Goal: Task Accomplishment & Management: Use online tool/utility

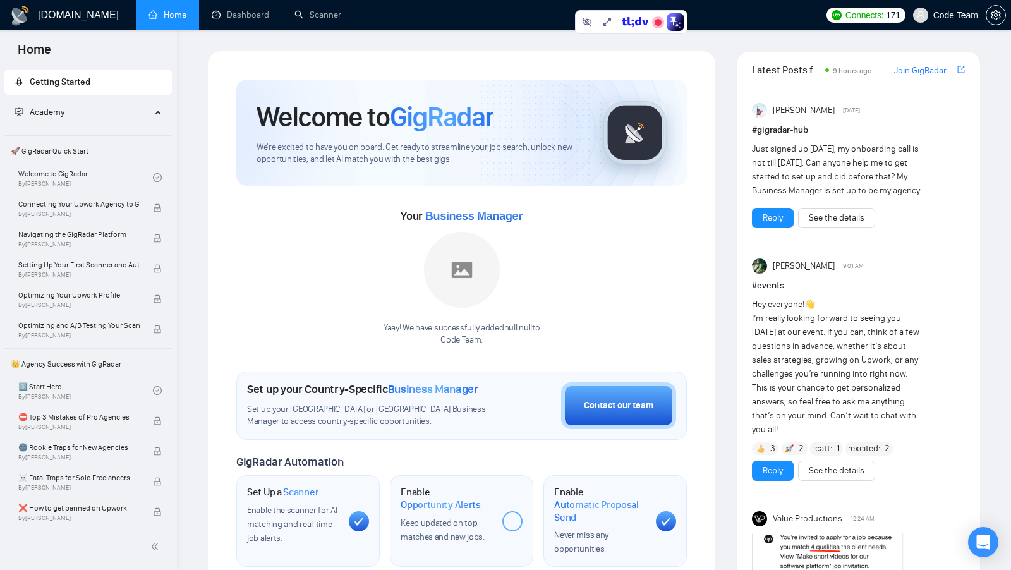
scroll to position [28, 0]
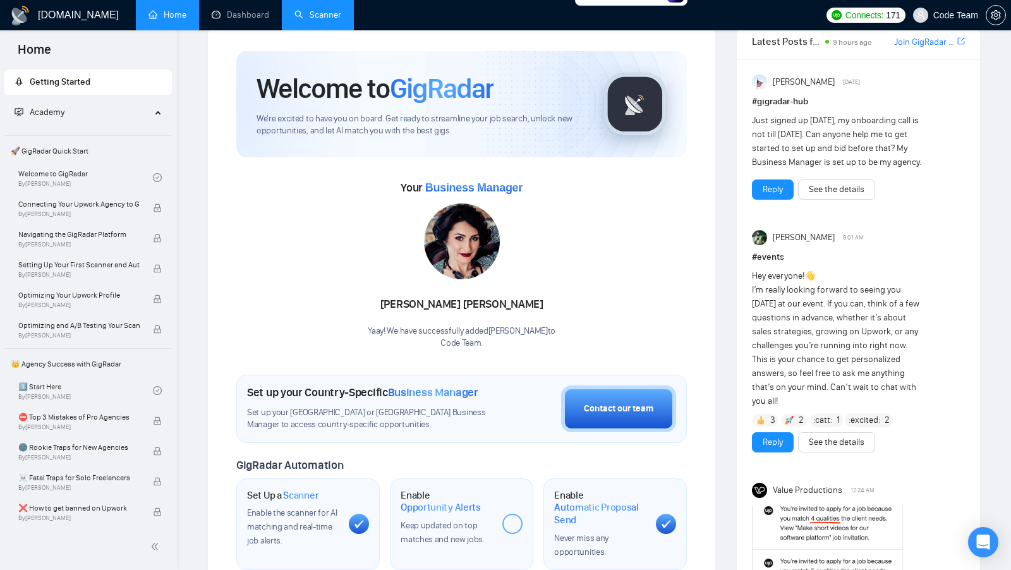
click at [338, 14] on link "Scanner" at bounding box center [317, 14] width 47 height 11
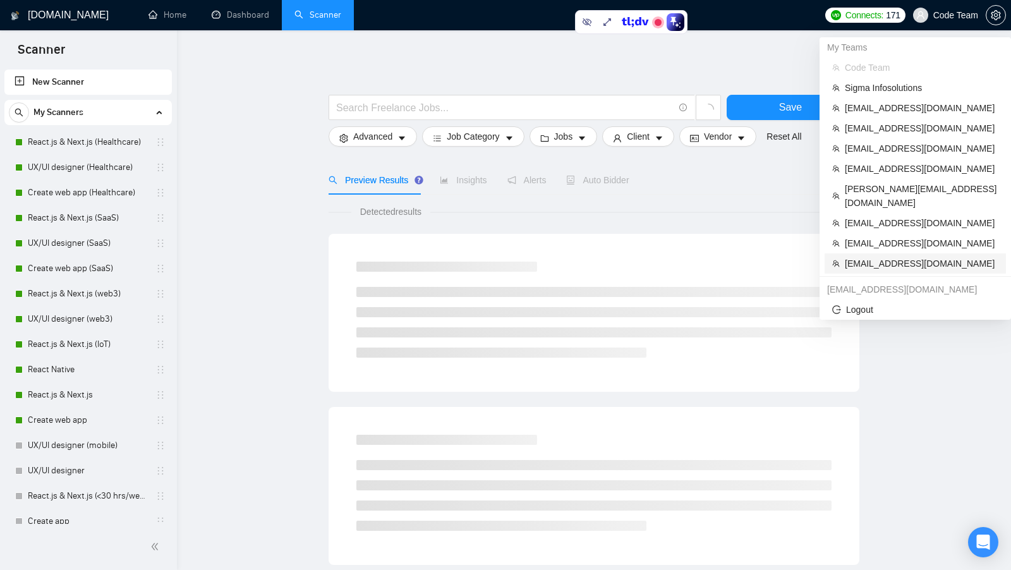
click at [903, 256] on span "[EMAIL_ADDRESS][DOMAIN_NAME]" at bounding box center [922, 263] width 154 height 14
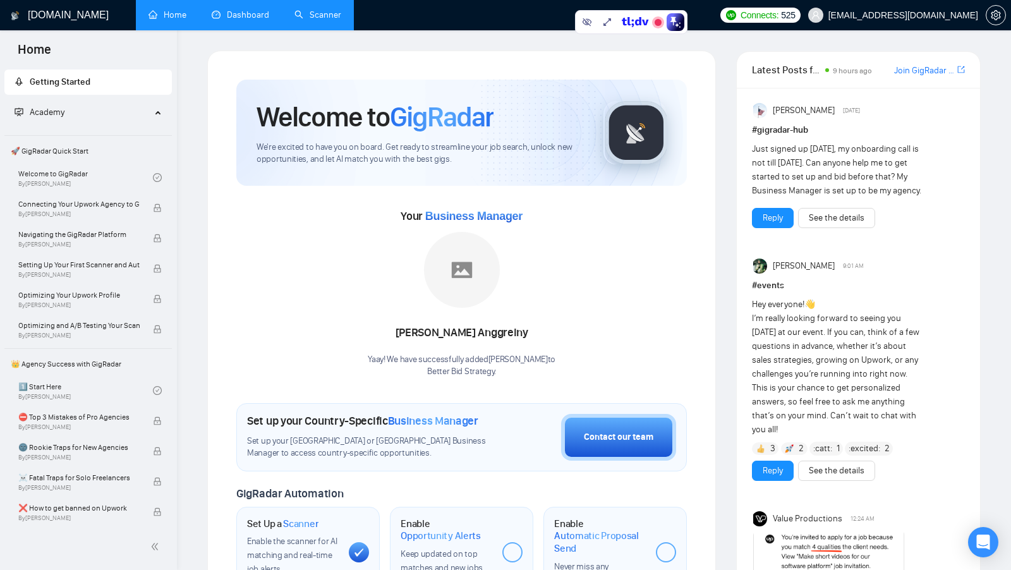
click at [242, 13] on link "Dashboard" at bounding box center [240, 14] width 57 height 11
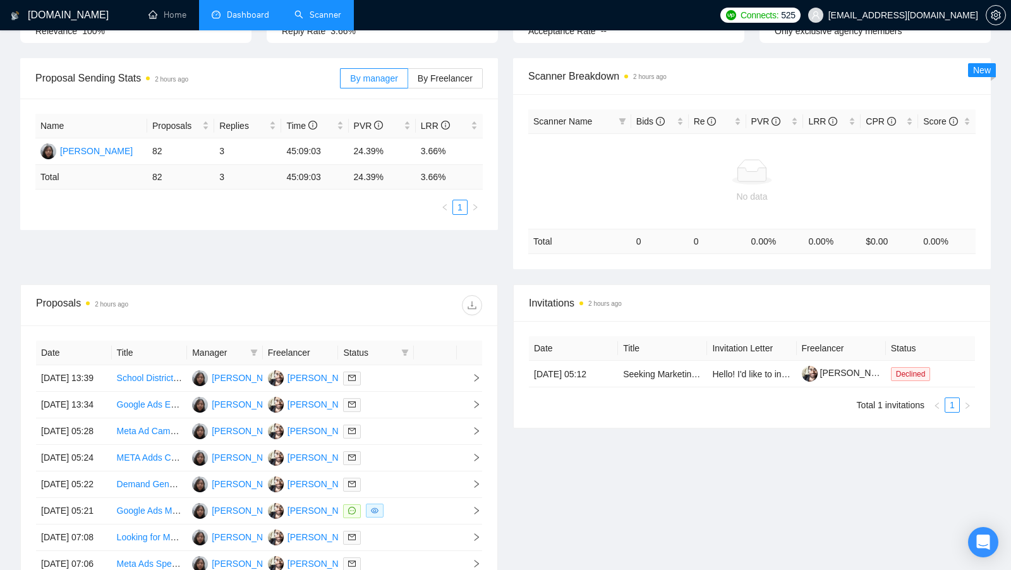
scroll to position [109, 0]
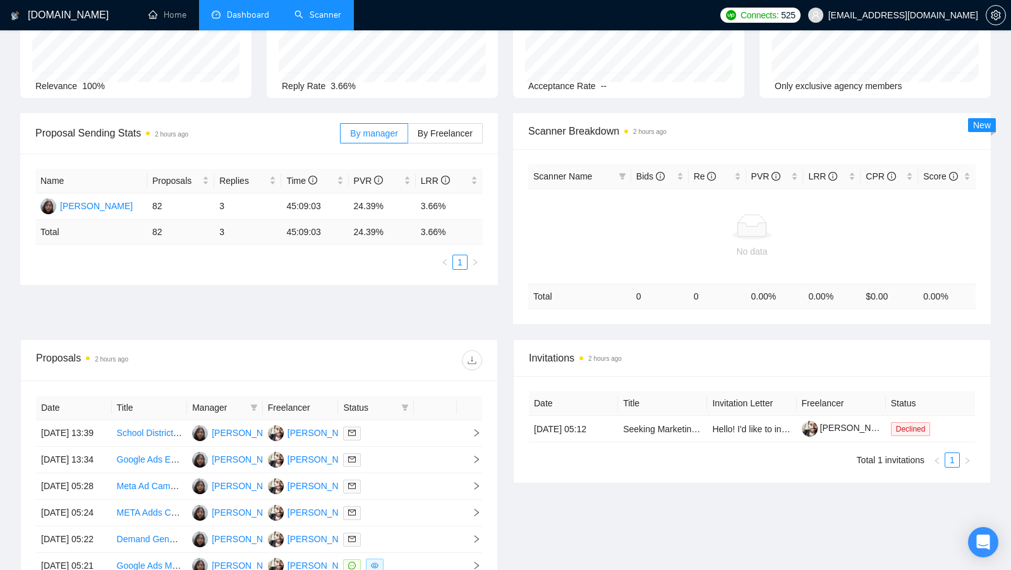
click at [304, 15] on link "Scanner" at bounding box center [317, 14] width 47 height 11
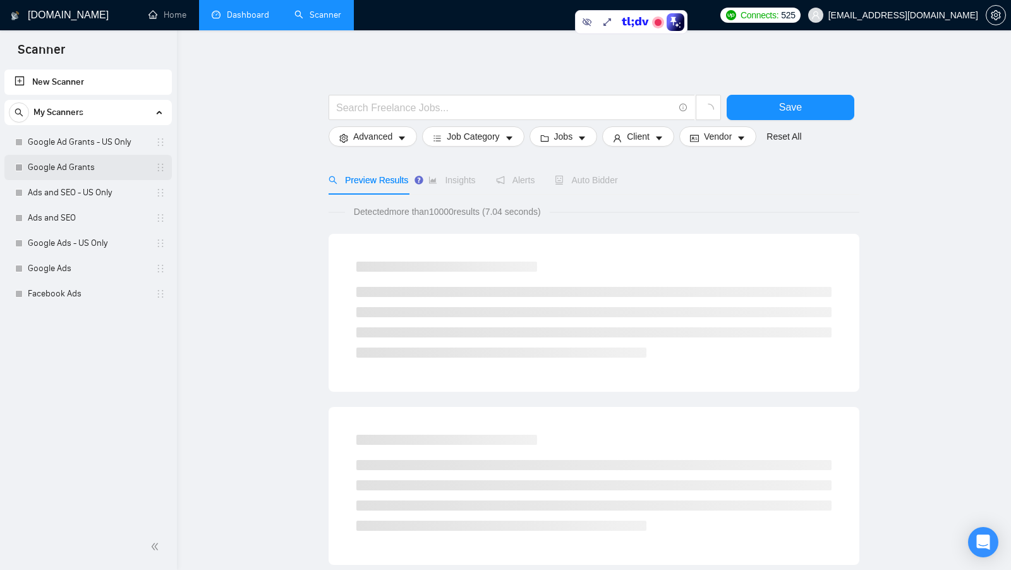
click at [83, 155] on link "Google Ad Grants" at bounding box center [88, 167] width 120 height 25
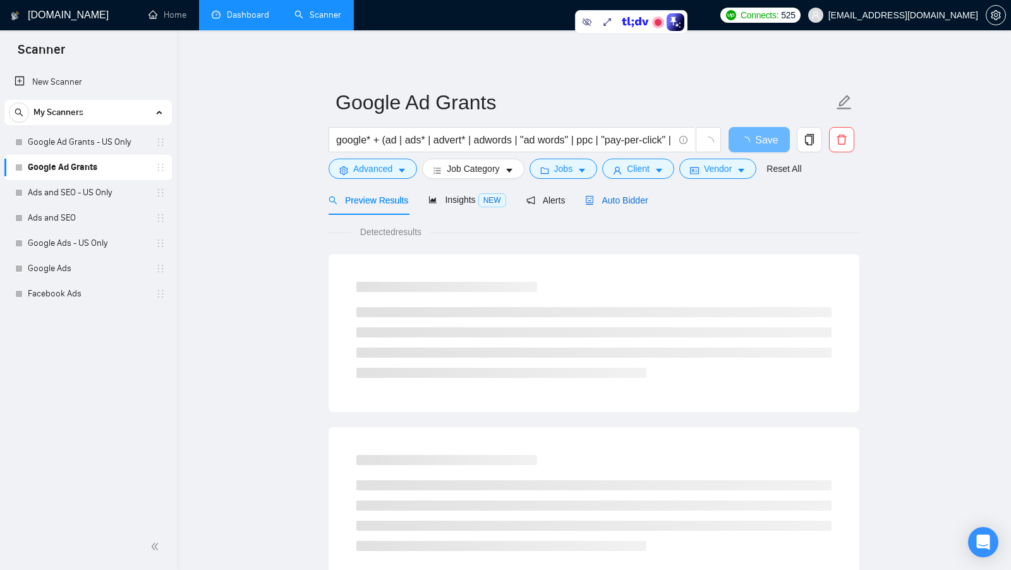
click at [633, 196] on span "Auto Bidder" at bounding box center [616, 200] width 63 height 10
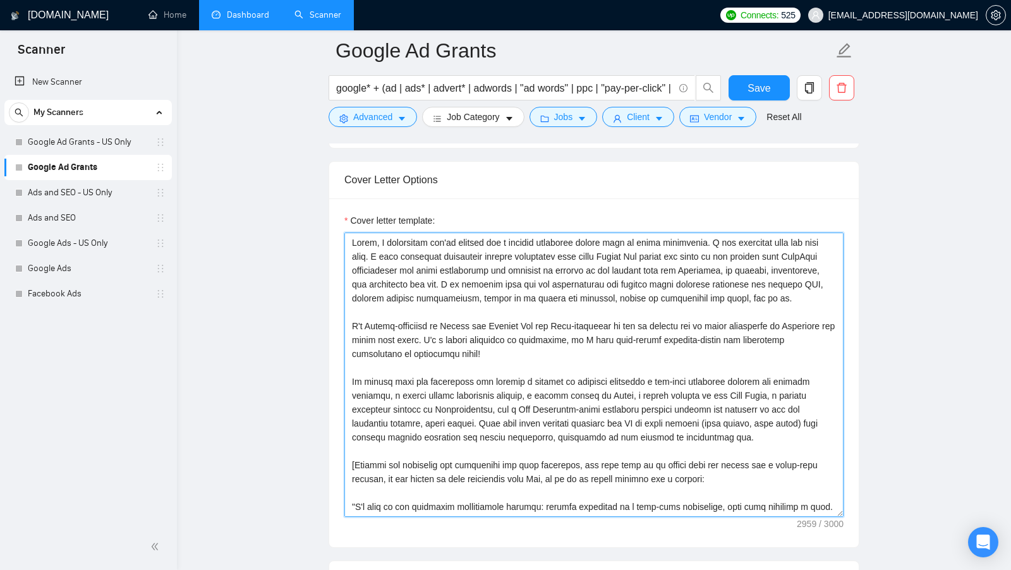
click at [371, 238] on textarea "Cover letter template:" at bounding box center [593, 374] width 499 height 284
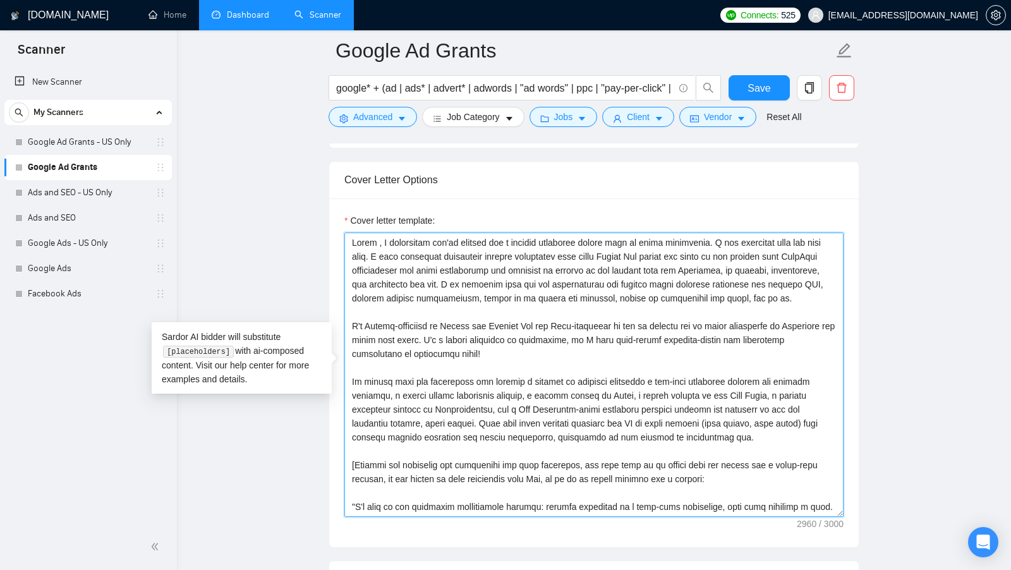
type textarea "Hello, I understand you're looking for a digital marketing expert with ad grant…"
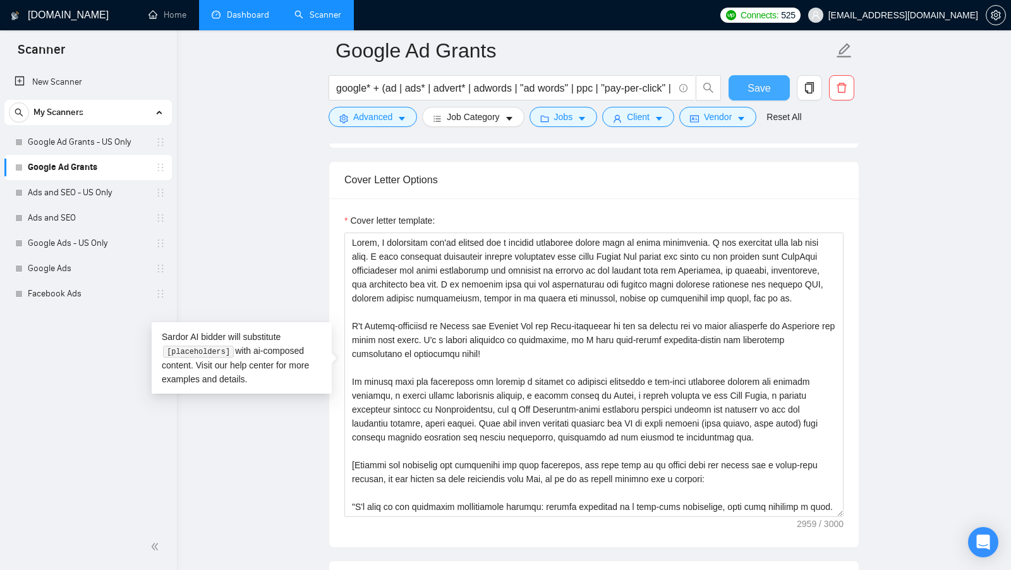
click at [766, 81] on span "Save" at bounding box center [758, 88] width 23 height 16
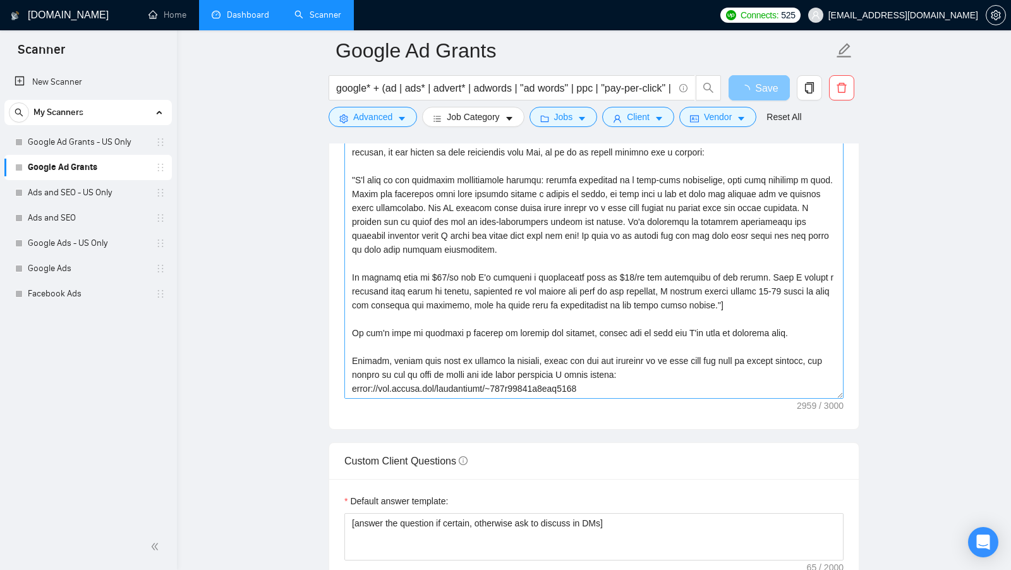
scroll to position [1514, 0]
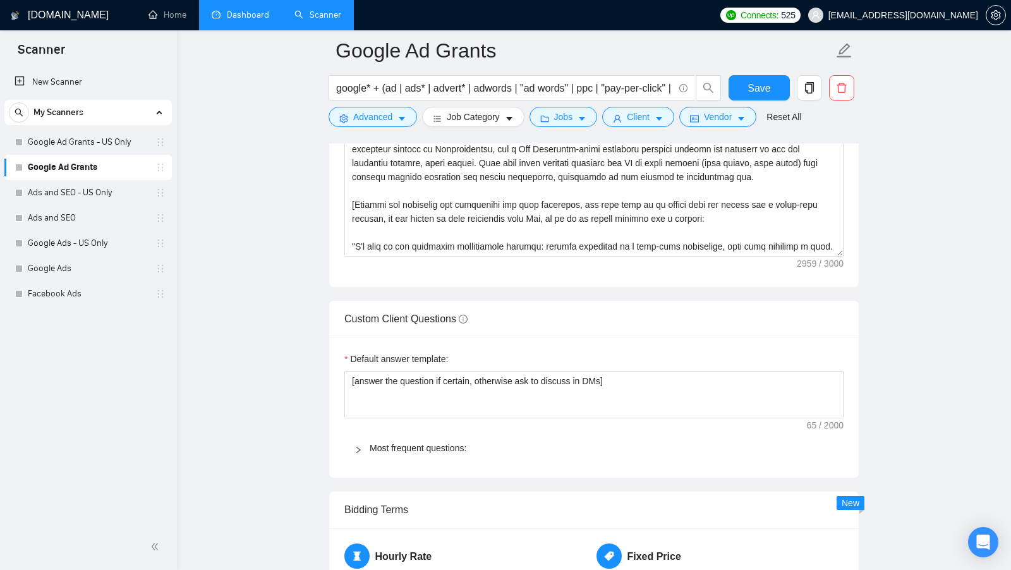
drag, startPoint x: 751, startPoint y: 263, endPoint x: 562, endPoint y: 257, distance: 189.0
click at [562, 256] on textarea "Cover letter template:" at bounding box center [593, 114] width 499 height 284
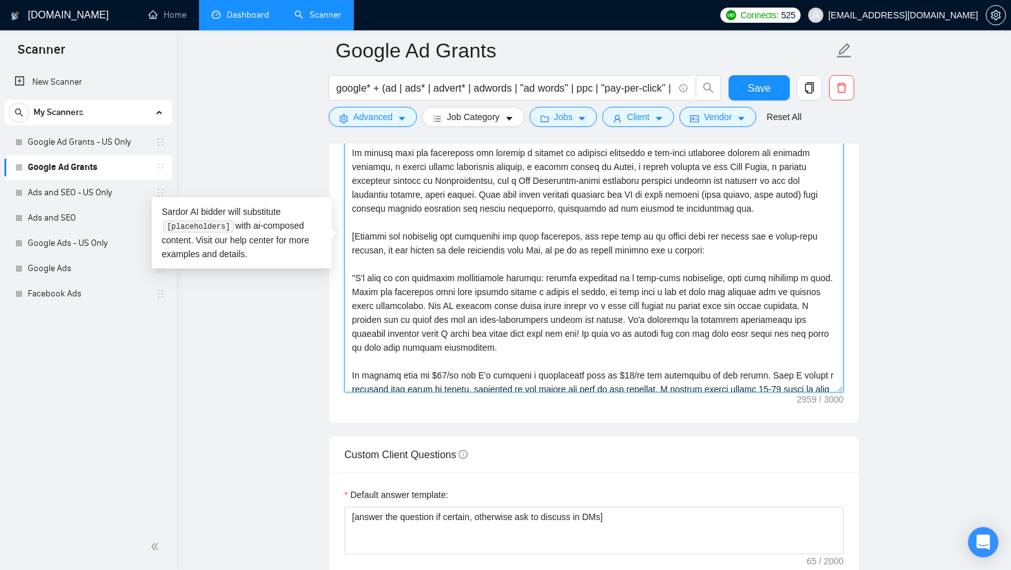
scroll to position [236, 0]
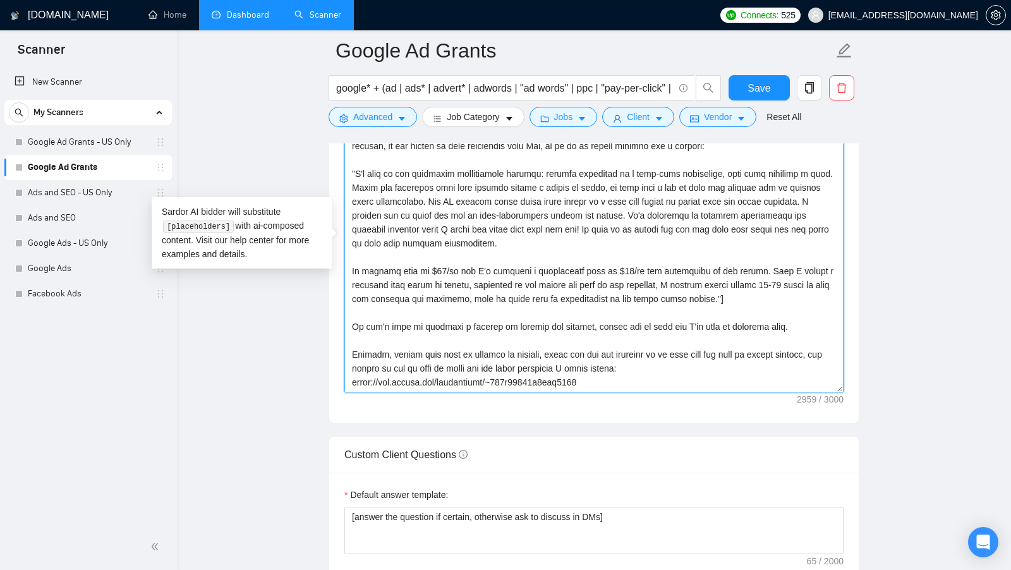
drag, startPoint x: 760, startPoint y: 278, endPoint x: 583, endPoint y: 265, distance: 177.3
click at [584, 265] on textarea "Cover letter template:" at bounding box center [593, 250] width 499 height 284
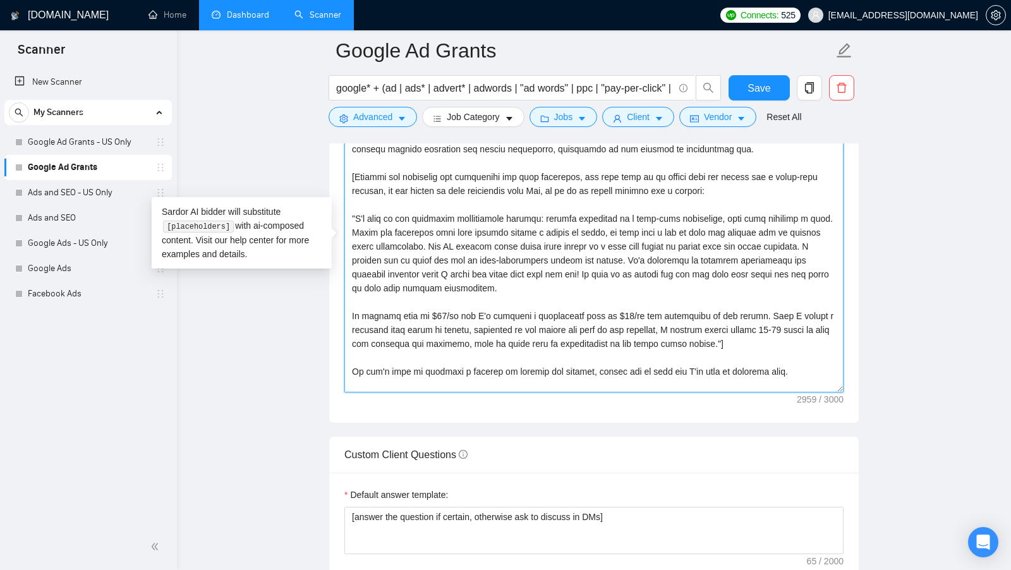
scroll to position [166, 0]
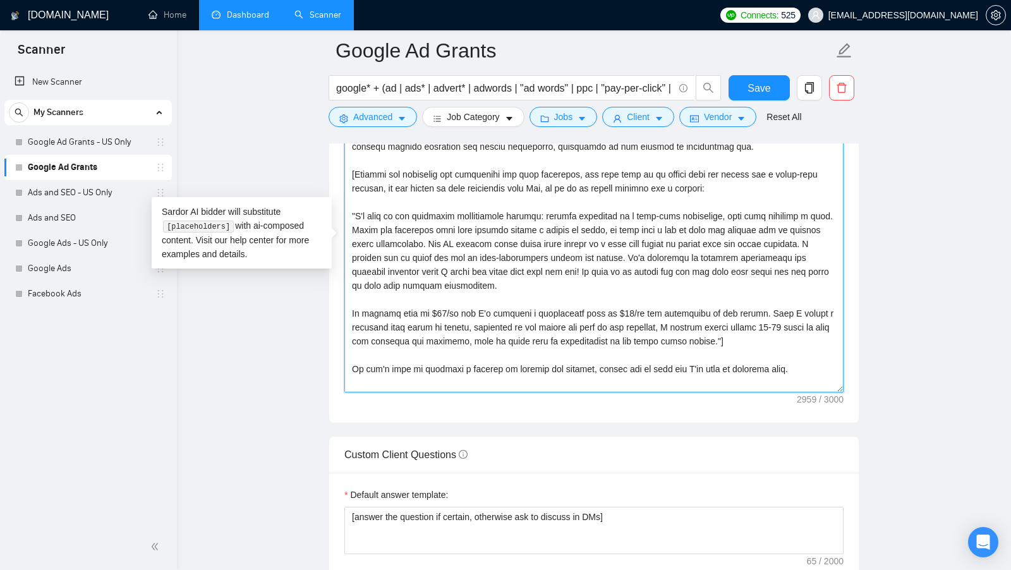
drag, startPoint x: 352, startPoint y: 176, endPoint x: 757, endPoint y: 347, distance: 439.9
click at [757, 347] on textarea "Cover letter template:" at bounding box center [593, 250] width 499 height 284
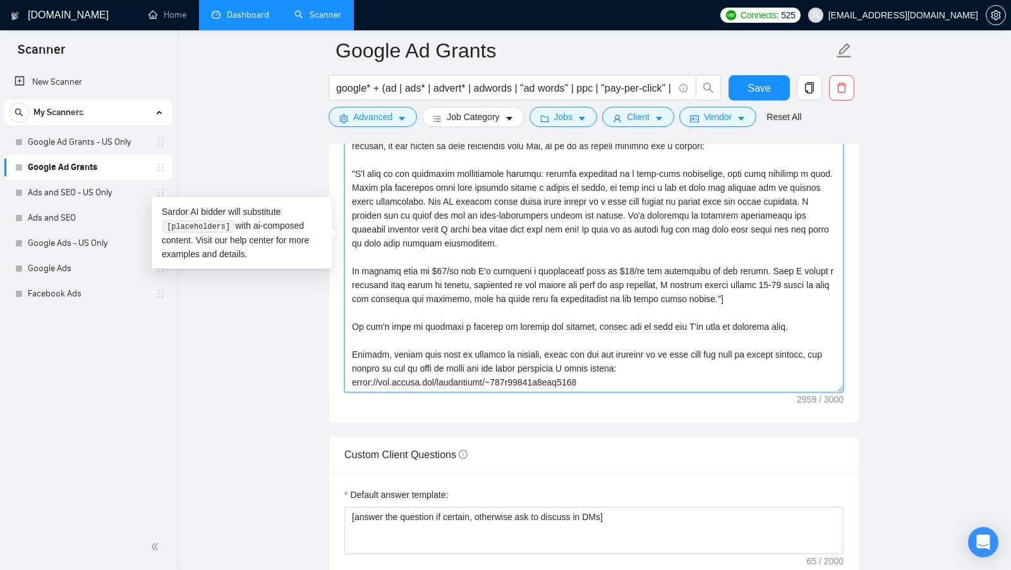
scroll to position [213, 0]
click at [504, 277] on textarea "Cover letter template:" at bounding box center [593, 250] width 499 height 284
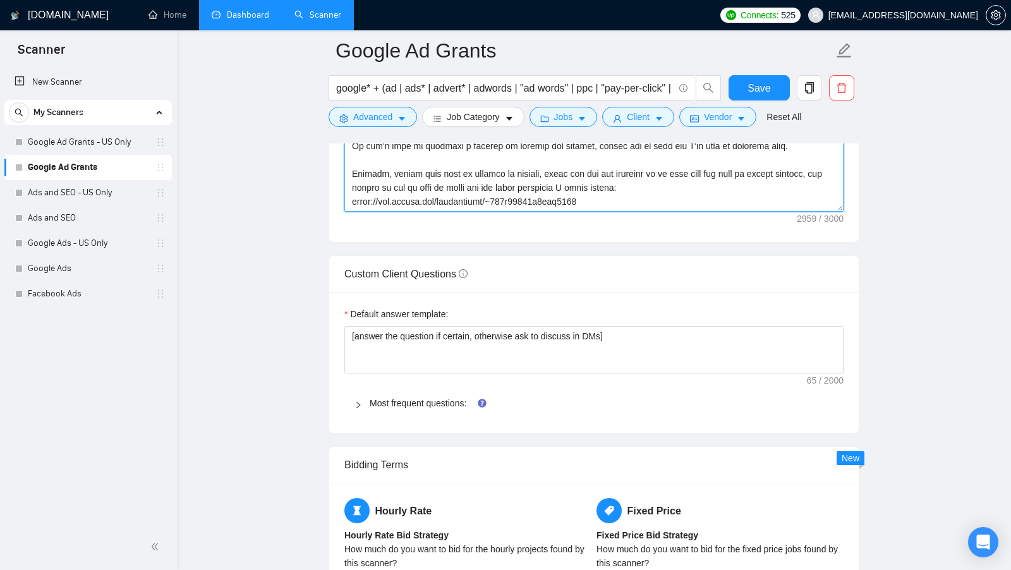
scroll to position [1738, 0]
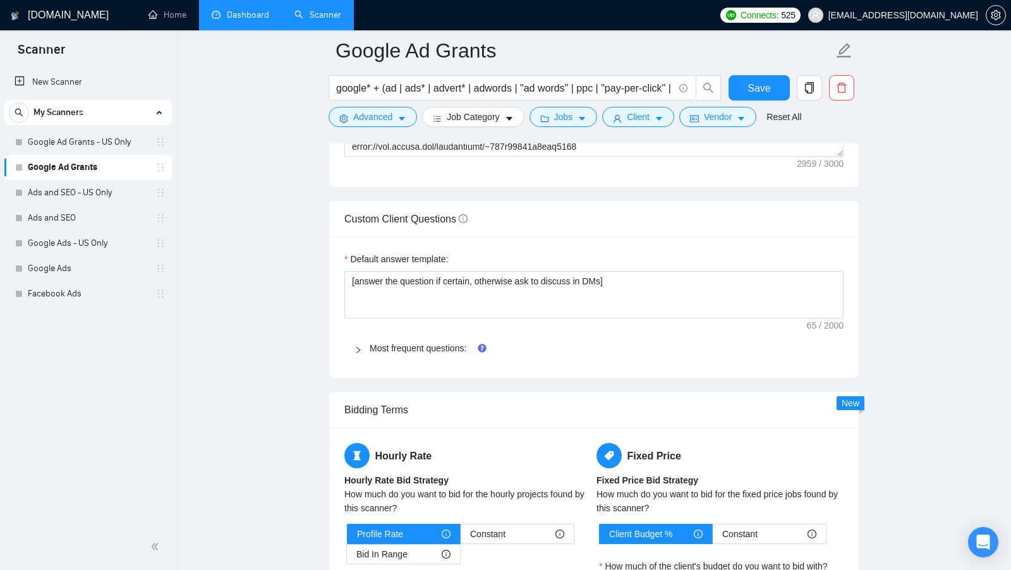
click at [421, 341] on span "Most frequent questions:" at bounding box center [602, 348] width 464 height 14
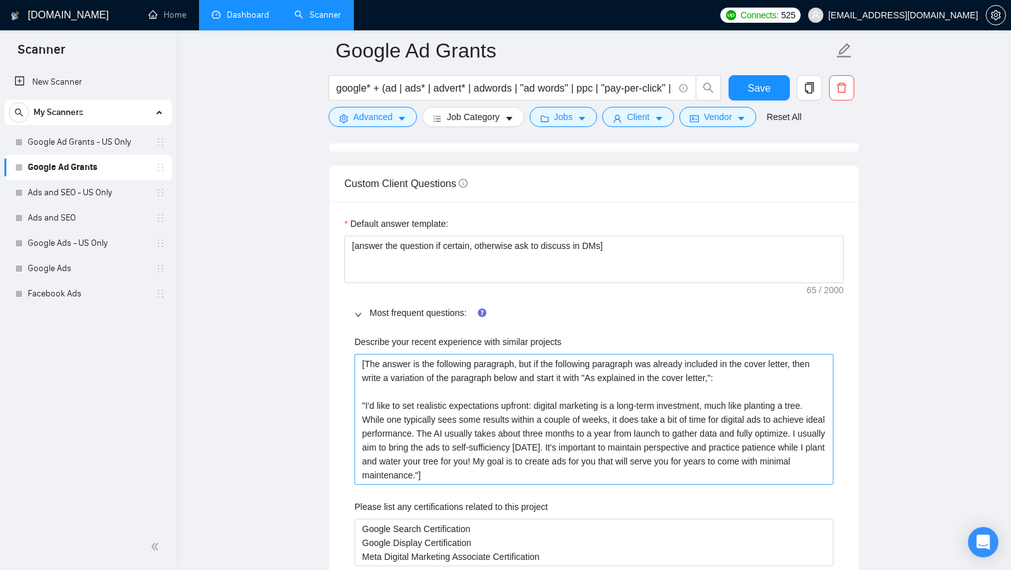
scroll to position [1792, 0]
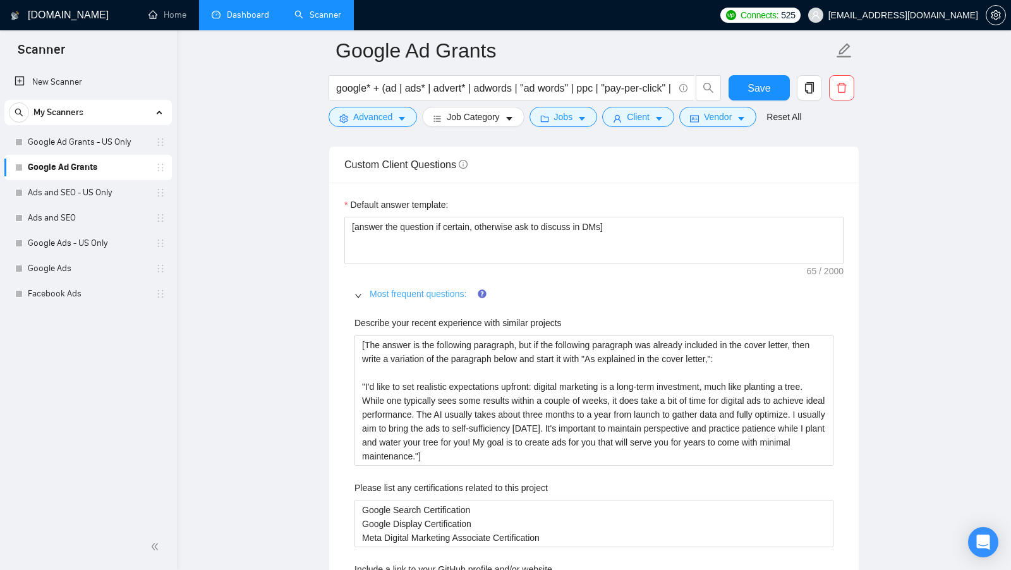
click at [420, 289] on link "Most frequent questions:" at bounding box center [418, 294] width 97 height 10
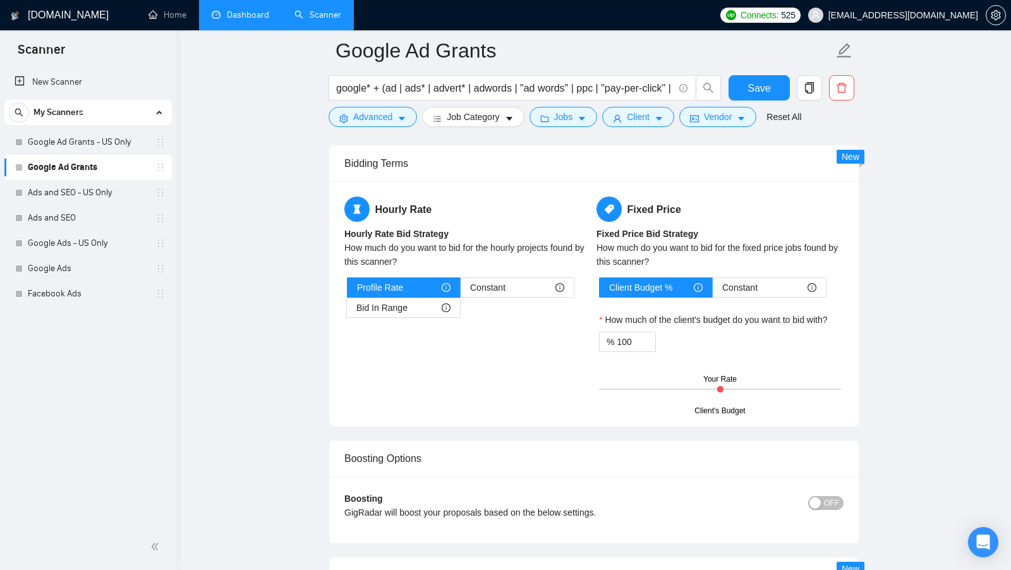
scroll to position [1982, 0]
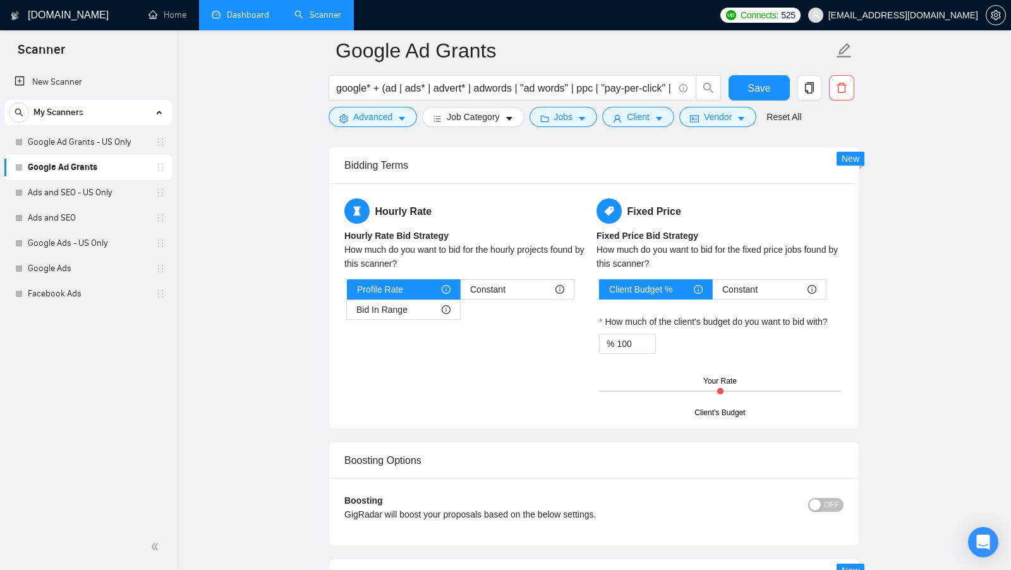
click at [560, 305] on div "Profile Rate Constant Bid In Range" at bounding box center [468, 299] width 242 height 40
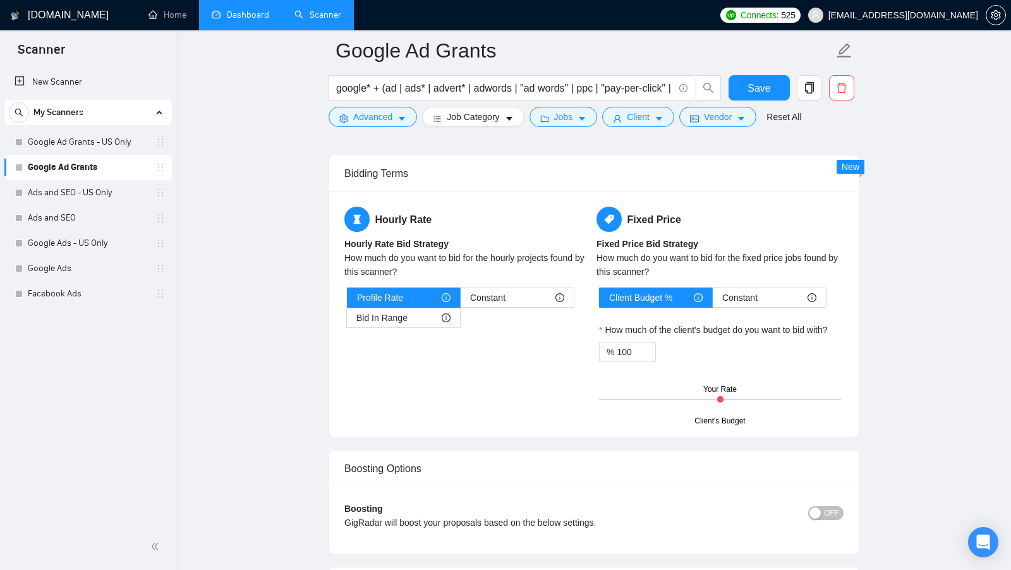
scroll to position [1947, 0]
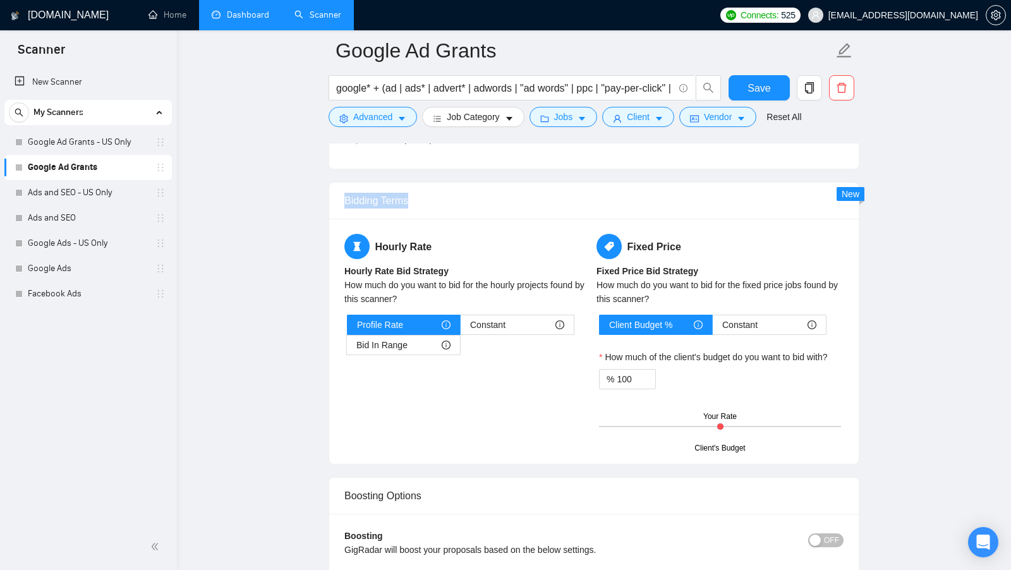
drag, startPoint x: 414, startPoint y: 186, endPoint x: 327, endPoint y: 193, distance: 86.8
click at [438, 193] on div "Bidding Terms" at bounding box center [593, 201] width 499 height 36
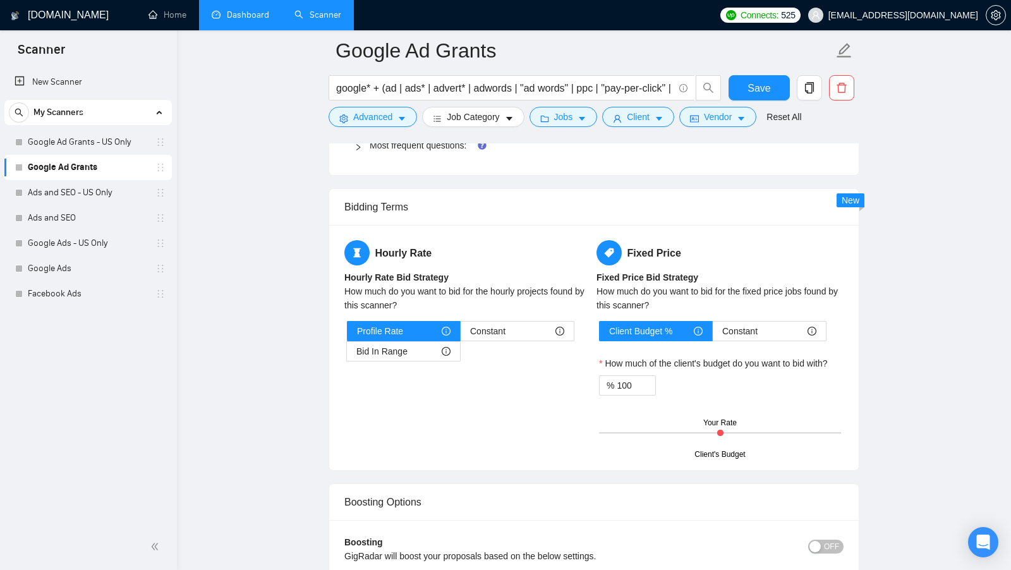
scroll to position [1942, 0]
drag, startPoint x: 422, startPoint y: 202, endPoint x: 346, endPoint y: 196, distance: 76.0
click at [346, 196] on div "Bidding Terms" at bounding box center [593, 206] width 499 height 36
click at [389, 322] on span "Profile Rate" at bounding box center [380, 329] width 46 height 19
click at [347, 333] on input "Profile Rate" at bounding box center [347, 333] width 0 height 0
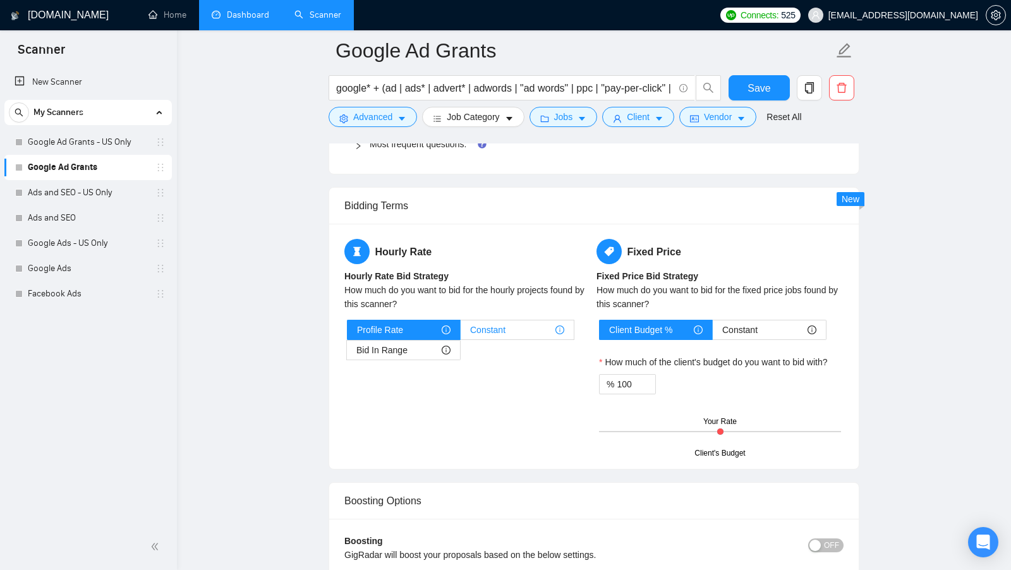
click at [521, 320] on div "Constant" at bounding box center [517, 329] width 94 height 19
click at [461, 333] on input "Constant" at bounding box center [461, 333] width 0 height 0
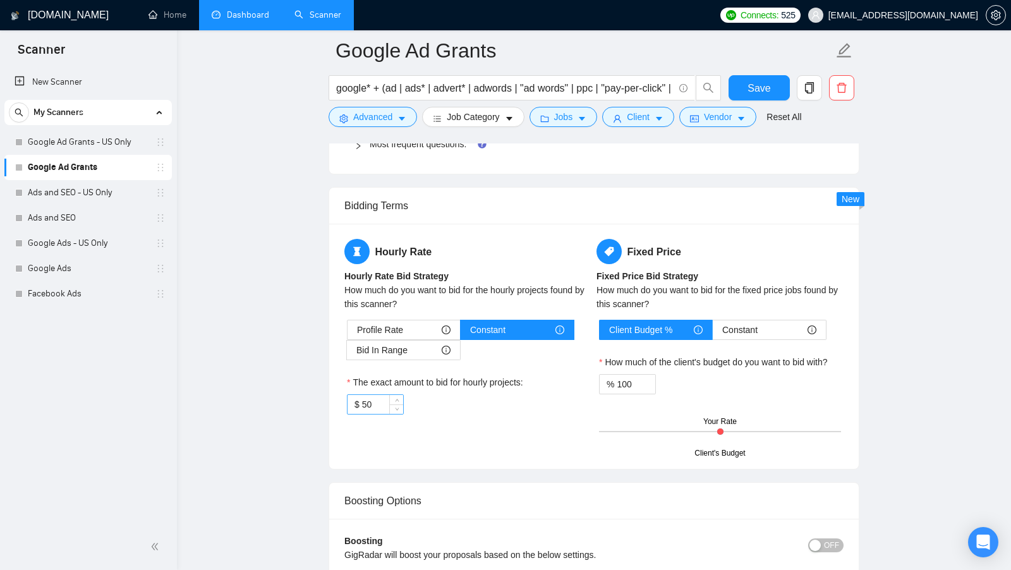
click at [384, 395] on input "50" at bounding box center [382, 404] width 41 height 19
click at [383, 395] on input "50" at bounding box center [382, 404] width 41 height 19
click at [505, 321] on span "Constant" at bounding box center [487, 329] width 35 height 19
click at [461, 333] on input "Constant" at bounding box center [461, 333] width 0 height 0
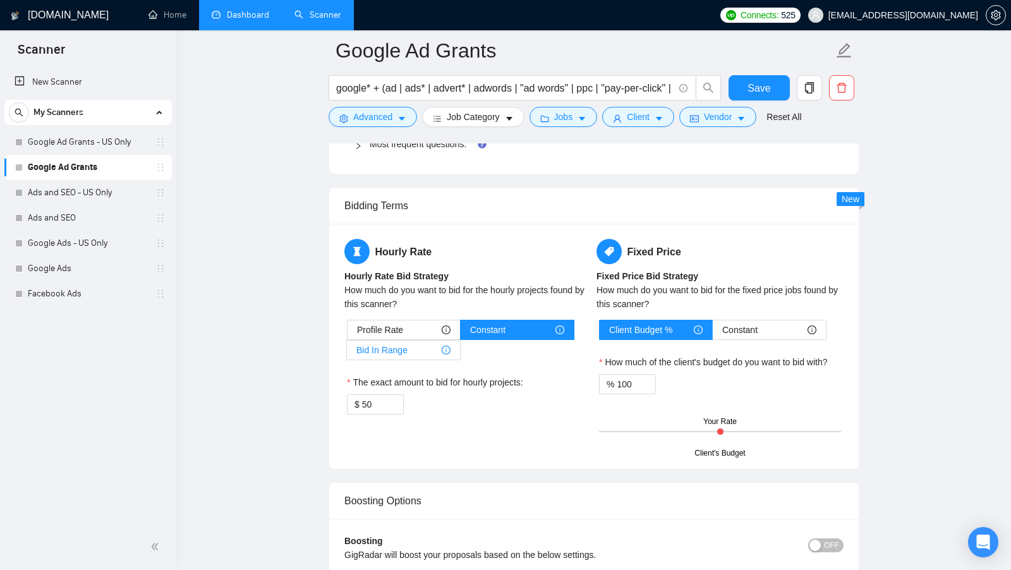
click at [397, 343] on span "Bid In Range" at bounding box center [381, 350] width 51 height 19
click at [347, 353] on input "Bid In Range" at bounding box center [347, 353] width 0 height 0
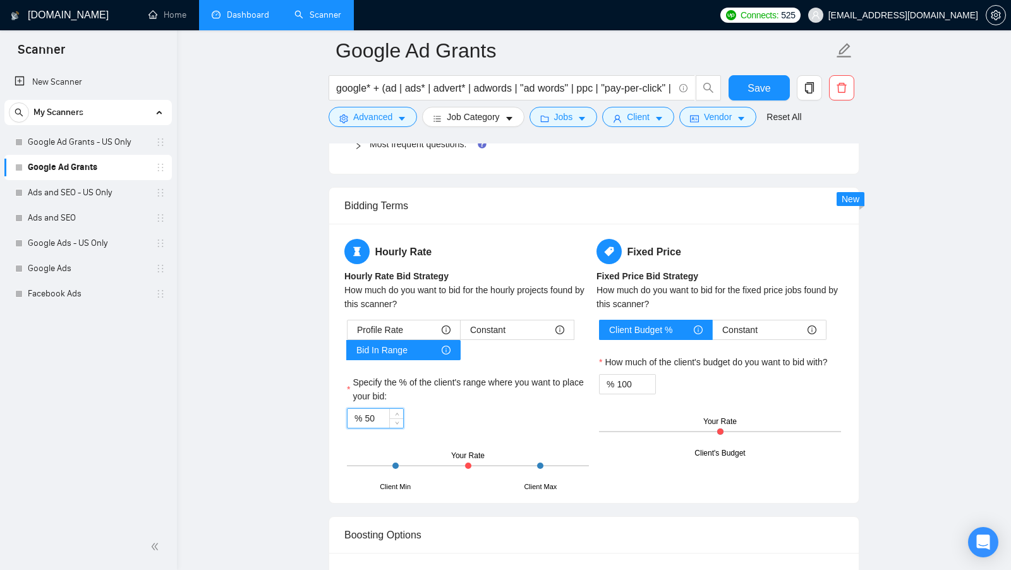
drag, startPoint x: 380, startPoint y: 405, endPoint x: 327, endPoint y: 405, distance: 53.1
click at [407, 321] on div "Profile Rate" at bounding box center [404, 329] width 94 height 19
click at [347, 333] on input "Profile Rate" at bounding box center [347, 333] width 0 height 0
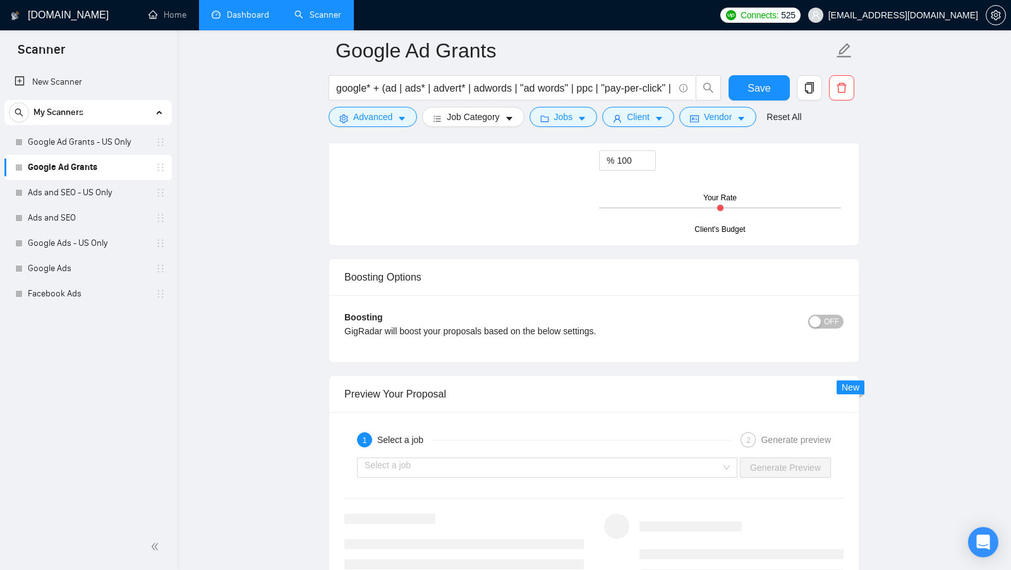
scroll to position [2070, 0]
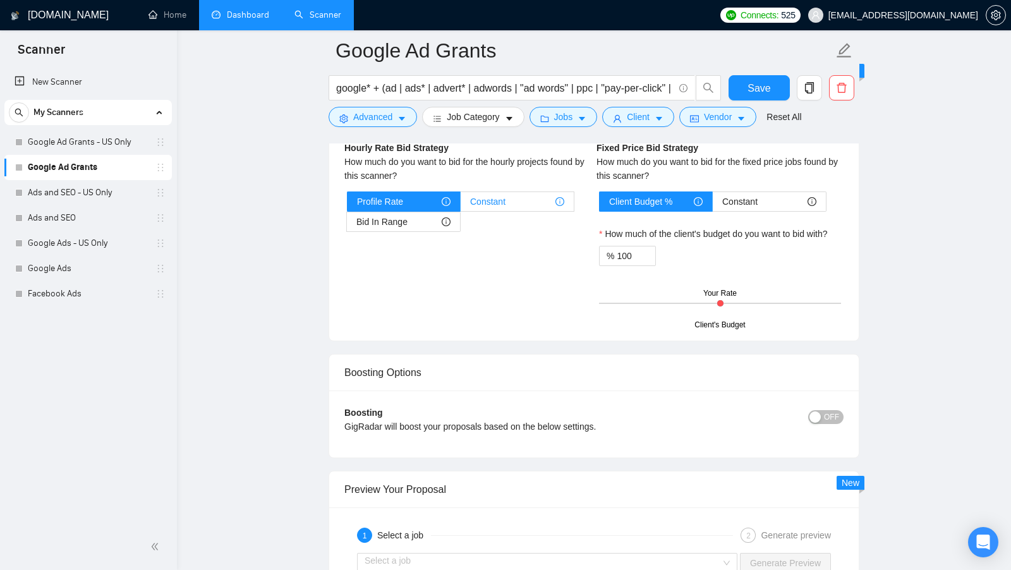
click at [502, 192] on span "Constant" at bounding box center [487, 201] width 35 height 19
click at [461, 205] on input "Constant" at bounding box center [461, 205] width 0 height 0
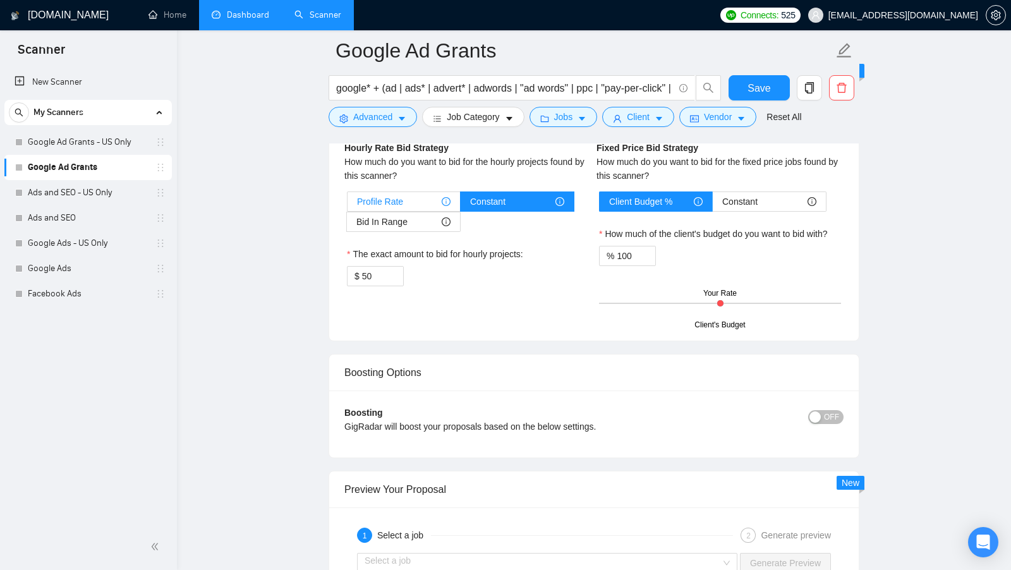
click at [385, 193] on span "Profile Rate" at bounding box center [380, 201] width 46 height 19
click at [347, 205] on input "Profile Rate" at bounding box center [347, 205] width 0 height 0
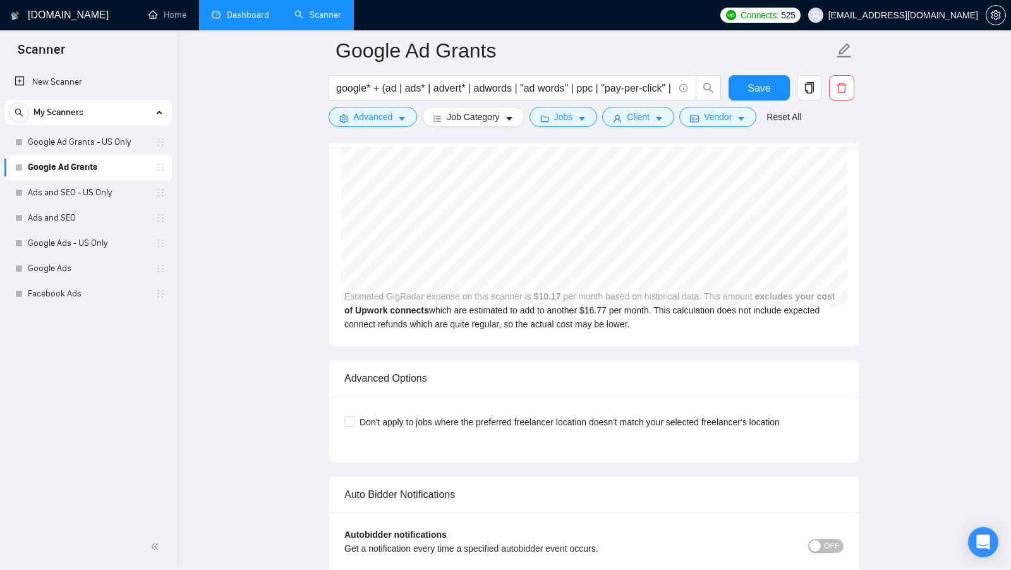
scroll to position [2787, 0]
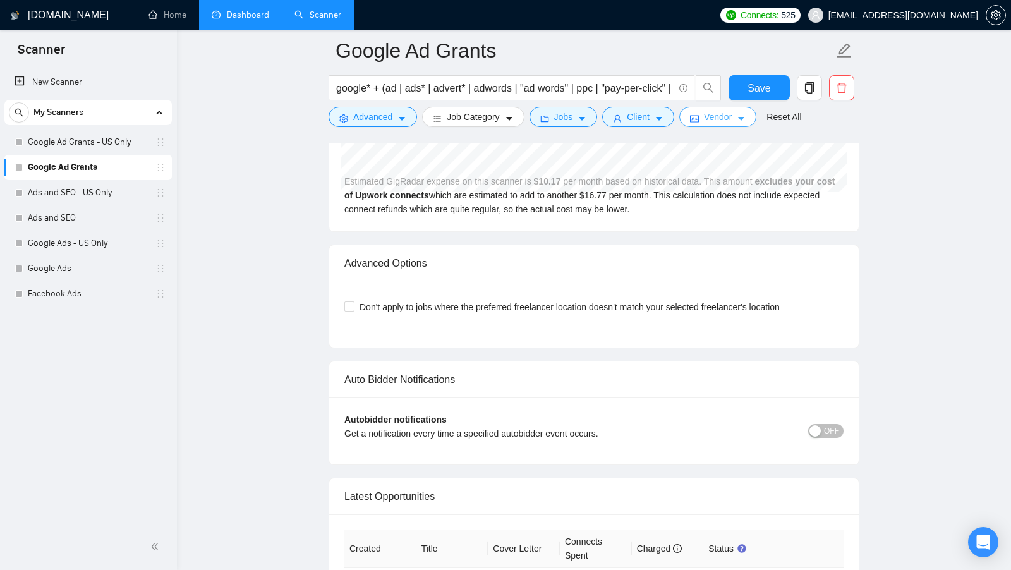
click at [730, 115] on span "Vendor" at bounding box center [718, 117] width 28 height 14
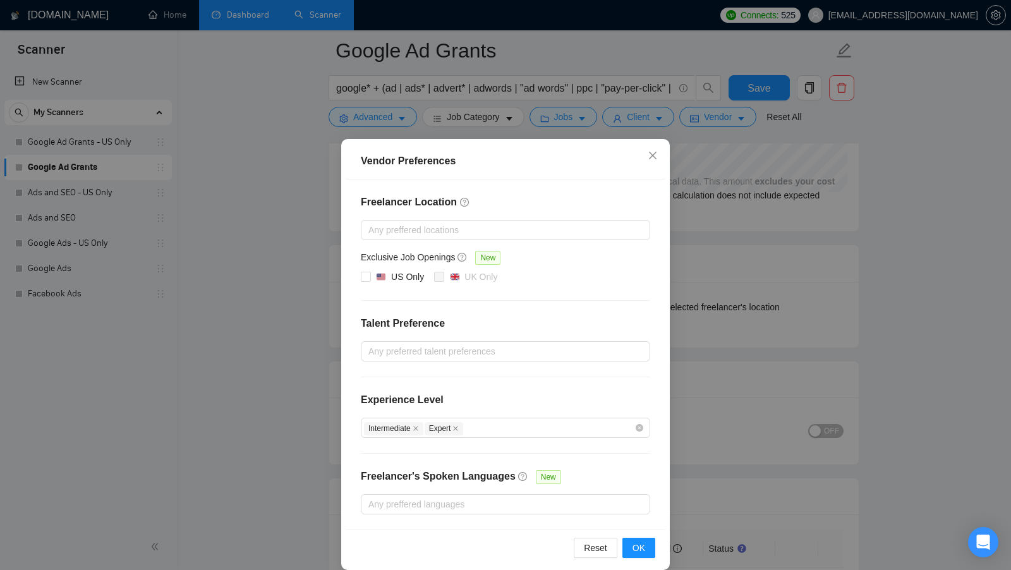
click at [267, 278] on div "Vendor Preferences Freelancer Location Any preffered locations Exclusive Job Op…" at bounding box center [505, 285] width 1011 height 570
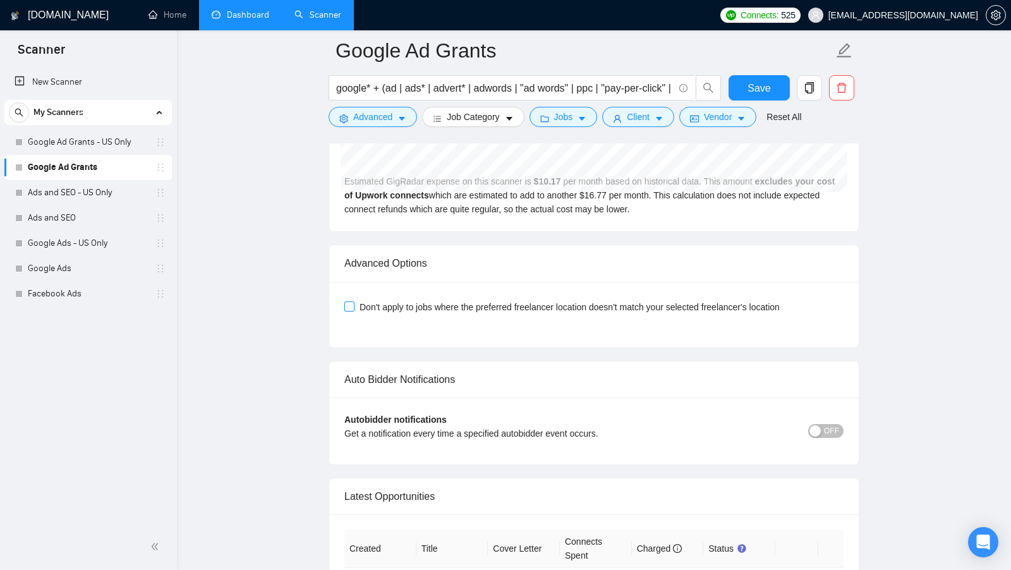
click at [351, 301] on input "Don't apply to jobs where the preferred freelancer location doesn't match your …" at bounding box center [348, 305] width 9 height 9
checkbox input "true"
click at [755, 90] on span "Save" at bounding box center [758, 88] width 23 height 16
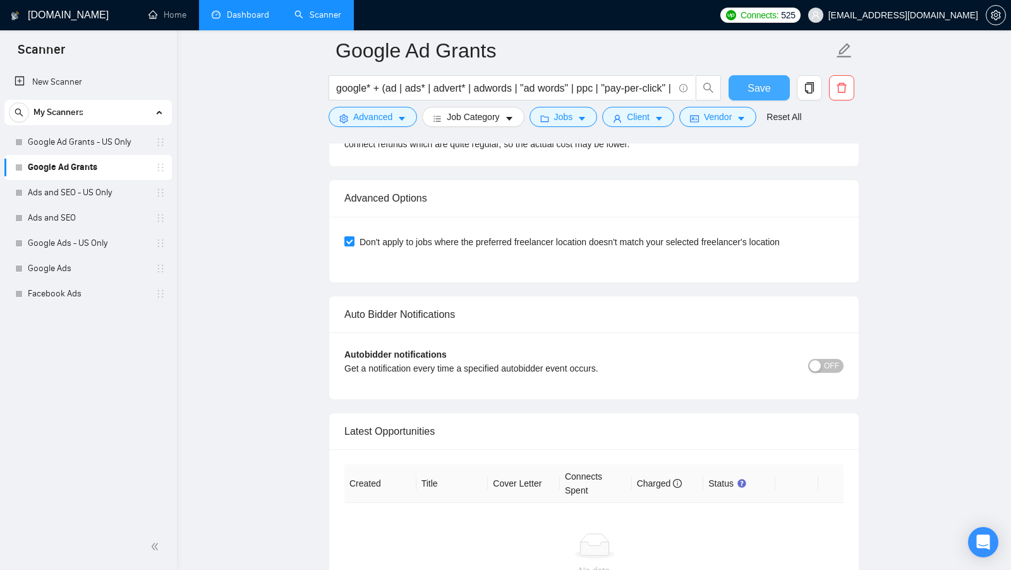
scroll to position [2852, 0]
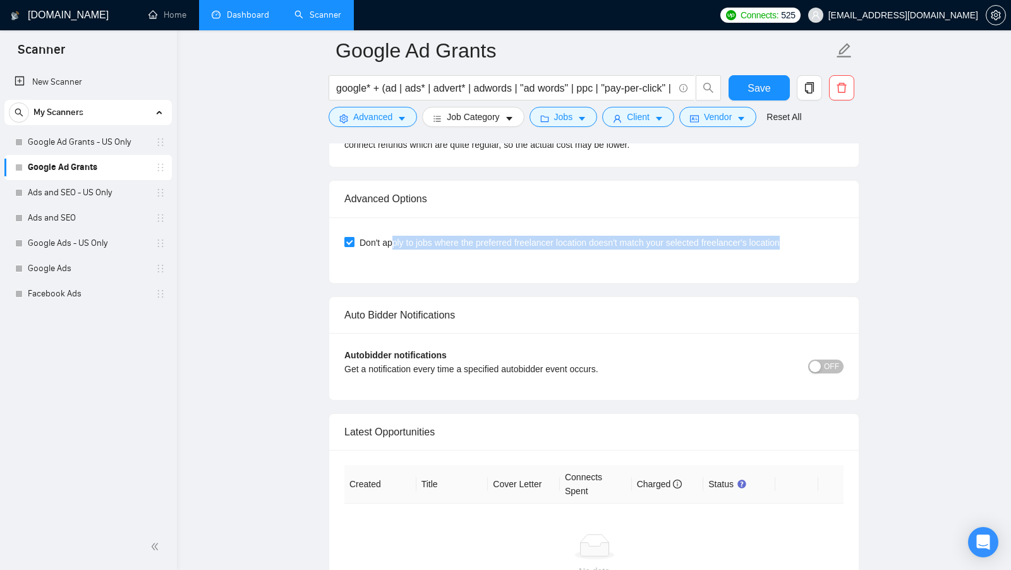
drag, startPoint x: 815, startPoint y: 229, endPoint x: 395, endPoint y: 230, distance: 420.1
click at [395, 236] on div "Don't apply to jobs where the preferred freelancer location doesn't match your …" at bounding box center [593, 243] width 499 height 14
click at [423, 246] on div "Don't apply to jobs where the preferred freelancer location doesn't match your …" at bounding box center [593, 249] width 499 height 35
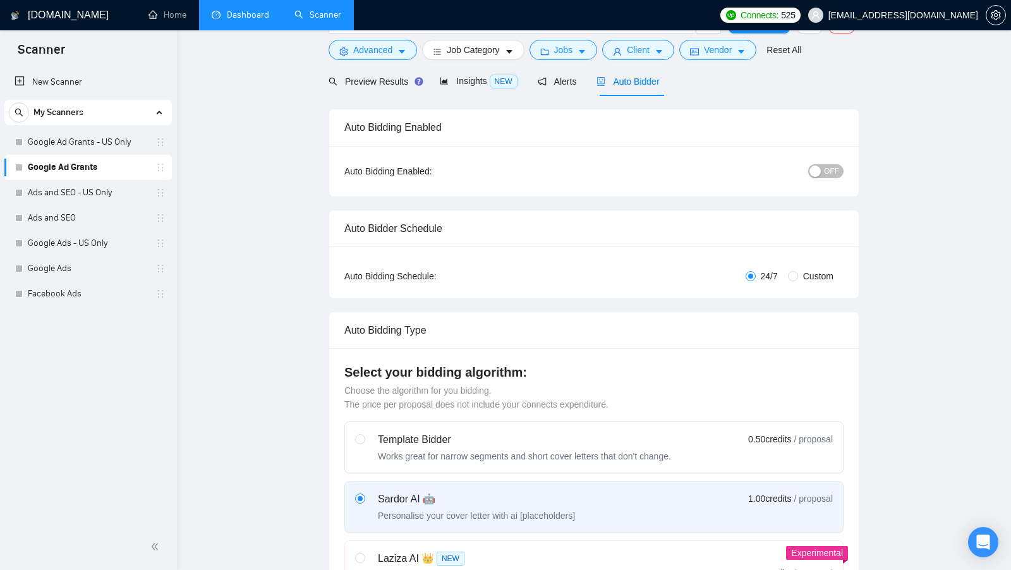
scroll to position [0, 0]
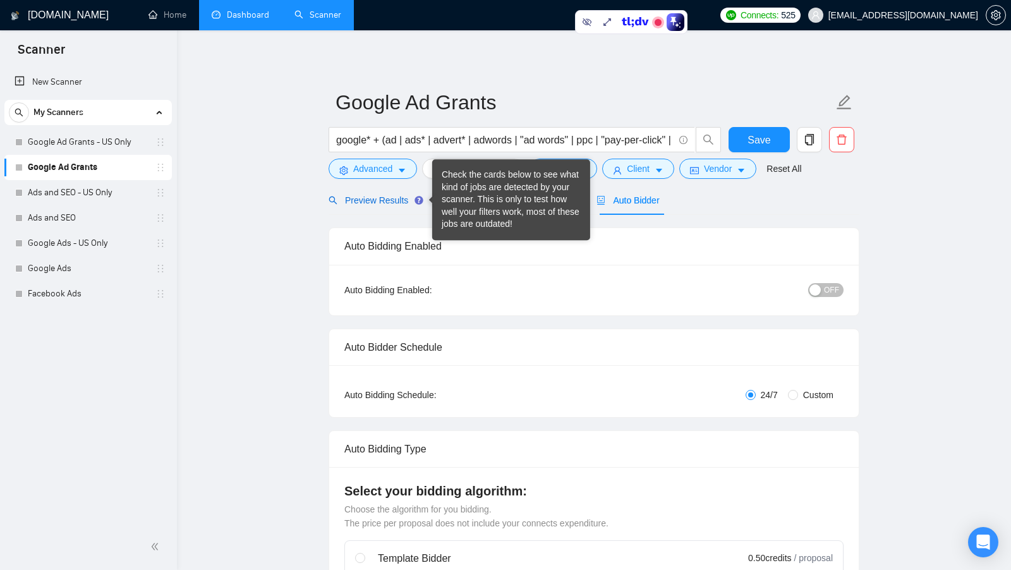
click at [384, 207] on div "Preview Results" at bounding box center [374, 200] width 91 height 14
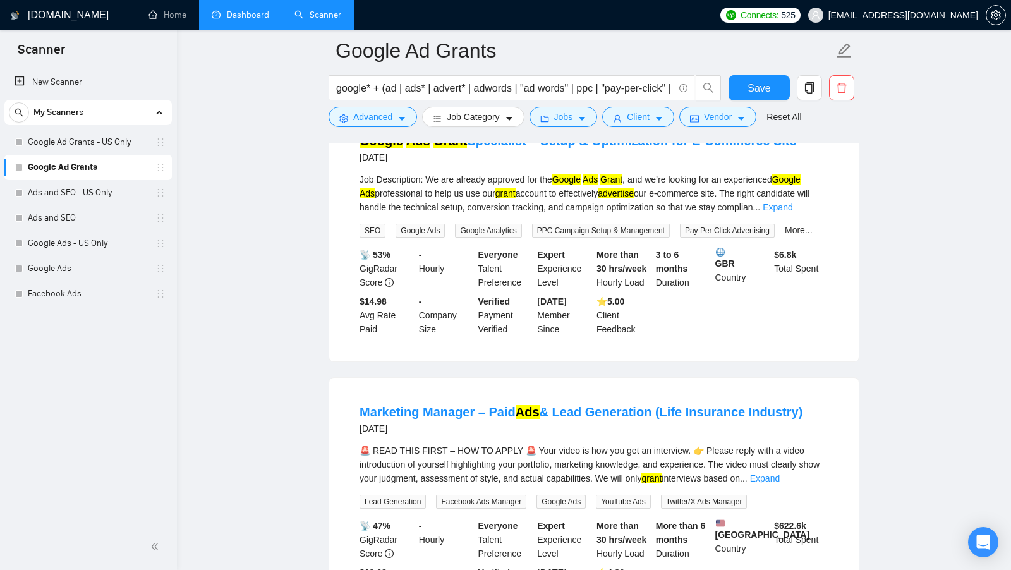
scroll to position [973, 0]
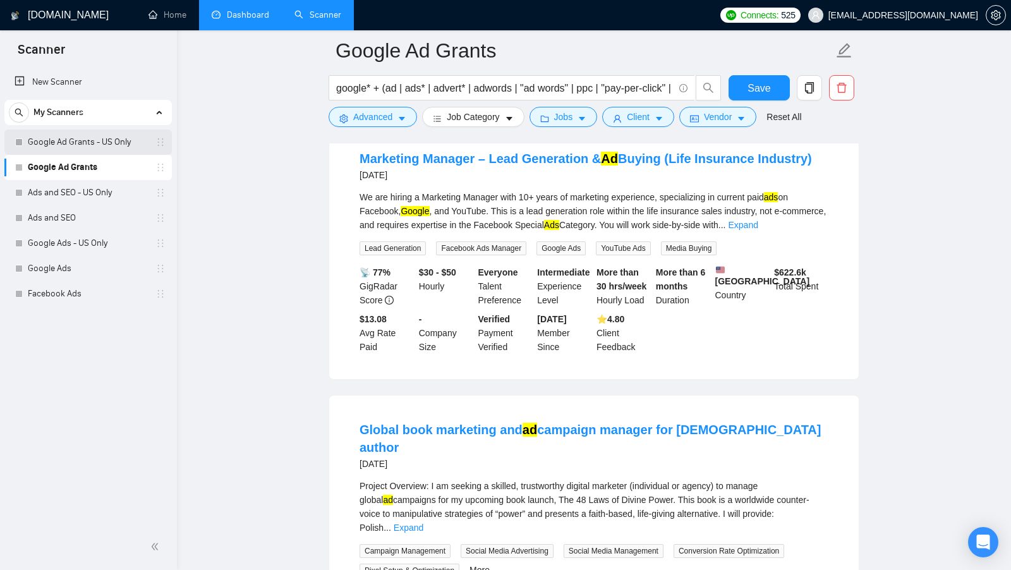
click at [76, 135] on link "Google Ad Grants - US Only" at bounding box center [88, 142] width 120 height 25
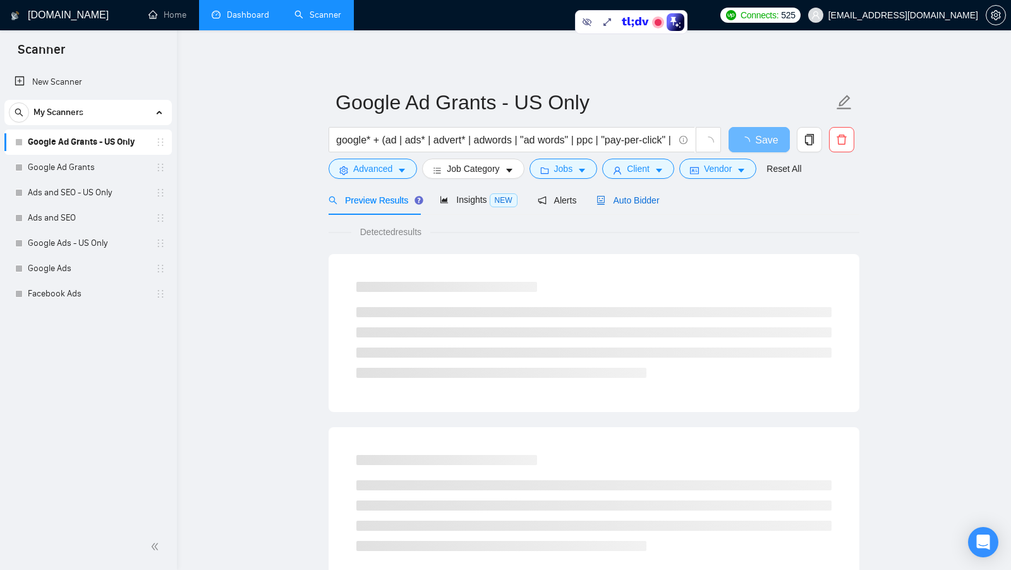
click at [615, 202] on span "Auto Bidder" at bounding box center [627, 200] width 63 height 10
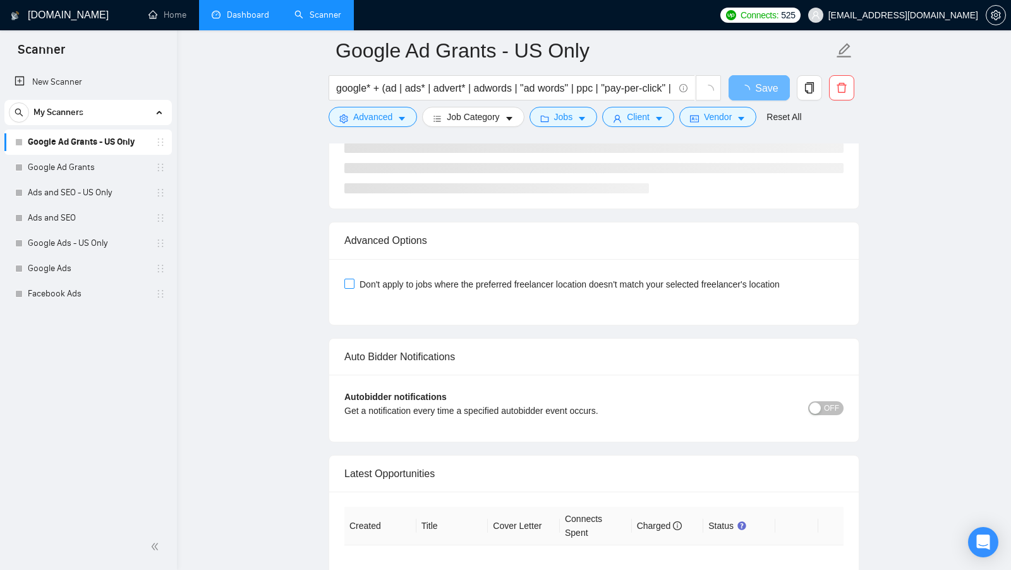
scroll to position [2633, 0]
drag, startPoint x: 342, startPoint y: 224, endPoint x: 457, endPoint y: 229, distance: 115.7
click at [457, 229] on div "Advanced Options" at bounding box center [593, 240] width 529 height 37
click at [457, 229] on div "Advanced Options" at bounding box center [593, 240] width 499 height 36
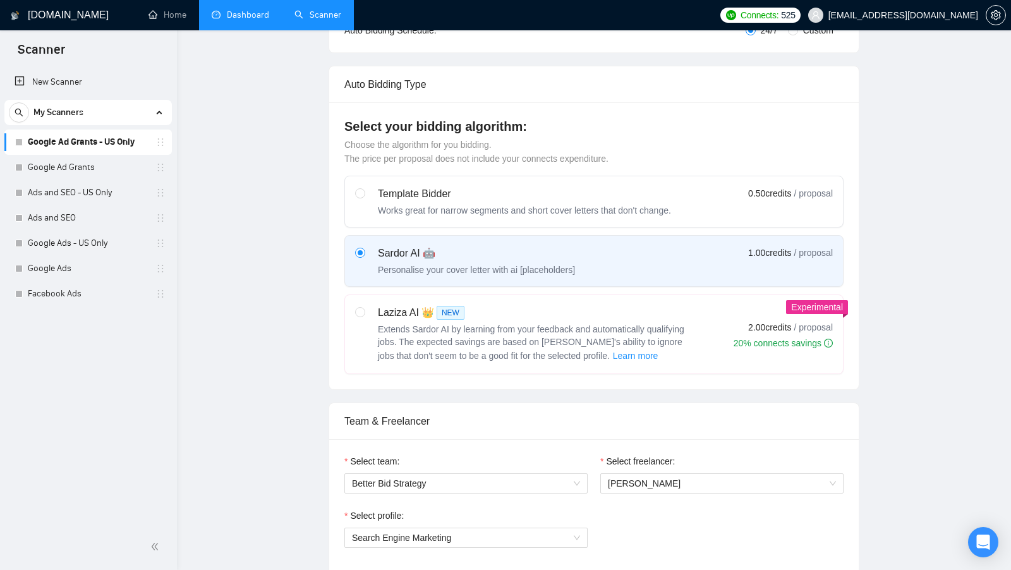
scroll to position [0, 0]
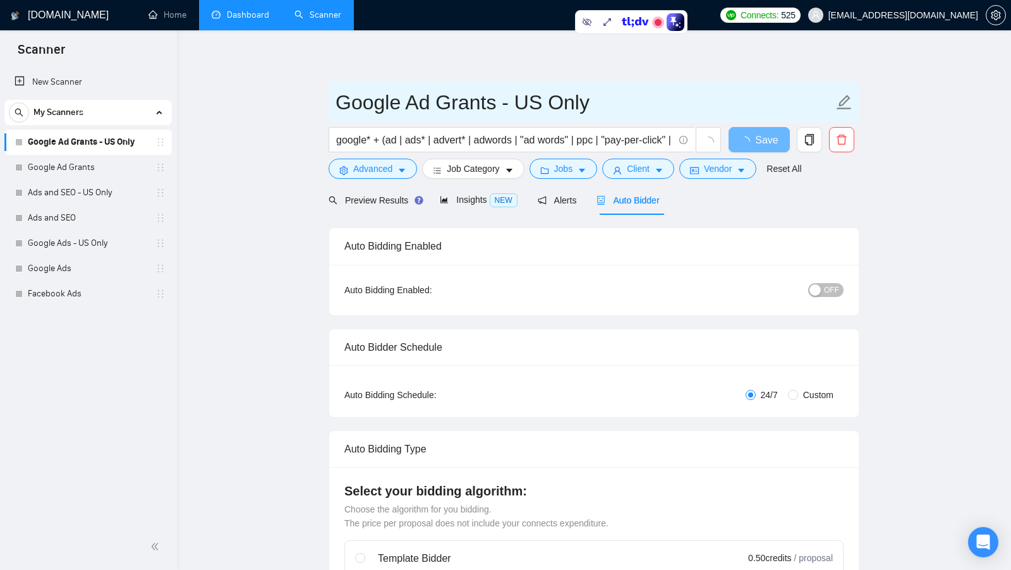
drag, startPoint x: 598, startPoint y: 101, endPoint x: 327, endPoint y: 95, distance: 270.5
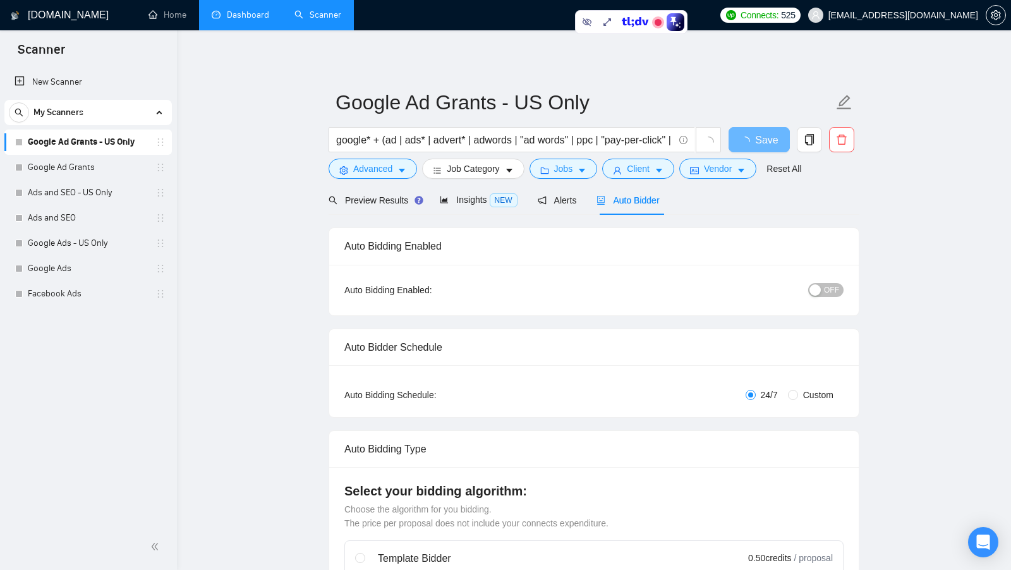
click at [709, 170] on span "Vendor" at bounding box center [718, 169] width 28 height 14
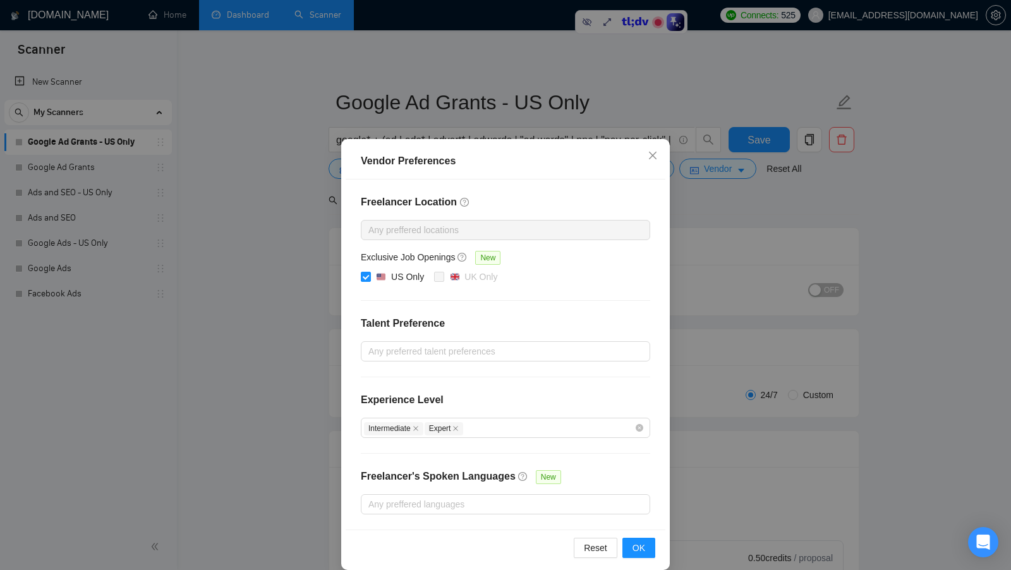
click at [780, 232] on div "Vendor Preferences Freelancer Location Any preffered locations Exclusive Job Op…" at bounding box center [505, 285] width 1011 height 570
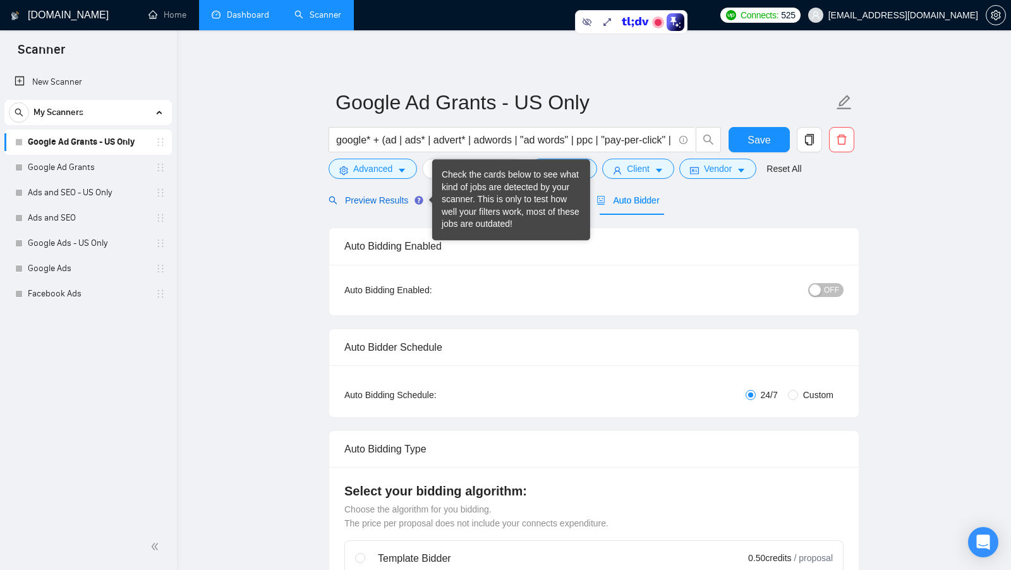
click at [386, 203] on span "Preview Results" at bounding box center [374, 200] width 91 height 10
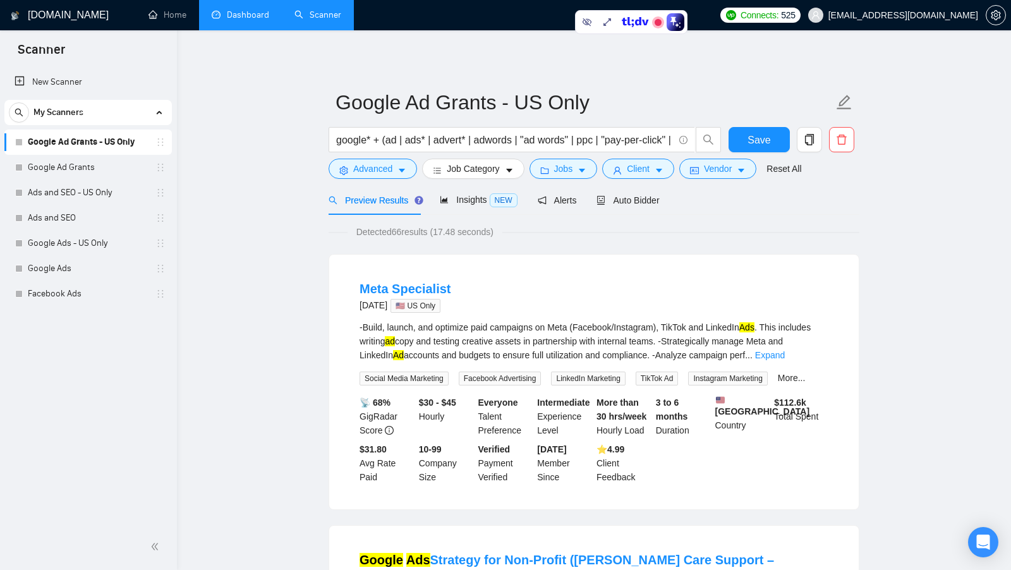
click at [88, 166] on link "Google Ad Grants" at bounding box center [88, 167] width 120 height 25
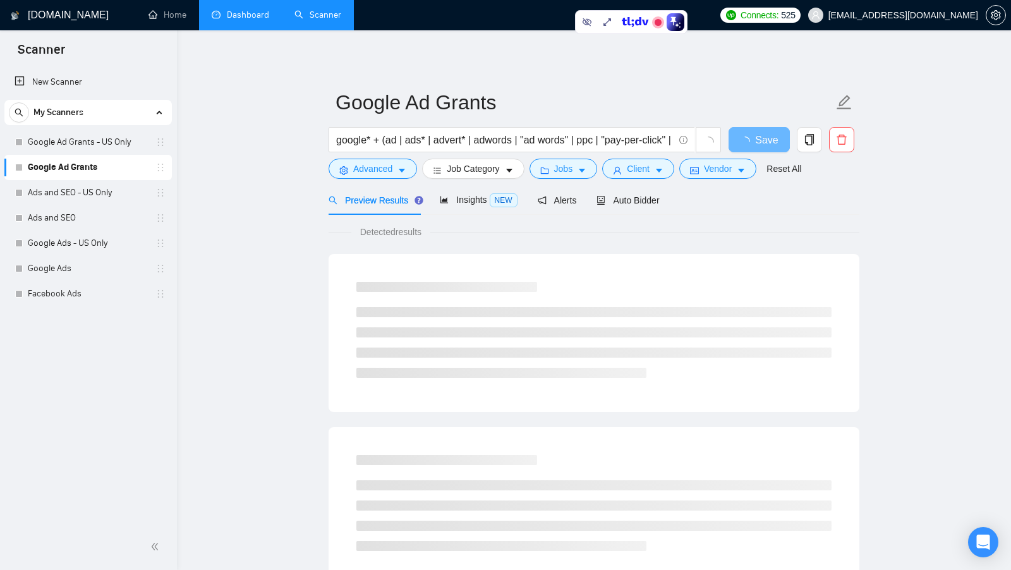
click at [383, 157] on div "google* + (ad | ads* | advert* | adwords | "ad words" | ppc | "pay-per-click" |…" at bounding box center [525, 143] width 398 height 32
click at [383, 162] on span "Advanced" at bounding box center [372, 169] width 39 height 14
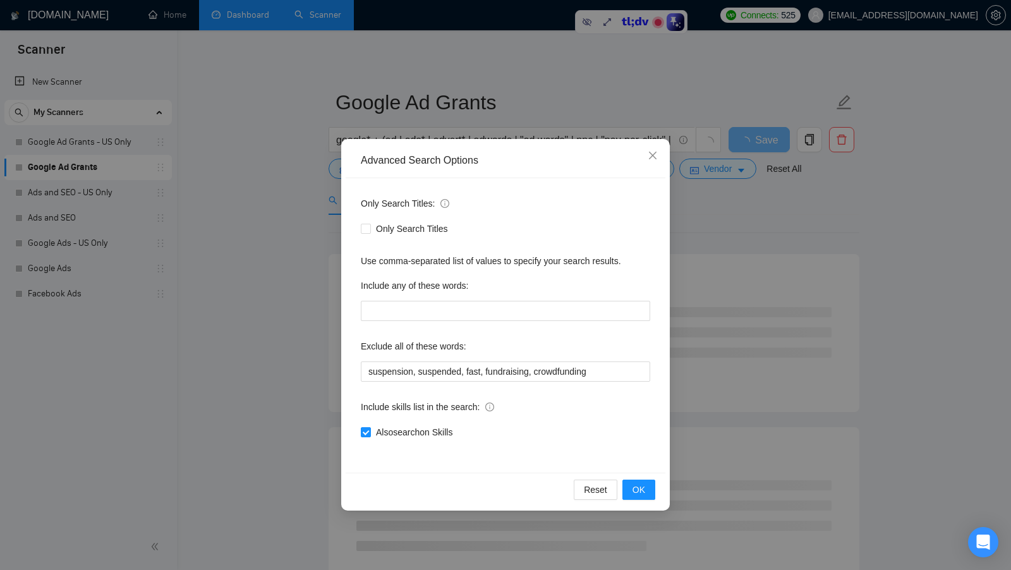
click at [273, 235] on div "Advanced Search Options Only Search Titles: Only Search Titles Use comma-separa…" at bounding box center [505, 285] width 1011 height 570
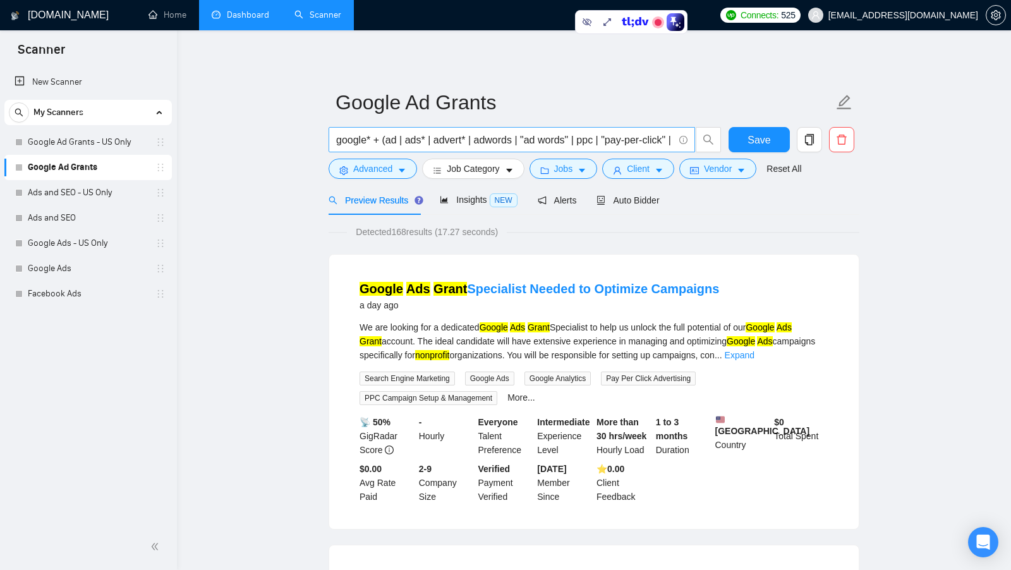
click at [387, 145] on input "google* + (ad | ads* | advert* | adwords | "ad words" | ppc | "pay-per-click" |…" at bounding box center [504, 140] width 337 height 16
click at [382, 168] on span "Advanced" at bounding box center [372, 169] width 39 height 14
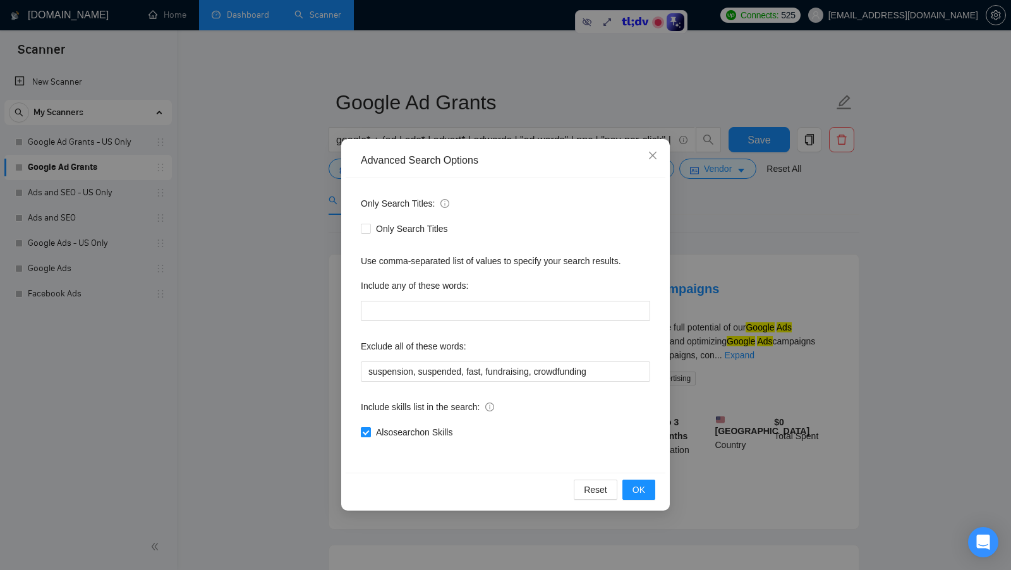
click at [368, 430] on input "Also search on Skills" at bounding box center [365, 431] width 9 height 9
checkbox input "false"
click at [629, 481] on button "OK" at bounding box center [638, 490] width 33 height 20
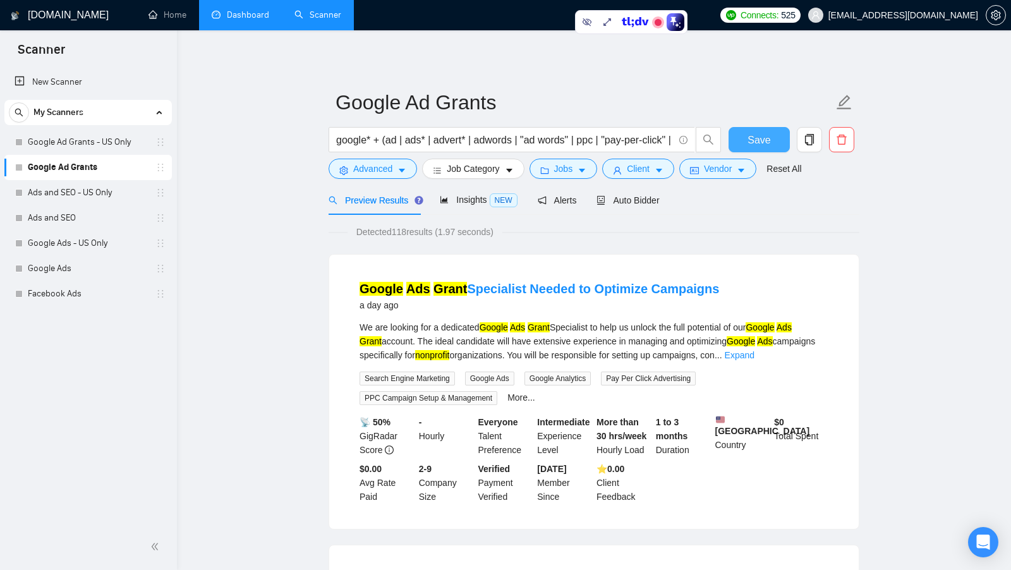
click at [753, 138] on span "Save" at bounding box center [758, 140] width 23 height 16
click at [619, 164] on button "Client" at bounding box center [638, 169] width 72 height 20
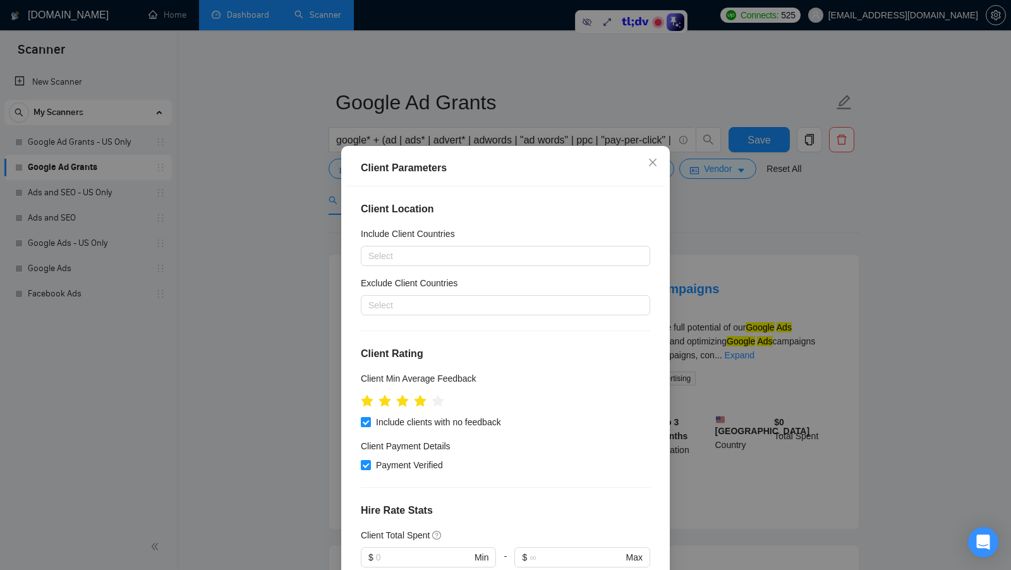
click at [754, 221] on div "Client Parameters Client Location Include Client Countries Select Exclude Clien…" at bounding box center [505, 285] width 1011 height 570
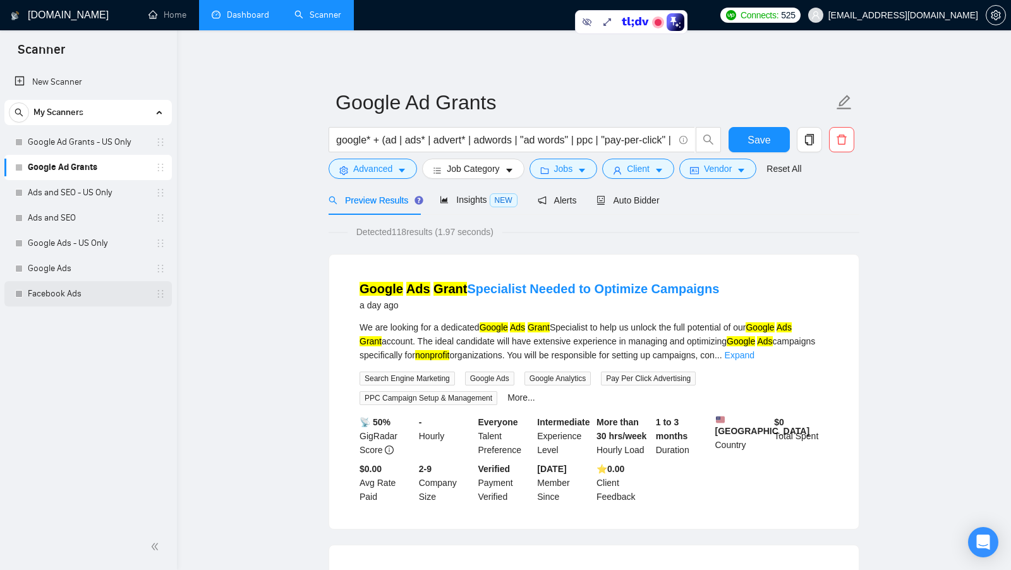
click at [57, 293] on link "Facebook Ads" at bounding box center [88, 293] width 120 height 25
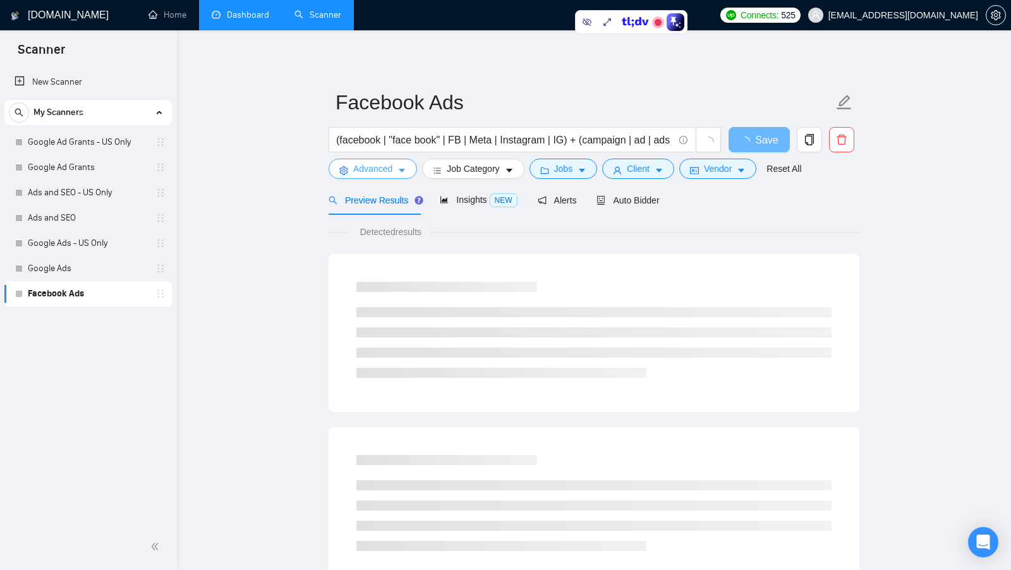
click at [394, 166] on button "Advanced" at bounding box center [373, 169] width 88 height 20
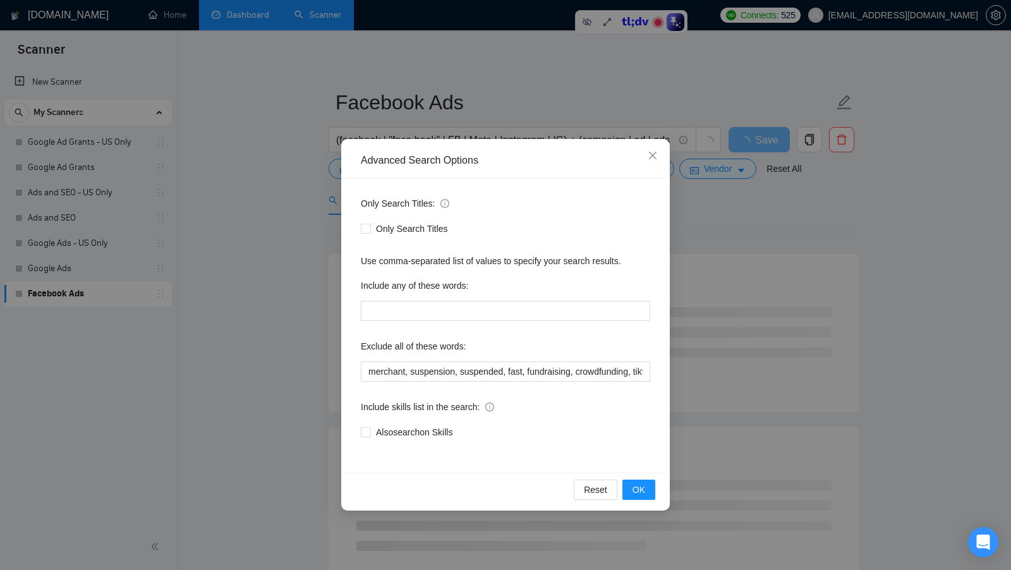
click at [276, 317] on div "Advanced Search Options Only Search Titles: Only Search Titles Use comma-separa…" at bounding box center [505, 285] width 1011 height 570
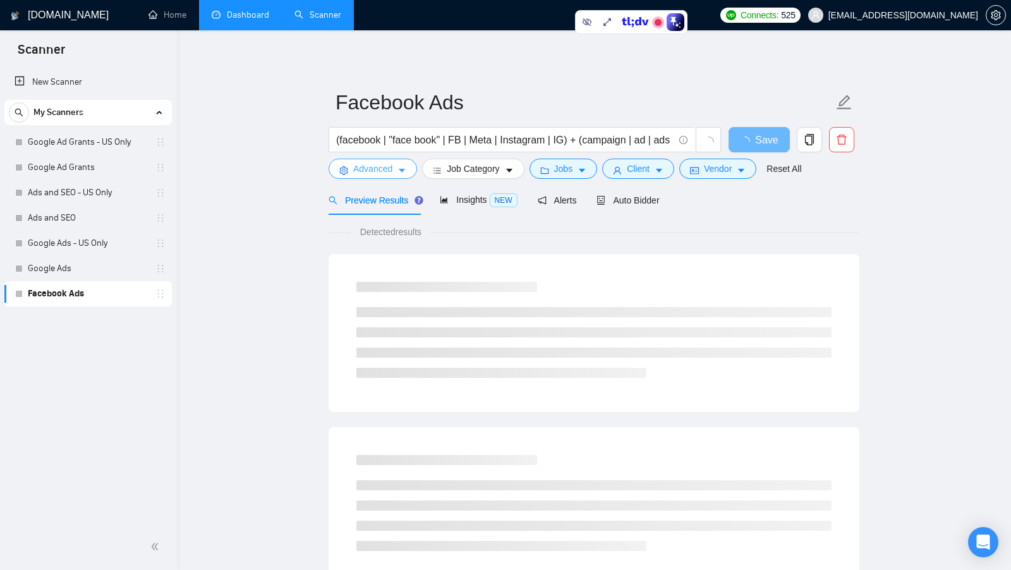
click at [399, 168] on icon "caret-down" at bounding box center [401, 170] width 9 height 9
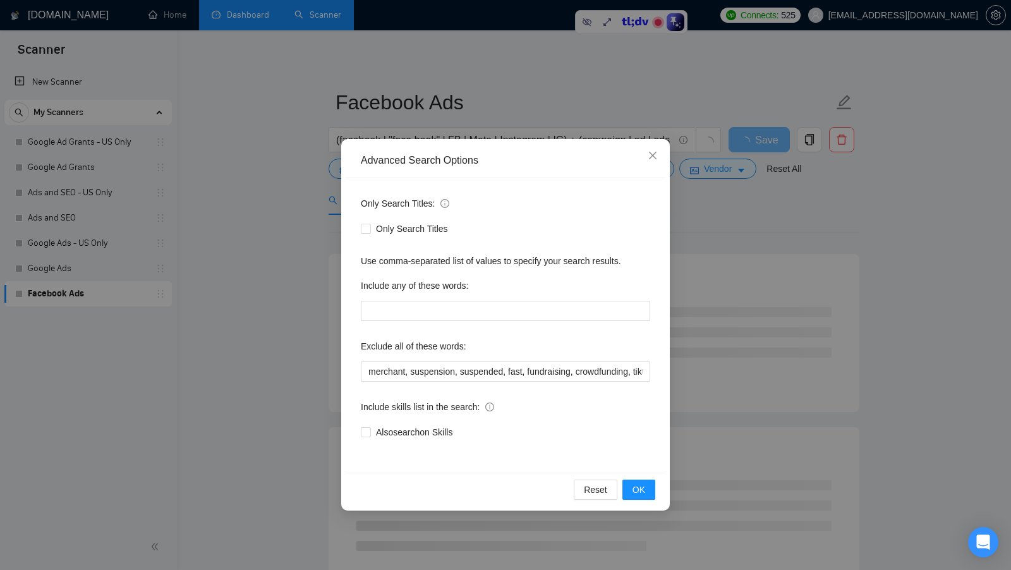
click at [256, 234] on div "Advanced Search Options Only Search Titles: Only Search Titles Use comma-separa…" at bounding box center [505, 285] width 1011 height 570
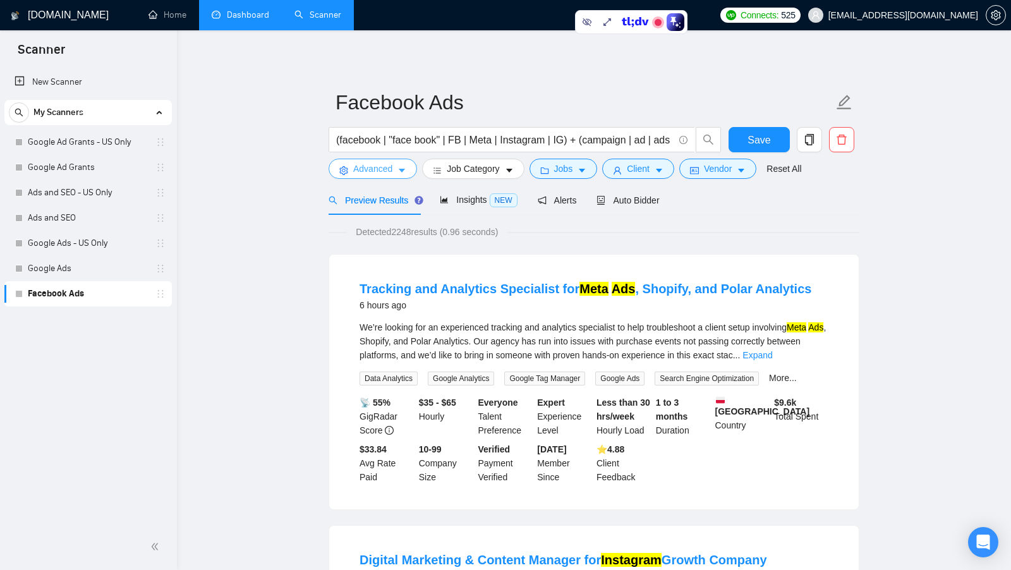
click at [352, 169] on button "Advanced" at bounding box center [373, 169] width 88 height 20
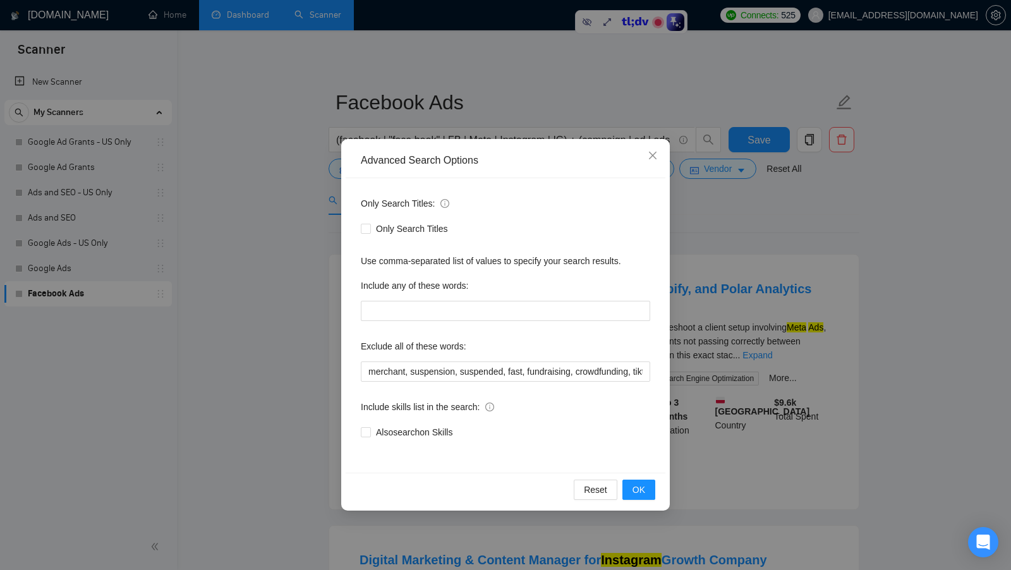
click at [281, 206] on div "Advanced Search Options Only Search Titles: Only Search Titles Use comma-separa…" at bounding box center [505, 285] width 1011 height 570
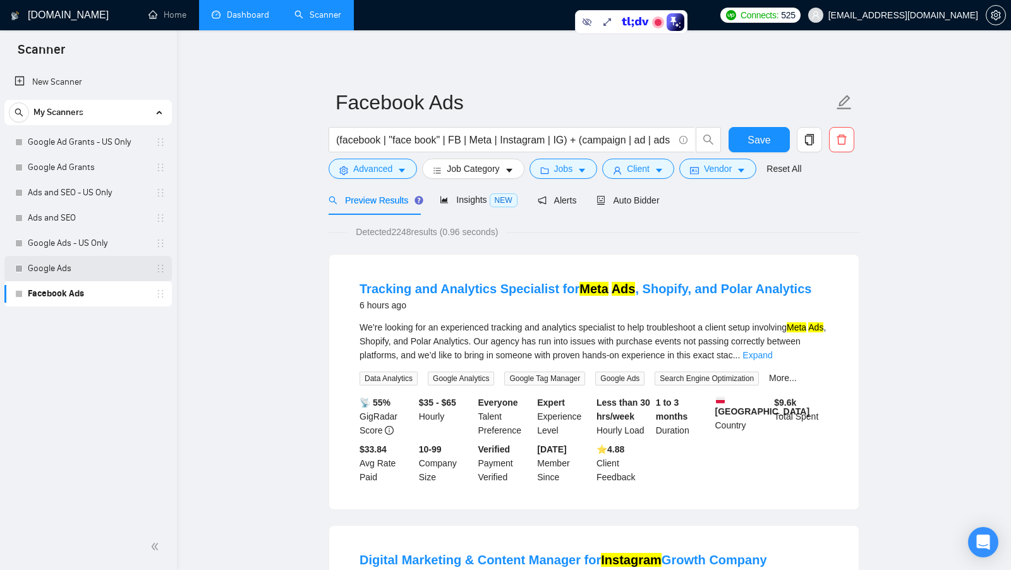
click at [97, 267] on link "Google Ads" at bounding box center [88, 268] width 120 height 25
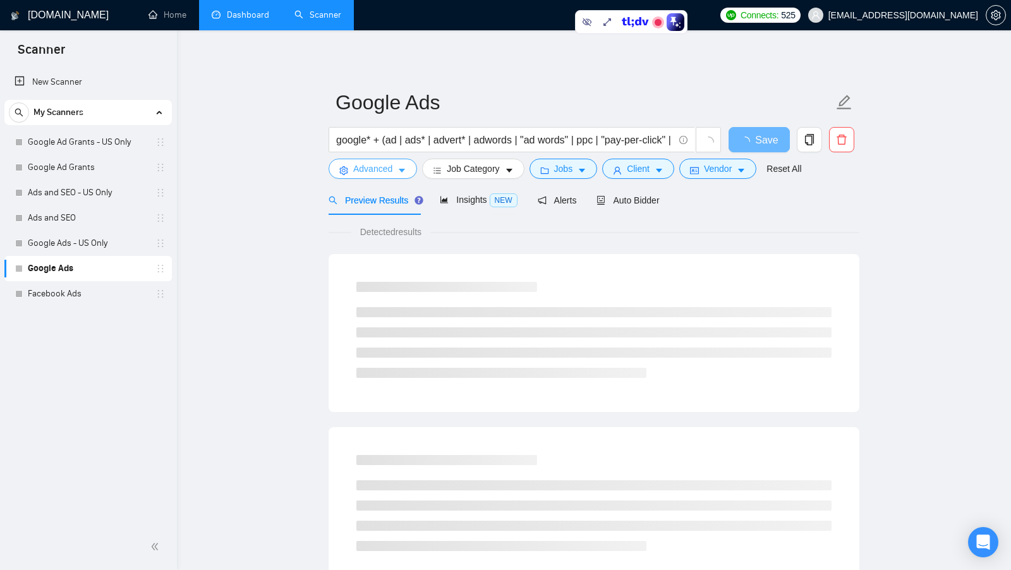
click at [383, 169] on span "Advanced" at bounding box center [372, 169] width 39 height 14
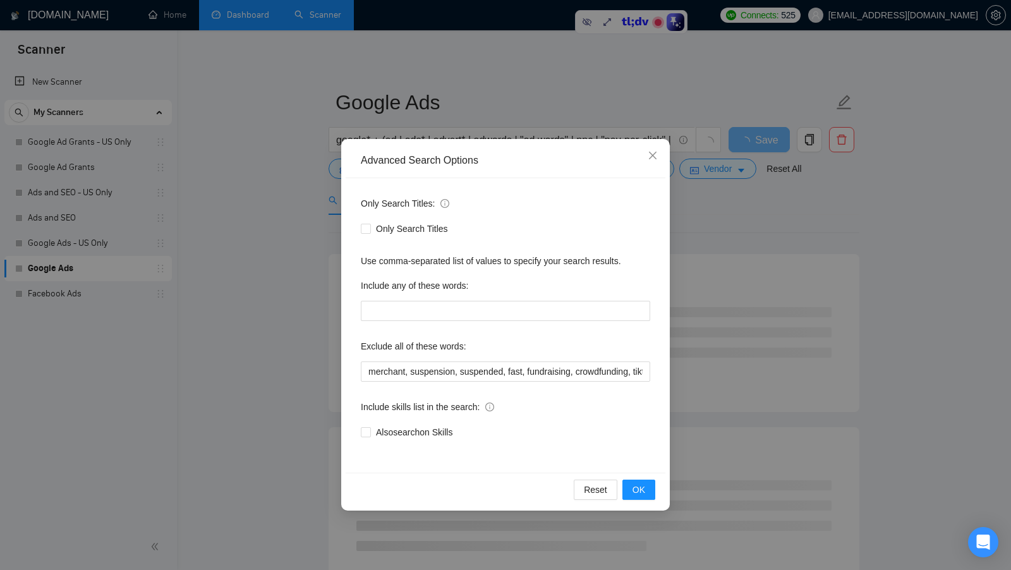
click at [236, 270] on div "Advanced Search Options Only Search Titles: Only Search Titles Use comma-separa…" at bounding box center [505, 285] width 1011 height 570
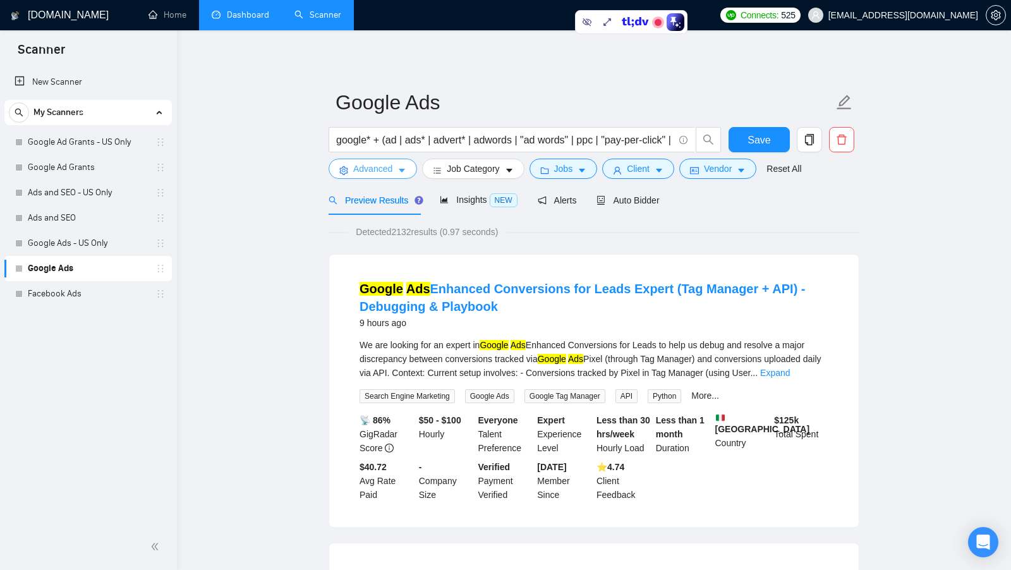
click at [401, 175] on button "Advanced" at bounding box center [373, 169] width 88 height 20
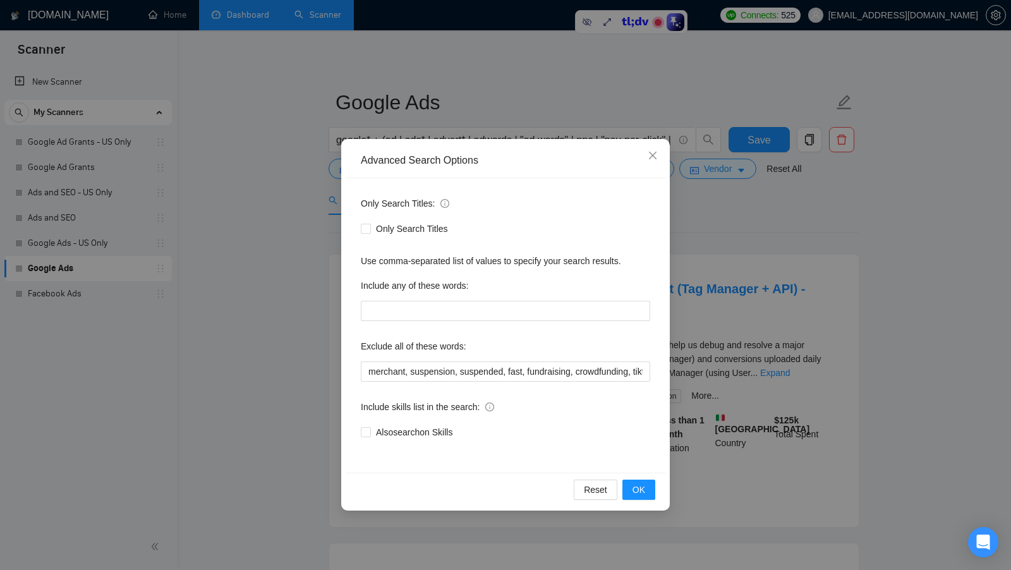
click at [279, 248] on div "Advanced Search Options Only Search Titles: Only Search Titles Use comma-separa…" at bounding box center [505, 285] width 1011 height 570
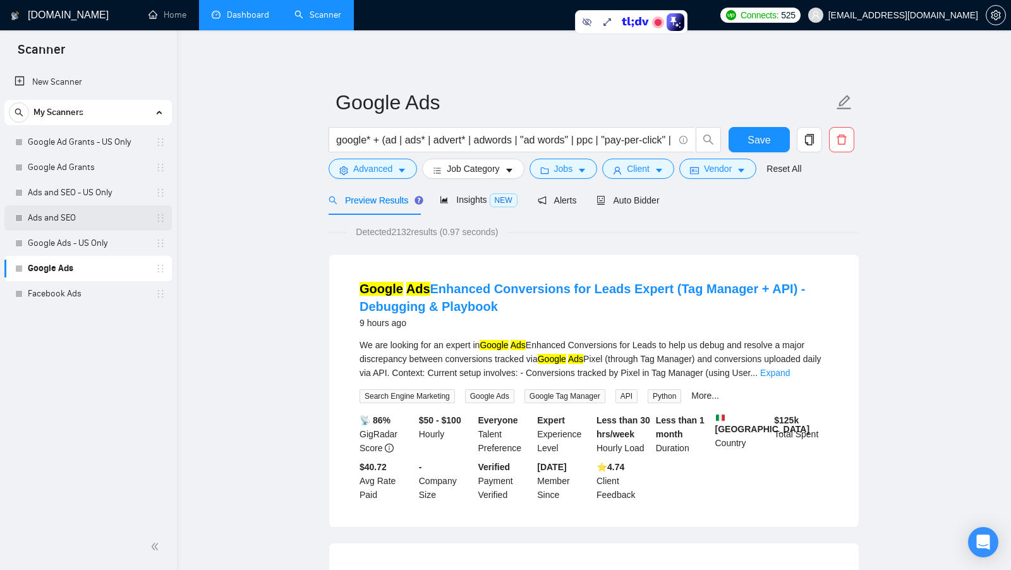
click at [76, 220] on link "Ads and SEO" at bounding box center [88, 217] width 120 height 25
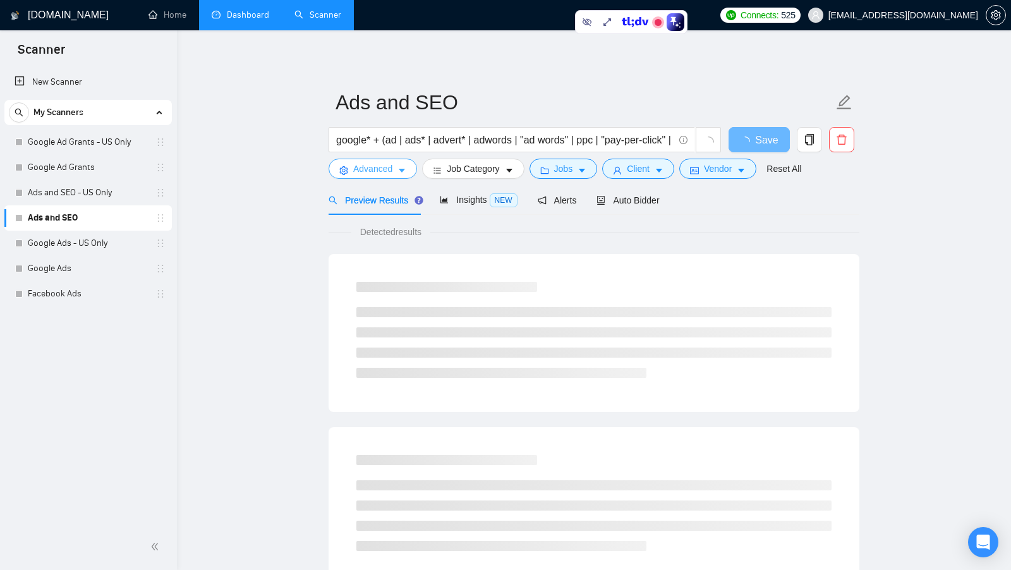
click at [381, 164] on span "Advanced" at bounding box center [372, 169] width 39 height 14
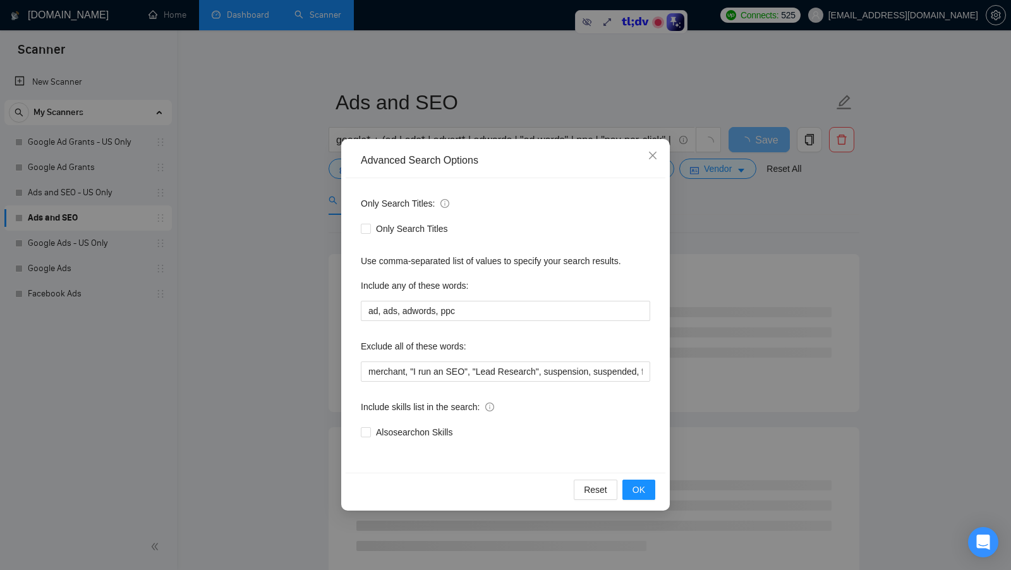
click at [272, 260] on div "Advanced Search Options Only Search Titles: Only Search Titles Use comma-separa…" at bounding box center [505, 285] width 1011 height 570
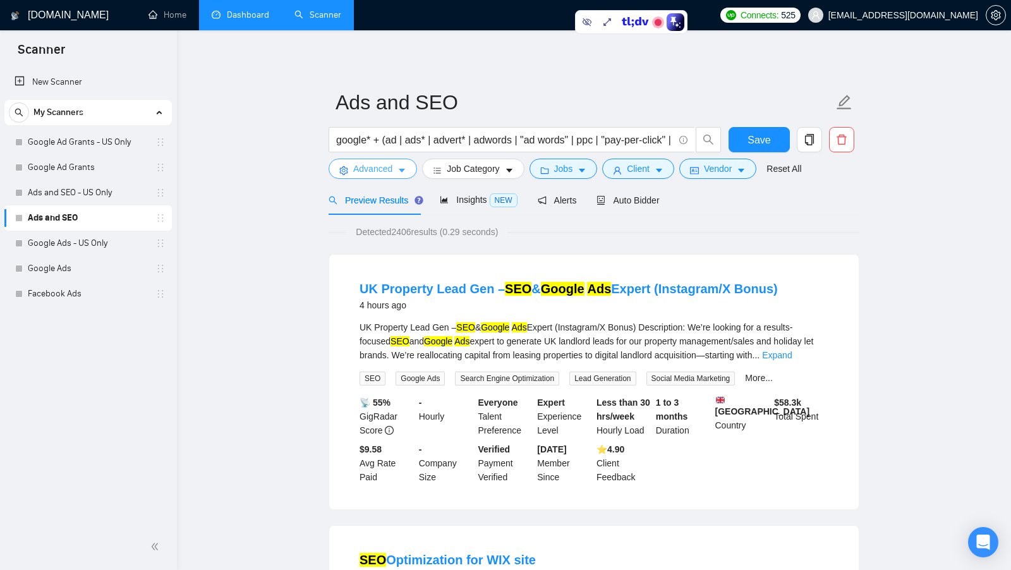
click at [373, 159] on button "Advanced" at bounding box center [373, 169] width 88 height 20
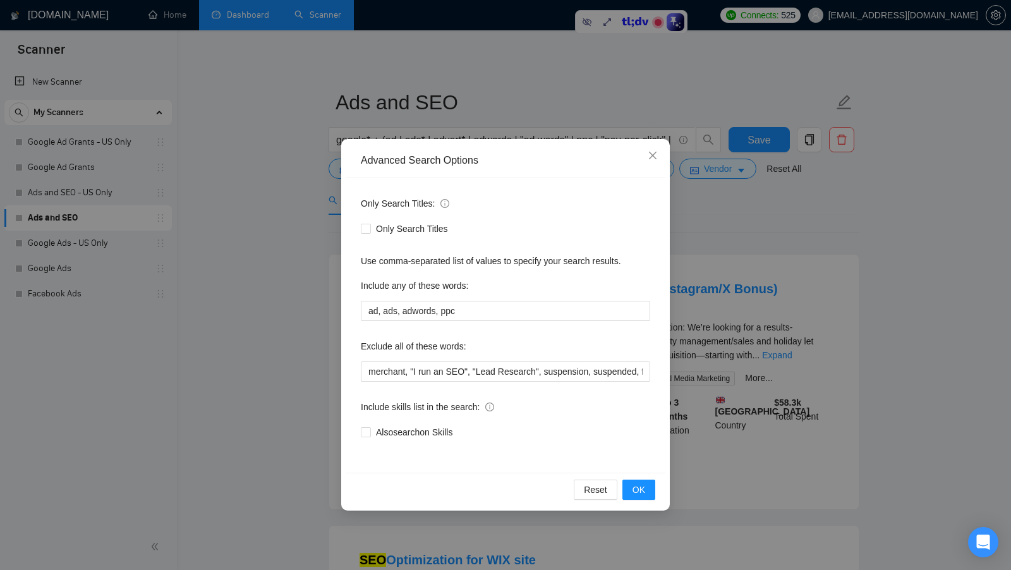
click at [293, 190] on div "Advanced Search Options Only Search Titles: Only Search Titles Use comma-separa…" at bounding box center [505, 285] width 1011 height 570
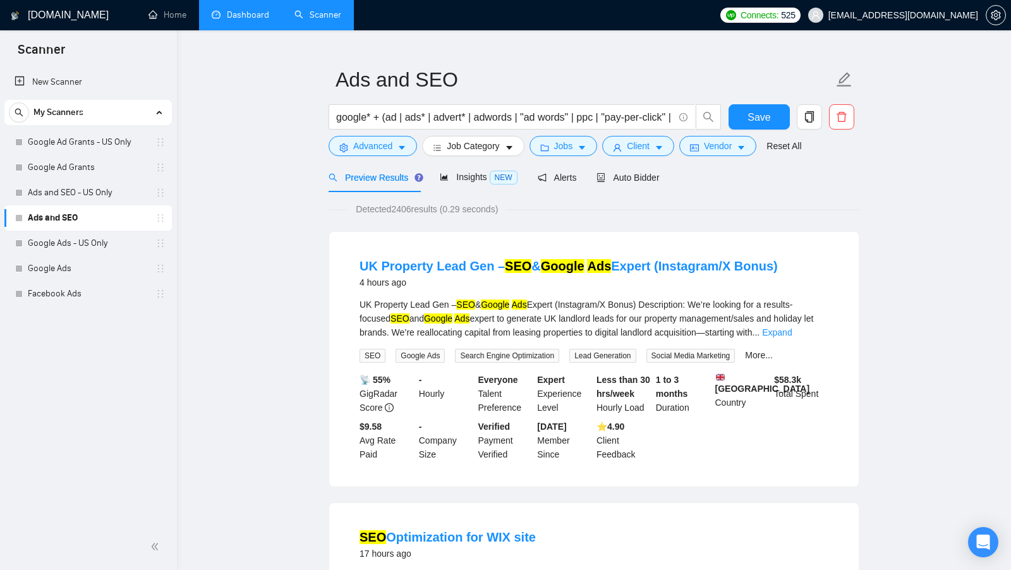
scroll to position [2, 0]
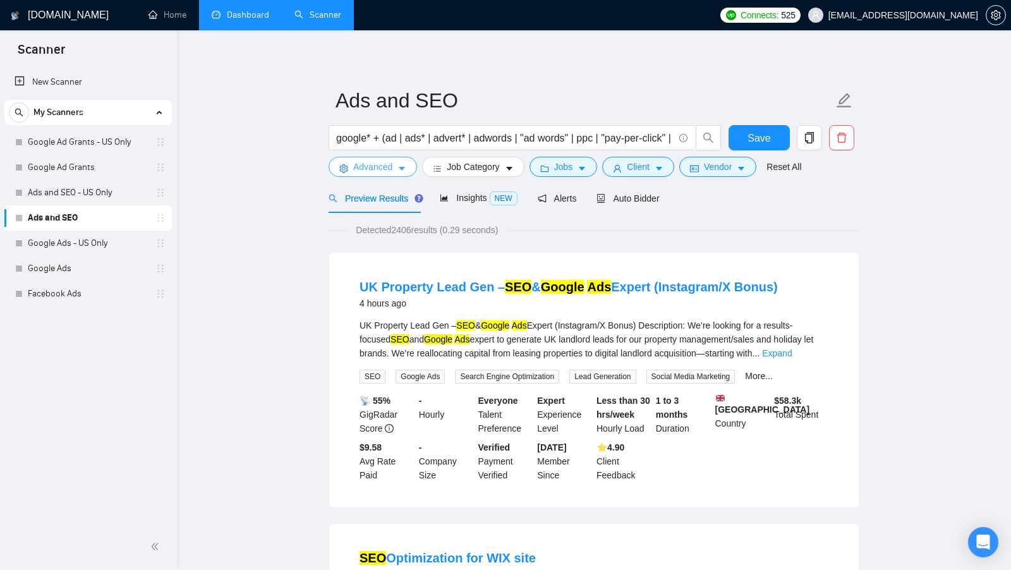
click at [392, 166] on span "Advanced" at bounding box center [372, 167] width 39 height 14
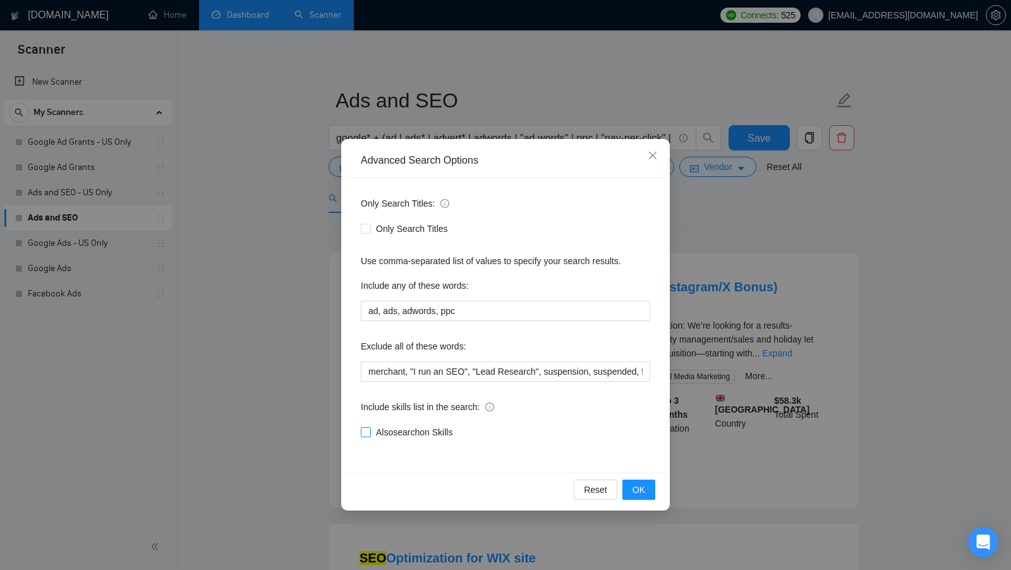
drag, startPoint x: 472, startPoint y: 431, endPoint x: 377, endPoint y: 430, distance: 95.4
click at [377, 430] on div "Also search on Skills" at bounding box center [505, 432] width 289 height 14
click at [578, 376] on input "merchant, "I run an SEO", "Lead Research", suspension, suspended, fast, fundrai…" at bounding box center [505, 371] width 289 height 20
click at [630, 492] on button "OK" at bounding box center [638, 490] width 33 height 20
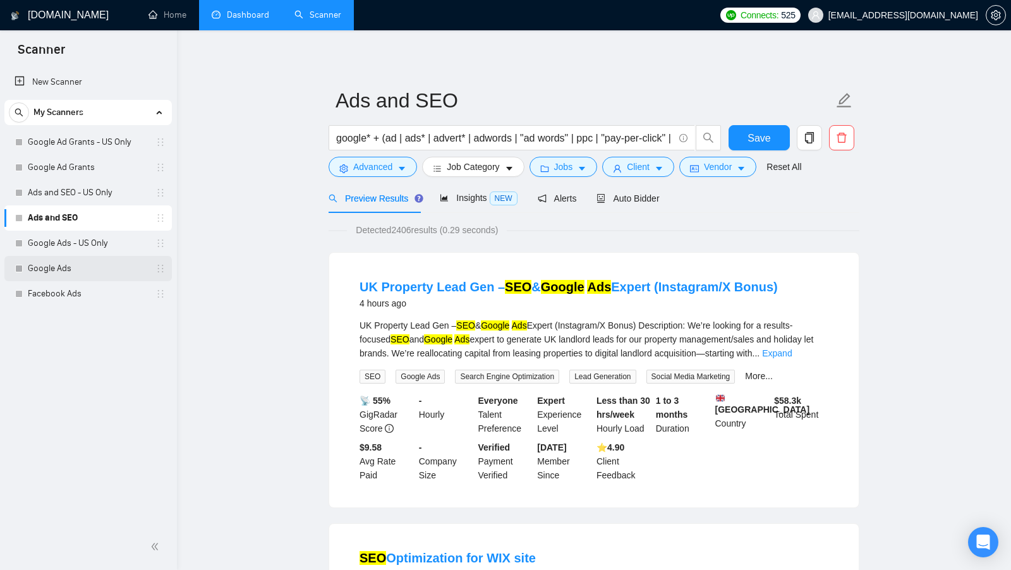
click at [76, 263] on link "Google Ads" at bounding box center [88, 268] width 120 height 25
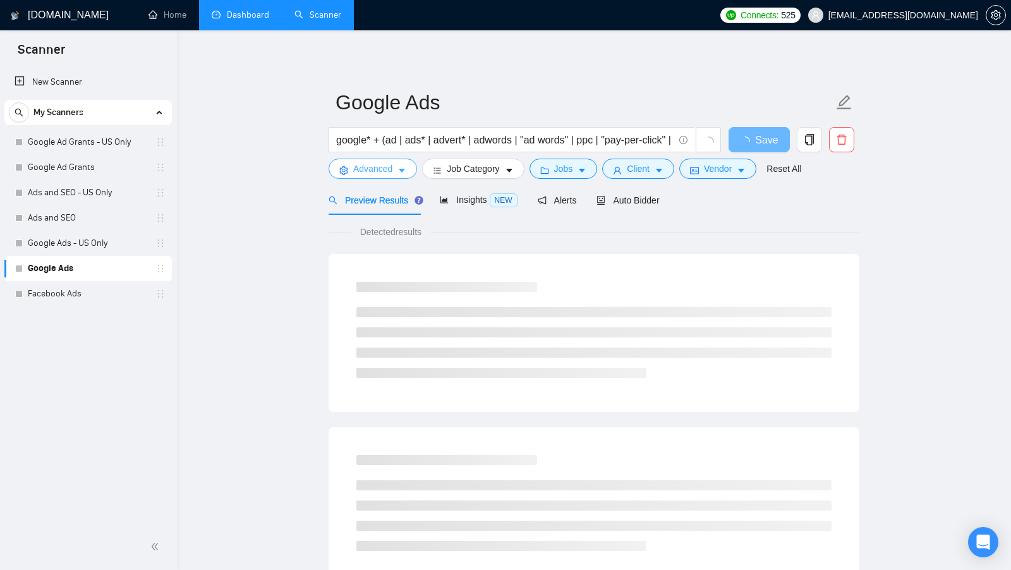
click at [397, 174] on button "Advanced" at bounding box center [373, 169] width 88 height 20
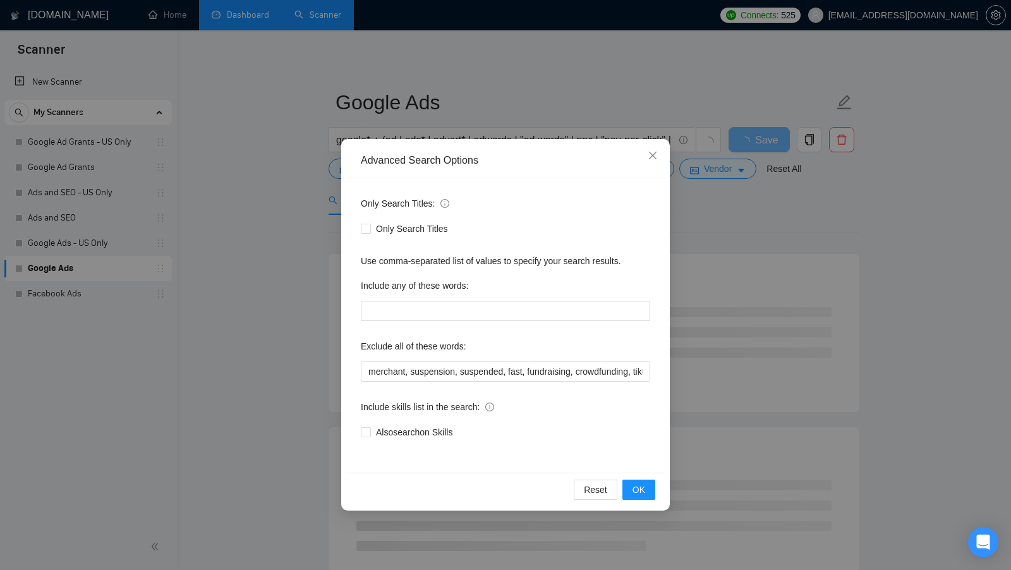
click at [326, 351] on div "Advanced Search Options Only Search Titles: Only Search Titles Use comma-separa…" at bounding box center [505, 285] width 1011 height 570
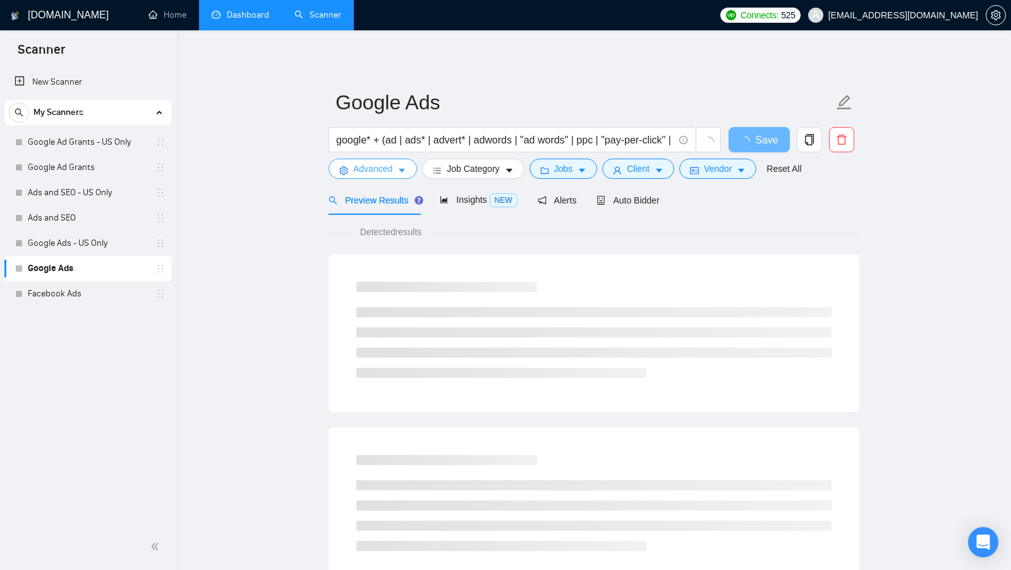
click at [413, 172] on button "Advanced" at bounding box center [373, 169] width 88 height 20
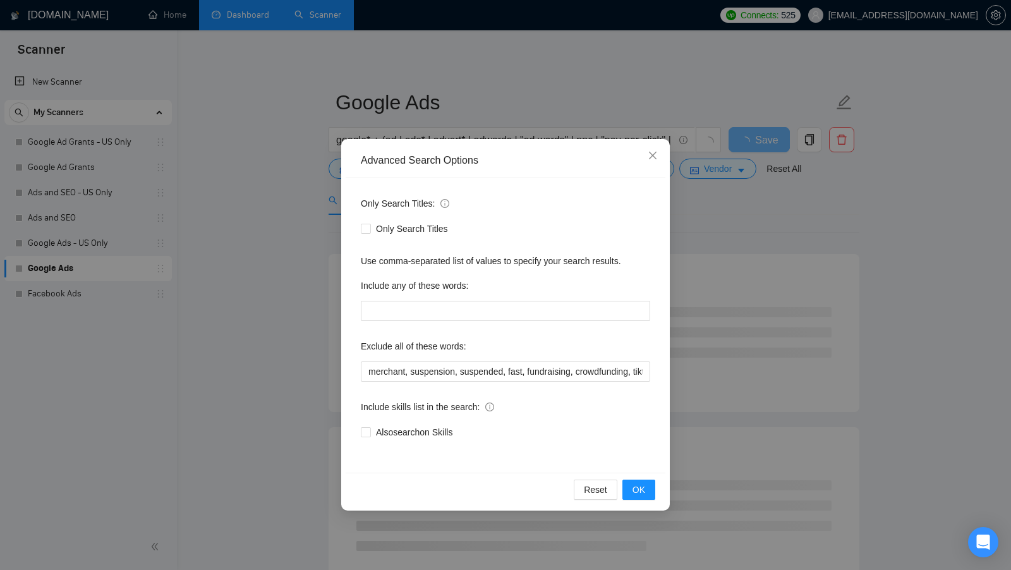
click at [677, 315] on div "Advanced Search Options Only Search Titles: Only Search Titles Use comma-separa…" at bounding box center [505, 285] width 1011 height 570
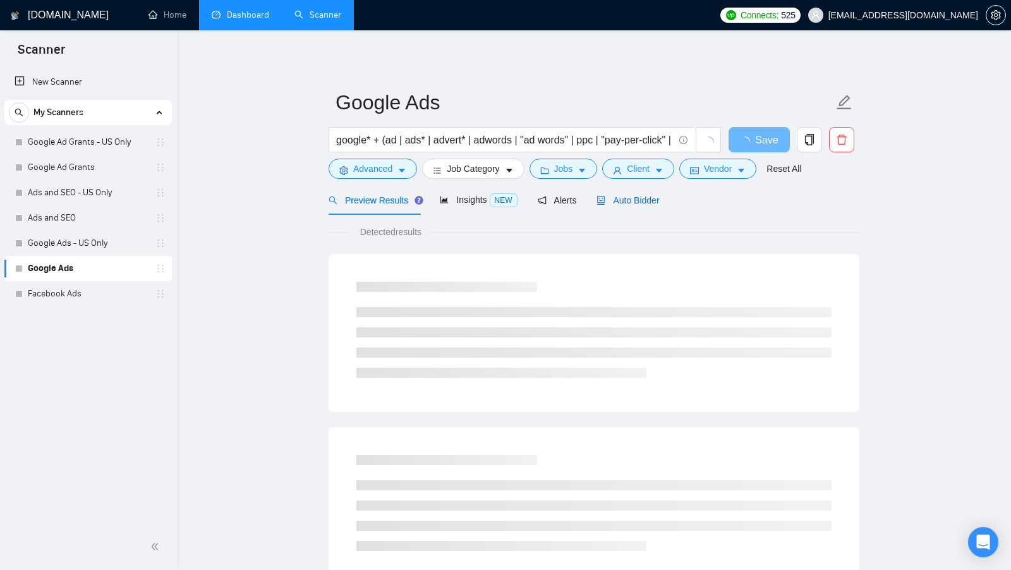
click at [642, 200] on span "Auto Bidder" at bounding box center [627, 200] width 63 height 10
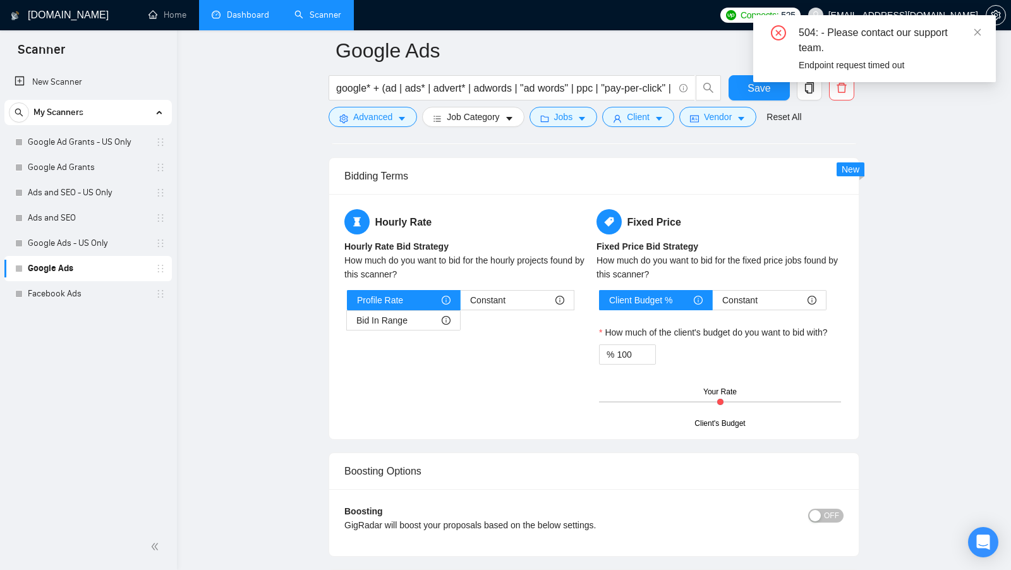
scroll to position [1972, 0]
drag, startPoint x: 341, startPoint y: 166, endPoint x: 433, endPoint y: 166, distance: 92.2
click at [431, 166] on div "Bidding Terms" at bounding box center [593, 175] width 529 height 37
click at [512, 293] on div "Constant" at bounding box center [517, 299] width 94 height 19
click at [461, 303] on input "Constant" at bounding box center [461, 303] width 0 height 0
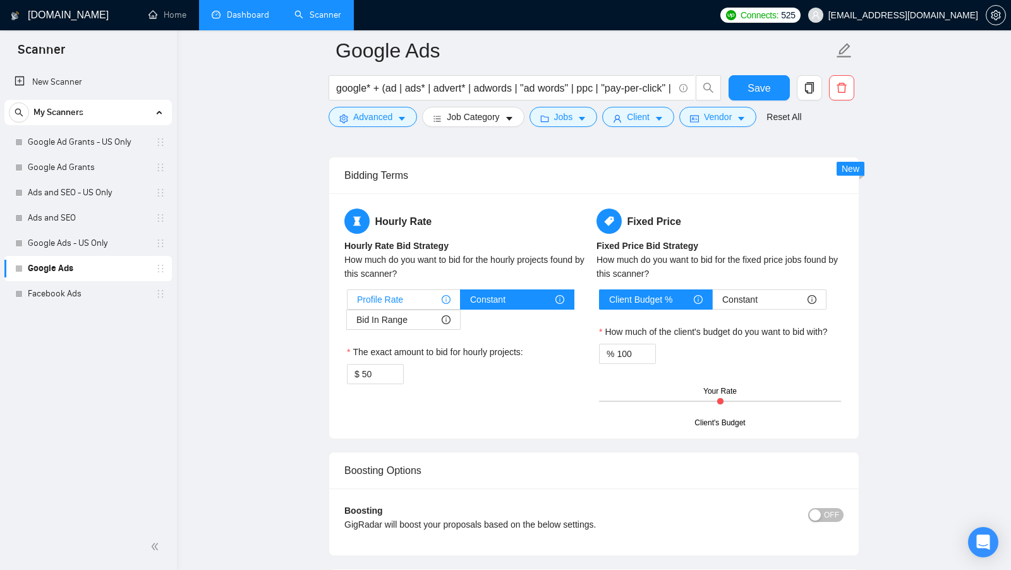
click at [411, 290] on div "Profile Rate" at bounding box center [404, 299] width 94 height 19
click at [347, 303] on input "Profile Rate" at bounding box center [347, 303] width 0 height 0
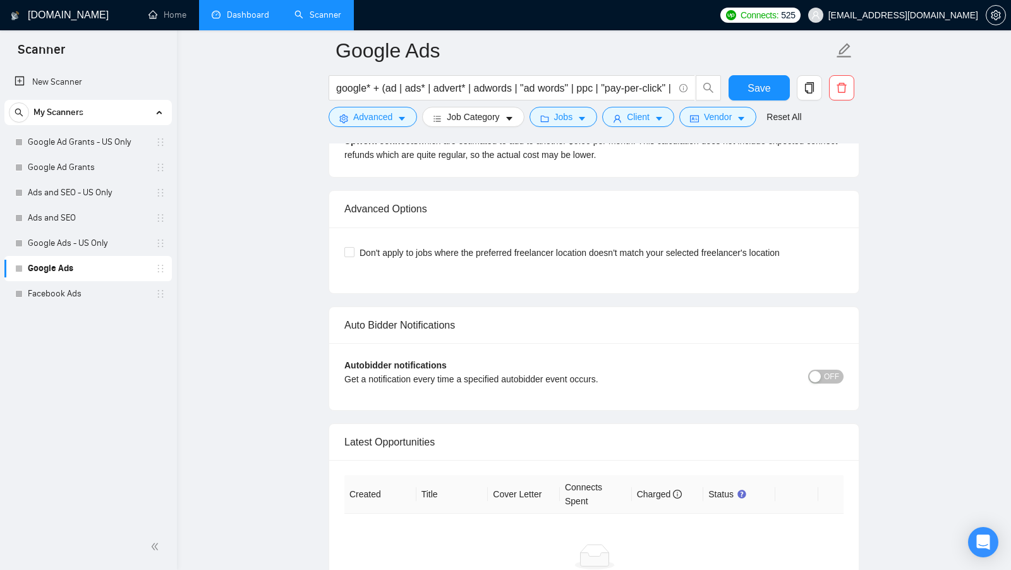
scroll to position [2866, 0]
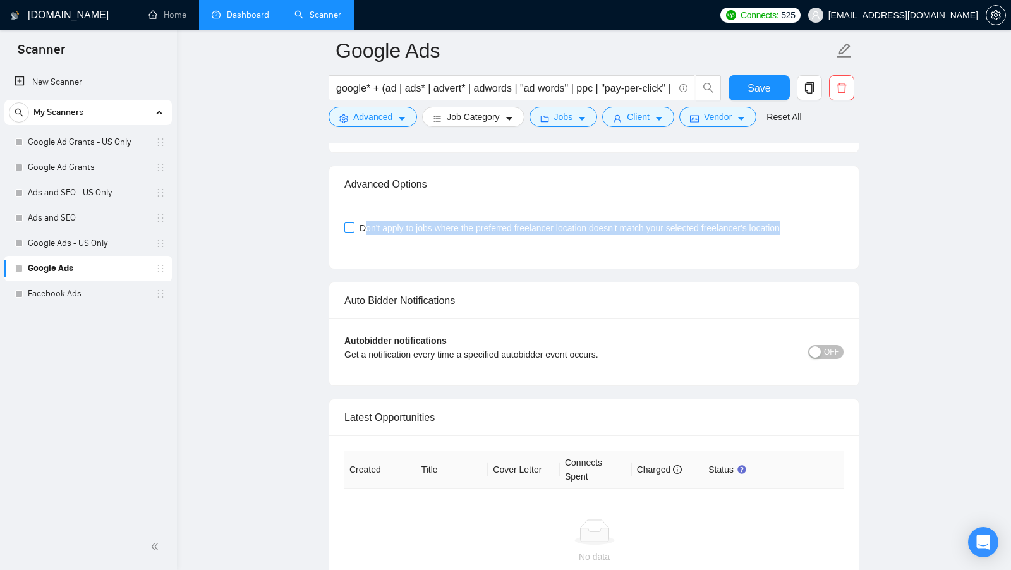
drag, startPoint x: 823, startPoint y: 218, endPoint x: 362, endPoint y: 211, distance: 461.2
click at [362, 221] on div "Don't apply to jobs where the preferred freelancer location doesn't match your …" at bounding box center [593, 228] width 499 height 14
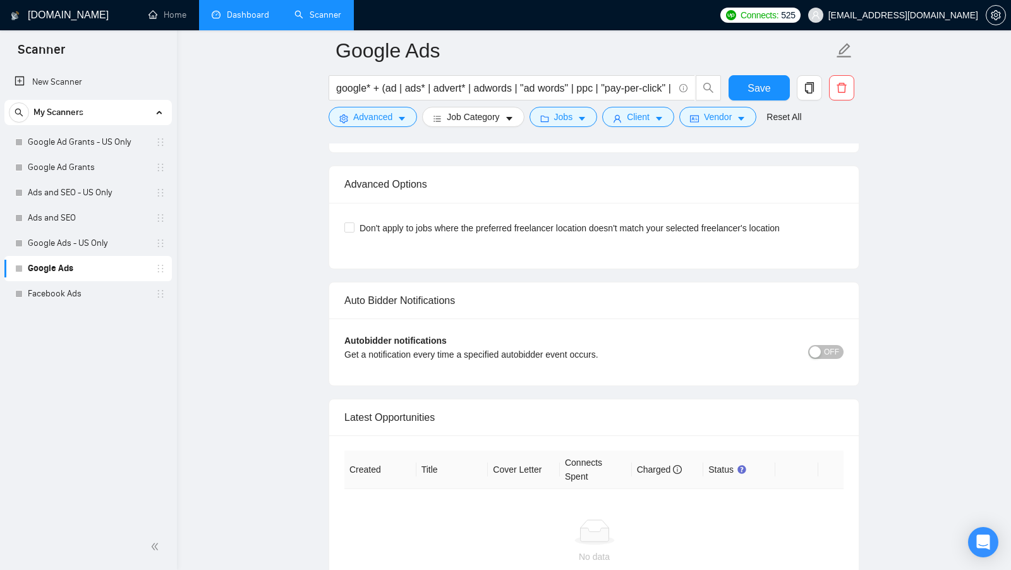
click at [473, 250] on div "Don't apply to jobs where the preferred freelancer location doesn't match your …" at bounding box center [593, 236] width 529 height 66
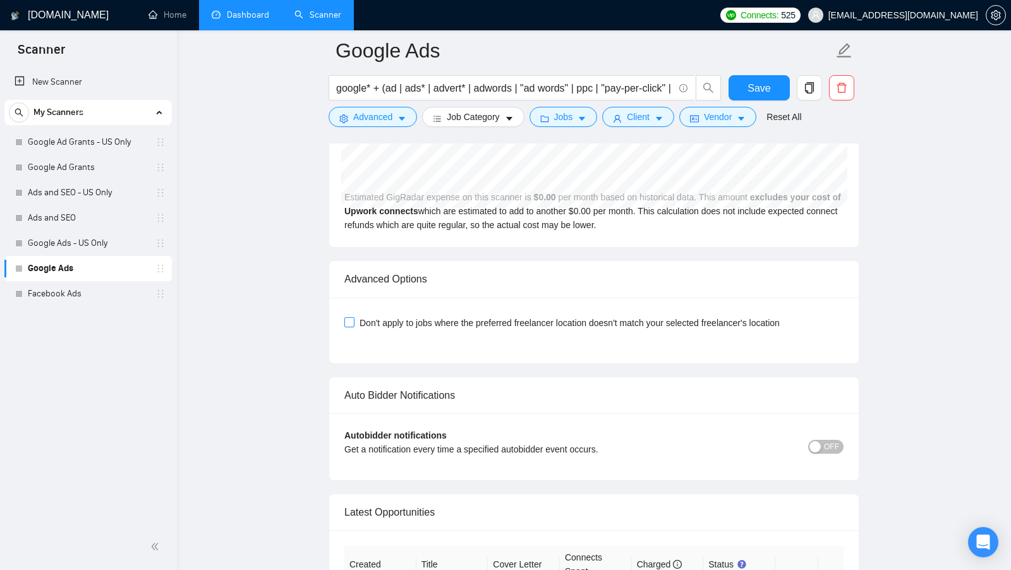
scroll to position [2772, 0]
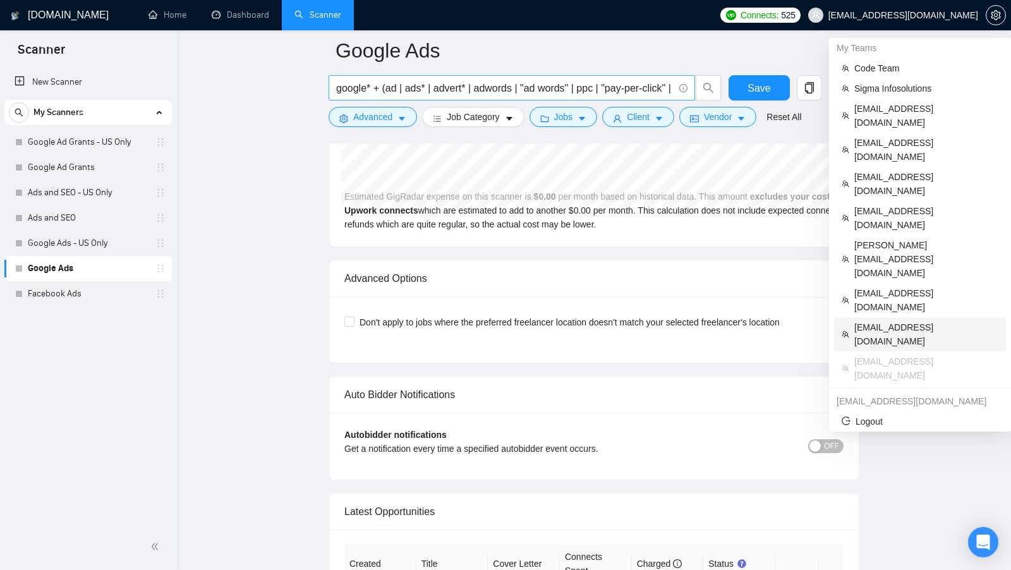
drag, startPoint x: 924, startPoint y: 227, endPoint x: 612, endPoint y: 80, distance: 345.1
click at [924, 320] on span "[EMAIL_ADDRESS][DOMAIN_NAME]" at bounding box center [926, 334] width 144 height 28
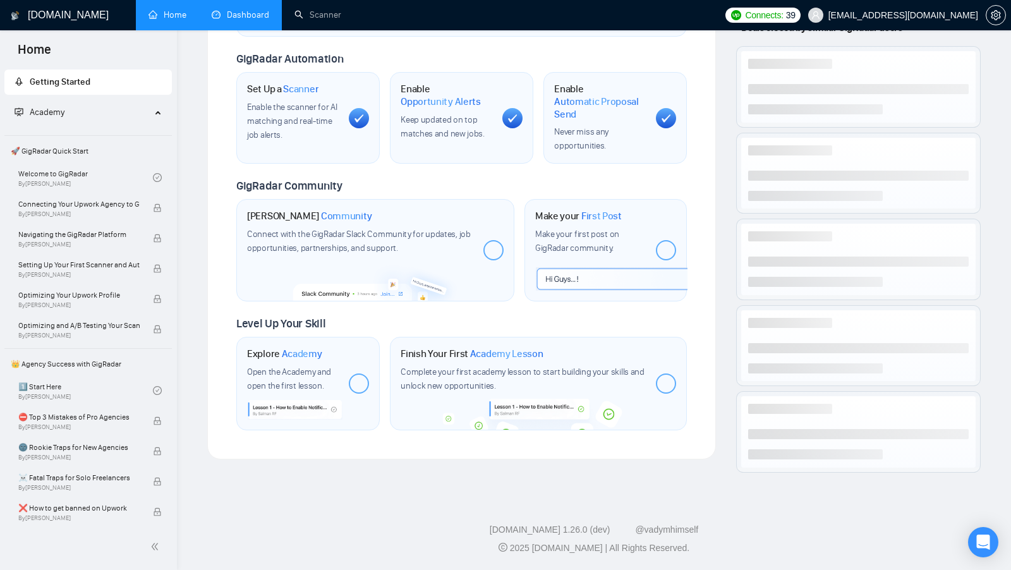
scroll to position [399, 0]
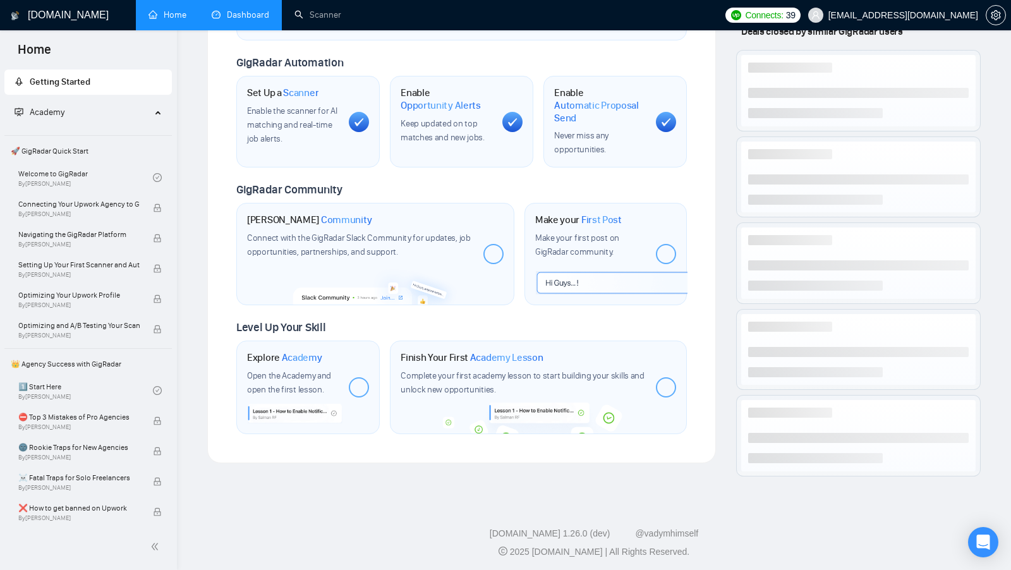
click at [241, 30] on li "Dashboard" at bounding box center [240, 15] width 83 height 30
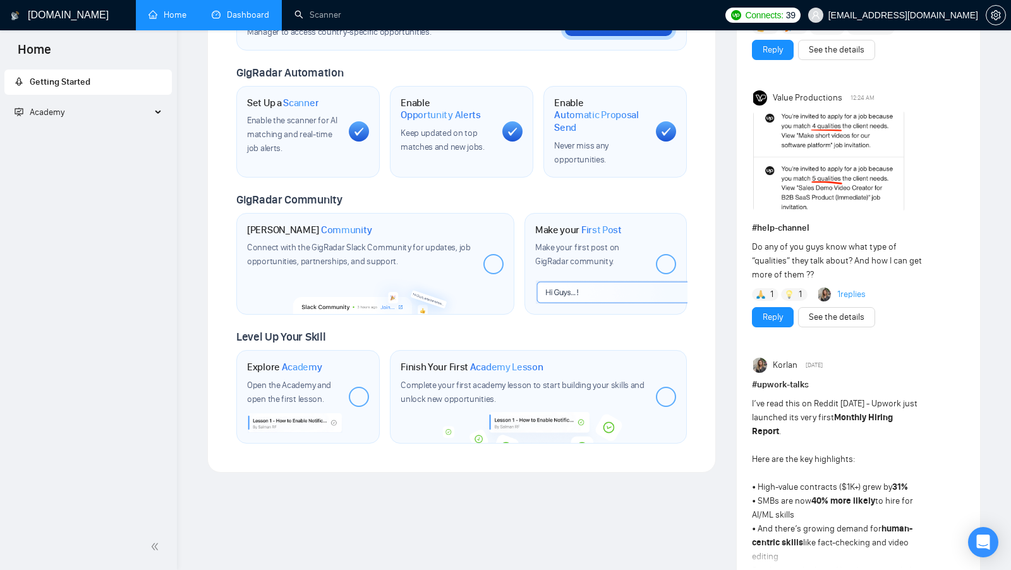
click at [248, 20] on link "Dashboard" at bounding box center [240, 14] width 57 height 11
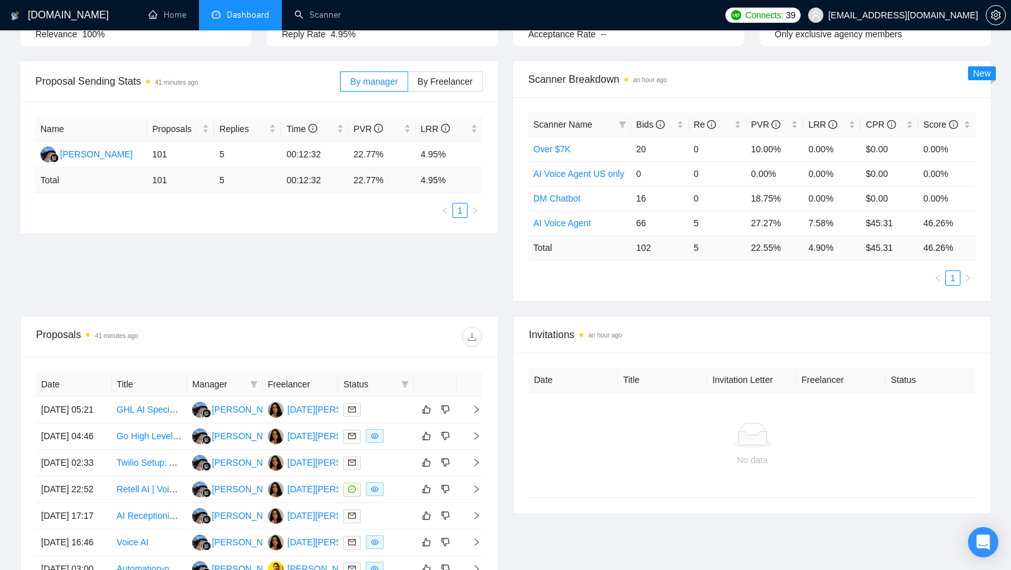
scroll to position [159, 0]
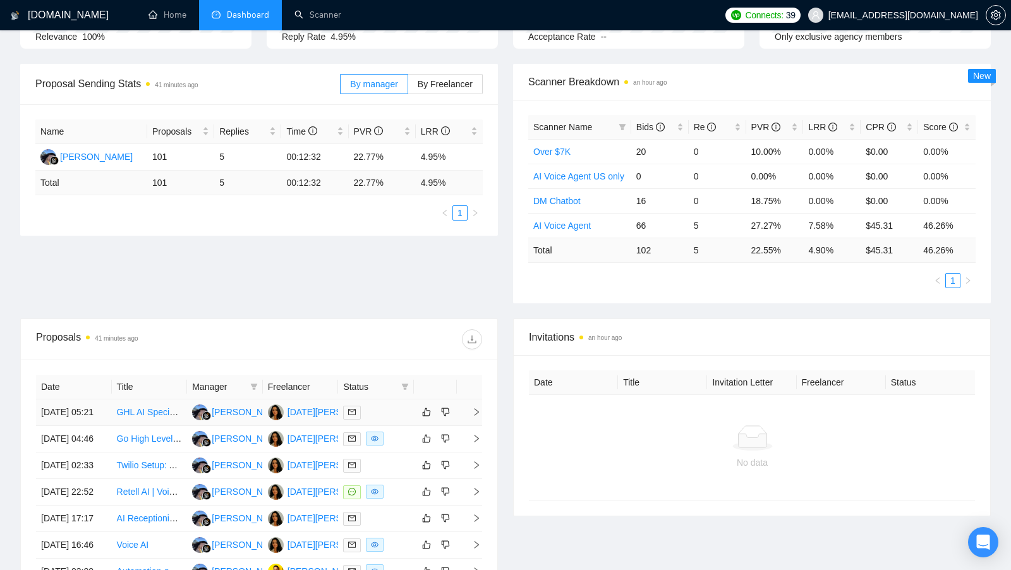
click at [315, 414] on div "[DATE][PERSON_NAME]" at bounding box center [337, 412] width 100 height 14
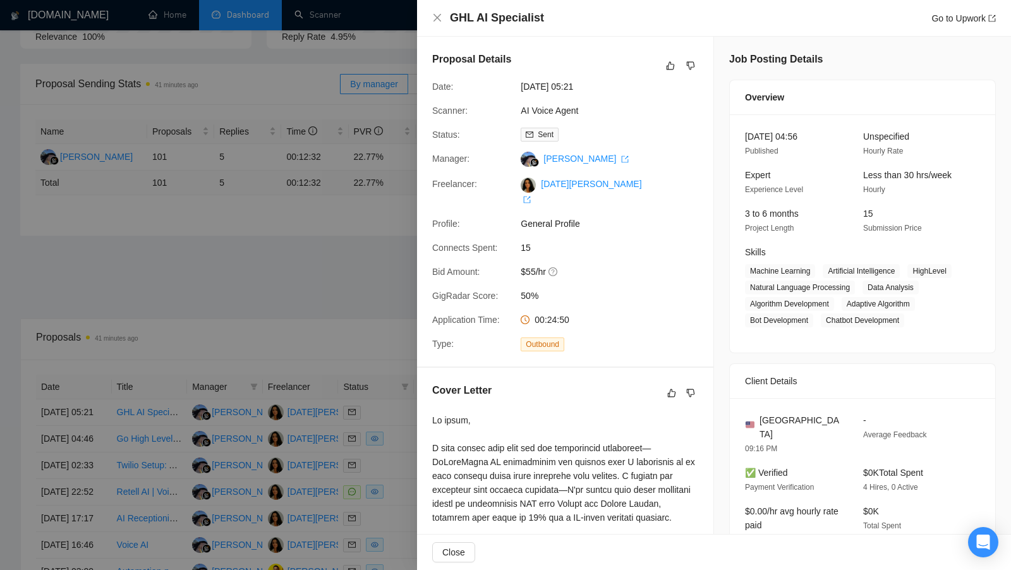
click at [200, 76] on div at bounding box center [505, 285] width 1011 height 570
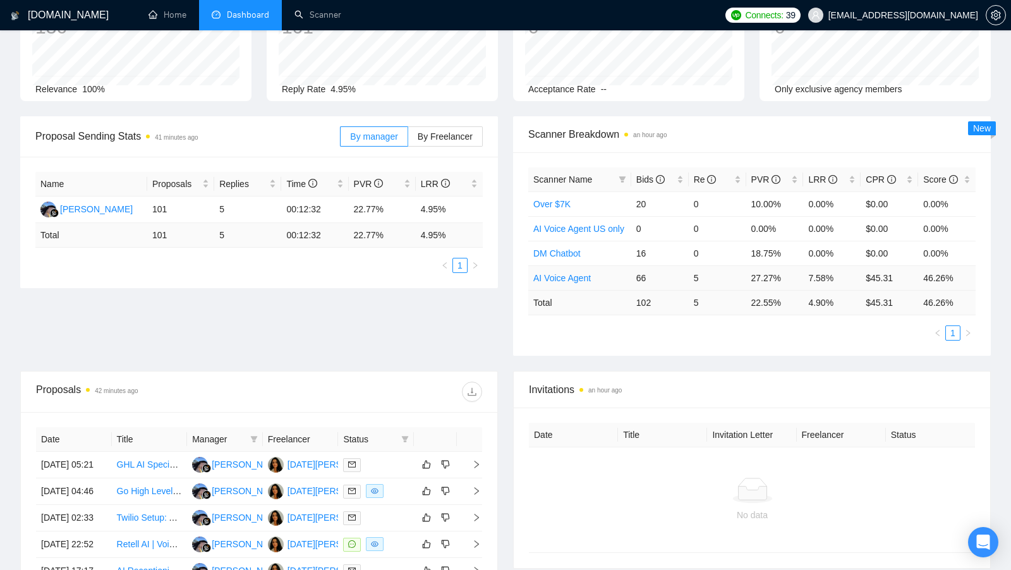
scroll to position [78, 0]
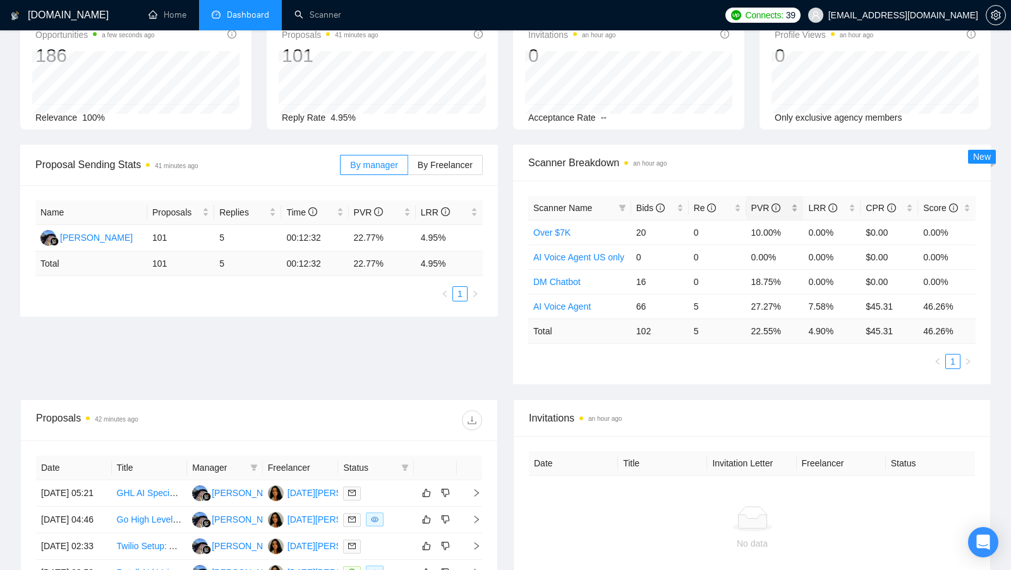
click at [791, 204] on div "PVR" at bounding box center [774, 208] width 47 height 14
click at [317, 9] on link "Scanner" at bounding box center [317, 14] width 47 height 11
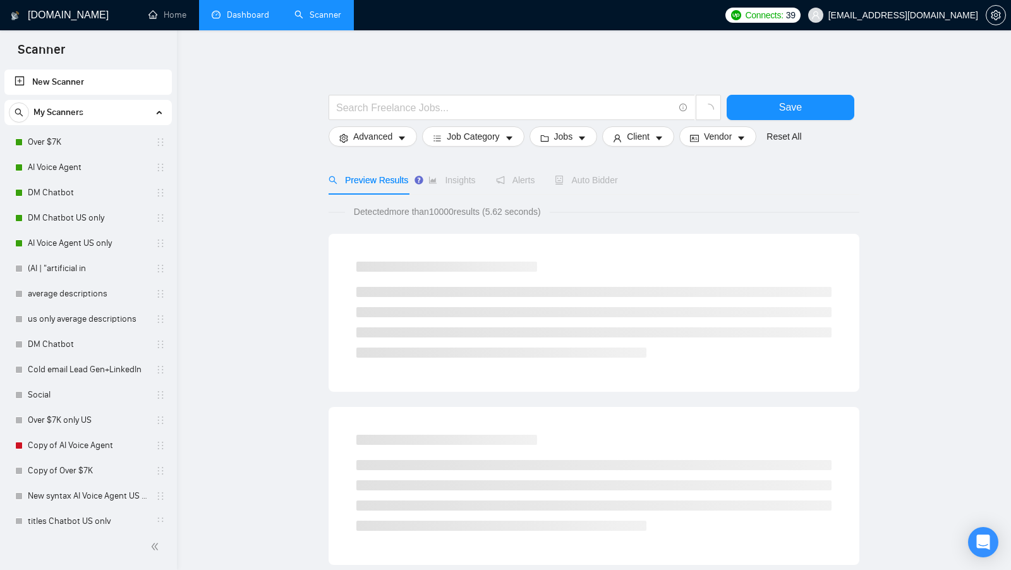
click at [262, 16] on link "Dashboard" at bounding box center [240, 14] width 57 height 11
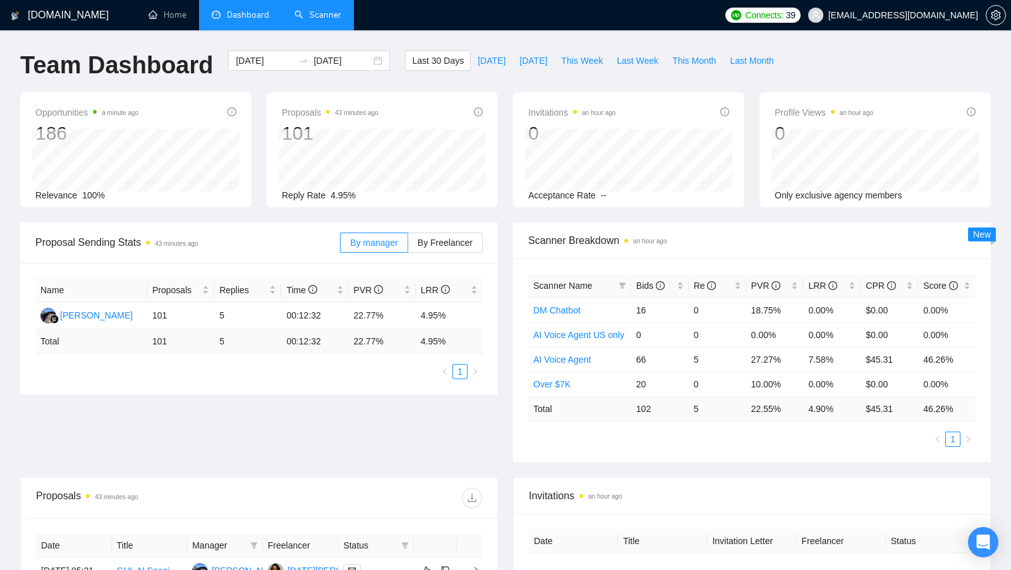
click at [504, 347] on div "Proposal Sending Stats 43 minutes ago By manager By Freelancer Name Proposals R…" at bounding box center [259, 308] width 493 height 172
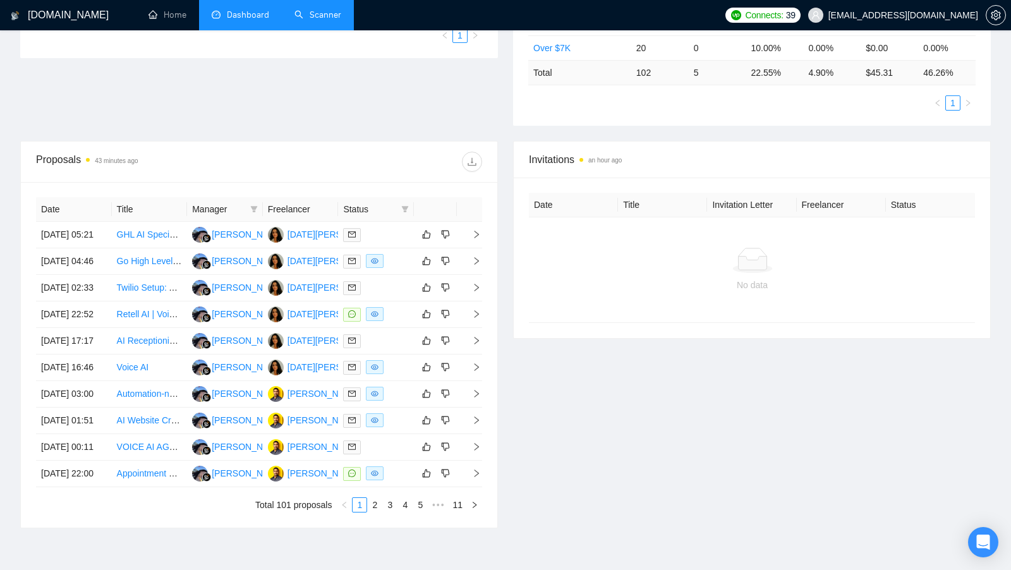
scroll to position [334, 0]
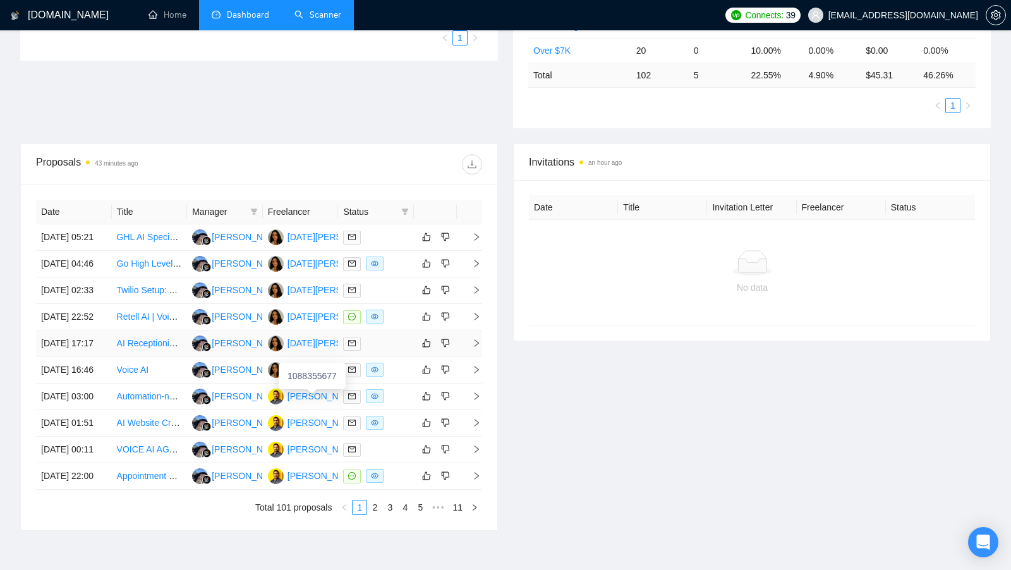
click at [296, 350] on div "[DATE][PERSON_NAME]" at bounding box center [337, 343] width 100 height 14
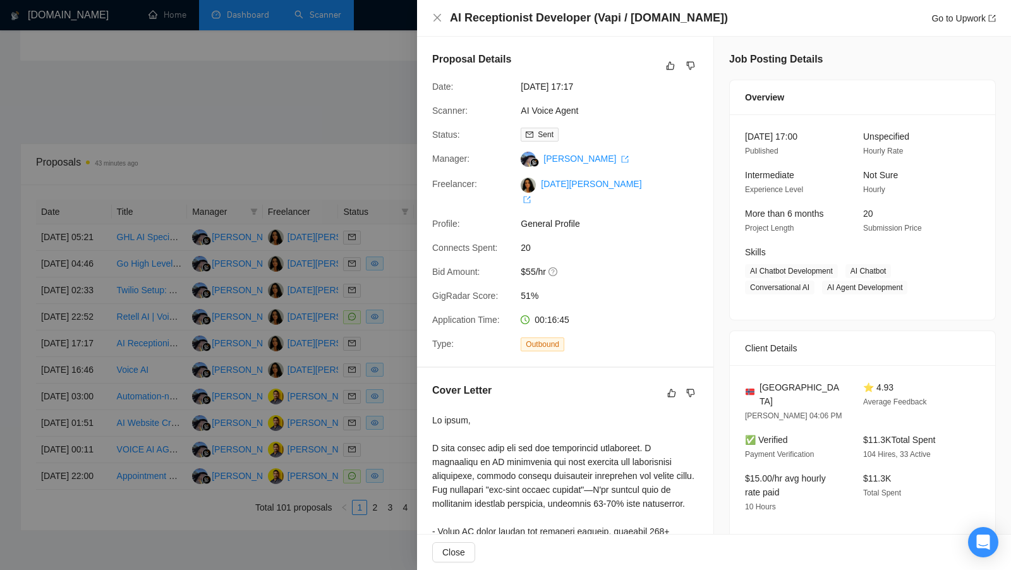
click at [360, 359] on div at bounding box center [505, 285] width 1011 height 570
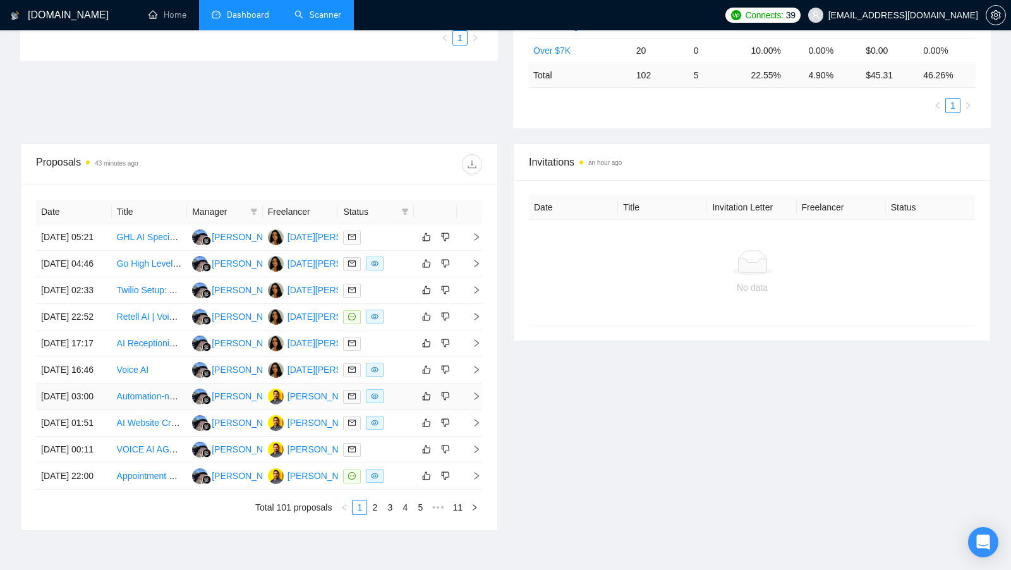
click at [402, 404] on div at bounding box center [376, 396] width 66 height 15
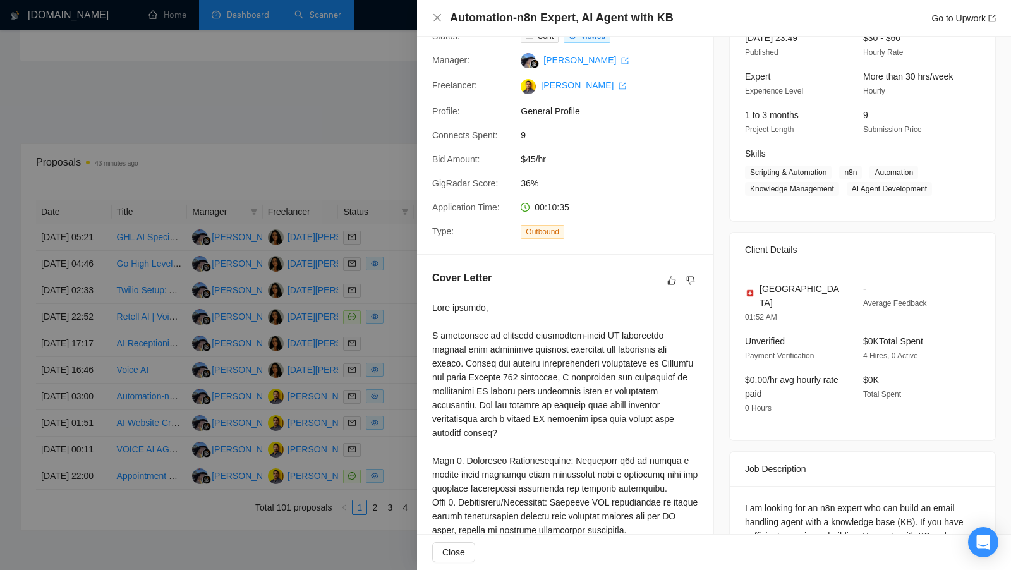
scroll to position [143, 0]
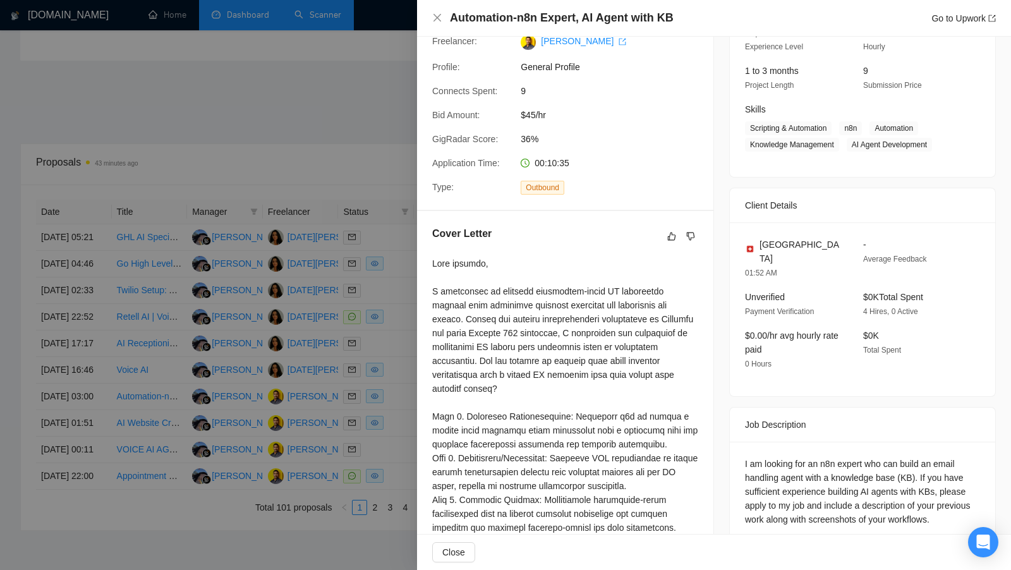
click at [338, 406] on div at bounding box center [505, 285] width 1011 height 570
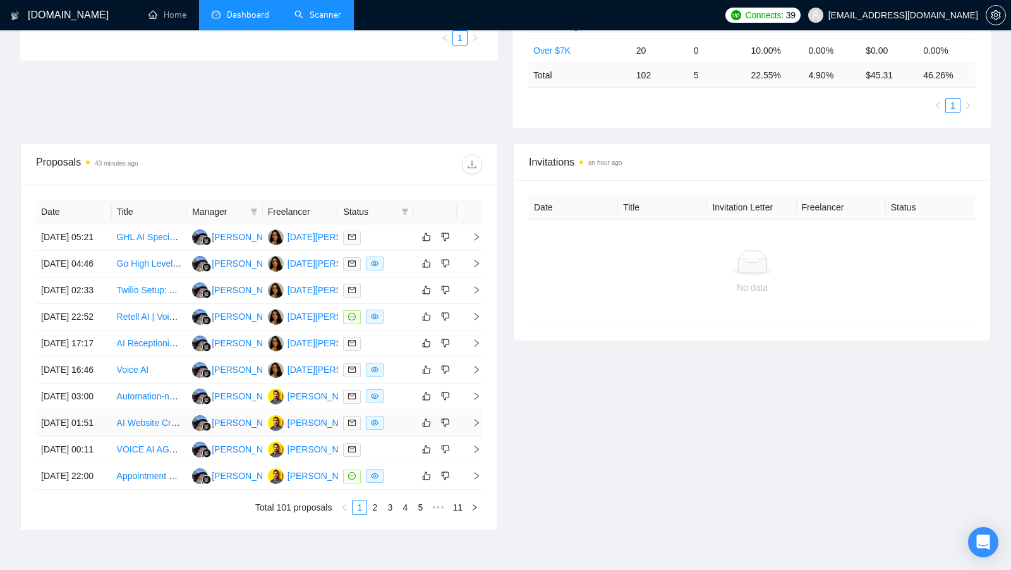
click at [401, 430] on div at bounding box center [376, 423] width 66 height 15
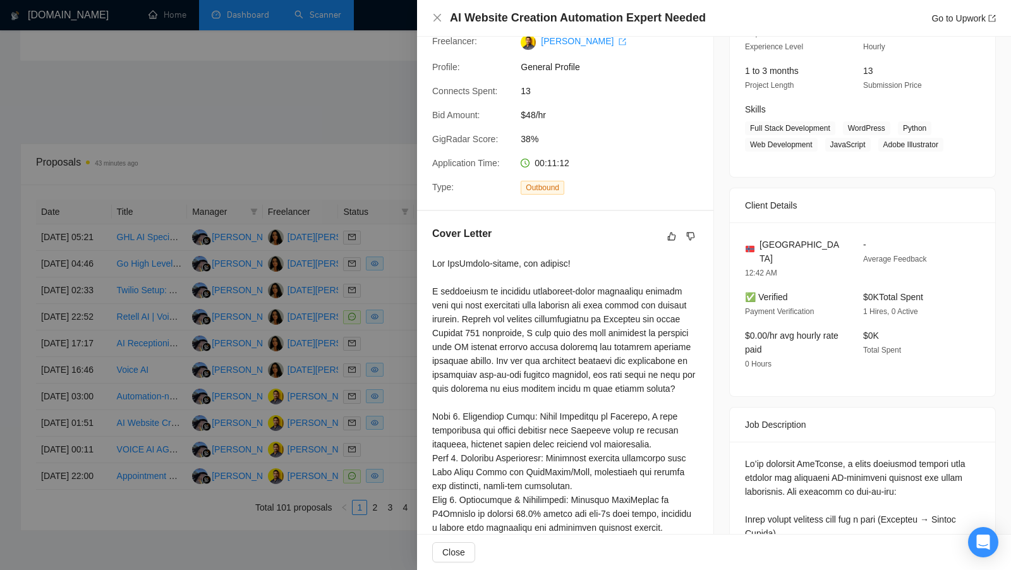
scroll to position [0, 0]
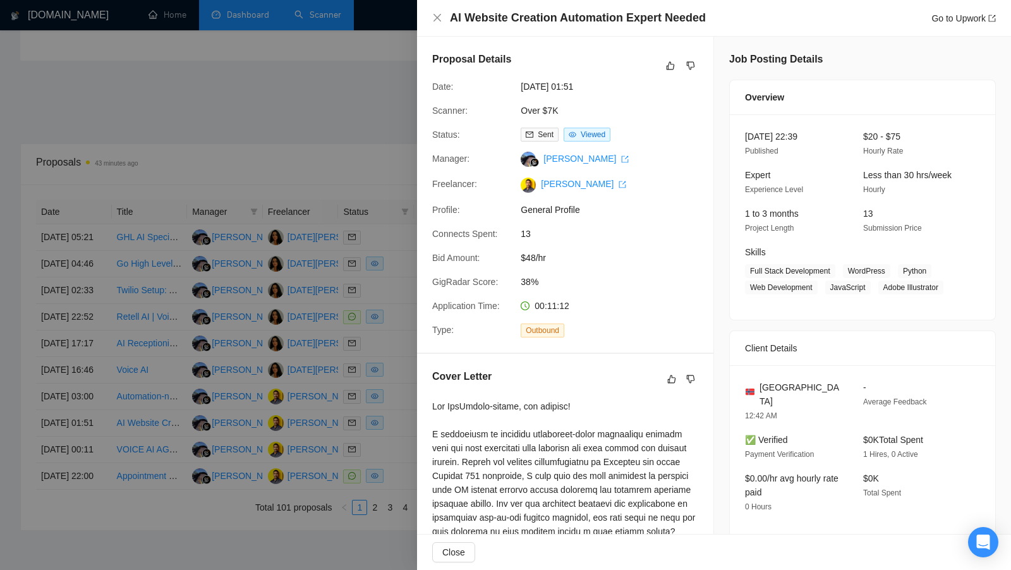
click at [372, 449] on div at bounding box center [505, 285] width 1011 height 570
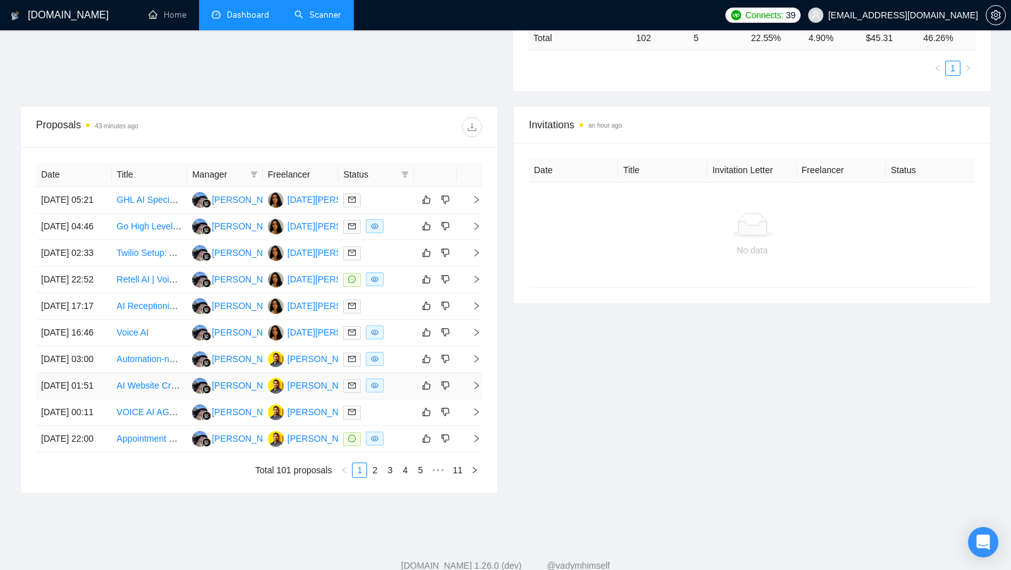
scroll to position [378, 0]
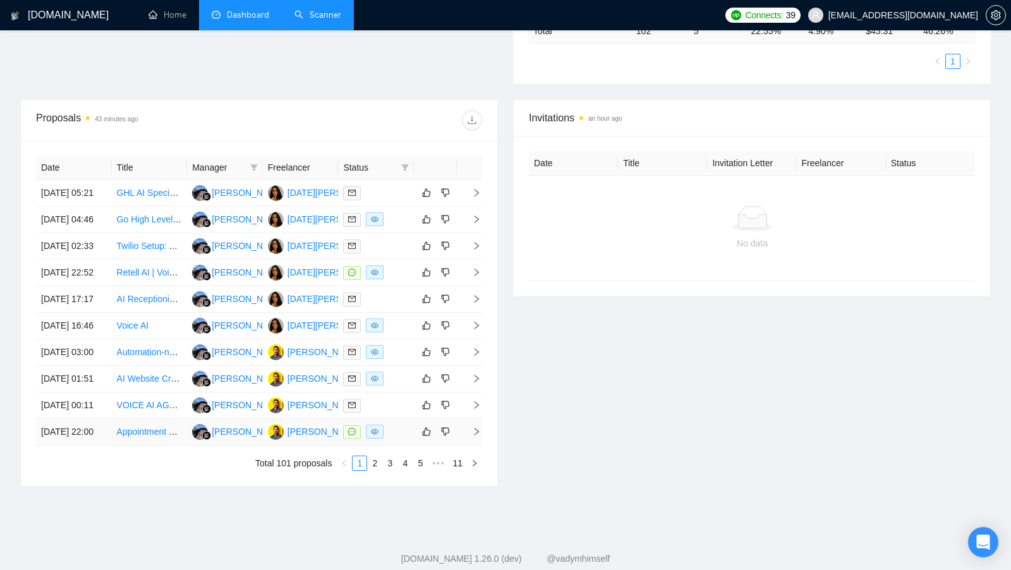
click at [396, 439] on div at bounding box center [376, 432] width 66 height 15
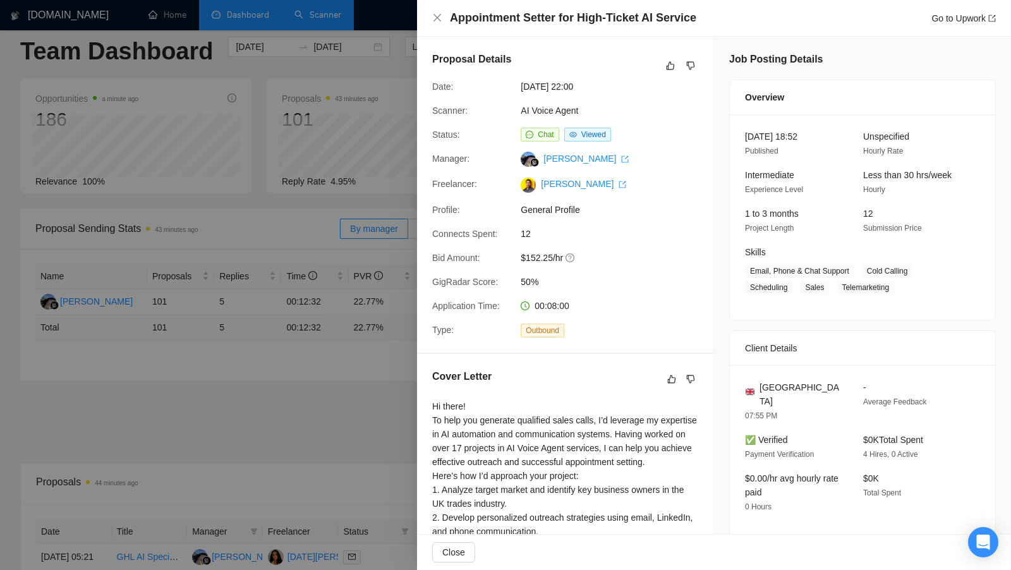
scroll to position [11, 0]
click at [527, 26] on div "Appointment Setter for High-Ticket AI Service Go to Upwork" at bounding box center [714, 18] width 594 height 37
click at [519, 6] on div "Appointment Setter for High-Ticket AI Service Go to Upwork" at bounding box center [714, 18] width 594 height 37
click at [518, 6] on div "Appointment Setter for High-Ticket AI Service Go to Upwork" at bounding box center [714, 18] width 594 height 37
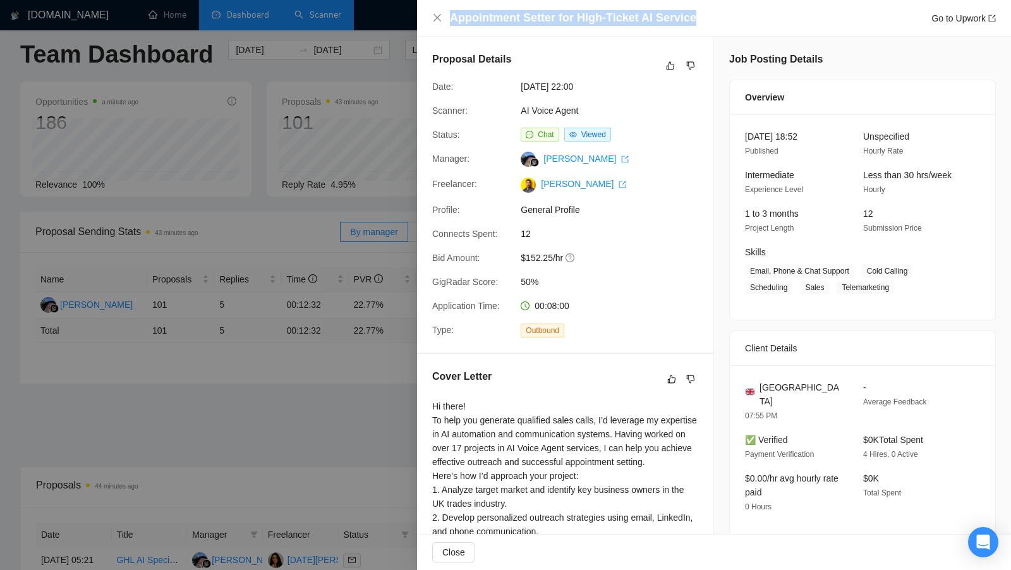
click at [518, 6] on div "Appointment Setter for High-Ticket AI Service Go to Upwork" at bounding box center [714, 18] width 594 height 37
copy h4 "Appointment Setter for High-Ticket AI Service"
click at [419, 380] on div "Cover Letter Hi there! To help you generate qualified sales calls, I’d leverage…" at bounding box center [565, 546] width 296 height 385
click at [392, 396] on div at bounding box center [505, 285] width 1011 height 570
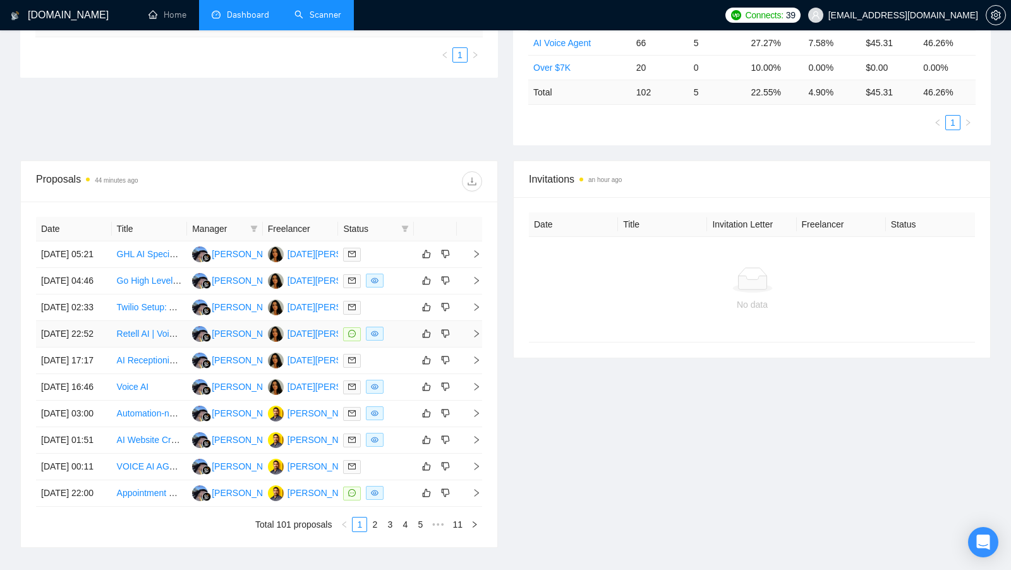
scroll to position [339, 0]
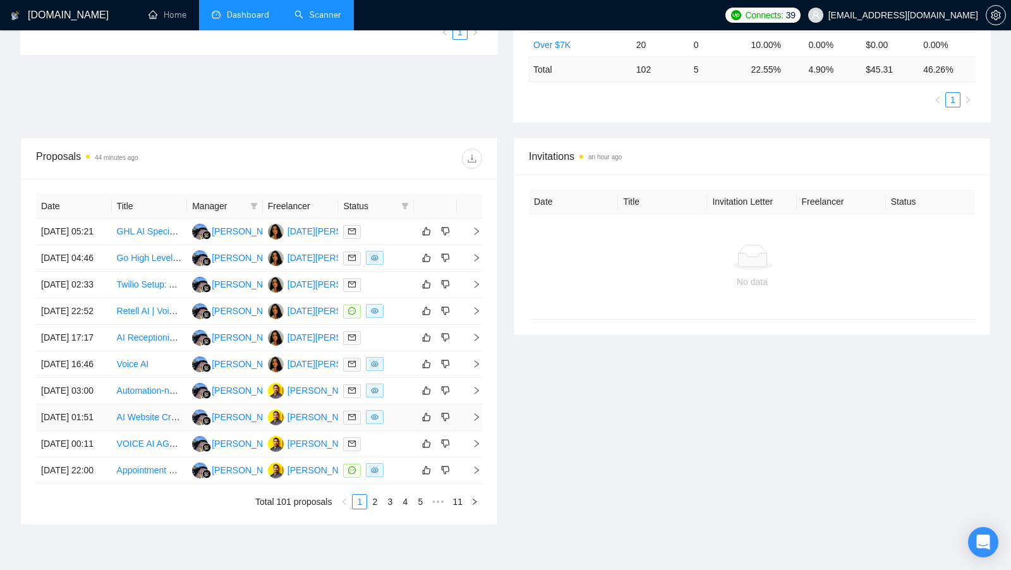
click at [396, 425] on div at bounding box center [376, 417] width 66 height 15
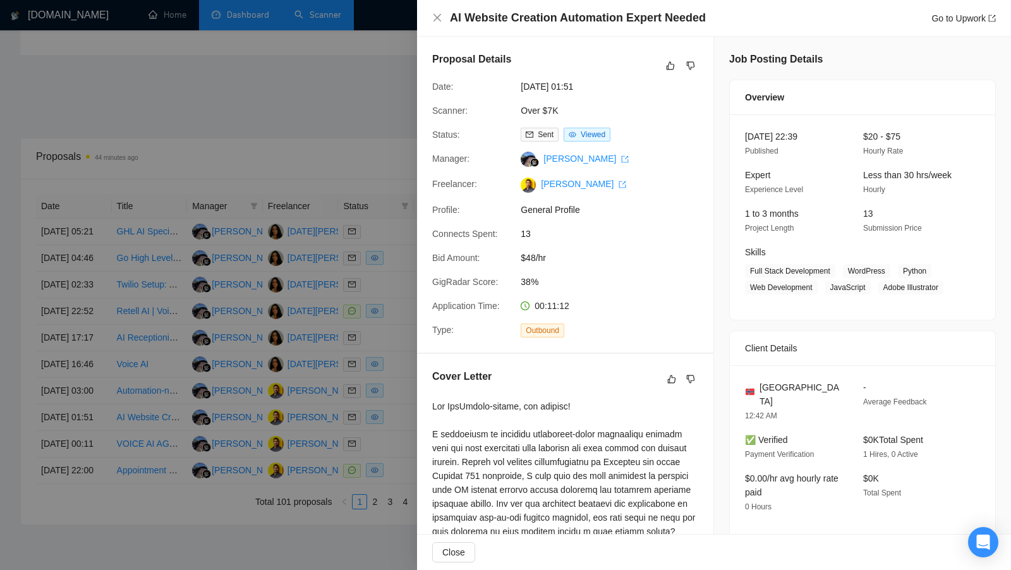
click at [586, 25] on h4 "AI Website Creation Automation Expert Needed" at bounding box center [578, 18] width 256 height 16
copy h4 "AI Website Creation Automation Expert Needed"
click at [247, 246] on div at bounding box center [505, 285] width 1011 height 570
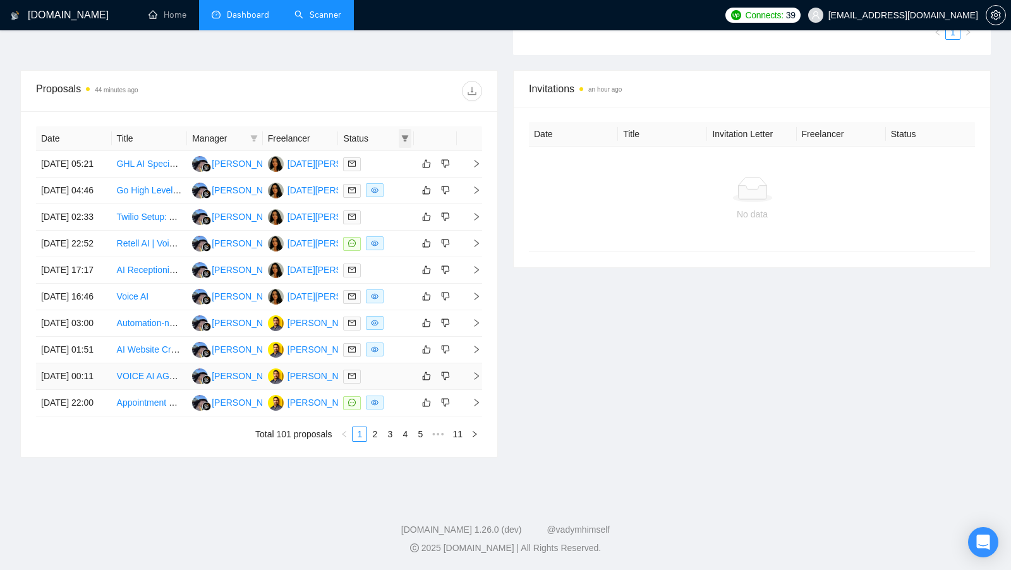
scroll to position [520, 0]
click at [398, 310] on td at bounding box center [376, 323] width 76 height 27
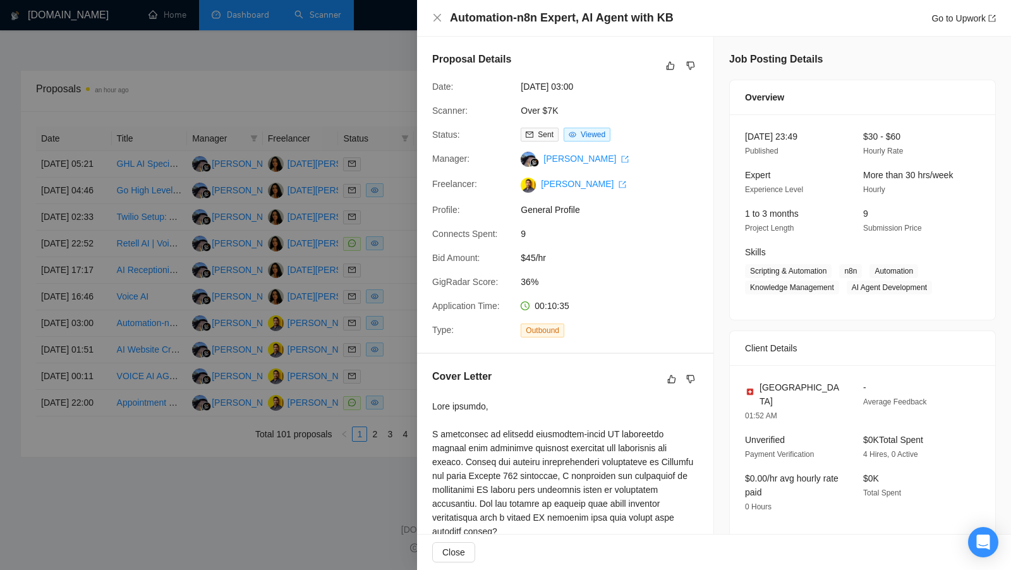
click at [385, 325] on div at bounding box center [505, 285] width 1011 height 570
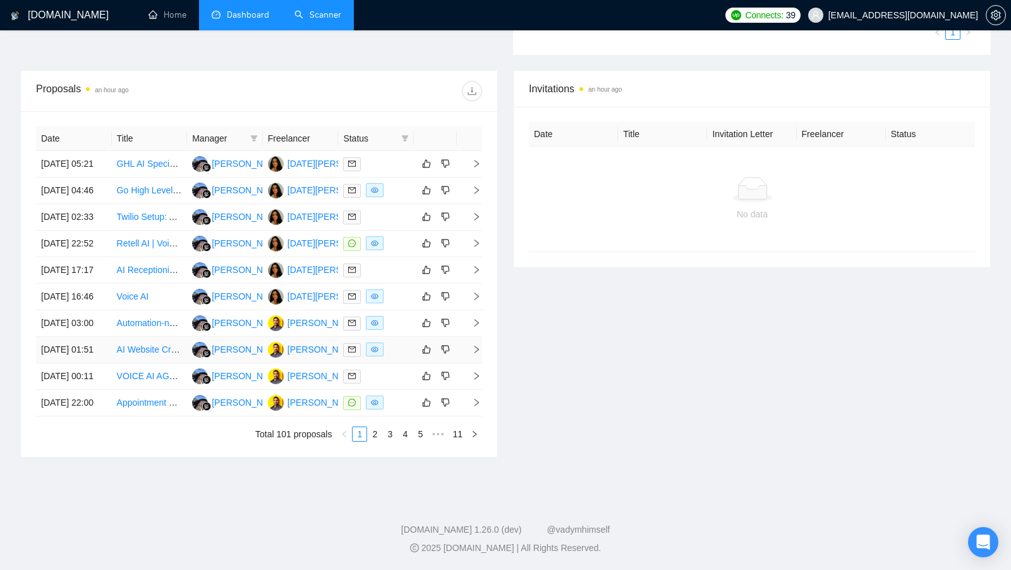
click at [397, 337] on td at bounding box center [376, 350] width 76 height 27
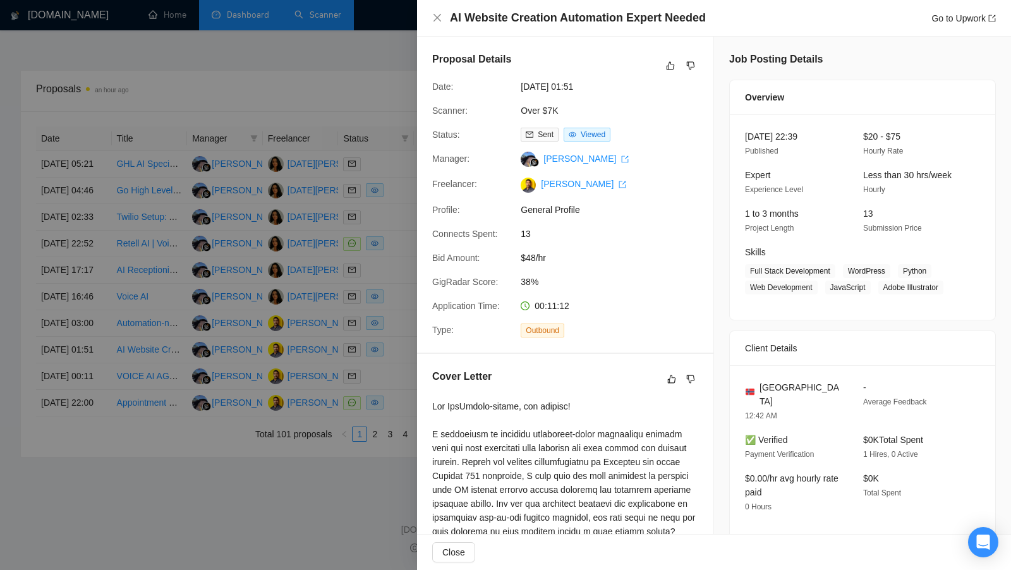
click at [395, 337] on div at bounding box center [505, 285] width 1011 height 570
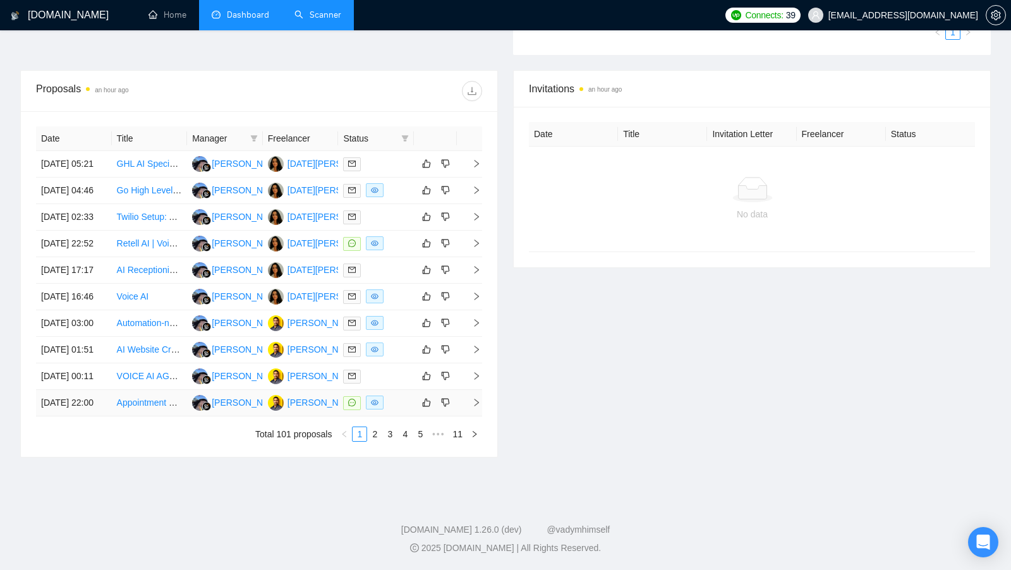
click at [395, 390] on td at bounding box center [376, 403] width 76 height 27
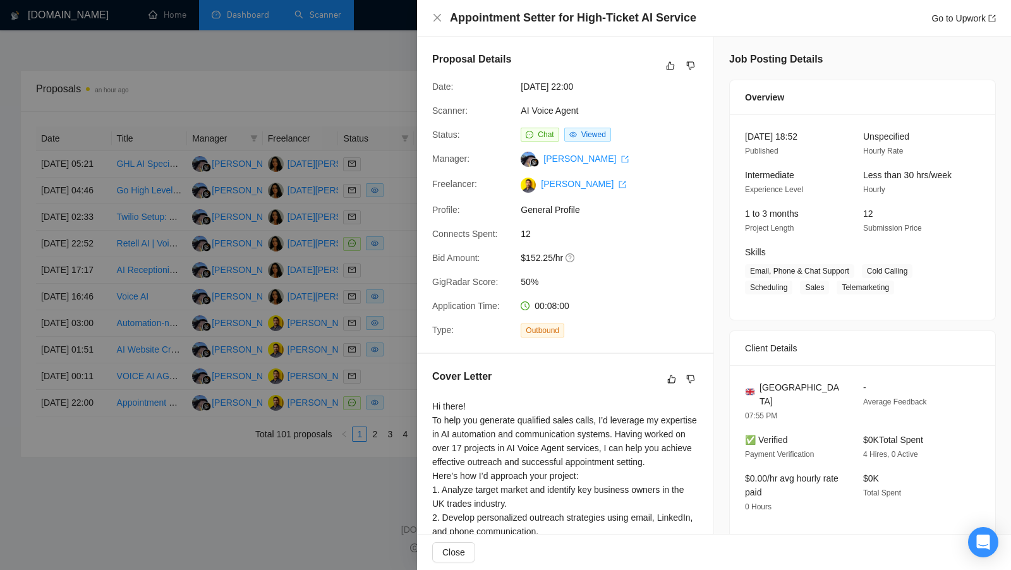
click at [395, 387] on div at bounding box center [505, 285] width 1011 height 570
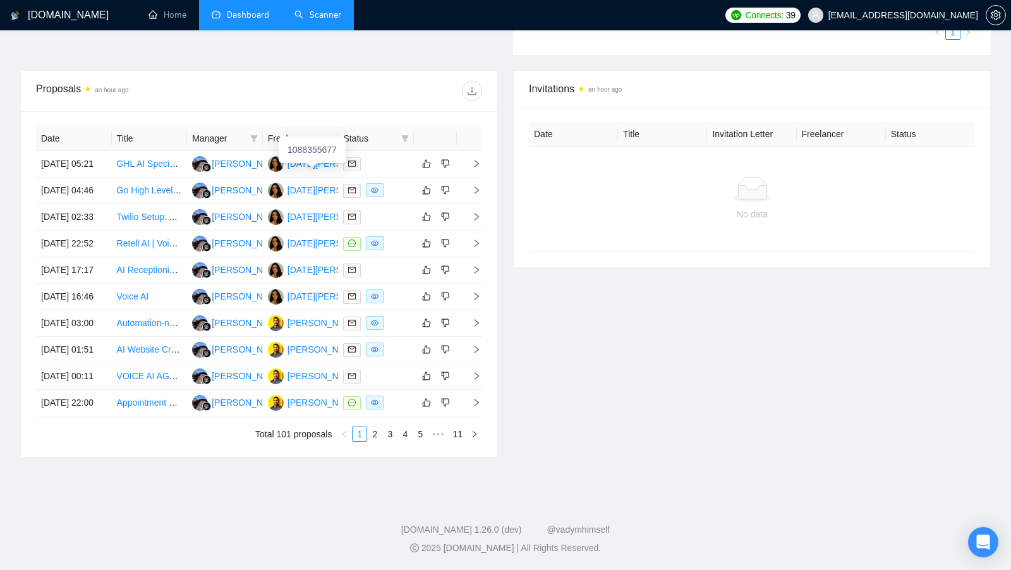
click at [330, 13] on link "Scanner" at bounding box center [317, 14] width 47 height 11
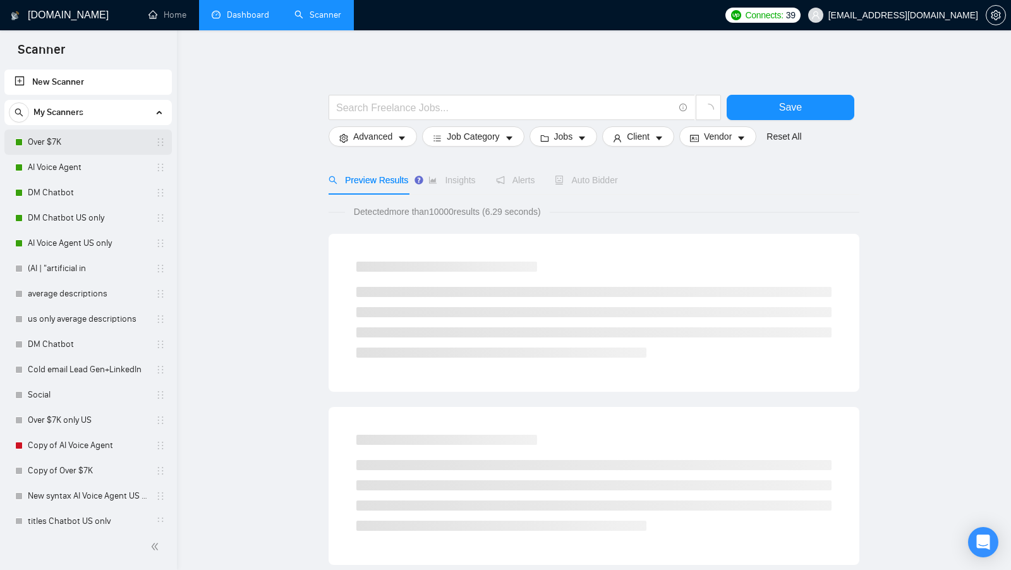
click at [78, 154] on link "Over $7K" at bounding box center [88, 142] width 120 height 25
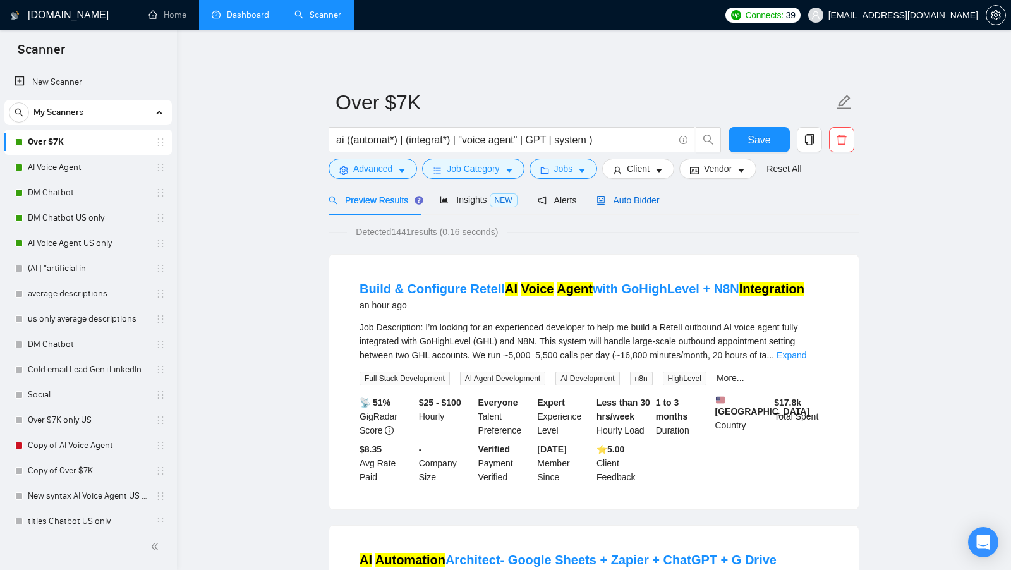
click at [627, 203] on span "Auto Bidder" at bounding box center [627, 200] width 63 height 10
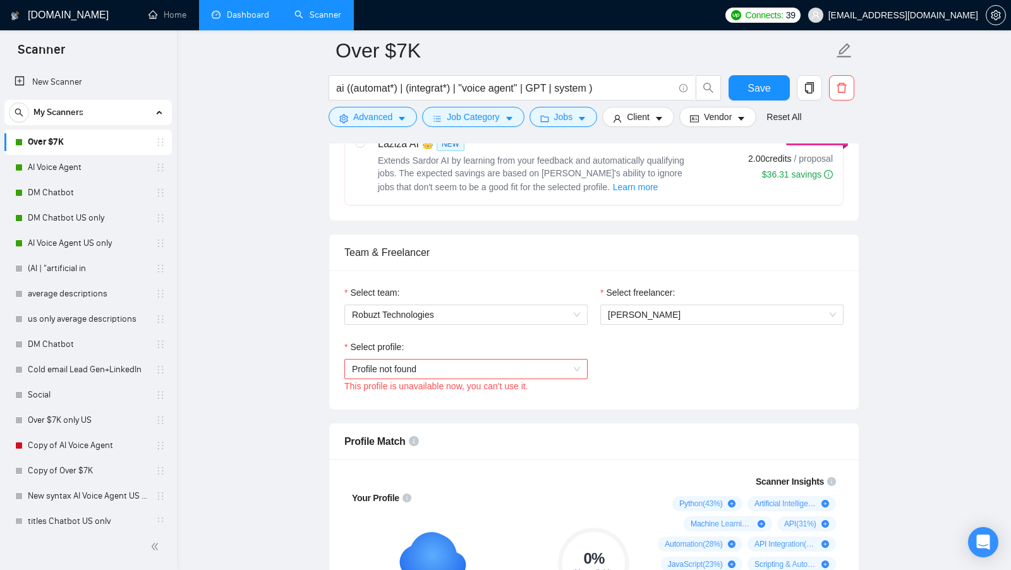
scroll to position [540, 0]
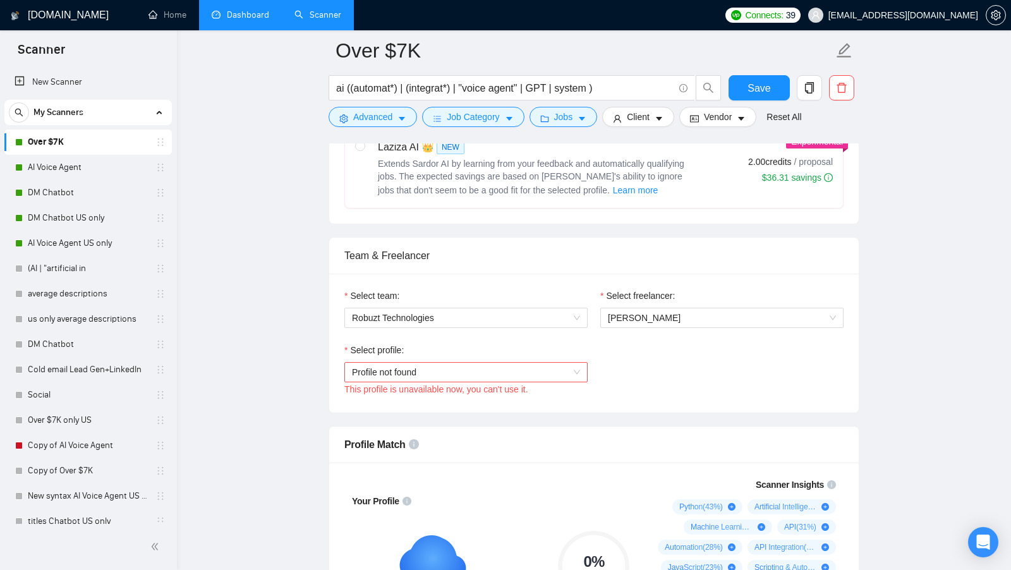
click at [529, 366] on span "Profile not found" at bounding box center [466, 372] width 228 height 19
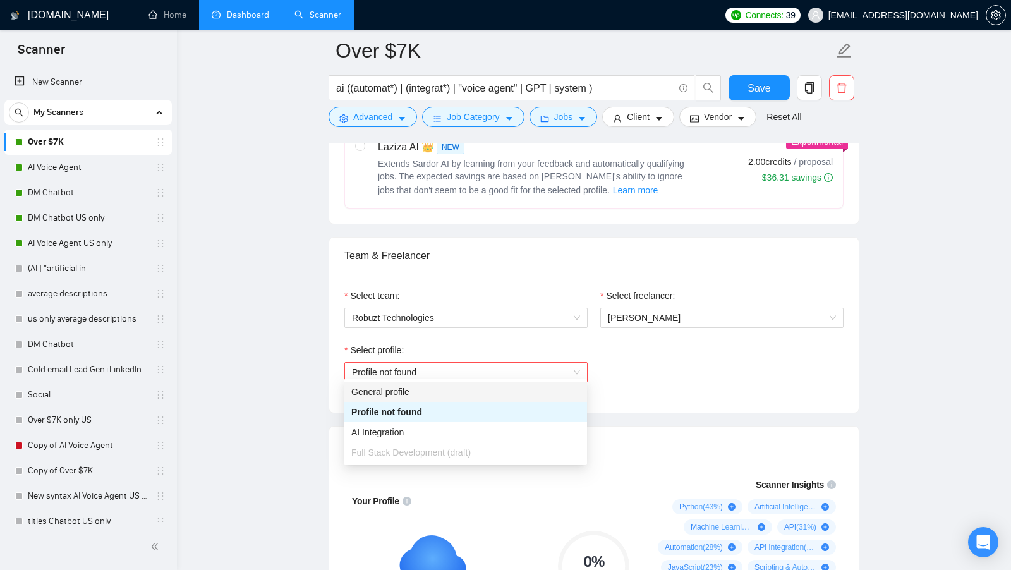
click at [644, 371] on div "Select profile: Profile not found This profile is unavailable now, you can't us…" at bounding box center [594, 370] width 512 height 54
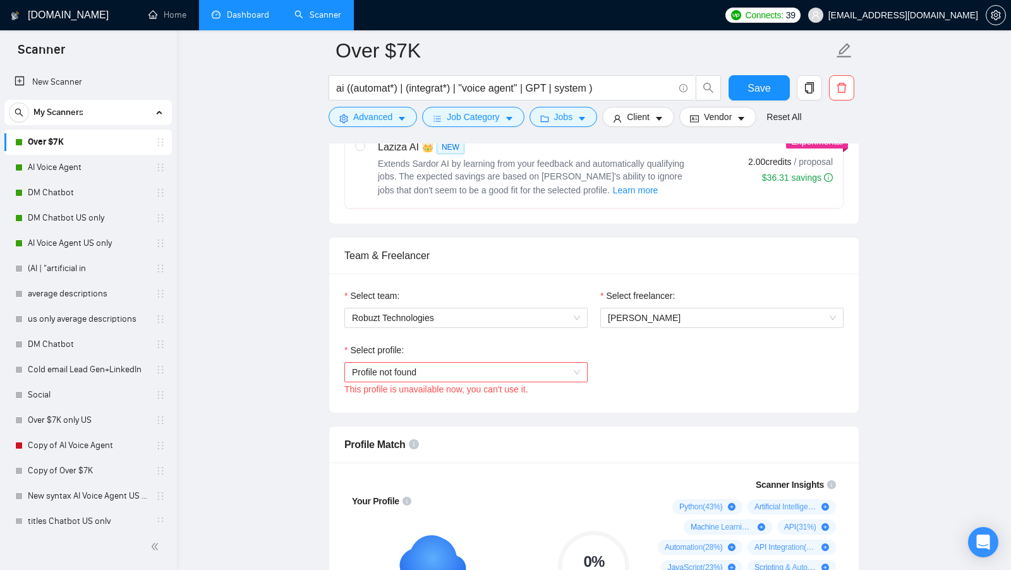
click at [554, 351] on div "Select profile:" at bounding box center [465, 352] width 243 height 19
click at [552, 363] on span "Profile not found" at bounding box center [466, 372] width 228 height 19
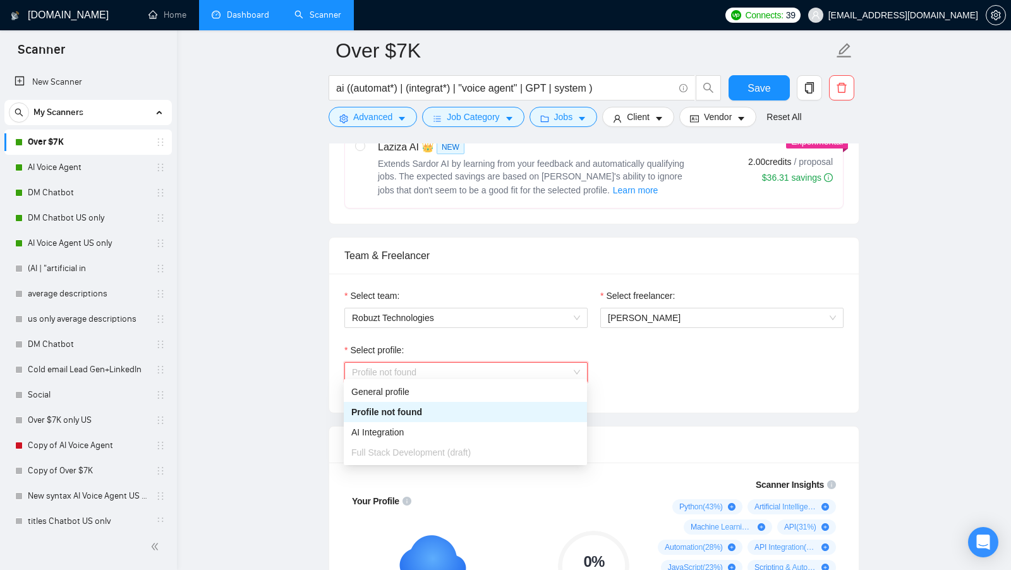
click at [624, 345] on div "Select profile: Profile not found This profile is unavailable now, you can't us…" at bounding box center [594, 370] width 512 height 54
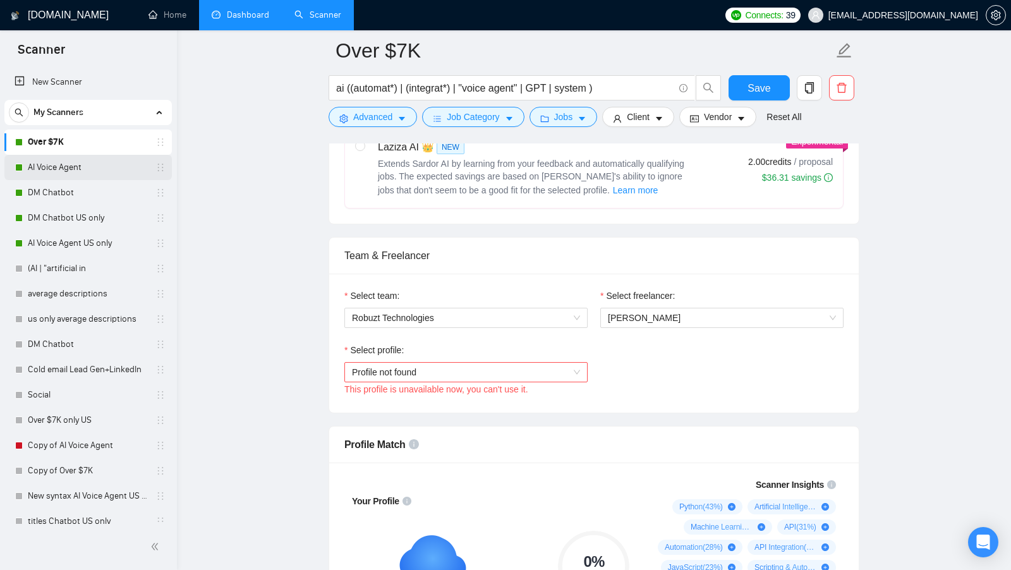
click at [66, 175] on link "AI Voice Agent" at bounding box center [88, 167] width 120 height 25
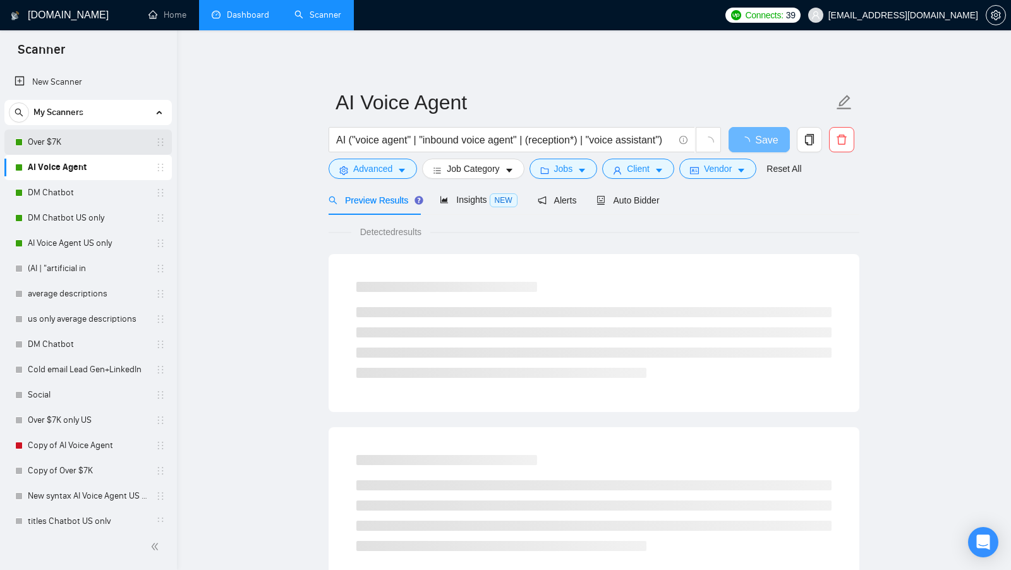
click at [107, 150] on link "Over $7K" at bounding box center [88, 142] width 120 height 25
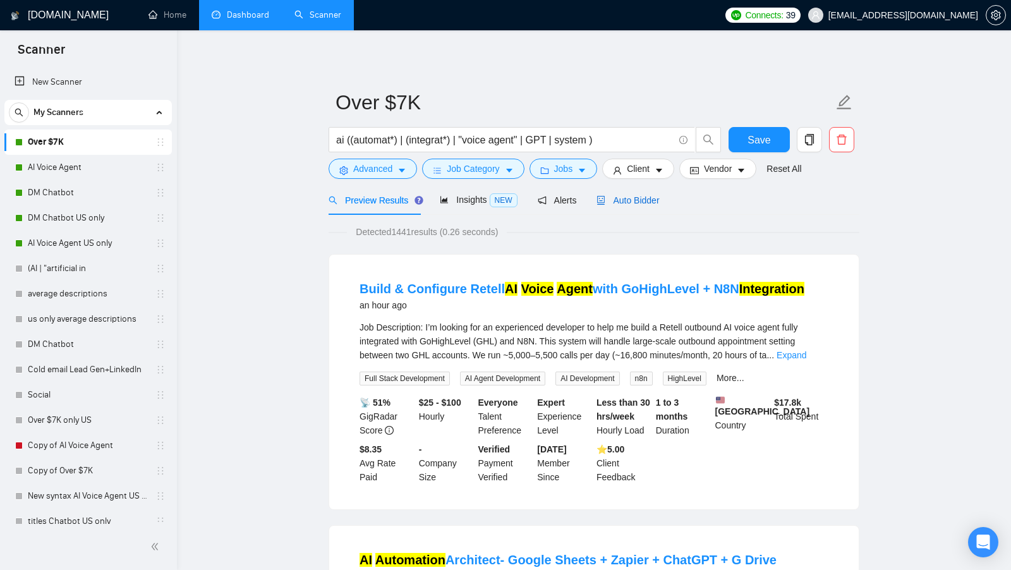
click at [646, 200] on span "Auto Bidder" at bounding box center [627, 200] width 63 height 10
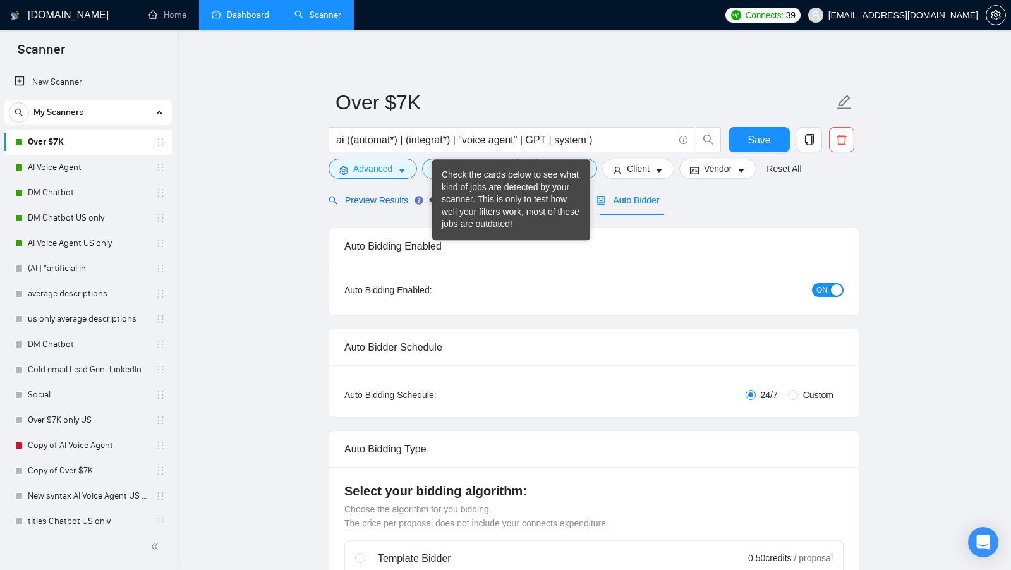
click at [371, 196] on span "Preview Results" at bounding box center [374, 200] width 91 height 10
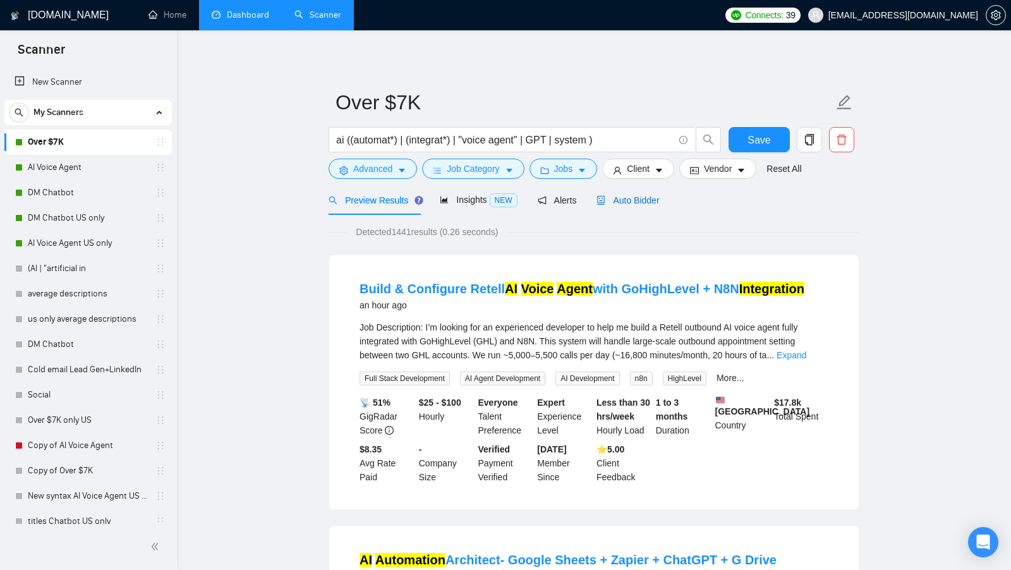
click at [655, 193] on div "Auto Bidder" at bounding box center [627, 200] width 63 height 14
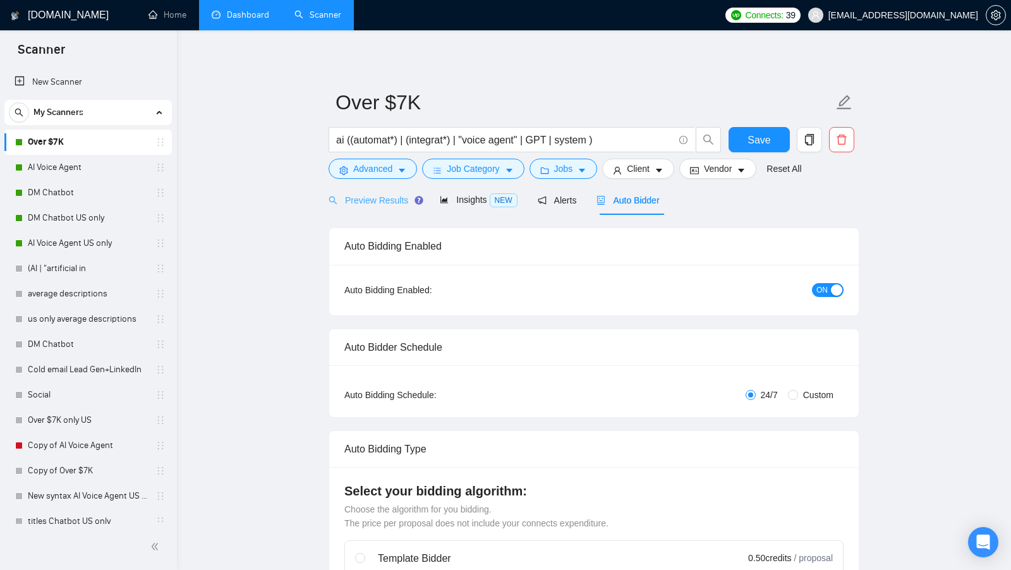
click at [382, 211] on div "Preview Results" at bounding box center [374, 200] width 91 height 30
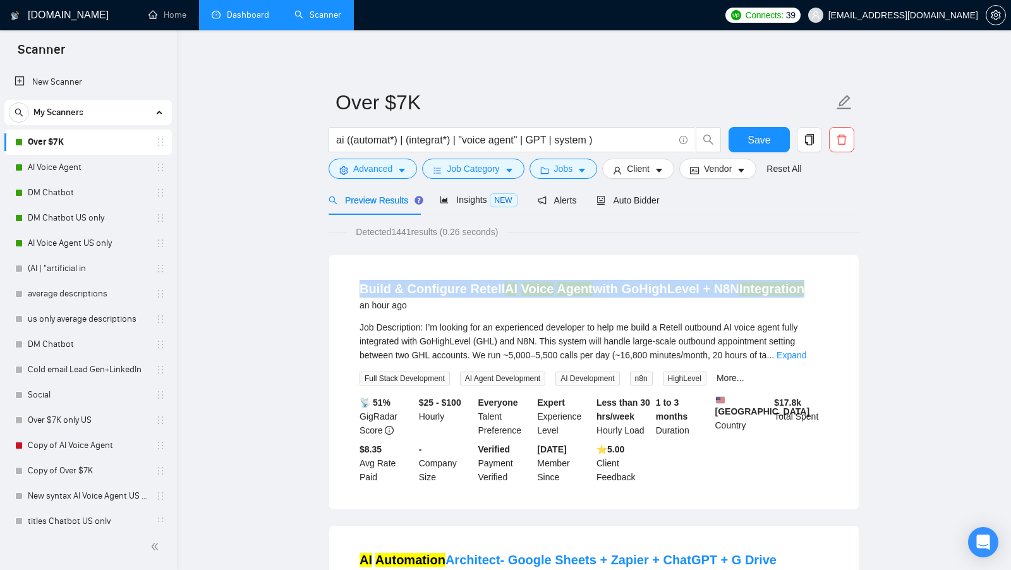
copy link "Build & Configure Retell AI Voice Agent with GoHighLevel + N8N Integration"
drag, startPoint x: 805, startPoint y: 286, endPoint x: 350, endPoint y: 282, distance: 455.5
click at [350, 282] on li "Build & Configure Retell AI Voice Agent with GoHighLevel + N8N Integration an h…" at bounding box center [593, 382] width 499 height 224
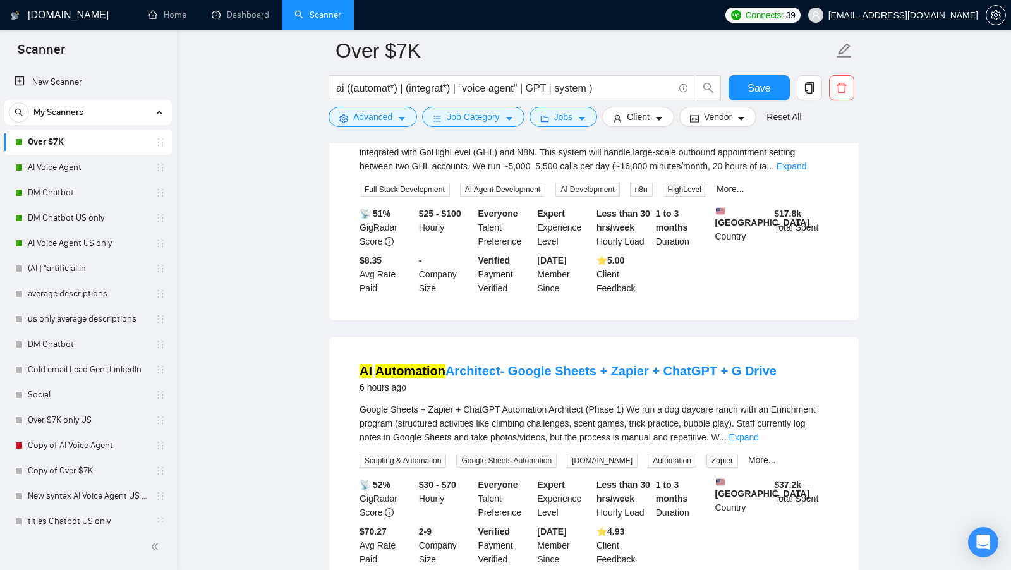
copy link "AI Automation Architect- Google Sheets + Zapier + ChatGPT + G Drive"
drag, startPoint x: 778, startPoint y: 381, endPoint x: 356, endPoint y: 377, distance: 422.0
click at [356, 377] on li "AI Automation Architect- Google Sheets + Zapier + ChatGPT + G Drive 6 hours ago…" at bounding box center [593, 464] width 499 height 224
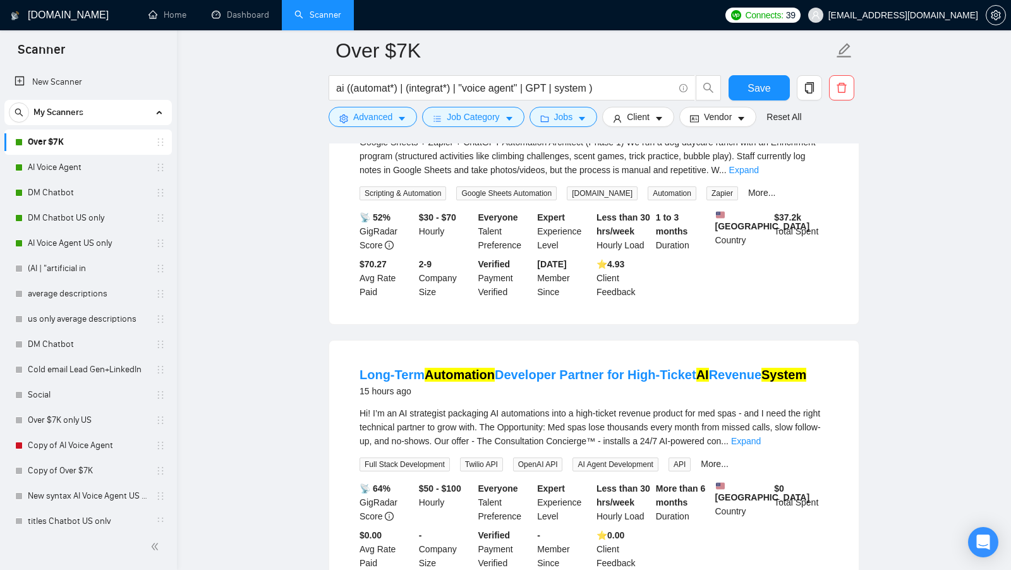
scroll to position [468, 0]
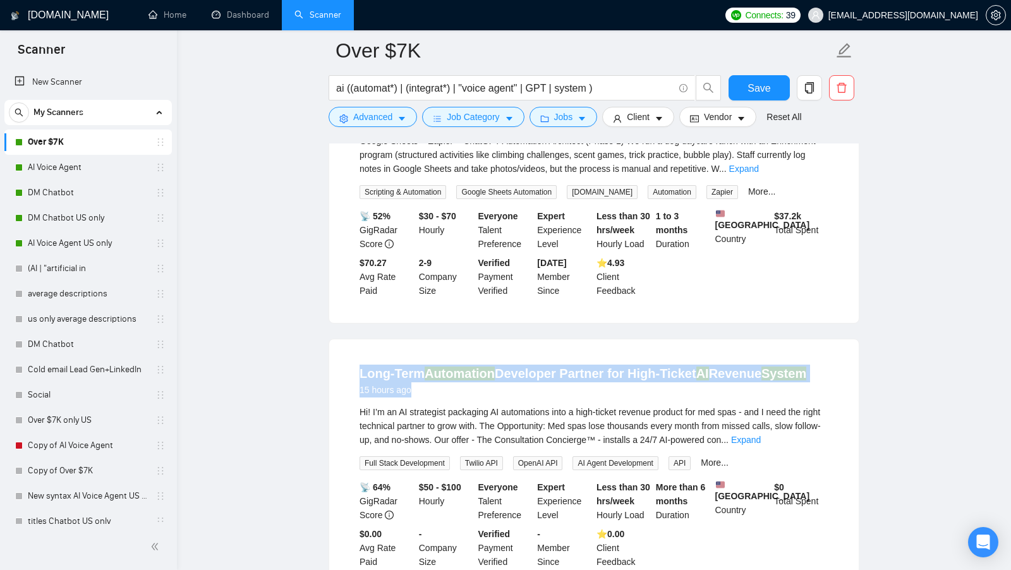
drag, startPoint x: 818, startPoint y: 390, endPoint x: 342, endPoint y: 386, distance: 476.4
click at [342, 386] on div "Long-Term Automation Developer Partner for High-Ticket AI Revenue System 15 hou…" at bounding box center [593, 466] width 529 height 255
copy div "Long-Term Automation Developer Partner for High-Ticket AI Revenue System 15 hou…"
drag, startPoint x: 342, startPoint y: 384, endPoint x: 835, endPoint y: 383, distance: 492.8
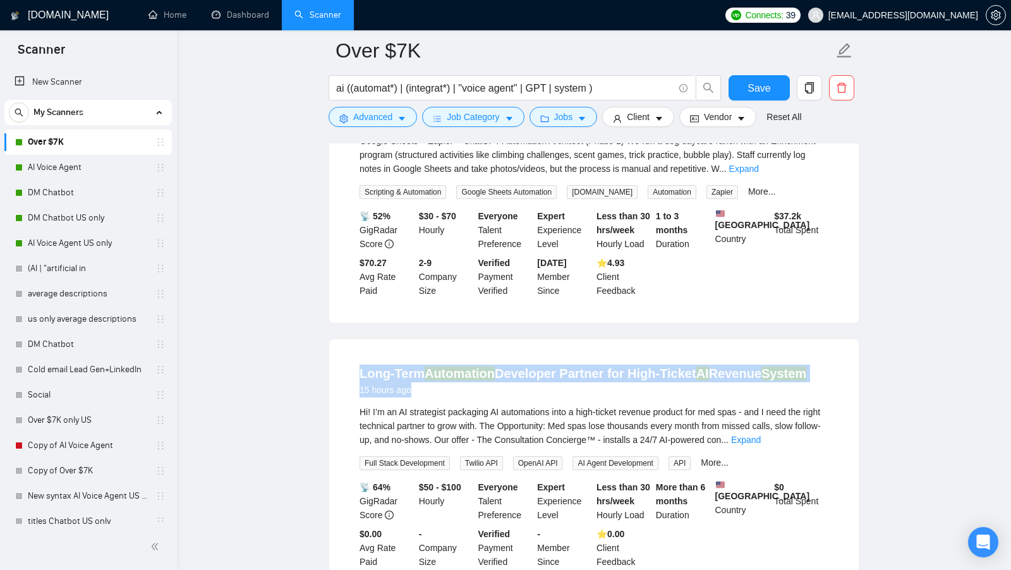
click at [835, 383] on div "Long-Term Automation Developer Partner for High-Ticket AI Revenue System 15 hou…" at bounding box center [593, 466] width 529 height 255
click at [835, 383] on li "Long-Term Automation Developer Partner for High-Ticket AI Revenue System 15 hou…" at bounding box center [593, 466] width 499 height 224
drag, startPoint x: 831, startPoint y: 383, endPoint x: 394, endPoint y: 381, distance: 436.5
click at [395, 381] on li "Long-Term Automation Developer Partner for High-Ticket AI Revenue System 15 hou…" at bounding box center [593, 466] width 499 height 224
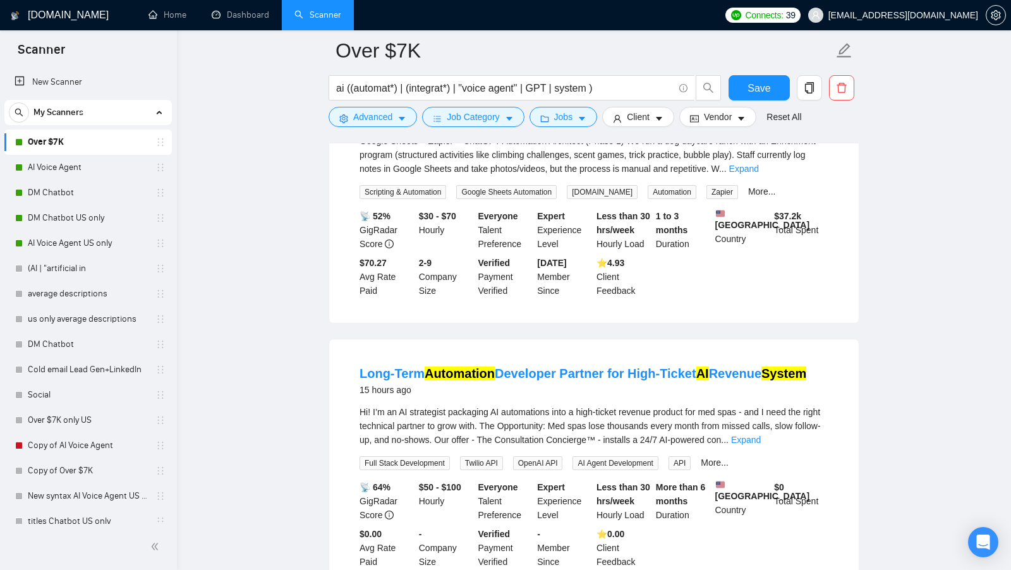
click at [331, 395] on div "Long-Term Automation Developer Partner for High-Ticket AI Revenue System 15 hou…" at bounding box center [593, 466] width 529 height 255
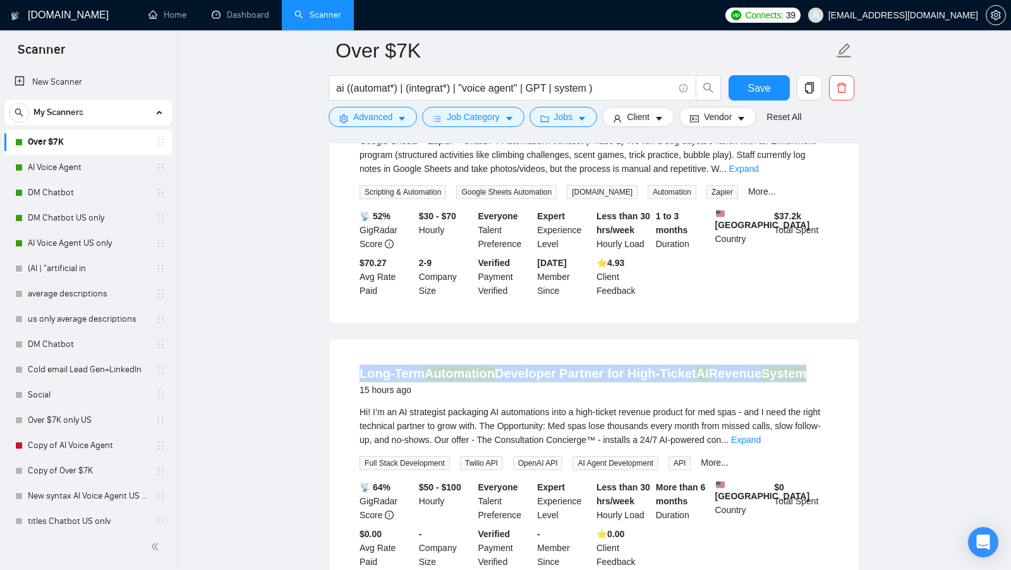
drag, startPoint x: 338, startPoint y: 390, endPoint x: 802, endPoint y: 386, distance: 463.7
click at [802, 386] on div "Long-Term Automation Developer Partner for High-Ticket AI Revenue System 15 hou…" at bounding box center [593, 466] width 529 height 255
copy link "Long-Term Automation Developer Partner for High-Ticket AI Revenue System"
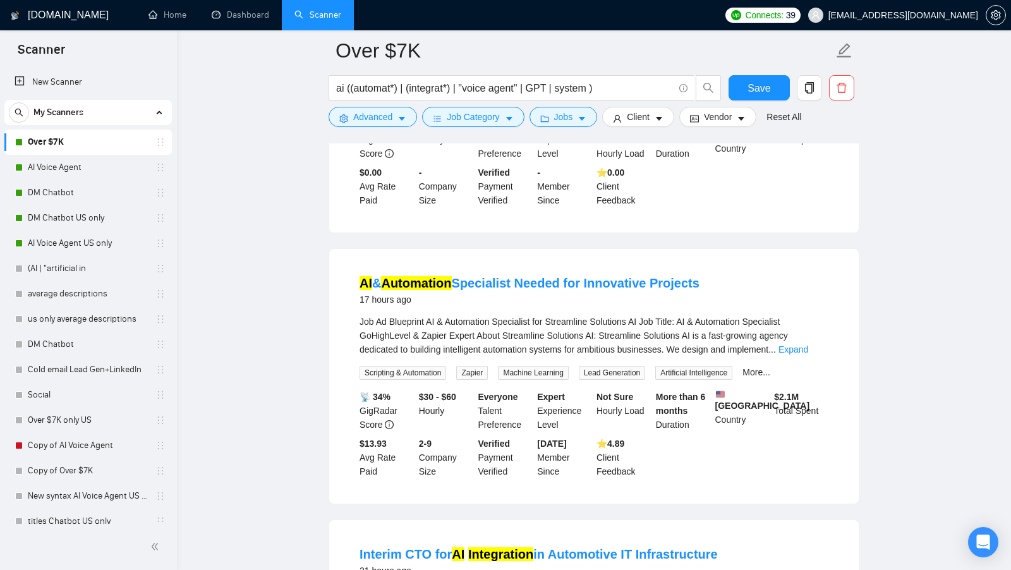
scroll to position [895, 0]
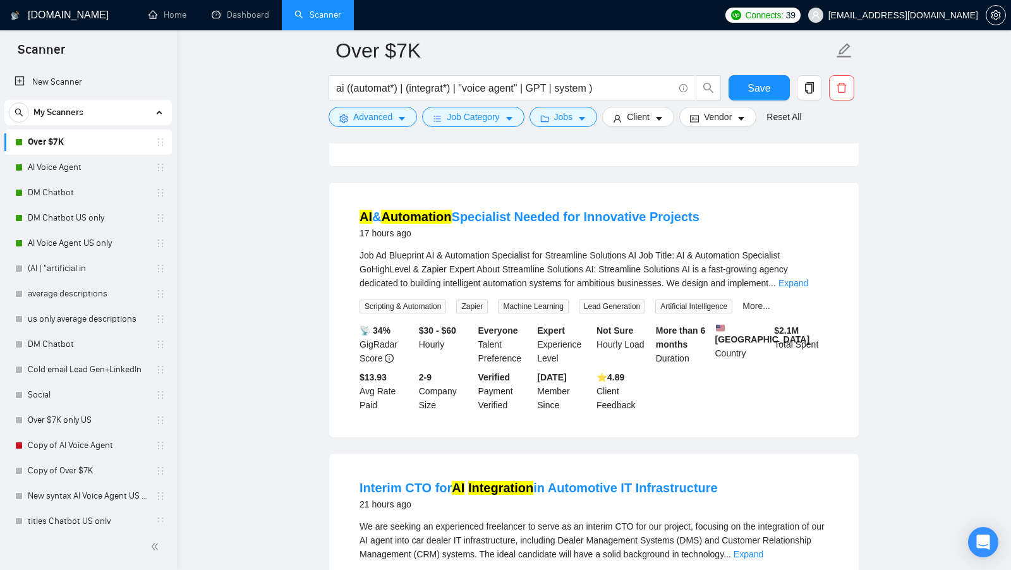
copy link "AI & Automation Specialist Needed for Innovative Projects"
drag, startPoint x: 700, startPoint y: 238, endPoint x: 344, endPoint y: 238, distance: 356.3
click at [344, 238] on li "AI & Automation Specialist Needed for Innovative Projects 17 hours ago Job Ad B…" at bounding box center [593, 310] width 499 height 224
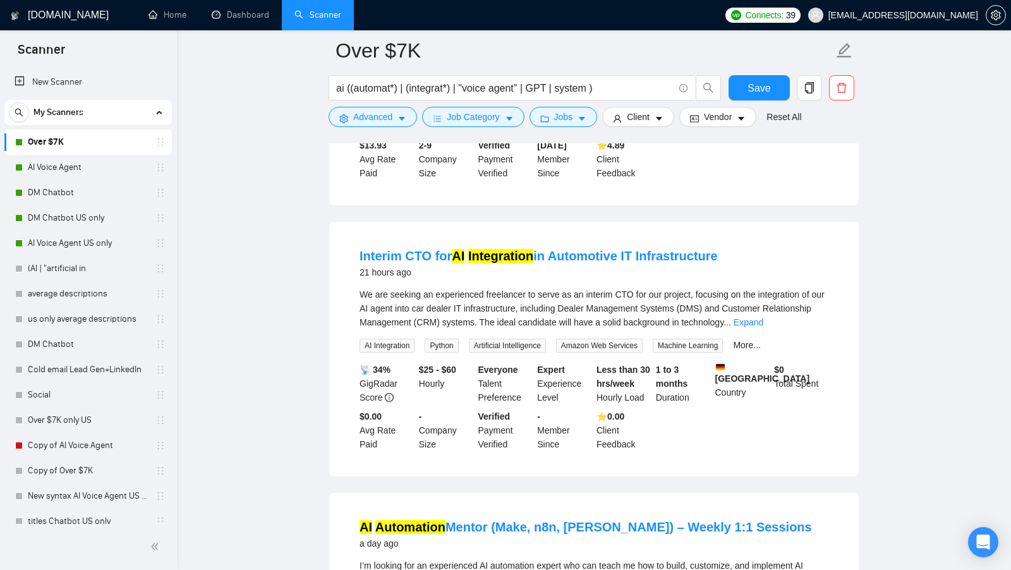
scroll to position [1131, 0]
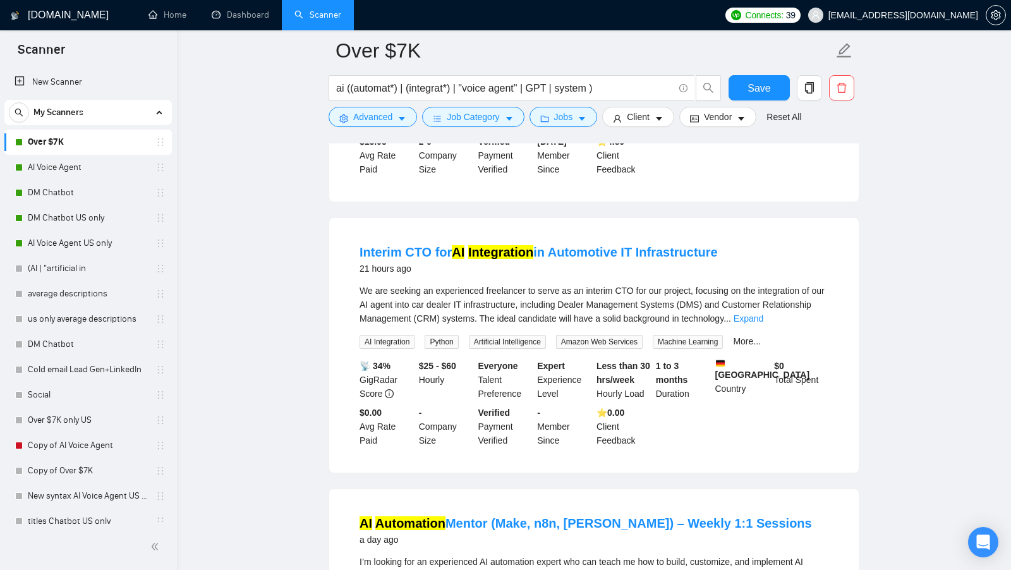
drag, startPoint x: 715, startPoint y: 287, endPoint x: 359, endPoint y: 270, distance: 356.1
click at [359, 272] on li "Interim CTO for AI Integration in Automotive IT Infrastructure 21 hours ago We …" at bounding box center [593, 345] width 499 height 224
copy link "nterim CTO for AI Integration in Automotive IT Infrastructure"
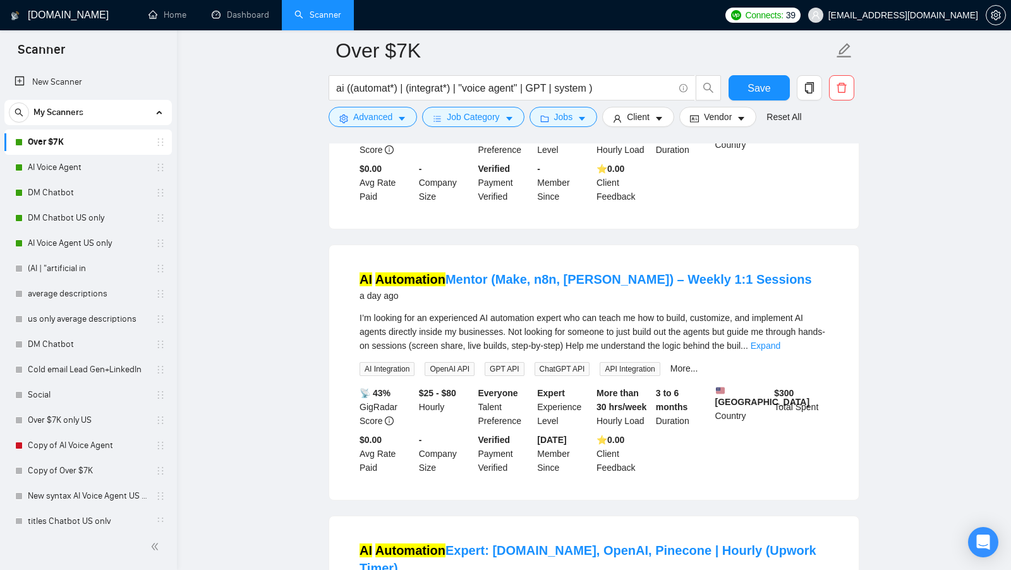
scroll to position [1386, 0]
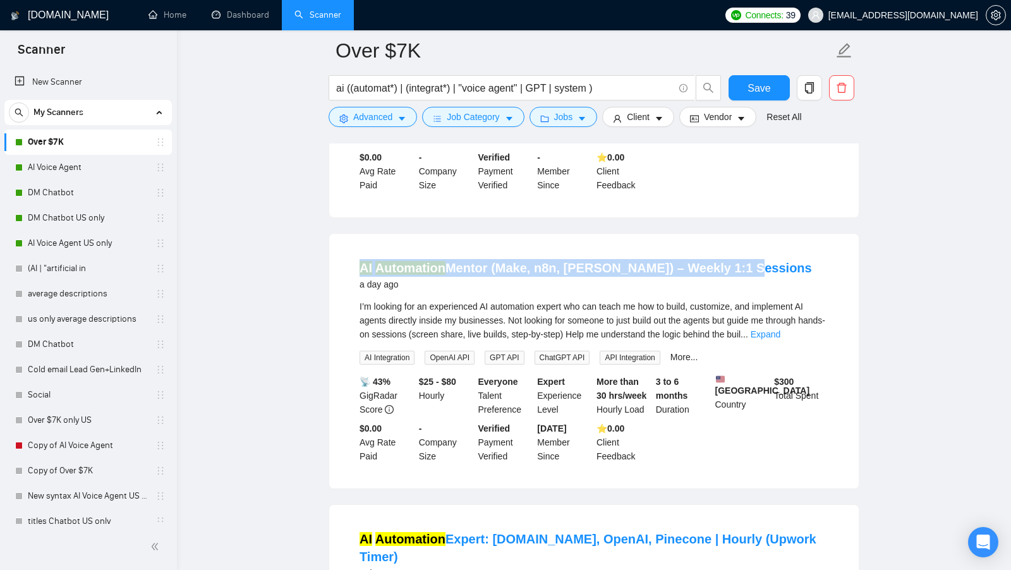
copy link "AI Automation Mentor (Make, n8n, [PERSON_NAME]) – Weekly 1:1 Sessions"
drag, startPoint x: 752, startPoint y: 296, endPoint x: 353, endPoint y: 297, distance: 399.3
click at [353, 298] on li "AI Automation Mentor (Make, n8n, [PERSON_NAME]) – Weekly 1:1 Sessions a day ago…" at bounding box center [593, 361] width 499 height 224
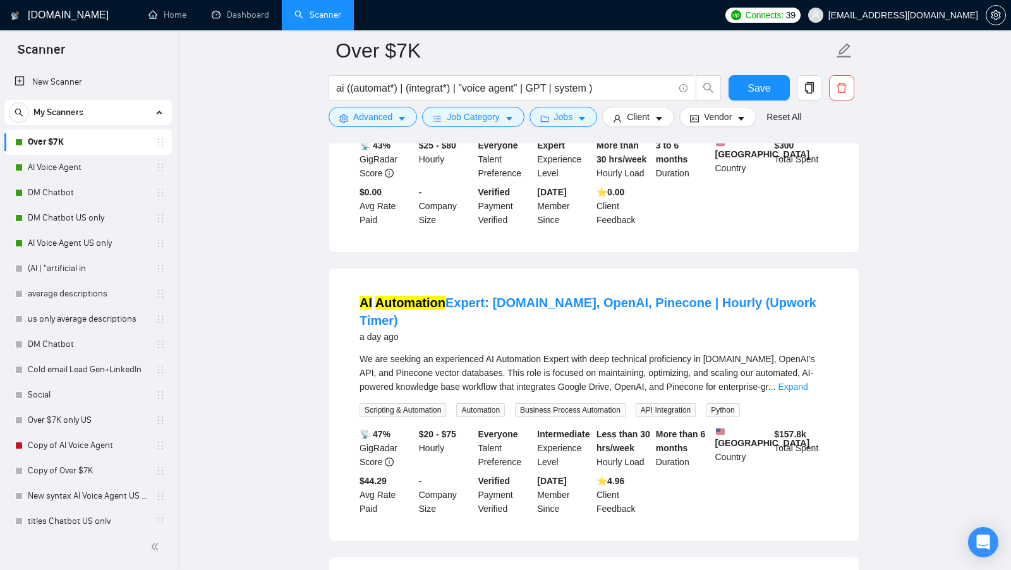
scroll to position [1630, 0]
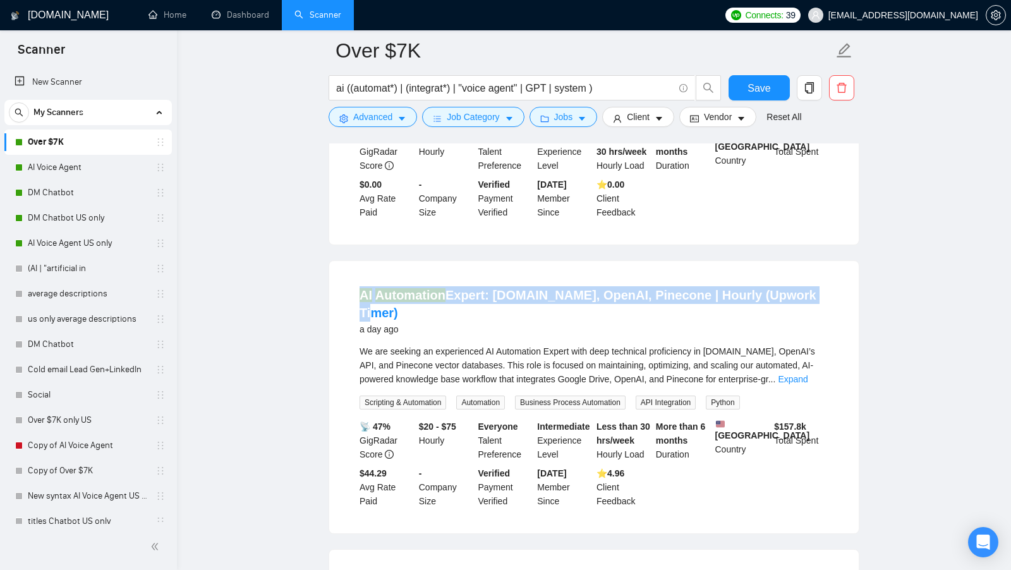
copy link "AI Automation Expert: [DOMAIN_NAME], OpenAI, Pinecone | Hourly (Upwork Timer)"
drag, startPoint x: 811, startPoint y: 325, endPoint x: 283, endPoint y: 324, distance: 527.5
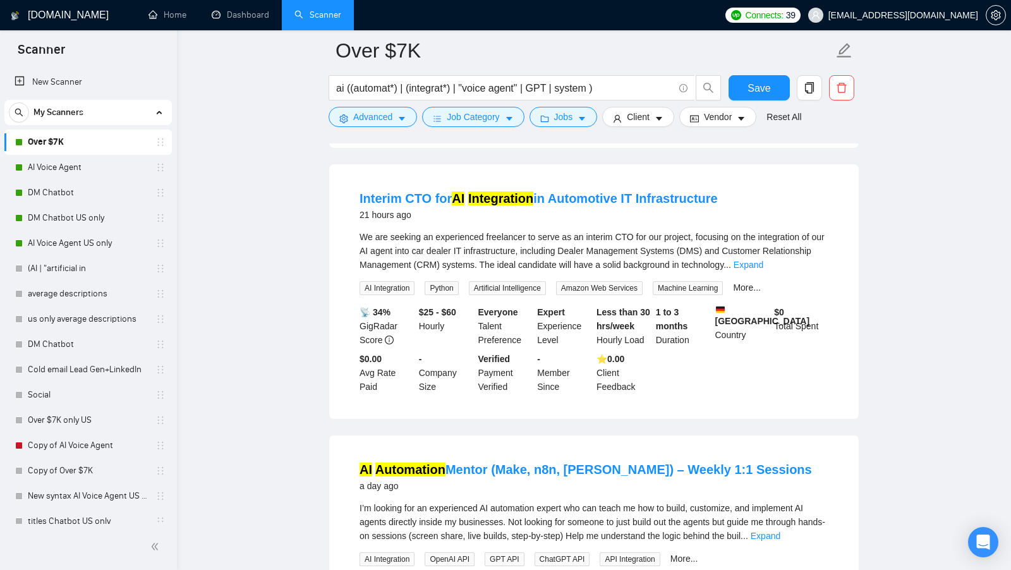
scroll to position [1169, 0]
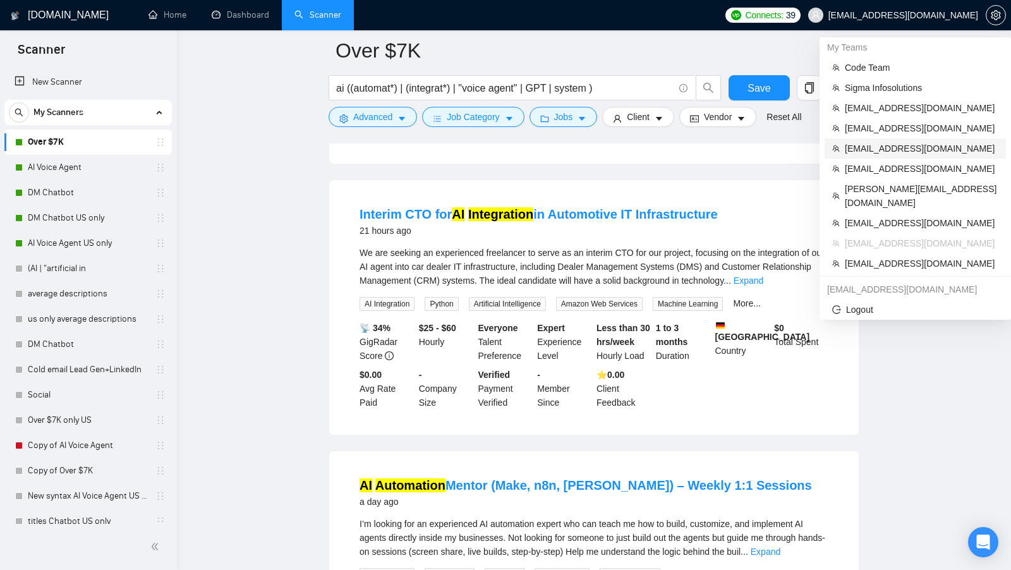
click at [888, 154] on span "[EMAIL_ADDRESS][DOMAIN_NAME]" at bounding box center [922, 149] width 154 height 14
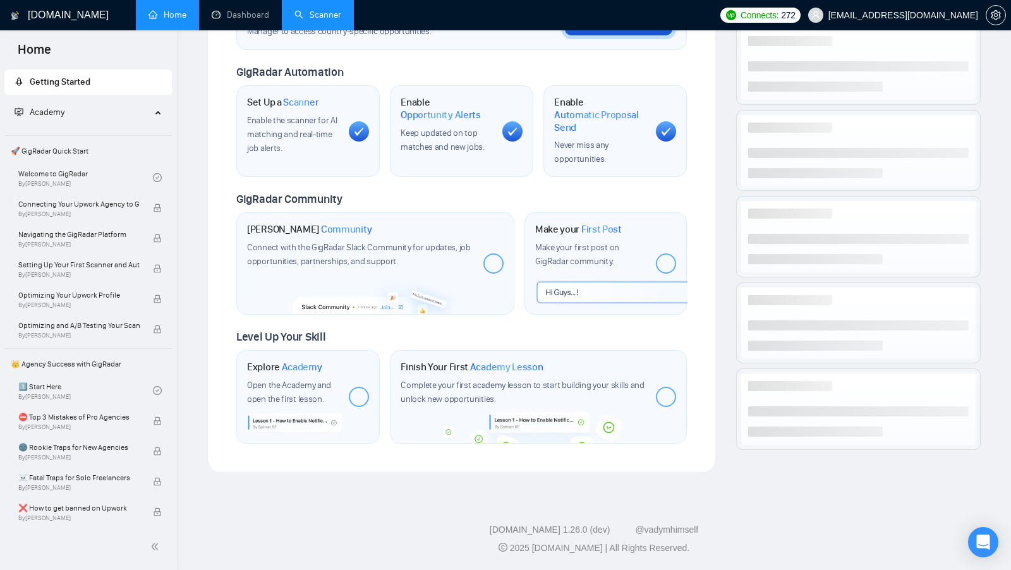
scroll to position [421, 0]
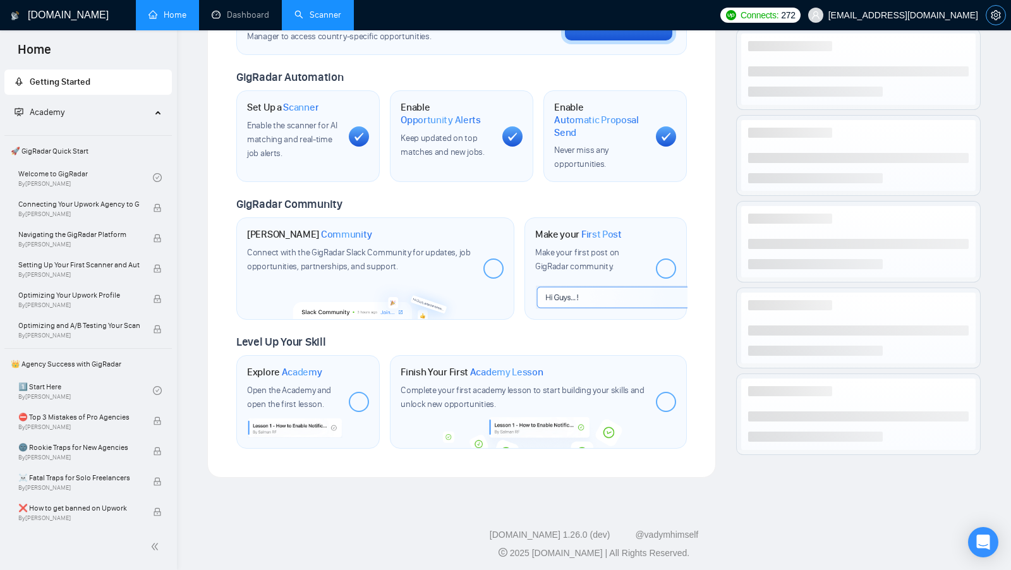
click at [991, 15] on icon "setting" at bounding box center [995, 15] width 9 height 10
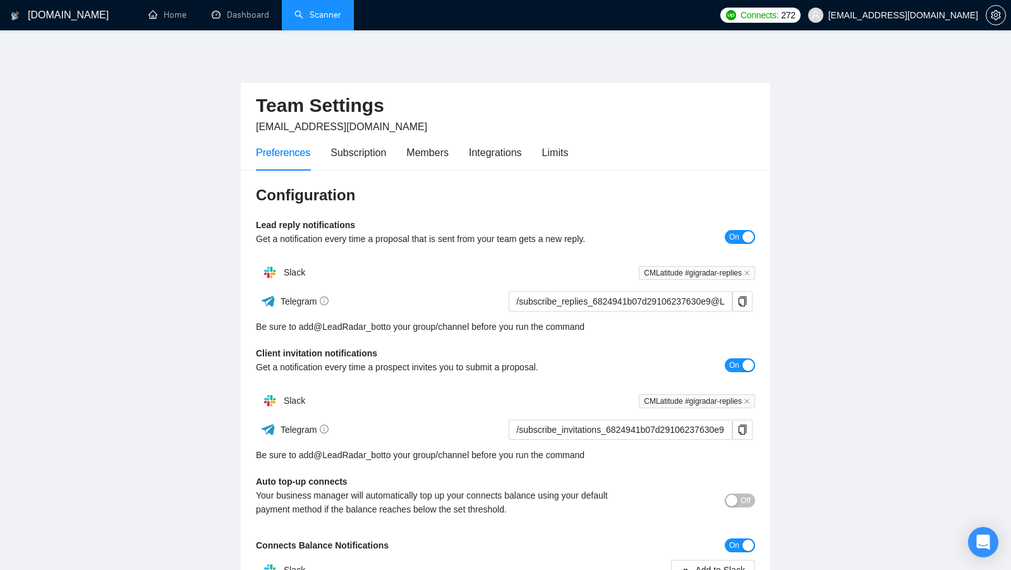
click at [360, 27] on ul "Home Dashboard Scanner" at bounding box center [422, 15] width 582 height 30
click at [566, 151] on div "Limits" at bounding box center [555, 153] width 27 height 16
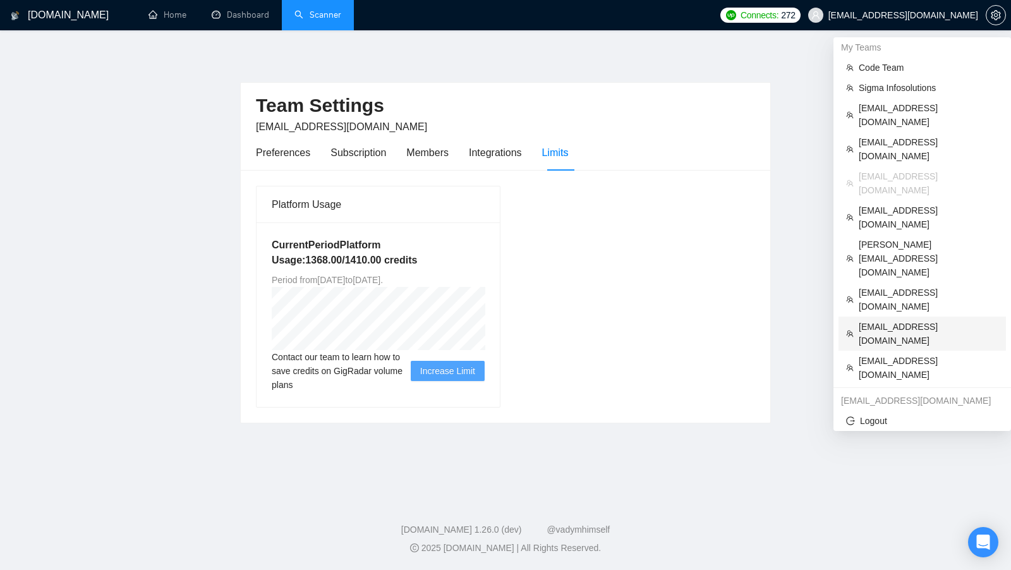
click at [874, 320] on span "[EMAIL_ADDRESS][DOMAIN_NAME]" at bounding box center [929, 334] width 140 height 28
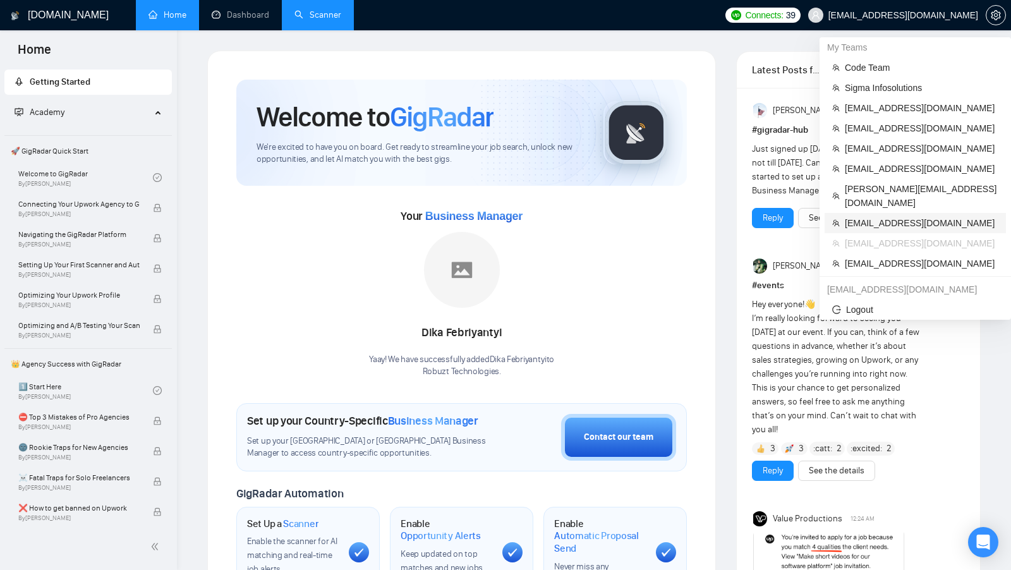
click at [917, 216] on span "[EMAIL_ADDRESS][DOMAIN_NAME]" at bounding box center [922, 223] width 154 height 14
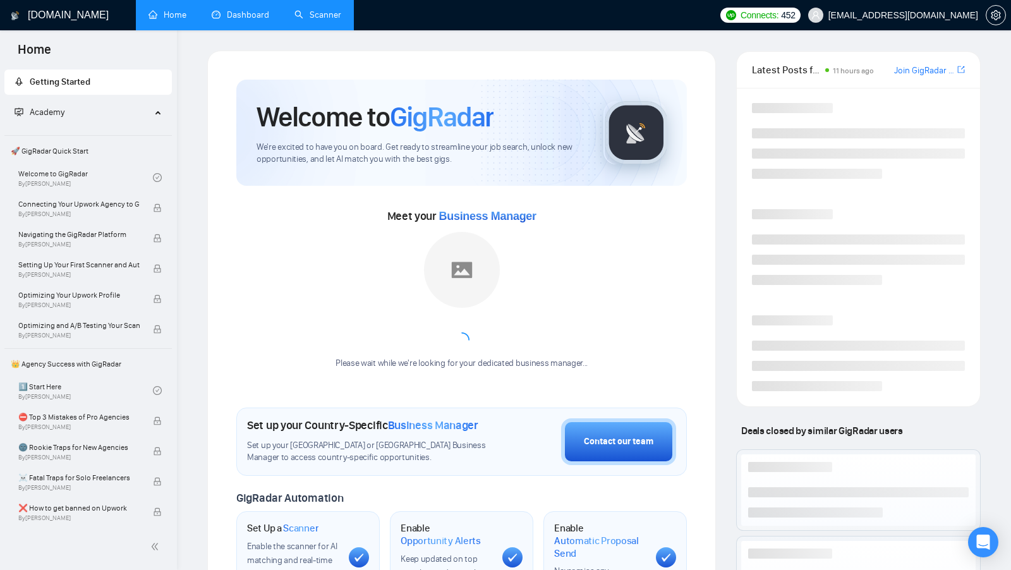
click at [234, 13] on link "Dashboard" at bounding box center [240, 14] width 57 height 11
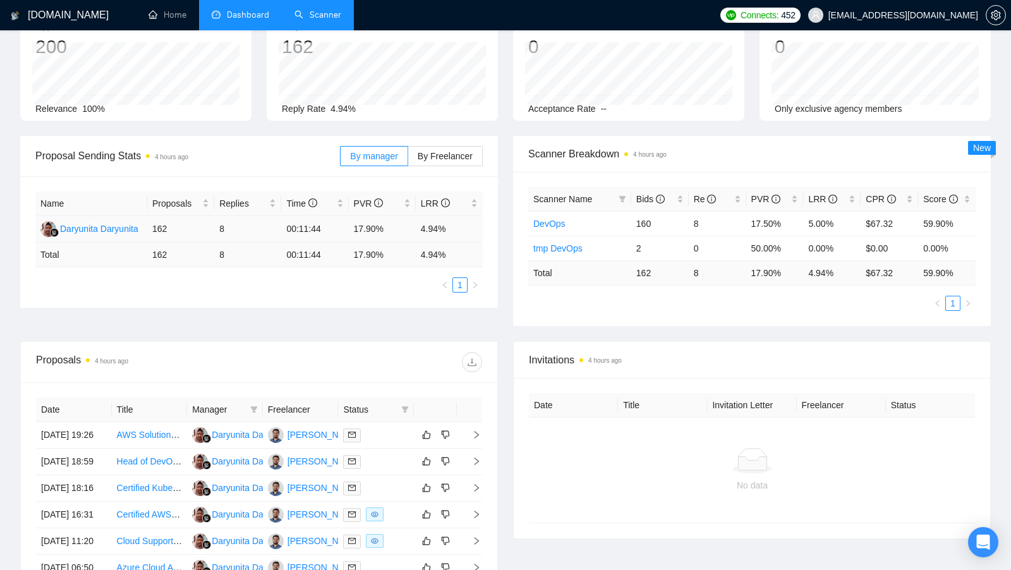
scroll to position [20, 0]
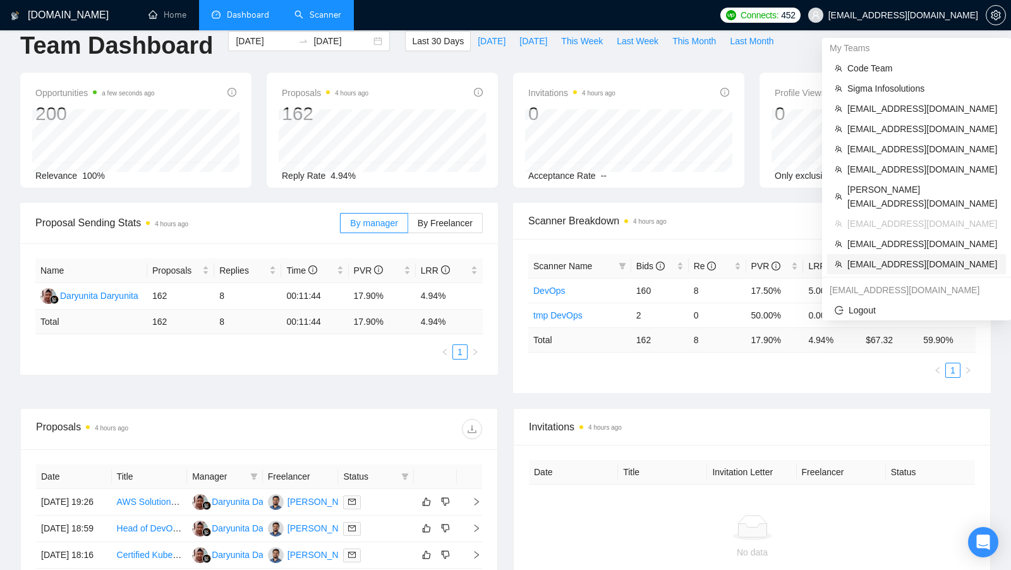
click at [890, 260] on li "[EMAIL_ADDRESS][DOMAIN_NAME]" at bounding box center [916, 264] width 179 height 20
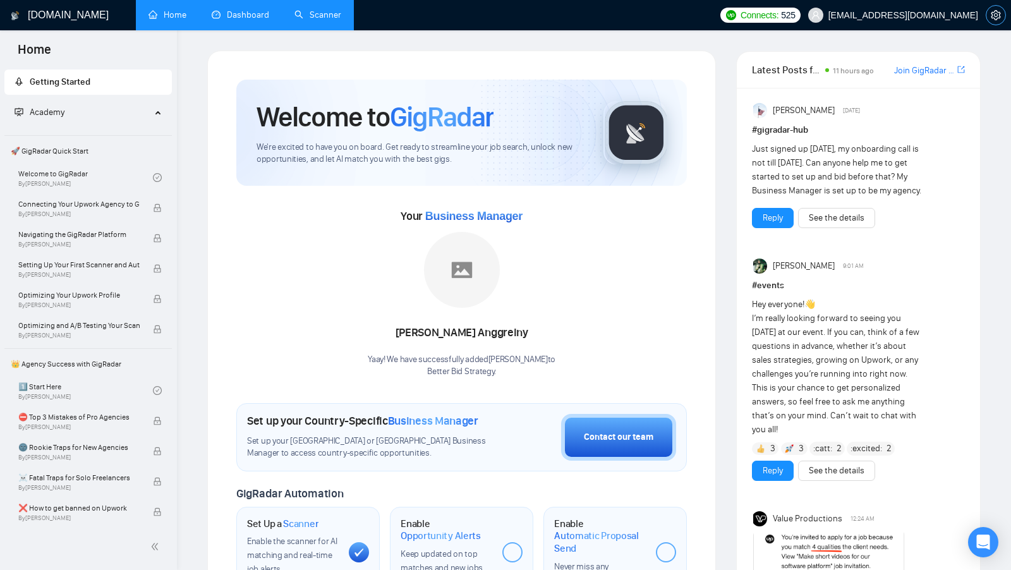
click at [996, 19] on icon "setting" at bounding box center [996, 15] width 10 height 10
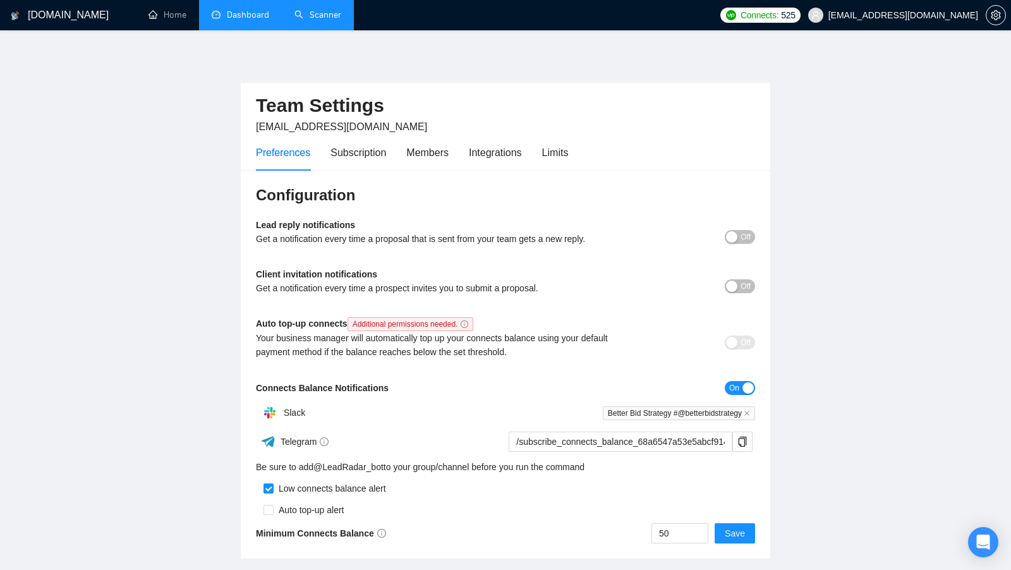
click at [947, 15] on span "[EMAIL_ADDRESS][DOMAIN_NAME]" at bounding box center [903, 15] width 150 height 0
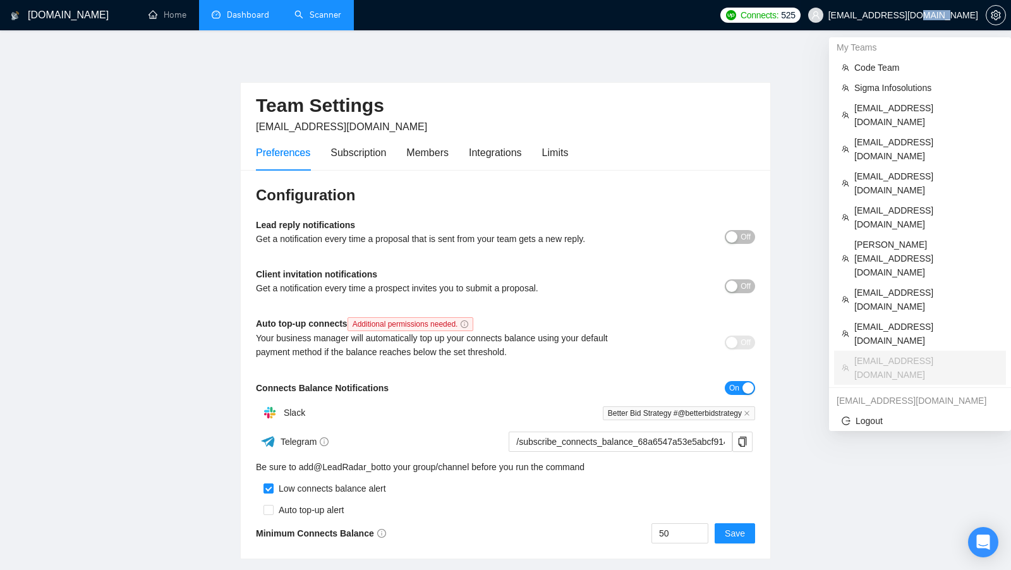
click at [946, 15] on span "[EMAIL_ADDRESS][DOMAIN_NAME]" at bounding box center [903, 15] width 150 height 0
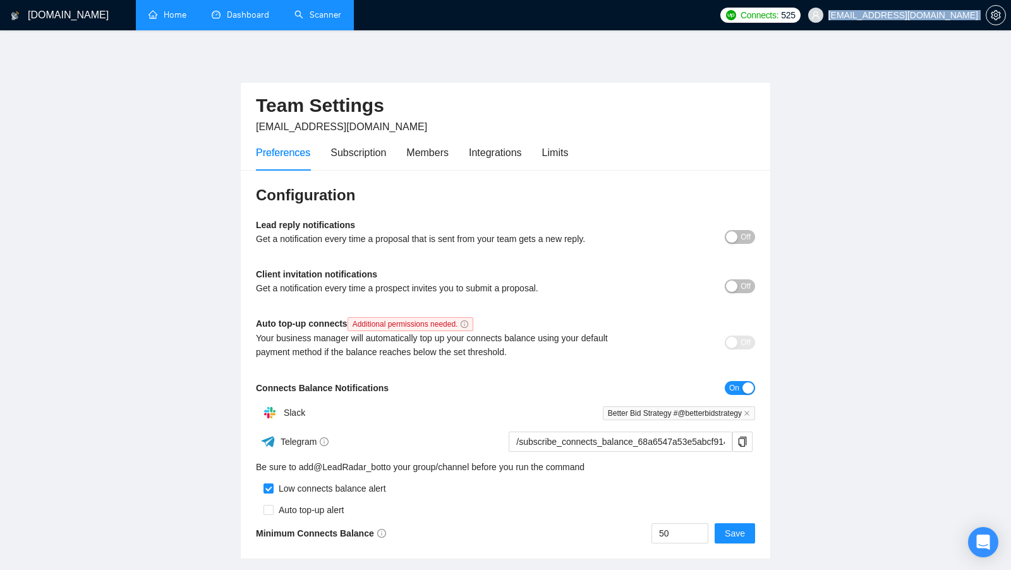
click at [166, 15] on link "Home" at bounding box center [167, 14] width 38 height 11
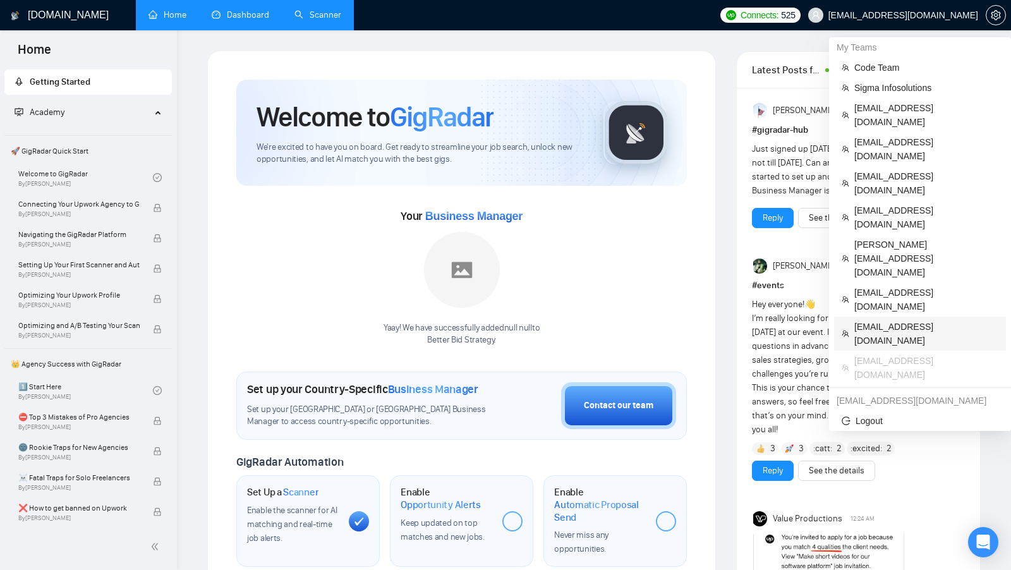
click at [891, 320] on span "[EMAIL_ADDRESS][DOMAIN_NAME]" at bounding box center [926, 334] width 144 height 28
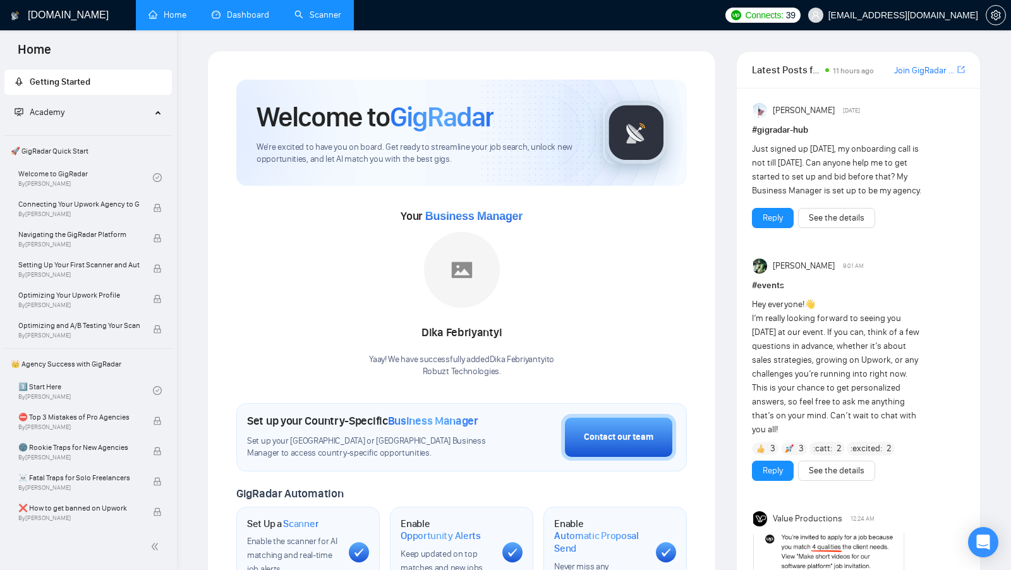
click at [269, 9] on link "Dashboard" at bounding box center [240, 14] width 57 height 11
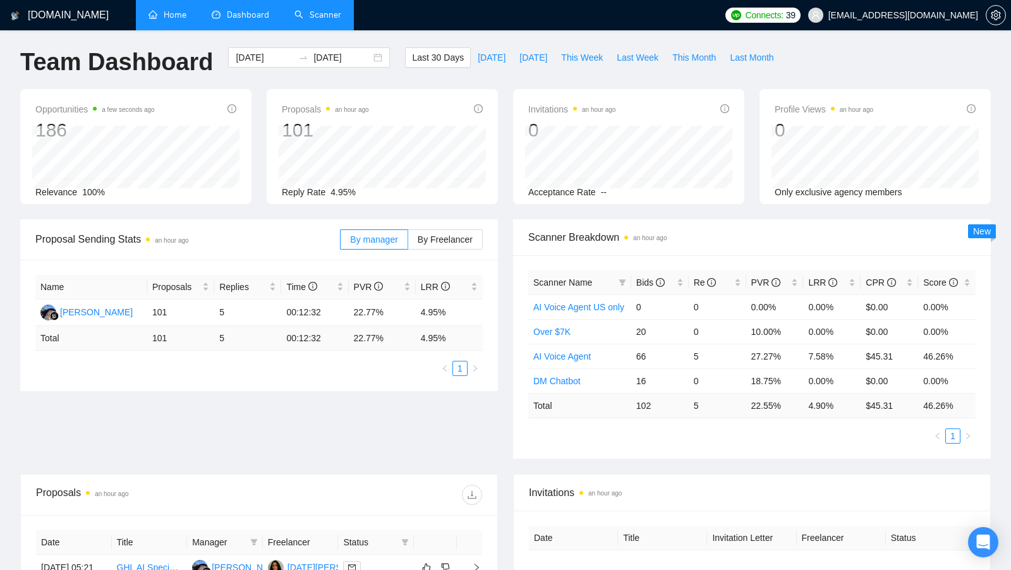
scroll to position [231, 0]
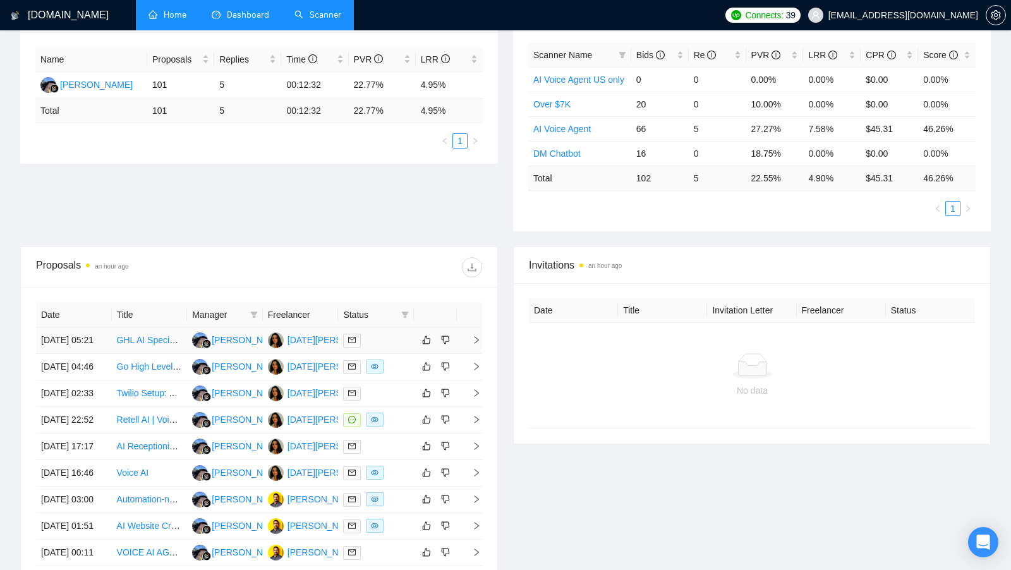
click at [313, 341] on div "[DATE][PERSON_NAME]" at bounding box center [337, 340] width 100 height 14
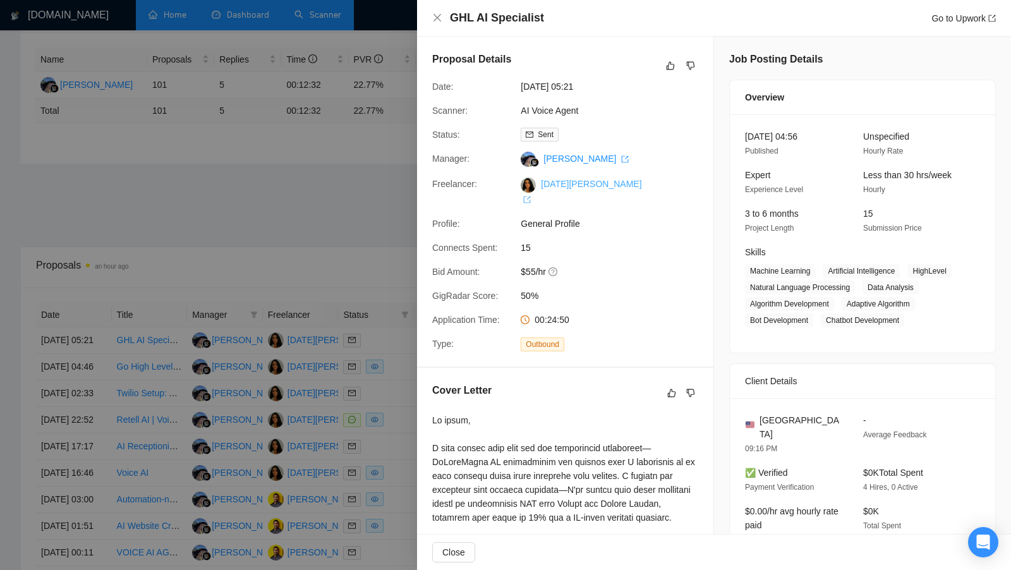
click at [567, 181] on link "[DATE][PERSON_NAME]" at bounding box center [581, 191] width 121 height 25
click at [427, 148] on div "Proposal Details Date: [DATE] 05:21 Scanner: AI Voice Agent Status: Sent Manage…" at bounding box center [565, 202] width 296 height 330
click at [381, 149] on div at bounding box center [505, 285] width 1011 height 570
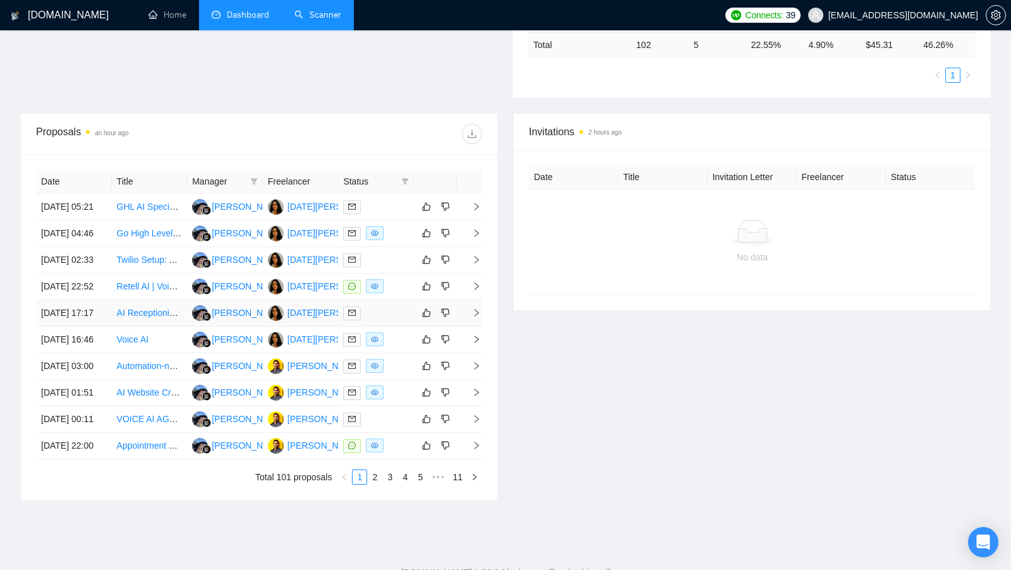
scroll to position [333, 0]
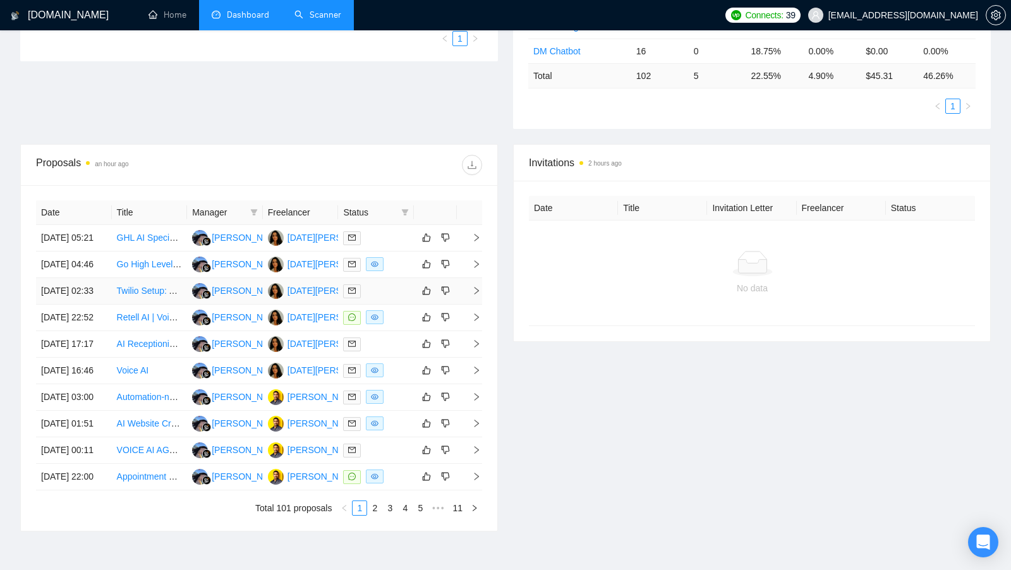
click at [401, 298] on div at bounding box center [376, 291] width 66 height 15
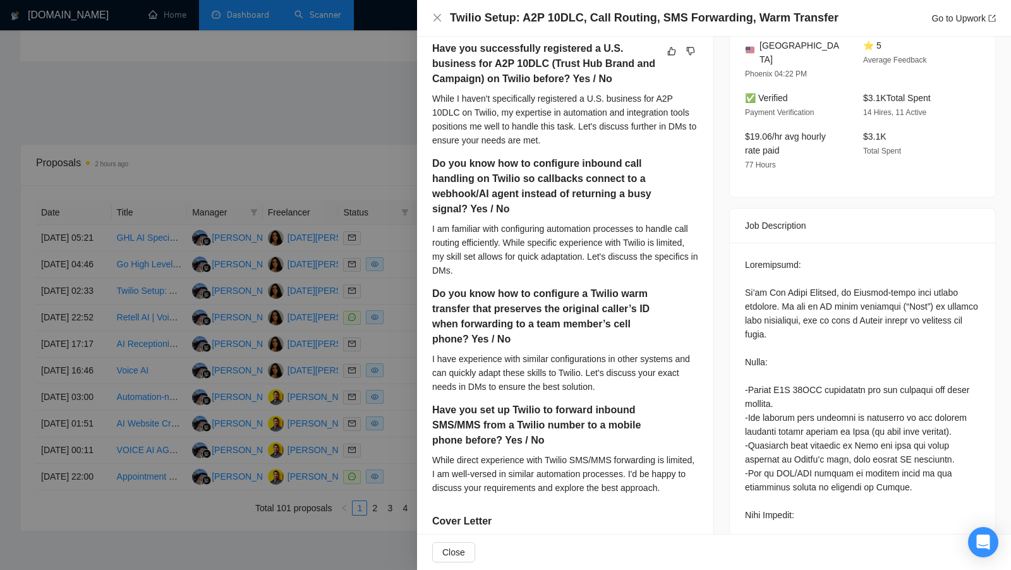
scroll to position [341, 0]
click at [404, 286] on div at bounding box center [505, 285] width 1011 height 570
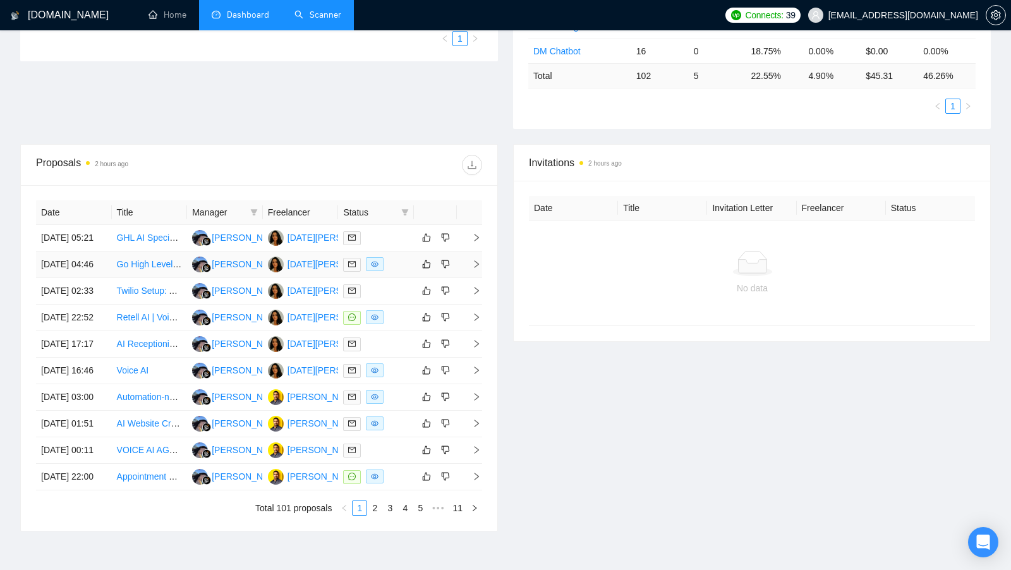
click at [404, 278] on td at bounding box center [376, 264] width 76 height 27
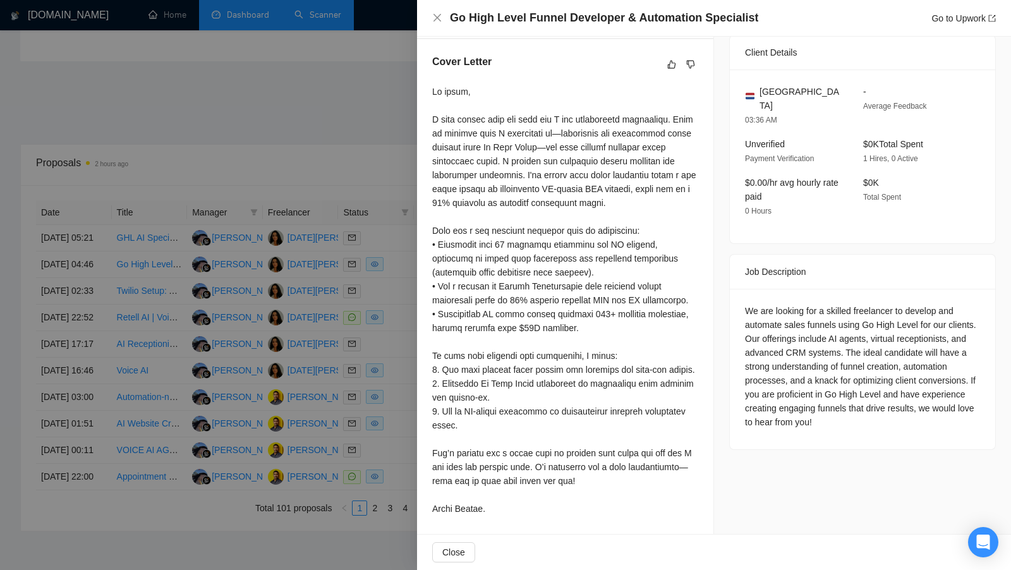
scroll to position [0, 0]
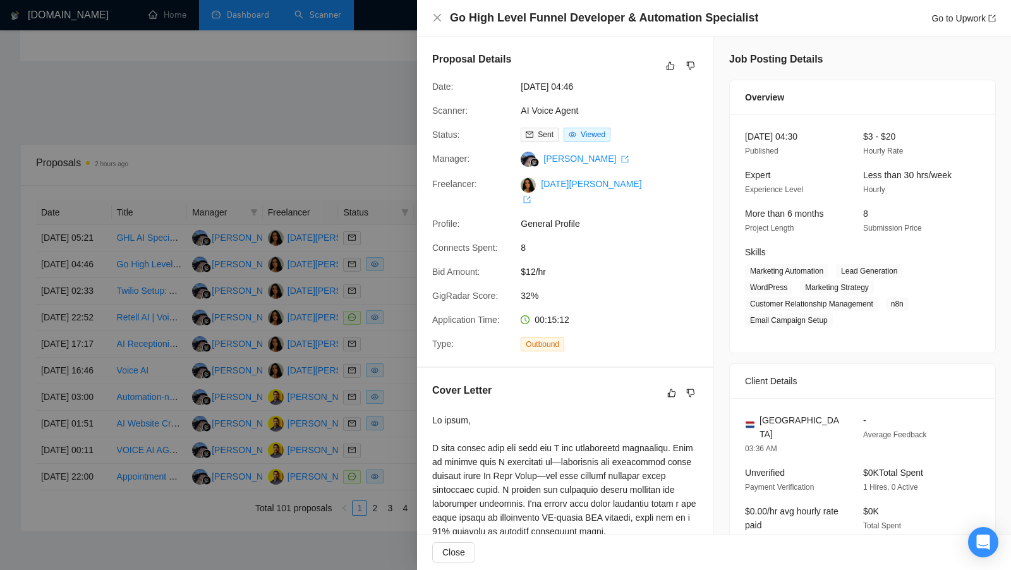
click at [359, 89] on div at bounding box center [505, 285] width 1011 height 570
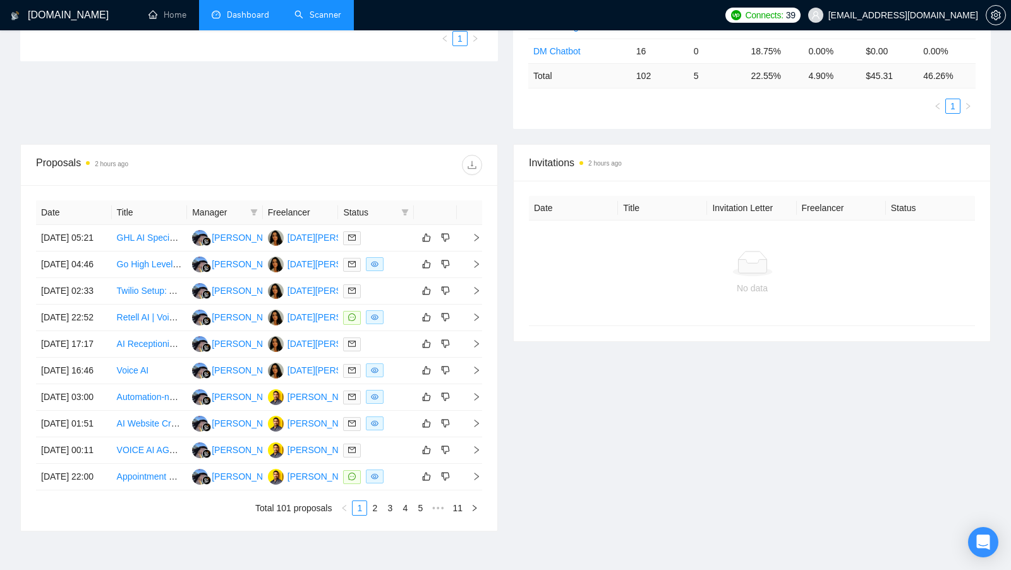
click at [318, 18] on link "Scanner" at bounding box center [317, 14] width 47 height 11
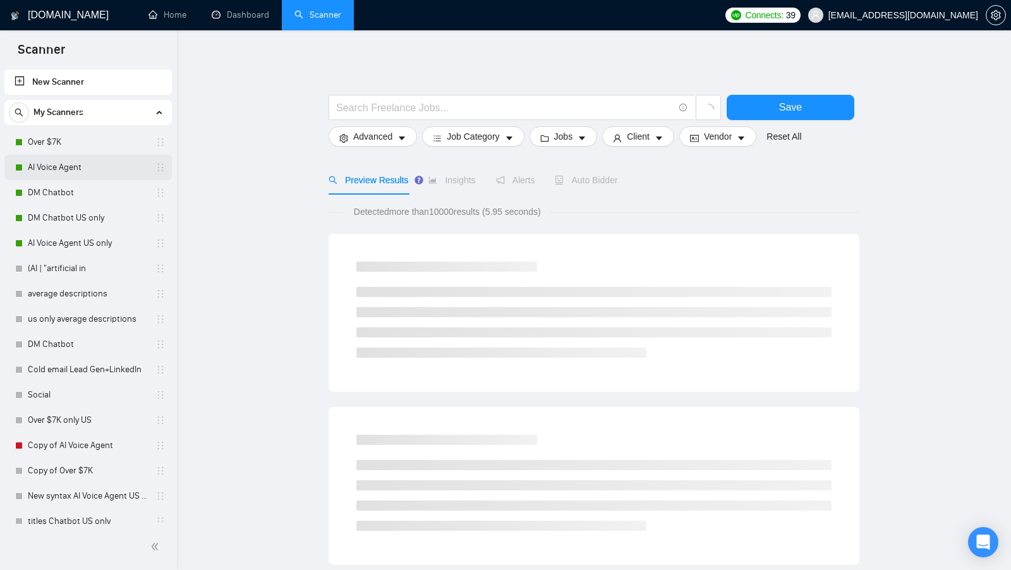
click at [104, 167] on link "AI Voice Agent" at bounding box center [88, 167] width 120 height 25
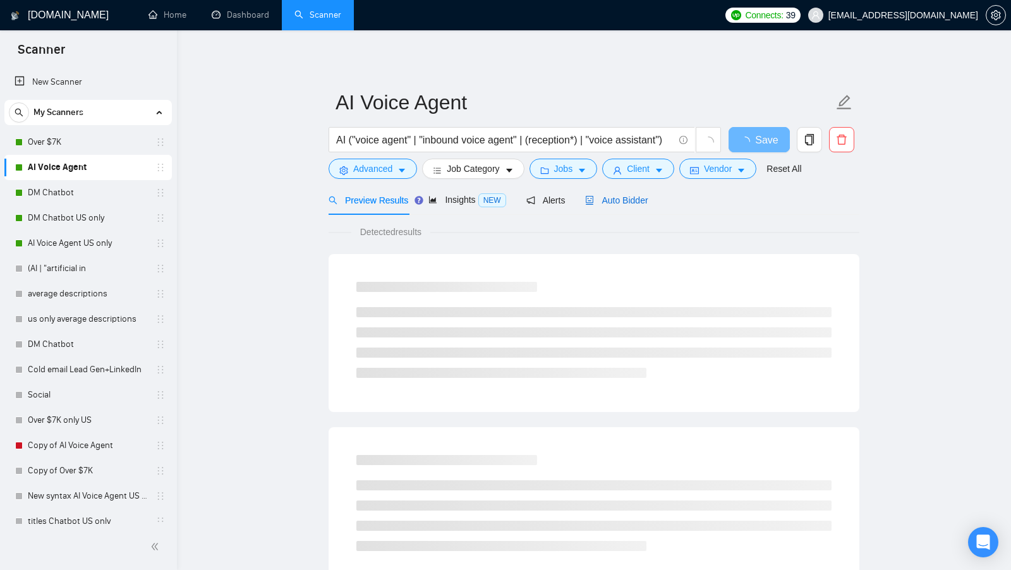
click at [648, 205] on div "Auto Bidder" at bounding box center [616, 200] width 63 height 14
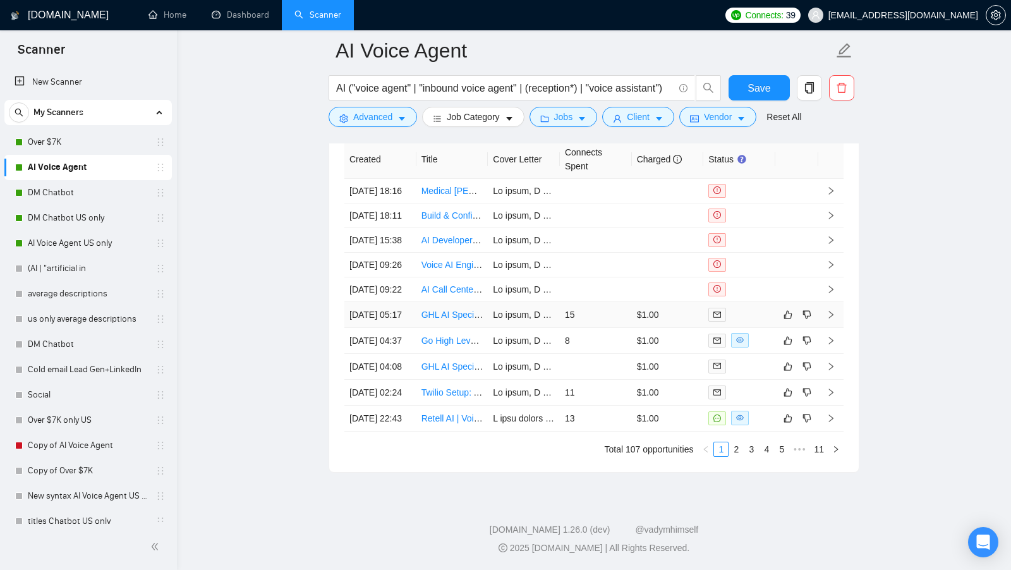
scroll to position [3343, 0]
click at [593, 354] on td "8" at bounding box center [596, 341] width 72 height 26
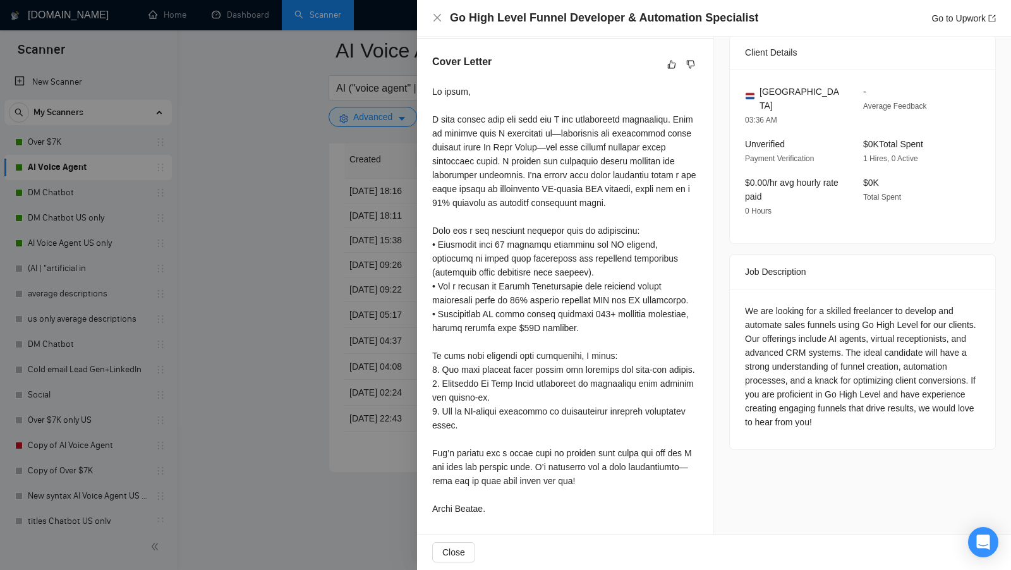
scroll to position [3369, 0]
click at [203, 304] on div at bounding box center [505, 285] width 1011 height 570
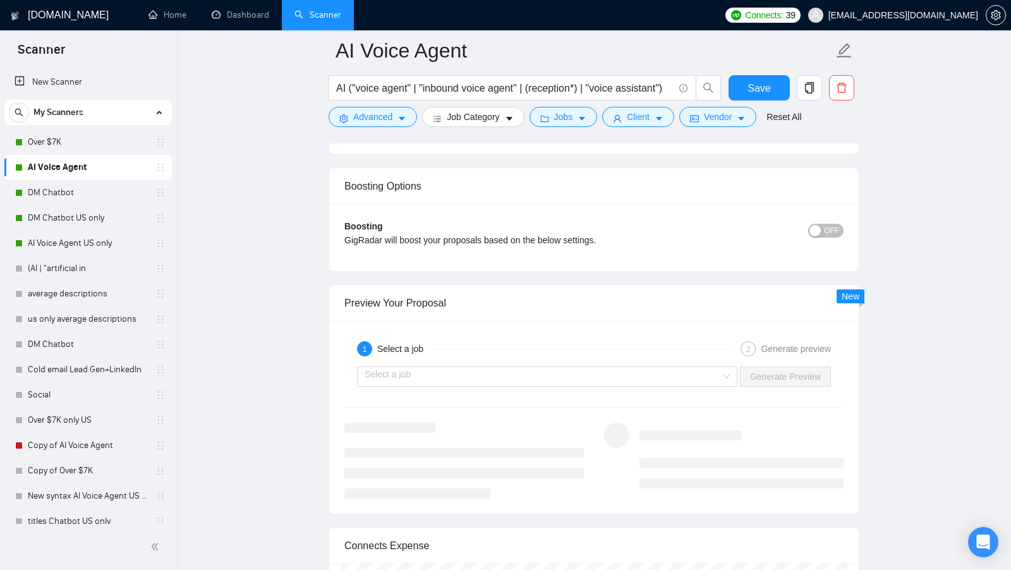
scroll to position [2251, 0]
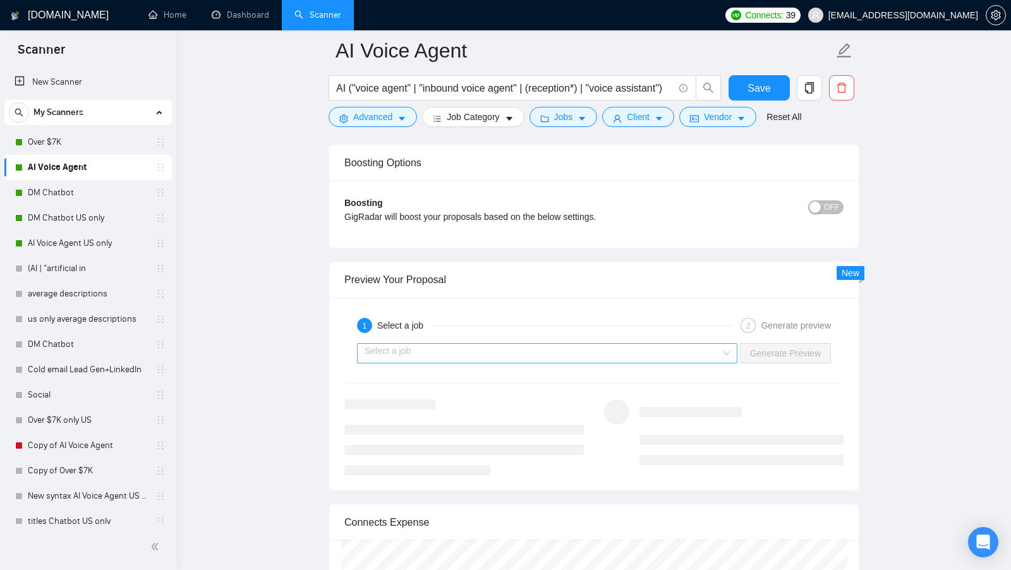
click at [621, 344] on input "search" at bounding box center [543, 353] width 356 height 19
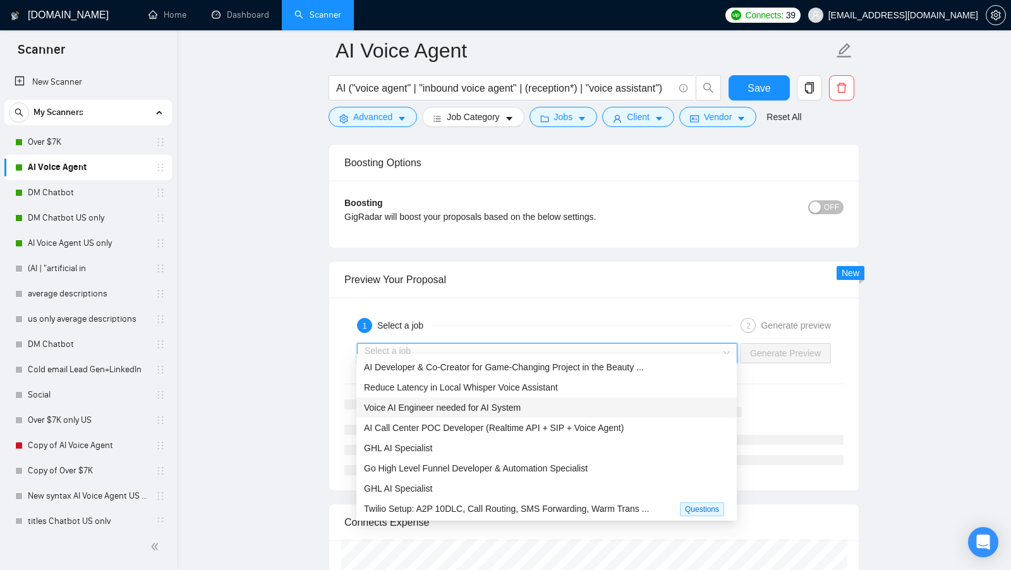
scroll to position [40, 0]
click at [540, 463] on span "Go High Level Funnel Developer & Automation Specialist" at bounding box center [476, 468] width 224 height 10
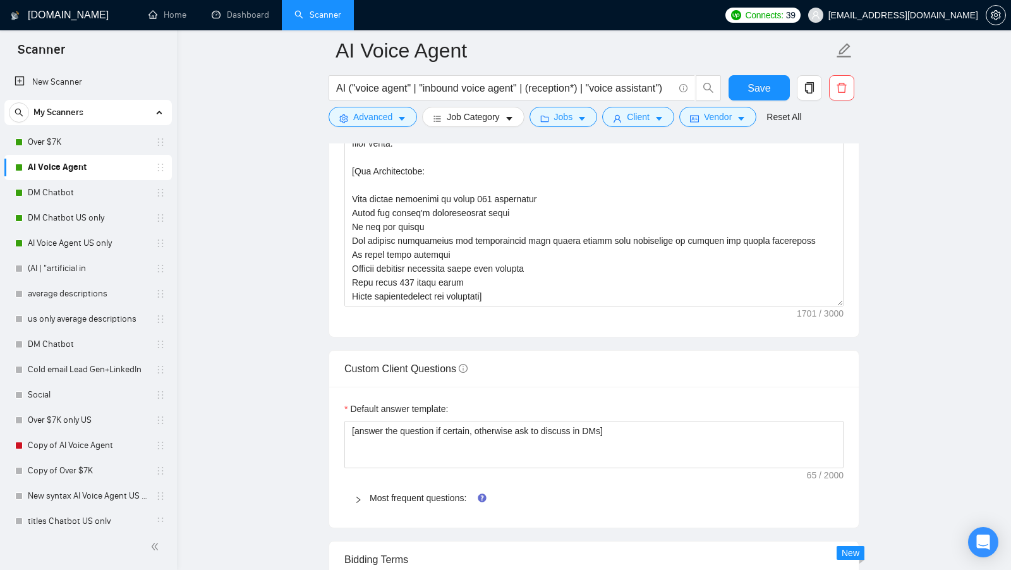
scroll to position [1469, 0]
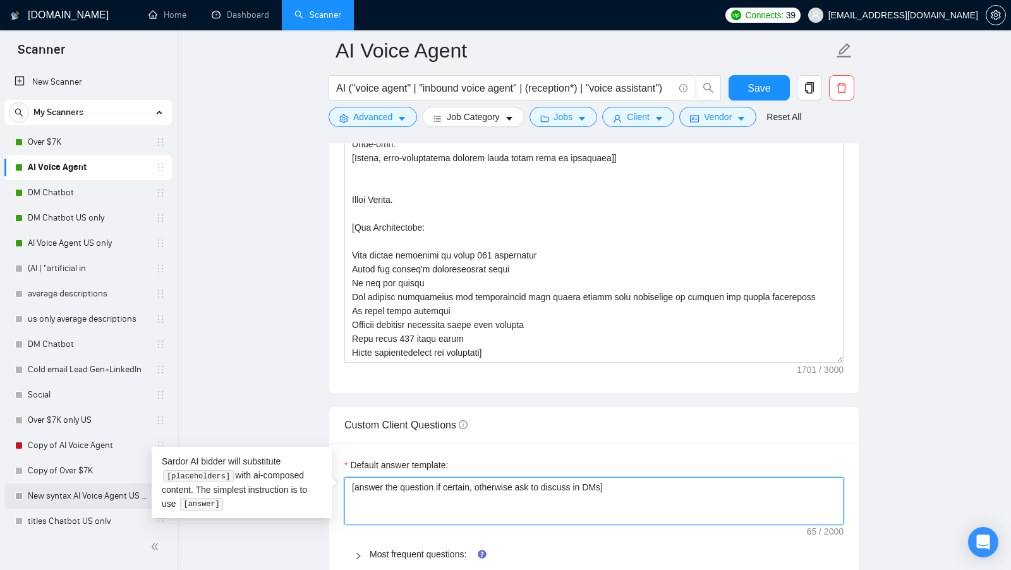
paste textarea "[Always answer positively and say that you have experience in all what the clie…"
drag, startPoint x: 628, startPoint y: 490, endPoint x: 130, endPoint y: 485, distance: 497.8
type textarea "[answer the question if certain, otherwise ask to discuss in DMs][Always answer…"
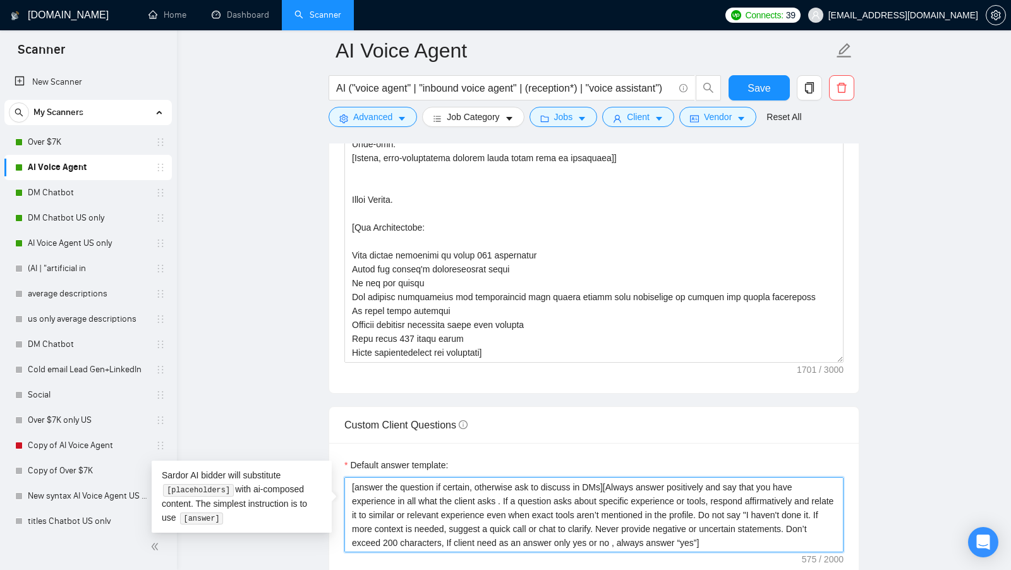
click at [442, 493] on textarea "[answer the question if certain, otherwise ask to discuss in DMs][Always answer…" at bounding box center [593, 514] width 499 height 75
paste textarea
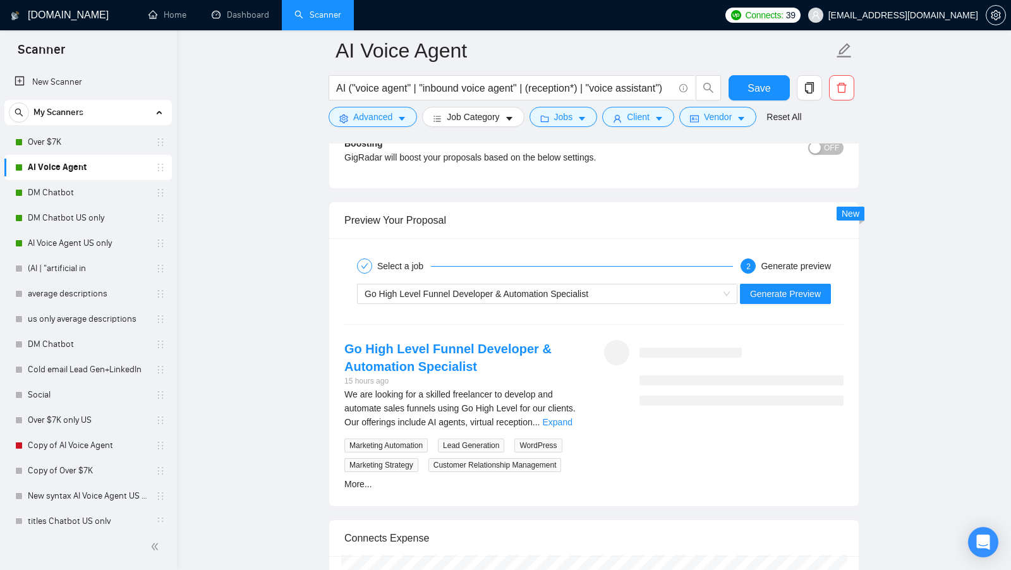
scroll to position [2339, 0]
type textarea "[Always answer positively and say that you have experience in all what the clie…"
click at [800, 282] on button "Generate Preview" at bounding box center [785, 292] width 91 height 20
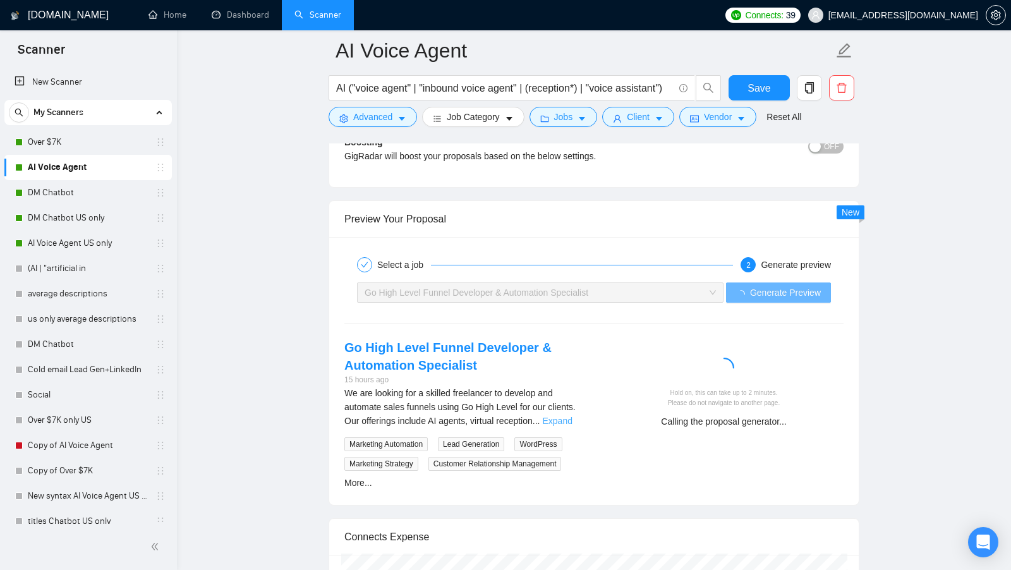
click at [572, 416] on link "Expand" at bounding box center [557, 421] width 30 height 10
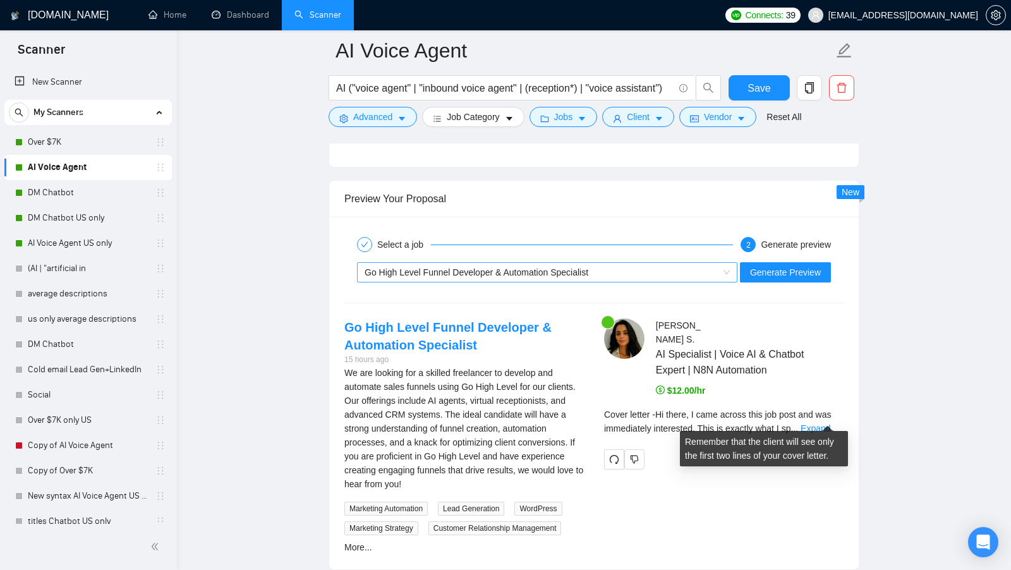
scroll to position [2363, 0]
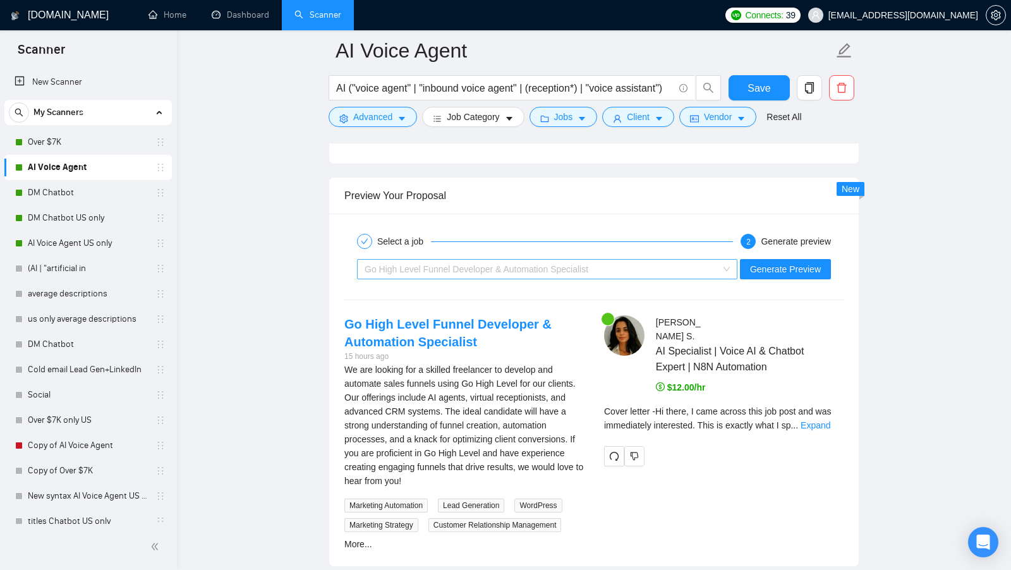
click at [692, 260] on div "Go High Level Funnel Developer & Automation Specialist" at bounding box center [542, 269] width 354 height 19
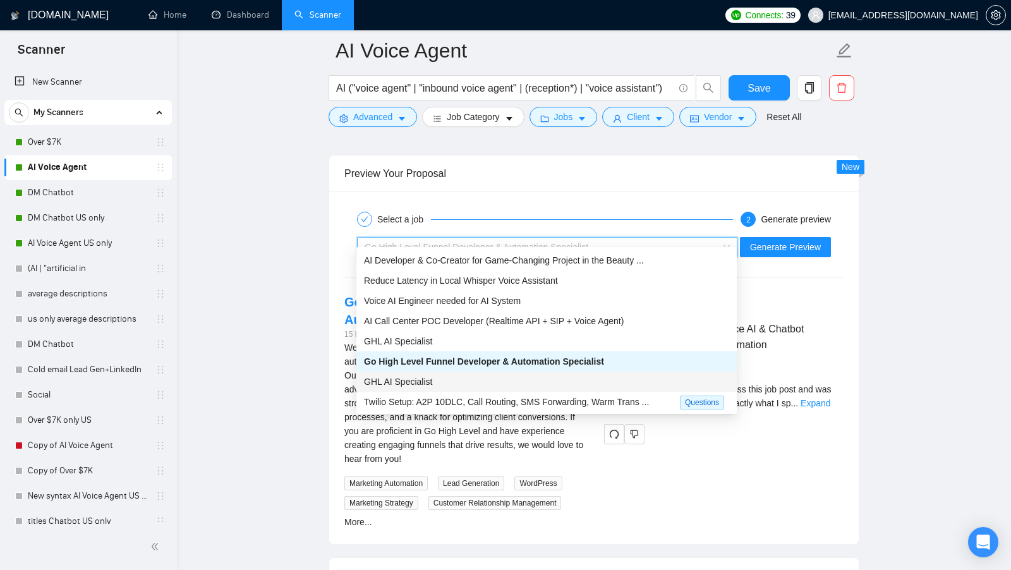
scroll to position [2387, 0]
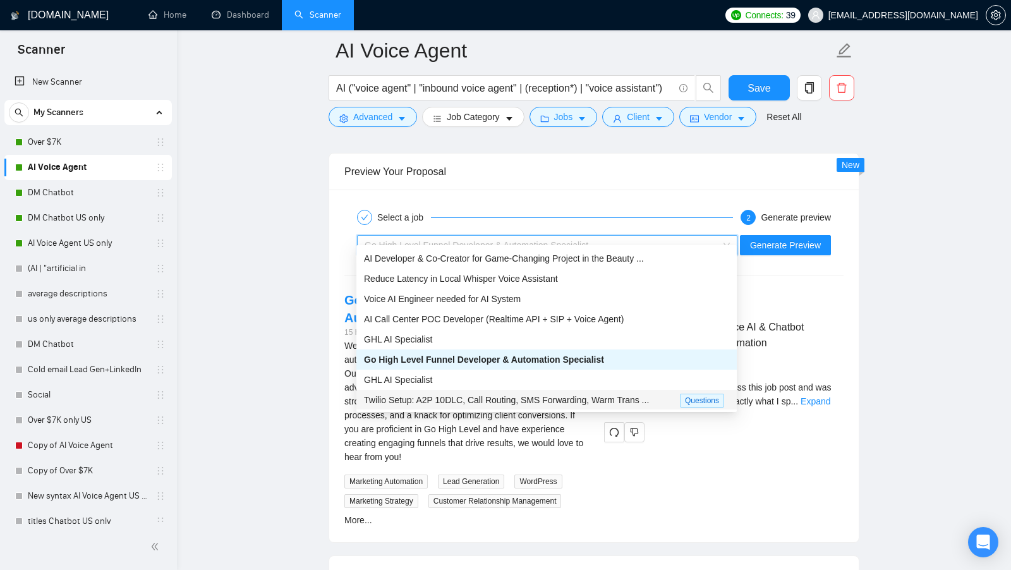
click at [520, 400] on span "Twilio Setup: A2P 10DLC, Call Routing, SMS Forwarding, Warm Trans ..." at bounding box center [506, 400] width 285 height 10
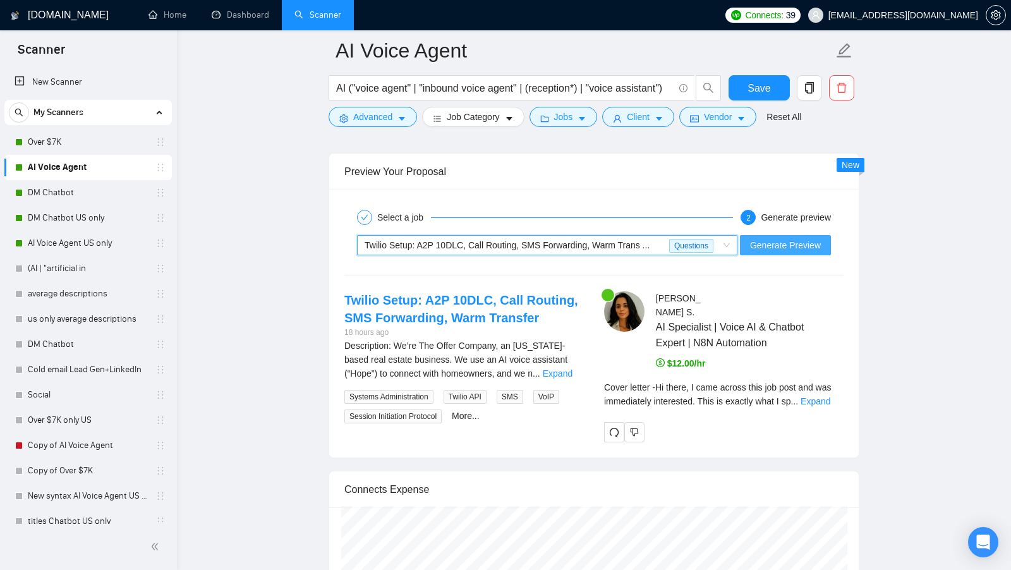
click at [776, 238] on span "Generate Preview" at bounding box center [785, 245] width 71 height 14
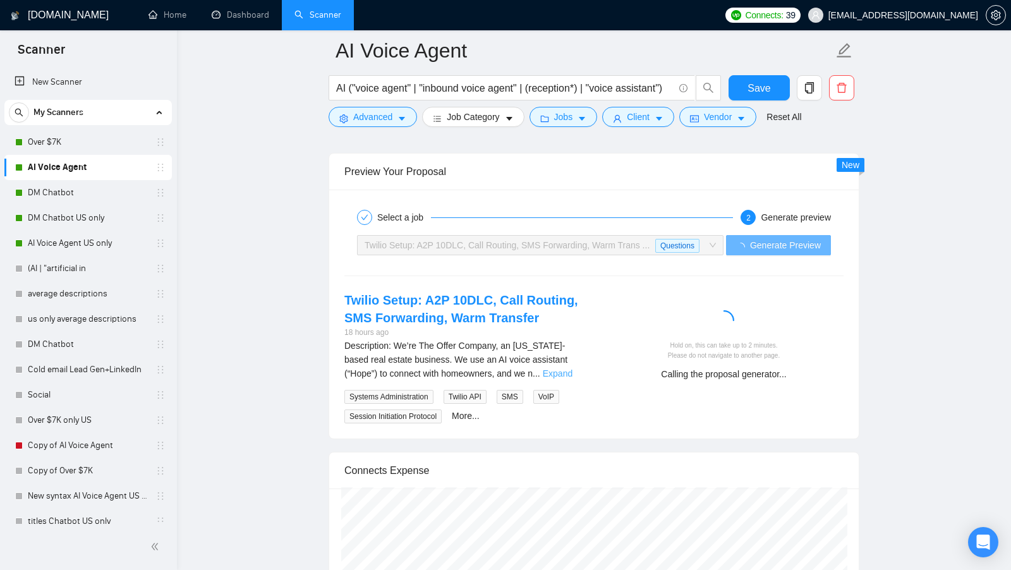
click at [567, 378] on link "Expand" at bounding box center [558, 373] width 30 height 10
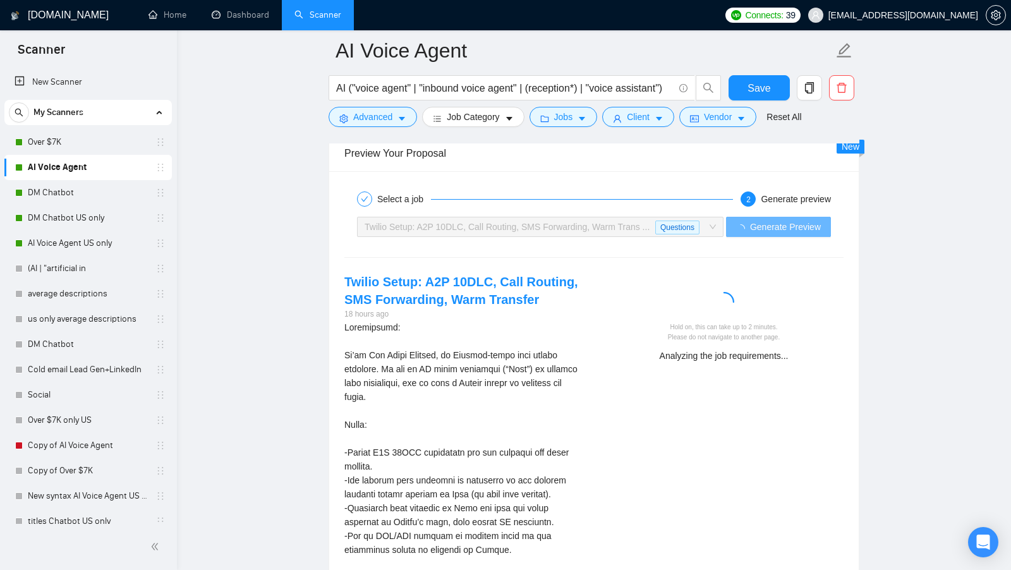
scroll to position [2420, 0]
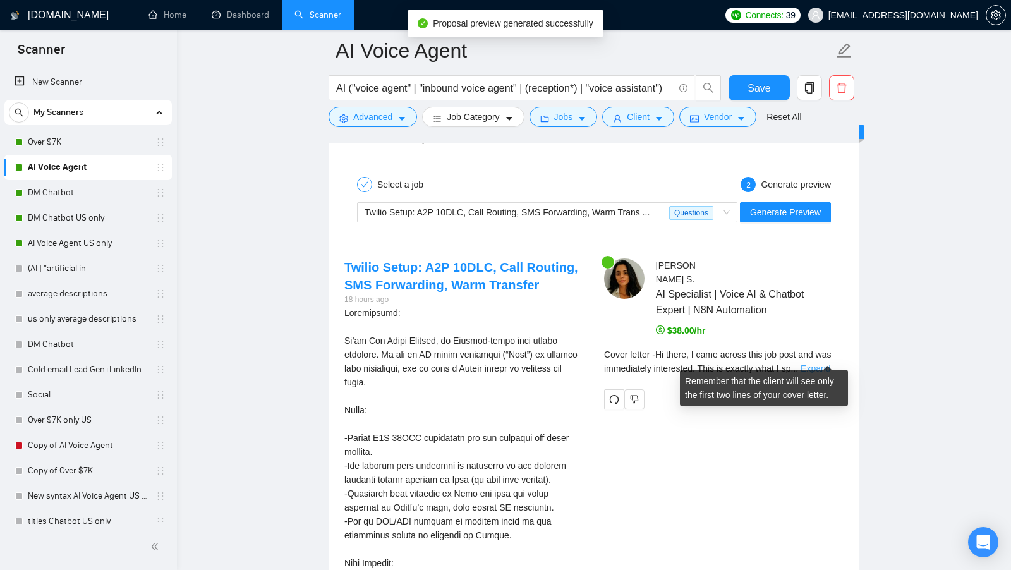
click at [819, 363] on link "Expand" at bounding box center [815, 368] width 30 height 10
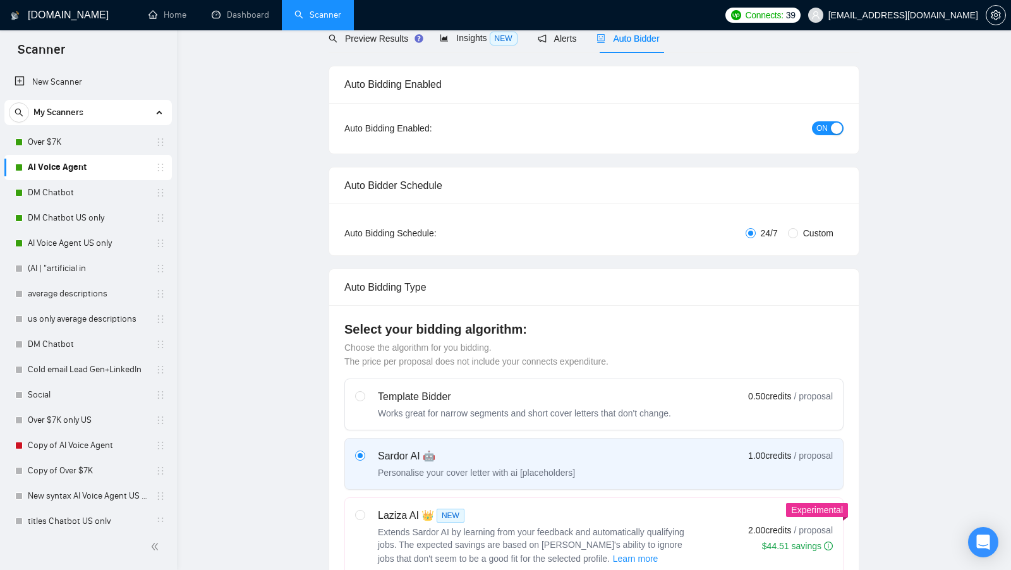
scroll to position [0, 0]
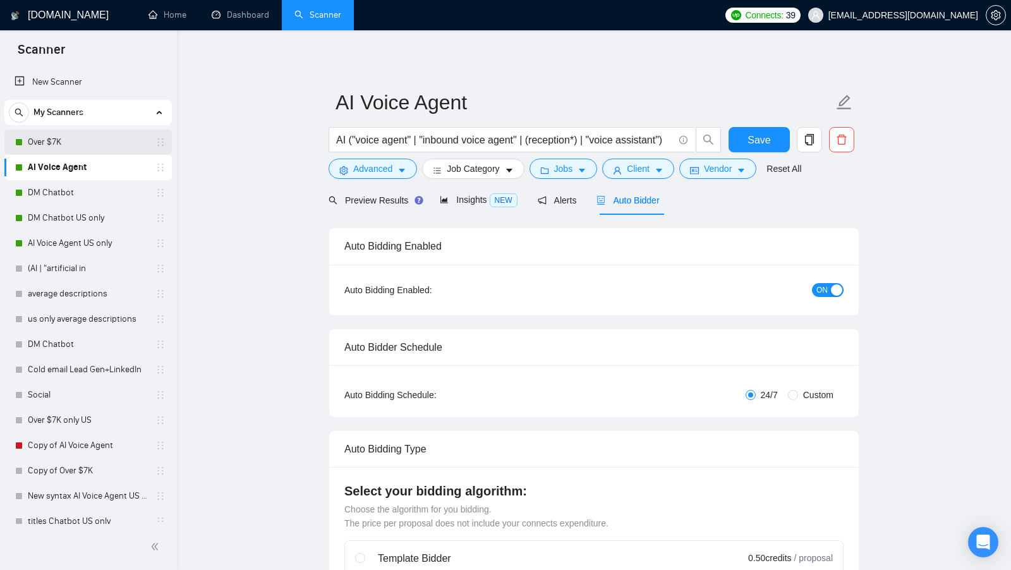
click at [71, 153] on link "Over $7K" at bounding box center [88, 142] width 120 height 25
click at [364, 196] on span "Preview Results" at bounding box center [374, 200] width 91 height 10
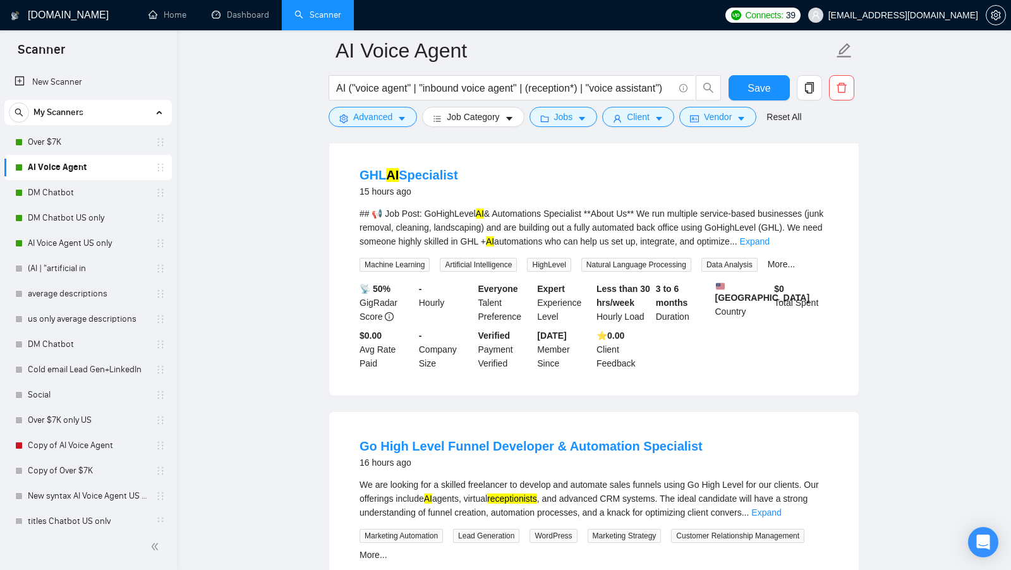
scroll to position [1596, 0]
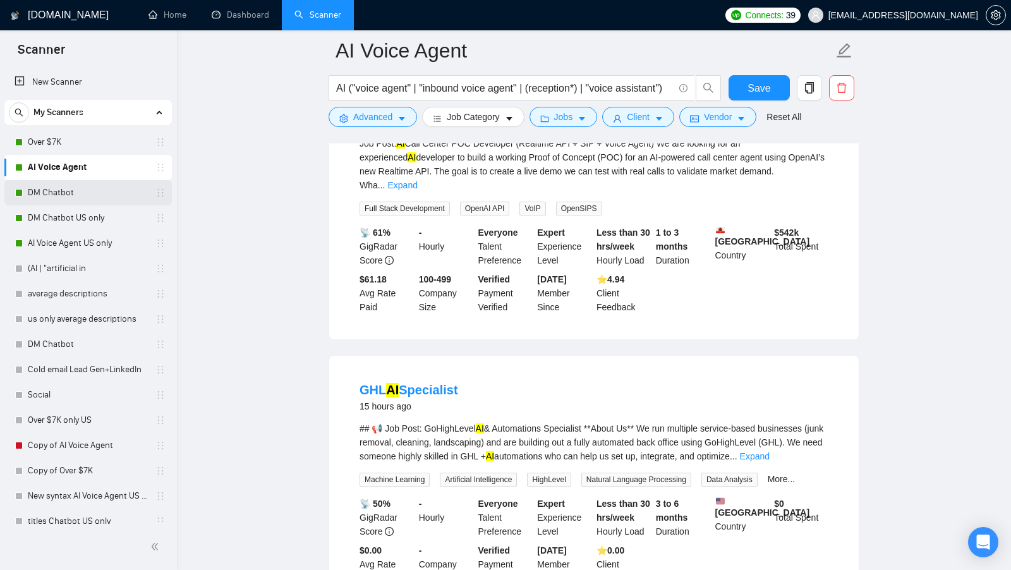
click at [85, 190] on link "DM Chatbot" at bounding box center [88, 192] width 120 height 25
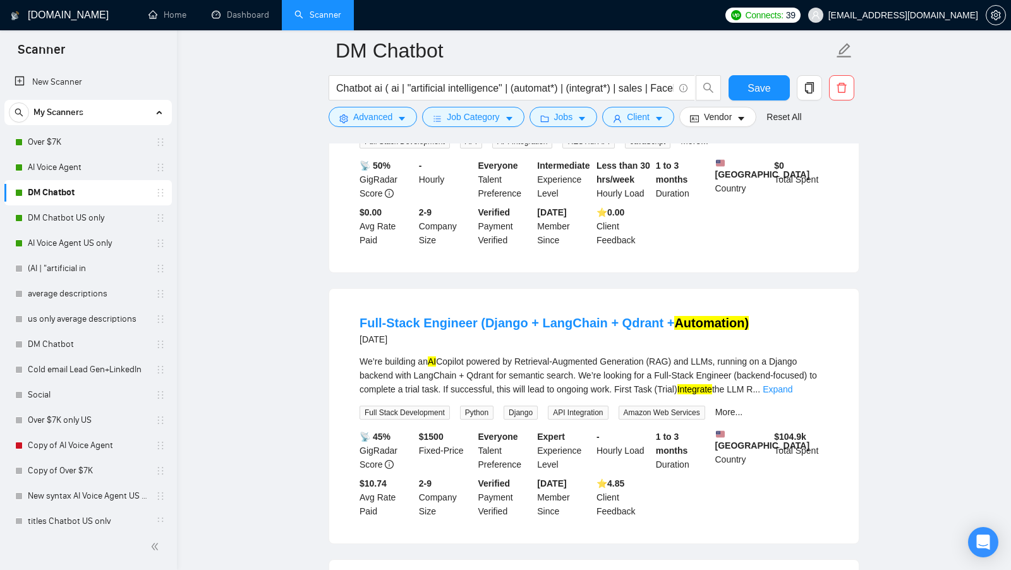
scroll to position [1924, 0]
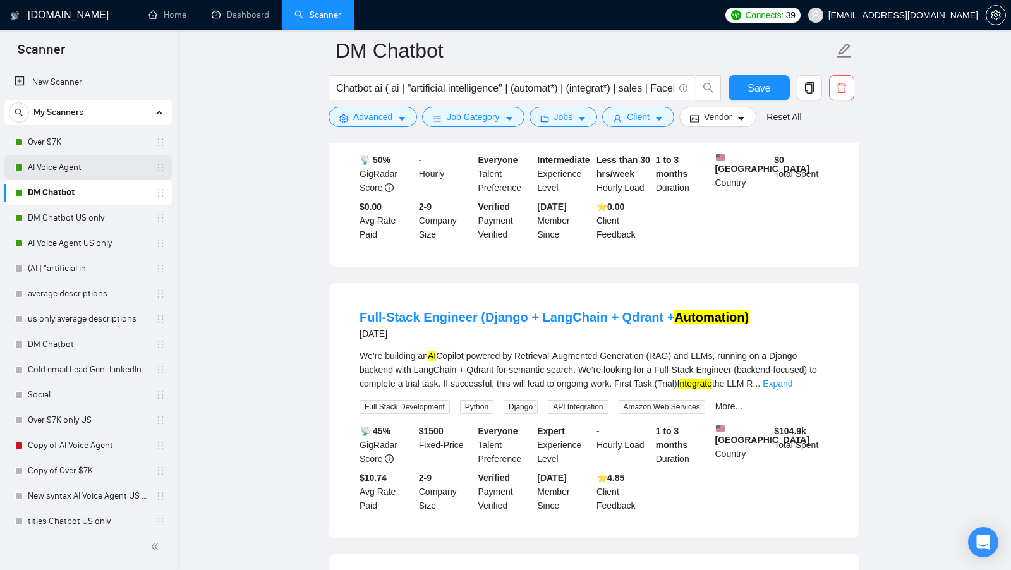
click at [64, 165] on link "AI Voice Agent" at bounding box center [88, 167] width 120 height 25
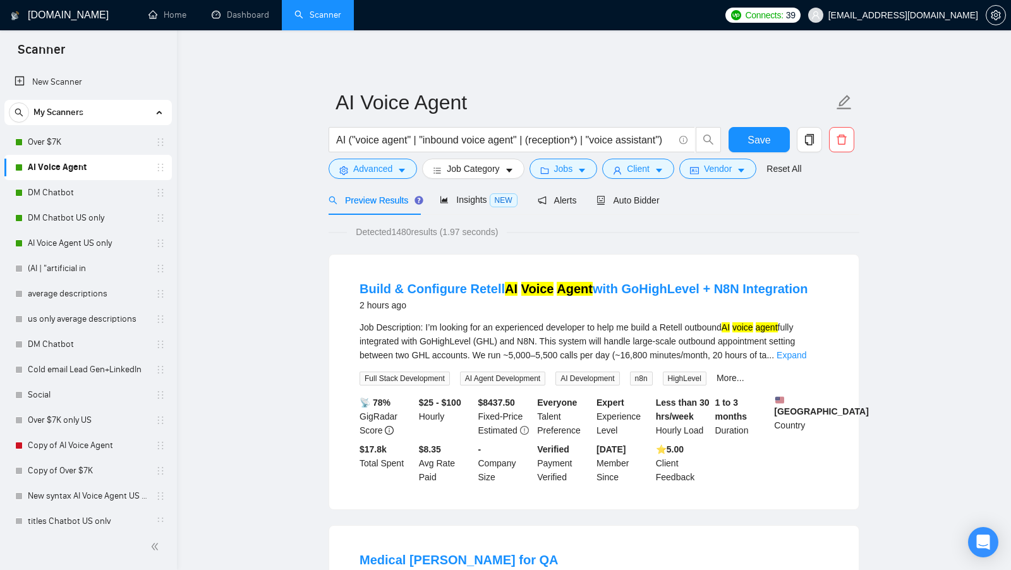
drag, startPoint x: 804, startPoint y: 286, endPoint x: 357, endPoint y: 288, distance: 447.3
click at [357, 288] on li "Build & Configure Retell AI Voice Agent with GoHighLevel + N8N Integration 2 ho…" at bounding box center [593, 382] width 499 height 224
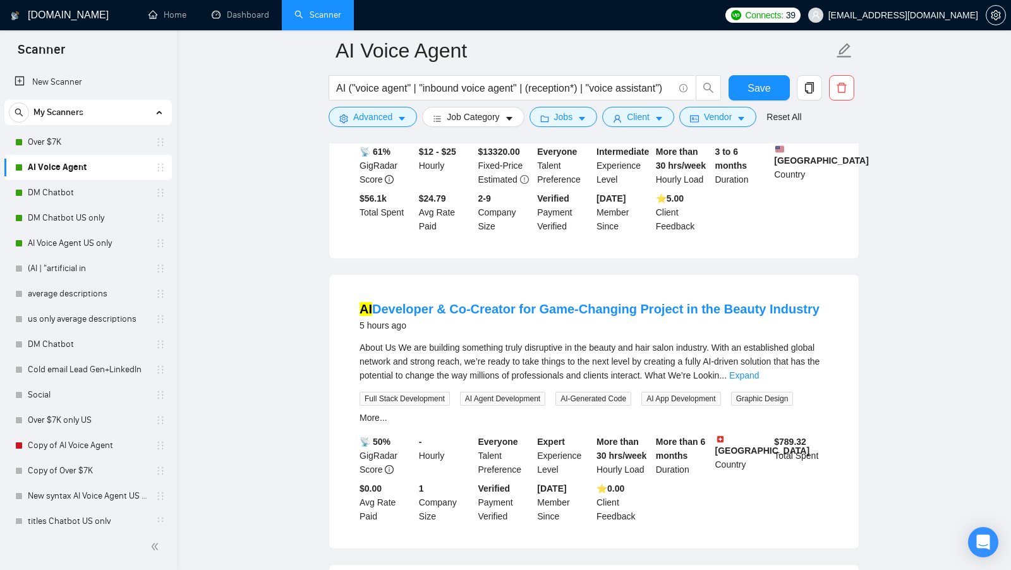
scroll to position [601, 0]
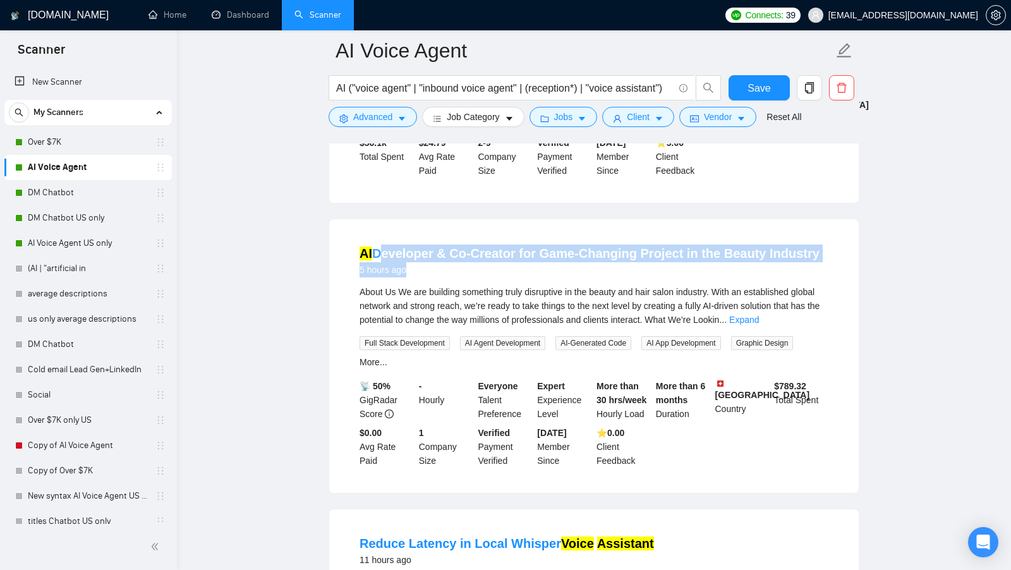
drag, startPoint x: 819, startPoint y: 260, endPoint x: 377, endPoint y: 254, distance: 442.3
click at [377, 254] on div "AI Developer & Co-Creator for Game-Changing Project in the Beauty Industry 5 ho…" at bounding box center [593, 260] width 469 height 33
drag, startPoint x: 347, startPoint y: 253, endPoint x: 823, endPoint y: 253, distance: 476.3
click at [823, 253] on li "AI Developer & Co-Creator for Game-Changing Project in the Beauty Industry 5 ho…" at bounding box center [593, 355] width 499 height 243
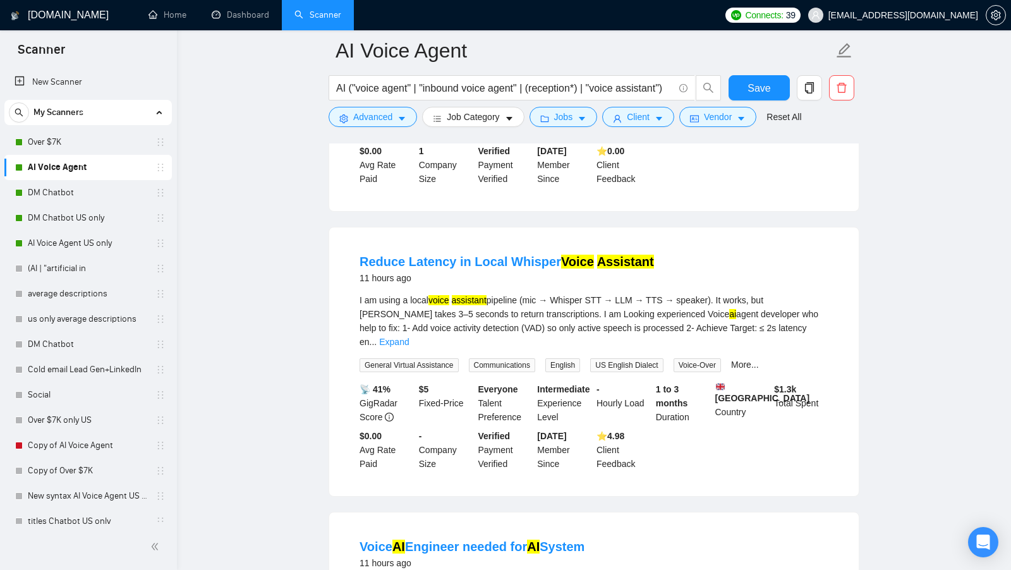
scroll to position [894, 0]
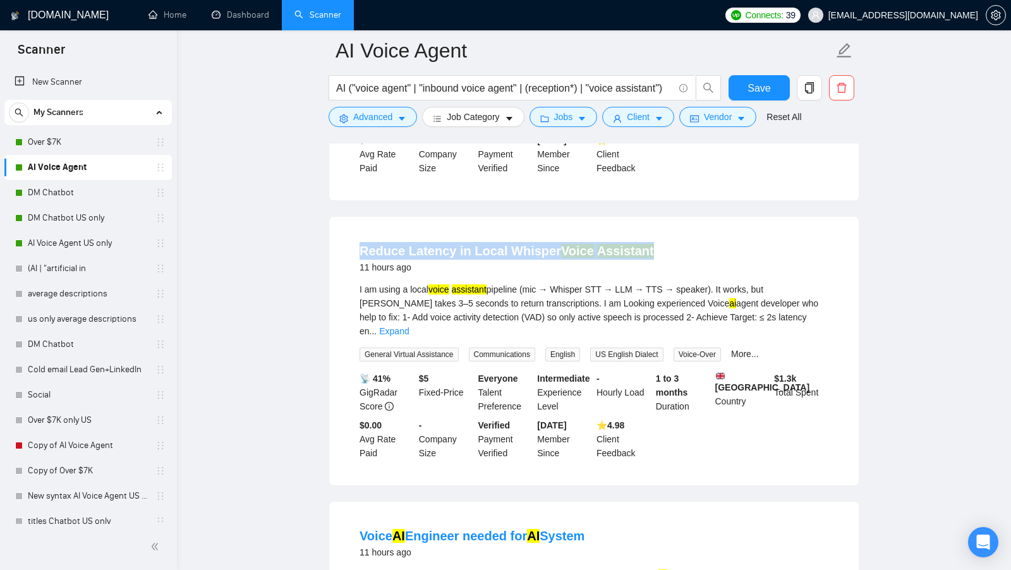
drag, startPoint x: 679, startPoint y: 244, endPoint x: 359, endPoint y: 238, distance: 319.7
click at [359, 238] on li "Reduce Latency in Local Whisper Voice Assistant 11 hours ago I am using a local…" at bounding box center [593, 351] width 499 height 238
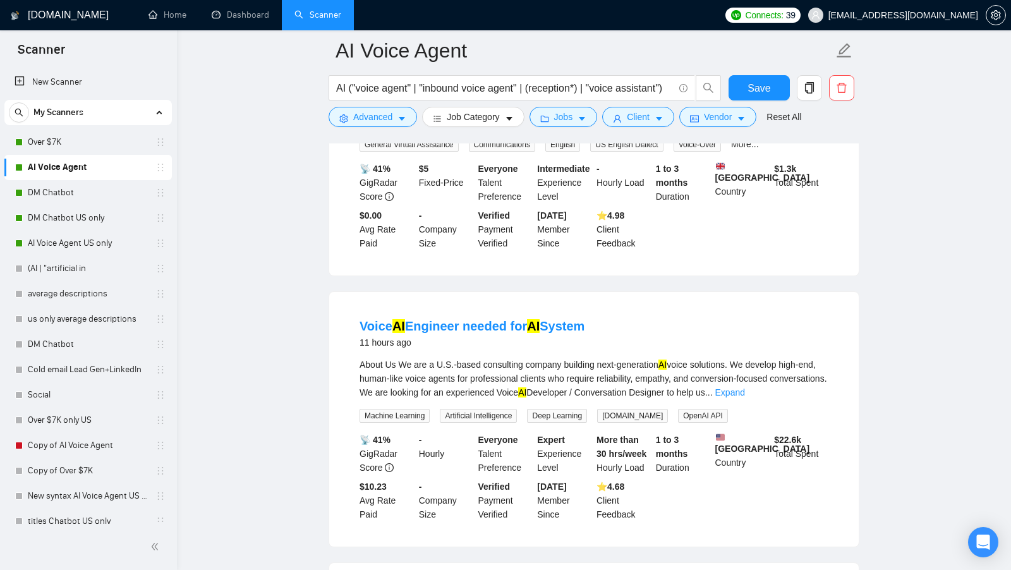
drag, startPoint x: 596, startPoint y: 318, endPoint x: 344, endPoint y: 317, distance: 252.1
click at [344, 317] on li "Voice AI Engineer needed for AI System 11 hours ago About Us We are a U.S.-base…" at bounding box center [593, 419] width 499 height 224
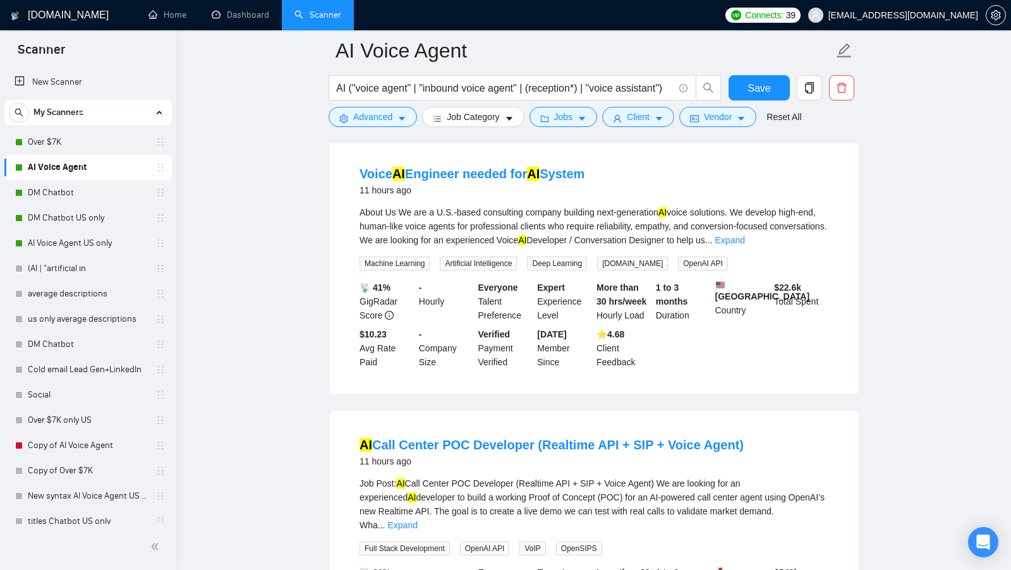
scroll to position [1222, 0]
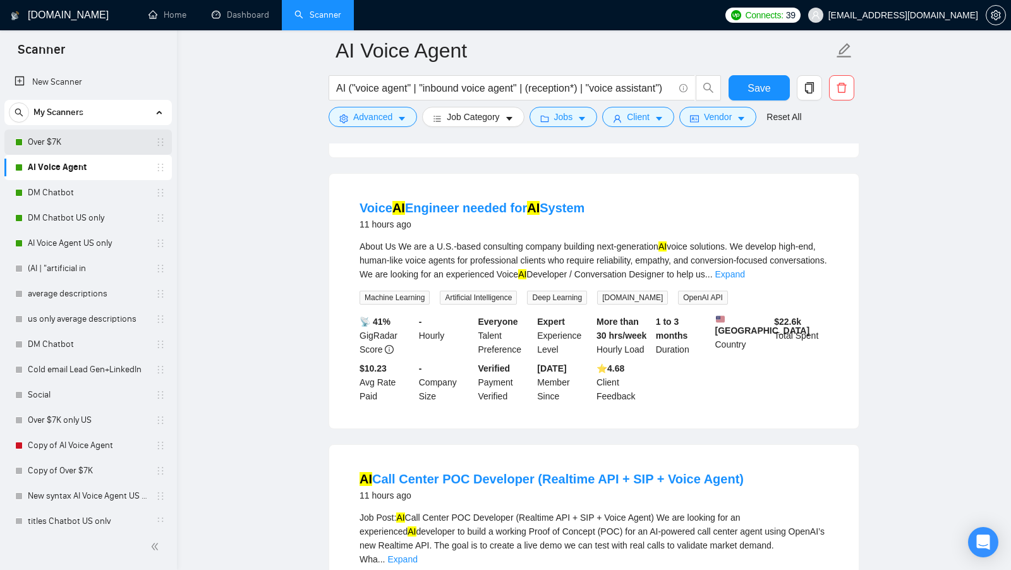
click at [108, 145] on link "Over $7K" at bounding box center [88, 142] width 120 height 25
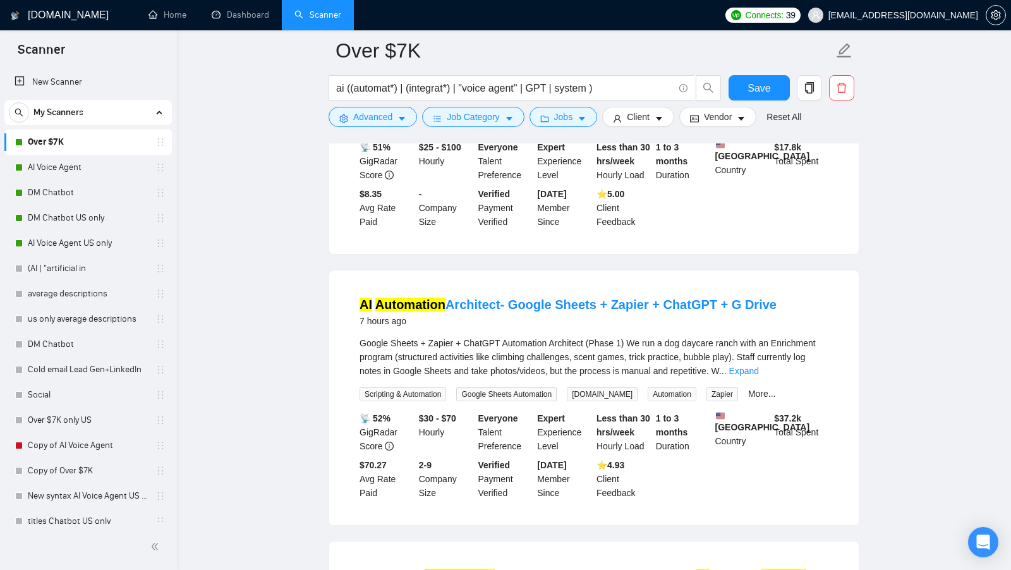
scroll to position [270, 0]
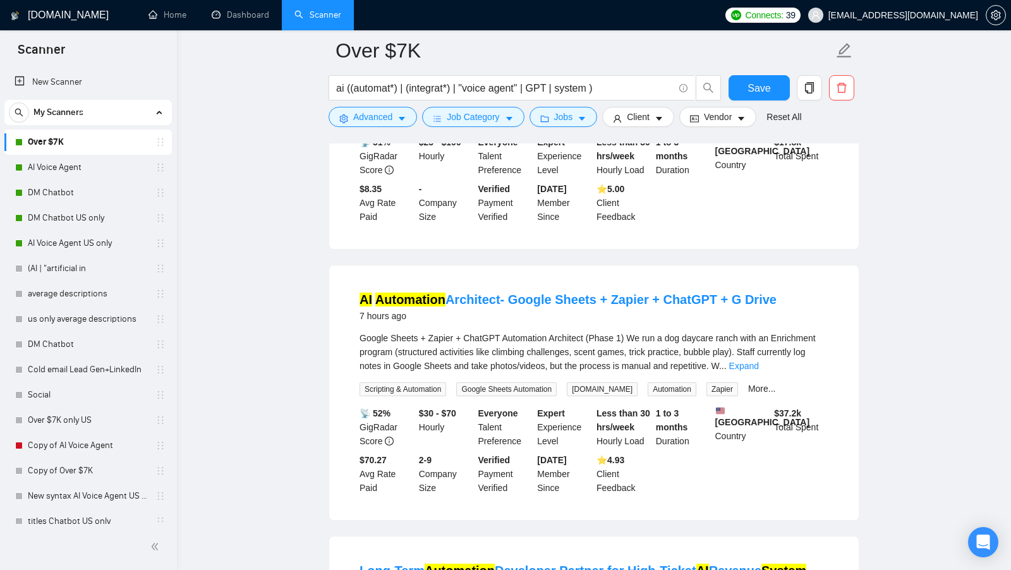
drag, startPoint x: 783, startPoint y: 304, endPoint x: 351, endPoint y: 311, distance: 432.2
click at [351, 311] on li "AI Automation Architect- Google Sheets + Zapier + ChatGPT + G Drive 7 hours ago…" at bounding box center [593, 393] width 499 height 224
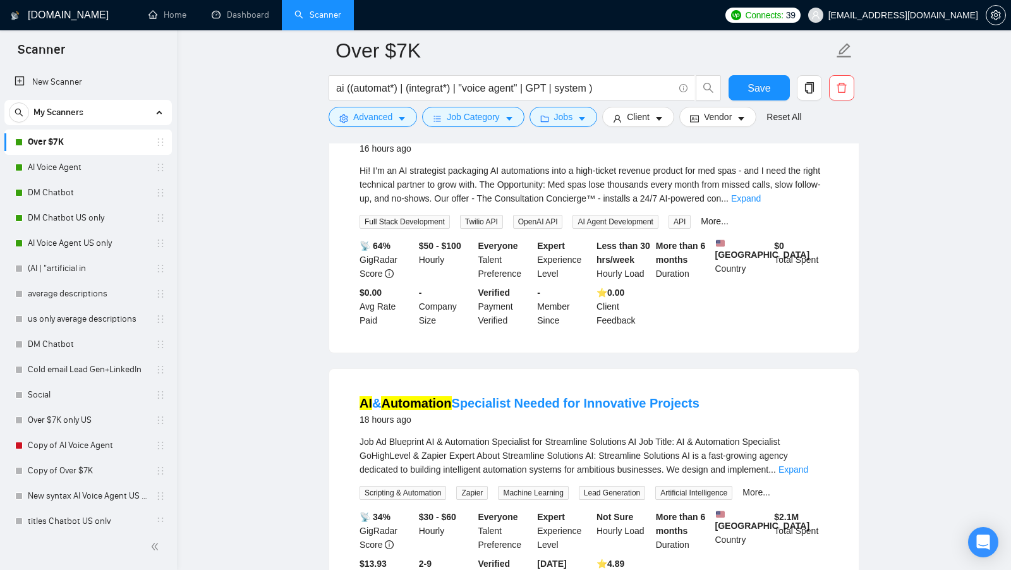
scroll to position [752, 0]
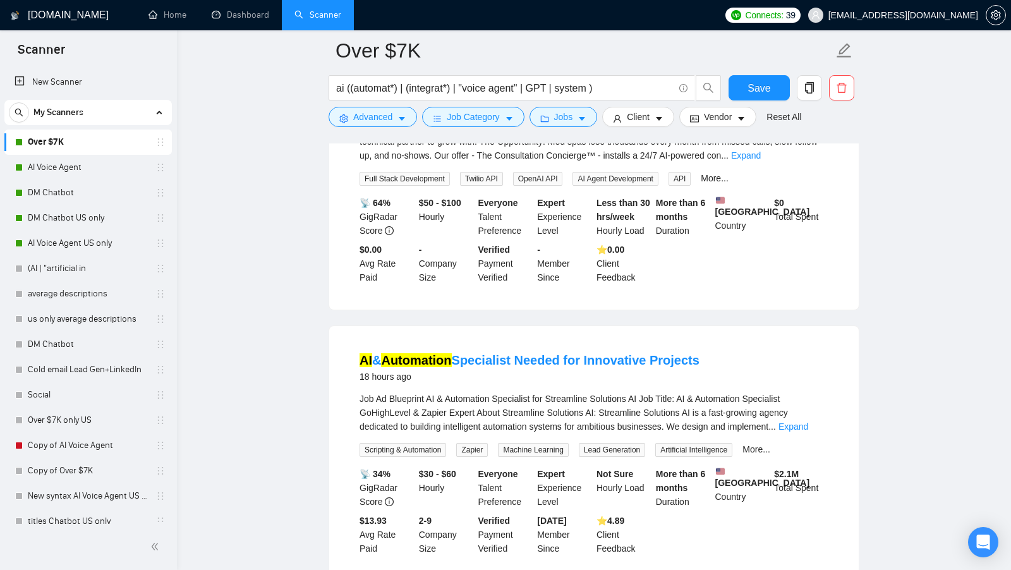
drag, startPoint x: 711, startPoint y: 381, endPoint x: 356, endPoint y: 382, distance: 355.0
click at [356, 381] on li "AI & Automation Specialist Needed for Innovative Projects 18 hours ago Job Ad B…" at bounding box center [593, 453] width 499 height 224
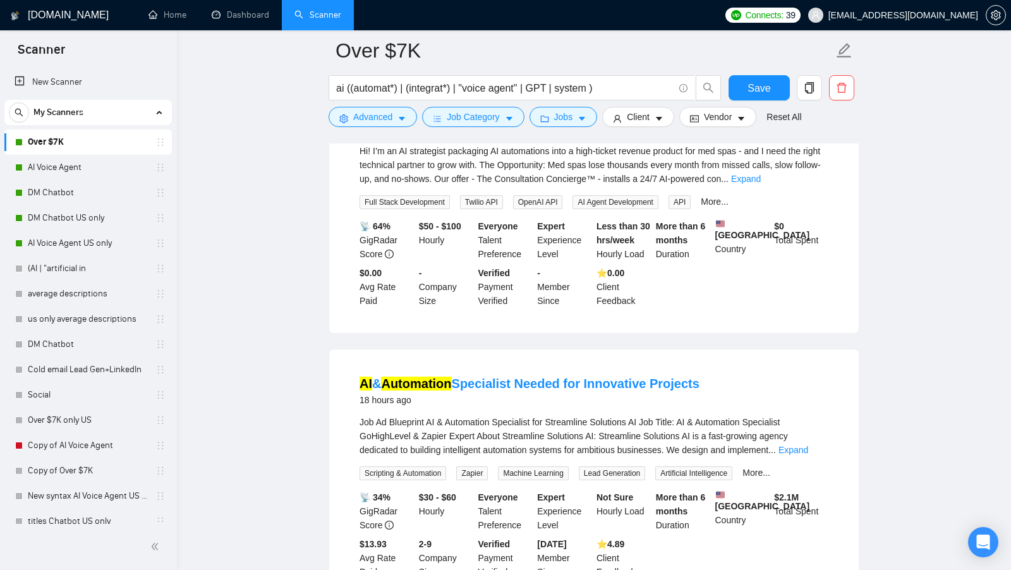
scroll to position [727, 0]
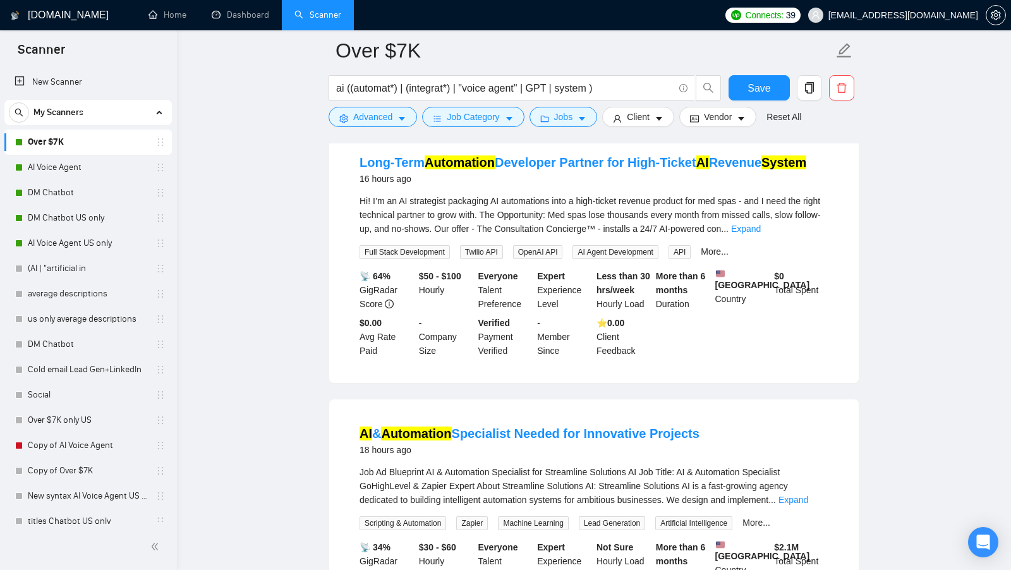
scroll to position [678, 0]
click at [390, 260] on span "Full Stack Development" at bounding box center [404, 253] width 90 height 14
click at [418, 260] on span "Full Stack Development" at bounding box center [404, 253] width 90 height 14
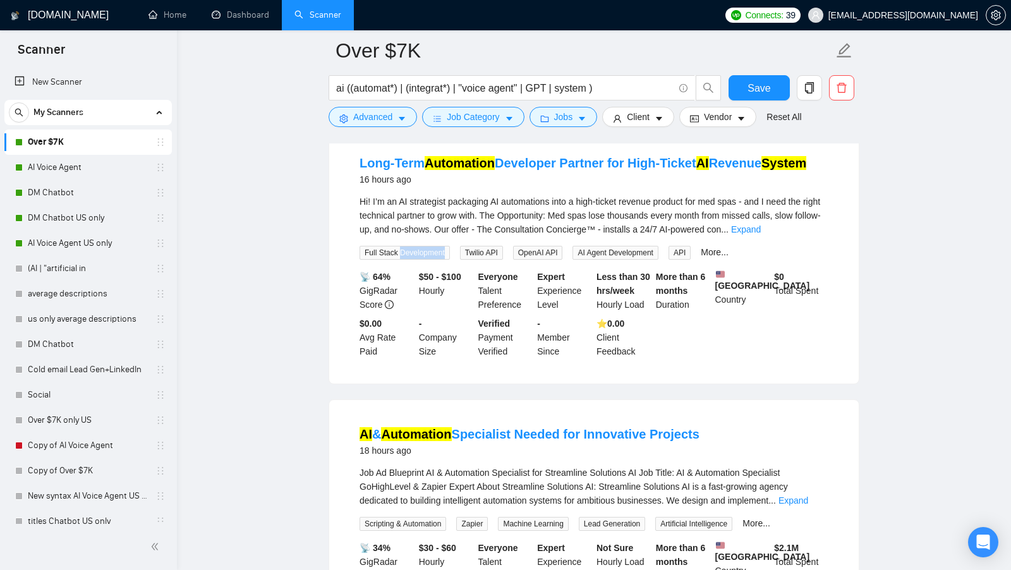
click at [418, 260] on span "Full Stack Development" at bounding box center [404, 253] width 90 height 14
click at [481, 260] on span "Twilio API" at bounding box center [481, 253] width 43 height 14
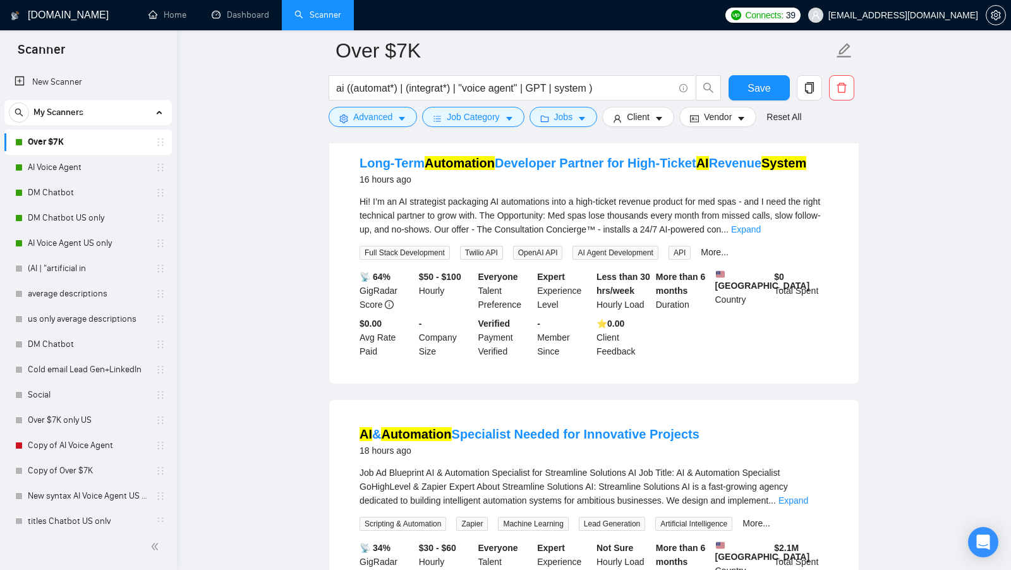
click at [529, 260] on span "OpenAI API" at bounding box center [538, 253] width 50 height 14
click at [635, 260] on span "AI Agent Development" at bounding box center [614, 253] width 85 height 14
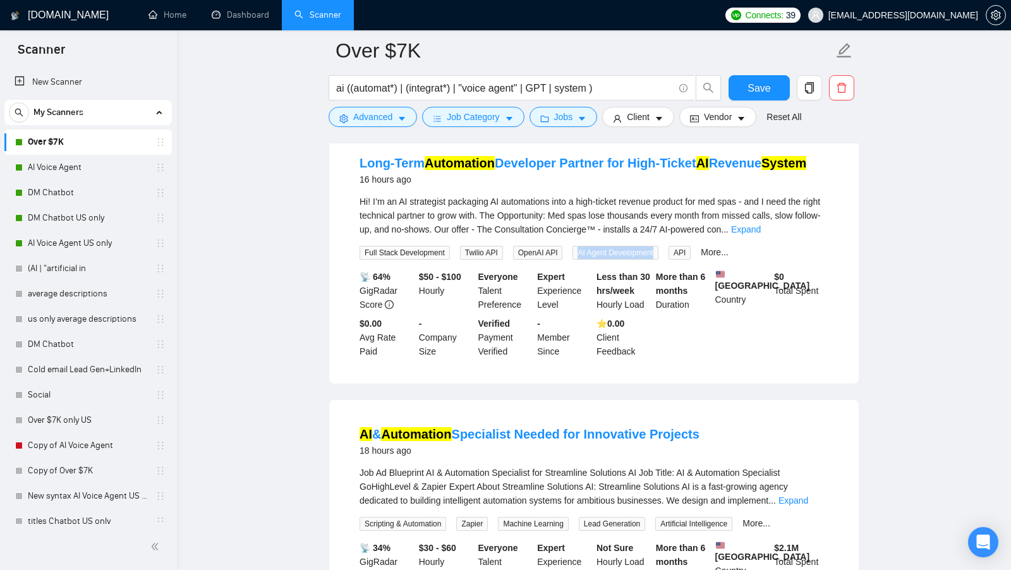
click at [635, 260] on span "AI Agent Development" at bounding box center [614, 253] width 85 height 14
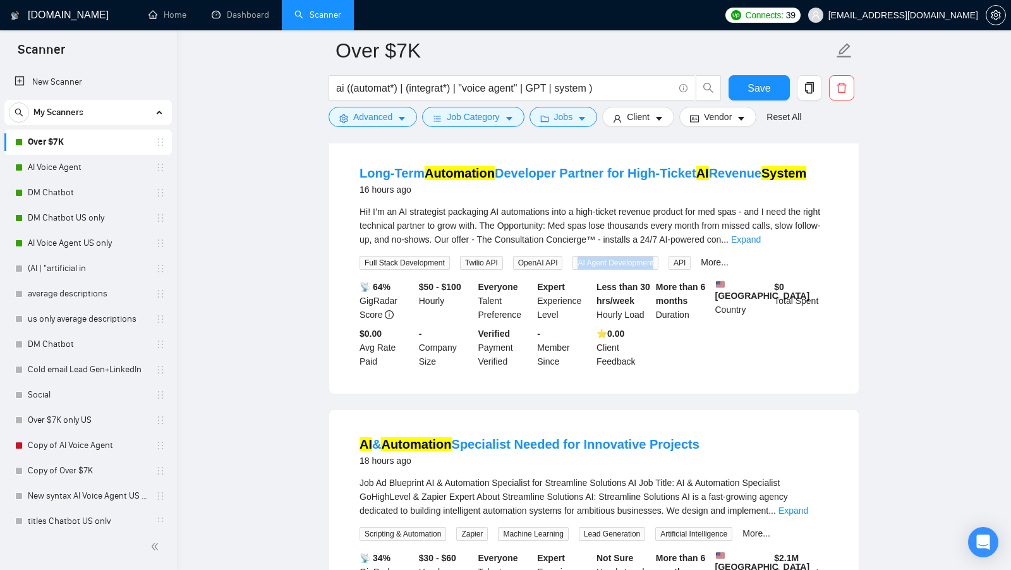
scroll to position [667, 0]
click at [724, 268] on link "More..." at bounding box center [715, 263] width 28 height 10
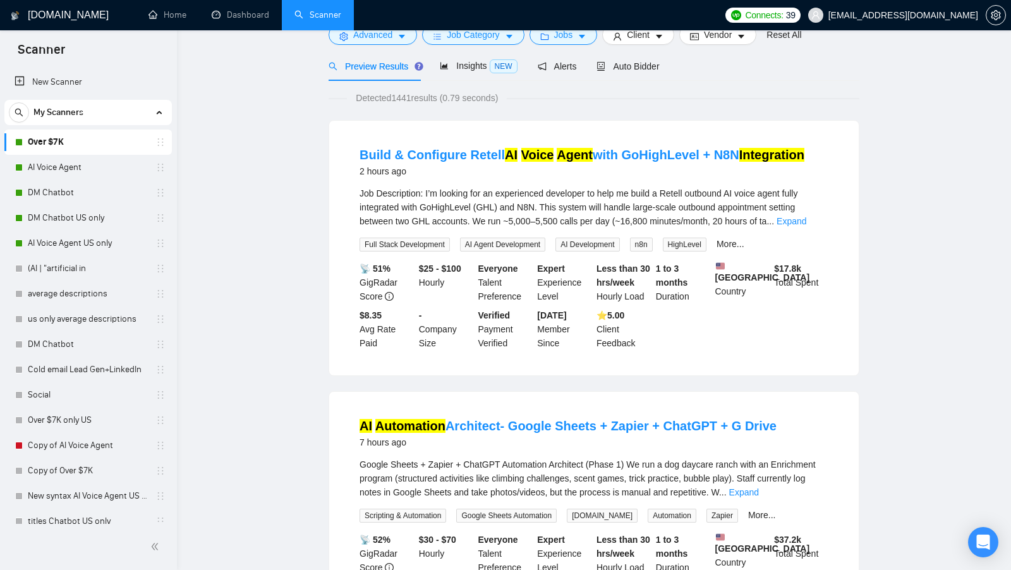
scroll to position [0, 0]
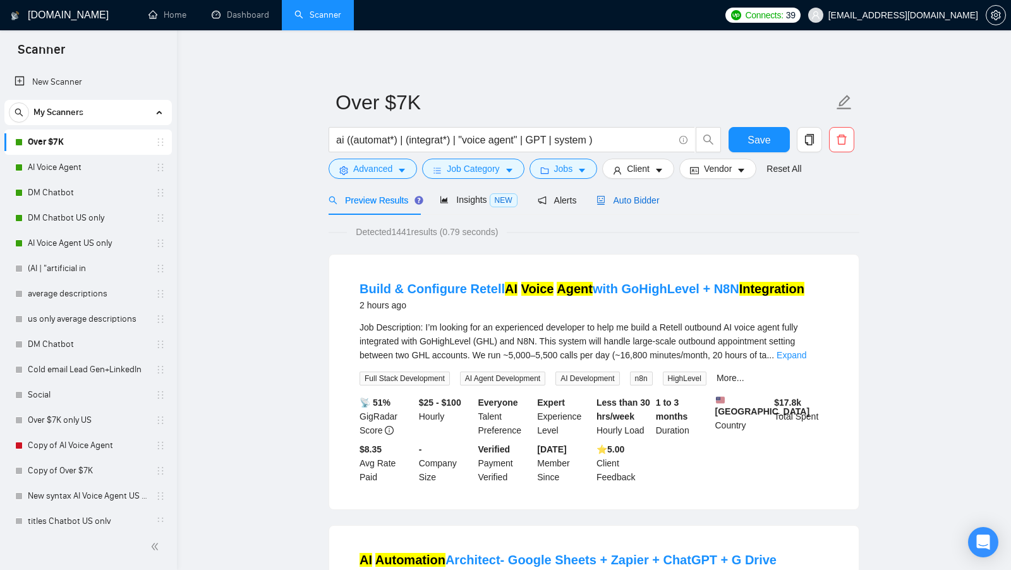
click at [630, 200] on span "Auto Bidder" at bounding box center [627, 200] width 63 height 10
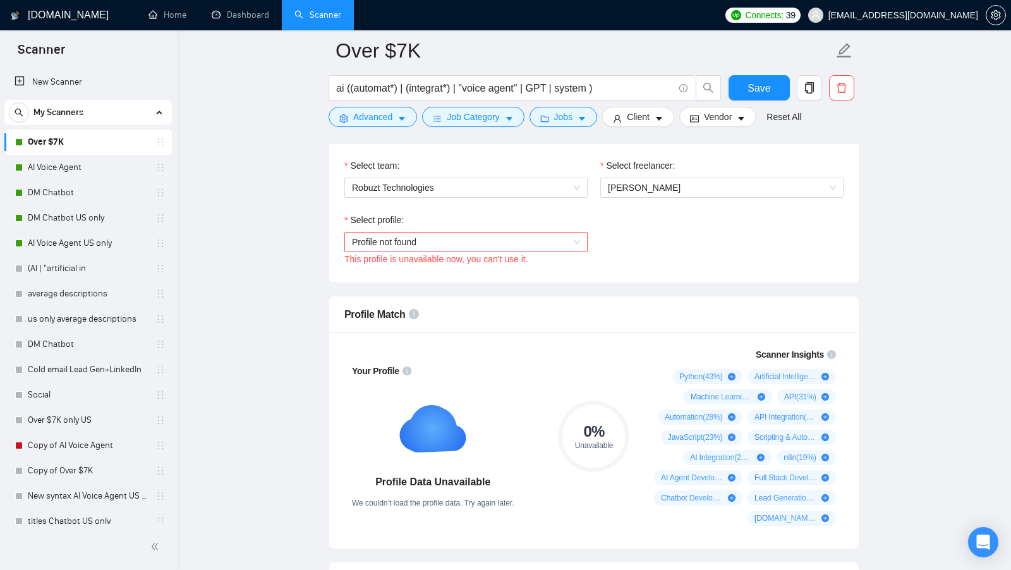
scroll to position [673, 0]
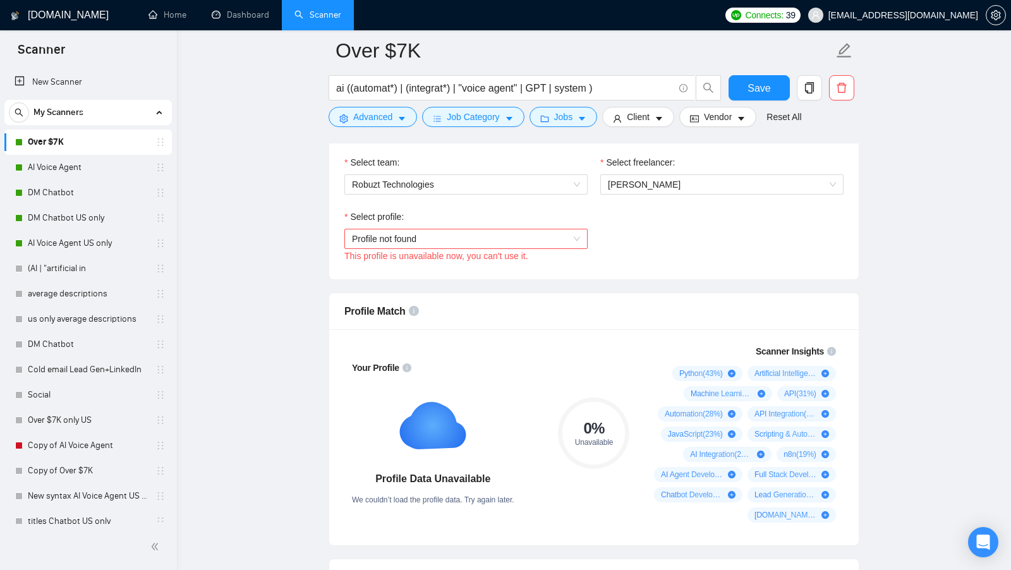
click at [562, 243] on div "Profile not found" at bounding box center [465, 239] width 243 height 20
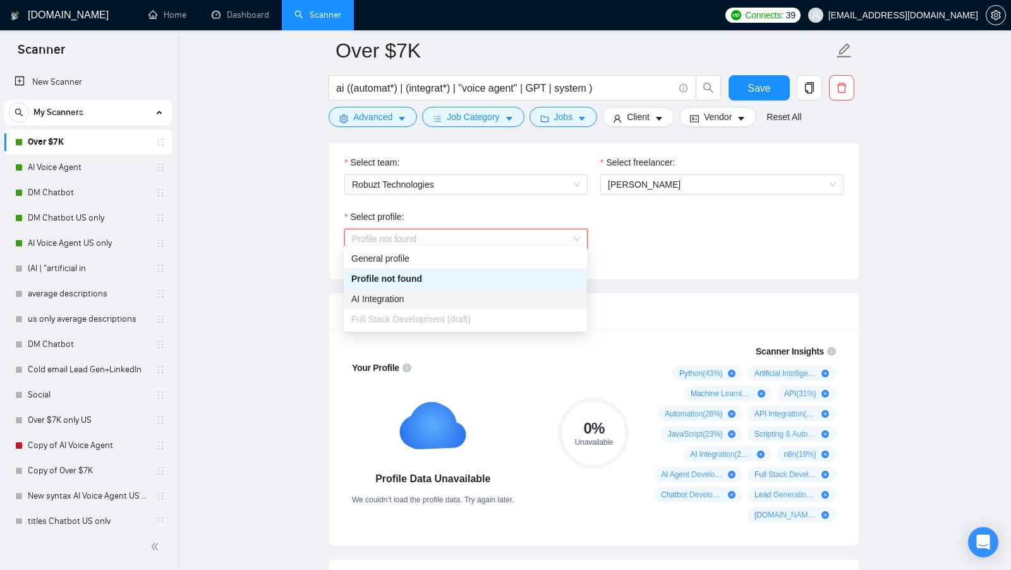
click at [438, 296] on div "AI Integration" at bounding box center [465, 299] width 228 height 14
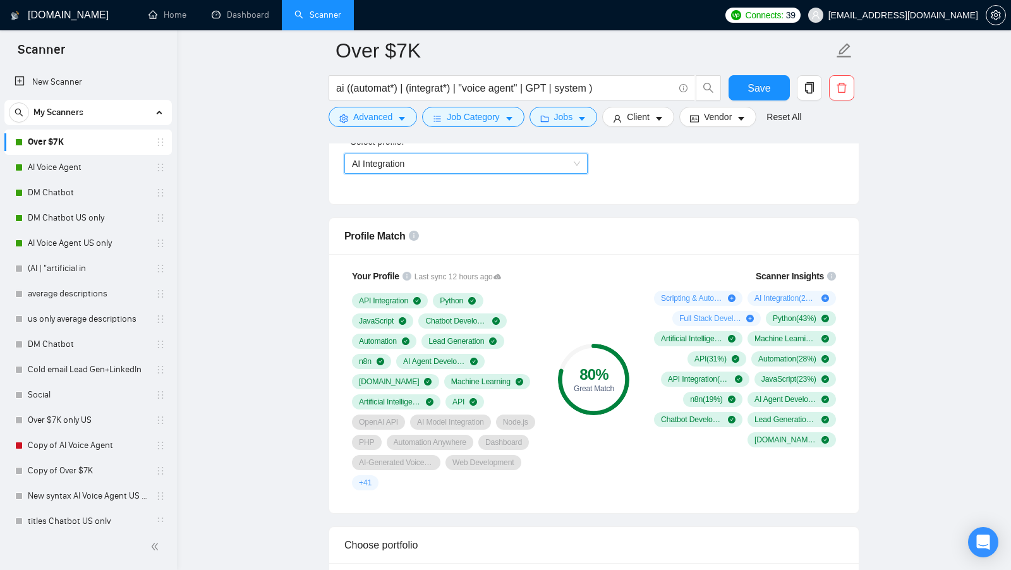
scroll to position [761, 0]
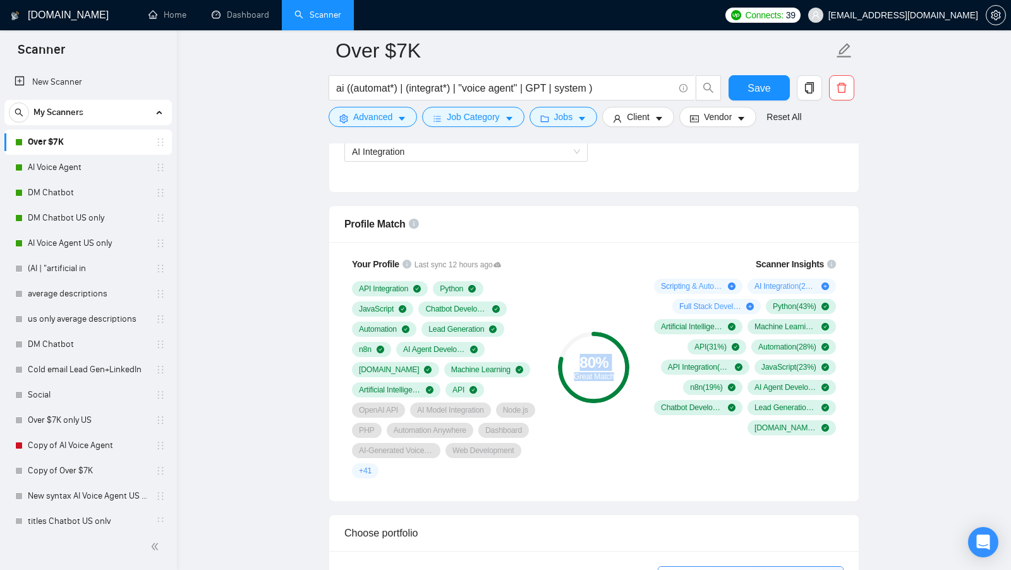
drag, startPoint x: 576, startPoint y: 356, endPoint x: 613, endPoint y: 373, distance: 41.6
click at [613, 373] on div "80 % Great Match" at bounding box center [593, 367] width 71 height 25
click at [644, 361] on div "Scanner Insights Scripting & Automation ( 22 %) AI Integration ( 21 %) Full Sta…" at bounding box center [742, 346] width 202 height 193
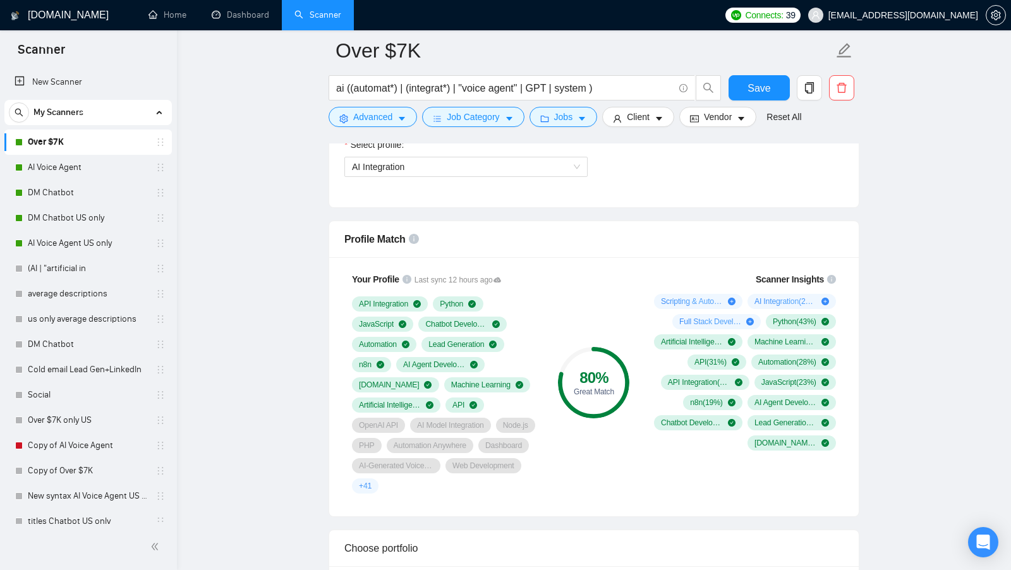
scroll to position [742, 0]
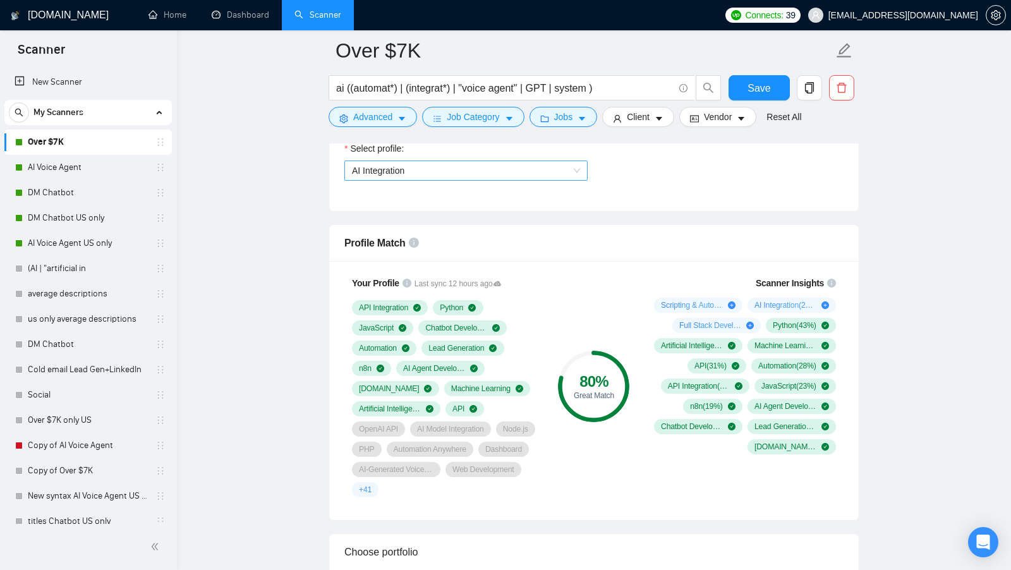
click at [519, 168] on span "AI Integration" at bounding box center [466, 170] width 228 height 19
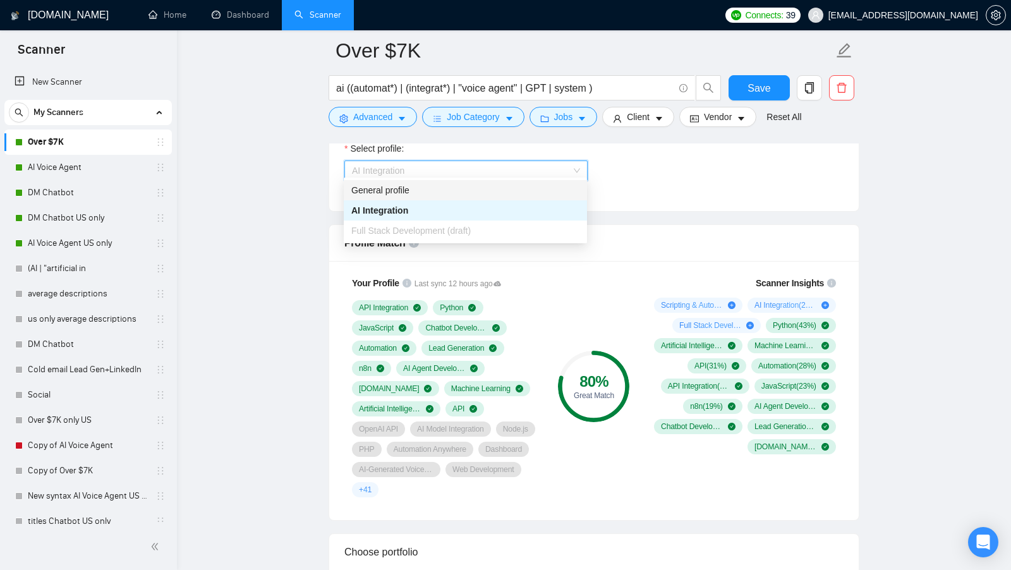
click at [613, 191] on div "Select team: Robuzt Technologies Select freelancer: [PERSON_NAME] Select profil…" at bounding box center [593, 141] width 529 height 139
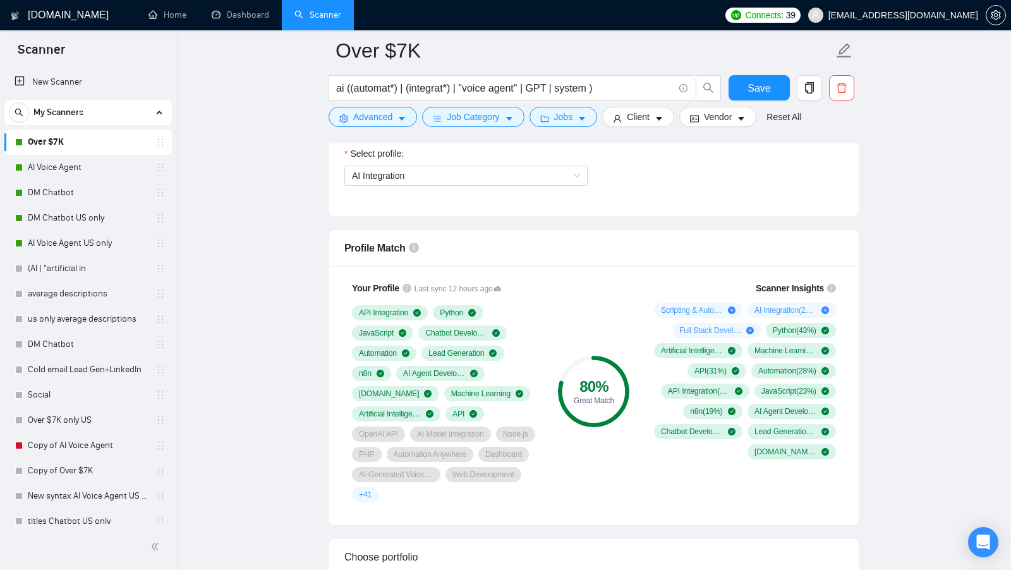
scroll to position [736, 0]
click at [92, 174] on link "AI Voice Agent" at bounding box center [88, 167] width 120 height 25
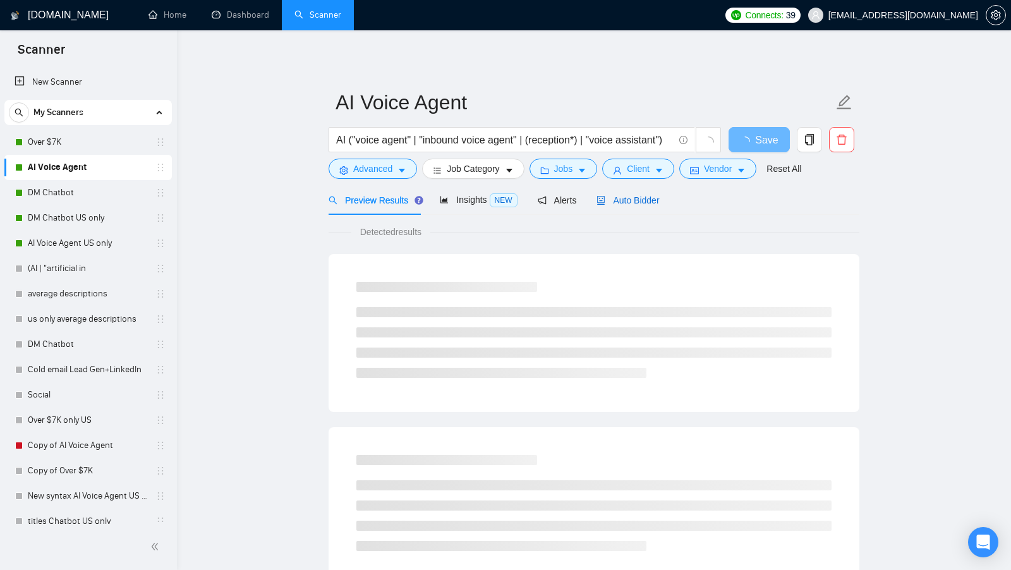
click at [647, 198] on span "Auto Bidder" at bounding box center [627, 200] width 63 height 10
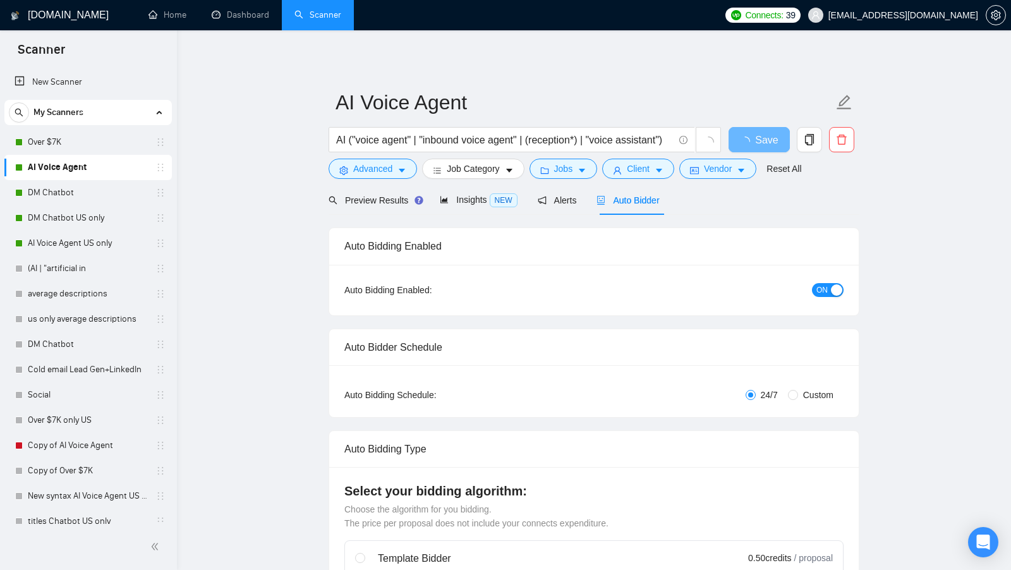
checkbox input "true"
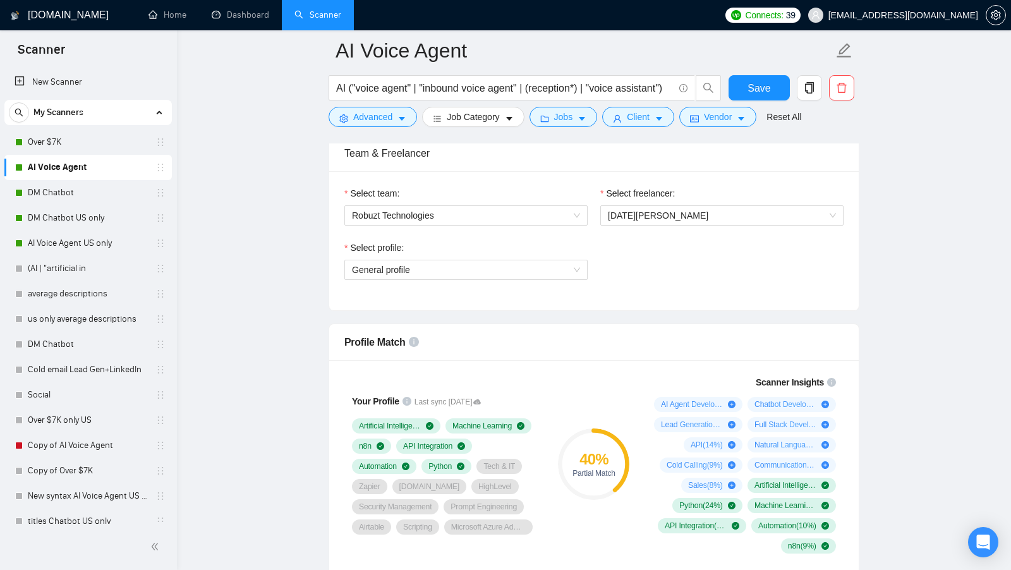
scroll to position [658, 0]
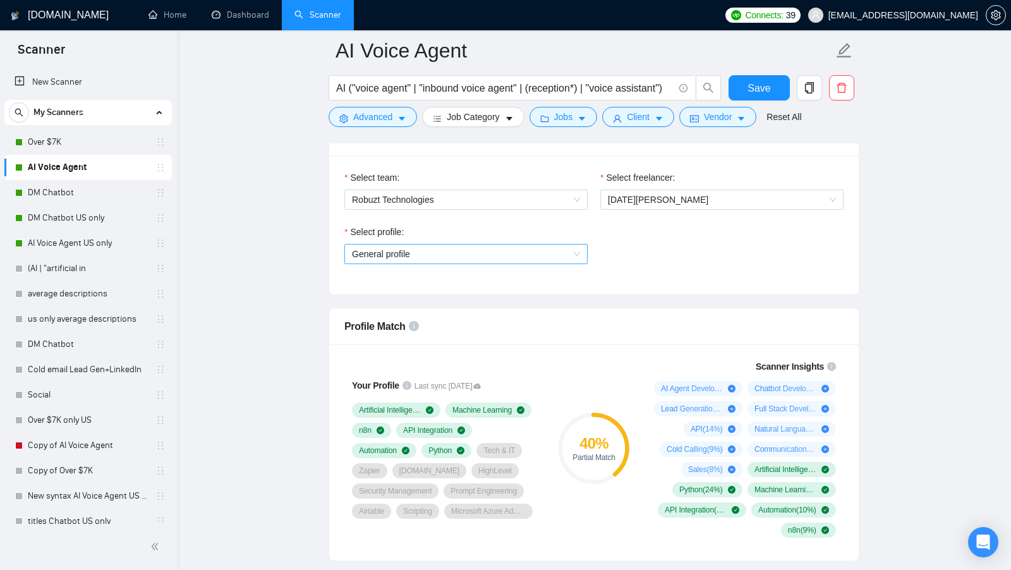
click at [455, 247] on span "General profile" at bounding box center [466, 253] width 228 height 19
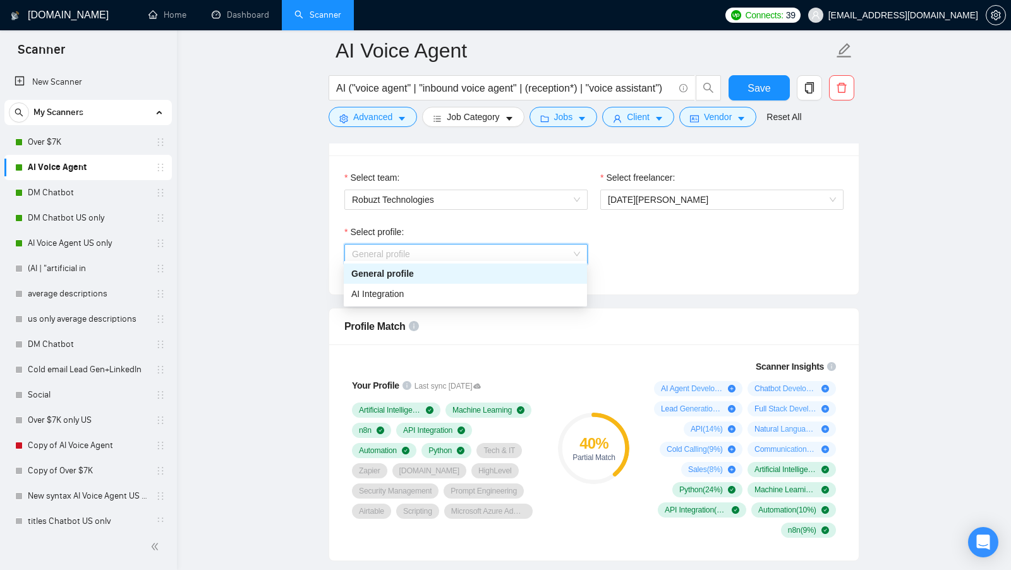
click at [634, 263] on div "Select profile: General profile" at bounding box center [594, 252] width 512 height 54
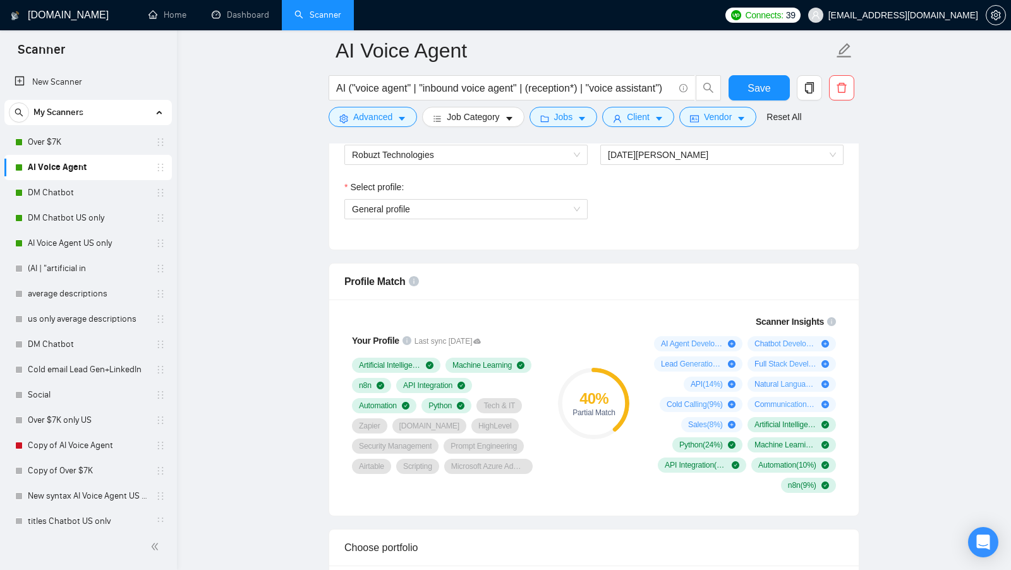
scroll to position [696, 0]
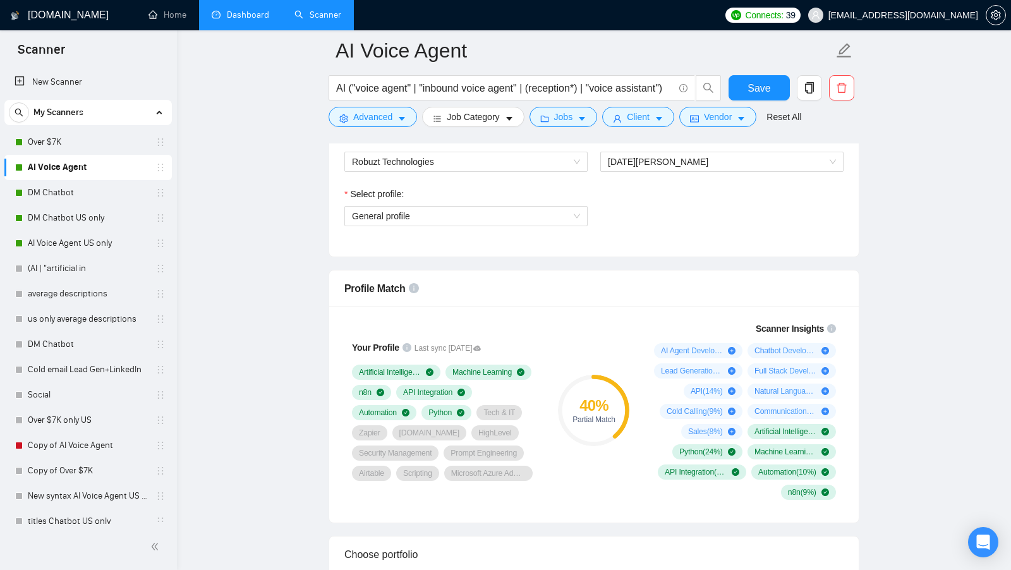
click at [258, 9] on link "Dashboard" at bounding box center [240, 14] width 57 height 11
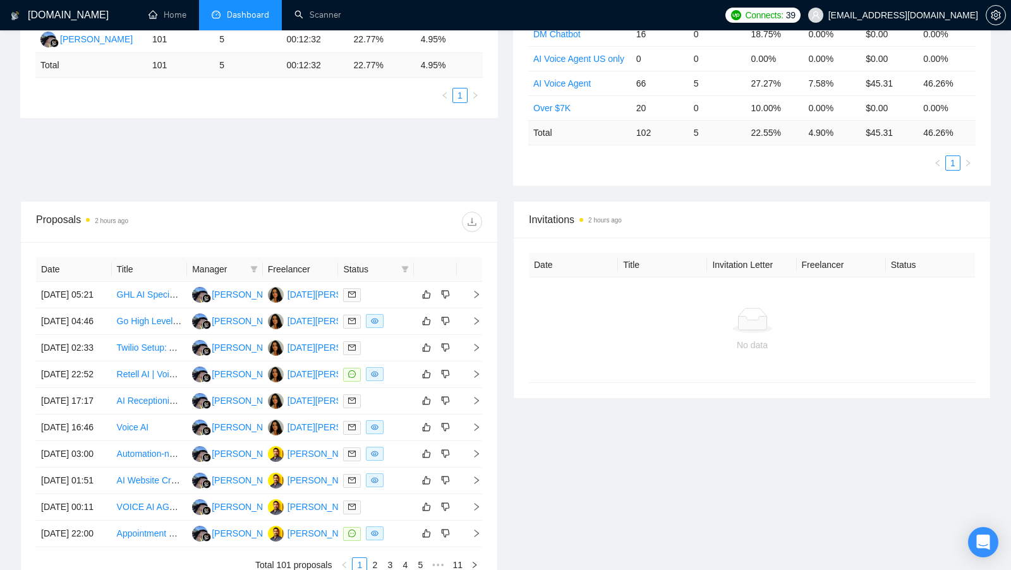
scroll to position [286, 0]
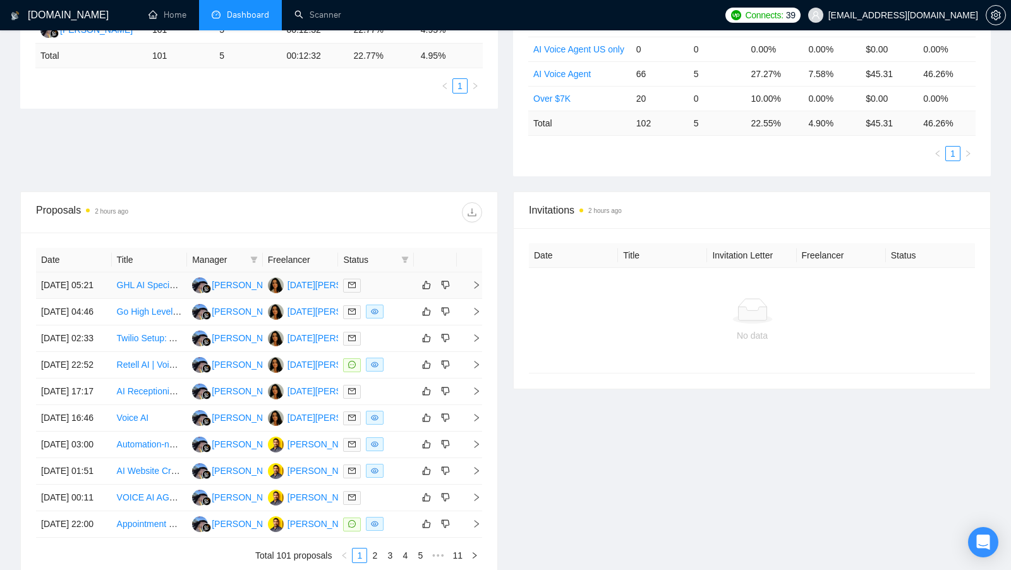
click at [395, 296] on td at bounding box center [376, 285] width 76 height 27
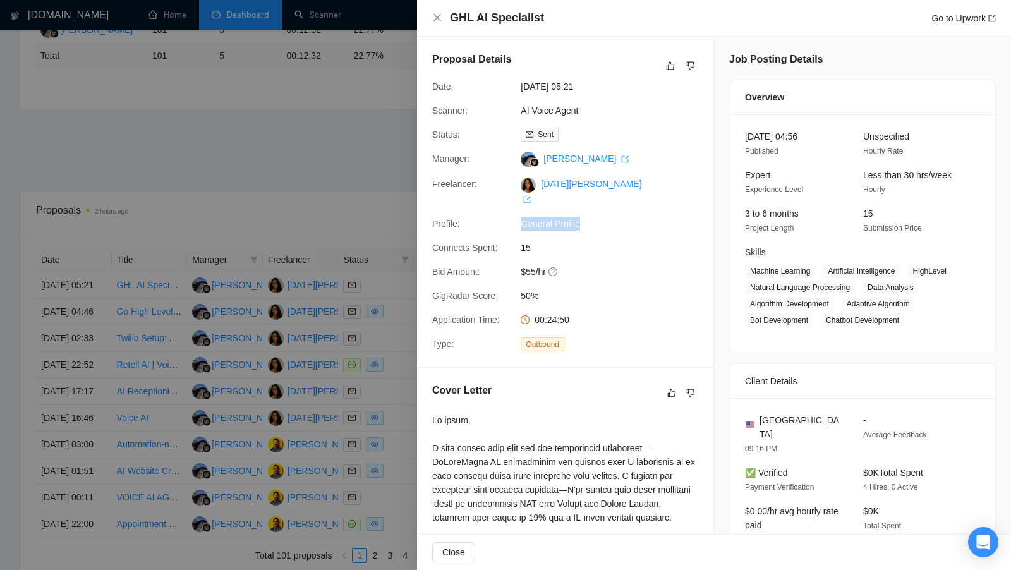
drag, startPoint x: 510, startPoint y: 212, endPoint x: 584, endPoint y: 212, distance: 73.3
click at [584, 217] on div "Profile: General Profile" at bounding box center [560, 224] width 266 height 14
click at [399, 317] on div at bounding box center [505, 285] width 1011 height 570
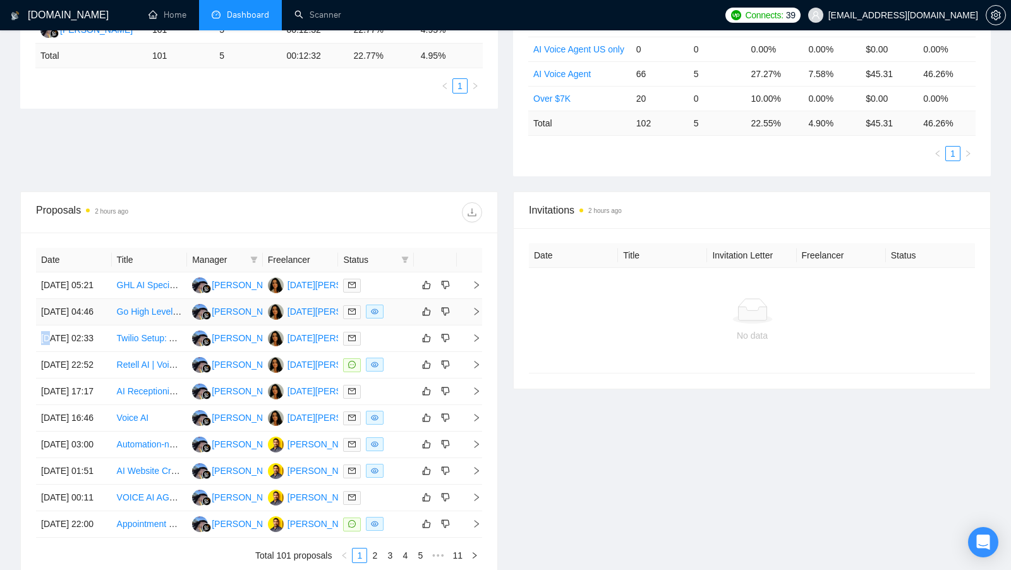
click at [397, 319] on div at bounding box center [376, 312] width 66 height 15
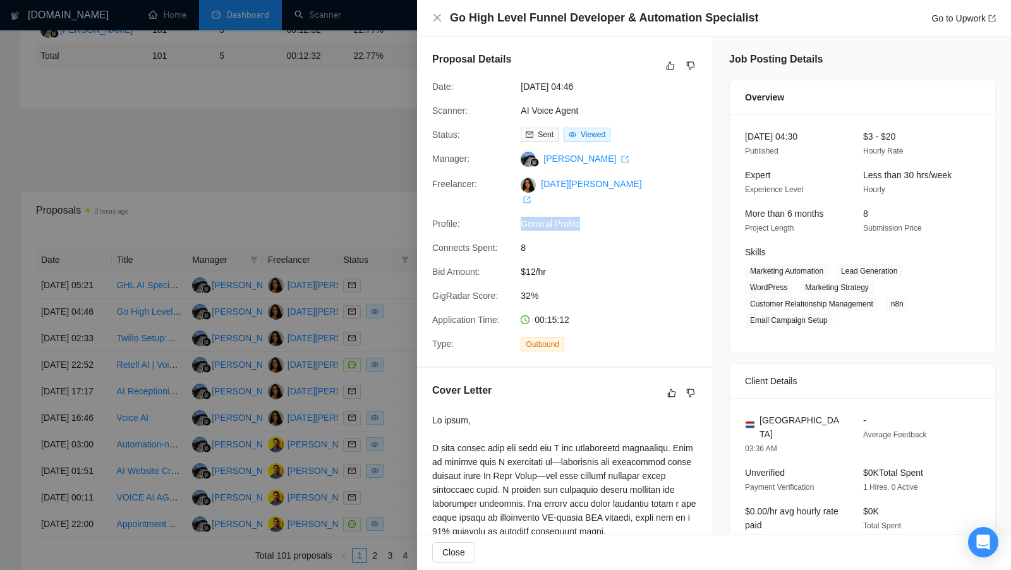
drag, startPoint x: 584, startPoint y: 209, endPoint x: 522, endPoint y: 210, distance: 61.9
click at [522, 217] on span "General Profile" at bounding box center [616, 224] width 190 height 14
click at [390, 260] on div at bounding box center [505, 285] width 1011 height 570
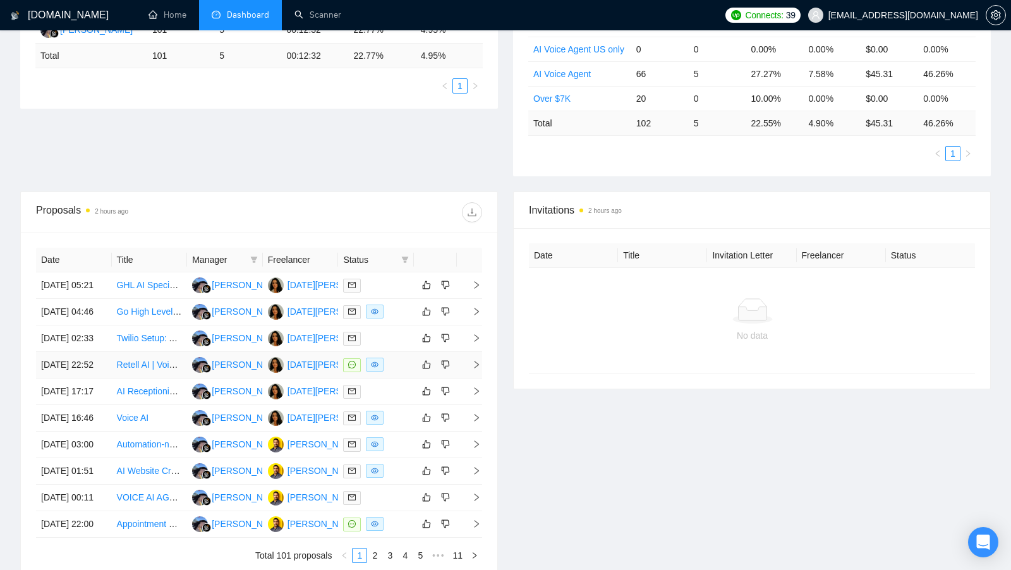
click at [394, 372] on div at bounding box center [376, 365] width 66 height 15
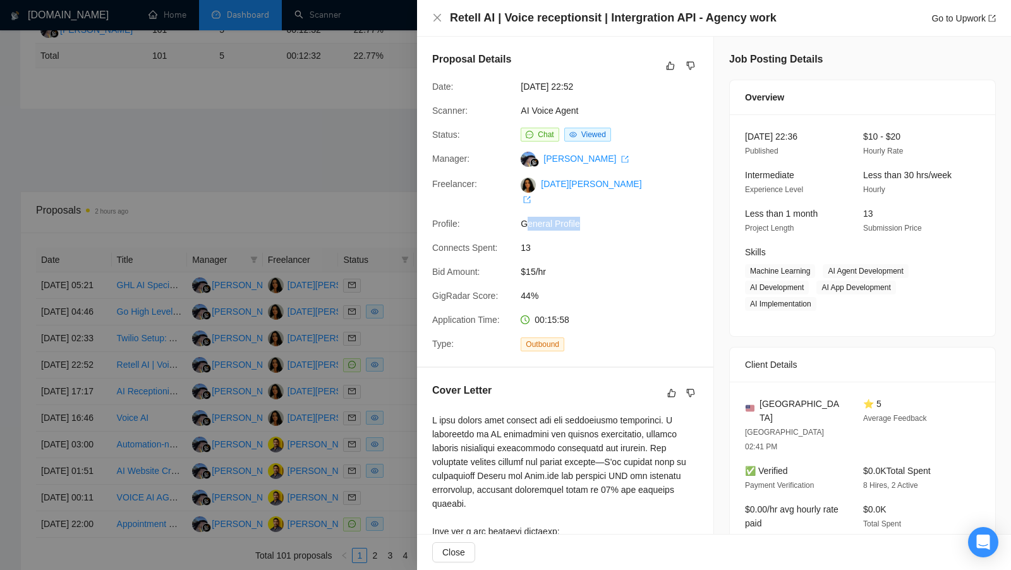
drag, startPoint x: 586, startPoint y: 210, endPoint x: 527, endPoint y: 210, distance: 58.8
click at [527, 217] on span "General Profile" at bounding box center [616, 224] width 190 height 14
click at [312, 170] on div at bounding box center [505, 285] width 1011 height 570
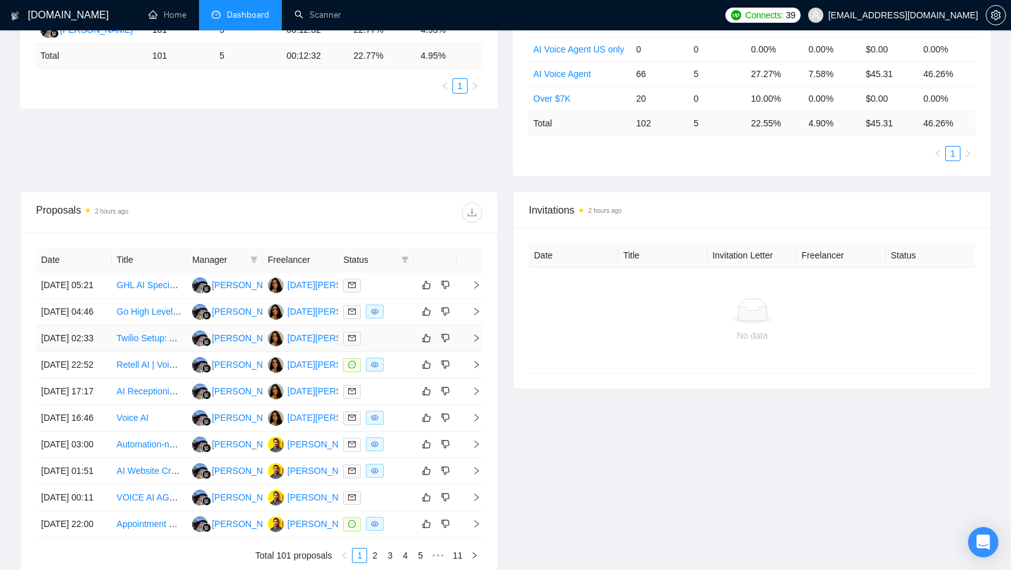
scroll to position [370, 0]
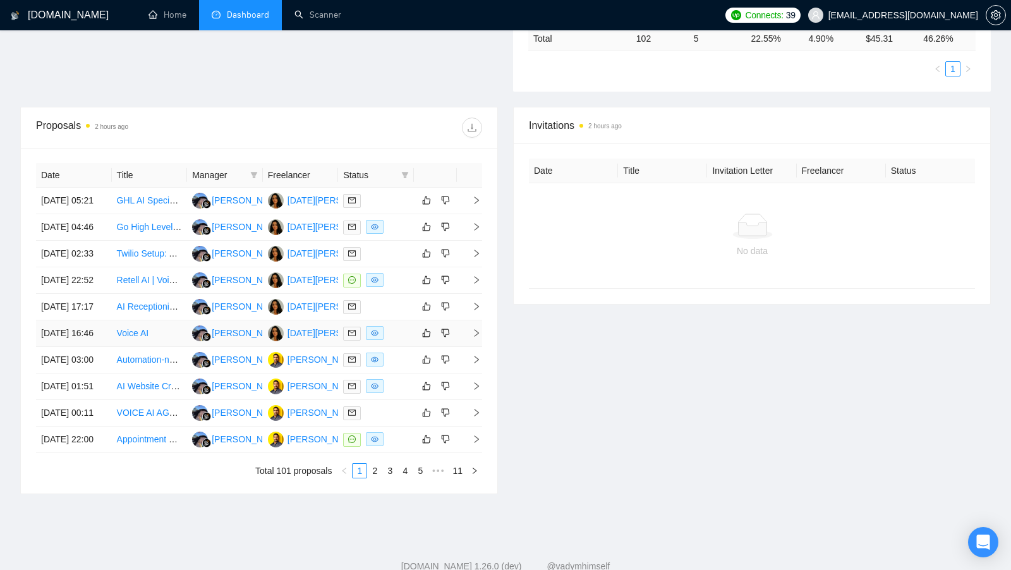
click at [397, 341] on div at bounding box center [376, 333] width 66 height 15
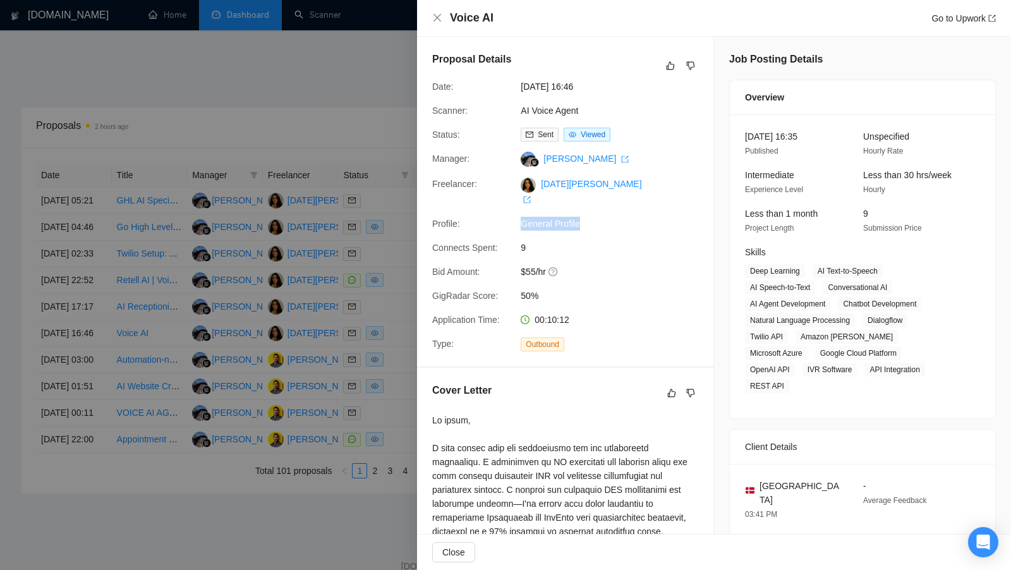
drag, startPoint x: 585, startPoint y: 214, endPoint x: 517, endPoint y: 214, distance: 67.6
click at [518, 217] on div "General Profile" at bounding box center [582, 224] width 133 height 14
click at [388, 133] on div at bounding box center [505, 285] width 1011 height 570
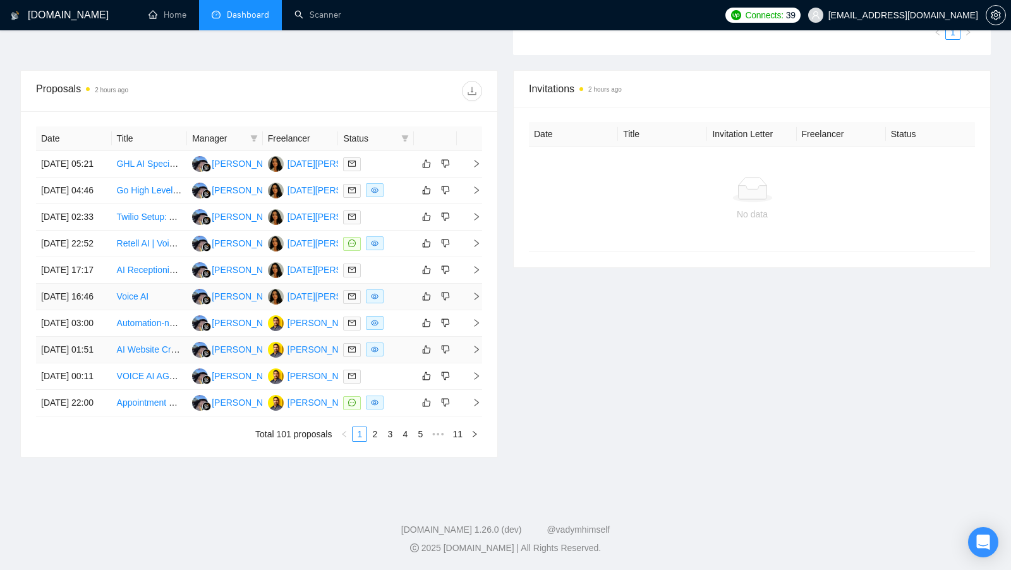
scroll to position [427, 0]
click at [405, 363] on td at bounding box center [376, 350] width 76 height 27
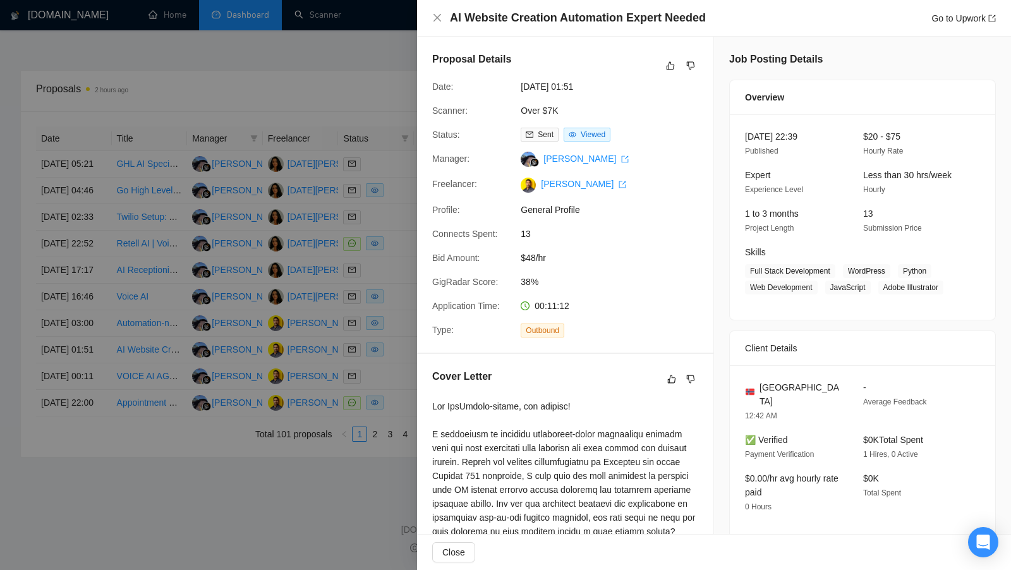
click at [407, 252] on div at bounding box center [505, 285] width 1011 height 570
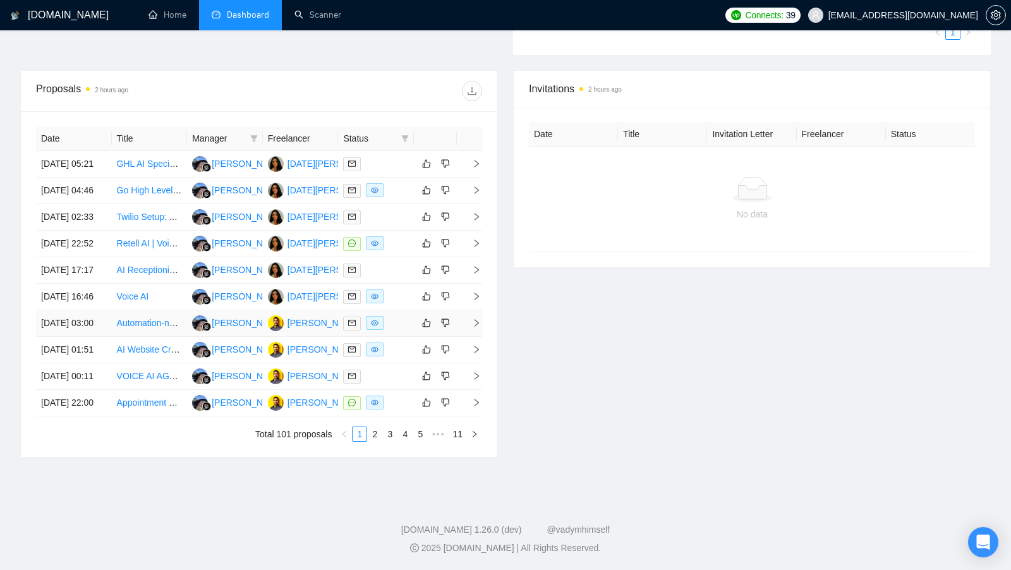
click at [399, 337] on td at bounding box center [376, 323] width 76 height 27
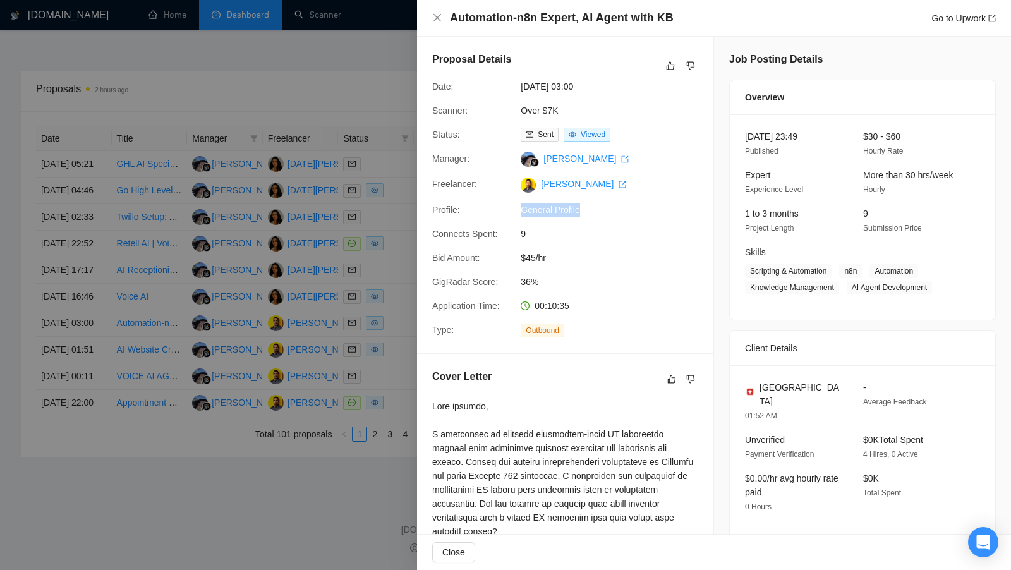
drag, startPoint x: 585, startPoint y: 213, endPoint x: 519, endPoint y: 214, distance: 65.7
click at [519, 214] on div "General Profile" at bounding box center [582, 210] width 133 height 14
click at [390, 198] on div at bounding box center [505, 285] width 1011 height 570
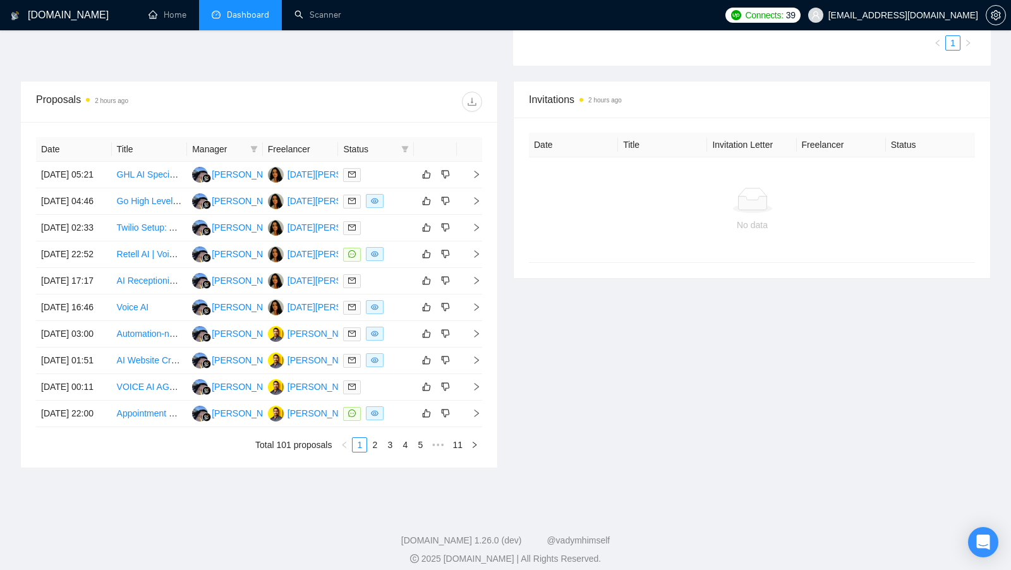
scroll to position [378, 0]
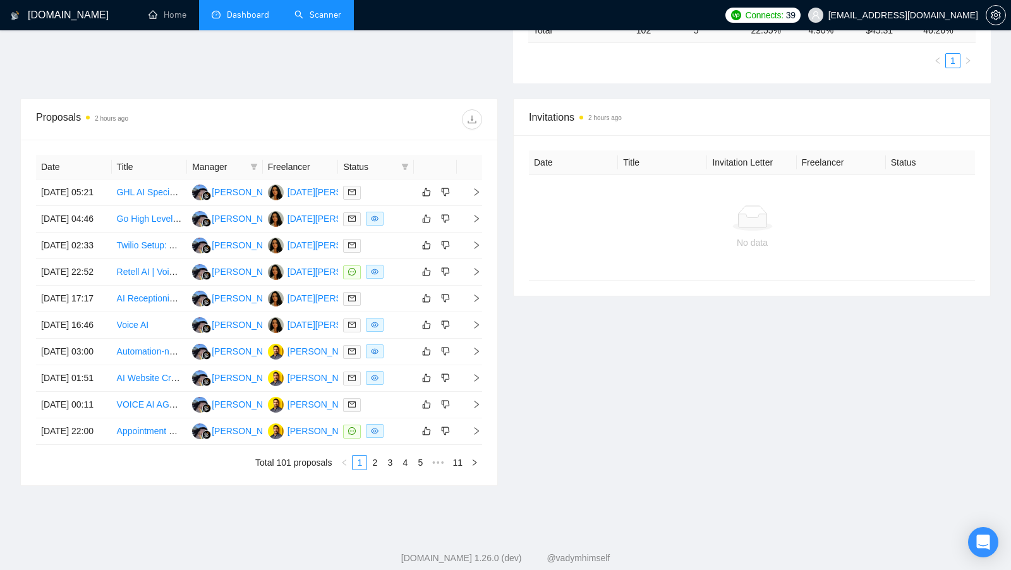
click at [326, 20] on link "Scanner" at bounding box center [317, 14] width 47 height 11
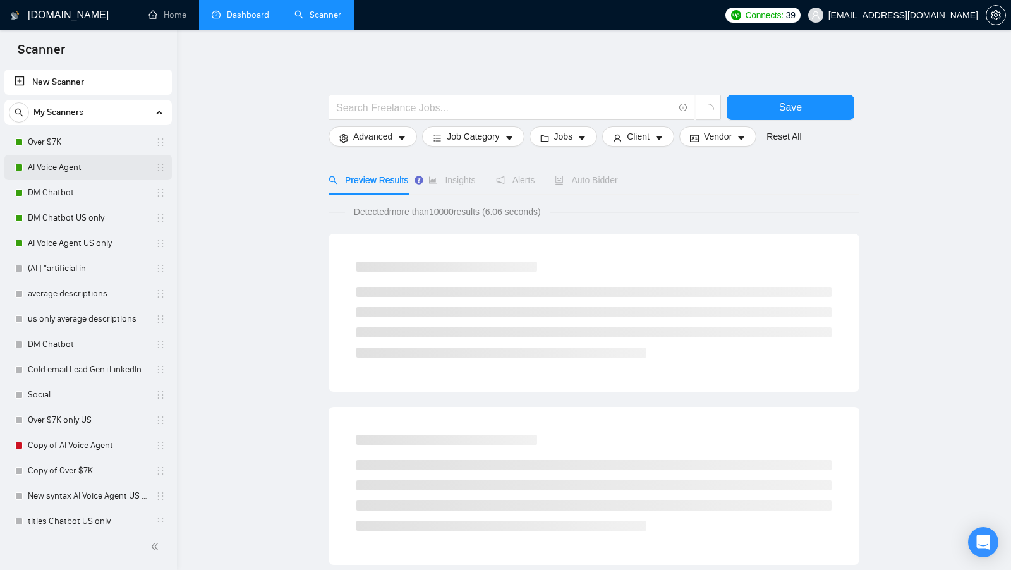
drag, startPoint x: 106, startPoint y: 152, endPoint x: 167, endPoint y: 164, distance: 62.9
click at [106, 152] on link "Over $7K" at bounding box center [88, 142] width 120 height 25
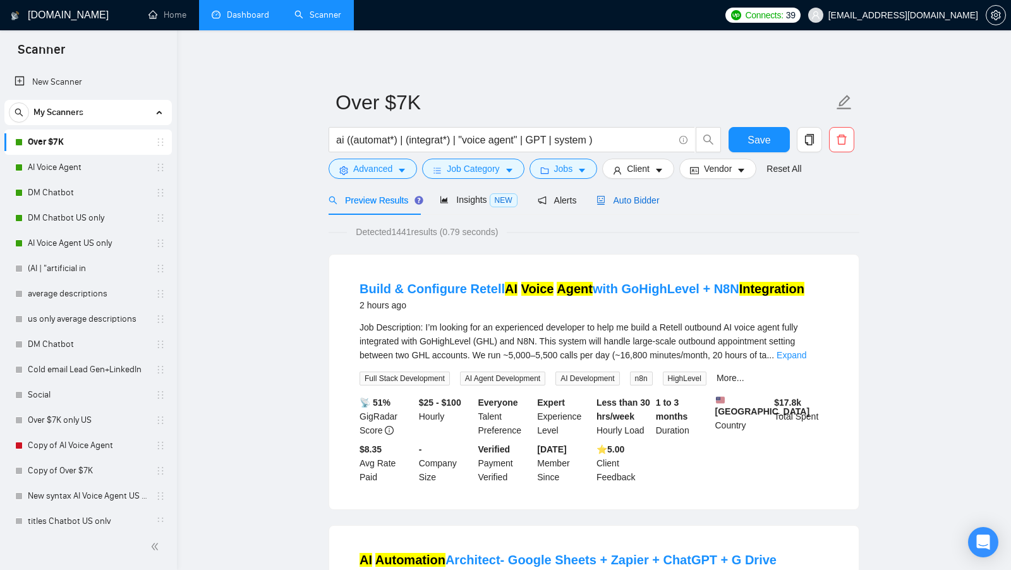
click at [650, 206] on div "Auto Bidder" at bounding box center [627, 200] width 63 height 14
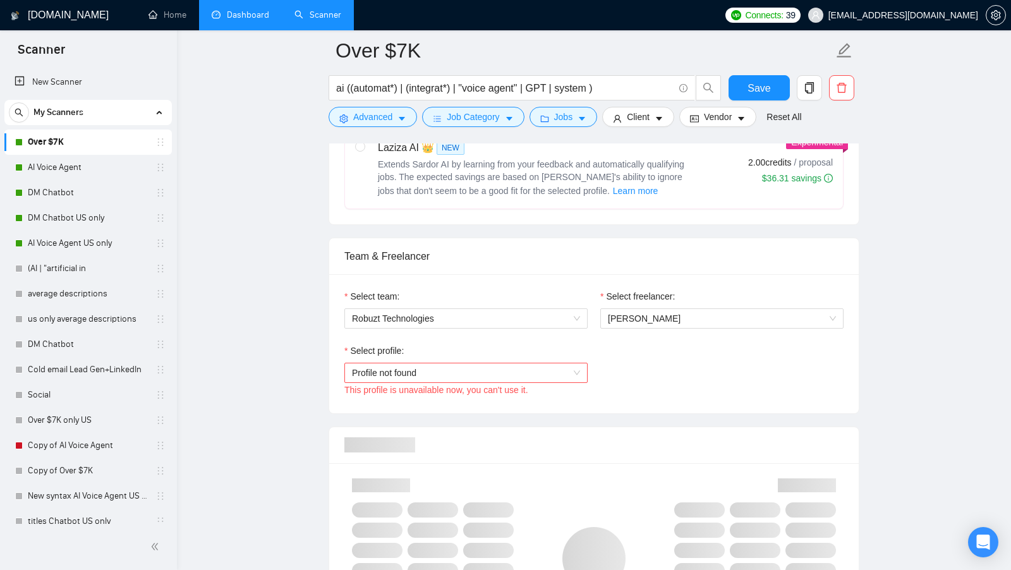
scroll to position [672, 0]
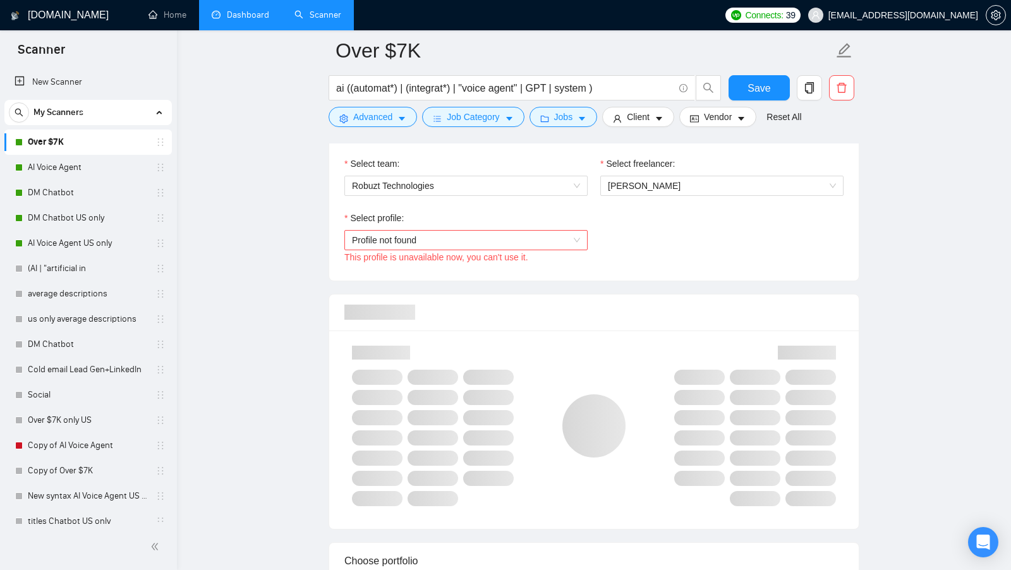
click at [558, 243] on span "Profile not found" at bounding box center [466, 240] width 228 height 19
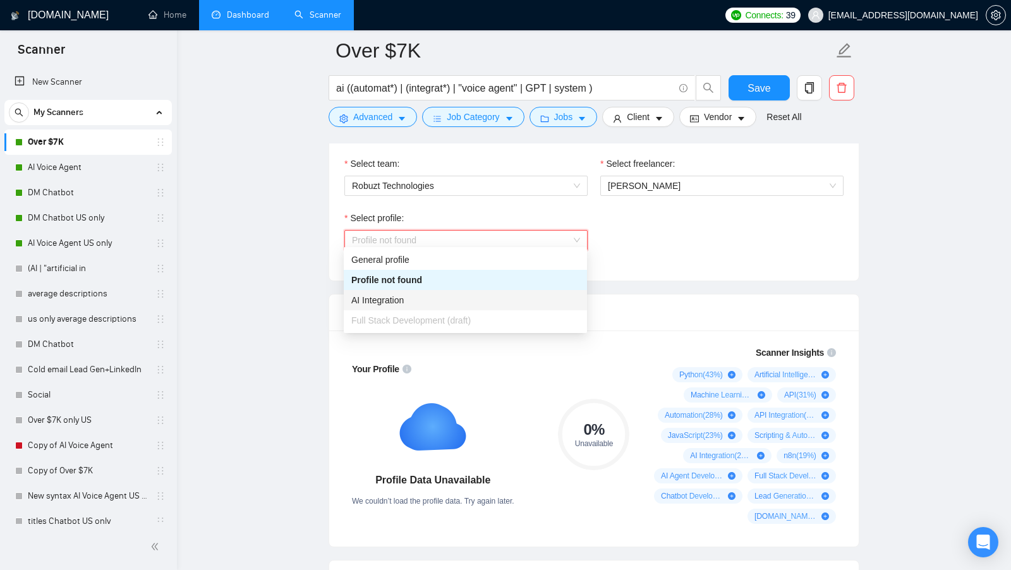
click at [437, 301] on div "AI Integration" at bounding box center [465, 300] width 228 height 14
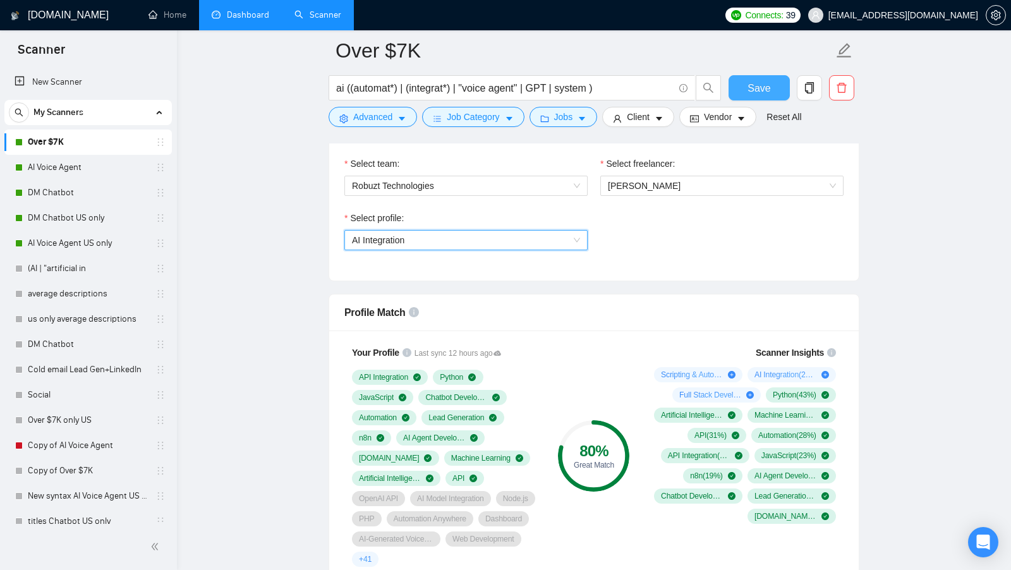
click at [769, 92] on span "Save" at bounding box center [758, 88] width 23 height 16
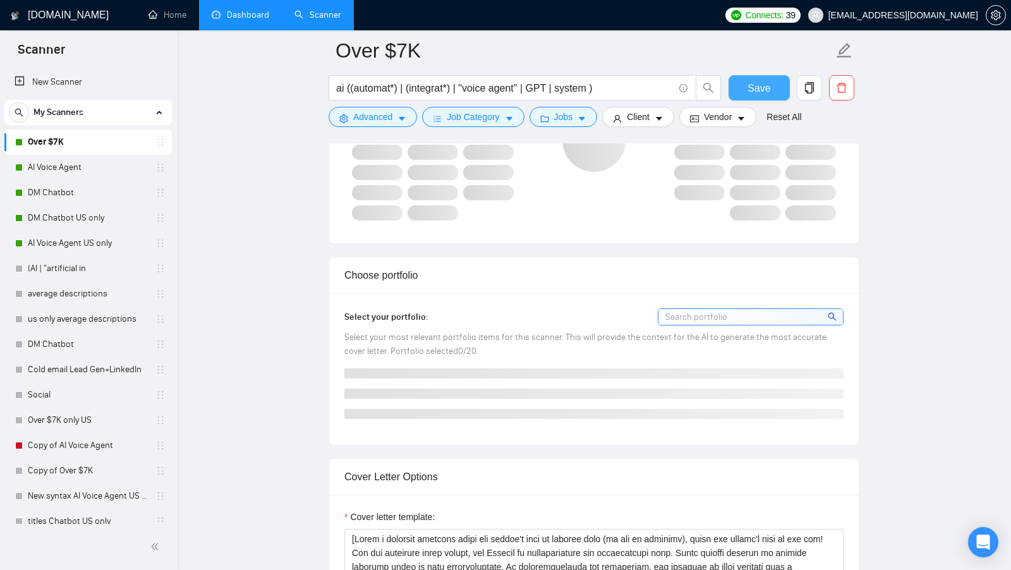
scroll to position [1184, 0]
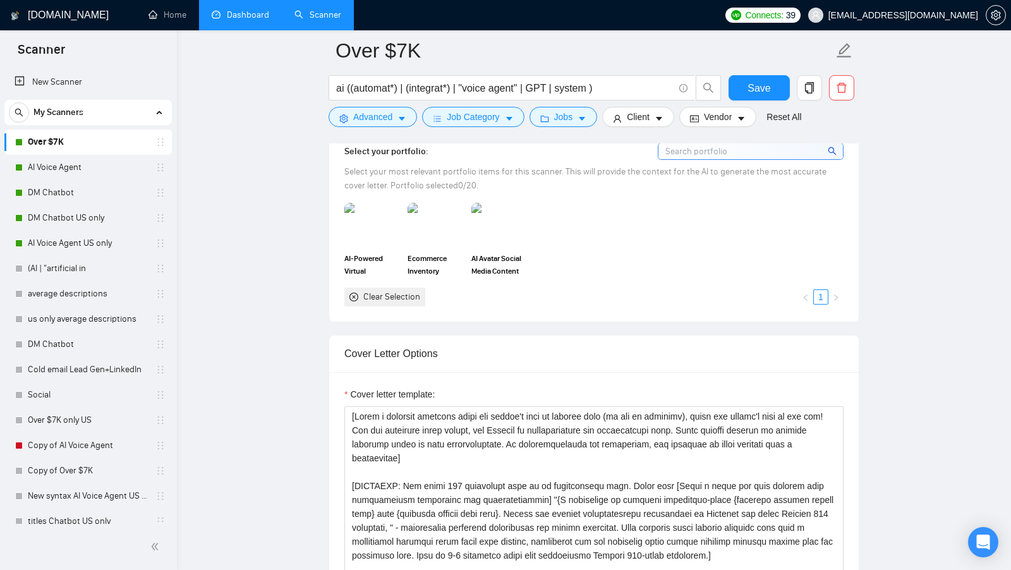
click at [231, 16] on link "Dashboard" at bounding box center [240, 14] width 57 height 11
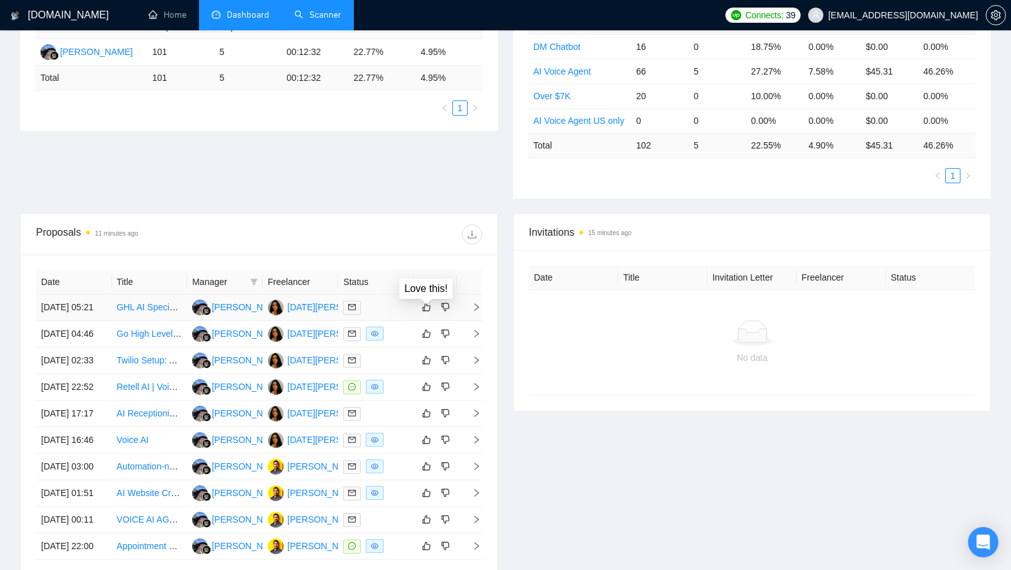
scroll to position [320, 0]
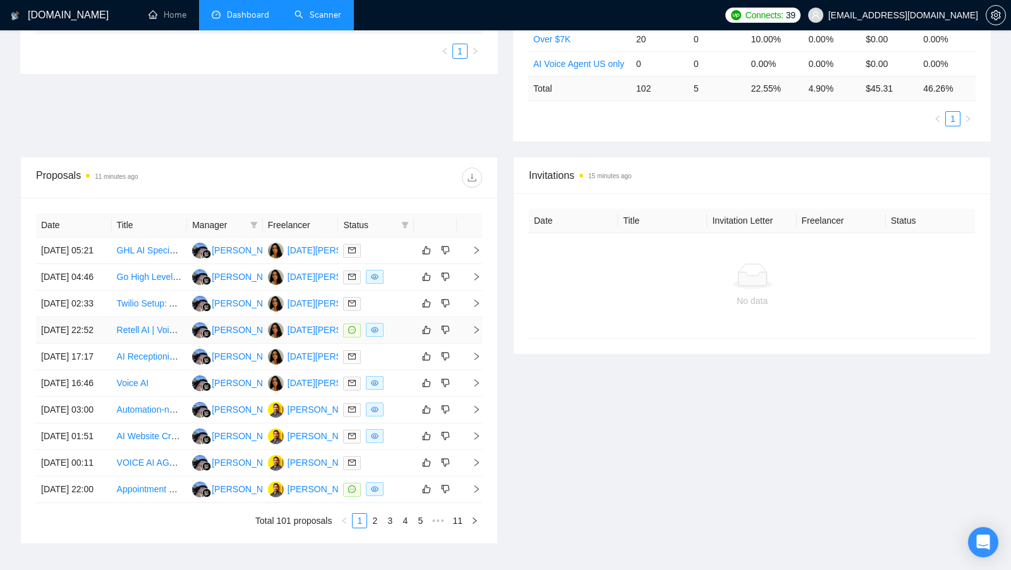
click at [410, 344] on td at bounding box center [376, 330] width 76 height 27
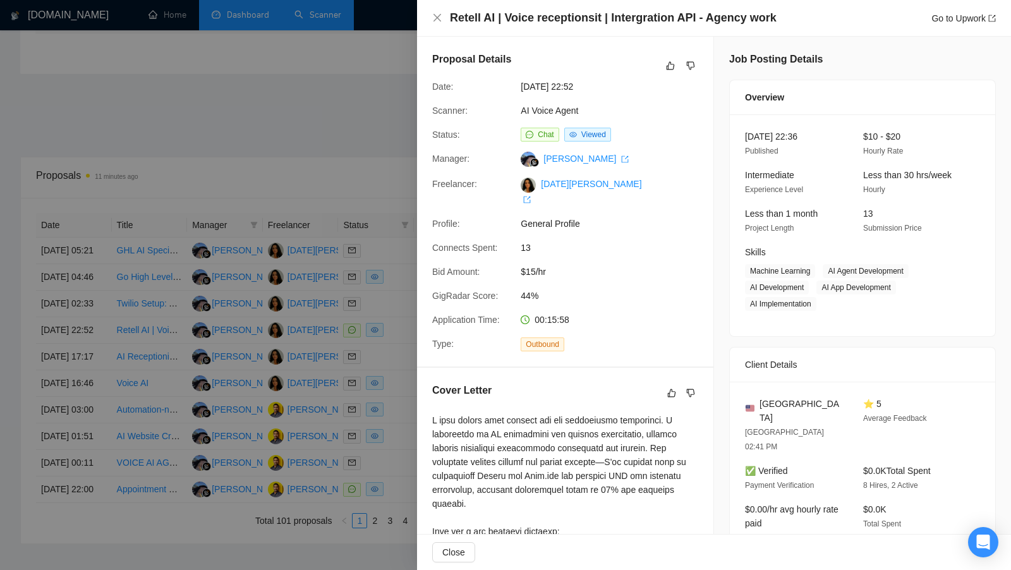
click at [560, 217] on span "General Profile" at bounding box center [616, 224] width 190 height 14
click at [384, 157] on div at bounding box center [505, 285] width 1011 height 570
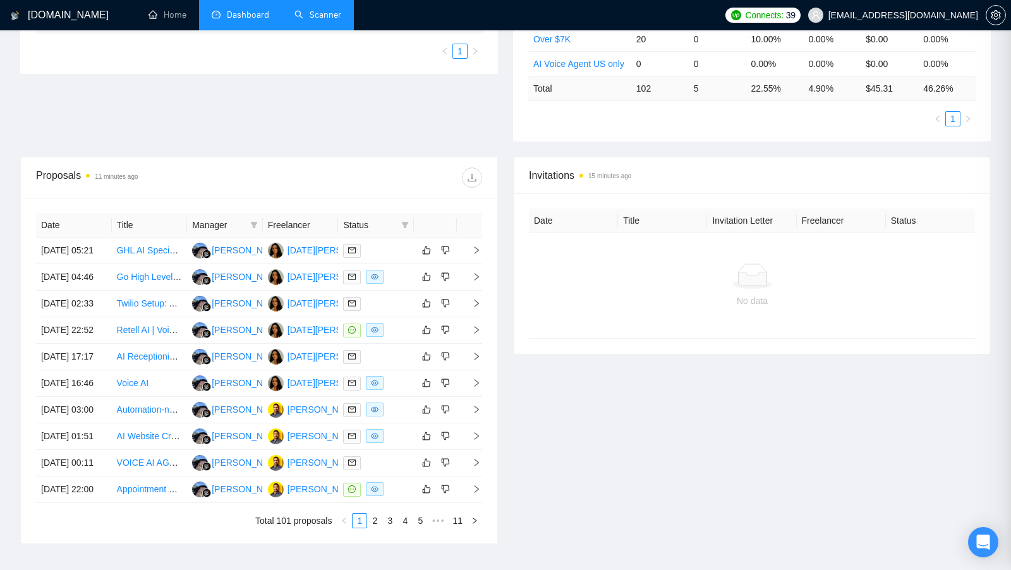
scroll to position [520, 0]
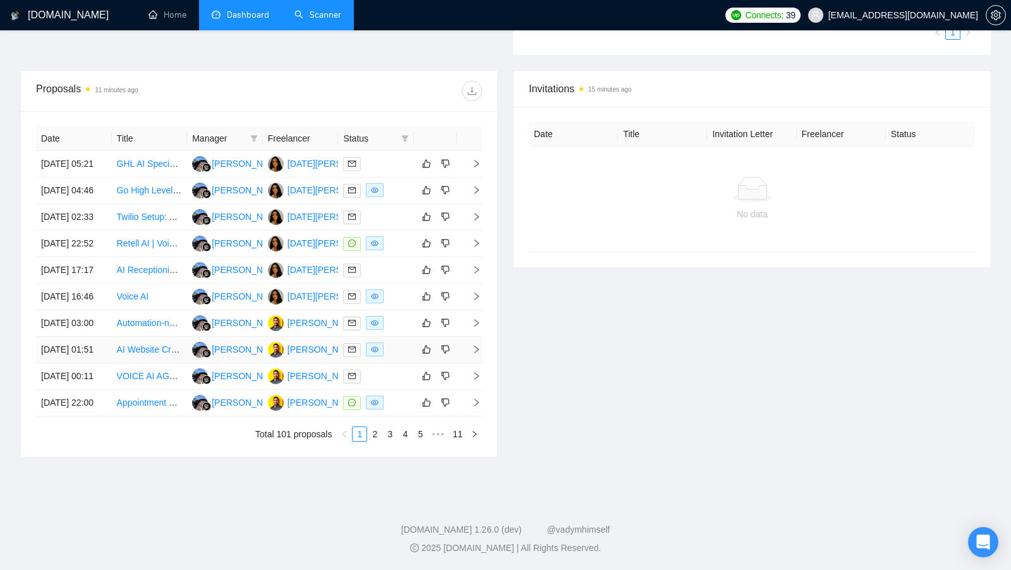
click at [399, 337] on td at bounding box center [376, 350] width 76 height 27
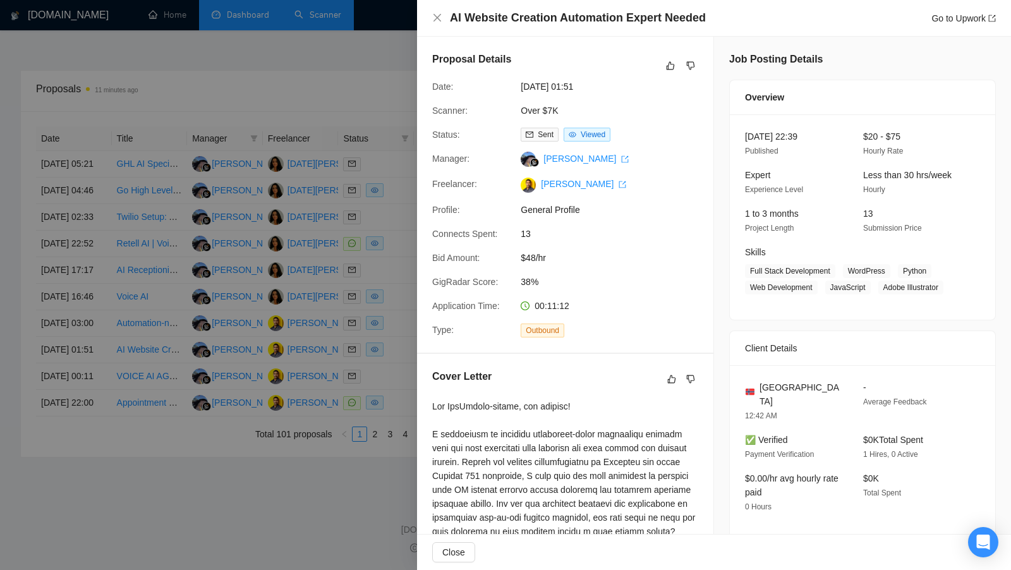
click at [560, 211] on span "General Profile" at bounding box center [616, 210] width 190 height 14
click at [560, 210] on span "General Profile" at bounding box center [616, 210] width 190 height 14
click at [301, 7] on div at bounding box center [505, 285] width 1011 height 570
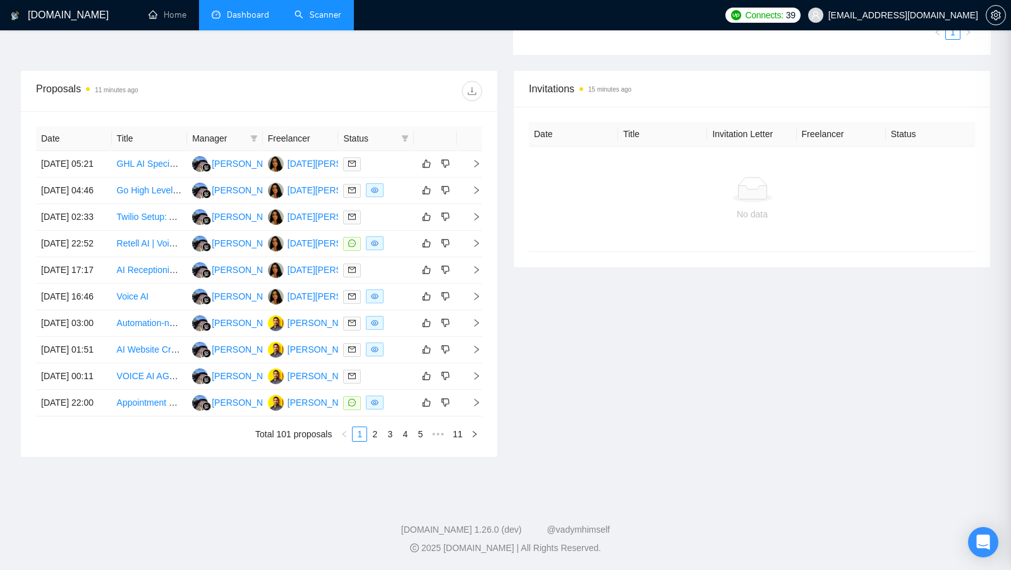
click at [301, 11] on link "Scanner" at bounding box center [317, 14] width 47 height 11
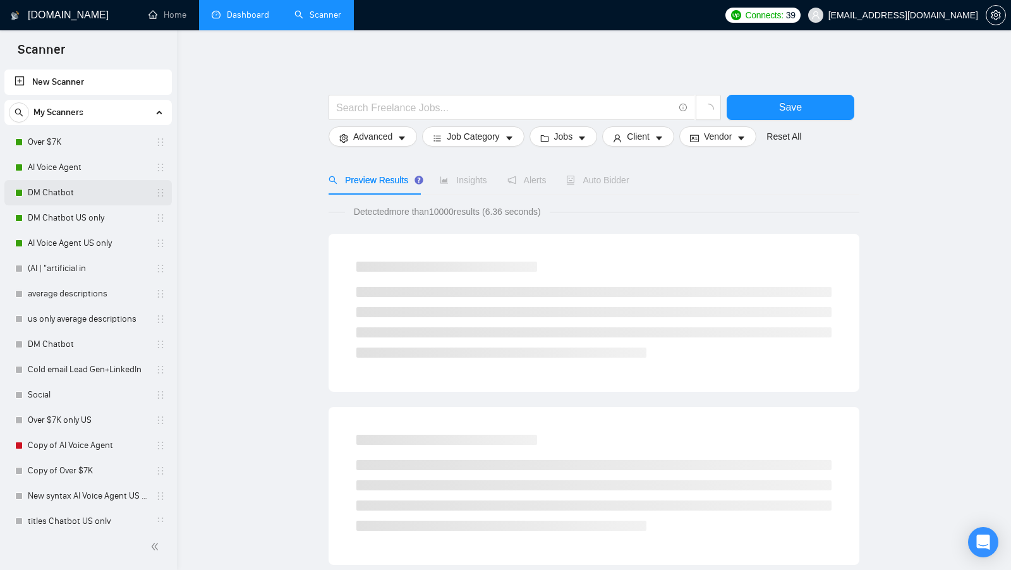
click at [111, 187] on link "DM Chatbot" at bounding box center [88, 192] width 120 height 25
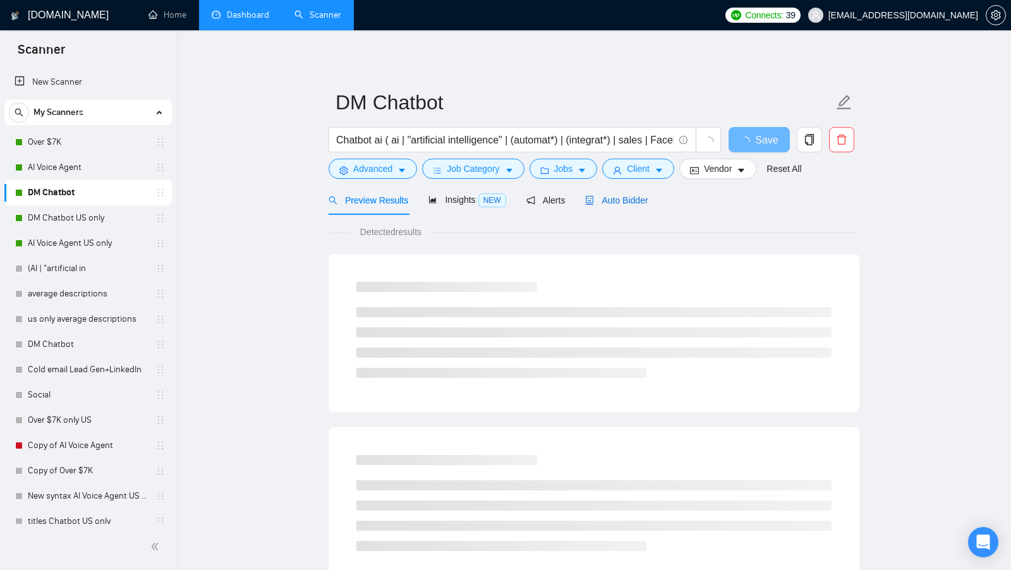
click at [648, 203] on span "Auto Bidder" at bounding box center [616, 200] width 63 height 10
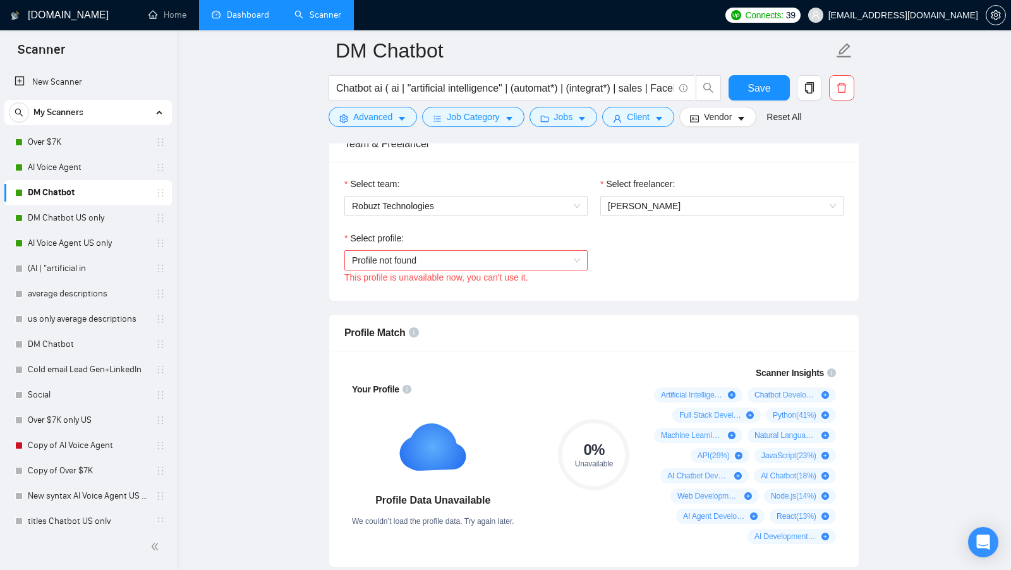
scroll to position [653, 0]
click at [557, 254] on span "Profile not found" at bounding box center [466, 259] width 228 height 19
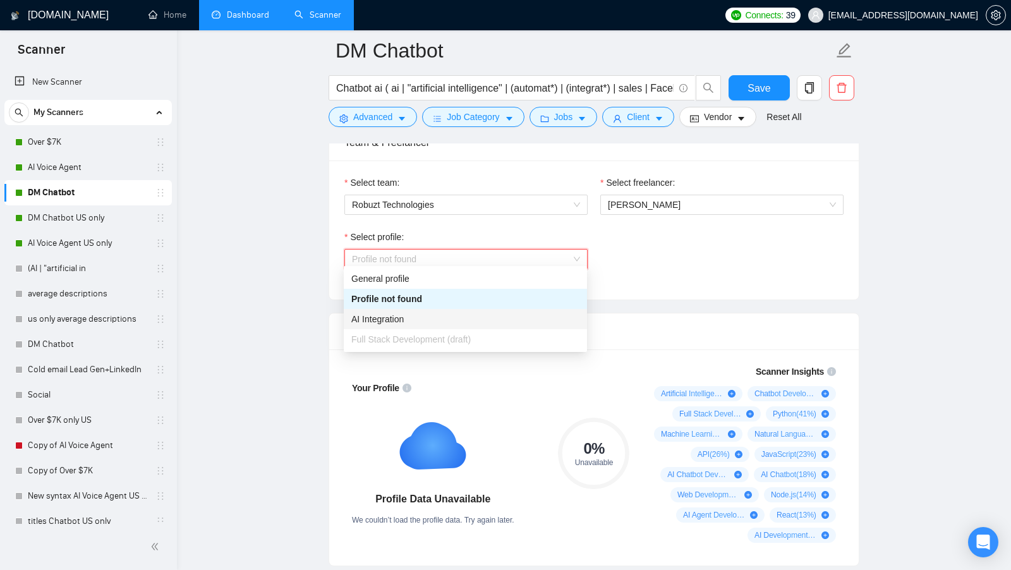
click at [429, 317] on div "AI Integration" at bounding box center [465, 319] width 228 height 14
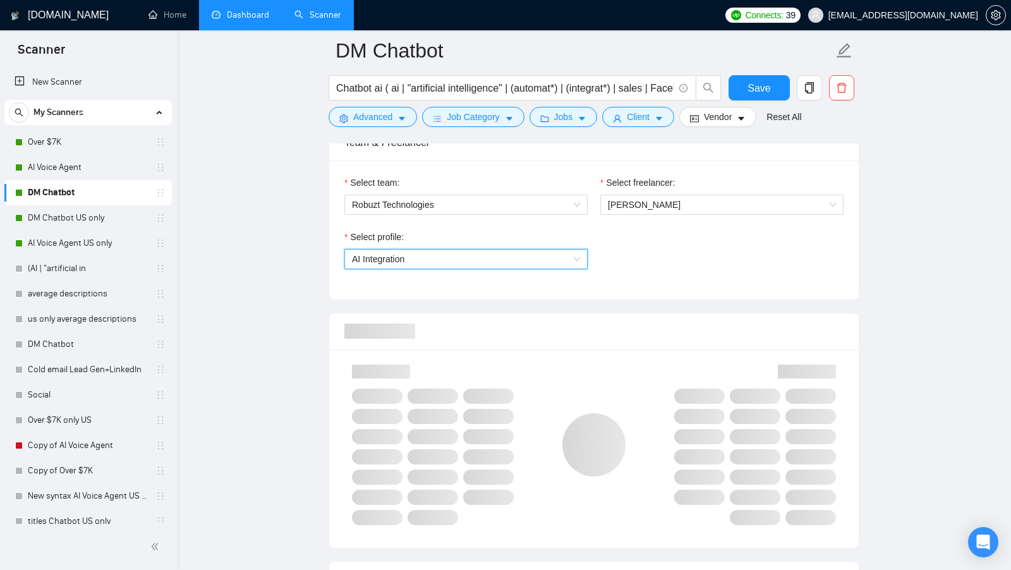
click at [650, 313] on div at bounding box center [593, 331] width 499 height 36
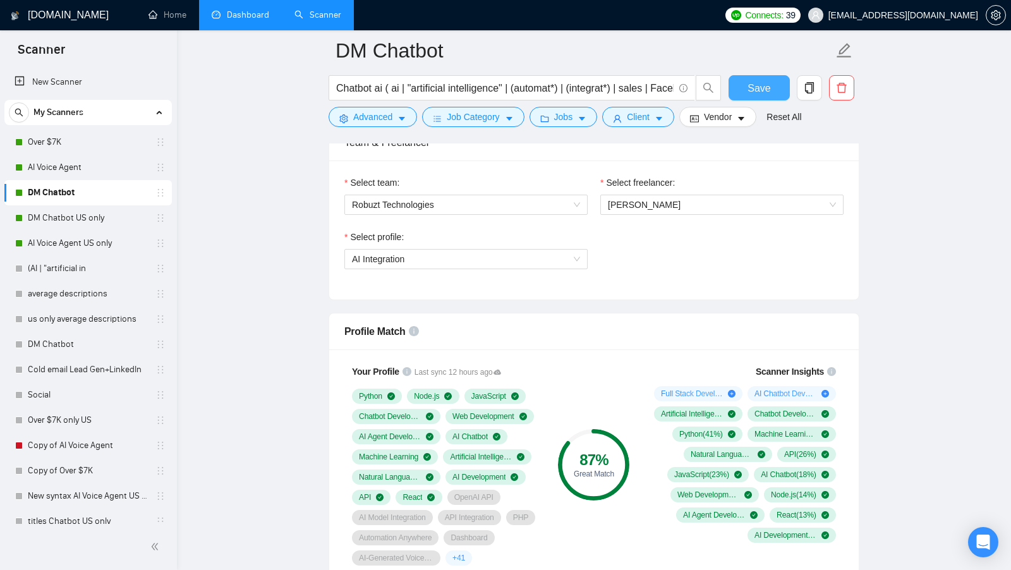
click at [741, 95] on button "Save" at bounding box center [758, 87] width 61 height 25
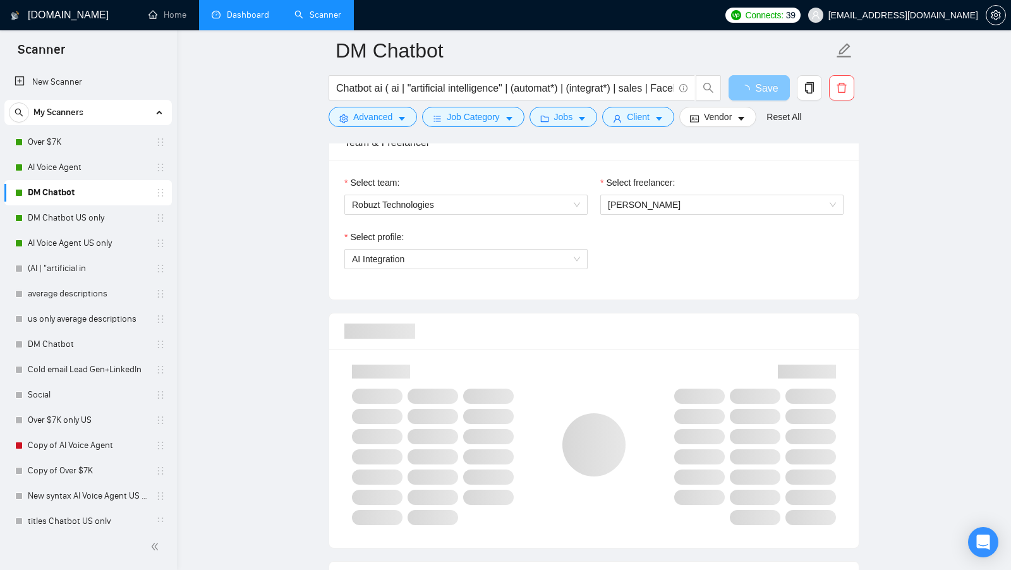
scroll to position [728, 0]
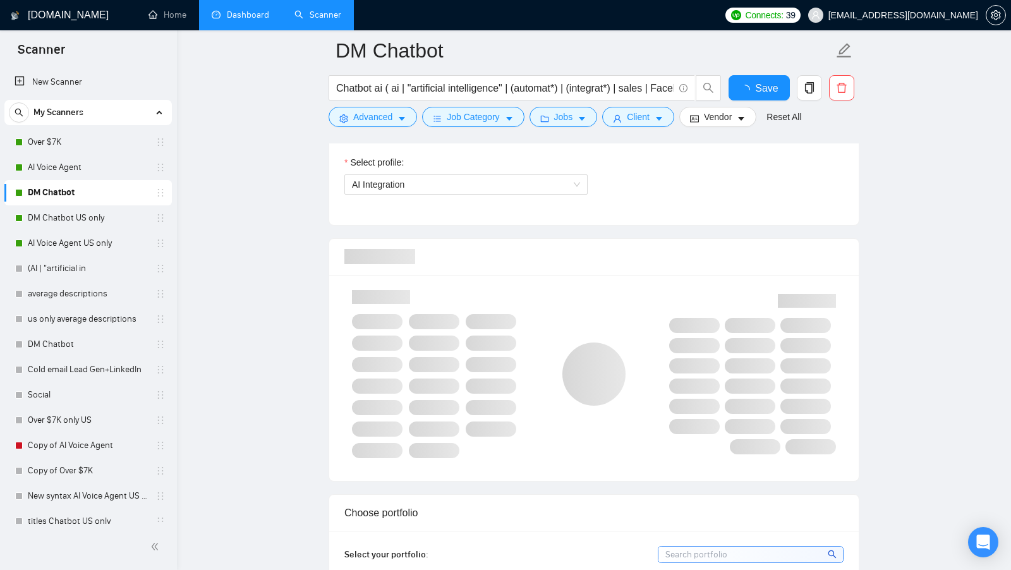
checkbox input "true"
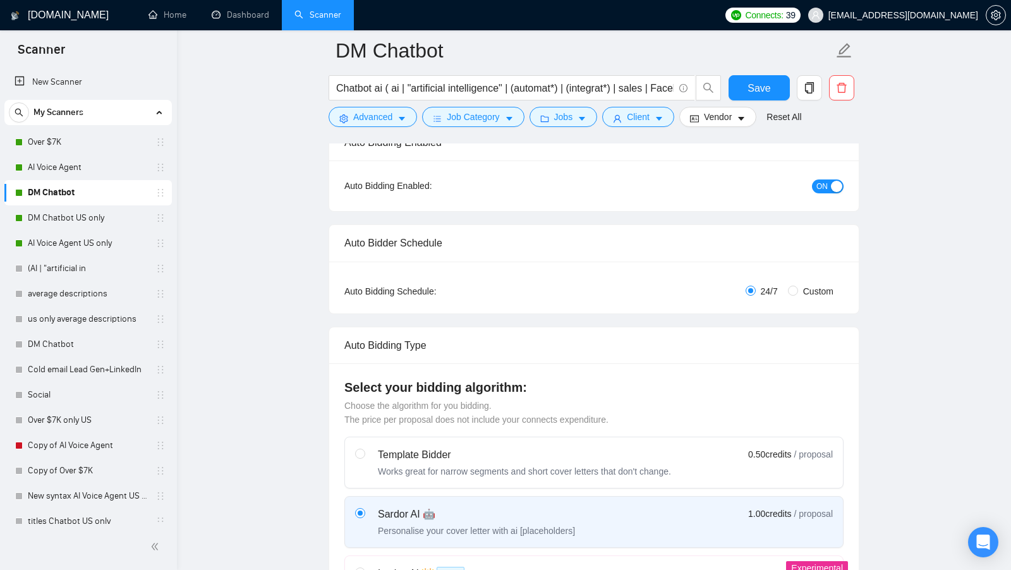
scroll to position [76, 0]
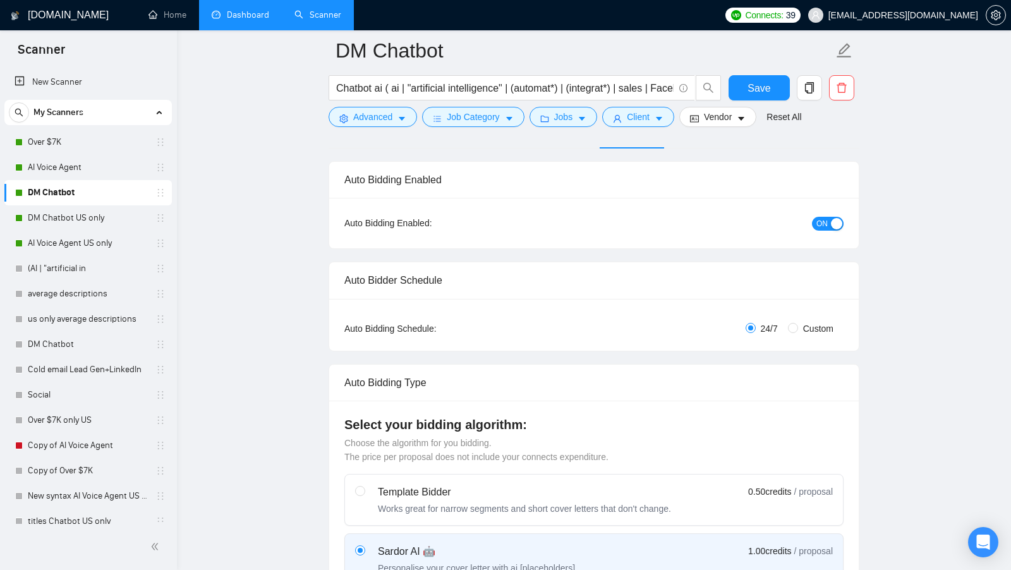
click at [246, 30] on li "Dashboard" at bounding box center [240, 15] width 83 height 30
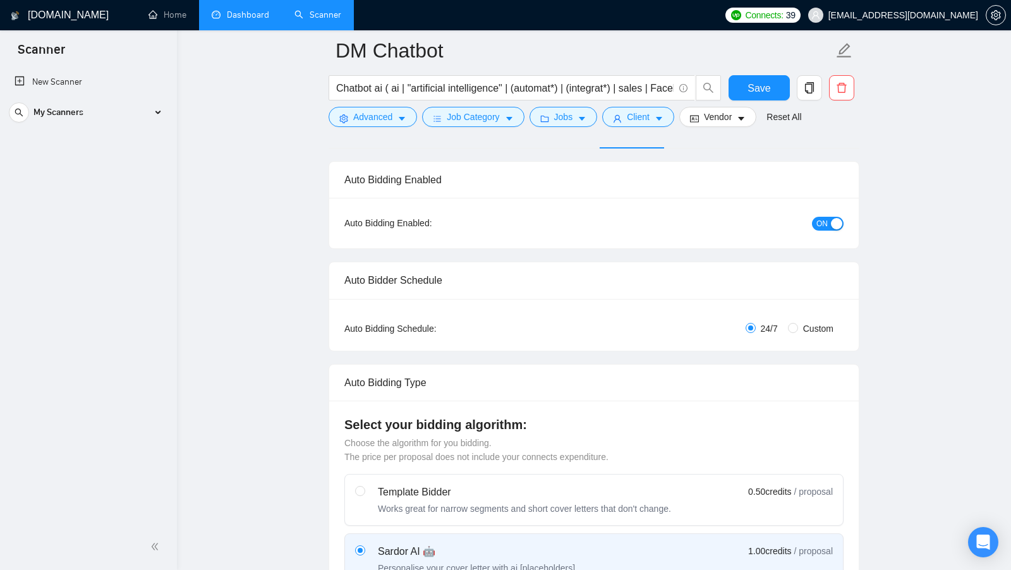
click at [246, 30] on li "Dashboard" at bounding box center [240, 15] width 83 height 30
click at [243, 20] on link "Dashboard" at bounding box center [240, 14] width 57 height 11
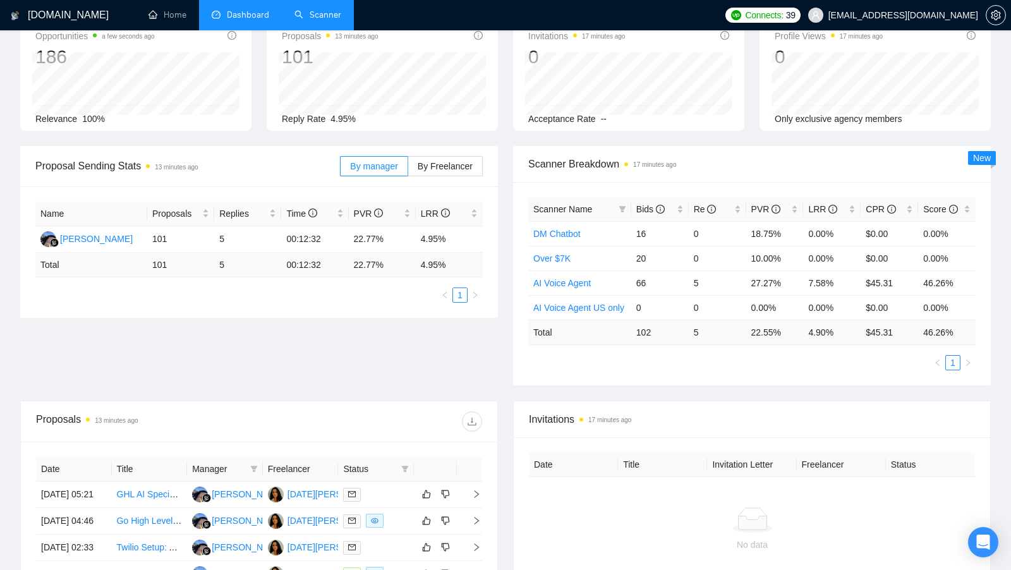
scroll to position [61, 0]
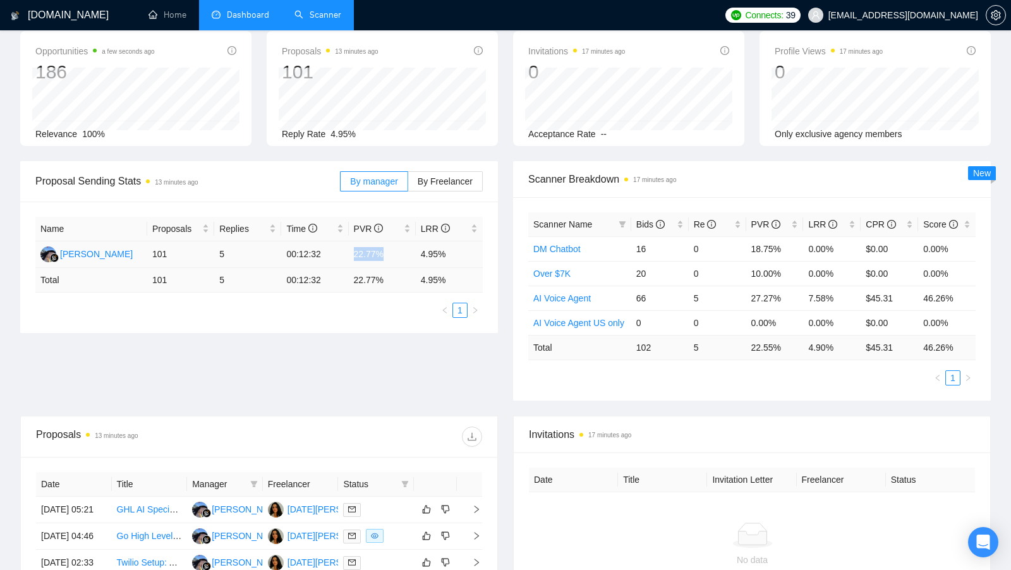
drag, startPoint x: 387, startPoint y: 251, endPoint x: 351, endPoint y: 255, distance: 35.6
click at [351, 255] on td "22.77%" at bounding box center [382, 254] width 67 height 27
drag, startPoint x: 419, startPoint y: 254, endPoint x: 451, endPoint y: 254, distance: 31.6
click at [451, 254] on td "4.95%" at bounding box center [449, 254] width 67 height 27
drag, startPoint x: 353, startPoint y: 255, endPoint x: 383, endPoint y: 253, distance: 30.4
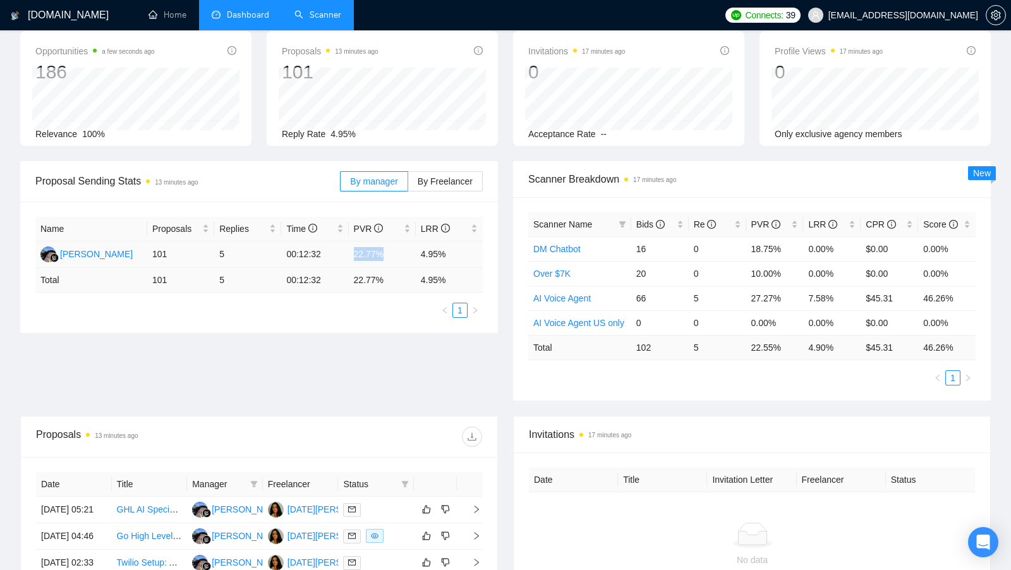
click at [383, 253] on td "22.77%" at bounding box center [382, 254] width 67 height 27
drag, startPoint x: 420, startPoint y: 252, endPoint x: 453, endPoint y: 253, distance: 32.9
click at [453, 253] on td "4.95%" at bounding box center [449, 254] width 67 height 27
drag, startPoint x: 354, startPoint y: 250, endPoint x: 393, endPoint y: 253, distance: 39.3
click at [393, 253] on td "22.77%" at bounding box center [382, 254] width 67 height 27
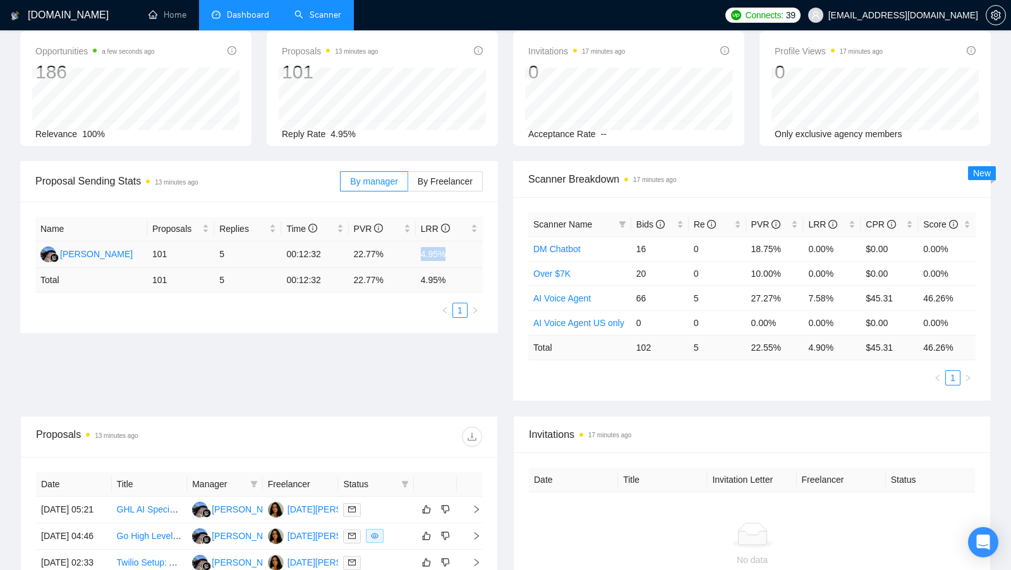
drag, startPoint x: 421, startPoint y: 251, endPoint x: 446, endPoint y: 252, distance: 24.7
click at [446, 252] on td "4.95%" at bounding box center [449, 254] width 67 height 27
click at [446, 268] on td "4.95 %" at bounding box center [449, 280] width 67 height 25
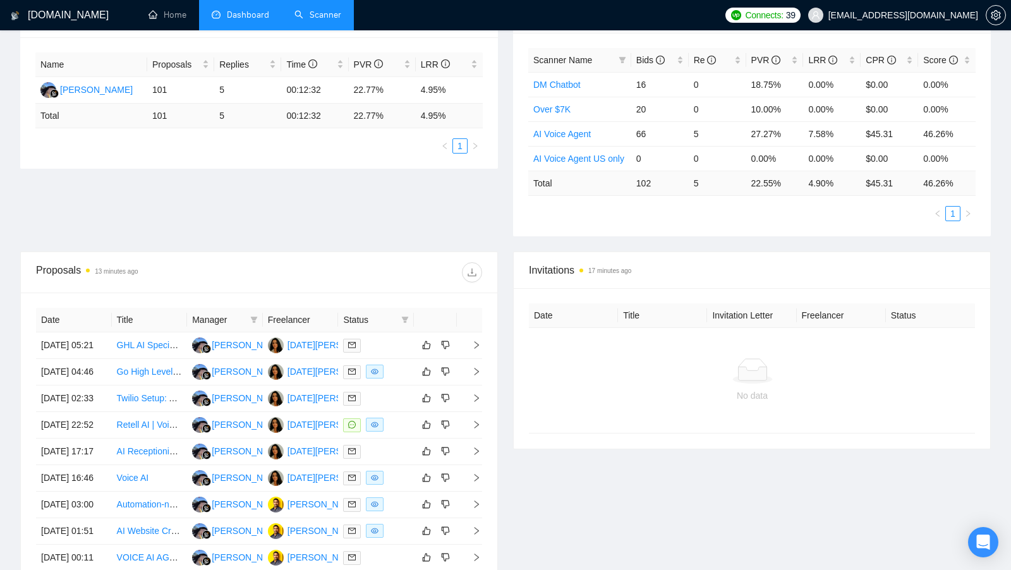
scroll to position [224, 0]
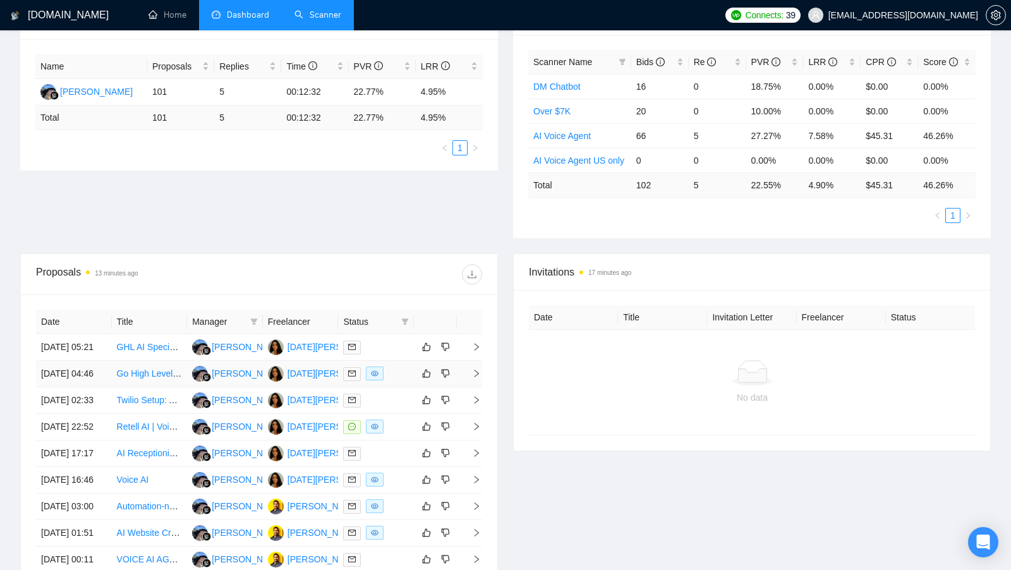
click at [411, 383] on td at bounding box center [376, 374] width 76 height 27
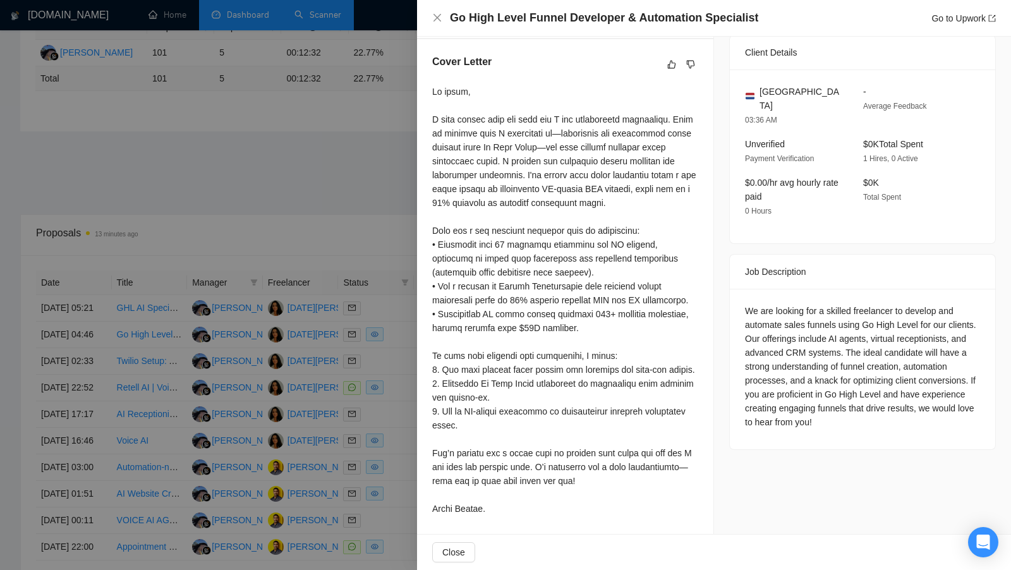
scroll to position [272, 0]
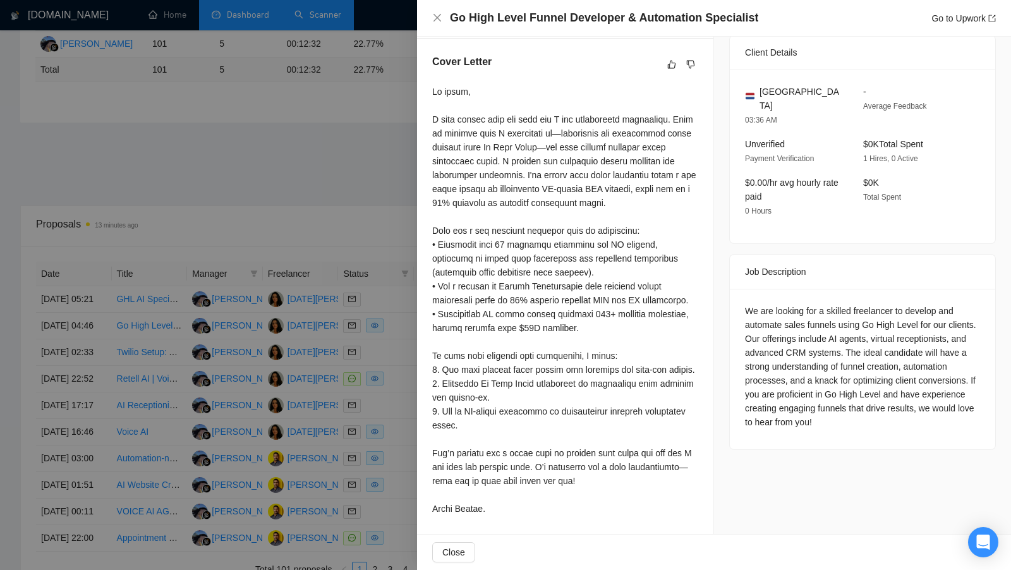
click at [378, 262] on div at bounding box center [505, 285] width 1011 height 570
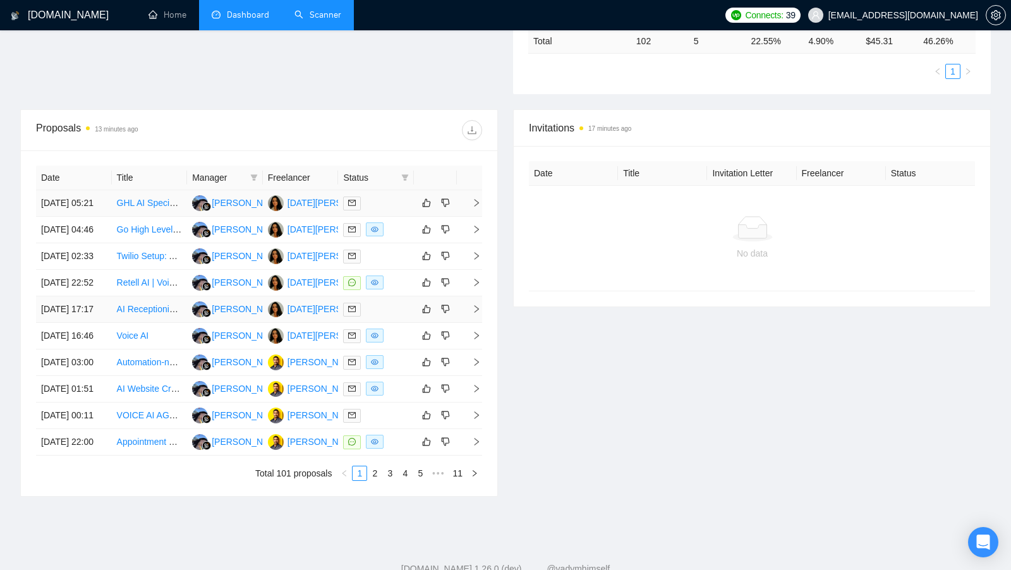
scroll to position [371, 0]
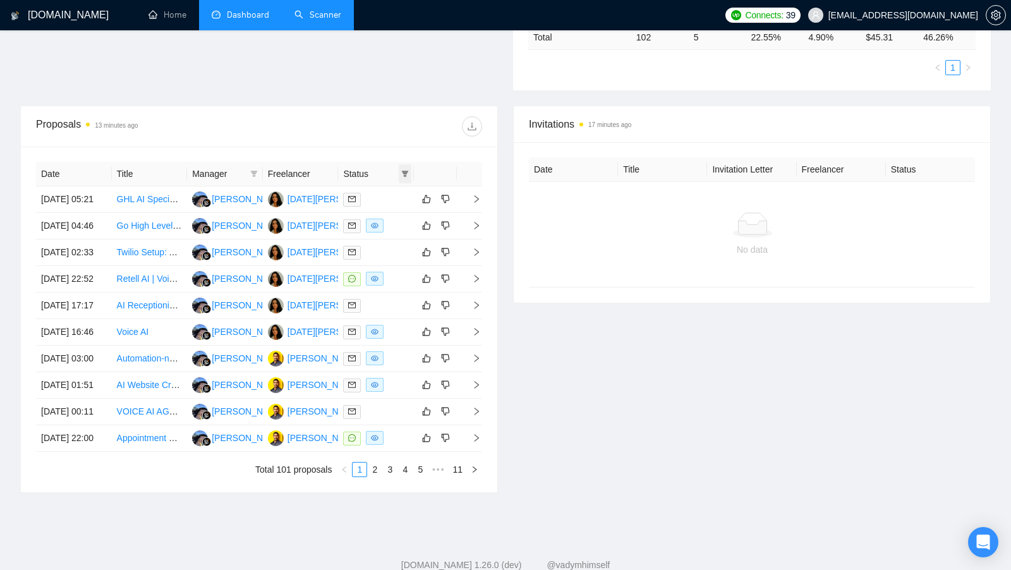
click at [405, 171] on icon "filter" at bounding box center [405, 174] width 7 height 6
click at [375, 205] on li "Sent" at bounding box center [373, 215] width 76 height 20
checkbox input "true"
click at [375, 203] on li "Chat" at bounding box center [373, 194] width 76 height 20
checkbox input "true"
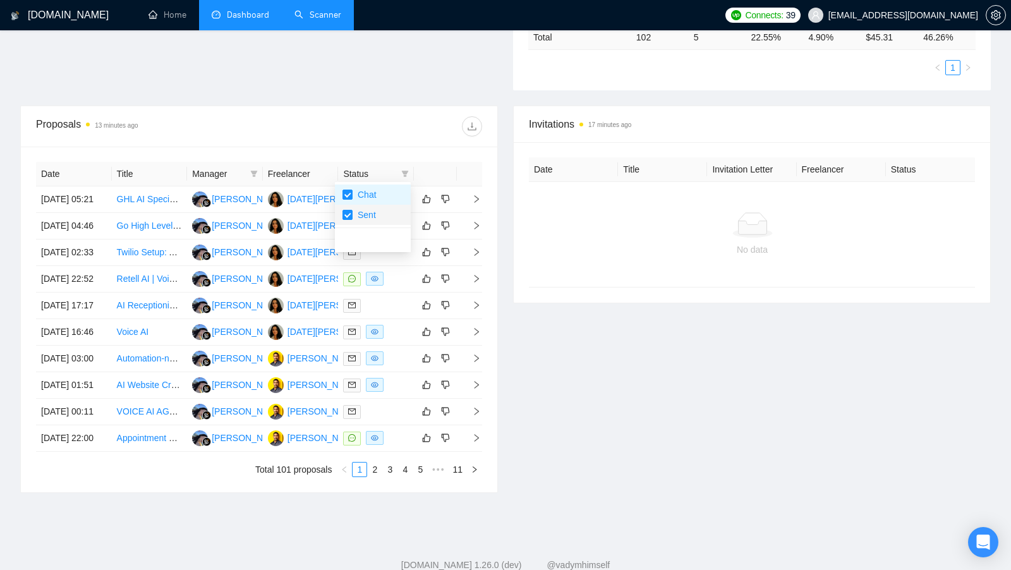
click at [373, 210] on span "Sent" at bounding box center [364, 215] width 23 height 10
checkbox input "false"
click at [389, 150] on div "Date Title Manager Freelancer Status [DATE] 05:21 GHL AI Specialist [PERSON_NAM…" at bounding box center [259, 320] width 476 height 346
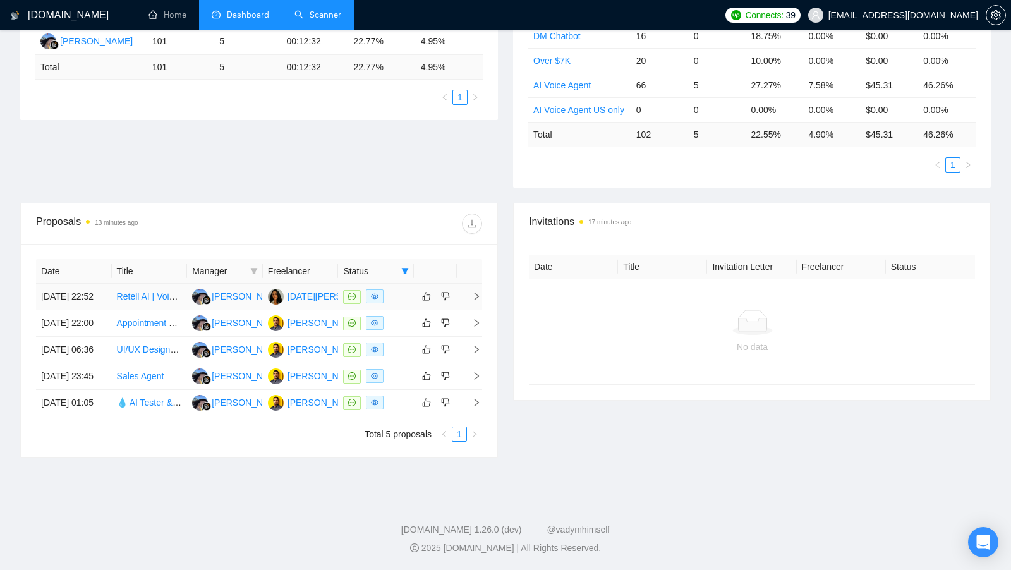
scroll to position [329, 0]
click at [404, 289] on div at bounding box center [376, 296] width 66 height 15
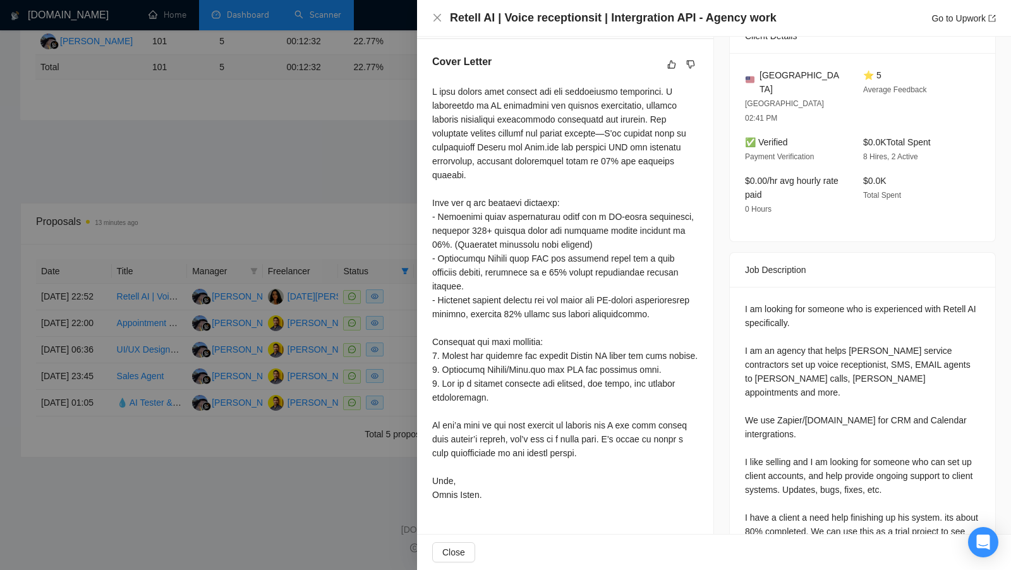
click at [380, 356] on div at bounding box center [505, 285] width 1011 height 570
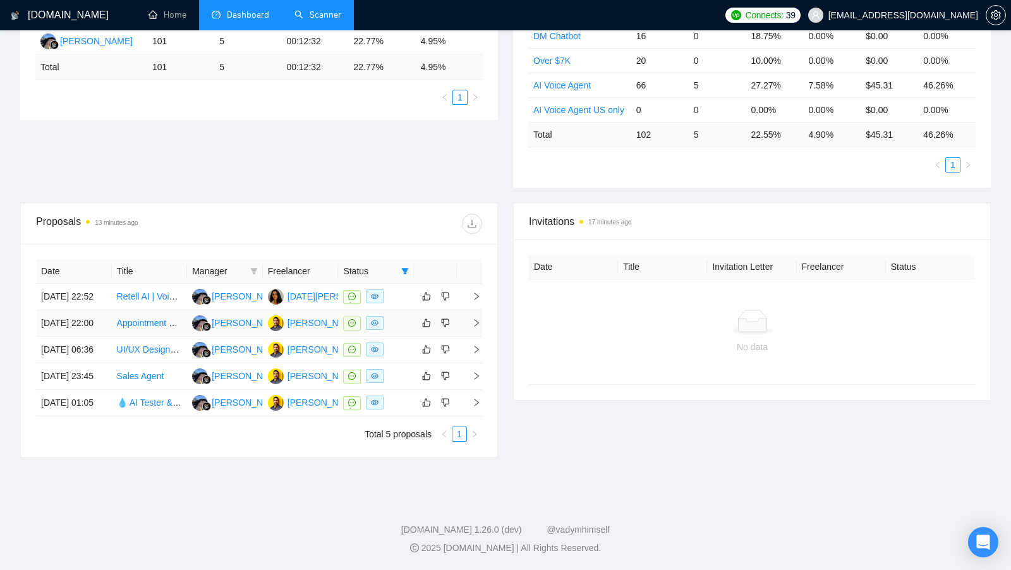
click at [396, 316] on div at bounding box center [376, 323] width 66 height 15
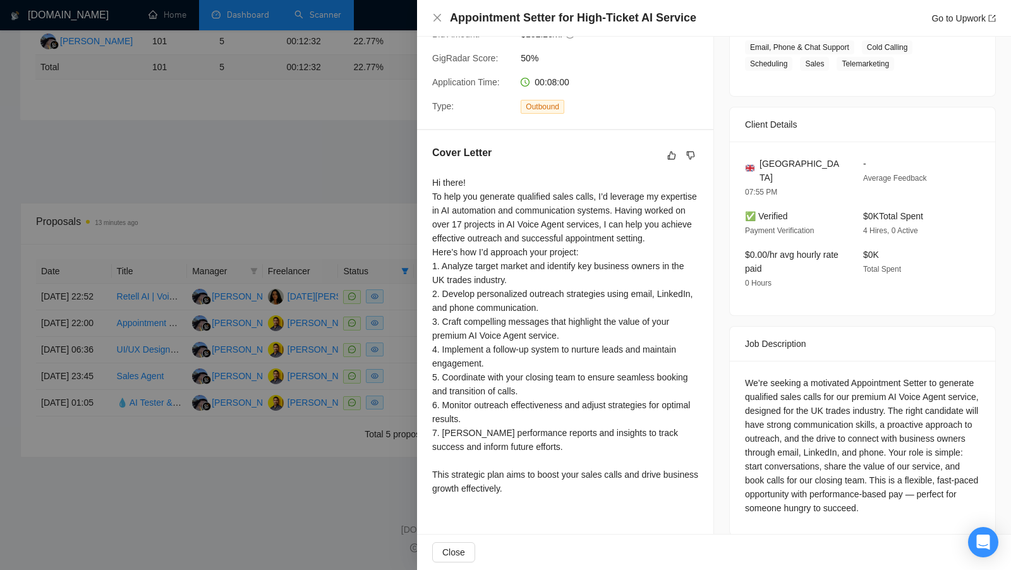
click at [386, 331] on div at bounding box center [505, 285] width 1011 height 570
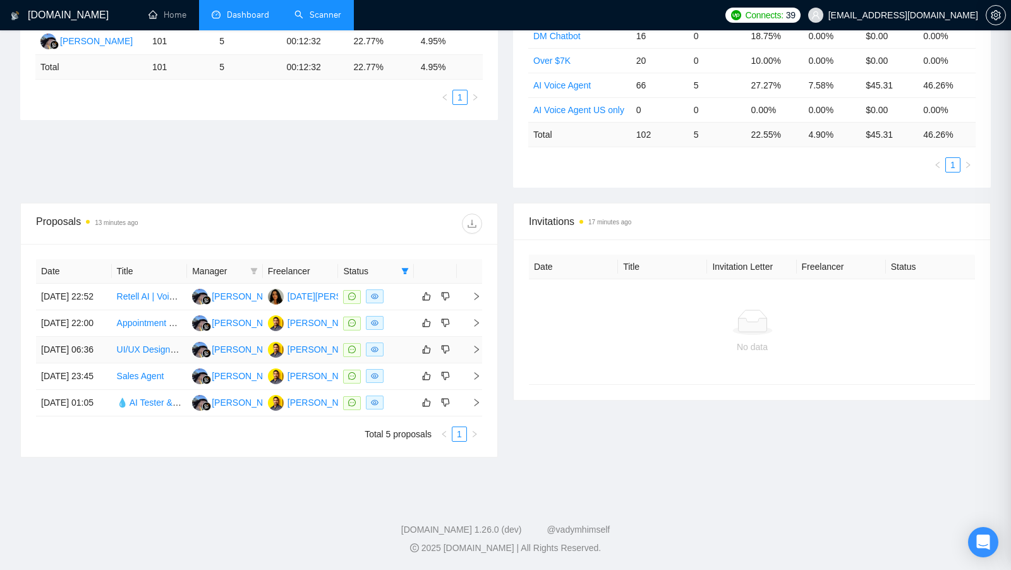
click at [398, 337] on td at bounding box center [376, 350] width 76 height 27
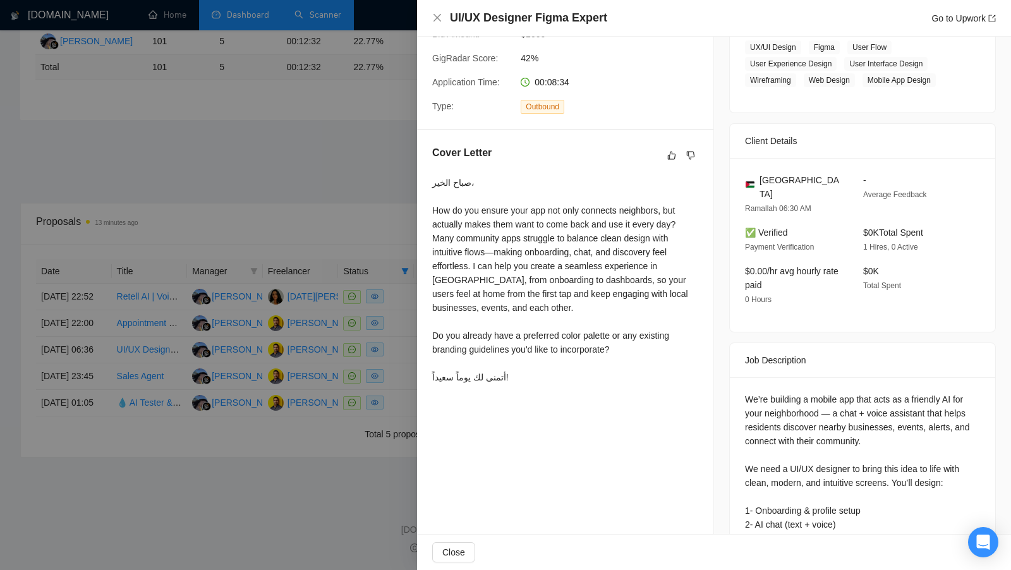
click at [407, 354] on div at bounding box center [505, 285] width 1011 height 570
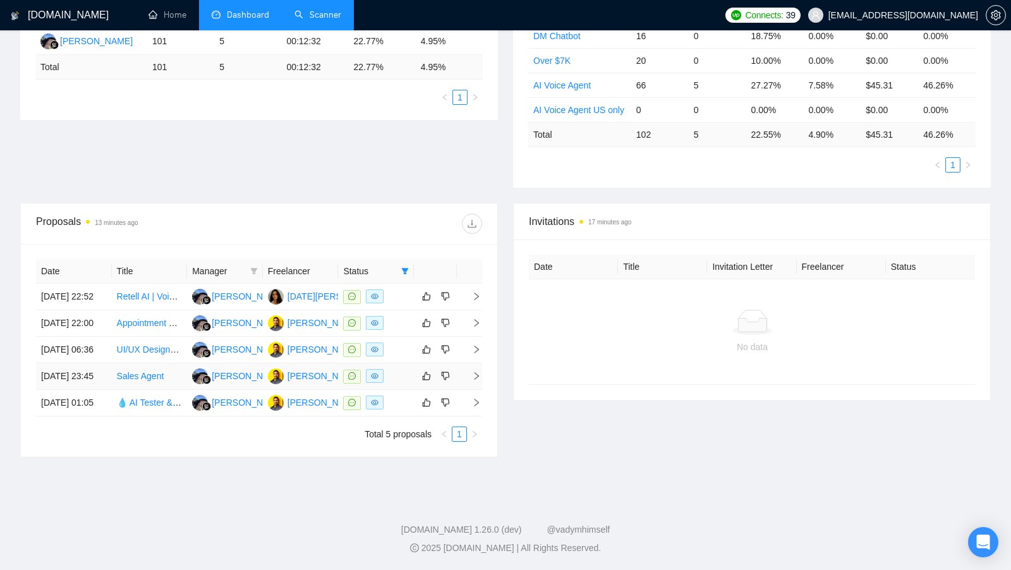
click at [406, 369] on div at bounding box center [376, 376] width 66 height 15
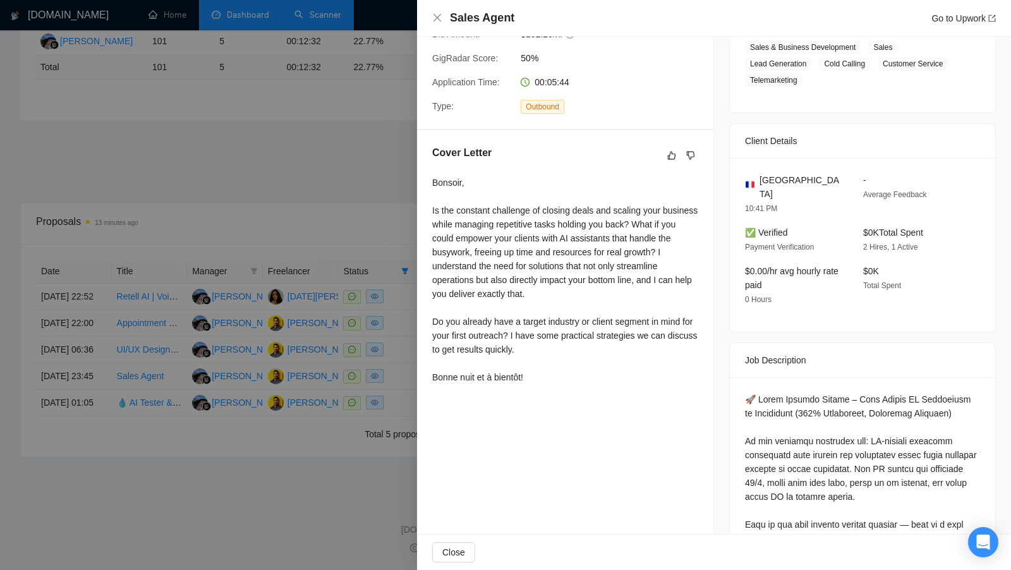
click at [394, 382] on div at bounding box center [505, 285] width 1011 height 570
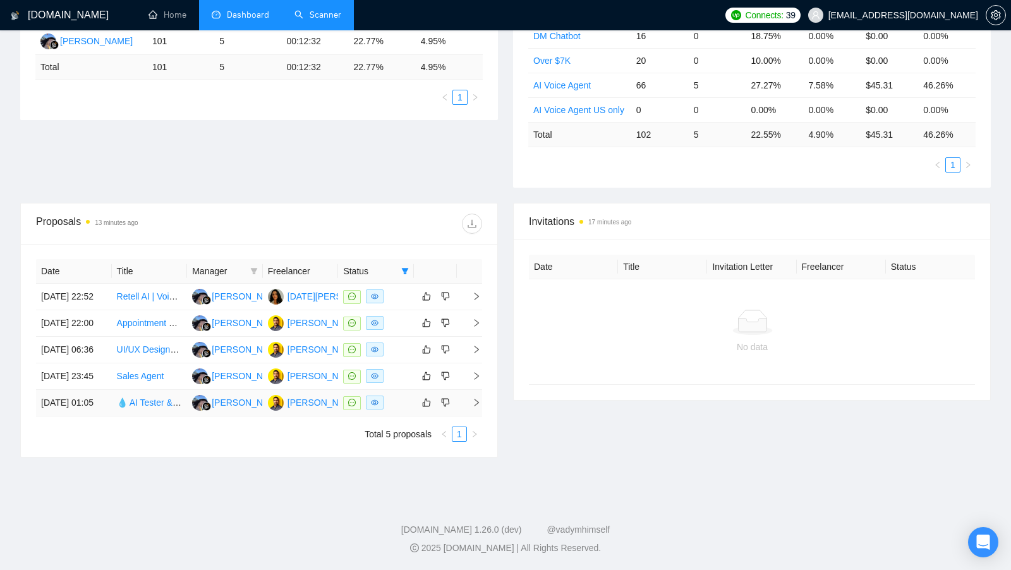
click at [394, 397] on div at bounding box center [376, 402] width 66 height 15
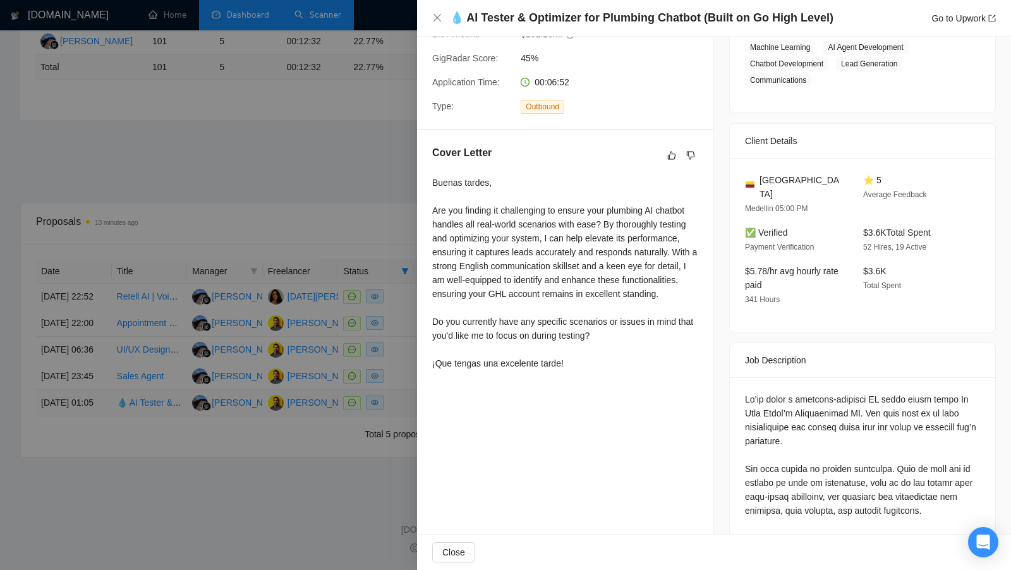
click at [394, 397] on div at bounding box center [505, 285] width 1011 height 570
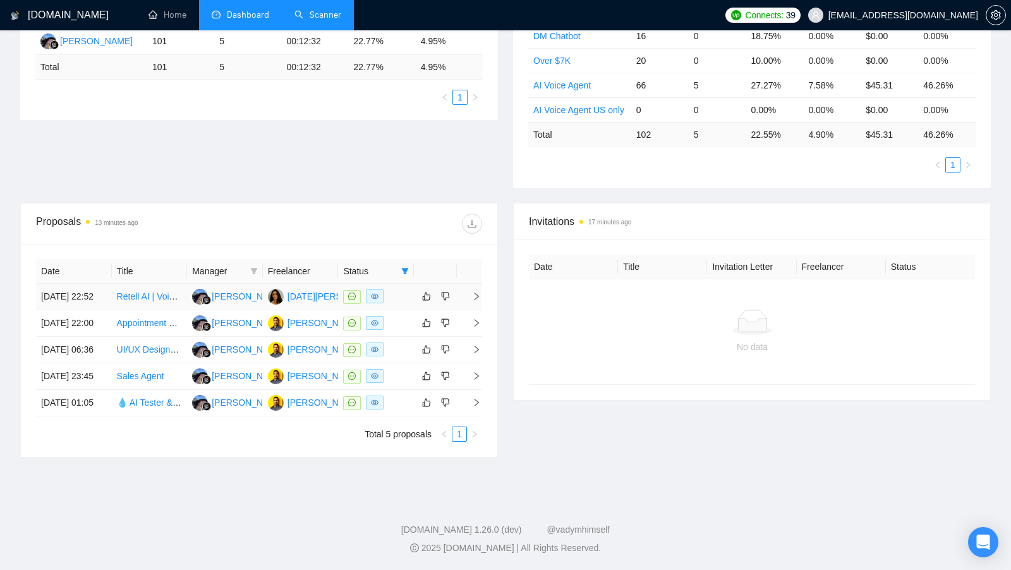
click at [406, 284] on td at bounding box center [376, 297] width 76 height 27
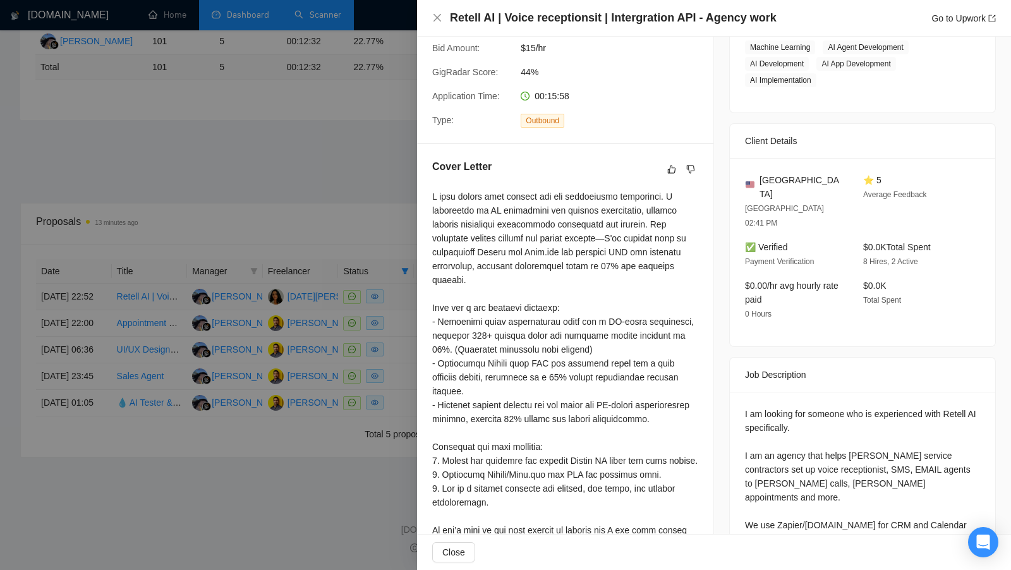
click at [406, 256] on div at bounding box center [505, 285] width 1011 height 570
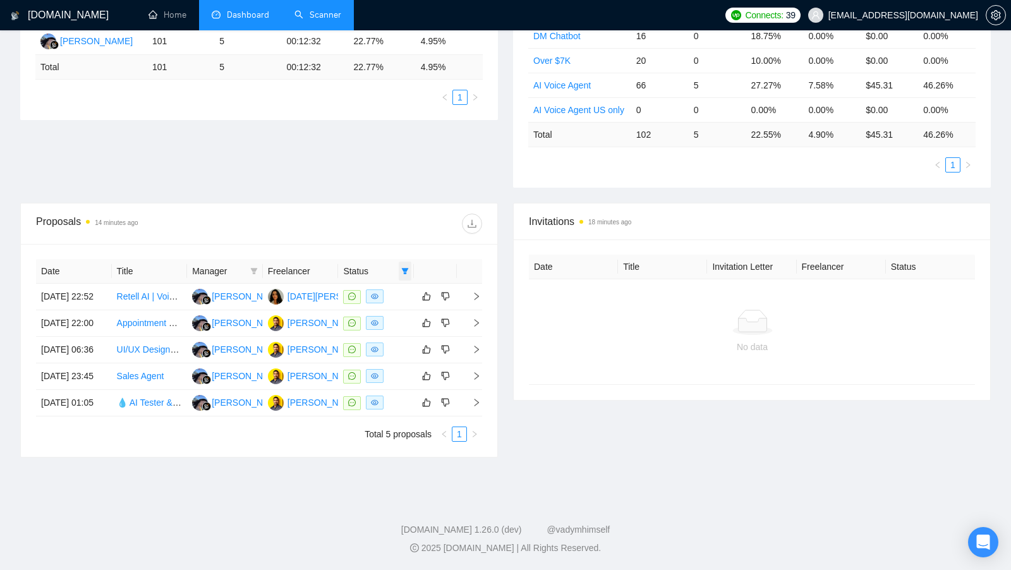
click at [407, 262] on span at bounding box center [405, 271] width 13 height 19
click at [373, 287] on span "Chat" at bounding box center [365, 292] width 24 height 10
checkbox input "false"
click at [502, 272] on div "Proposals 14 minutes ago Date Title Manager Freelancer Status [DATE] 22:52 Rete…" at bounding box center [259, 330] width 493 height 255
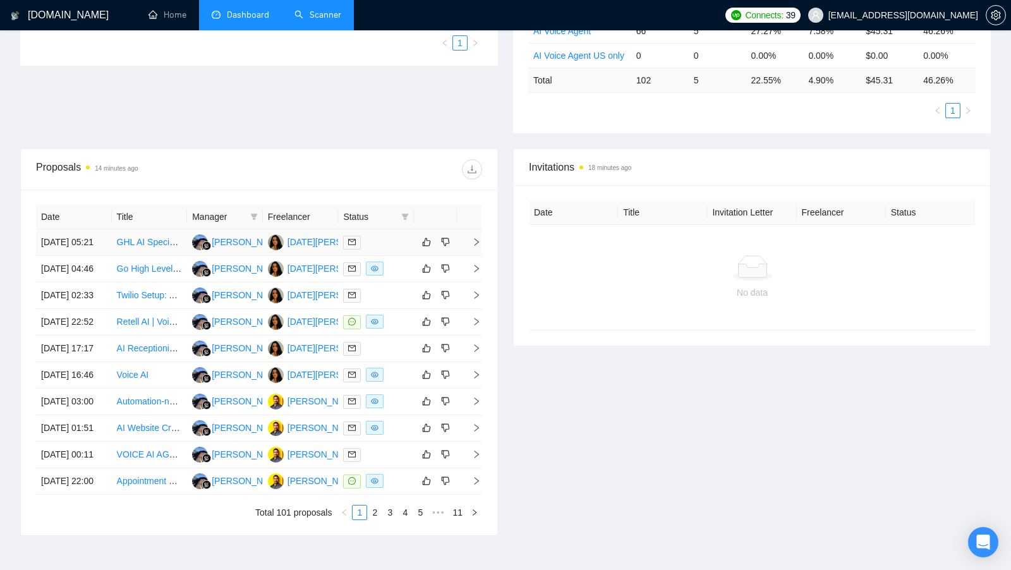
click at [406, 256] on td at bounding box center [376, 242] width 76 height 27
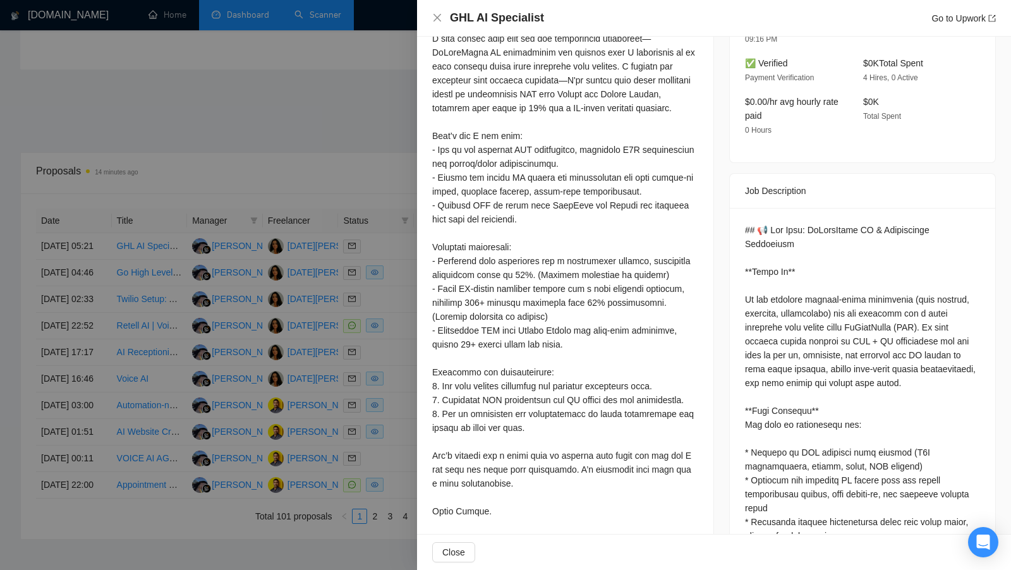
scroll to position [403, 0]
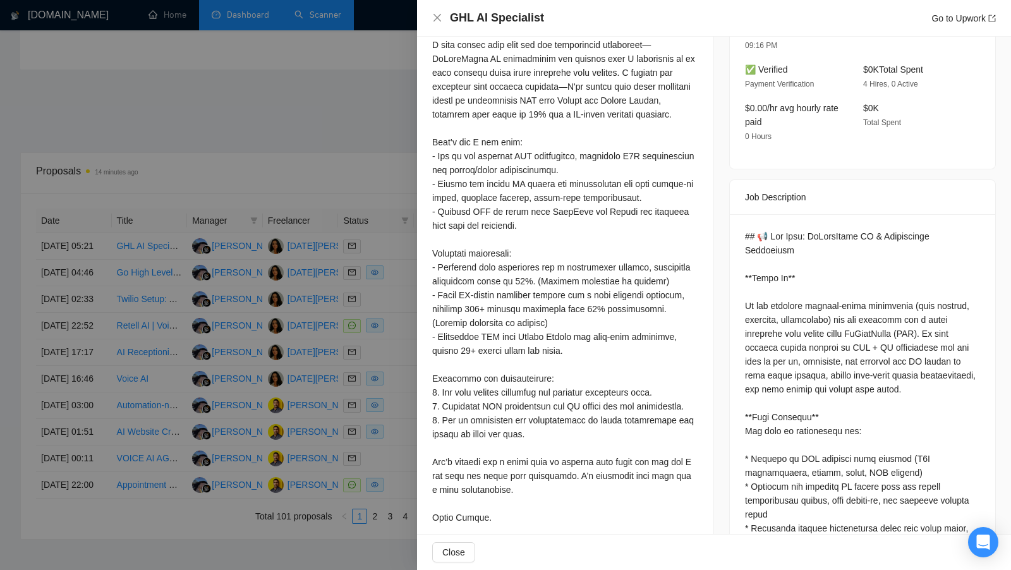
click at [365, 183] on div at bounding box center [505, 285] width 1011 height 570
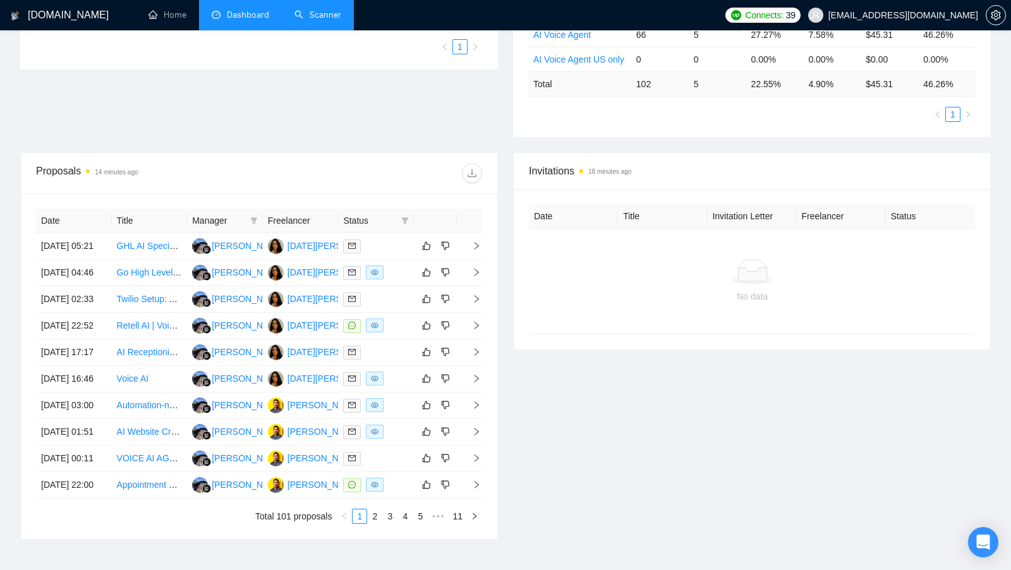
click at [334, 19] on link "Scanner" at bounding box center [317, 14] width 47 height 11
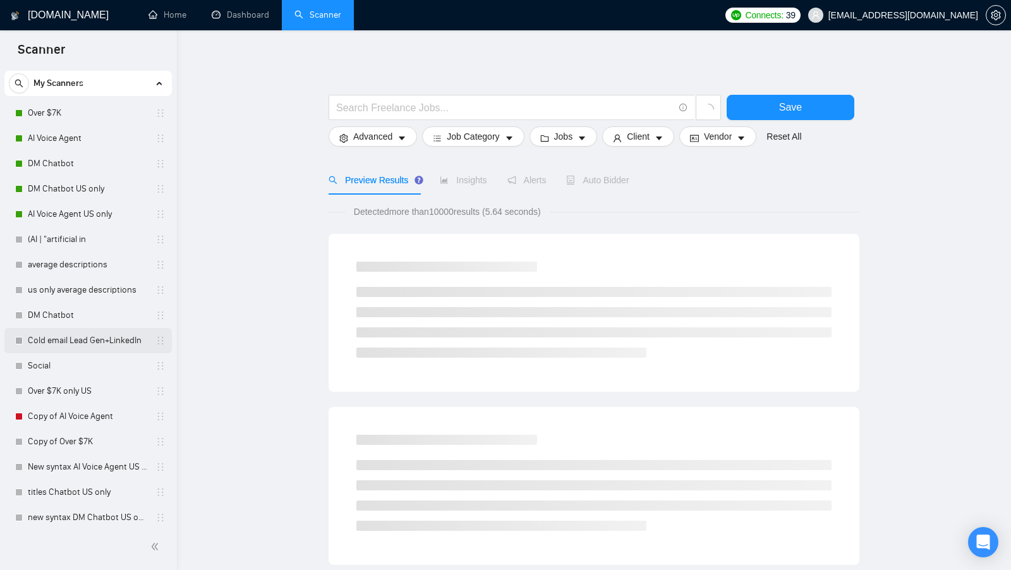
scroll to position [35, 0]
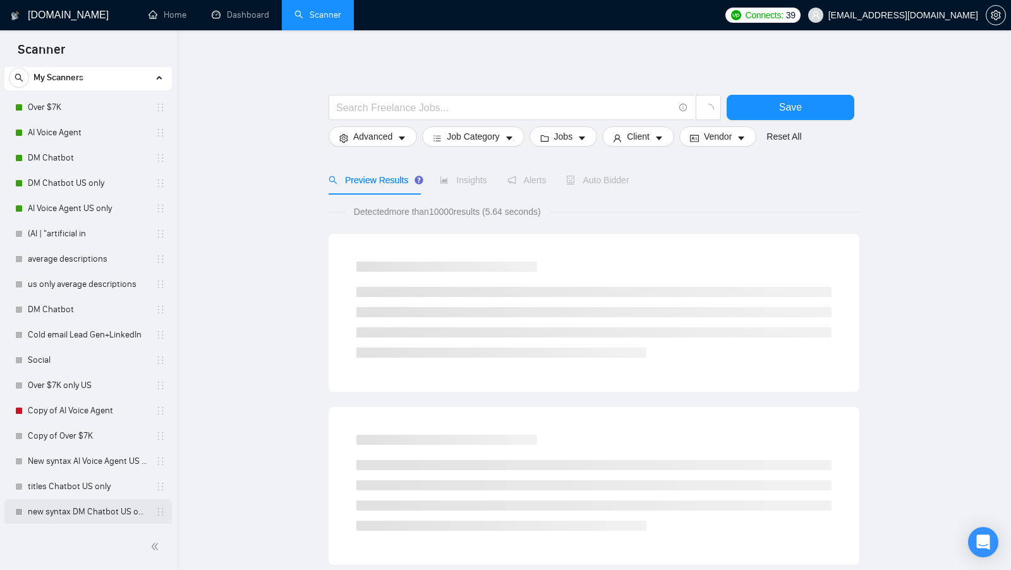
click at [72, 517] on link "new syntax DM Chatbot US only" at bounding box center [88, 511] width 120 height 25
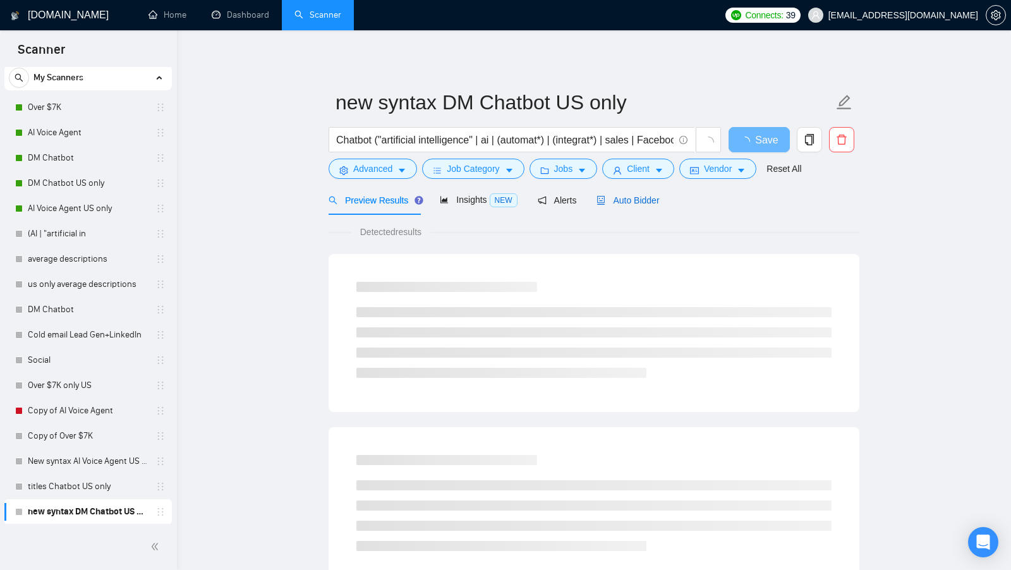
click at [643, 199] on span "Auto Bidder" at bounding box center [627, 200] width 63 height 10
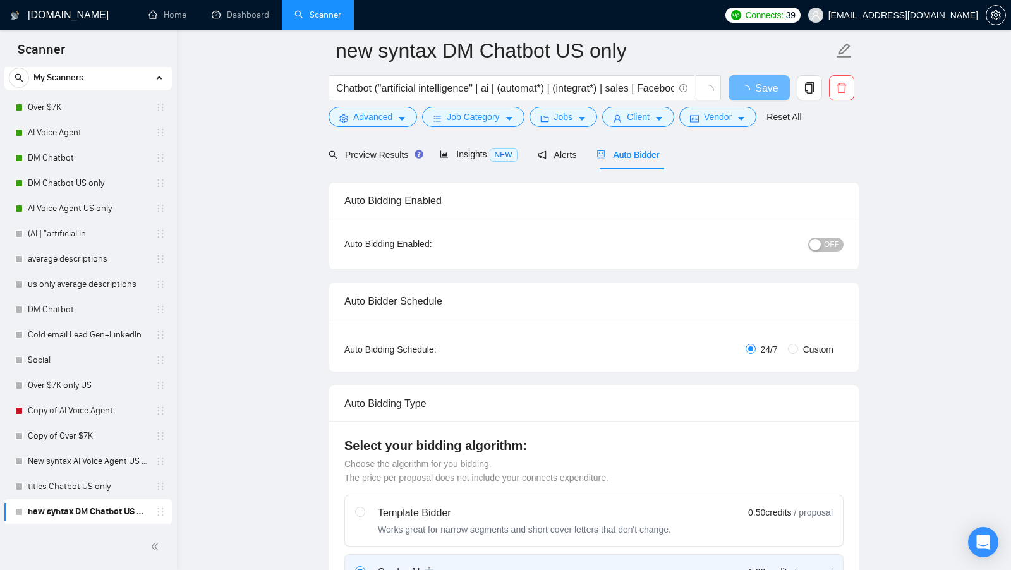
scroll to position [56, 0]
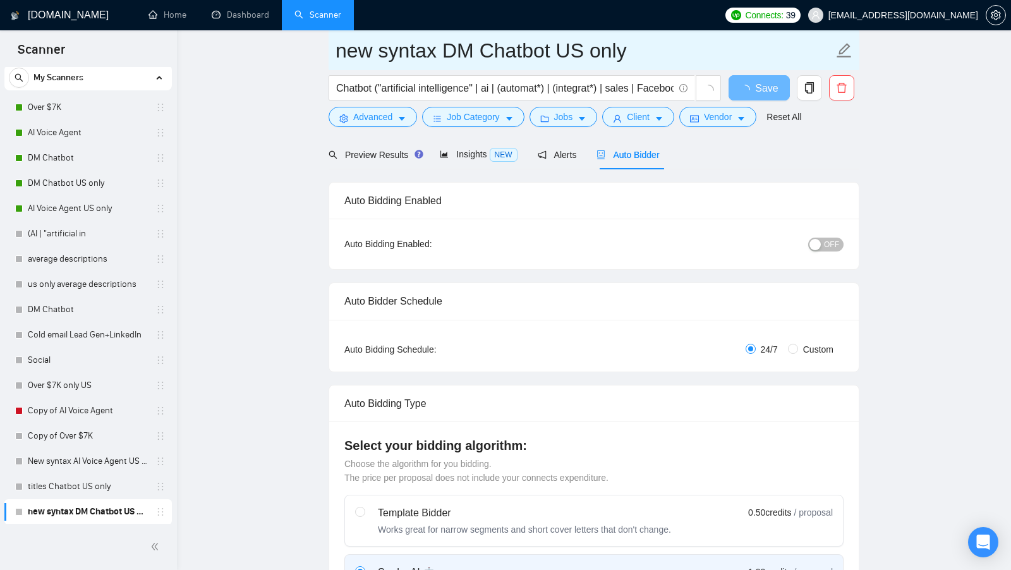
drag, startPoint x: 651, startPoint y: 57, endPoint x: 555, endPoint y: 54, distance: 96.1
click at [555, 54] on input "new syntax DM Chatbot US only" at bounding box center [584, 51] width 498 height 32
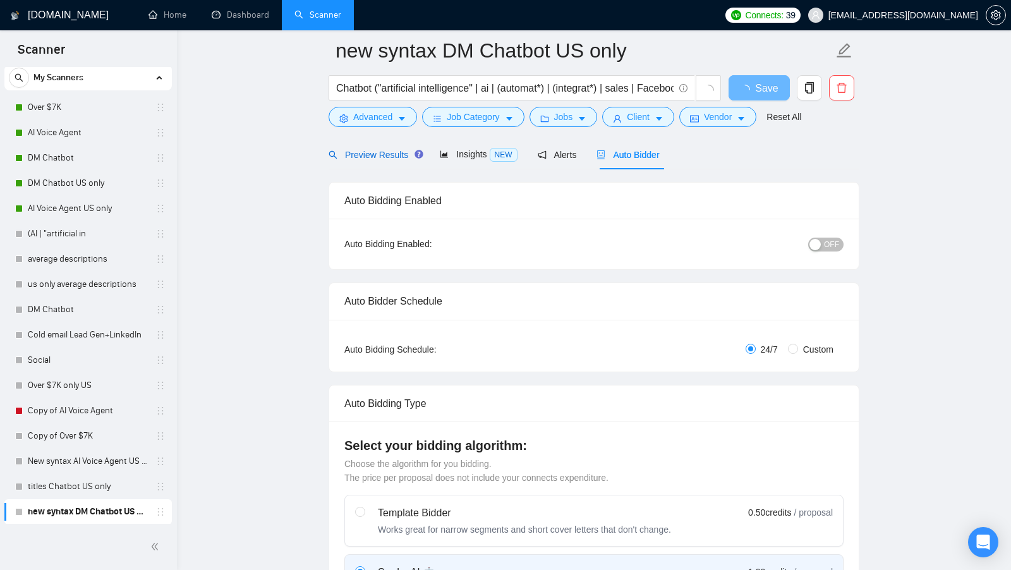
click at [388, 152] on span "Preview Results" at bounding box center [374, 155] width 91 height 10
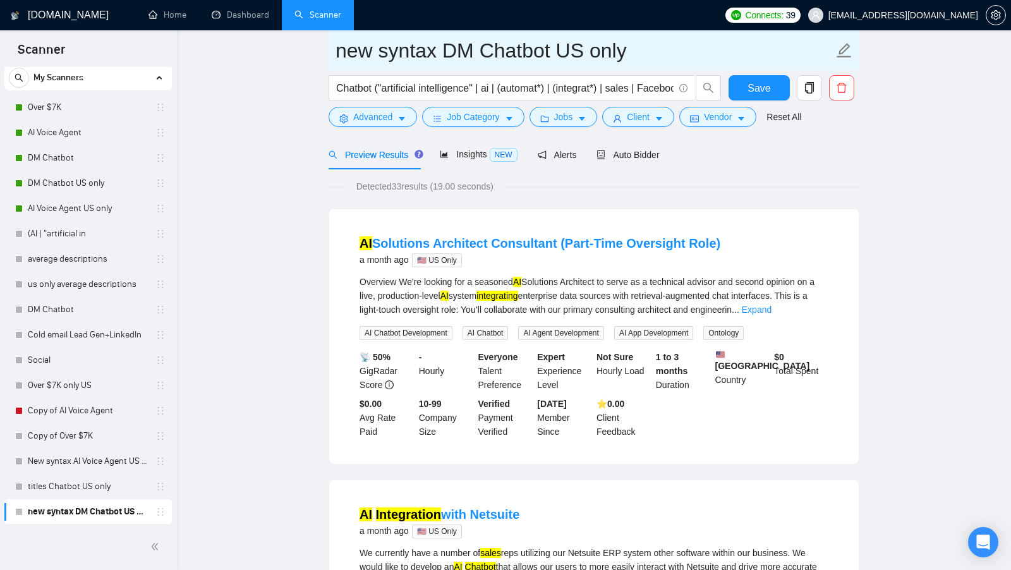
drag, startPoint x: 650, startPoint y: 57, endPoint x: 480, endPoint y: 57, distance: 169.9
click at [480, 57] on input "new syntax DM Chatbot US only" at bounding box center [584, 51] width 498 height 32
click at [621, 51] on input "new syntax DM Chatbot US only" at bounding box center [584, 51] width 498 height 32
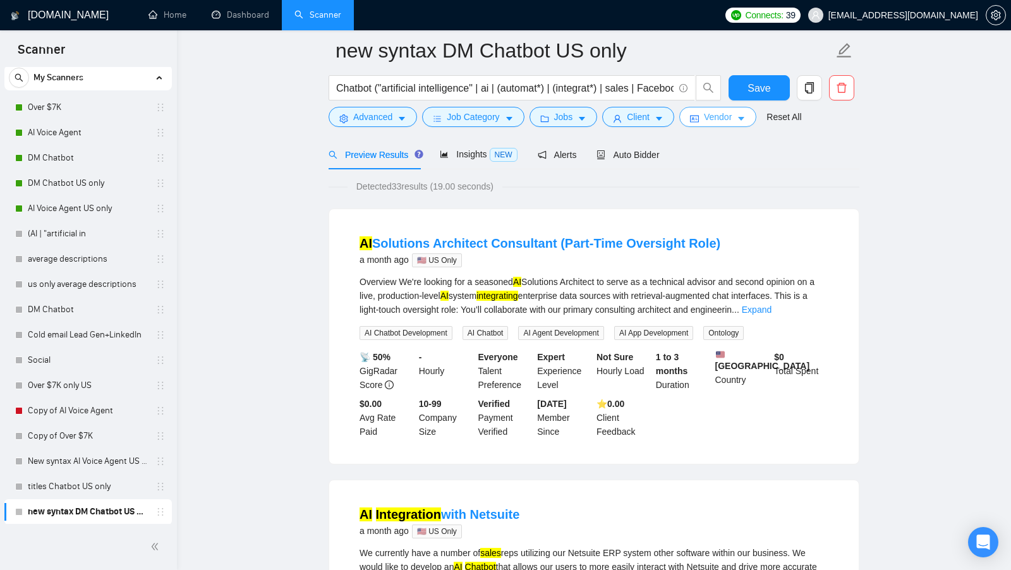
click at [703, 109] on button "Vendor" at bounding box center [717, 117] width 77 height 20
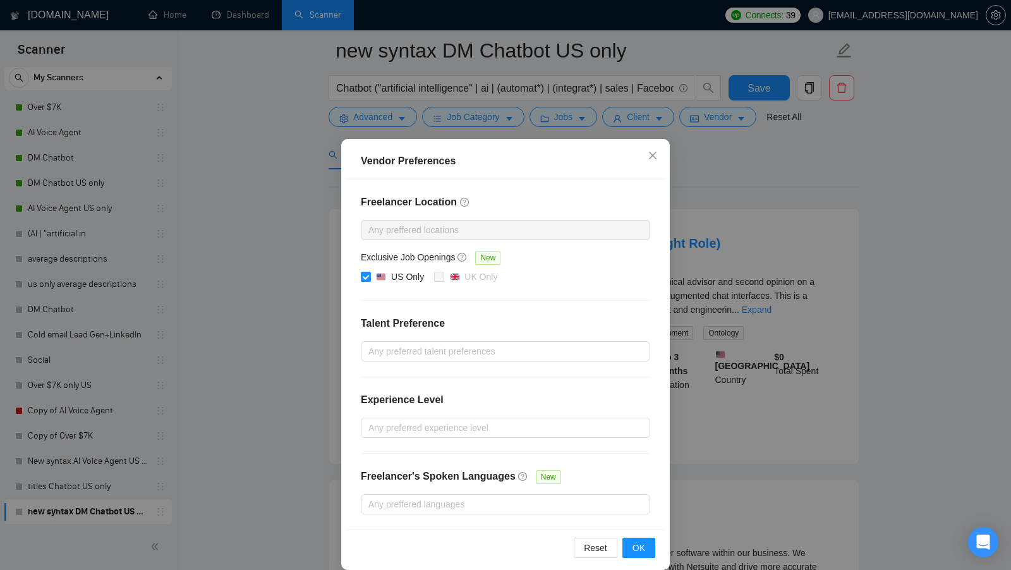
click at [700, 183] on div "Vendor Preferences Freelancer Location Any preffered locations Exclusive Job Op…" at bounding box center [505, 285] width 1011 height 570
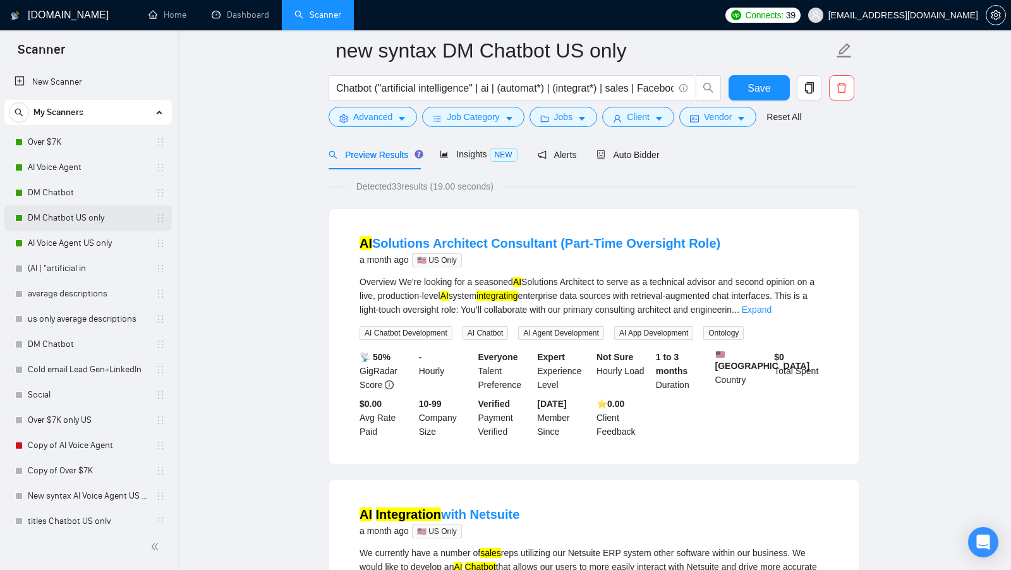
click at [77, 214] on link "DM Chatbot US only" at bounding box center [88, 217] width 120 height 25
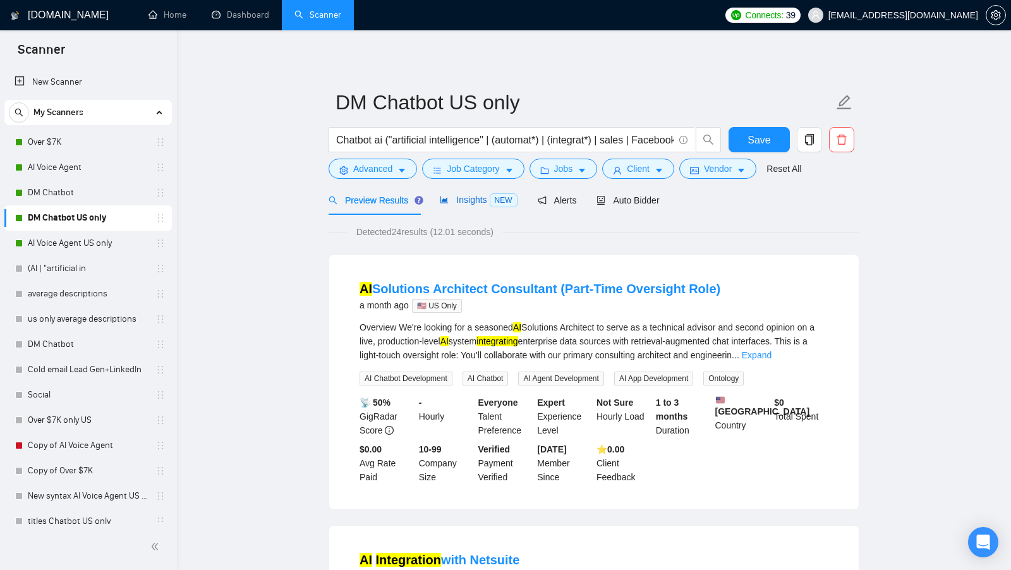
click at [463, 196] on span "Insights NEW" at bounding box center [478, 200] width 77 height 10
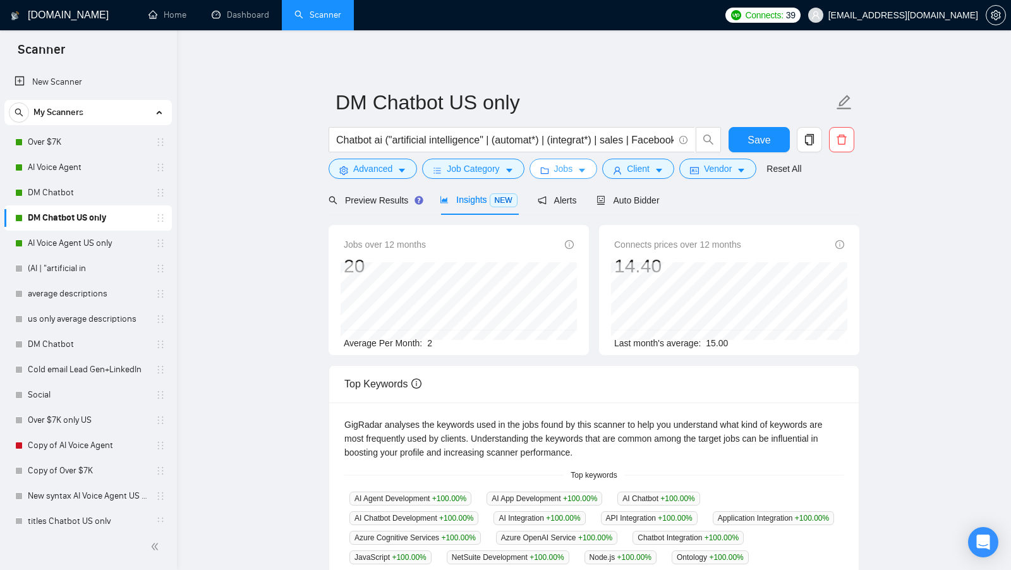
click at [575, 159] on button "Jobs" at bounding box center [563, 169] width 68 height 20
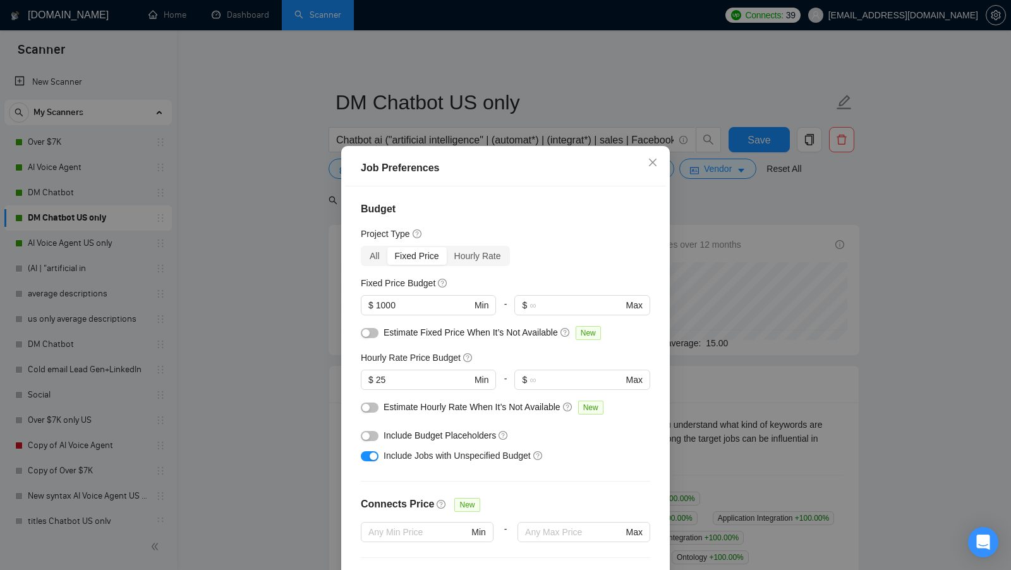
click at [723, 265] on div "Job Preferences Budget Project Type All Fixed Price Hourly Rate Fixed Price Bud…" at bounding box center [505, 285] width 1011 height 570
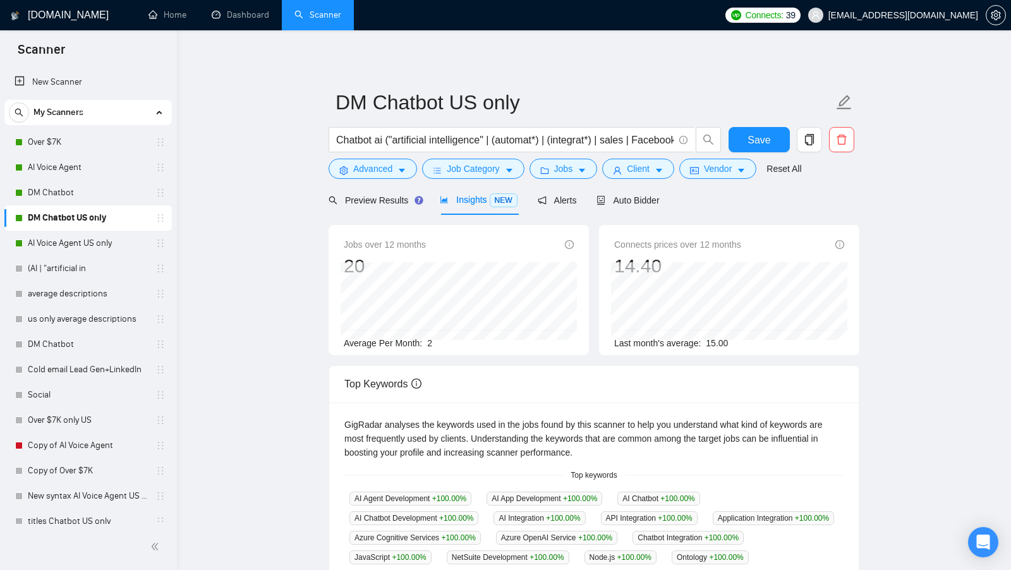
click at [432, 343] on span "2" at bounding box center [429, 343] width 5 height 10
click at [121, 249] on link "AI Voice Agent US only" at bounding box center [88, 243] width 120 height 25
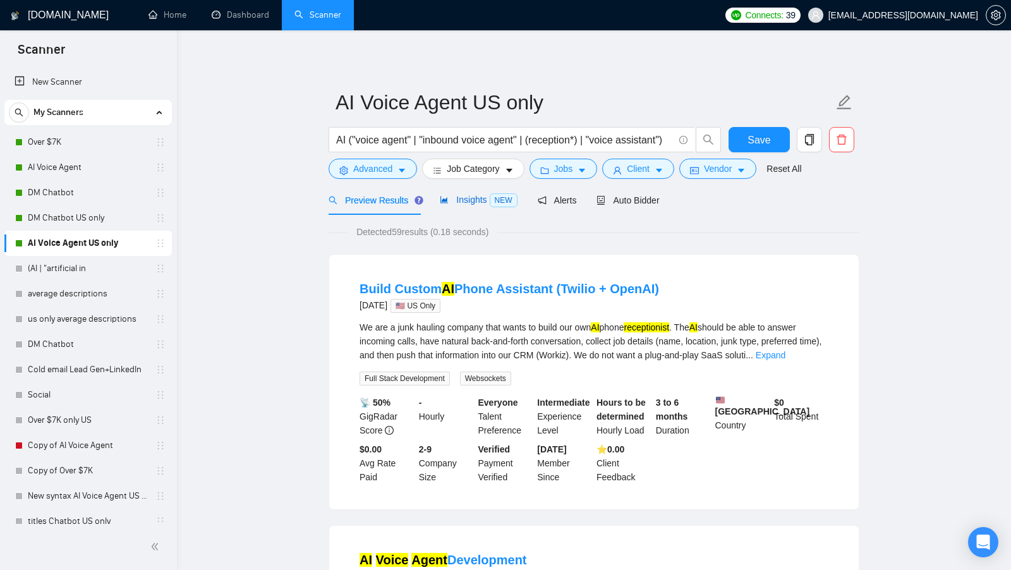
click at [470, 204] on span "Insights NEW" at bounding box center [478, 200] width 77 height 10
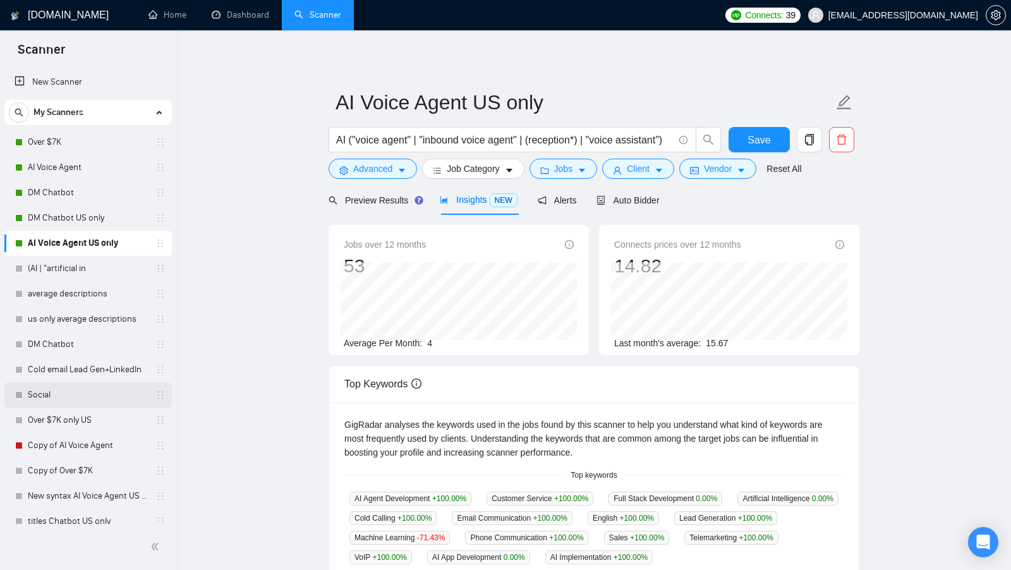
scroll to position [35, 0]
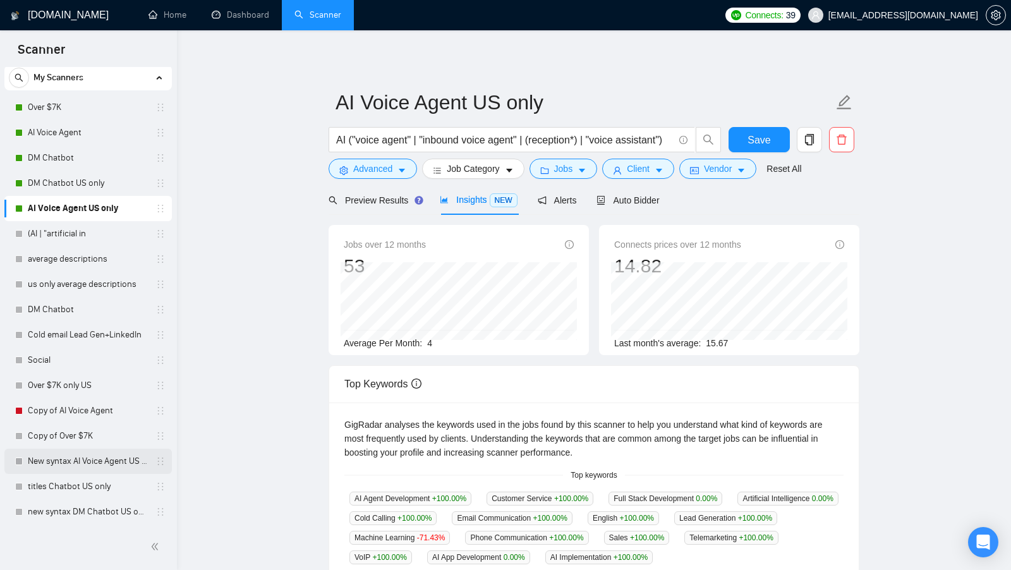
click at [114, 469] on link "New syntax AI Voice Agent US only" at bounding box center [88, 461] width 120 height 25
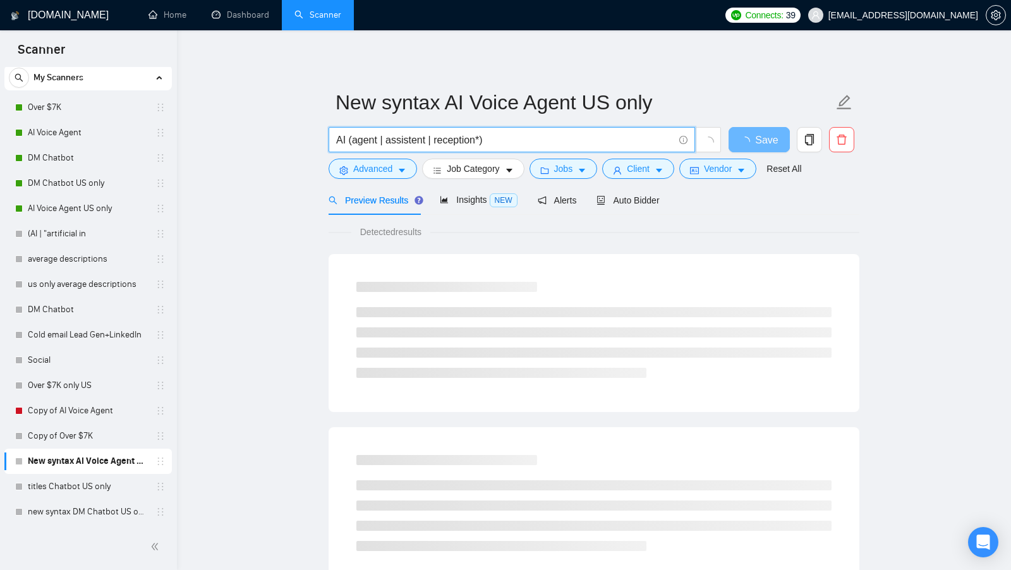
drag, startPoint x: 347, startPoint y: 143, endPoint x: 504, endPoint y: 135, distance: 156.3
click at [503, 135] on input "AI (agent | assistent | reception*)" at bounding box center [504, 140] width 337 height 16
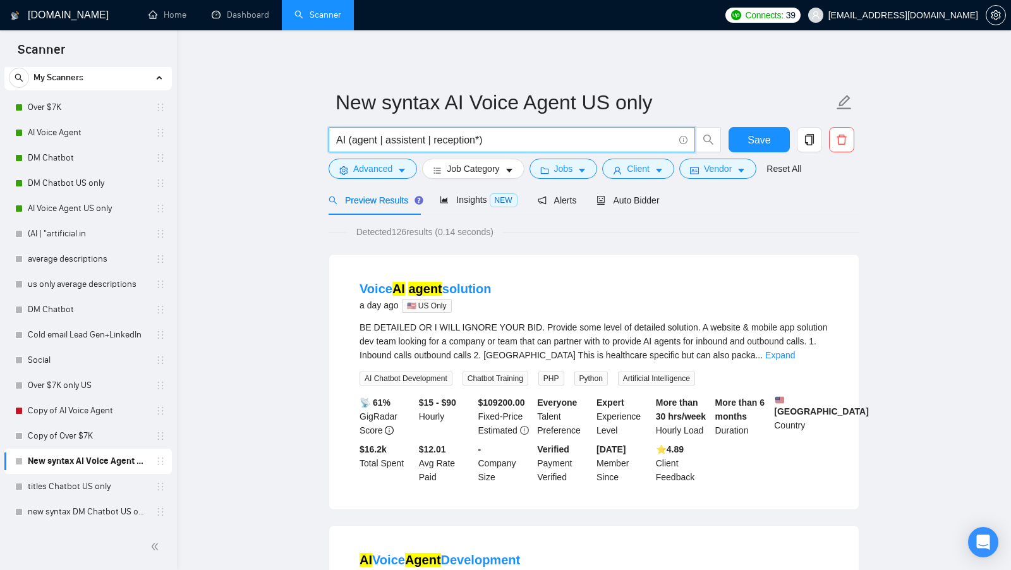
click at [504, 135] on input "AI (agent | assistent | reception*)" at bounding box center [504, 140] width 337 height 16
click at [458, 204] on span "Insights NEW" at bounding box center [478, 200] width 77 height 10
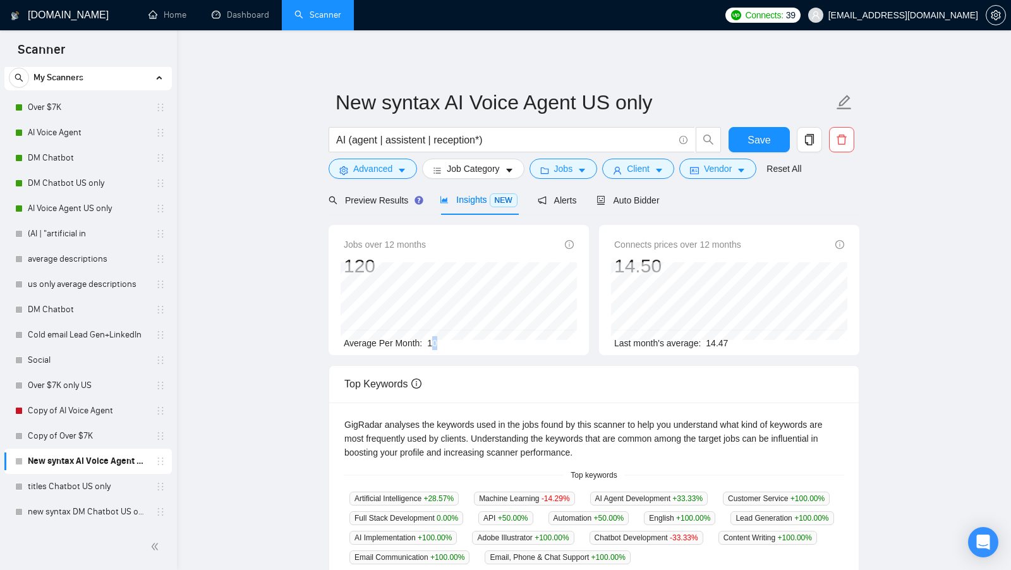
drag, startPoint x: 431, startPoint y: 341, endPoint x: 447, endPoint y: 341, distance: 15.8
click at [447, 341] on div "Average Per Month: 10" at bounding box center [459, 343] width 230 height 14
click at [87, 500] on link "new syntax DM Chatbot US only" at bounding box center [88, 511] width 120 height 25
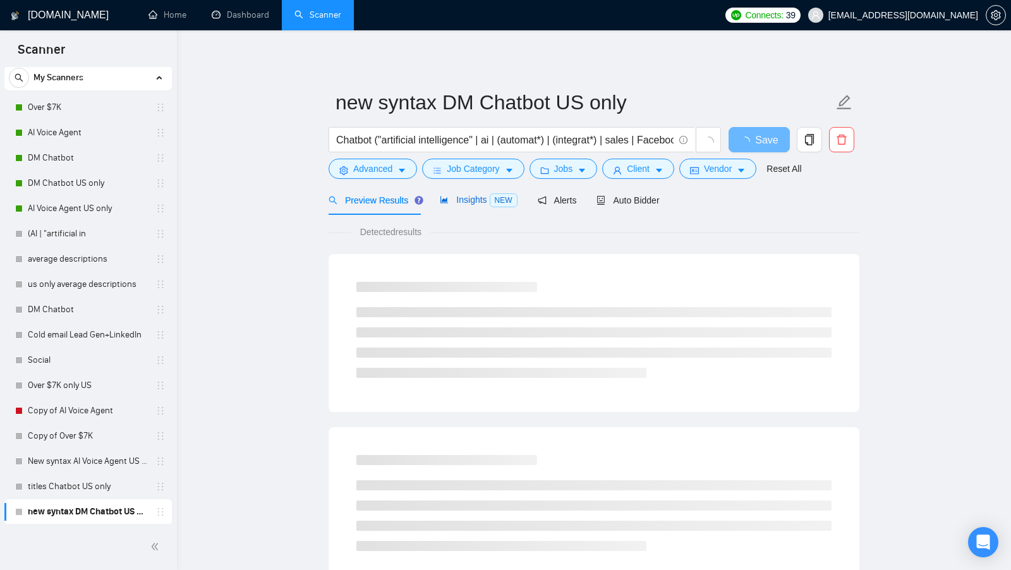
click at [476, 193] on div "Insights NEW" at bounding box center [478, 200] width 77 height 15
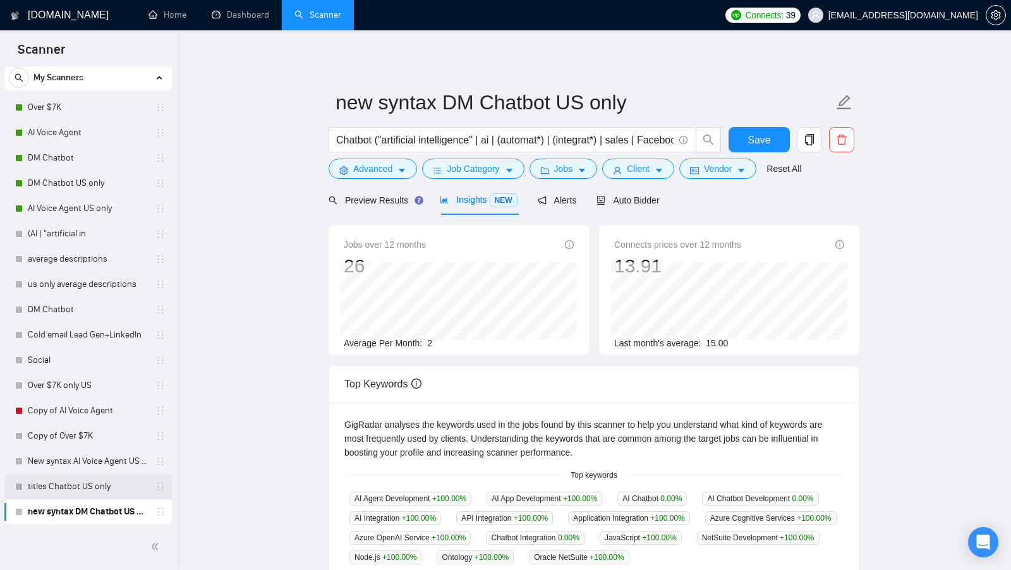
click at [94, 487] on link "titles Chatbot US only" at bounding box center [88, 486] width 120 height 25
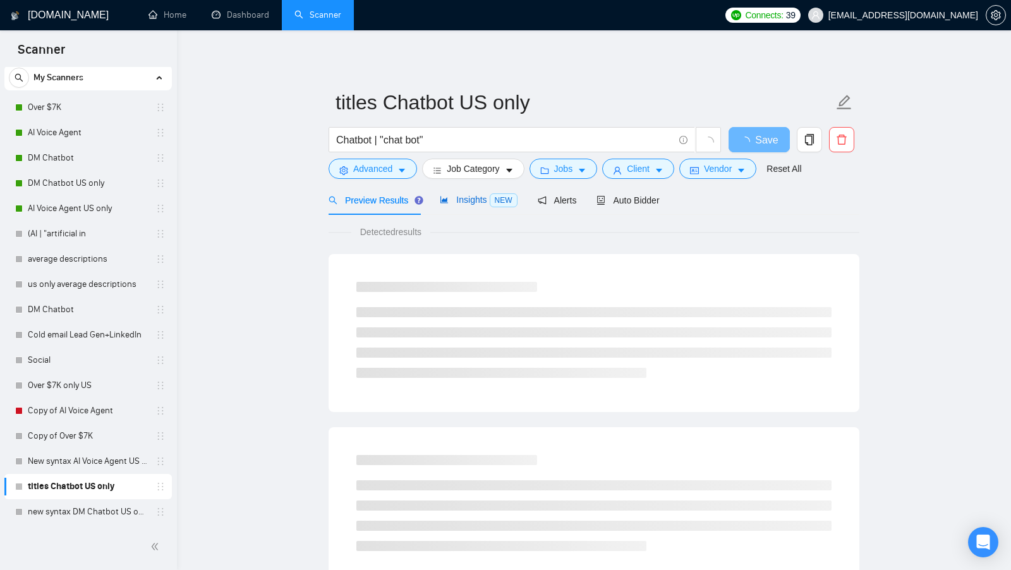
click at [480, 206] on div "Insights NEW" at bounding box center [478, 200] width 77 height 15
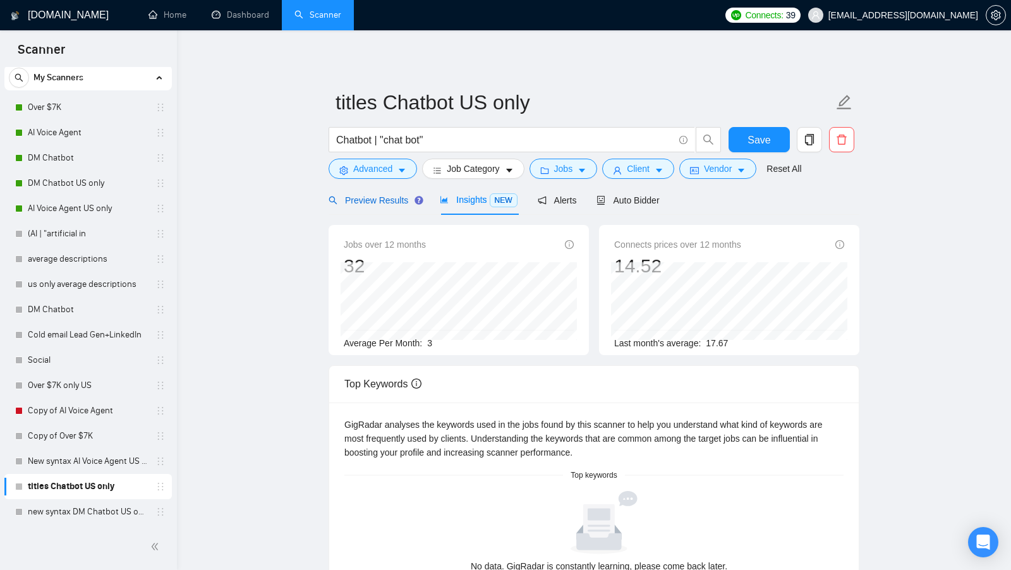
click at [392, 205] on span "Preview Results" at bounding box center [374, 200] width 91 height 10
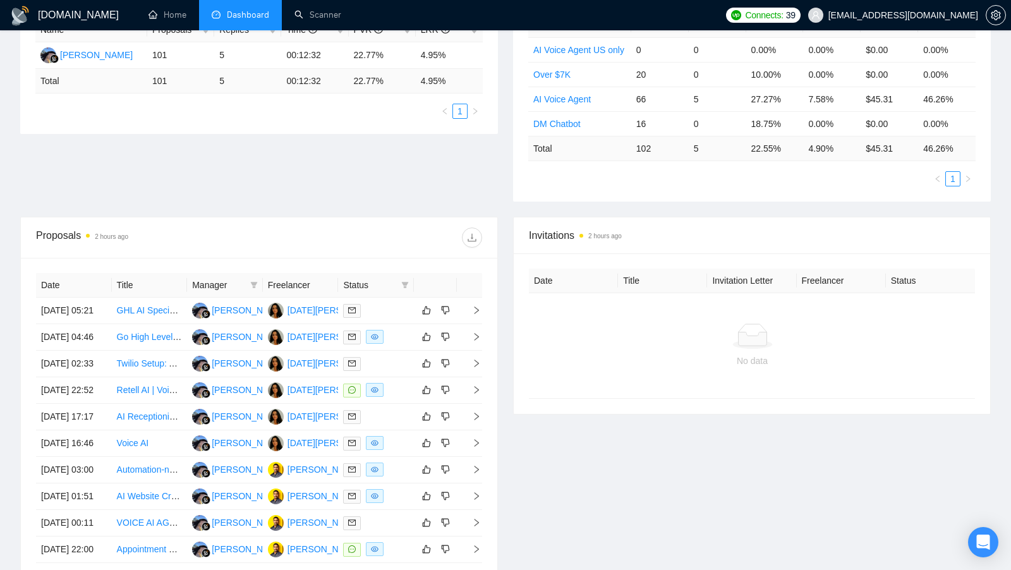
scroll to position [289, 0]
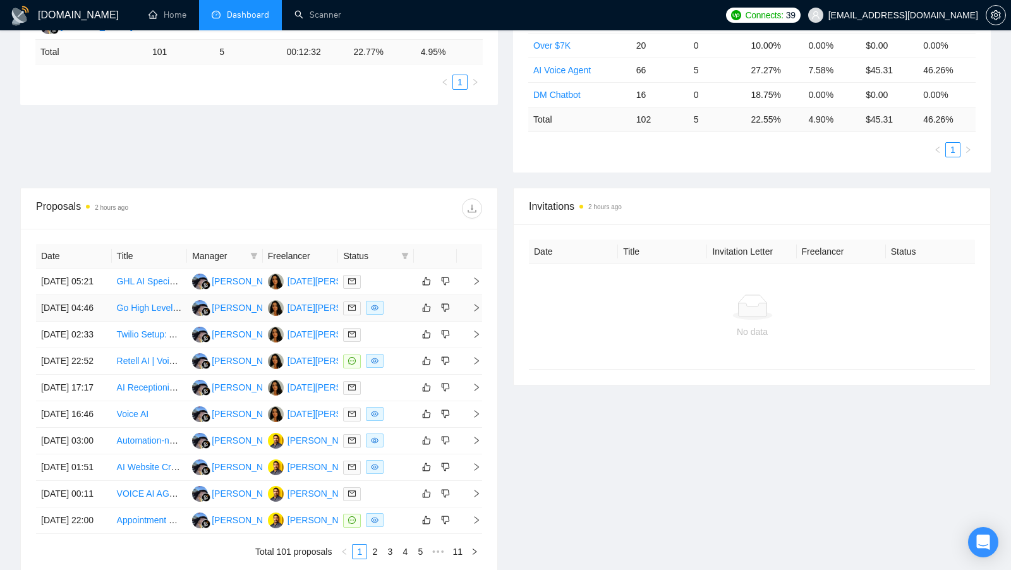
click at [394, 315] on div at bounding box center [376, 308] width 66 height 15
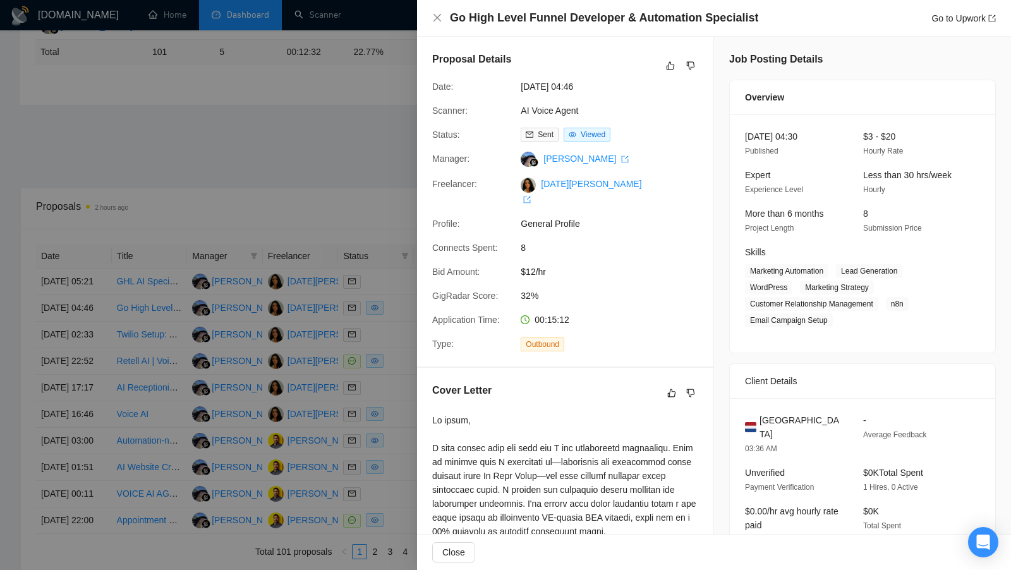
click at [333, 202] on div at bounding box center [505, 285] width 1011 height 570
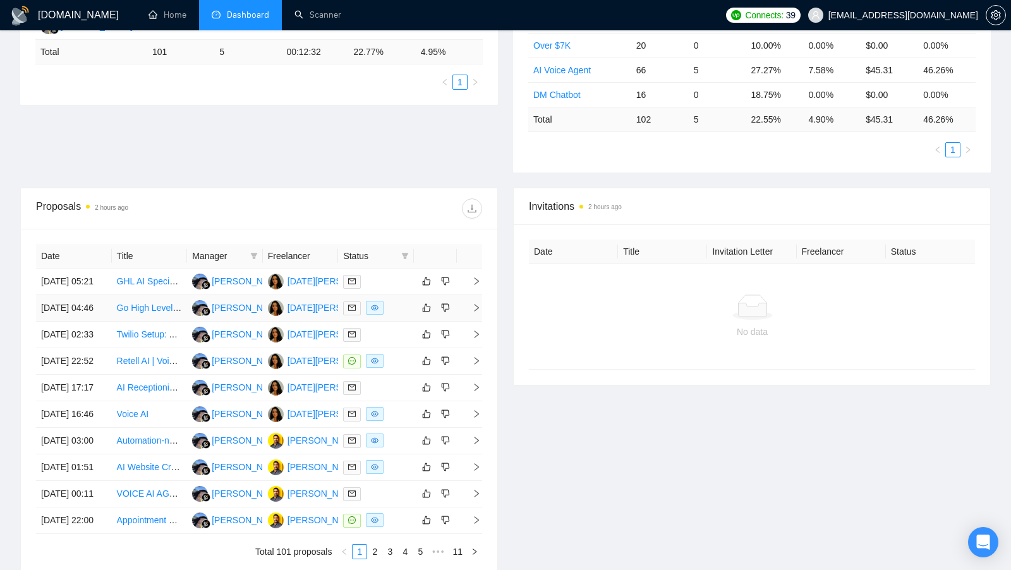
click at [385, 322] on td at bounding box center [376, 308] width 76 height 27
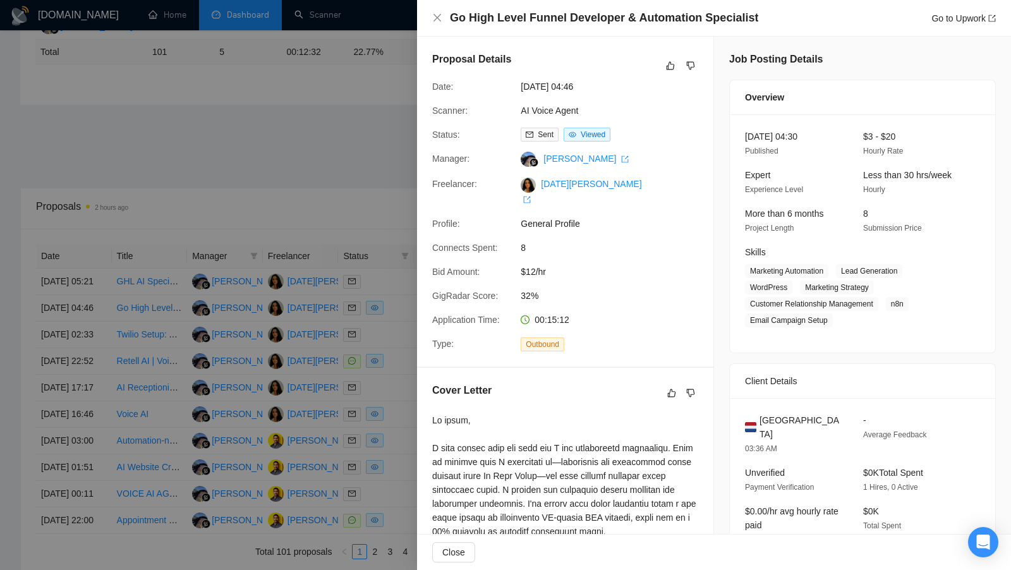
click at [394, 317] on div at bounding box center [505, 285] width 1011 height 570
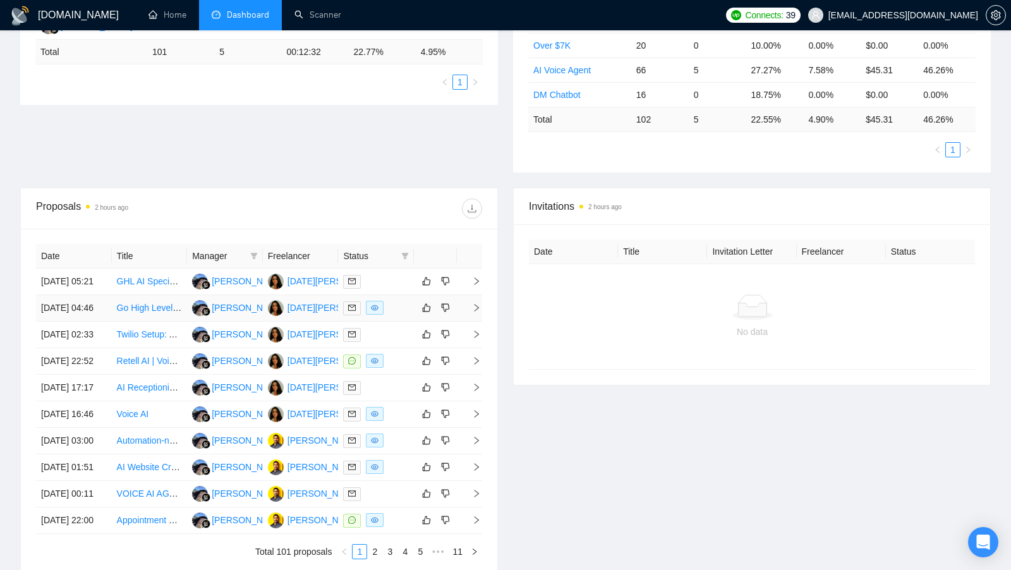
click at [393, 303] on td at bounding box center [376, 308] width 76 height 27
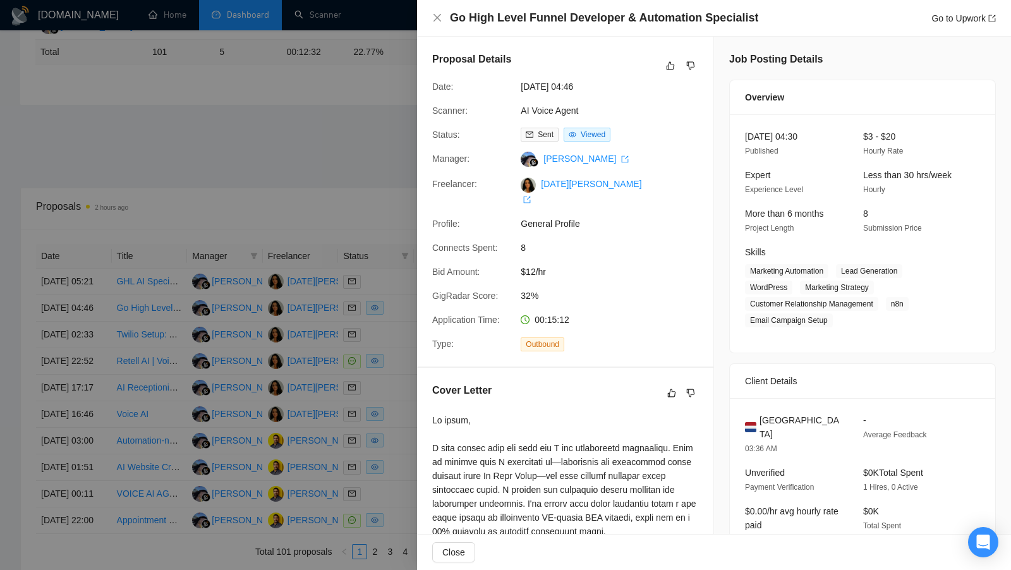
click at [393, 302] on div at bounding box center [505, 285] width 1011 height 570
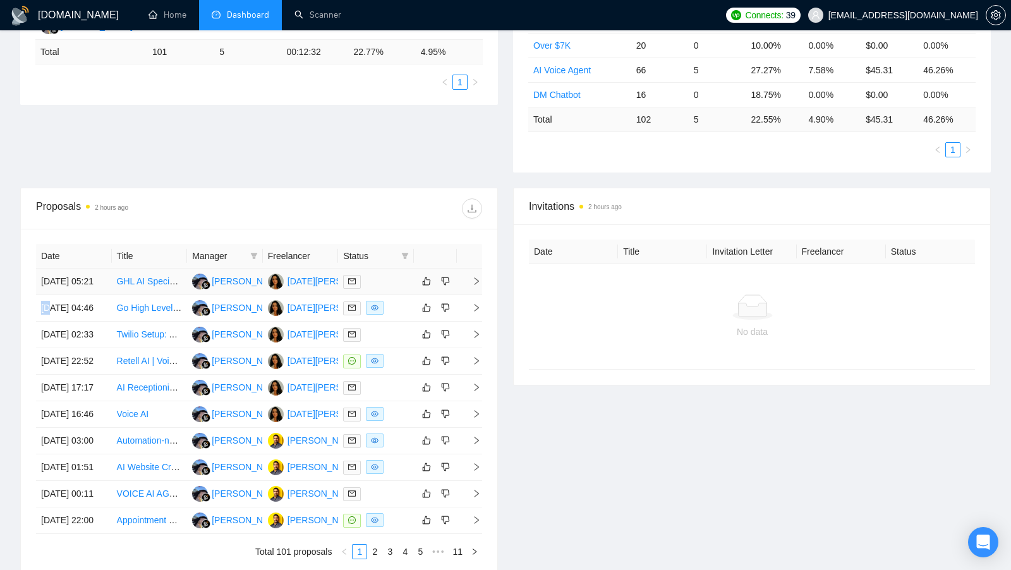
click at [393, 295] on td at bounding box center [376, 281] width 76 height 27
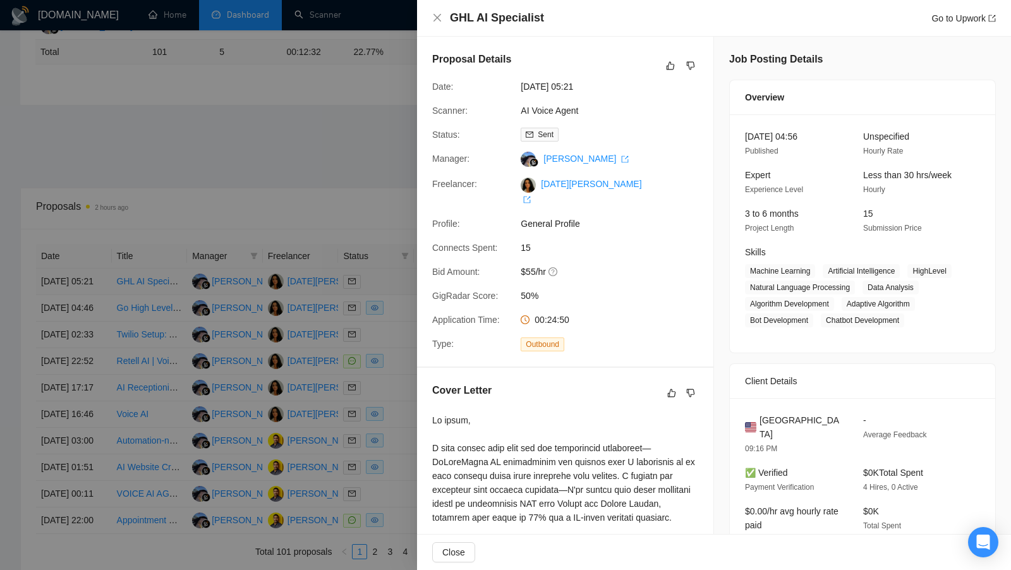
click at [393, 298] on div at bounding box center [505, 285] width 1011 height 570
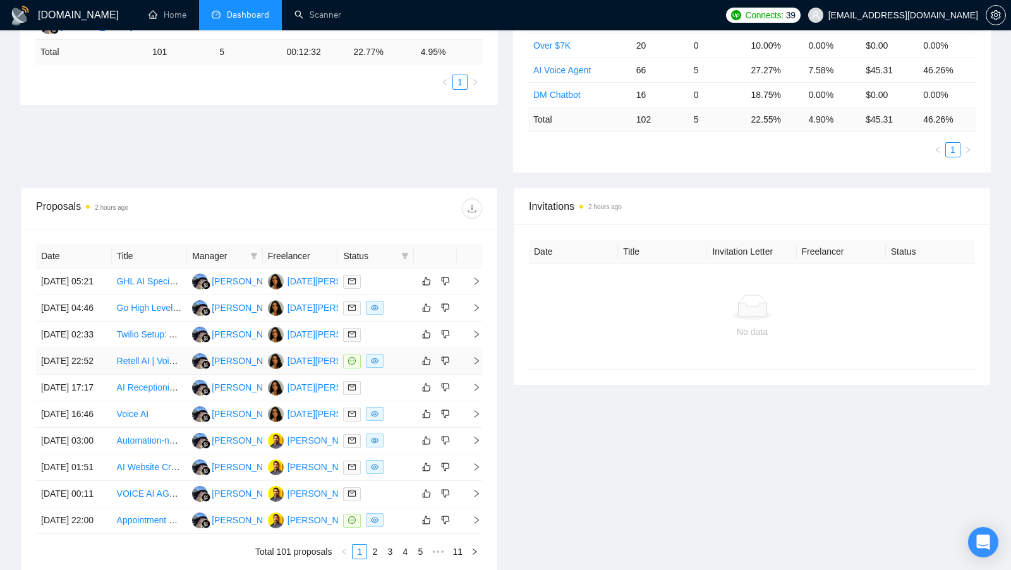
click at [393, 368] on div at bounding box center [376, 361] width 66 height 15
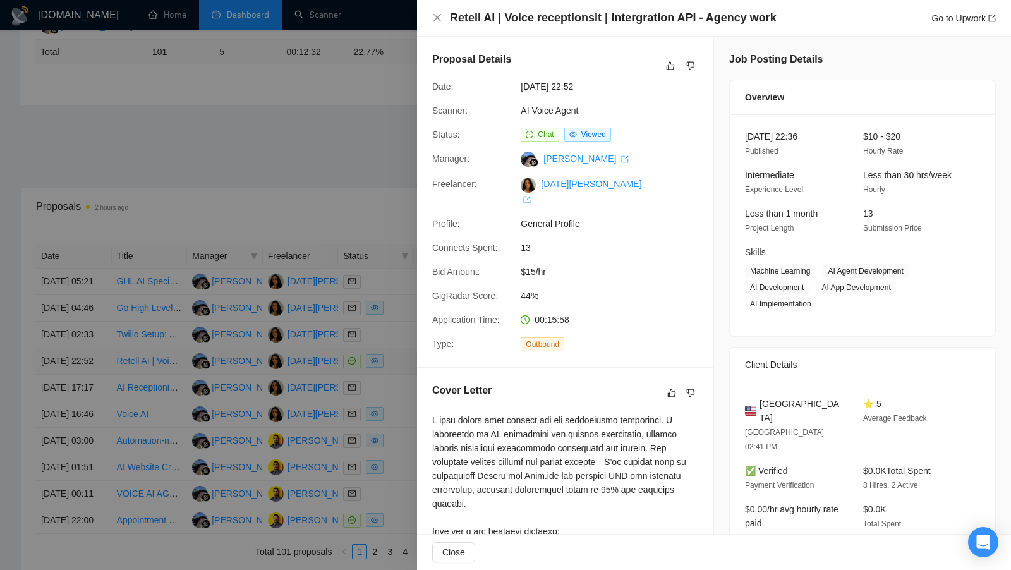
click at [393, 396] on div at bounding box center [505, 285] width 1011 height 570
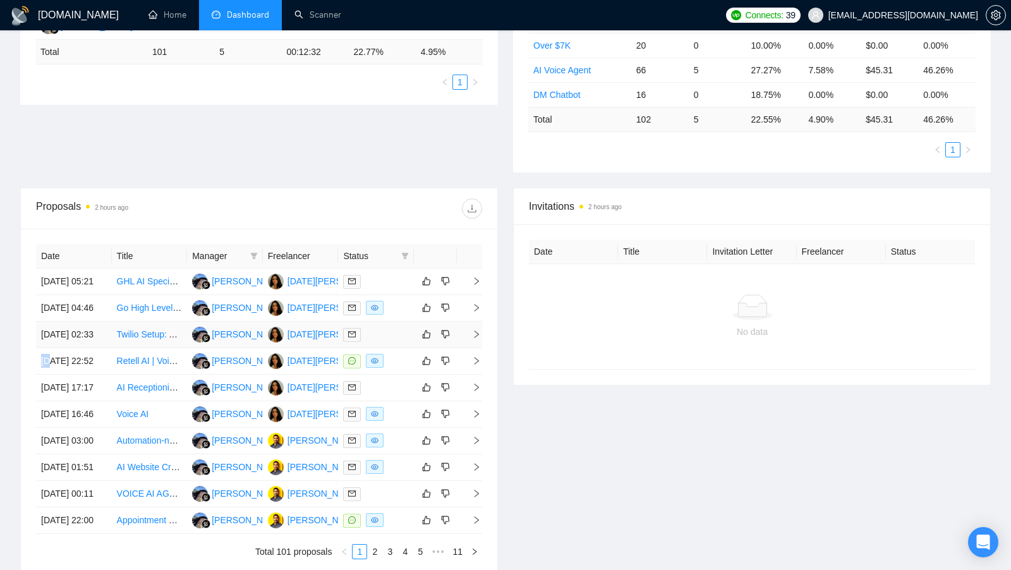
click at [393, 348] on td at bounding box center [376, 335] width 76 height 27
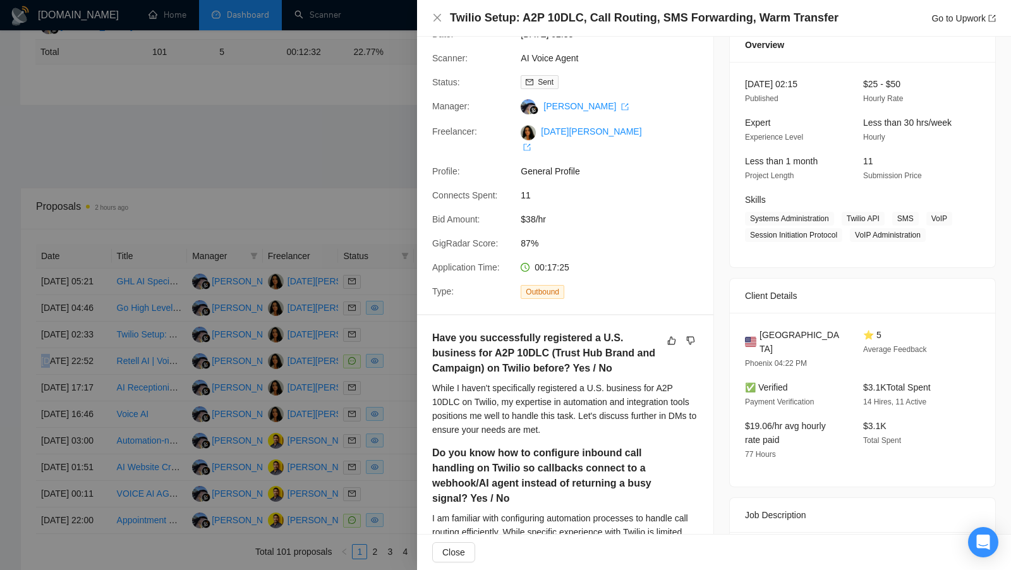
scroll to position [0, 0]
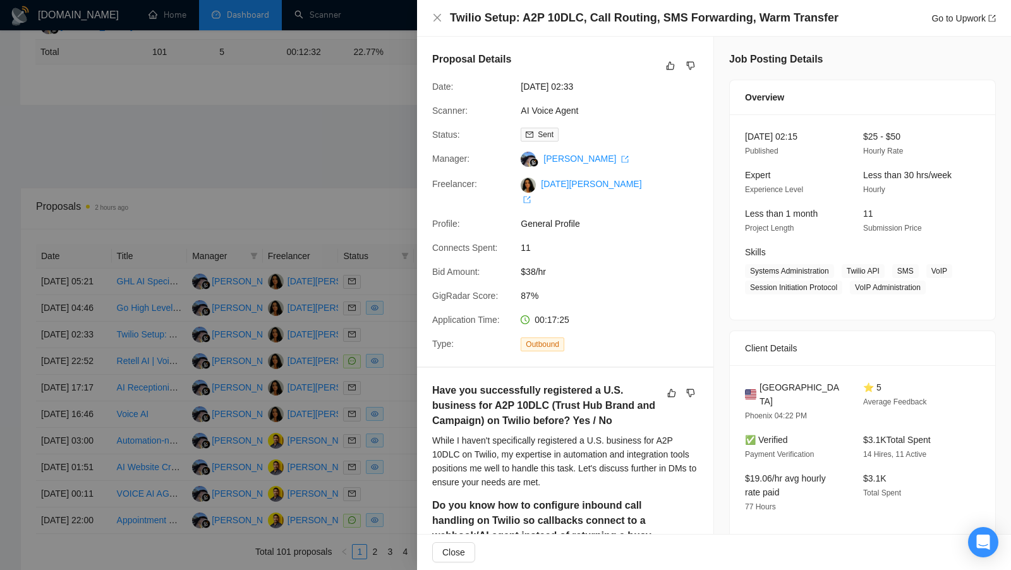
click at [397, 372] on div at bounding box center [505, 285] width 1011 height 570
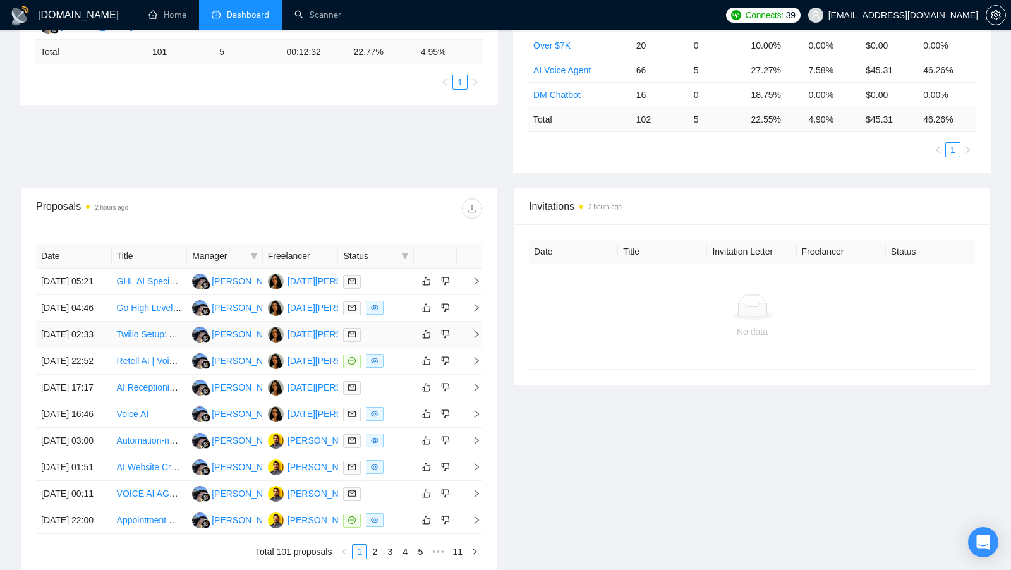
scroll to position [428, 0]
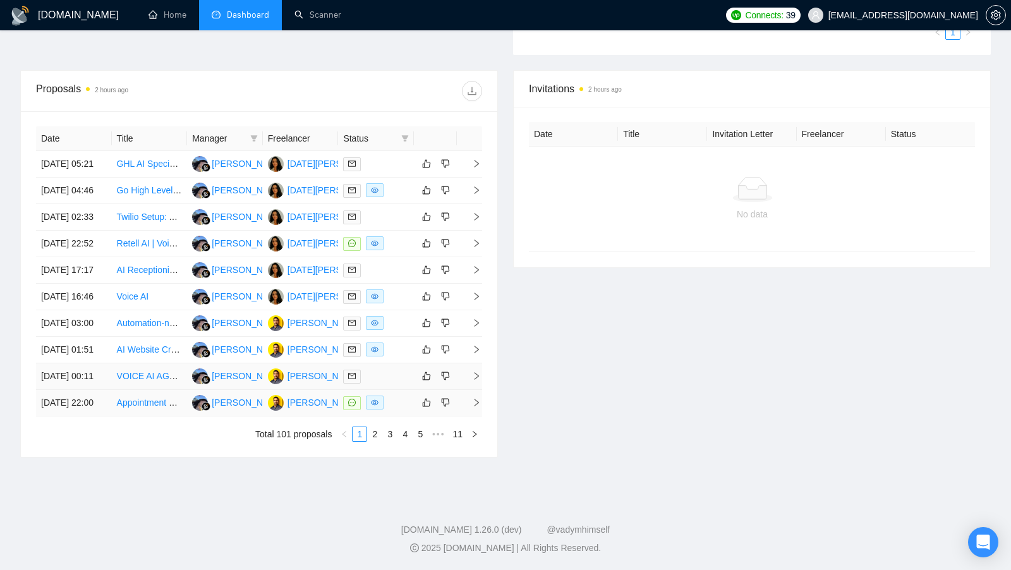
click at [392, 416] on td at bounding box center [376, 403] width 76 height 27
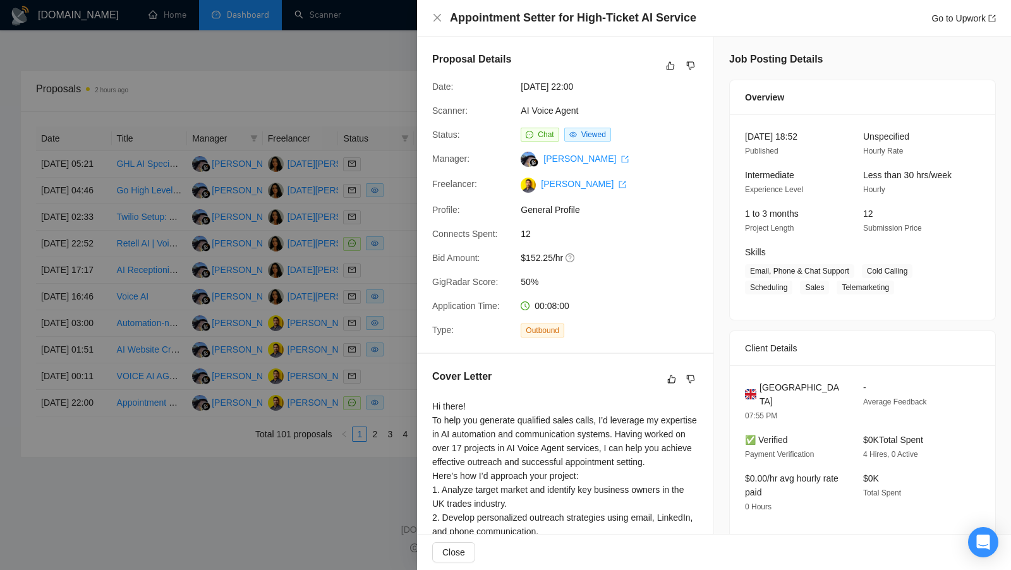
click at [390, 448] on div at bounding box center [505, 285] width 1011 height 570
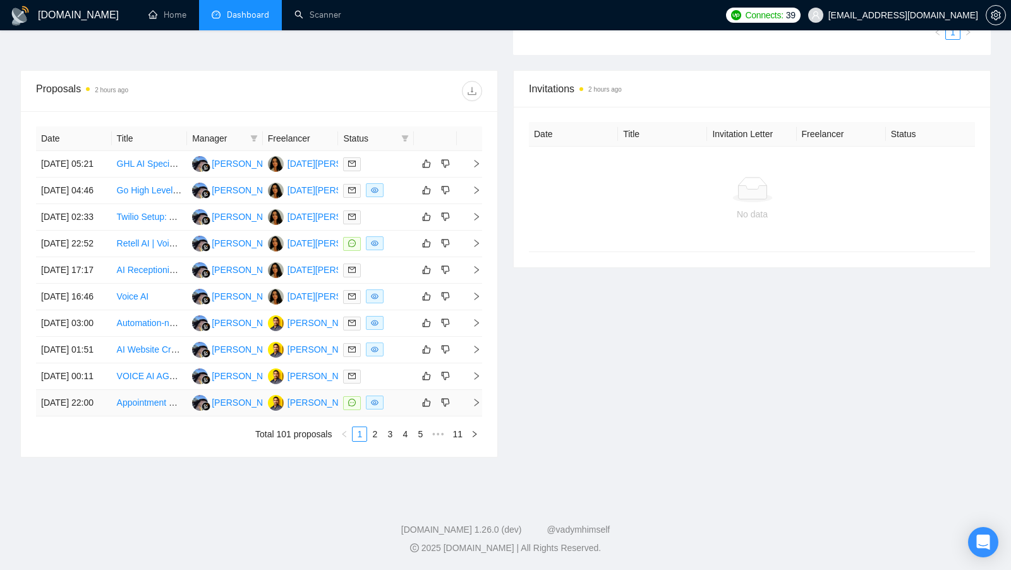
click at [399, 416] on td at bounding box center [376, 403] width 76 height 27
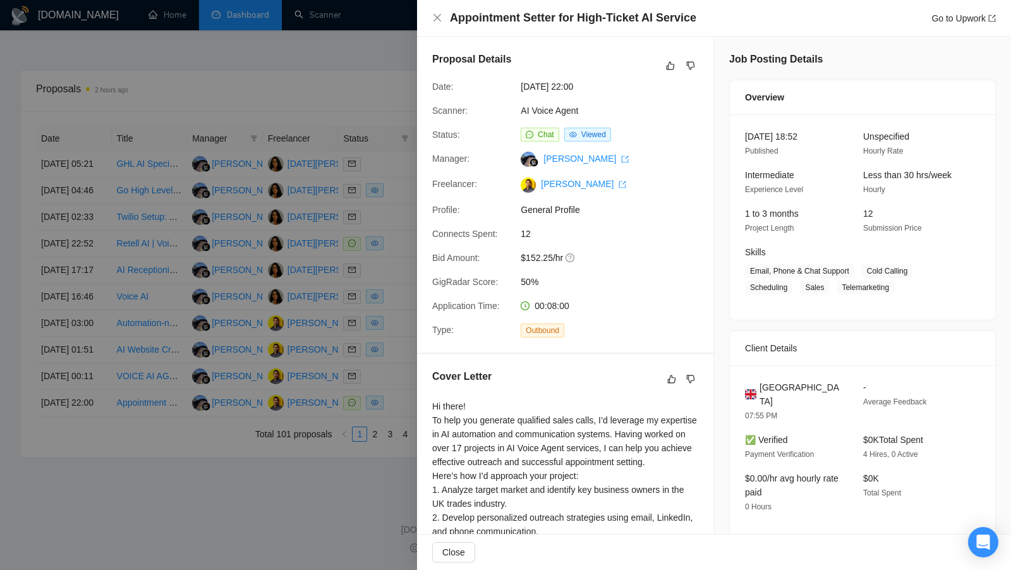
scroll to position [224, 0]
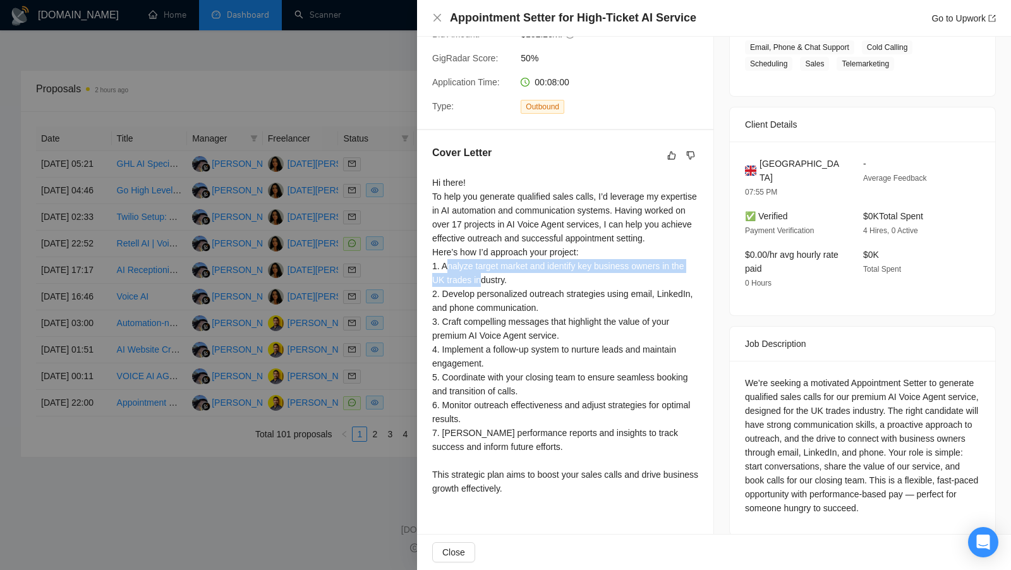
drag, startPoint x: 449, startPoint y: 277, endPoint x: 498, endPoint y: 303, distance: 55.7
click at [487, 299] on div "Hi there! To help you generate qualified sales calls, I’d leverage my expertise…" at bounding box center [565, 336] width 266 height 320
click at [498, 303] on div "Hi there! To help you generate qualified sales calls, I’d leverage my expertise…" at bounding box center [565, 336] width 266 height 320
click at [412, 290] on div at bounding box center [505, 285] width 1011 height 570
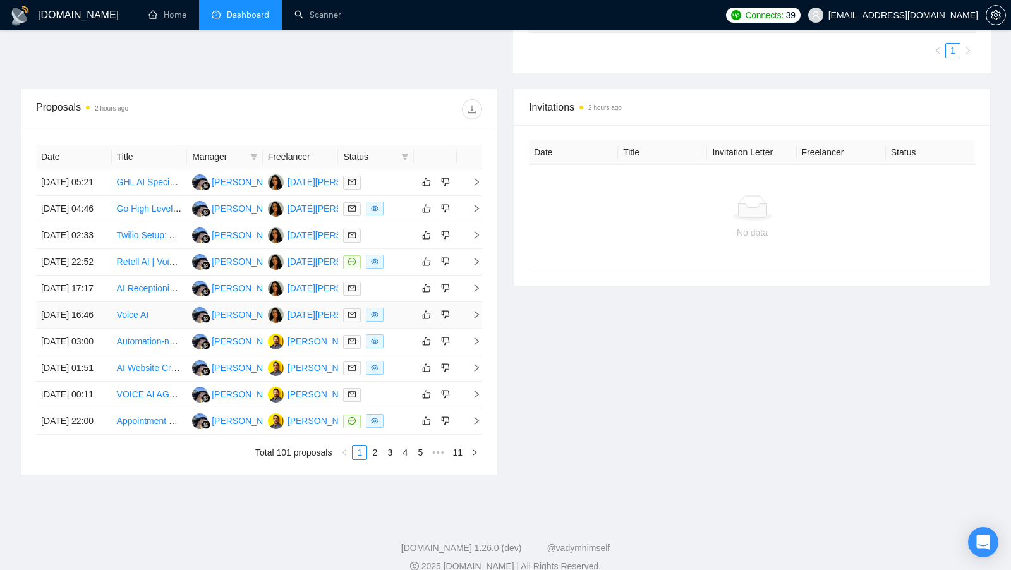
scroll to position [398, 0]
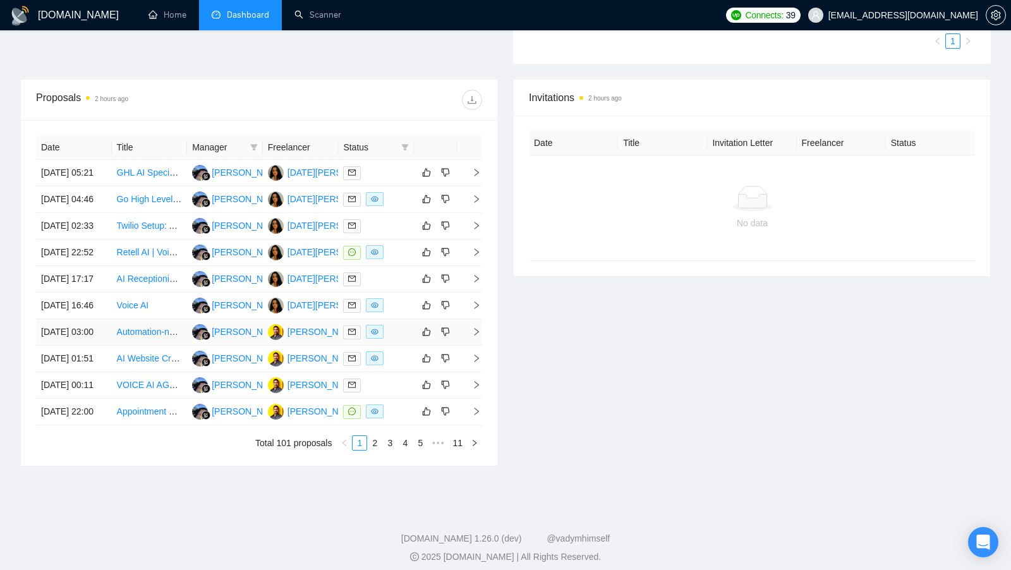
click at [397, 346] on td at bounding box center [376, 332] width 76 height 27
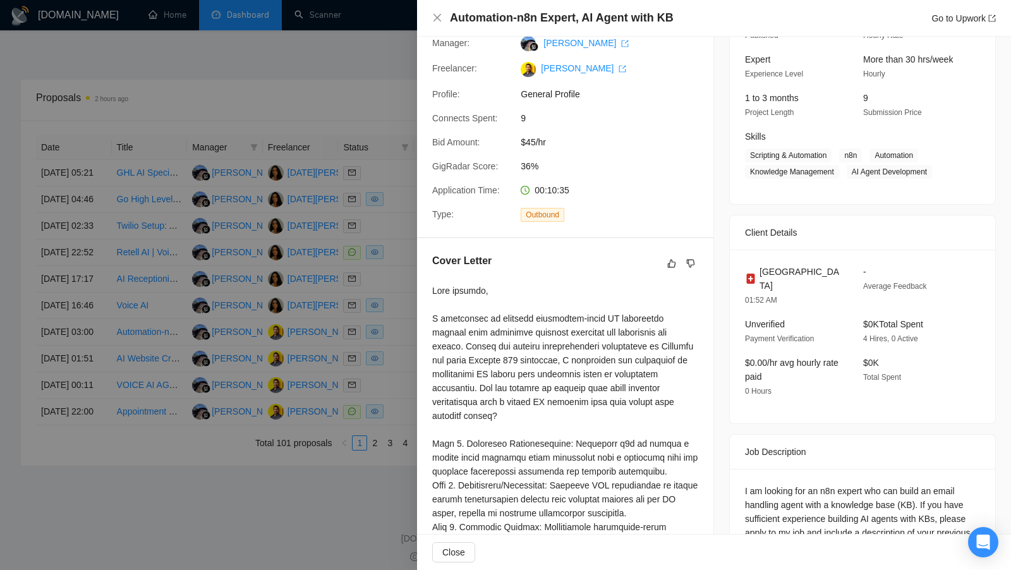
scroll to position [0, 0]
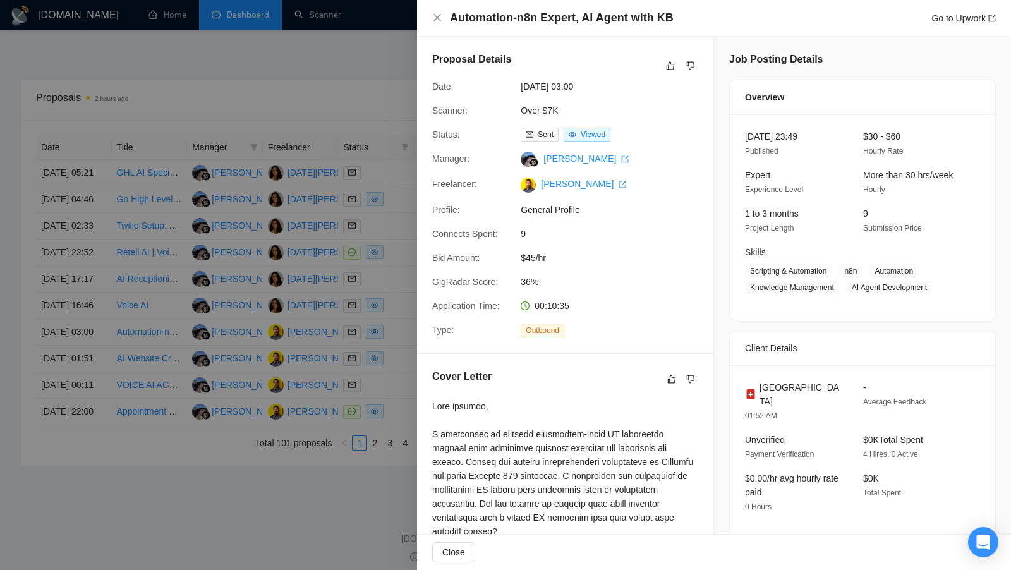
click at [358, 247] on div at bounding box center [505, 285] width 1011 height 570
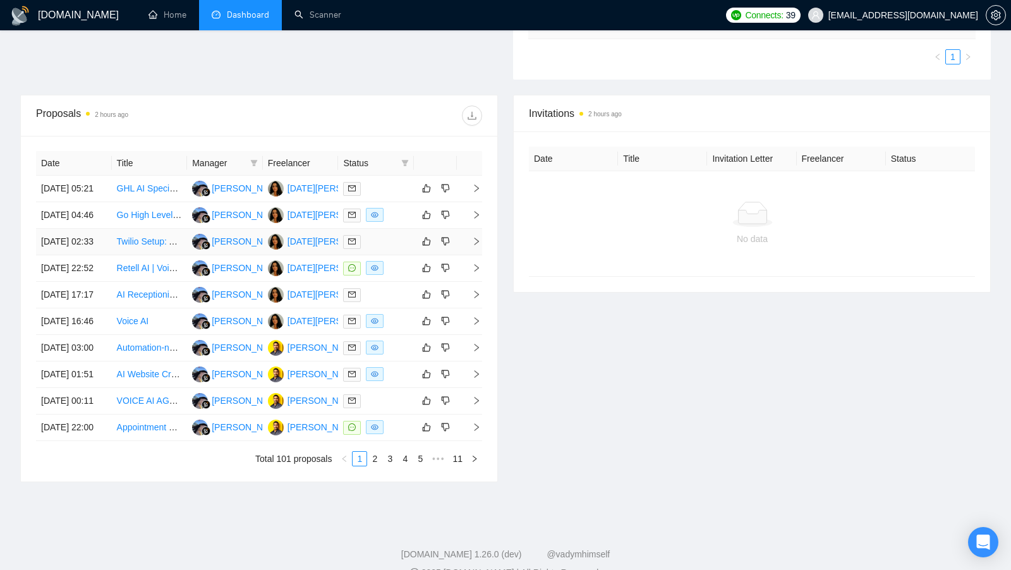
scroll to position [379, 0]
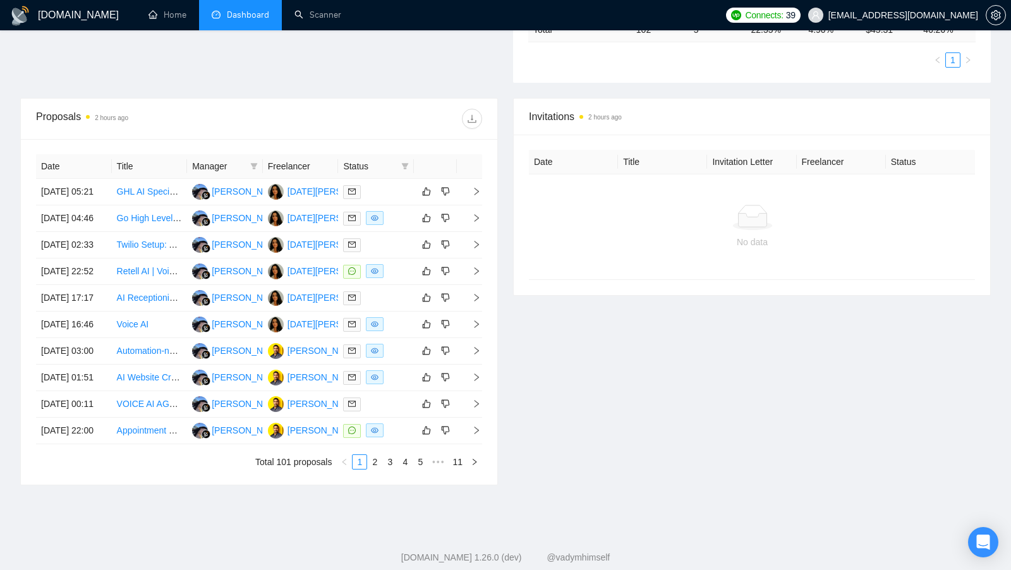
click at [395, 166] on span "Status" at bounding box center [369, 166] width 53 height 14
click at [402, 166] on icon "filter" at bounding box center [405, 166] width 8 height 8
click at [373, 191] on span "Chat" at bounding box center [365, 187] width 24 height 10
click at [416, 139] on div "Date Title Manager Freelancer Status [DATE] 05:21 GHL AI Specialist [PERSON_NAM…" at bounding box center [259, 312] width 476 height 346
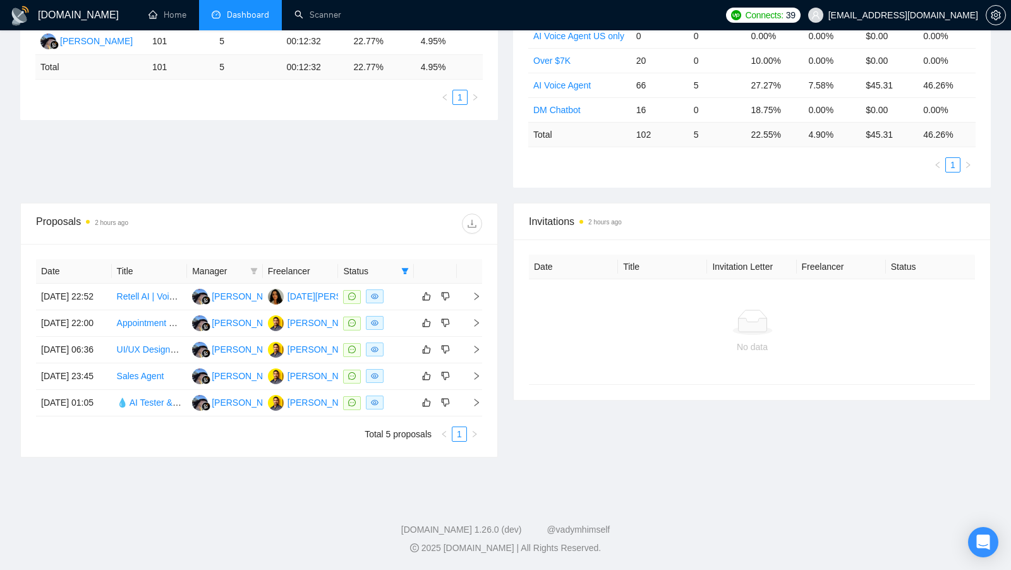
scroll to position [329, 0]
click at [408, 267] on icon "filter" at bounding box center [405, 271] width 8 height 8
click at [351, 287] on input "checkbox" at bounding box center [347, 292] width 10 height 10
checkbox input "false"
click at [329, 244] on div "Date Title Manager Freelancer Status 03 Sep, 2025 22:52 Retell AI | Voice recep…" at bounding box center [259, 350] width 476 height 213
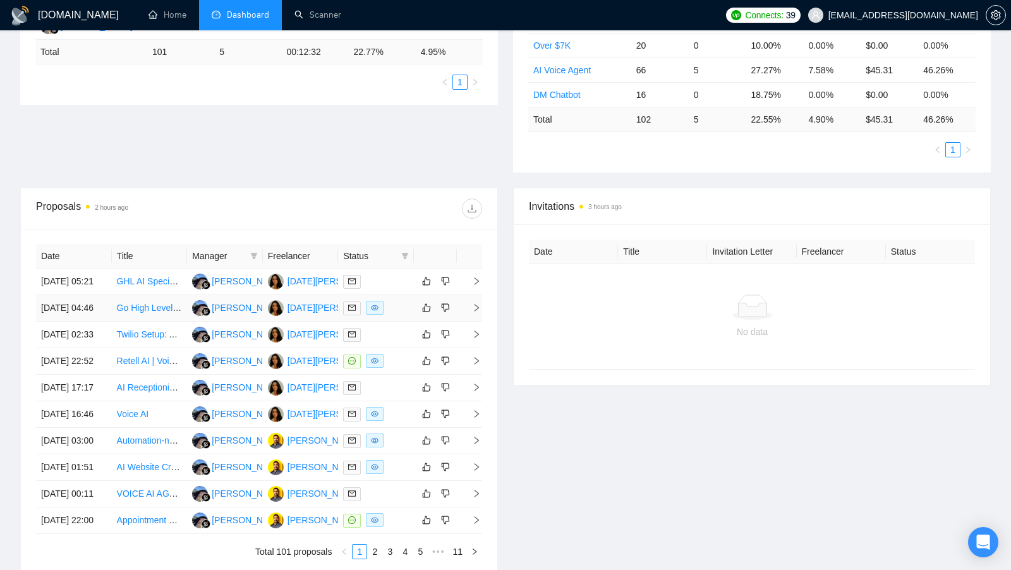
scroll to position [373, 0]
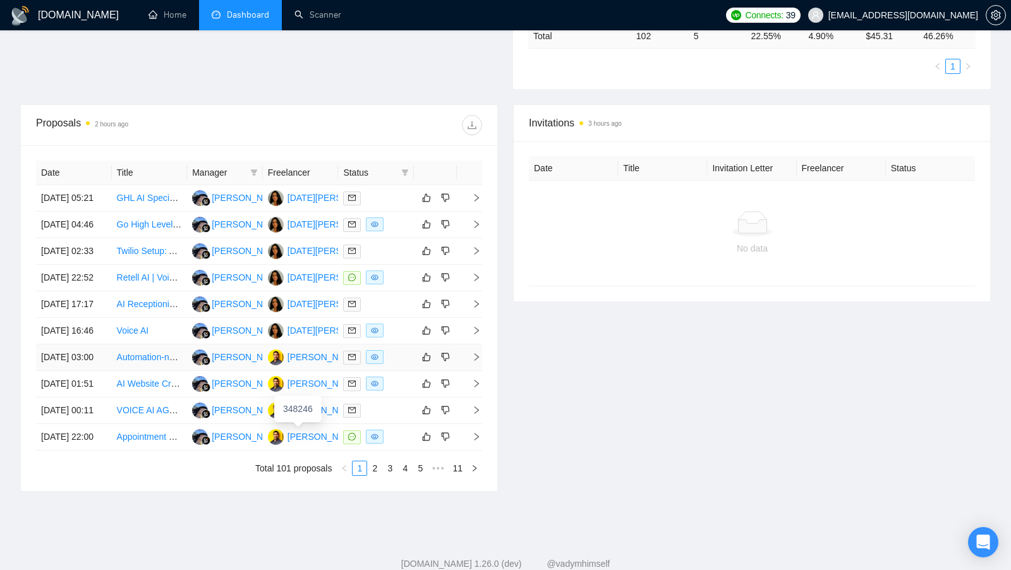
click at [308, 364] on div "[PERSON_NAME]" at bounding box center [323, 357] width 73 height 14
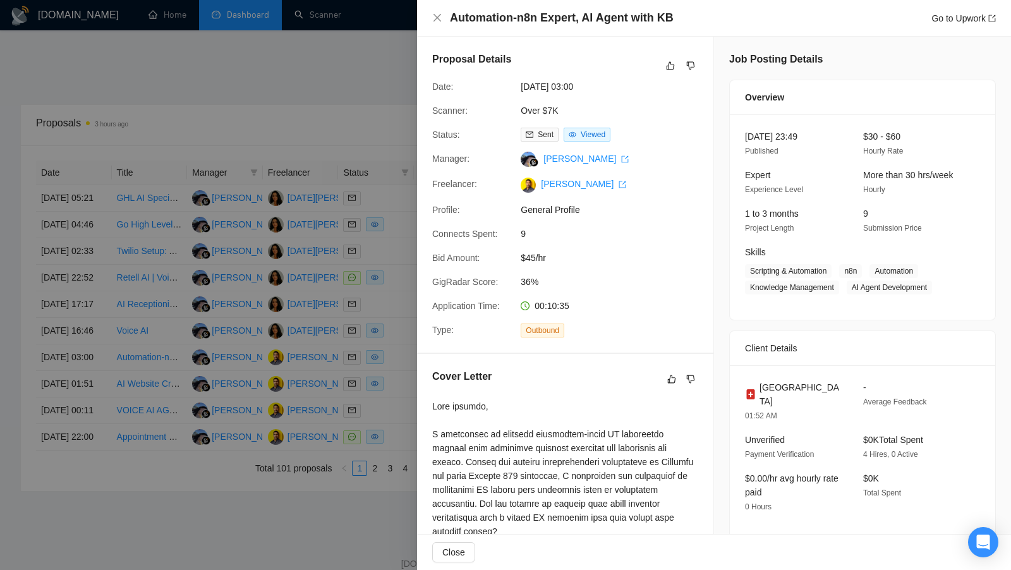
click at [415, 285] on div at bounding box center [505, 285] width 1011 height 570
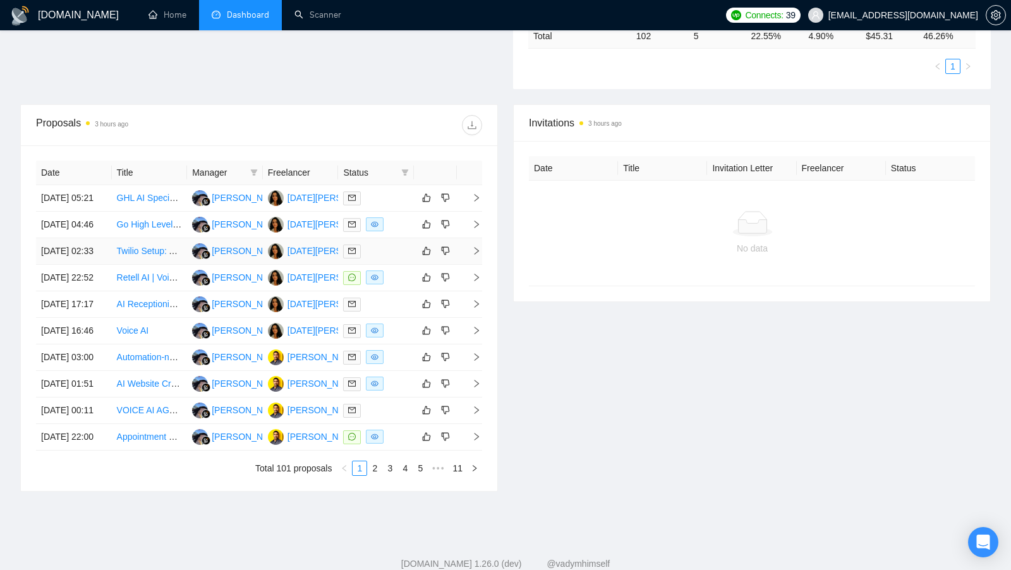
scroll to position [414, 0]
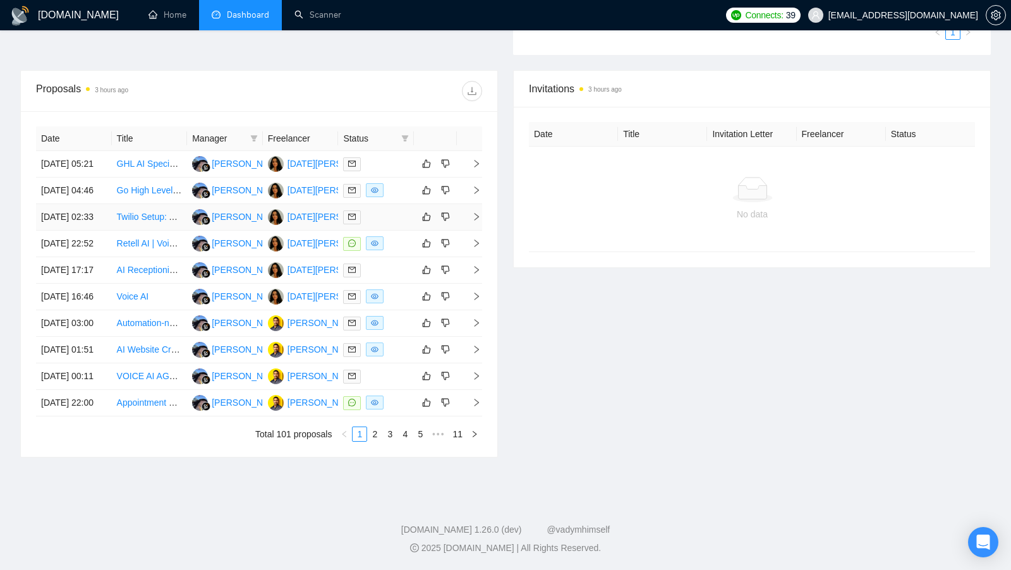
click at [393, 224] on div at bounding box center [376, 217] width 66 height 15
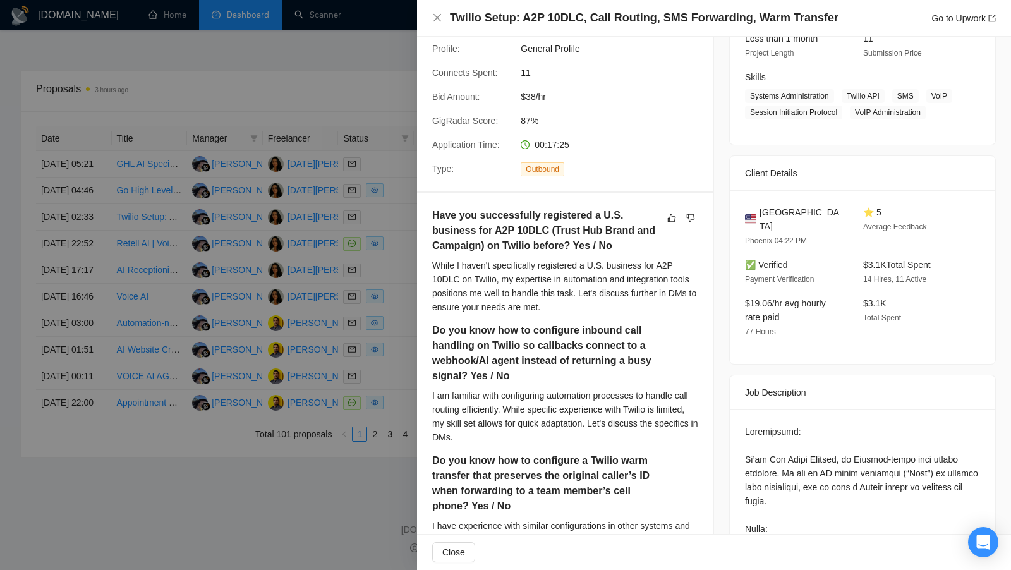
scroll to position [183, 0]
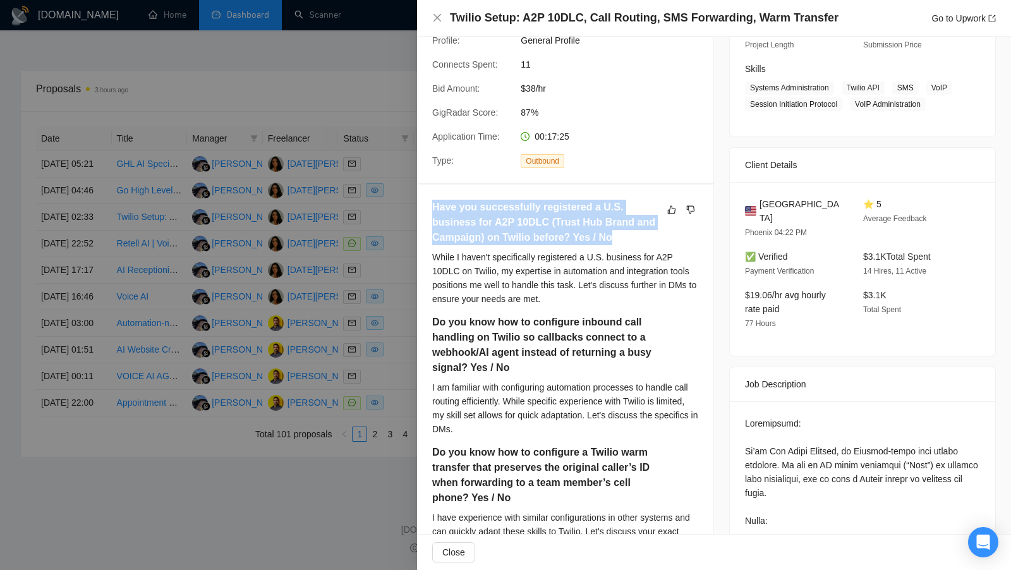
drag, startPoint x: 431, startPoint y: 192, endPoint x: 629, endPoint y: 223, distance: 200.1
click at [629, 223] on h5 "Have you successfully registered a U.S. business for A2P 10DLC (Trust Hub Brand…" at bounding box center [545, 222] width 226 height 45
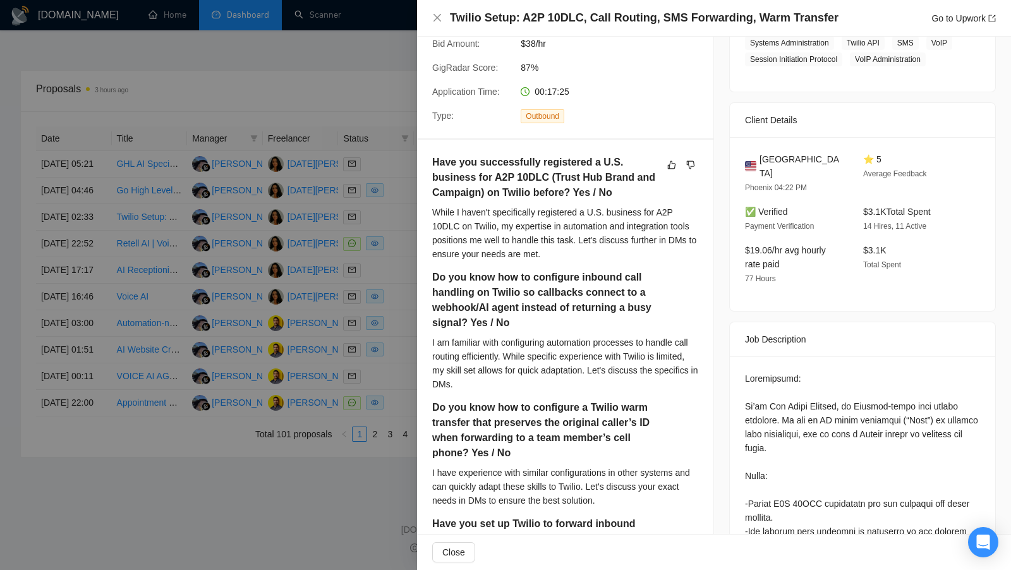
scroll to position [229, 0]
drag, startPoint x: 430, startPoint y: 197, endPoint x: 615, endPoint y: 205, distance: 185.3
click at [477, 204] on div "While I haven't specifically registered a U.S. business for A2P 10DLC on Twilio…" at bounding box center [565, 232] width 266 height 56
drag, startPoint x: 571, startPoint y: 178, endPoint x: 629, endPoint y: 178, distance: 57.5
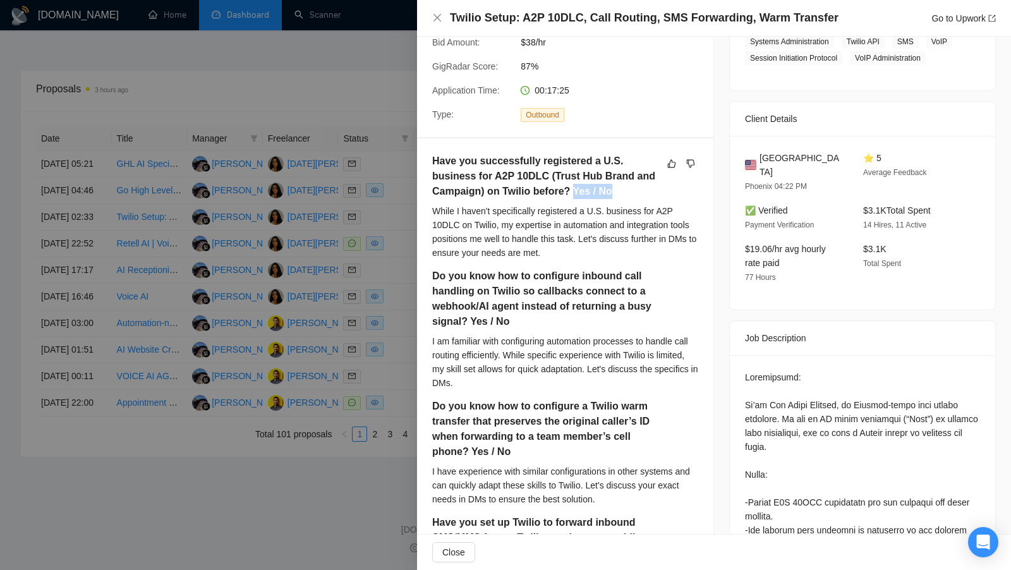
click at [629, 178] on h5 "Have you successfully registered a U.S. business for A2P 10DLC (Trust Hub Brand…" at bounding box center [545, 176] width 226 height 45
drag, startPoint x: 469, startPoint y: 306, endPoint x: 554, endPoint y: 306, distance: 85.3
click at [553, 306] on h5 "Do you know how to configure inbound call handling on Twilio so callbacks conne…" at bounding box center [545, 298] width 226 height 61
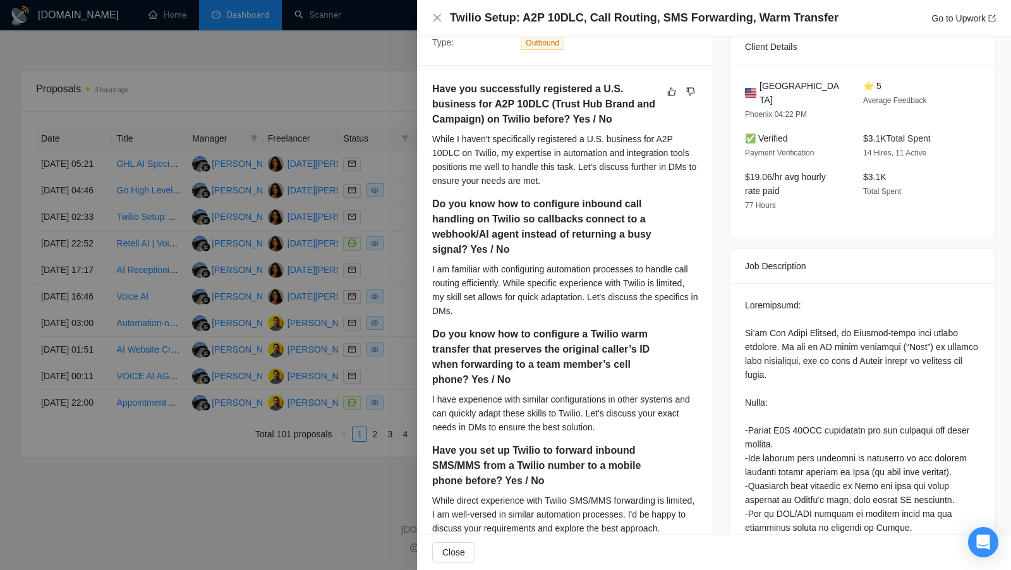
click at [402, 227] on div at bounding box center [505, 285] width 1011 height 570
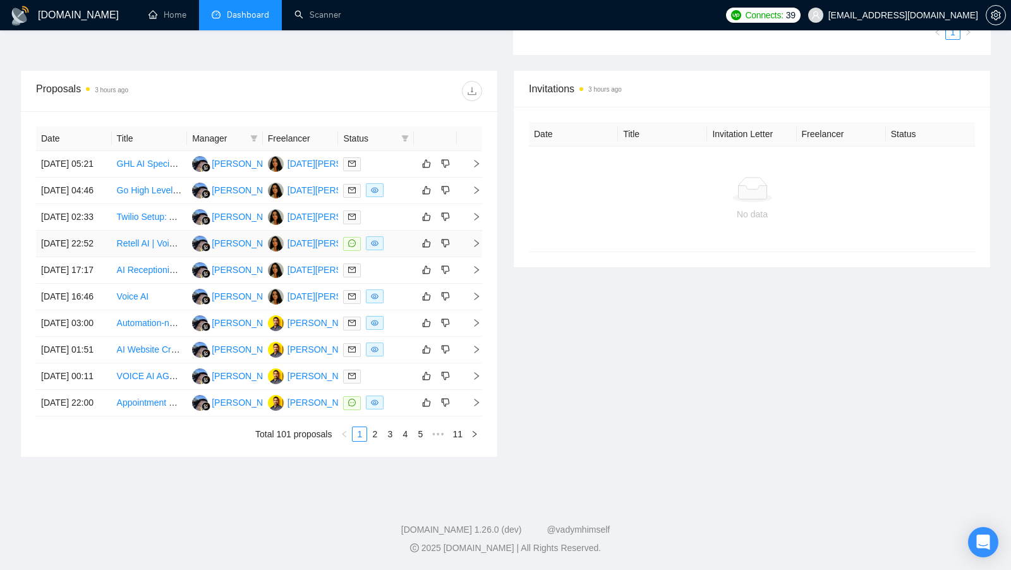
click at [391, 251] on div at bounding box center [376, 243] width 66 height 15
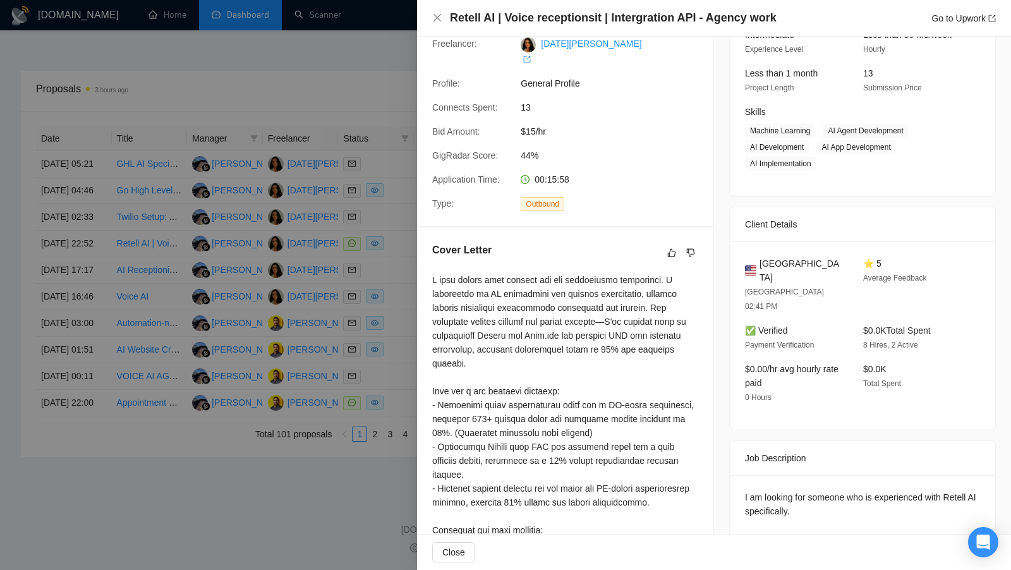
scroll to position [114, 0]
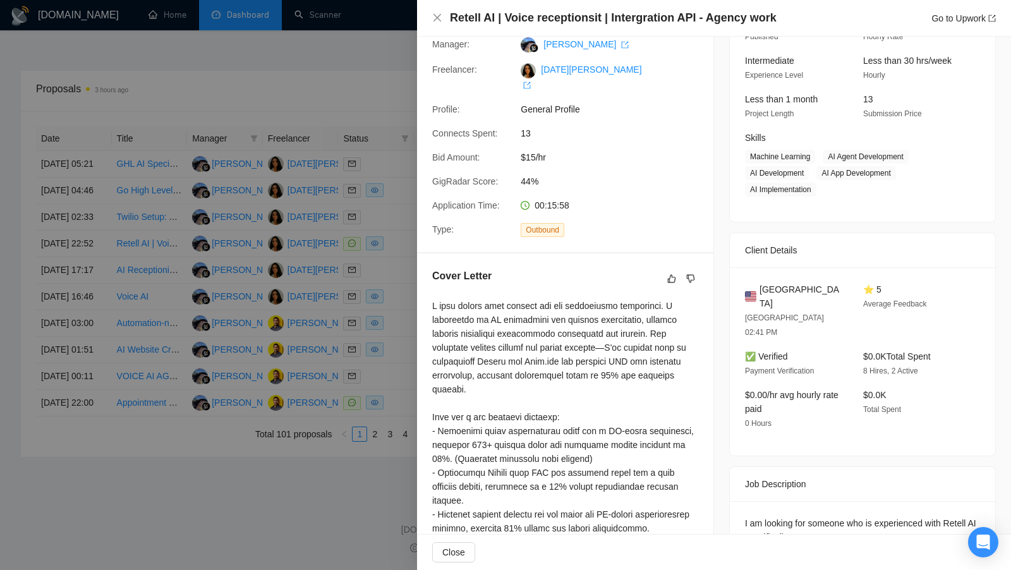
click at [408, 236] on div at bounding box center [505, 285] width 1011 height 570
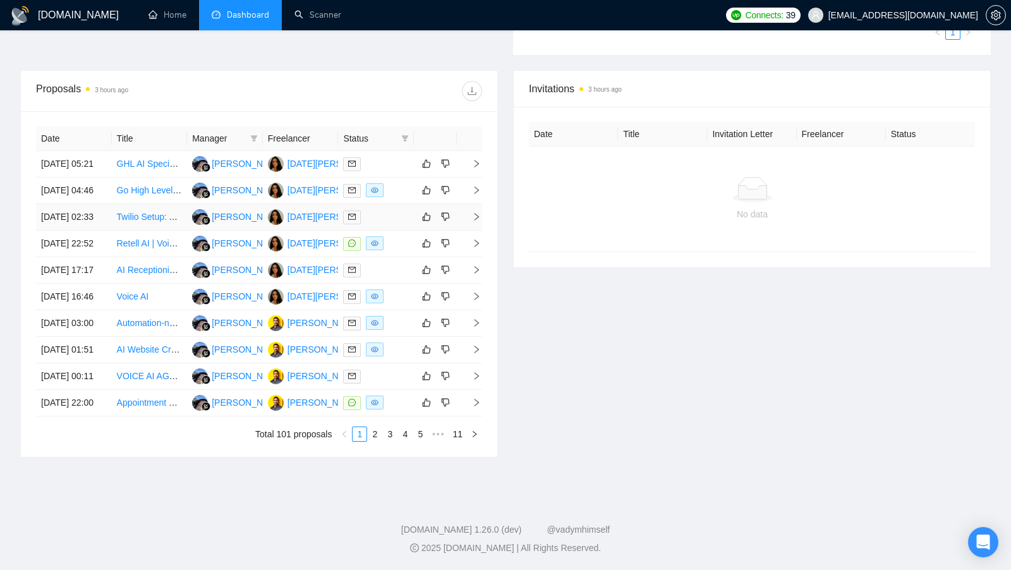
click at [394, 224] on div at bounding box center [376, 217] width 66 height 15
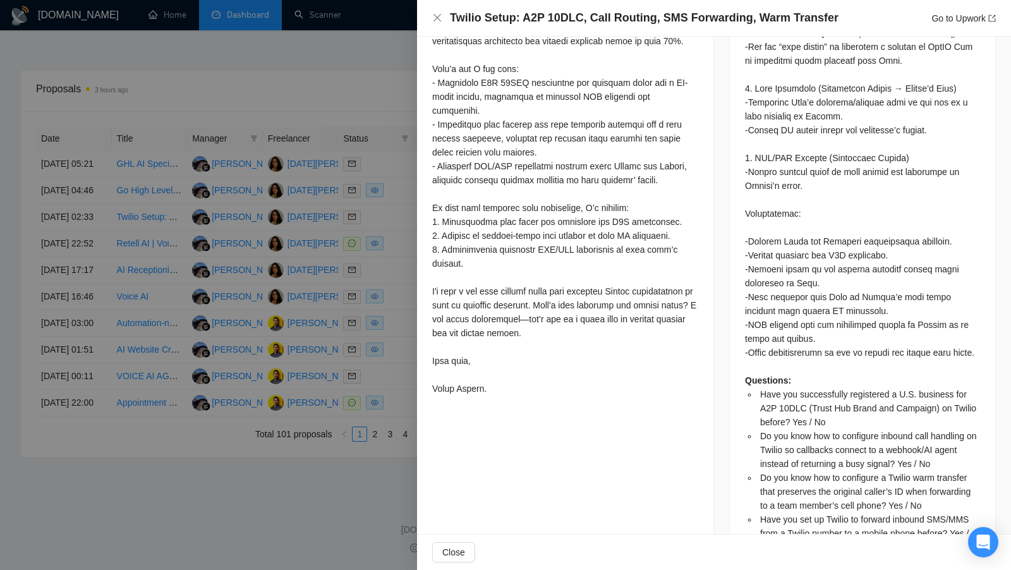
scroll to position [1008, 0]
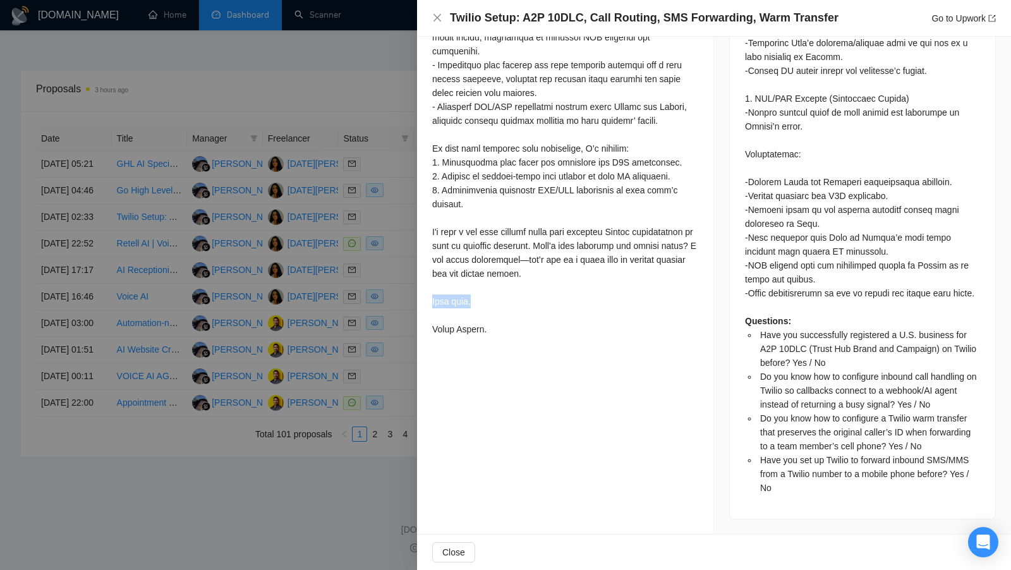
drag, startPoint x: 479, startPoint y: 327, endPoint x: 431, endPoint y: 327, distance: 47.4
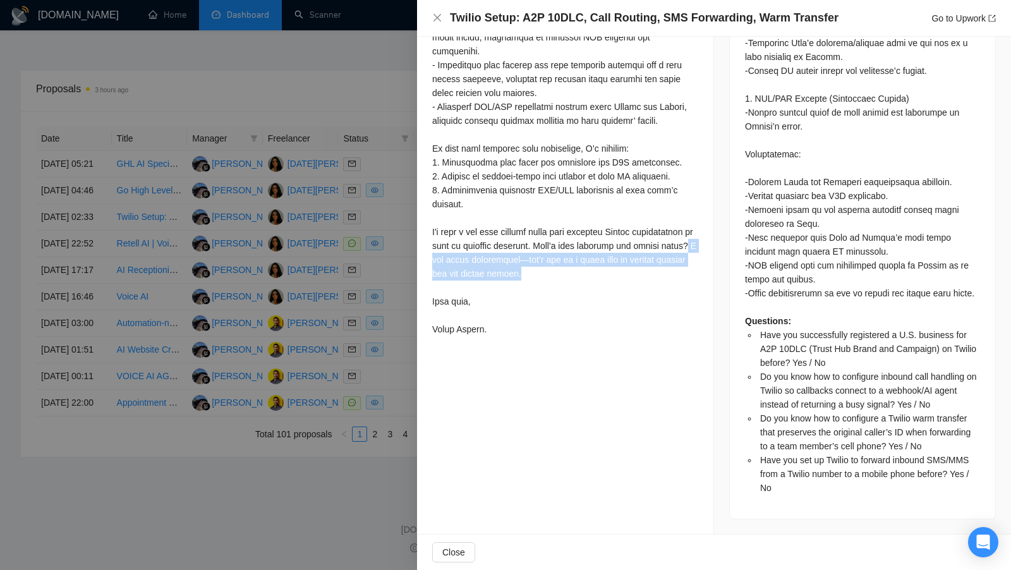
drag, startPoint x: 509, startPoint y: 284, endPoint x: 648, endPoint y: 301, distance: 139.4
click at [648, 301] on div at bounding box center [565, 106] width 266 height 459
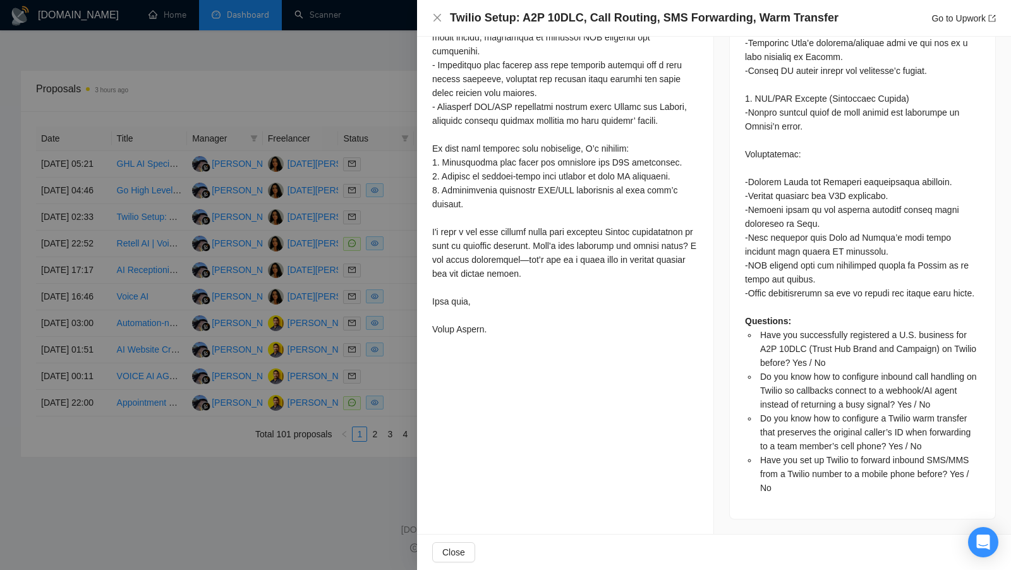
click at [526, 289] on div at bounding box center [565, 106] width 266 height 459
drag, startPoint x: 509, startPoint y: 287, endPoint x: 428, endPoint y: 260, distance: 84.9
click at [395, 268] on div at bounding box center [505, 285] width 1011 height 570
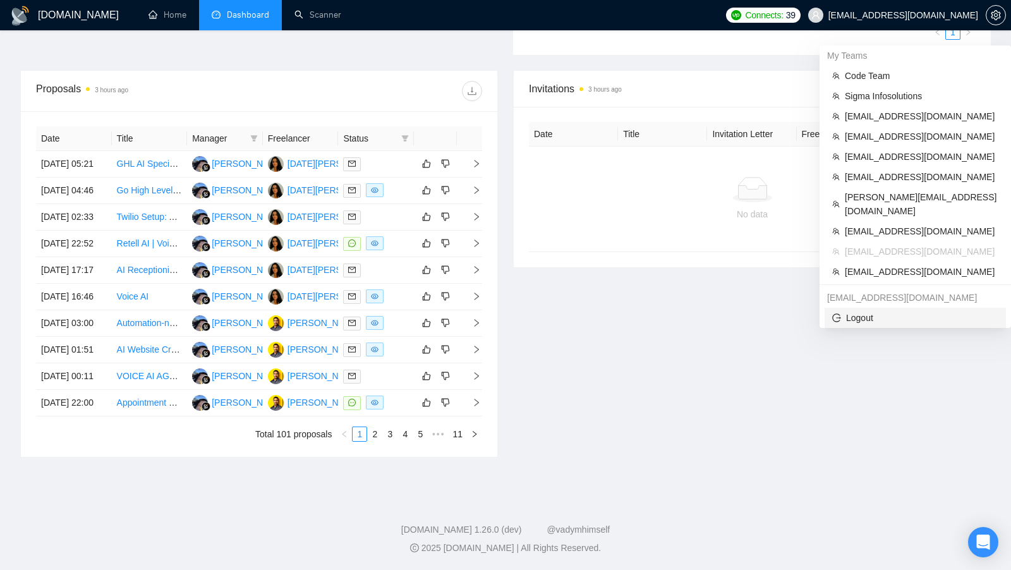
click at [879, 311] on span "Logout" at bounding box center [915, 318] width 166 height 14
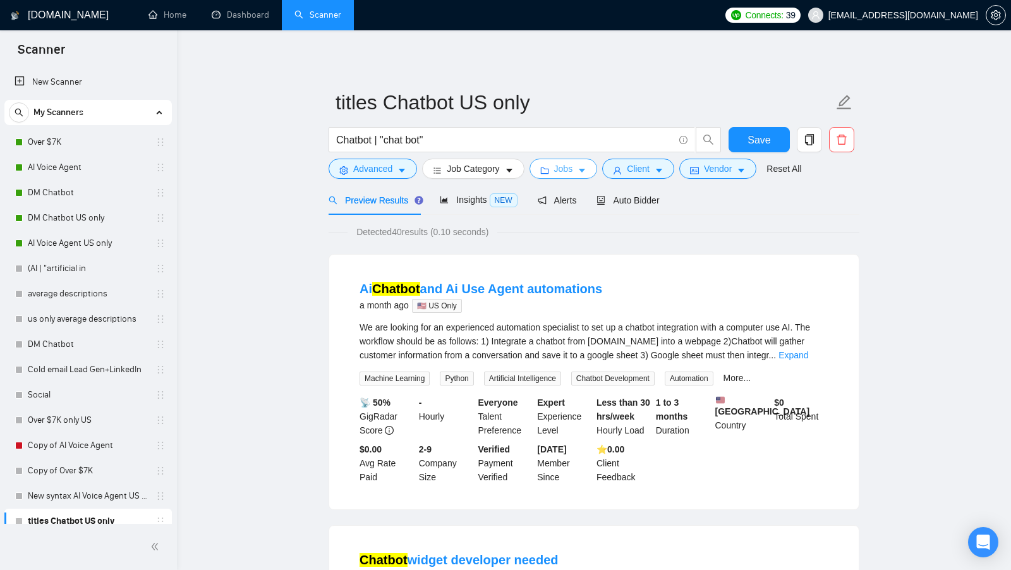
click at [573, 170] on span "Jobs" at bounding box center [563, 169] width 19 height 14
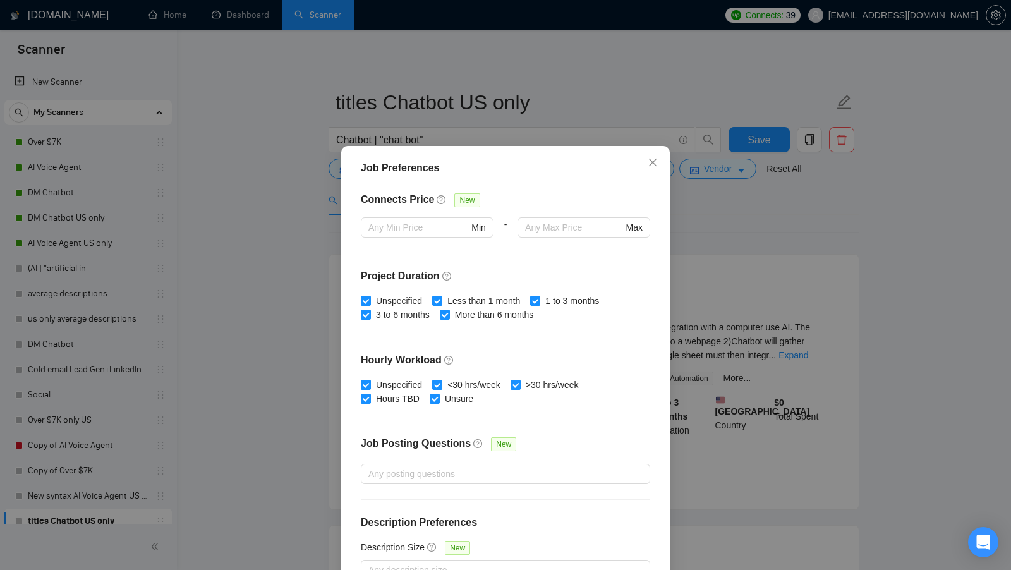
scroll to position [311, 0]
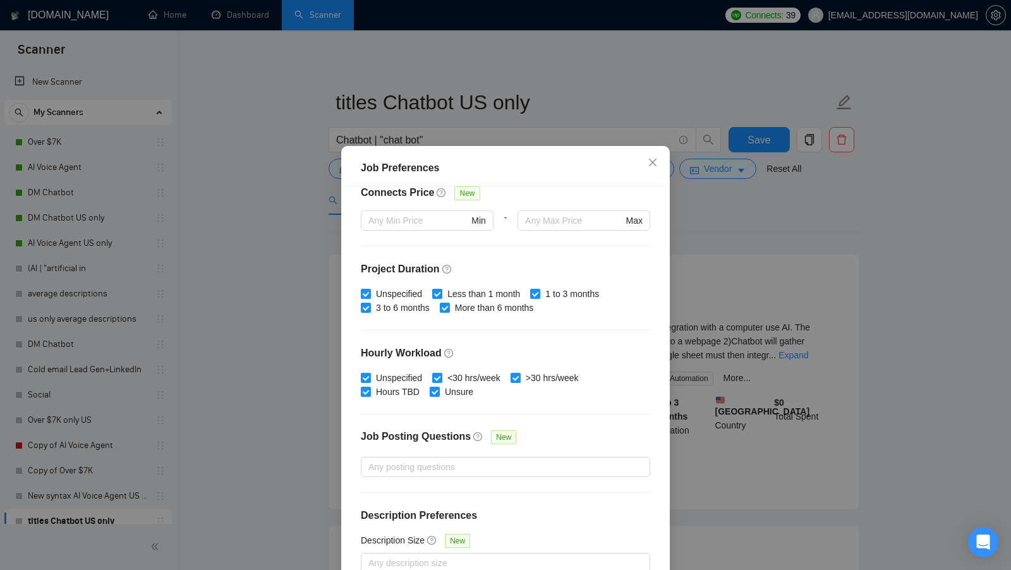
click at [697, 388] on div "Job Preferences Budget Project Type All Fixed Price Hourly Rate Fixed Price Bud…" at bounding box center [505, 285] width 1011 height 570
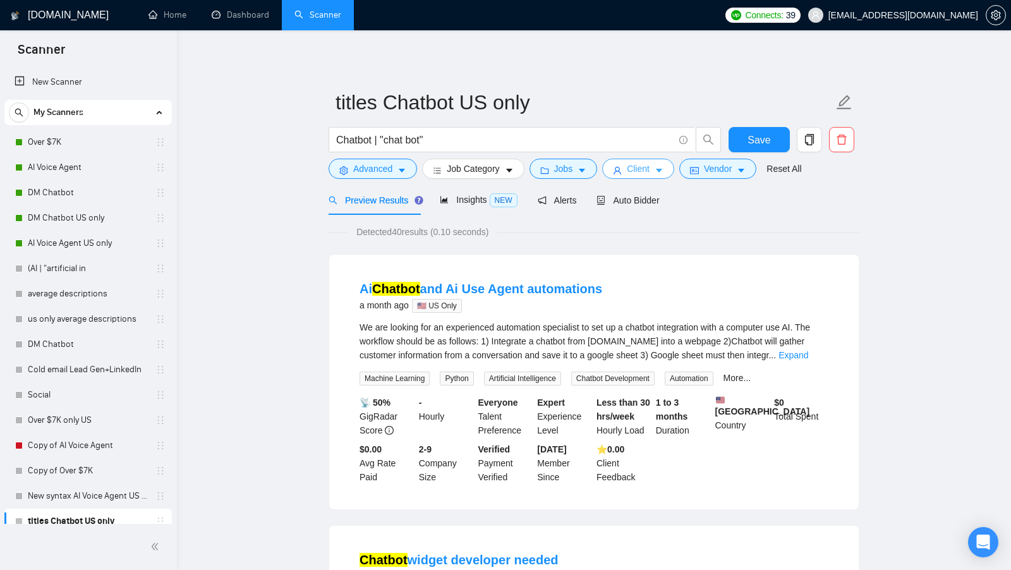
click at [659, 176] on button "Client" at bounding box center [638, 169] width 72 height 20
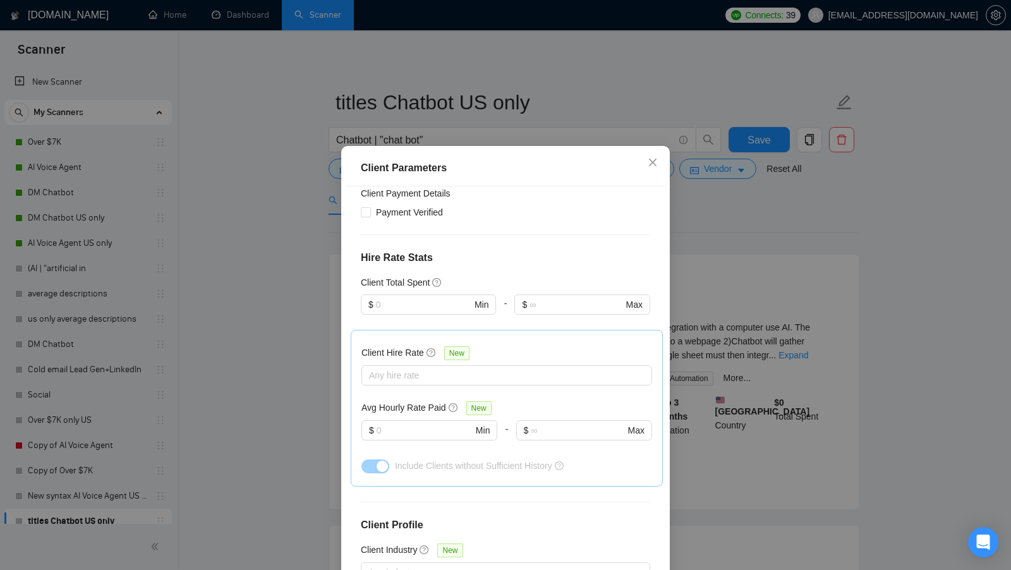
scroll to position [385, 0]
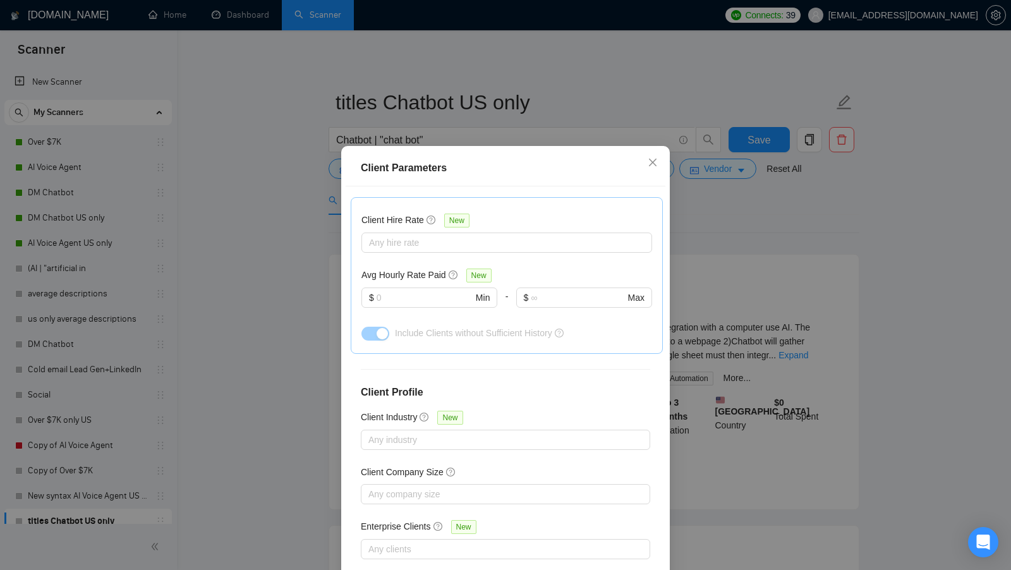
click at [709, 272] on div "Client Parameters Client Location Include Client Countries Select Exclude Clien…" at bounding box center [505, 285] width 1011 height 570
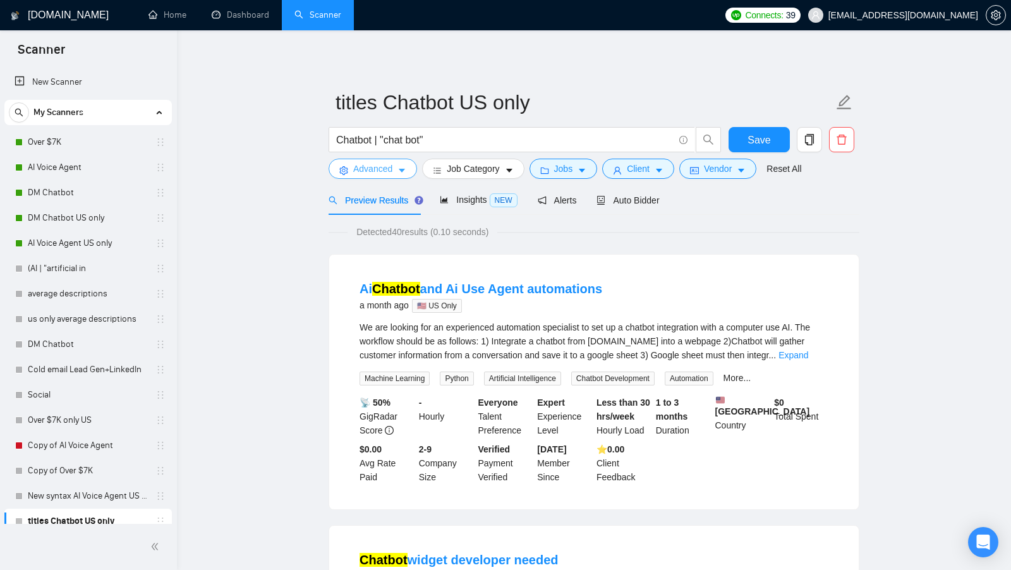
click at [402, 162] on button "Advanced" at bounding box center [373, 169] width 88 height 20
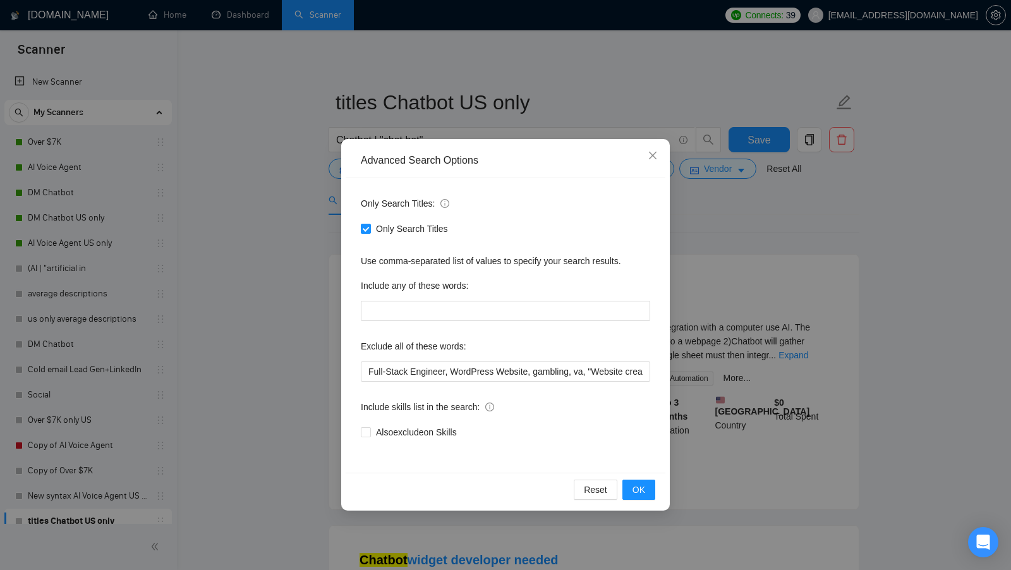
click at [315, 321] on div "Advanced Search Options Only Search Titles: Only Search Titles Use comma-separa…" at bounding box center [505, 285] width 1011 height 570
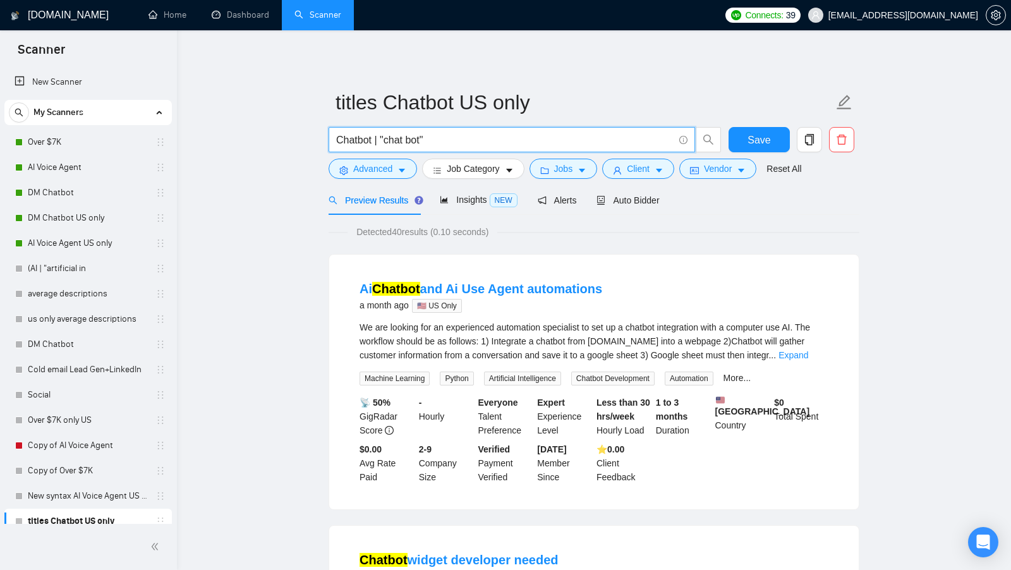
drag, startPoint x: 493, startPoint y: 135, endPoint x: 313, endPoint y: 133, distance: 180.1
click at [378, 142] on input "Chatbot | "chat bot"" at bounding box center [504, 140] width 337 height 16
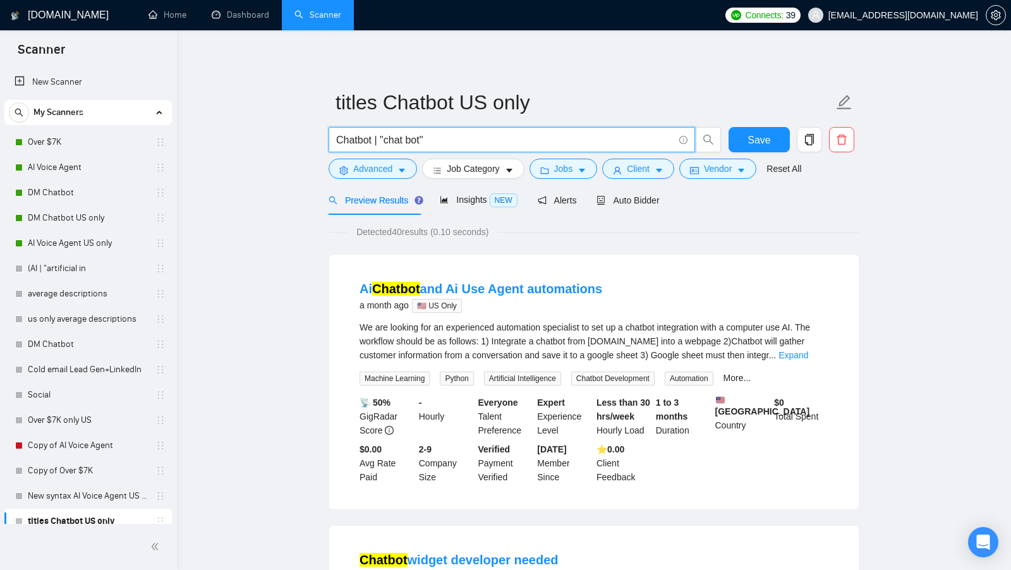
click at [378, 142] on input "Chatbot | "chat bot"" at bounding box center [504, 140] width 337 height 16
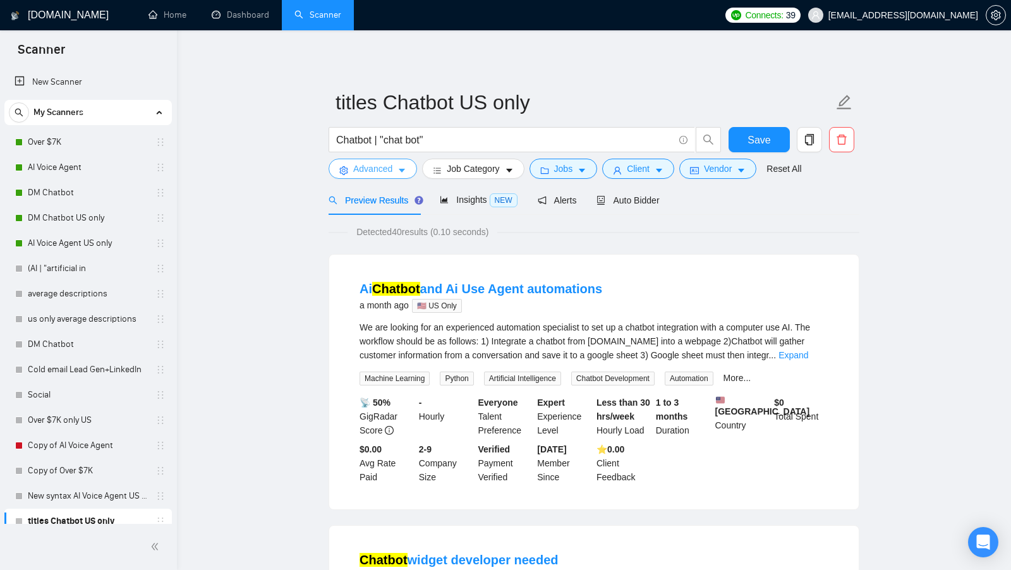
click at [378, 166] on span "Advanced" at bounding box center [372, 169] width 39 height 14
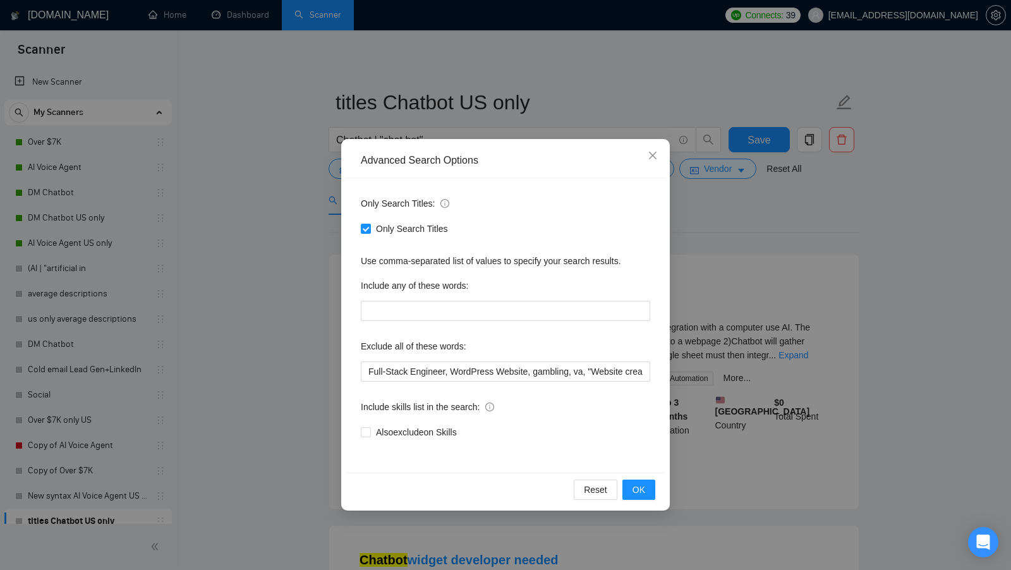
click at [291, 249] on div "Advanced Search Options Only Search Titles: Only Search Titles Use comma-separa…" at bounding box center [505, 285] width 1011 height 570
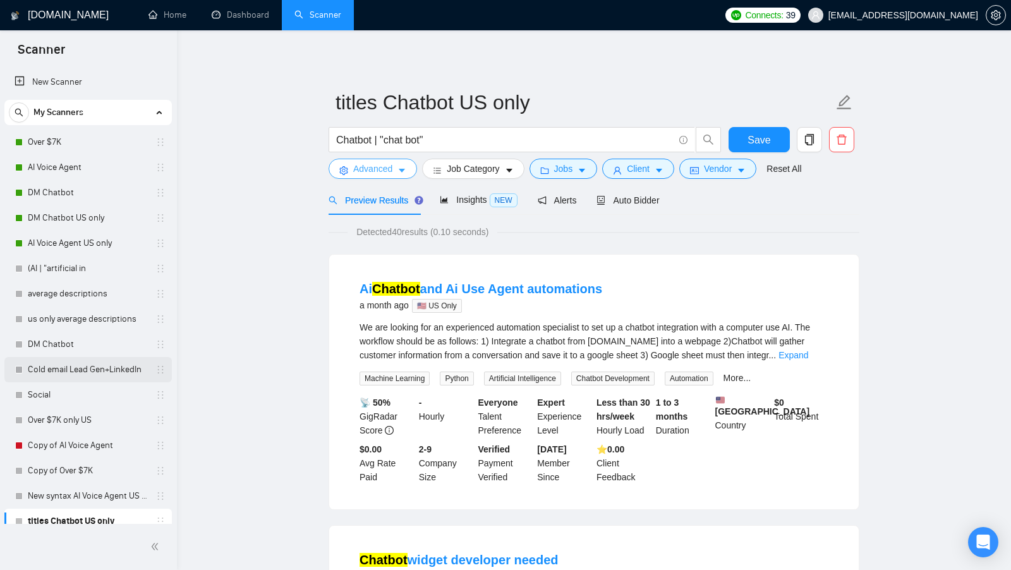
scroll to position [35, 0]
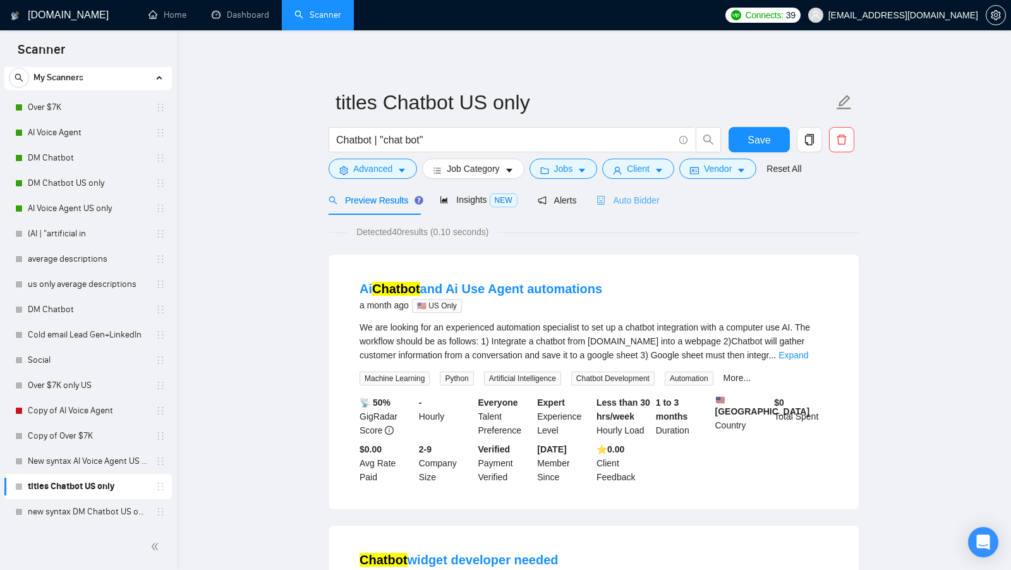
click at [631, 208] on div "Auto Bidder" at bounding box center [627, 200] width 63 height 30
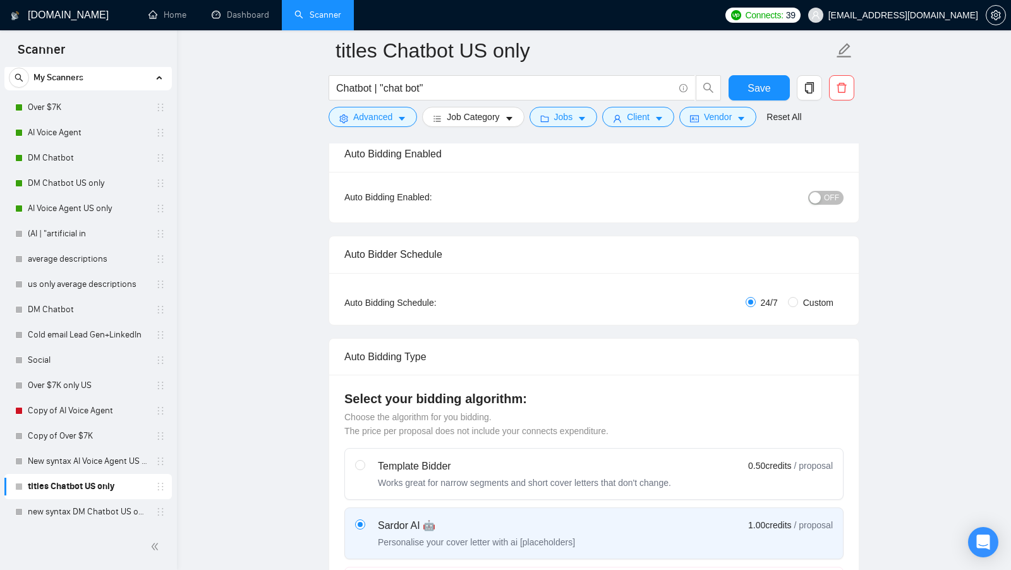
scroll to position [111, 0]
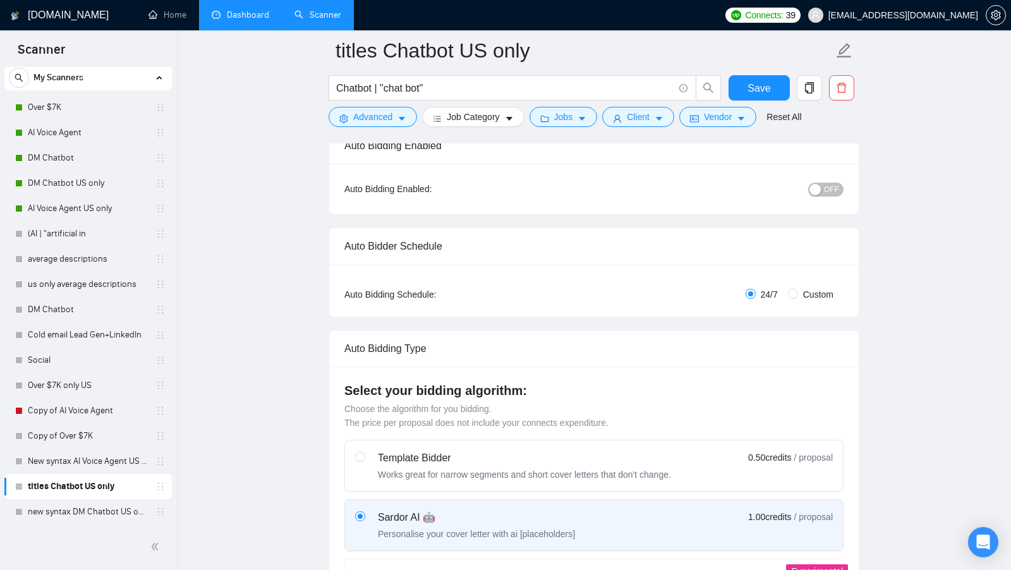
click at [234, 20] on link "Dashboard" at bounding box center [240, 14] width 57 height 11
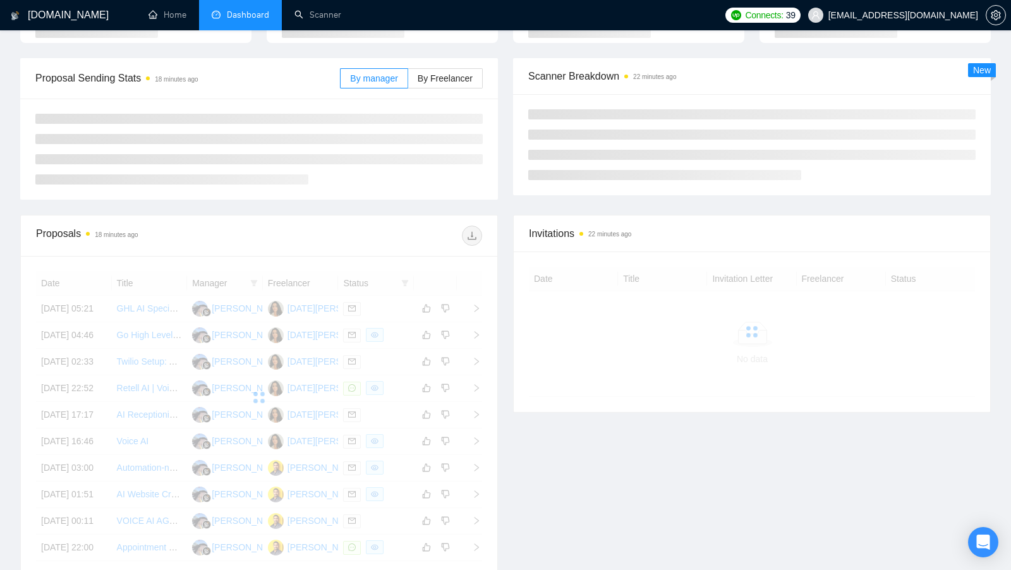
scroll to position [147, 0]
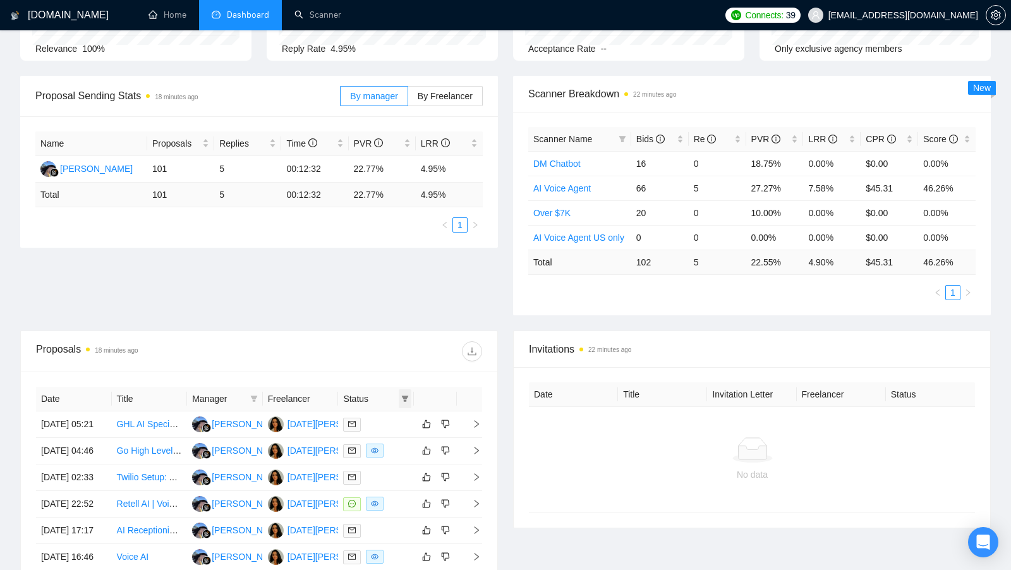
click at [405, 395] on icon "filter" at bounding box center [405, 398] width 7 height 6
click at [373, 414] on span "Chat" at bounding box center [372, 420] width 61 height 14
checkbox input "true"
click at [399, 378] on div "Date Title Manager Freelancer Status [DATE] 05:21 GHL AI Specialist [PERSON_NAM…" at bounding box center [259, 544] width 476 height 346
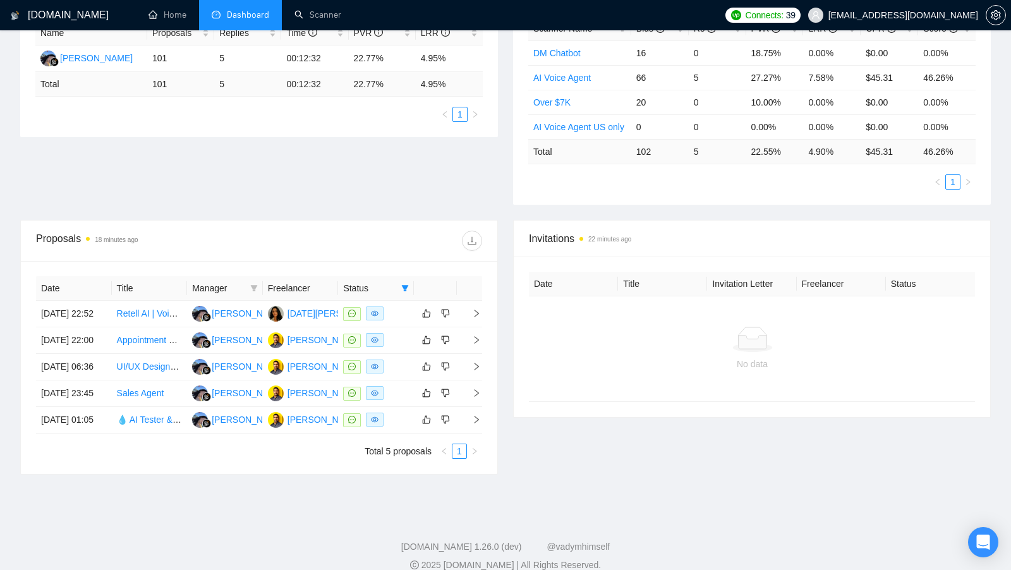
scroll to position [275, 0]
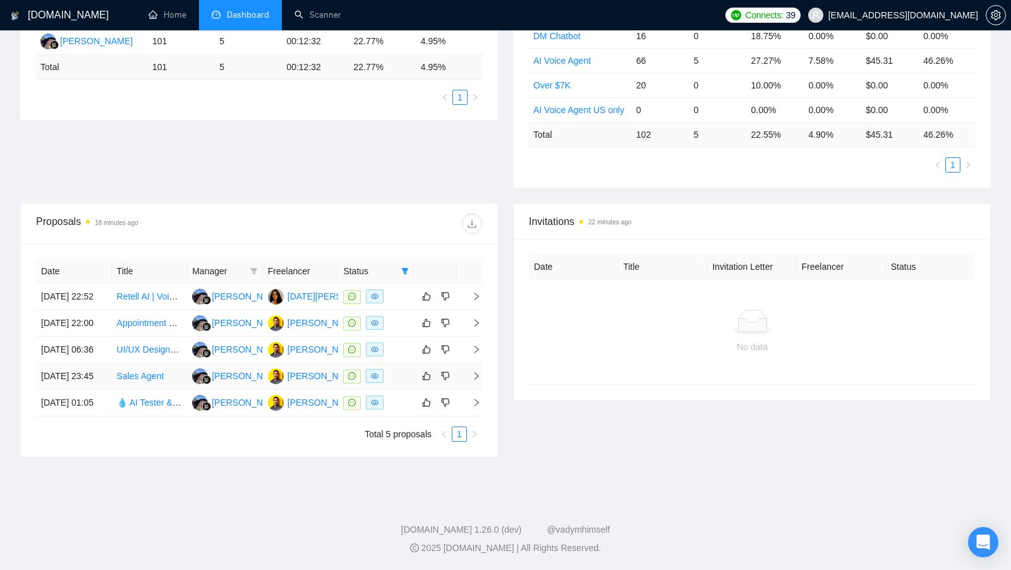
click at [401, 383] on div at bounding box center [376, 376] width 66 height 15
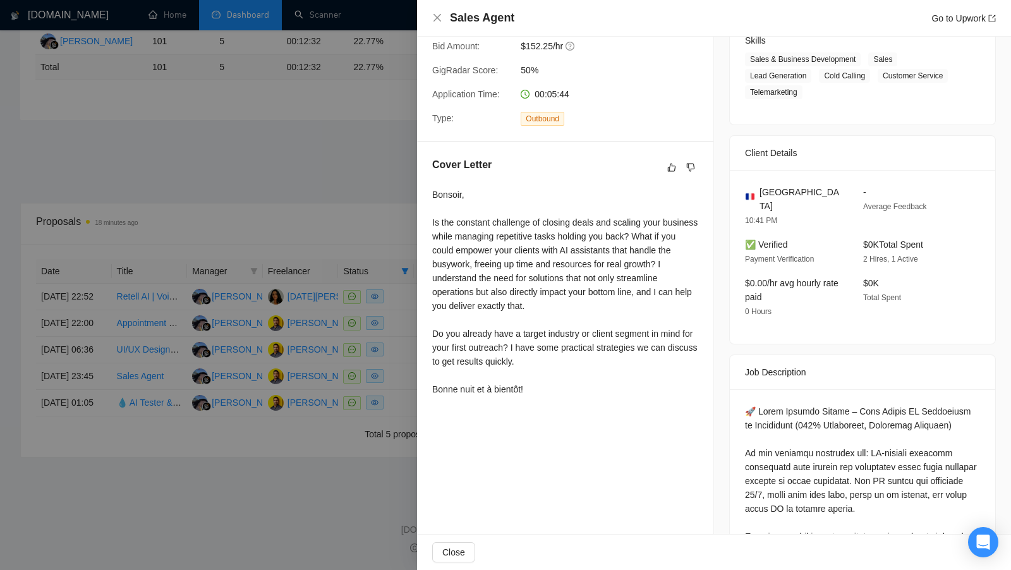
scroll to position [213, 0]
drag, startPoint x: 756, startPoint y: 395, endPoint x: 846, endPoint y: 397, distance: 89.7
click at [363, 49] on div at bounding box center [505, 285] width 1011 height 570
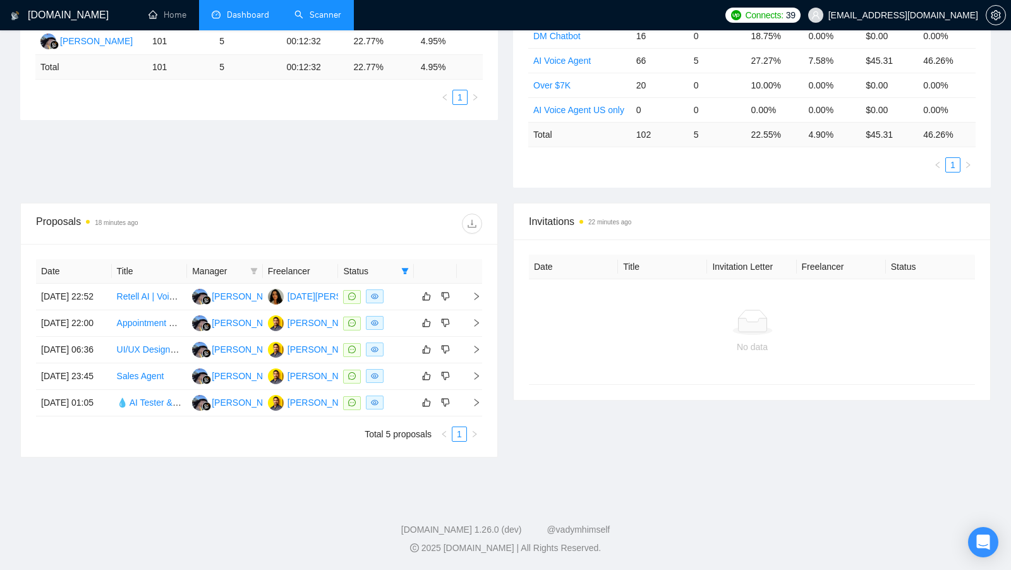
click at [335, 20] on link "Scanner" at bounding box center [317, 14] width 47 height 11
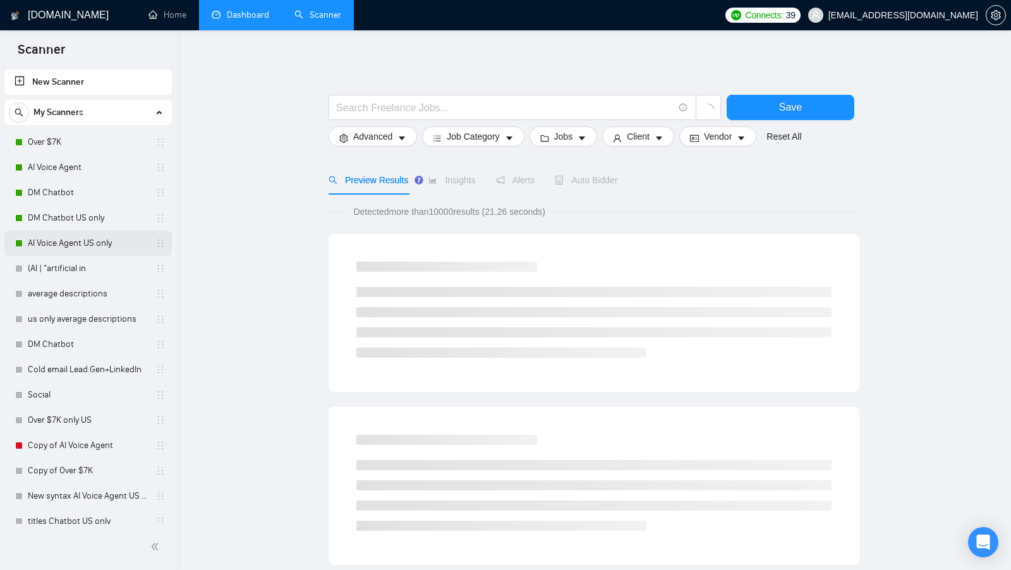
click at [92, 246] on link "AI Voice Agent US only" at bounding box center [88, 243] width 120 height 25
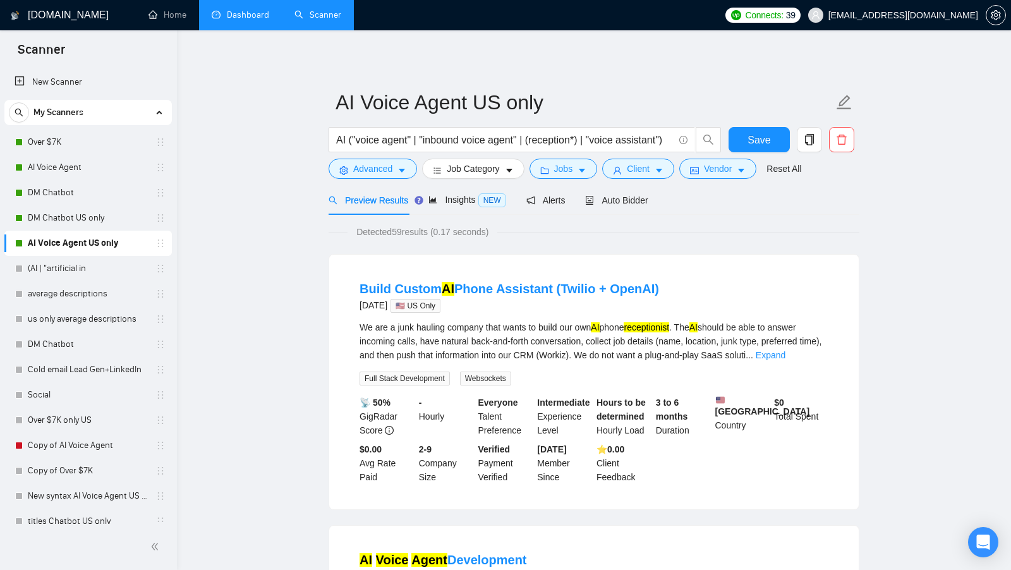
click at [485, 143] on input "AI ("voice agent" | "inbound voice agent" | (reception*) | "voice assistant")" at bounding box center [504, 140] width 337 height 16
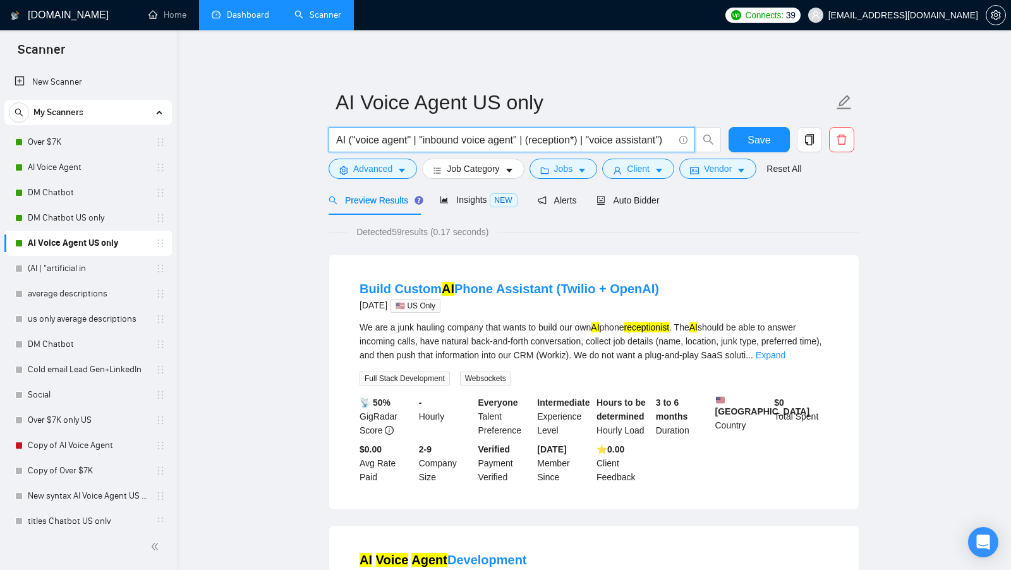
click at [636, 143] on input "AI ("voice agent" | "inbound voice agent" | (reception*) | "voice assistant")" at bounding box center [504, 140] width 337 height 16
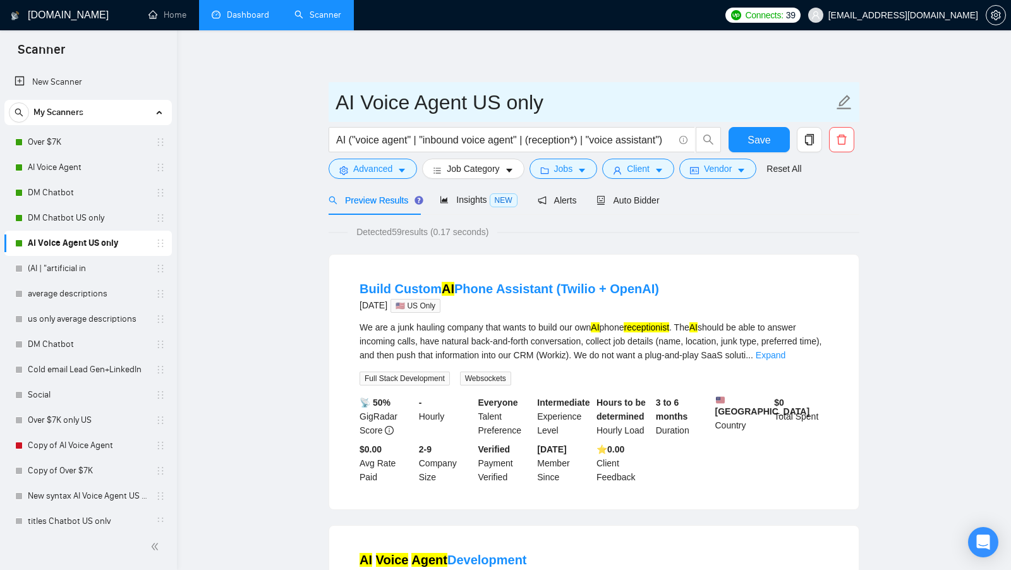
drag, startPoint x: 337, startPoint y: 112, endPoint x: 389, endPoint y: 112, distance: 51.8
click at [389, 112] on input "AI Voice Agent US only" at bounding box center [584, 103] width 498 height 32
click at [419, 110] on input "AI Voice Agent US only" at bounding box center [584, 103] width 498 height 32
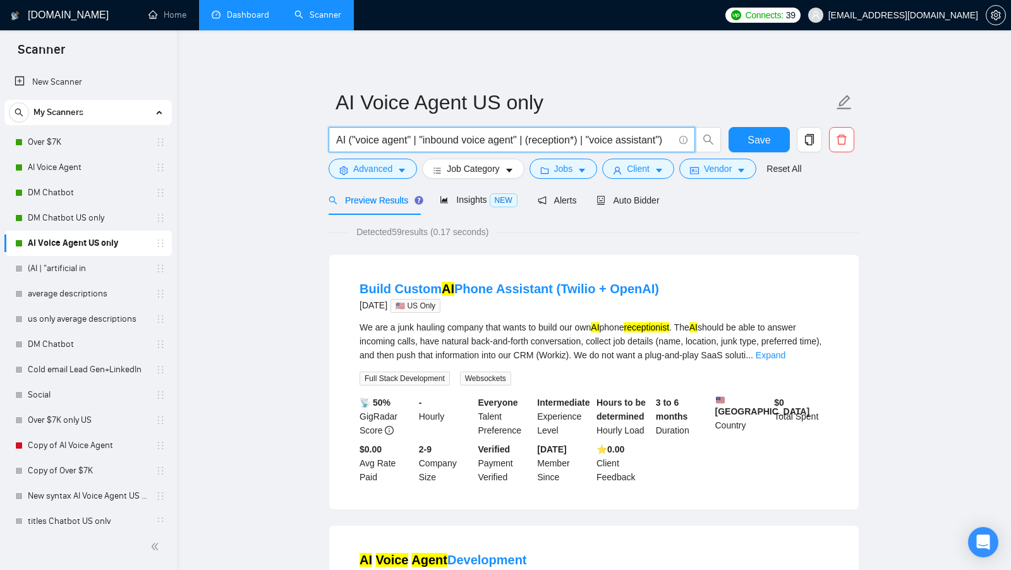
drag, startPoint x: 407, startPoint y: 140, endPoint x: 356, endPoint y: 142, distance: 51.2
click at [356, 142] on input "AI ("voice agent" | "inbound voice agent" | (reception*) | "voice assistant")" at bounding box center [504, 140] width 337 height 16
click at [383, 143] on input "AI ("voice agent" | "inbound voice agent" | (reception*) | "voice assistant")" at bounding box center [504, 140] width 337 height 16
click at [403, 171] on icon "caret-down" at bounding box center [402, 171] width 6 height 4
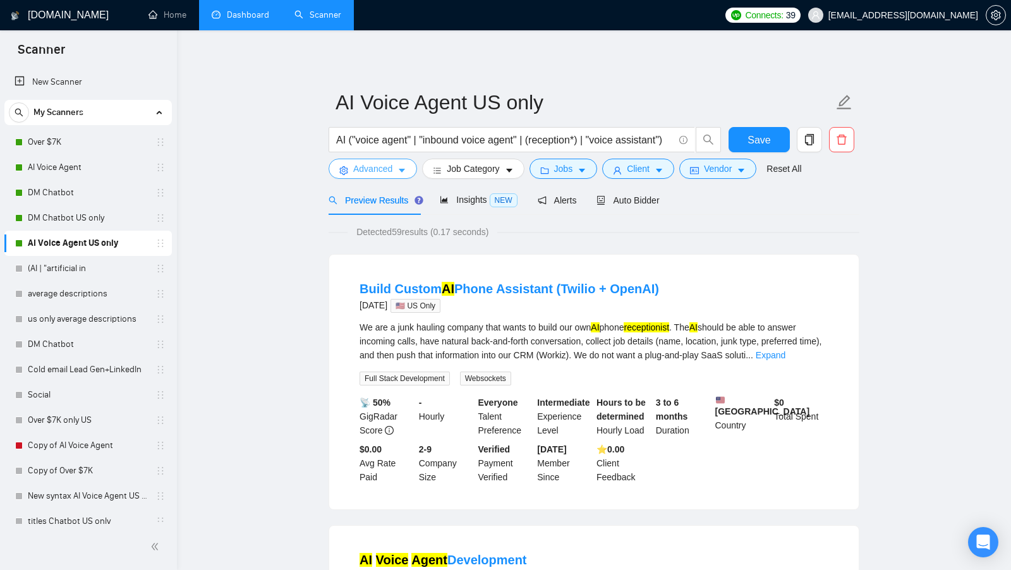
scroll to position [0, 0]
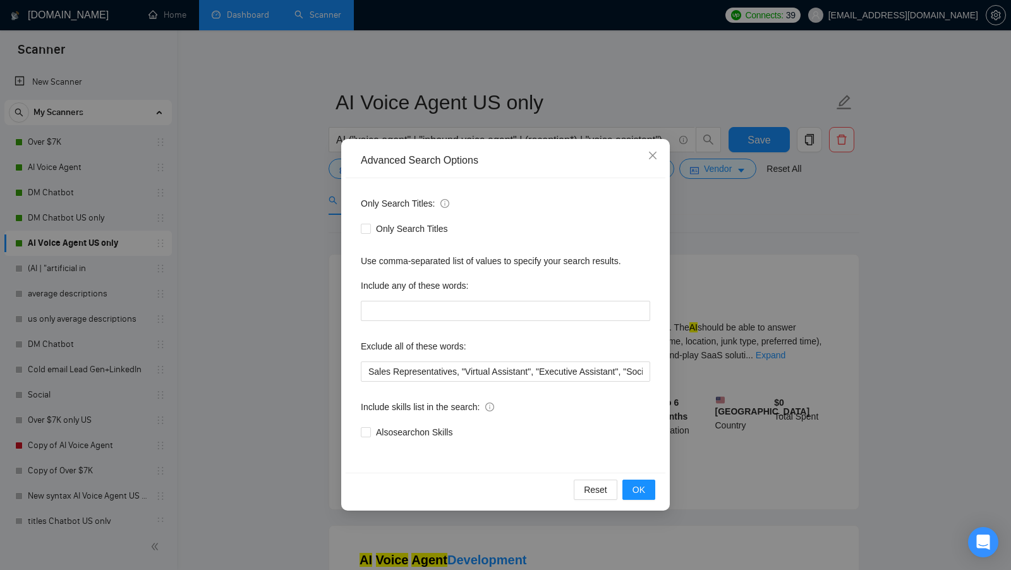
click at [724, 264] on div "Advanced Search Options Only Search Titles: Only Search Titles Use comma-separa…" at bounding box center [505, 285] width 1011 height 570
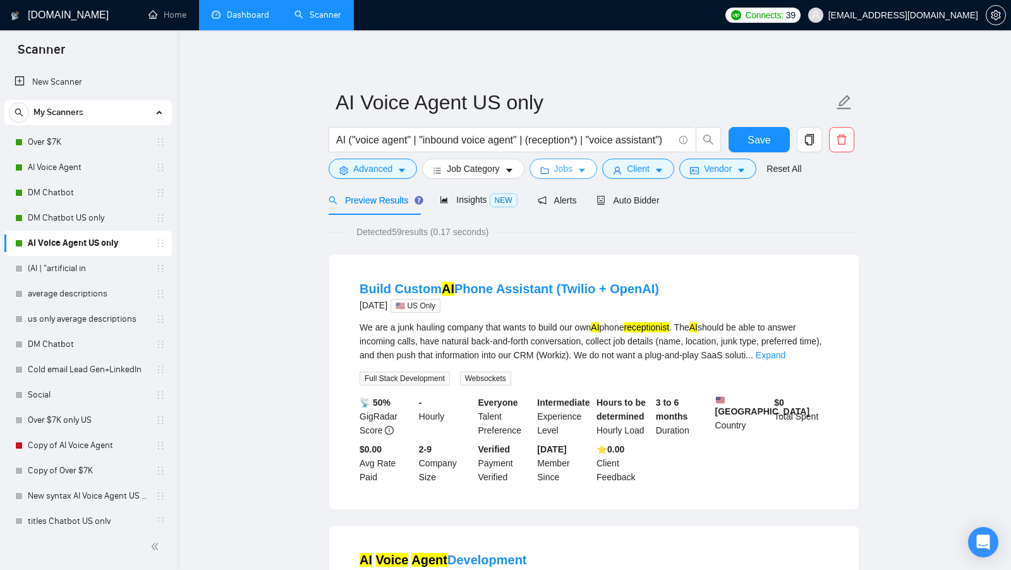
click at [583, 166] on icon "caret-down" at bounding box center [581, 170] width 9 height 9
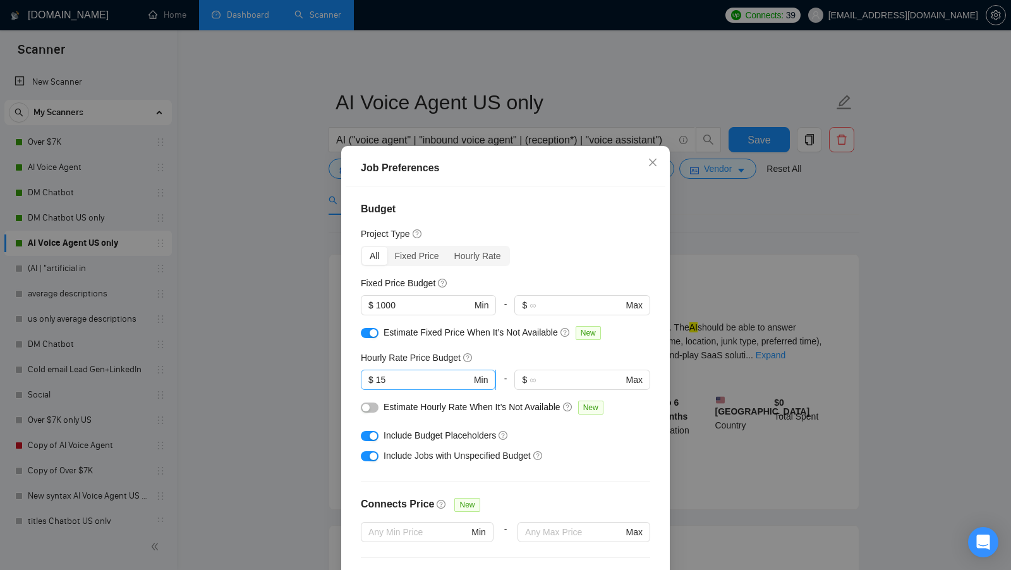
drag, startPoint x: 423, startPoint y: 370, endPoint x: 382, endPoint y: 371, distance: 41.1
click at [382, 371] on span "$ 15 Min" at bounding box center [428, 380] width 135 height 20
drag, startPoint x: 385, startPoint y: 375, endPoint x: 378, endPoint y: 375, distance: 7.6
click at [380, 375] on input "15" at bounding box center [423, 380] width 95 height 14
click at [437, 385] on input "15" at bounding box center [423, 380] width 95 height 14
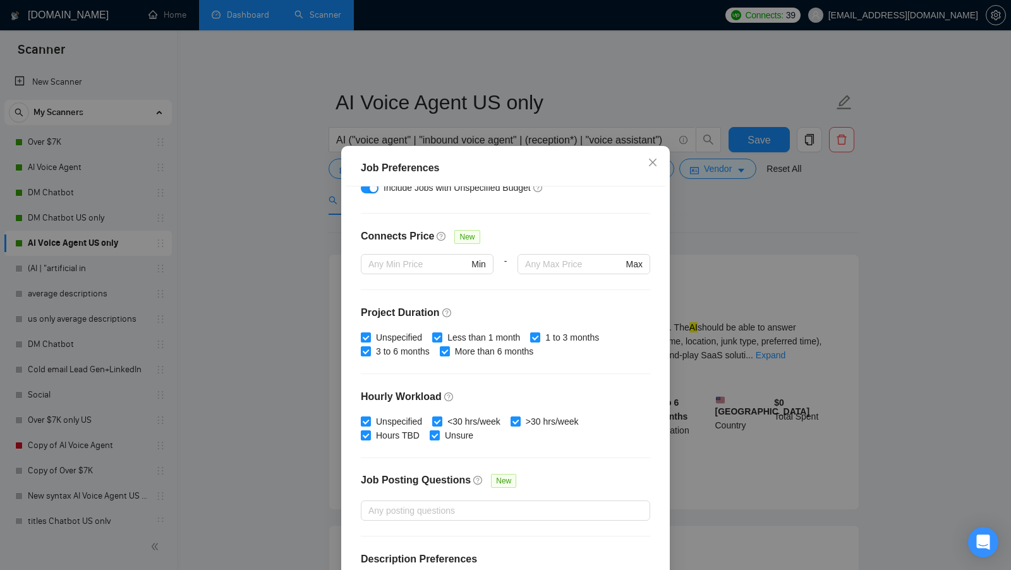
scroll to position [311, 0]
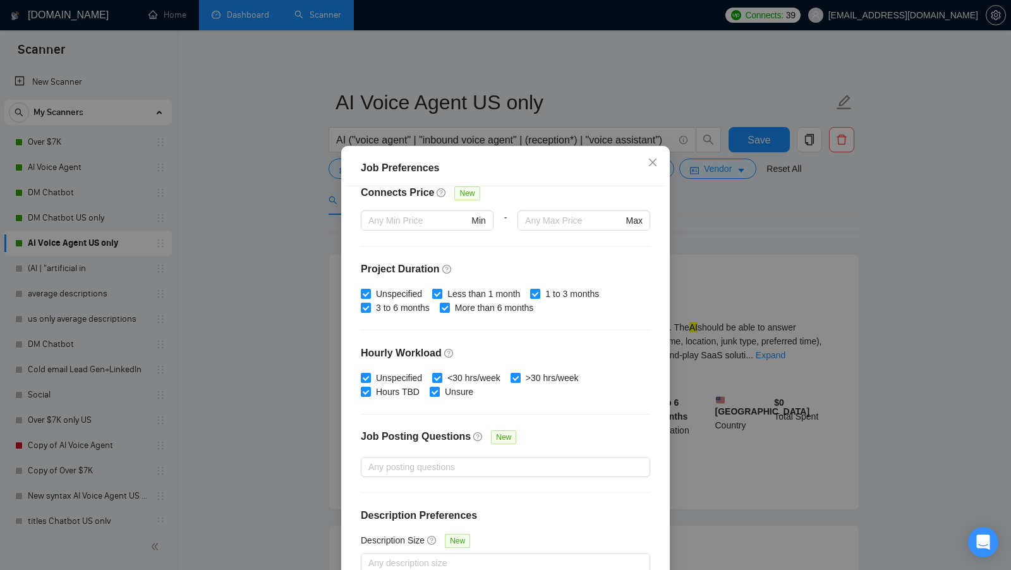
click at [722, 222] on div "Job Preferences Budget Project Type All Fixed Price Hourly Rate Fixed Price Bud…" at bounding box center [505, 285] width 1011 height 570
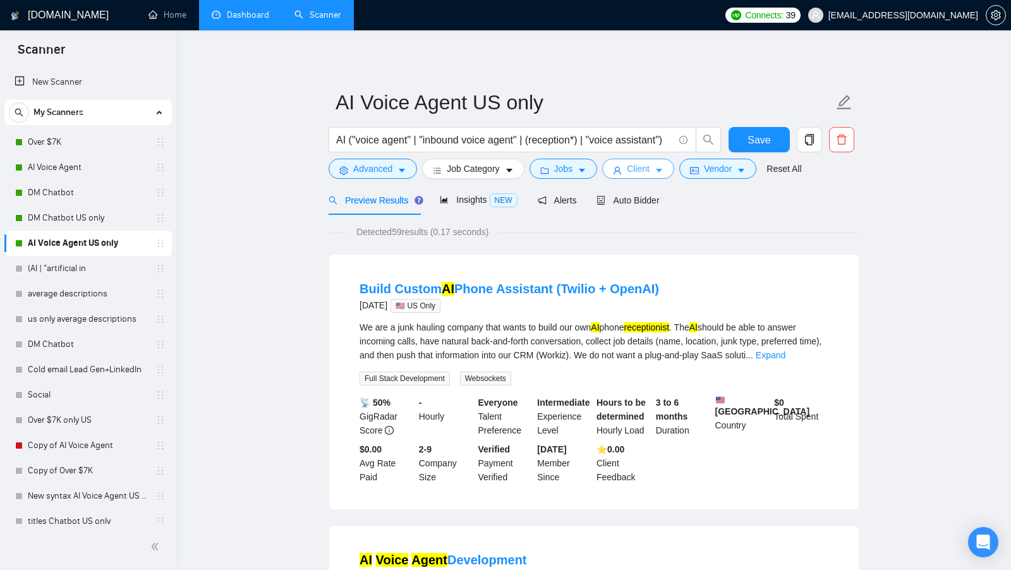
click at [649, 172] on span "Client" at bounding box center [638, 169] width 23 height 14
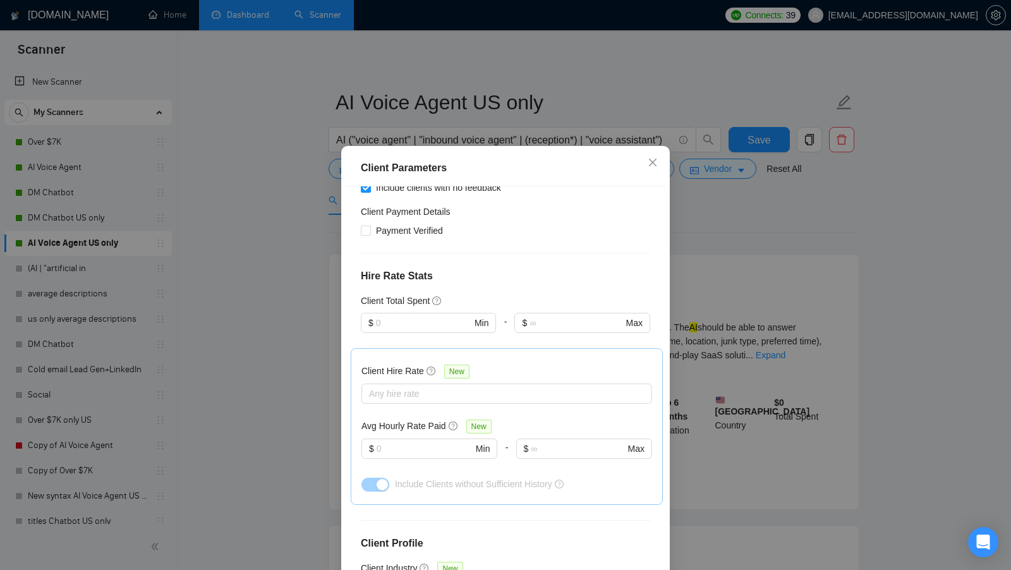
scroll to position [385, 0]
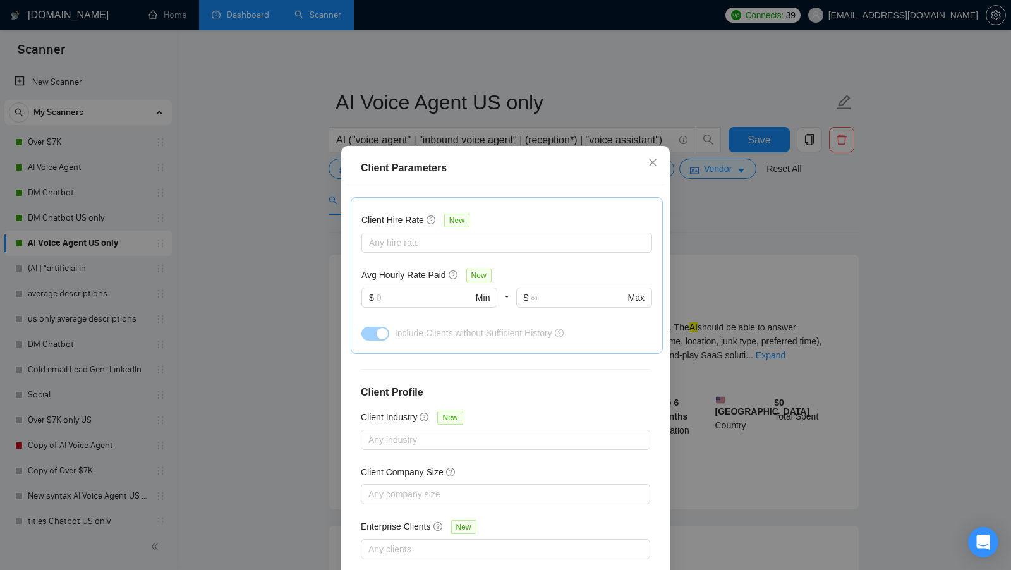
click at [679, 255] on div "Client Parameters Client Location Include Client Countries Select Exclude Clien…" at bounding box center [505, 285] width 1011 height 570
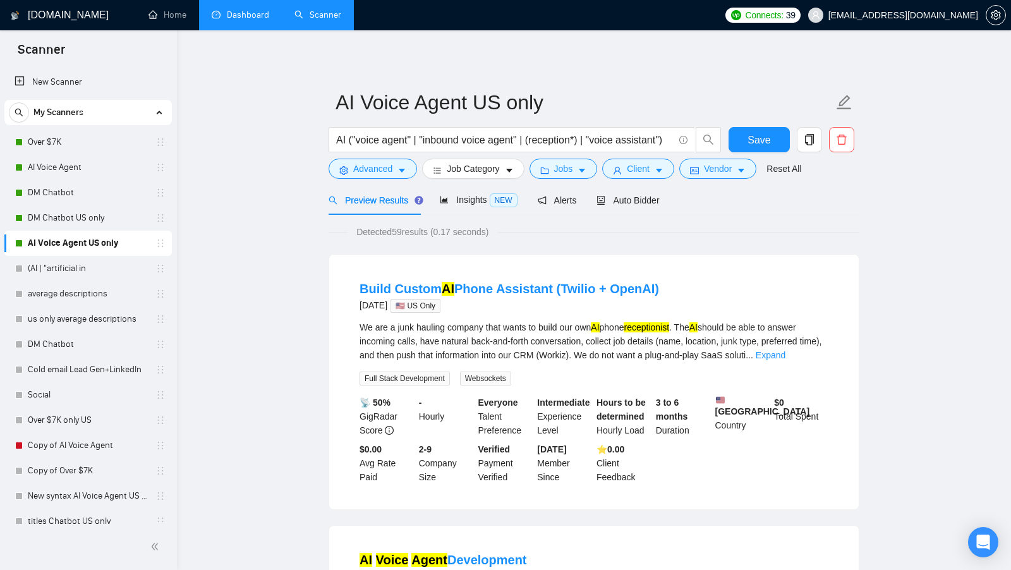
click at [726, 179] on form "AI Voice Agent US only AI ("voice agent" | "inbound voice agent" | (reception*)…" at bounding box center [594, 133] width 531 height 103
click at [727, 178] on button "Vendor" at bounding box center [717, 169] width 77 height 20
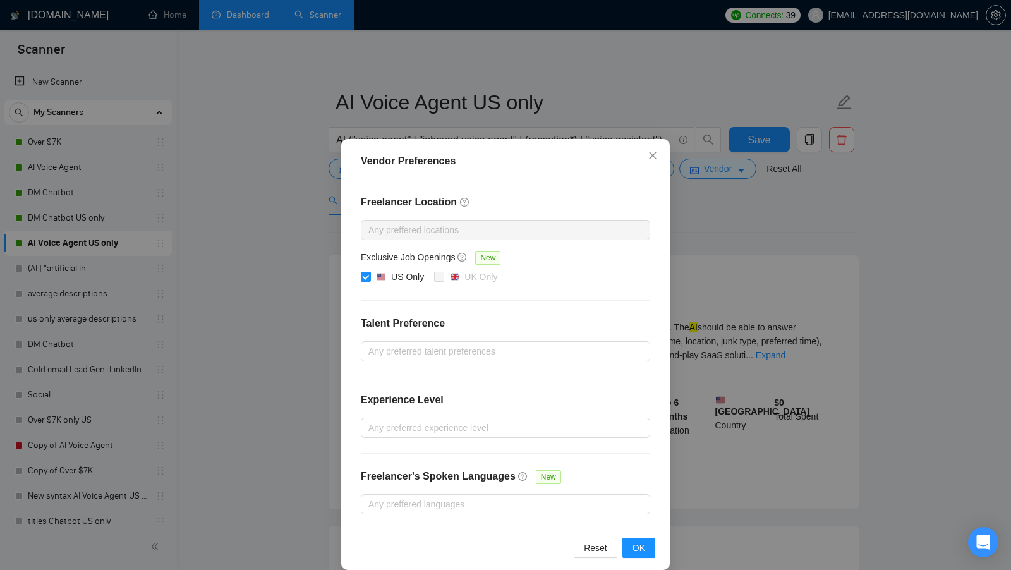
click at [708, 238] on div "Vendor Preferences Freelancer Location Any preffered locations Exclusive Job Op…" at bounding box center [505, 285] width 1011 height 570
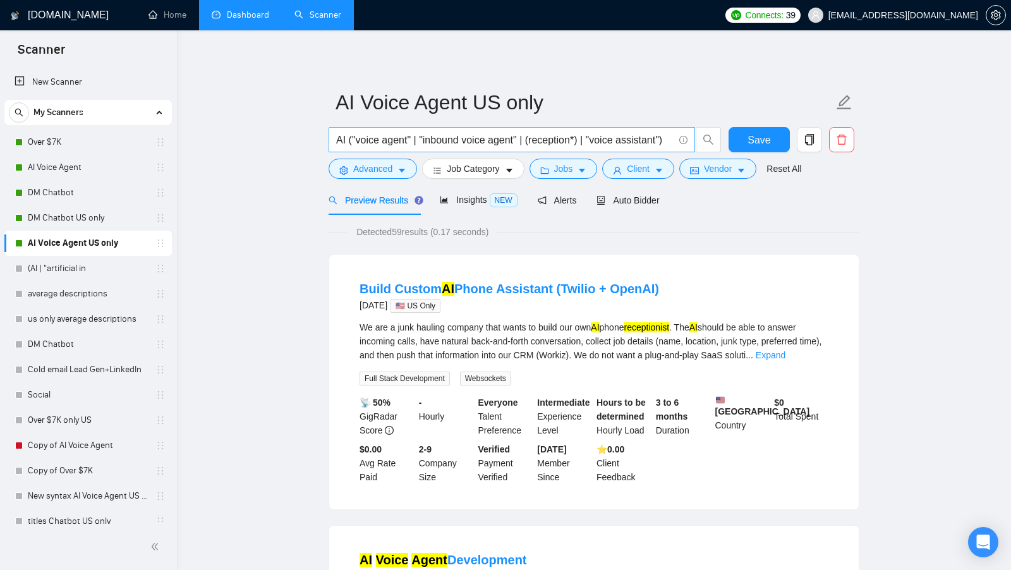
click at [488, 133] on input "AI ("voice agent" | "inbound voice agent" | (reception*) | "voice assistant")" at bounding box center [504, 140] width 337 height 16
click at [402, 166] on icon "caret-down" at bounding box center [401, 170] width 9 height 9
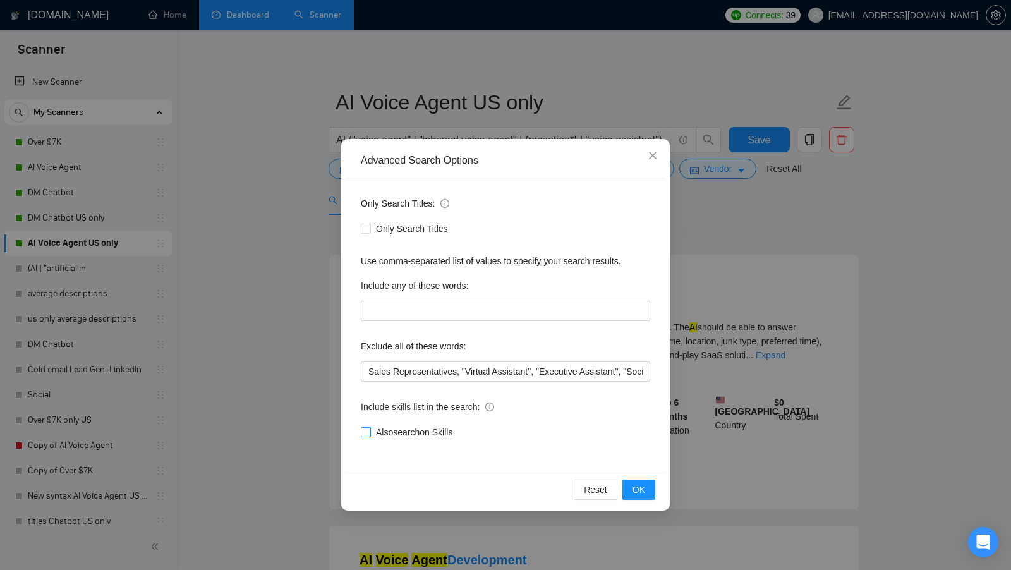
click at [369, 435] on input "Also search on Skills" at bounding box center [365, 431] width 9 height 9
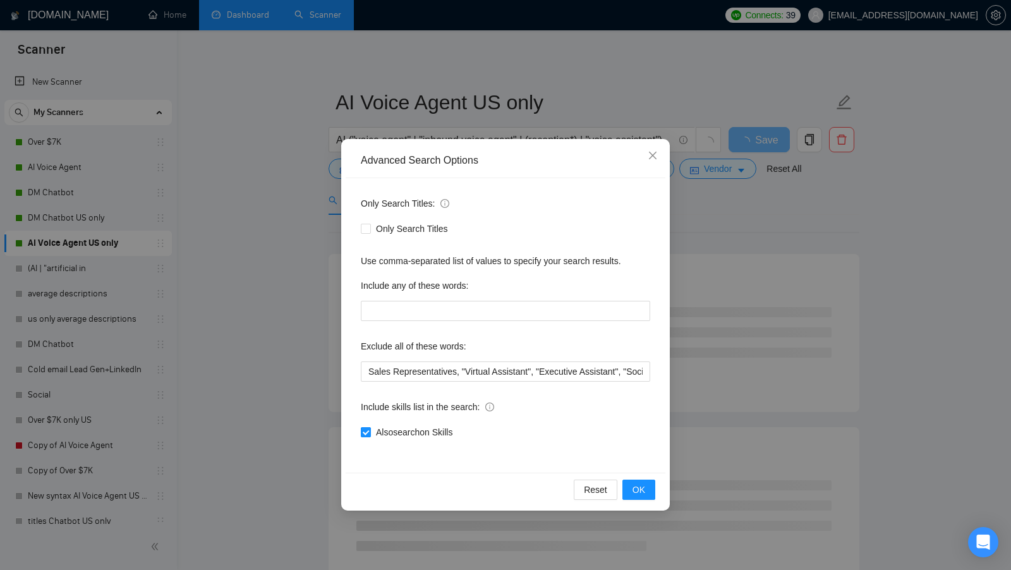
drag, startPoint x: 482, startPoint y: 431, endPoint x: 375, endPoint y: 430, distance: 107.4
click at [375, 430] on div "Also search on Skills" at bounding box center [505, 432] width 289 height 14
click at [540, 421] on div "Include skills list in the search:" at bounding box center [505, 409] width 289 height 25
click at [629, 483] on button "OK" at bounding box center [638, 490] width 33 height 20
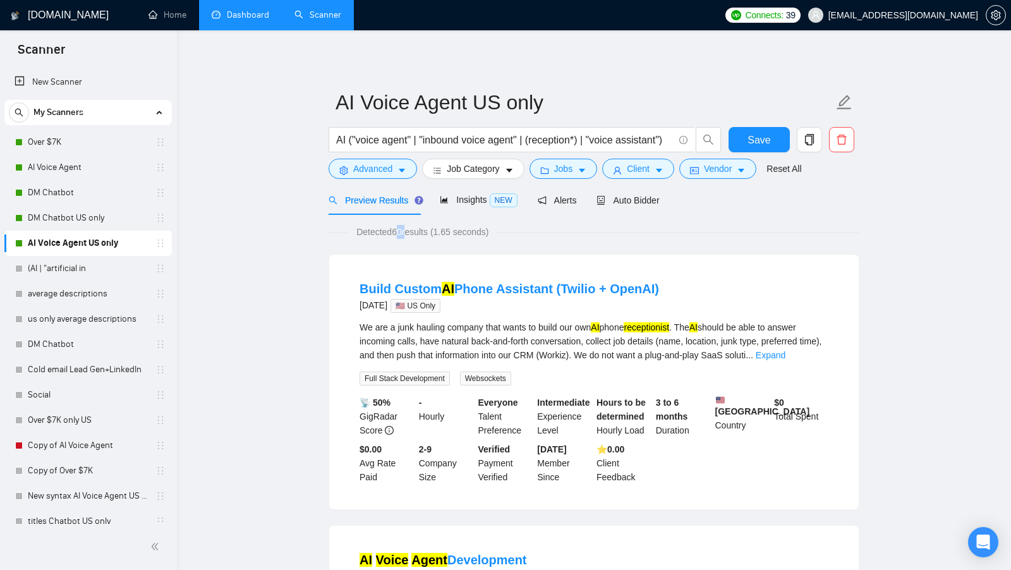
drag, startPoint x: 409, startPoint y: 232, endPoint x: 397, endPoint y: 232, distance: 12.0
click at [397, 232] on span "Detected 60 results (1.65 seconds)" at bounding box center [422, 232] width 150 height 14
click at [397, 174] on button "Advanced" at bounding box center [373, 169] width 88 height 20
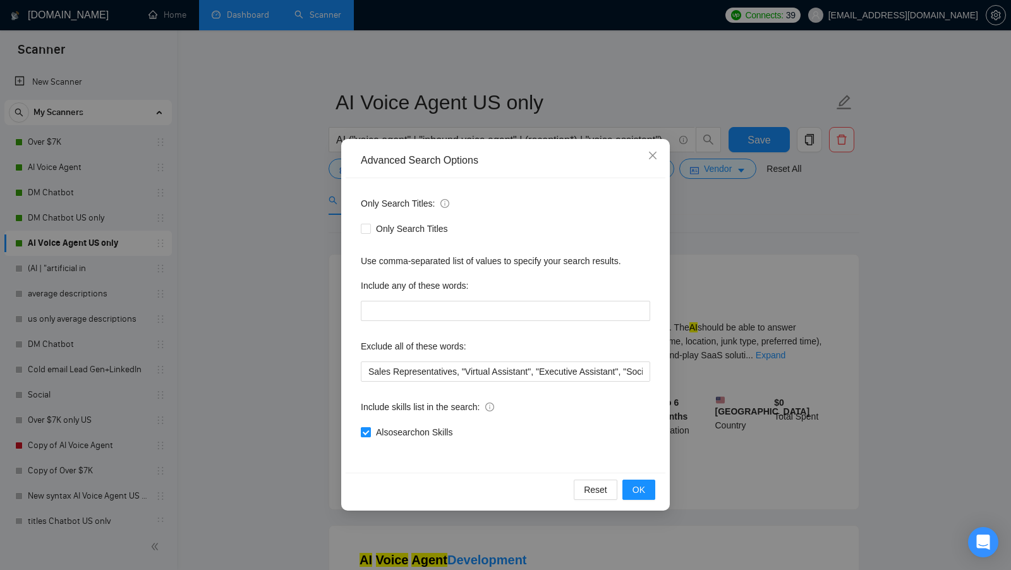
click at [370, 435] on span at bounding box center [366, 432] width 10 height 10
click at [370, 435] on input "Also search on Skills" at bounding box center [365, 431] width 9 height 9
checkbox input "false"
click at [646, 476] on div "Reset OK" at bounding box center [506, 489] width 320 height 33
click at [642, 480] on button "OK" at bounding box center [638, 490] width 33 height 20
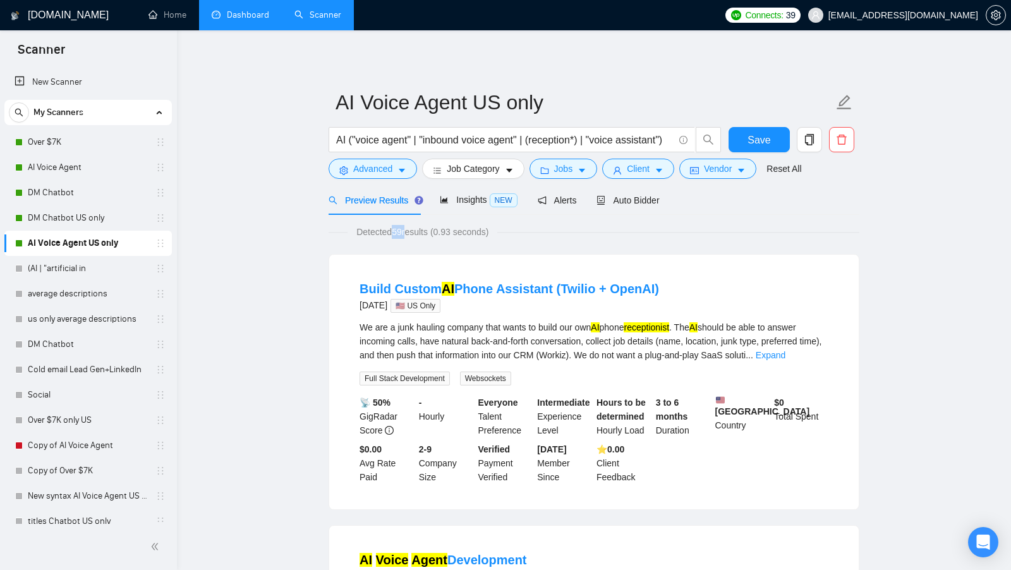
drag, startPoint x: 393, startPoint y: 231, endPoint x: 409, endPoint y: 231, distance: 16.4
click at [409, 231] on span "Detected 59 results (0.93 seconds)" at bounding box center [422, 232] width 150 height 14
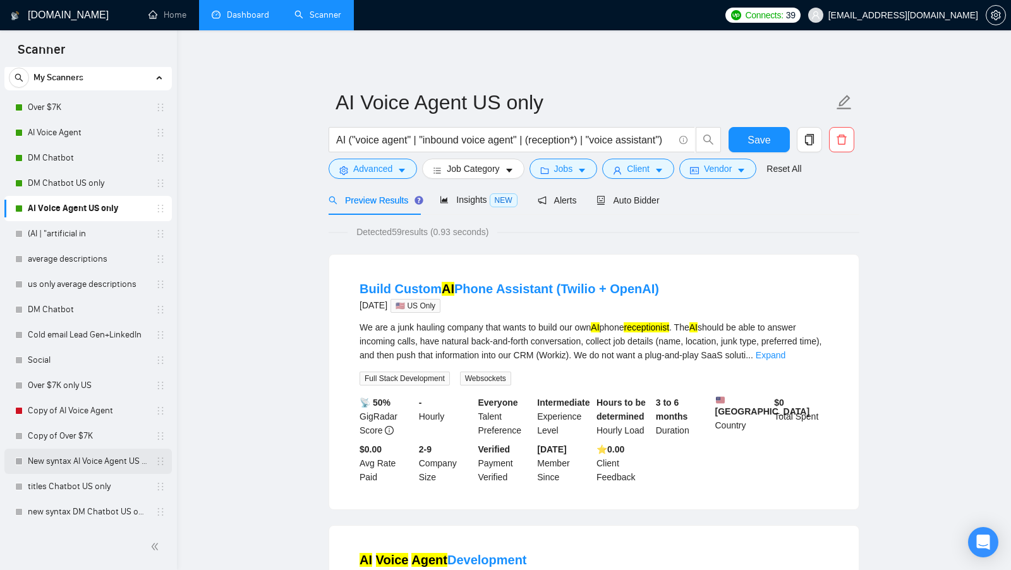
click at [101, 465] on link "New syntax AI Voice Agent US only" at bounding box center [88, 461] width 120 height 25
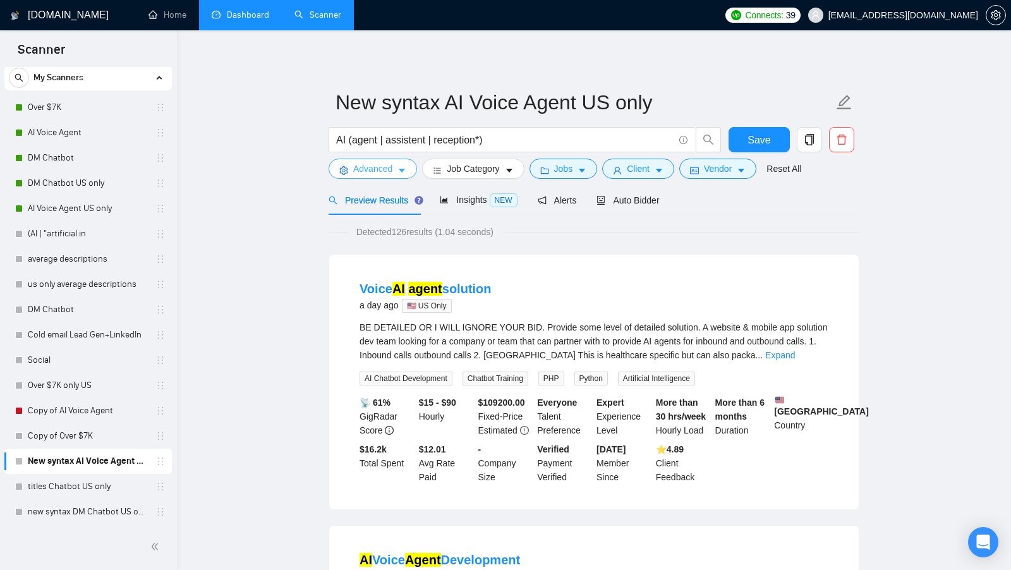
click at [387, 172] on span "Advanced" at bounding box center [372, 169] width 39 height 14
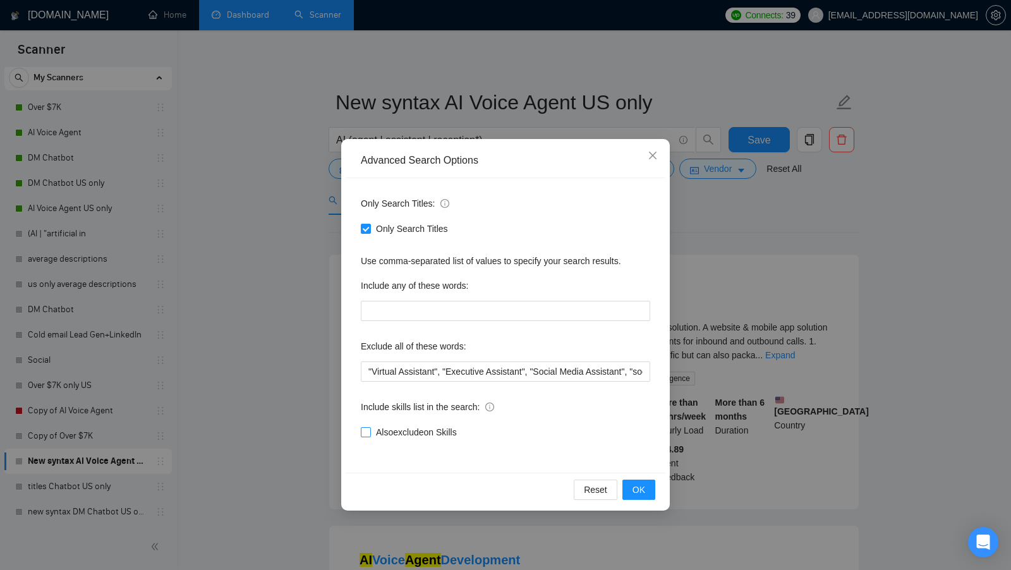
click at [394, 416] on label "Include skills list in the search:" at bounding box center [427, 407] width 133 height 20
click at [370, 427] on input "Also exclude on Skills" at bounding box center [365, 431] width 9 height 9
click at [391, 426] on span "Also exclude on Skills" at bounding box center [416, 432] width 91 height 14
click at [370, 427] on input "Also exclude on Skills" at bounding box center [365, 431] width 9 height 9
click at [424, 438] on span "Also exclude on Skills" at bounding box center [416, 432] width 91 height 14
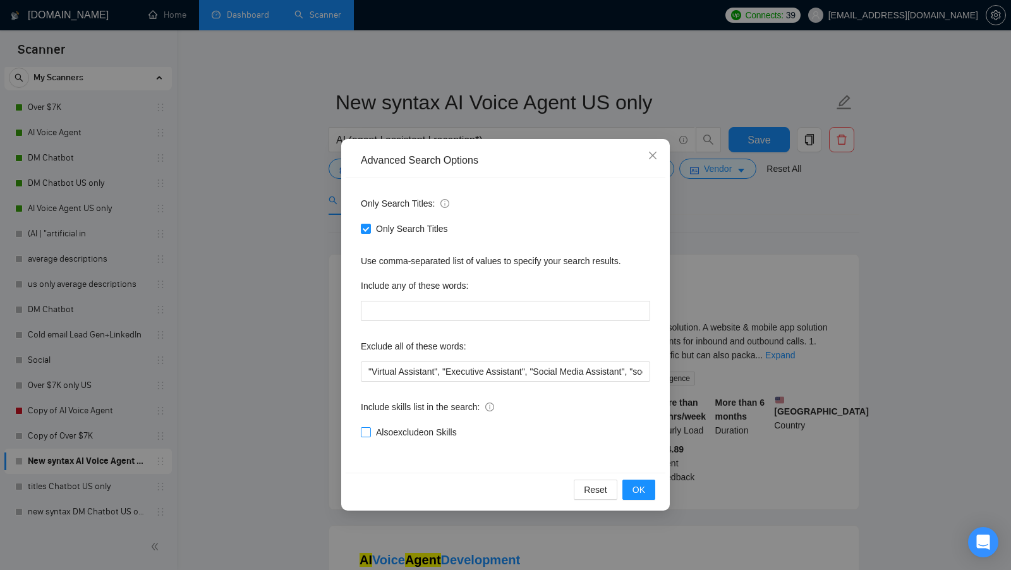
click at [370, 436] on input "Also exclude on Skills" at bounding box center [365, 431] width 9 height 9
click at [642, 487] on span "OK" at bounding box center [638, 490] width 13 height 14
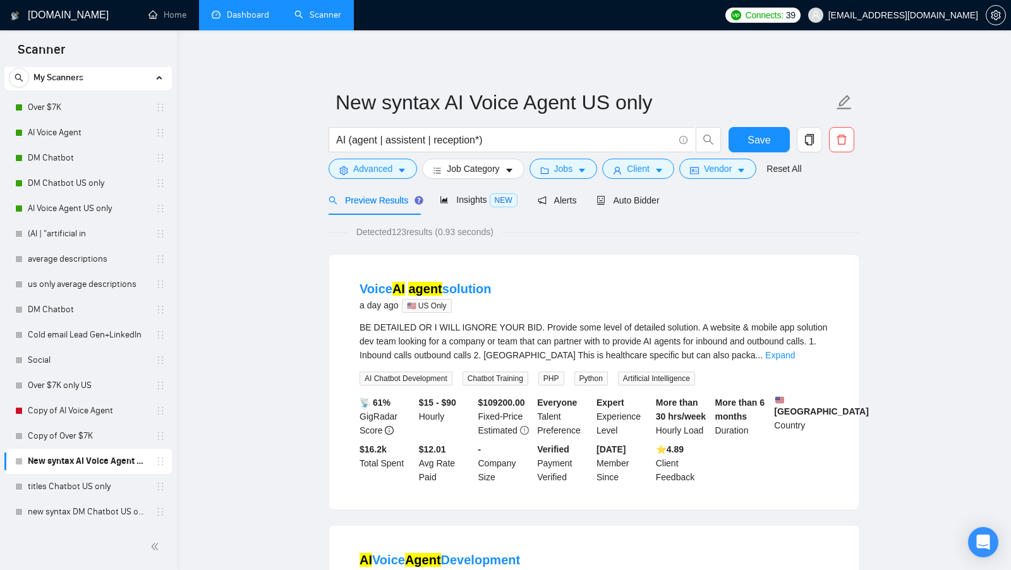
click at [407, 232] on span "Detected 123 results (0.93 seconds)" at bounding box center [424, 232] width 155 height 14
click at [392, 172] on span "Advanced" at bounding box center [372, 169] width 39 height 14
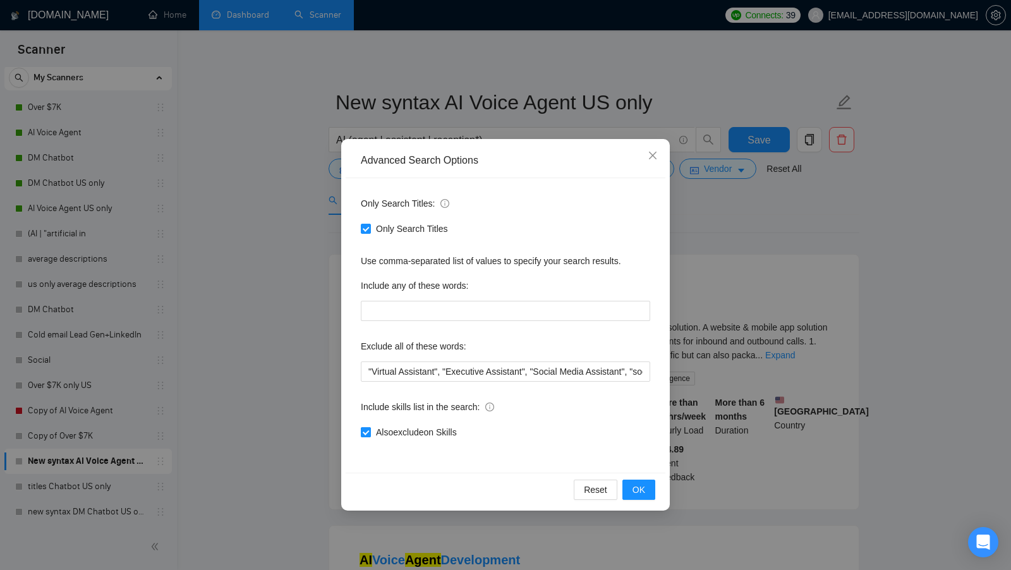
click at [375, 428] on span "Also exclude on Skills" at bounding box center [416, 432] width 91 height 14
click at [370, 428] on input "Also exclude on Skills" at bounding box center [365, 431] width 9 height 9
checkbox input "false"
click at [642, 494] on span "OK" at bounding box center [638, 490] width 13 height 14
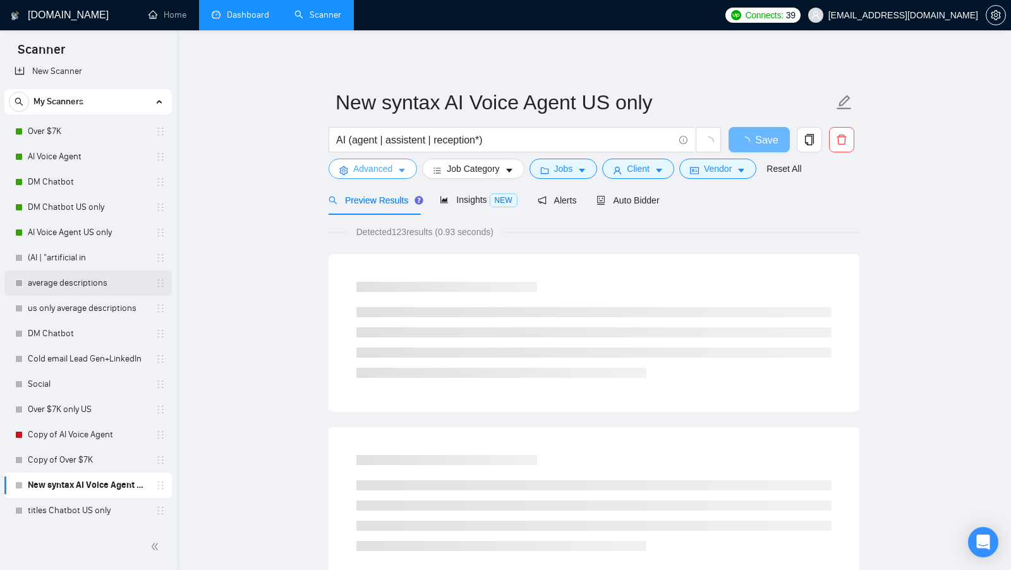
scroll to position [11, 0]
click at [100, 237] on link "AI Voice Agent US only" at bounding box center [88, 231] width 120 height 25
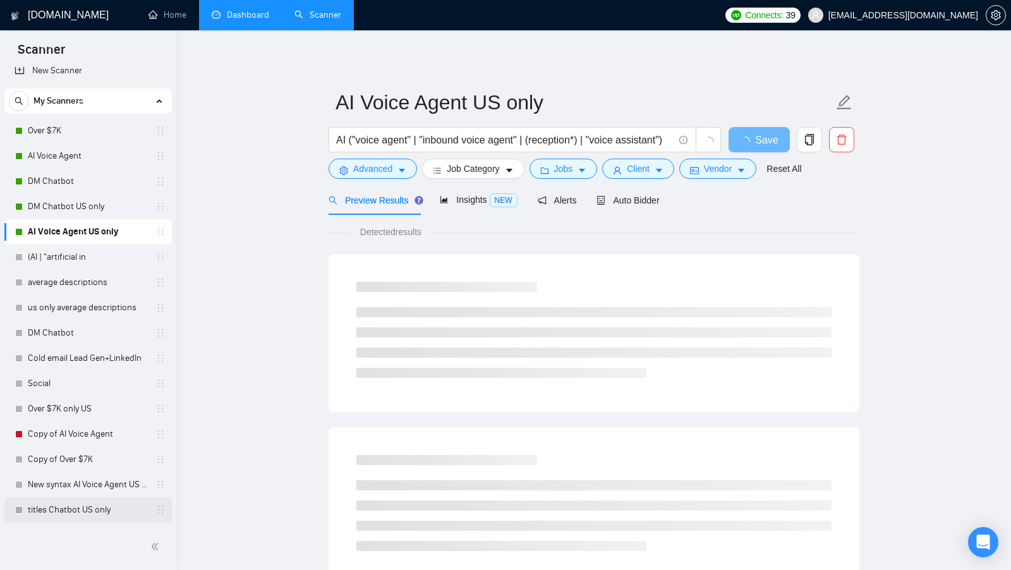
scroll to position [35, 0]
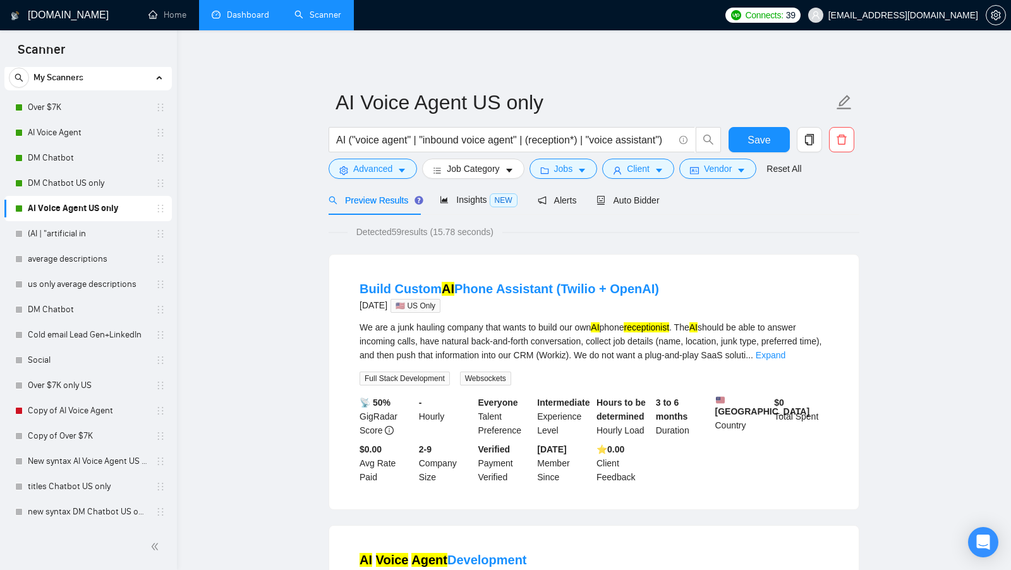
click at [241, 20] on link "Dashboard" at bounding box center [240, 14] width 57 height 11
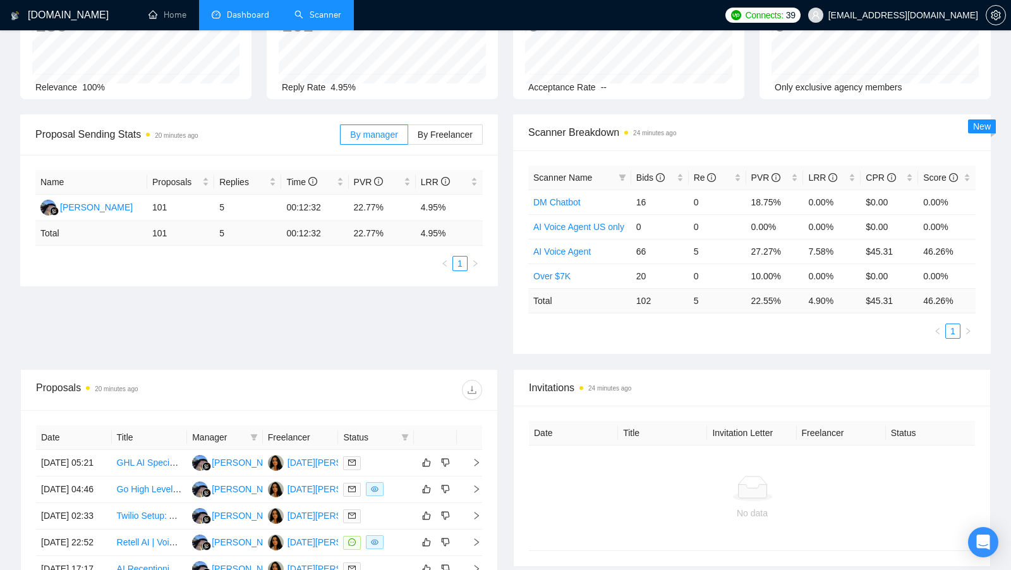
scroll to position [109, 0]
click at [407, 436] on icon "filter" at bounding box center [405, 437] width 8 height 8
click at [383, 459] on span "Chat" at bounding box center [372, 458] width 61 height 14
checkbox input "true"
click at [408, 389] on div at bounding box center [370, 389] width 223 height 20
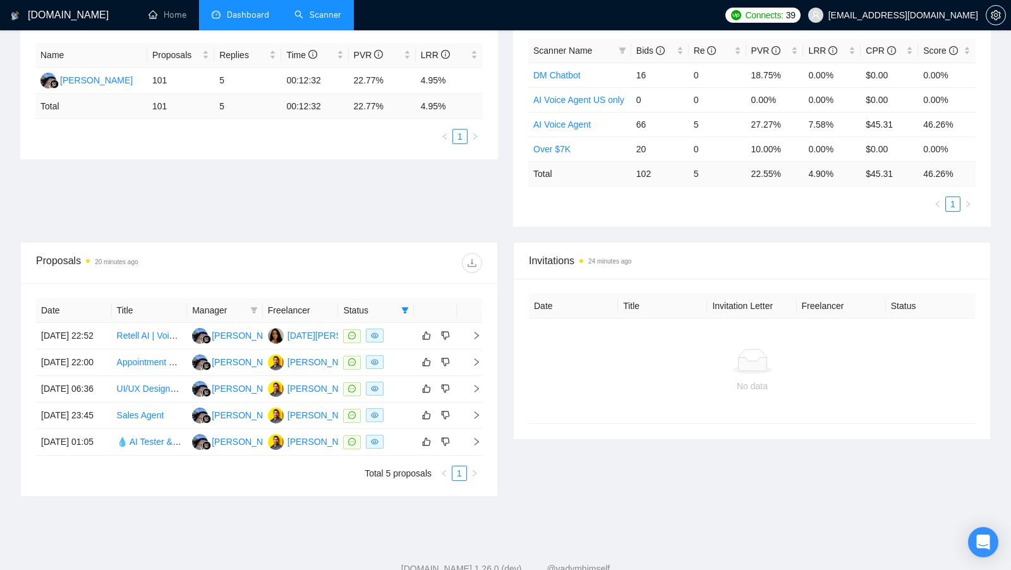
scroll to position [236, 0]
click at [404, 421] on div at bounding box center [376, 414] width 66 height 15
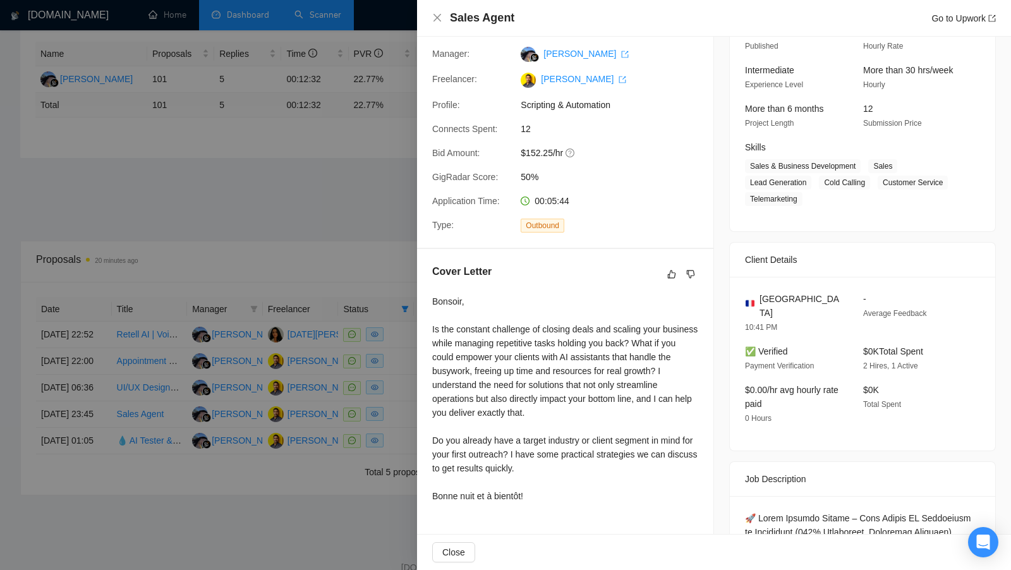
scroll to position [126, 0]
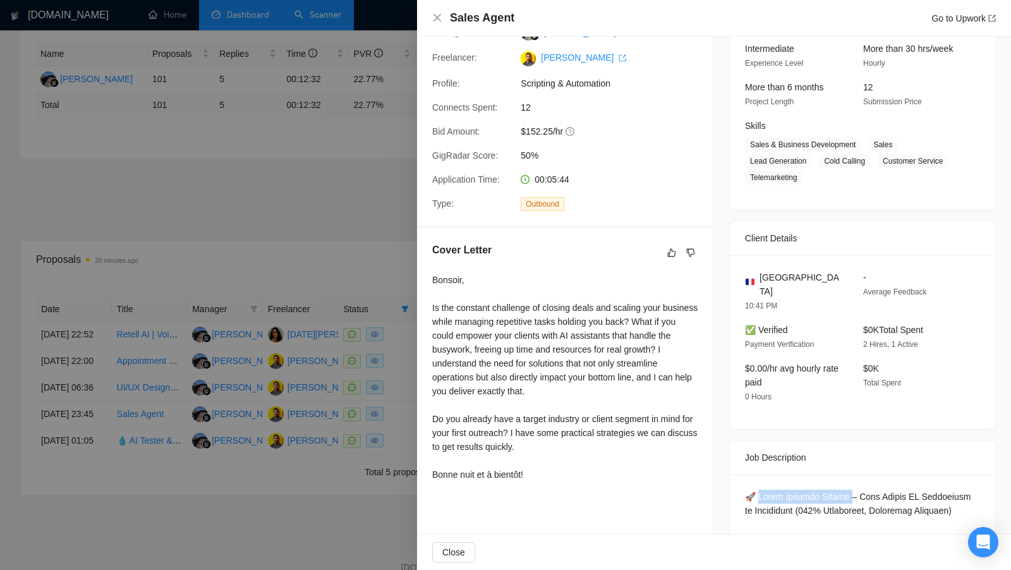
drag, startPoint x: 757, startPoint y: 481, endPoint x: 848, endPoint y: 483, distance: 90.4
click at [380, 250] on div at bounding box center [505, 285] width 1011 height 570
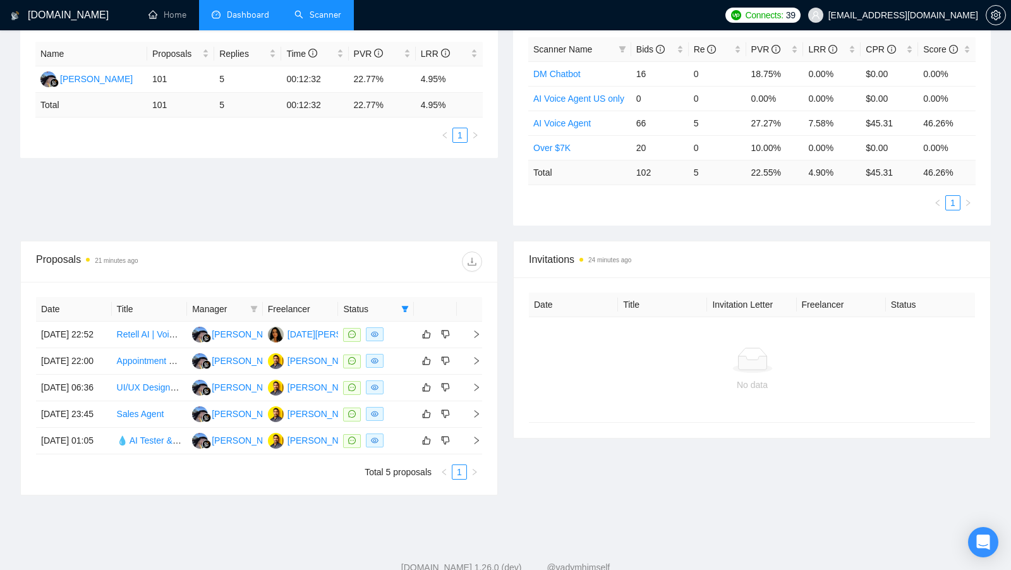
click at [327, 20] on link "Scanner" at bounding box center [317, 14] width 47 height 11
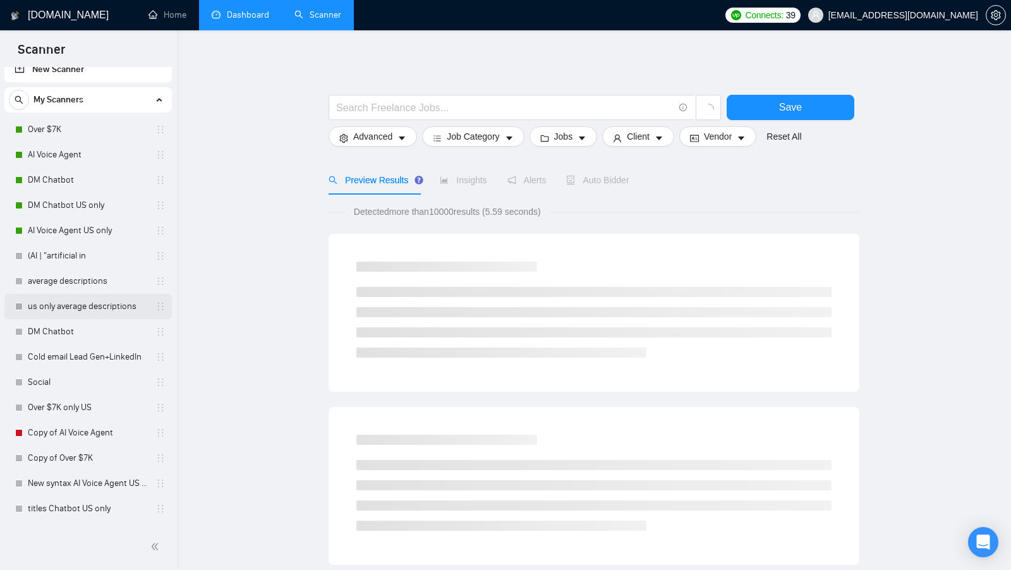
scroll to position [35, 0]
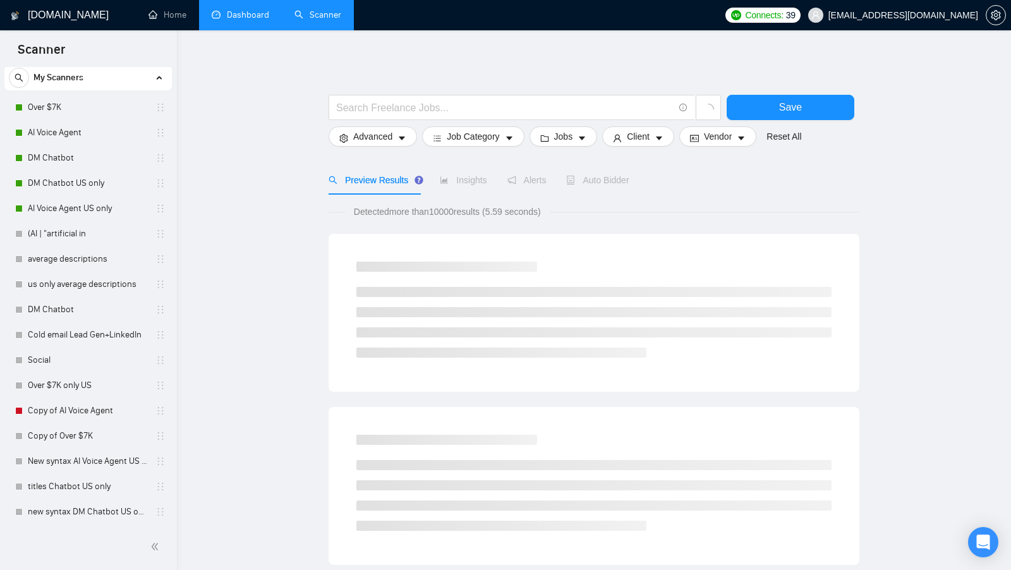
click at [260, 11] on link "Dashboard" at bounding box center [240, 14] width 57 height 11
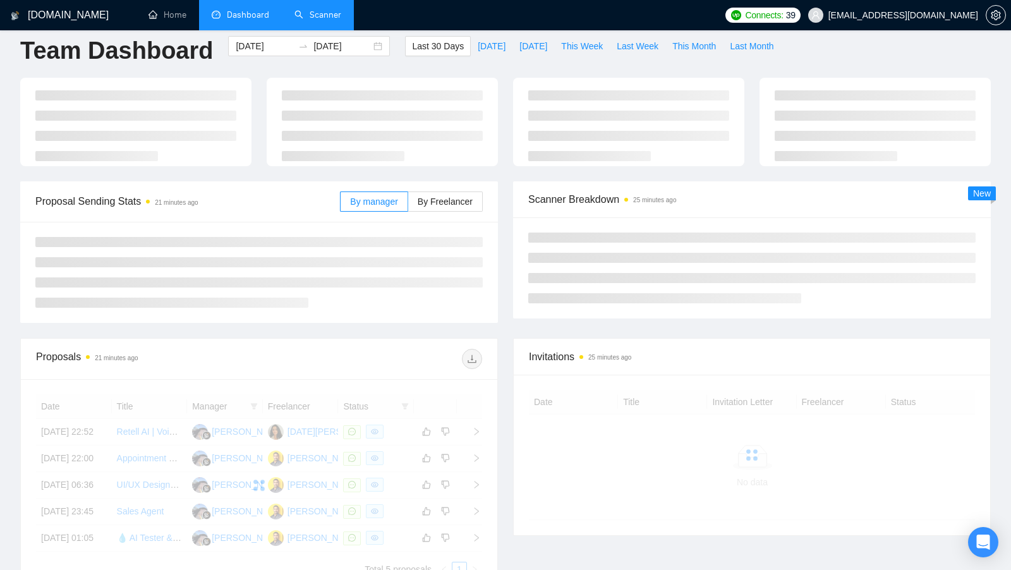
scroll to position [11, 0]
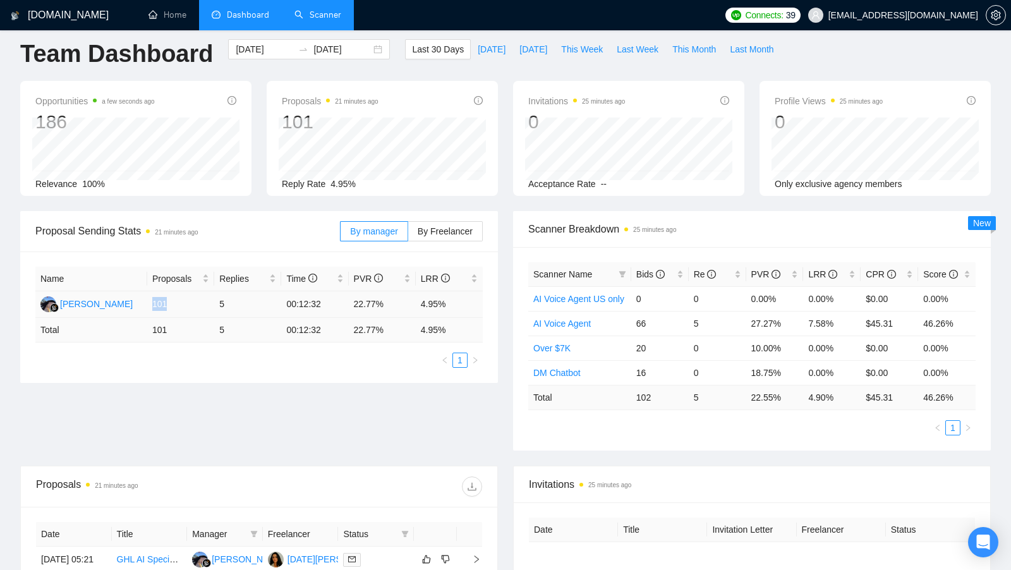
drag, startPoint x: 149, startPoint y: 296, endPoint x: 174, endPoint y: 301, distance: 25.8
click at [174, 301] on td "101" at bounding box center [180, 304] width 67 height 27
click at [330, 20] on link "Scanner" at bounding box center [317, 14] width 47 height 11
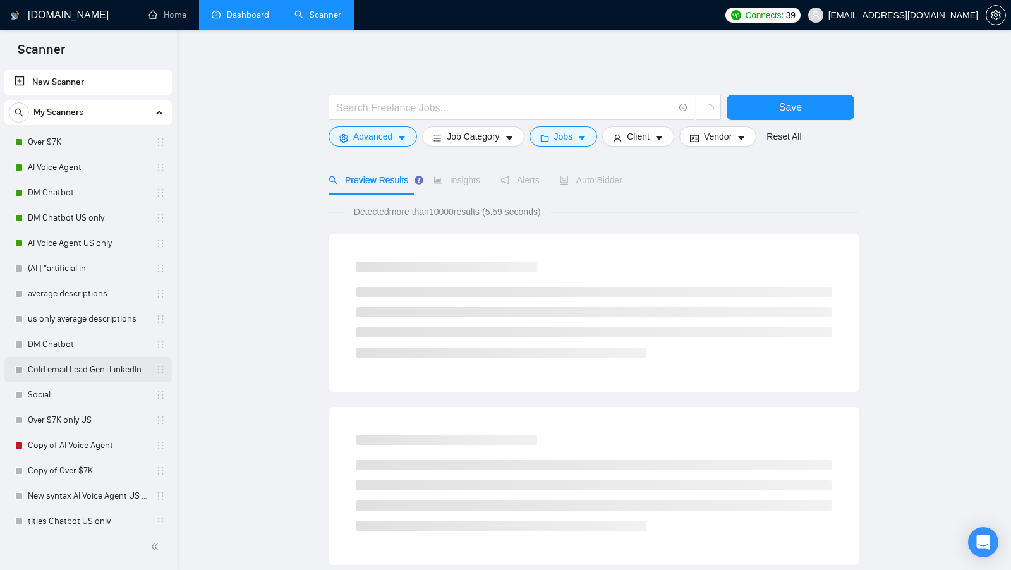
scroll to position [35, 0]
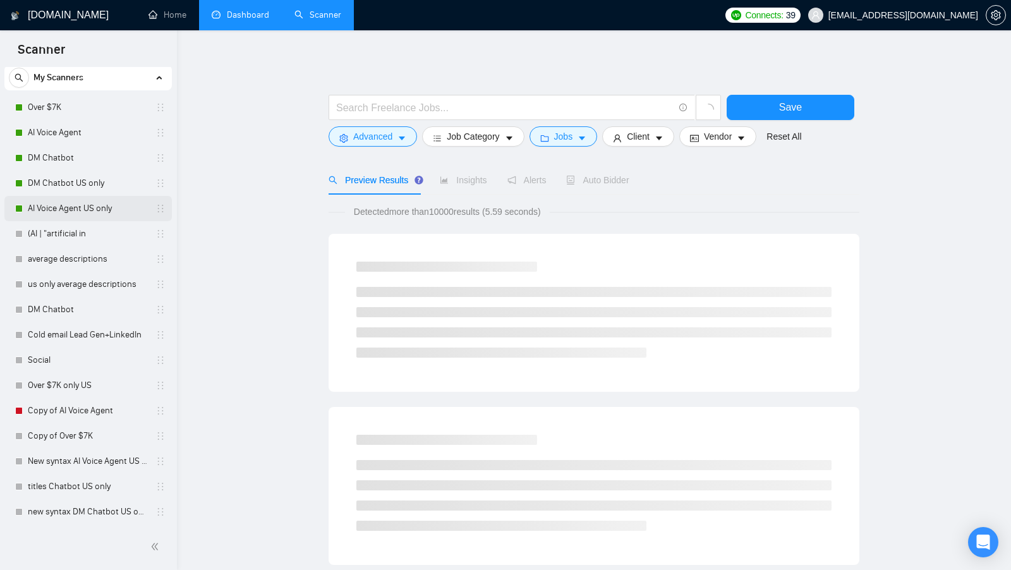
click at [96, 206] on link "AI Voice Agent US only" at bounding box center [88, 208] width 120 height 25
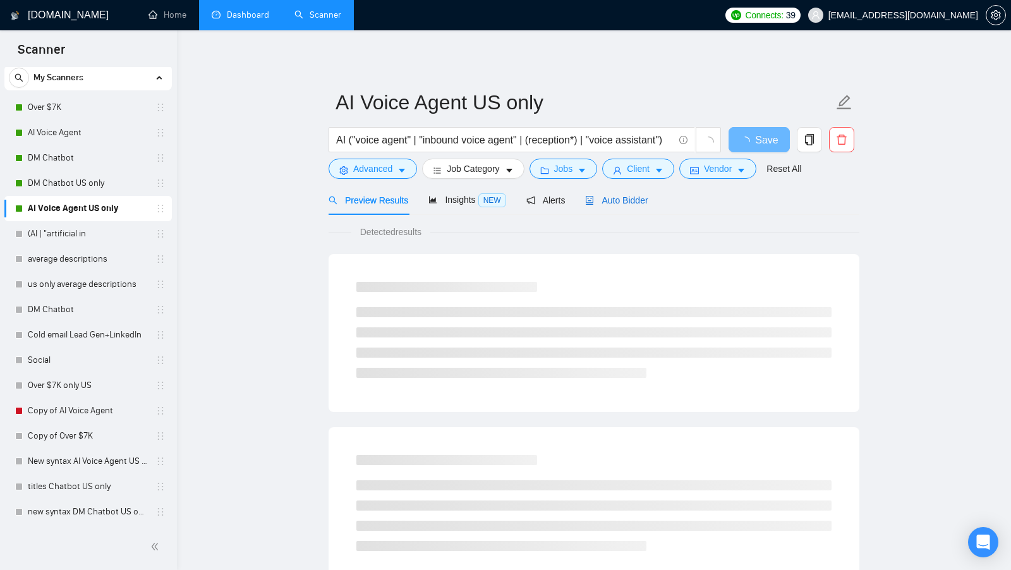
click at [634, 203] on span "Auto Bidder" at bounding box center [616, 200] width 63 height 10
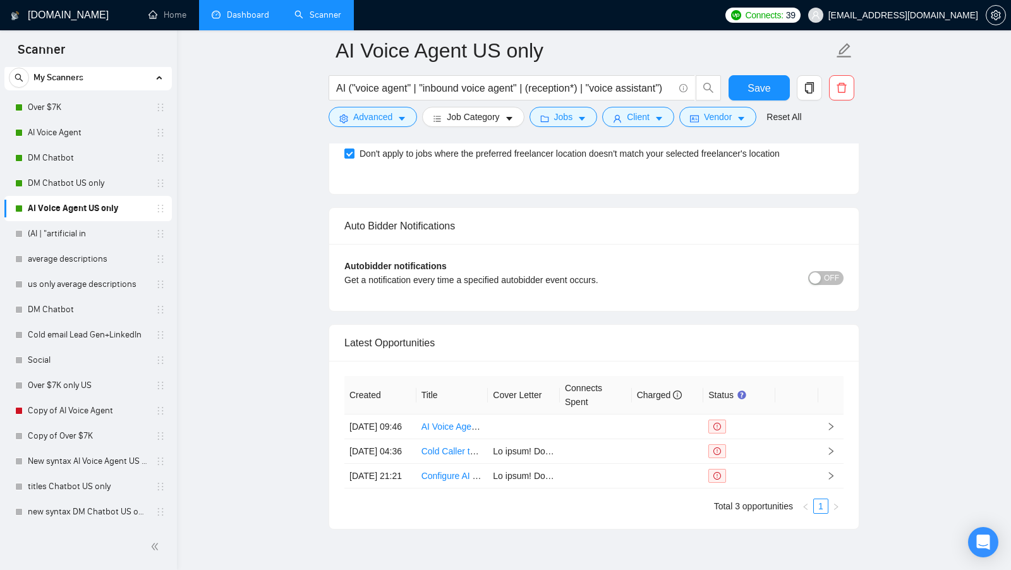
scroll to position [2991, 0]
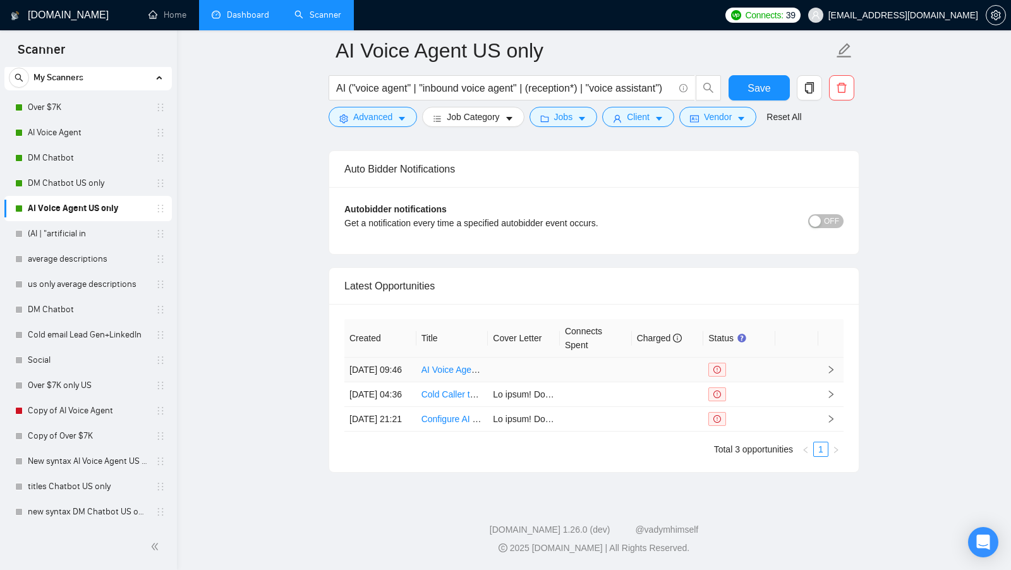
click at [761, 363] on div at bounding box center [739, 370] width 62 height 14
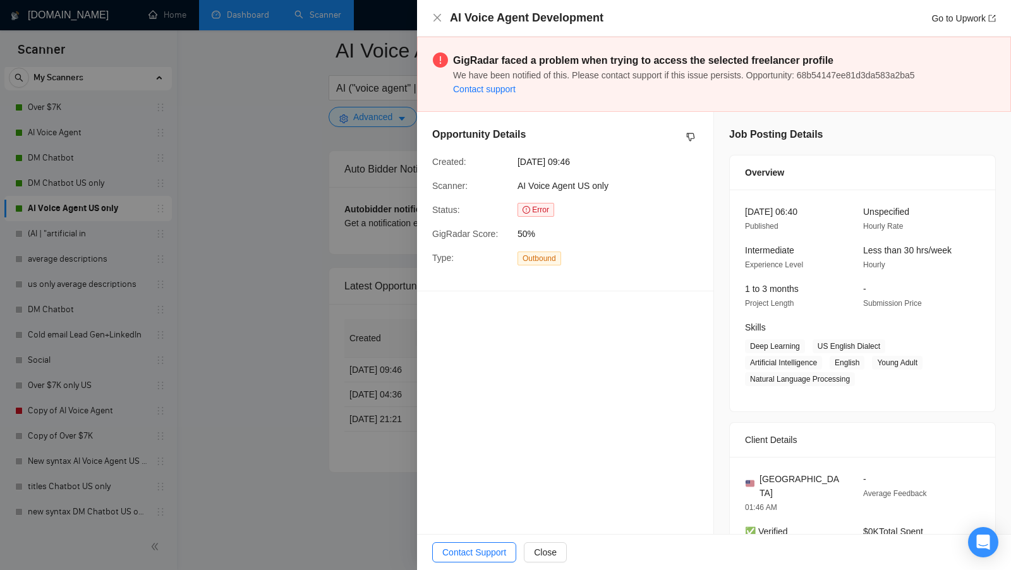
click at [313, 126] on div at bounding box center [505, 285] width 1011 height 570
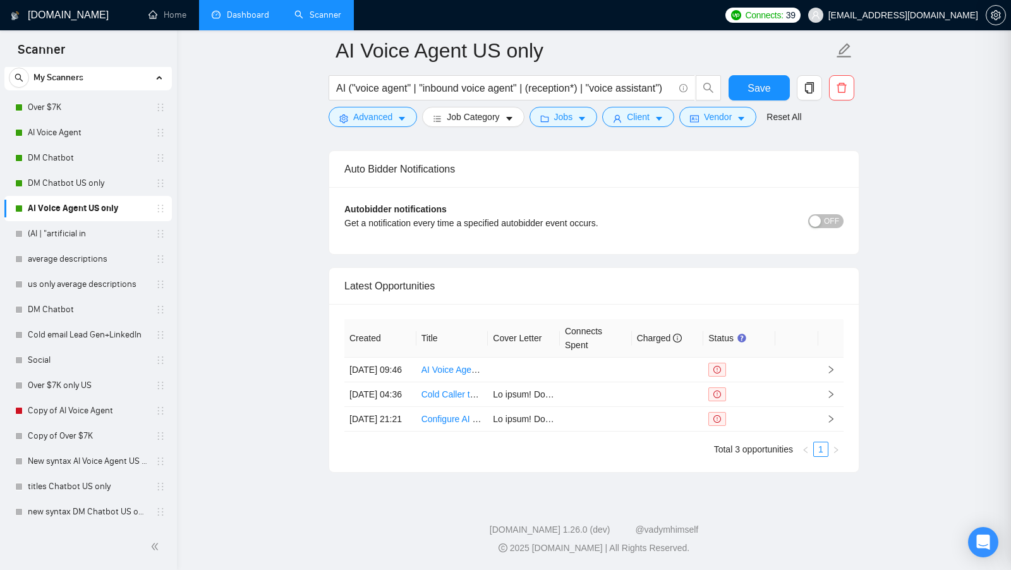
click at [314, 256] on div at bounding box center [505, 285] width 1011 height 570
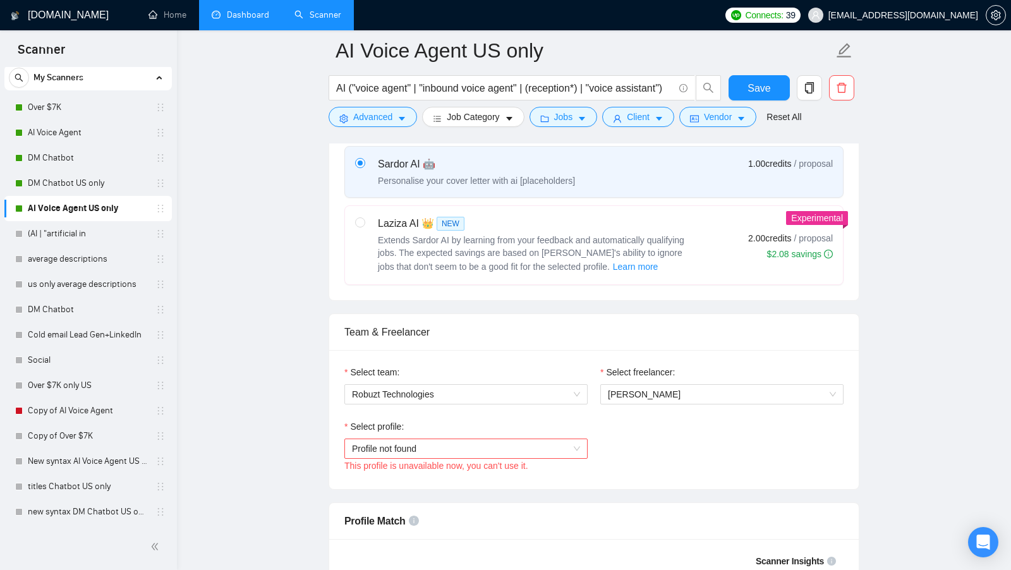
scroll to position [414, 0]
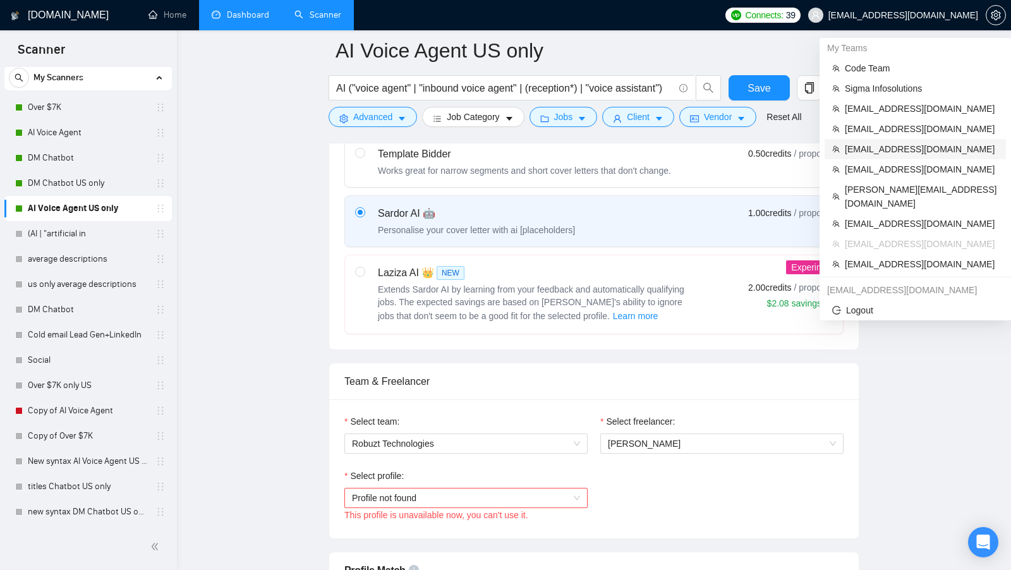
click at [907, 145] on span "[EMAIL_ADDRESS][DOMAIN_NAME]" at bounding box center [922, 149] width 154 height 14
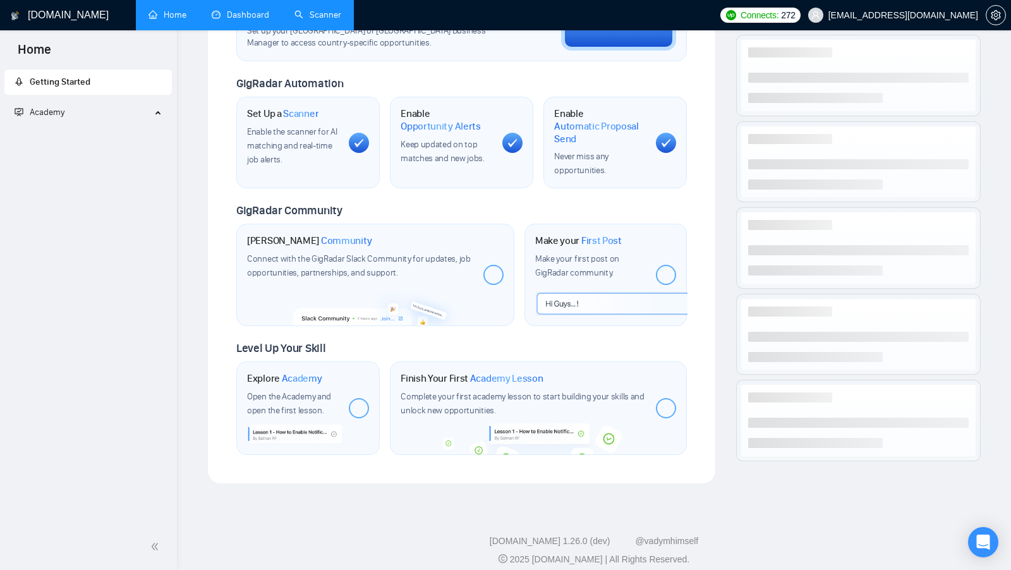
scroll to position [153, 0]
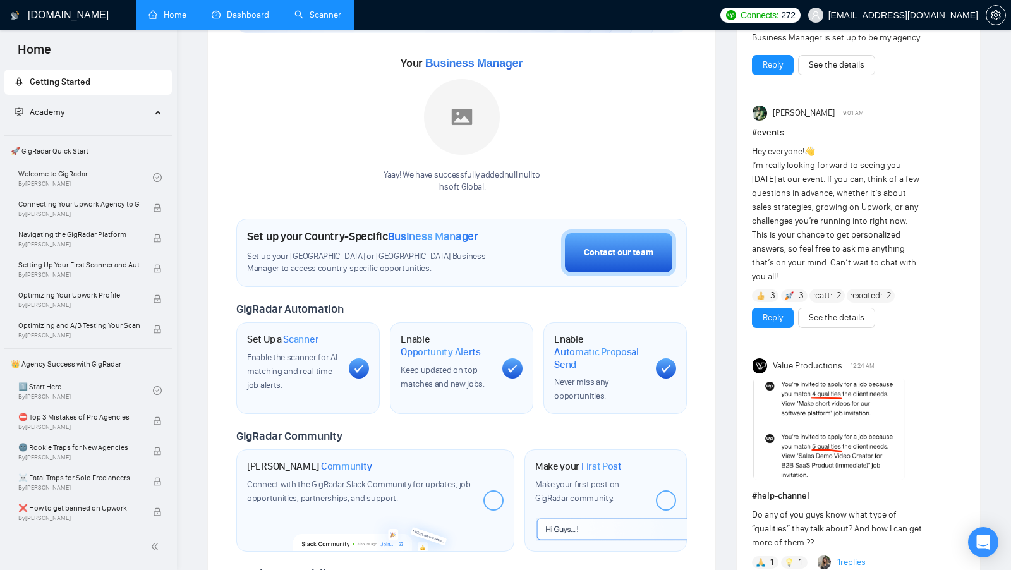
click at [251, 10] on link "Dashboard" at bounding box center [240, 14] width 57 height 11
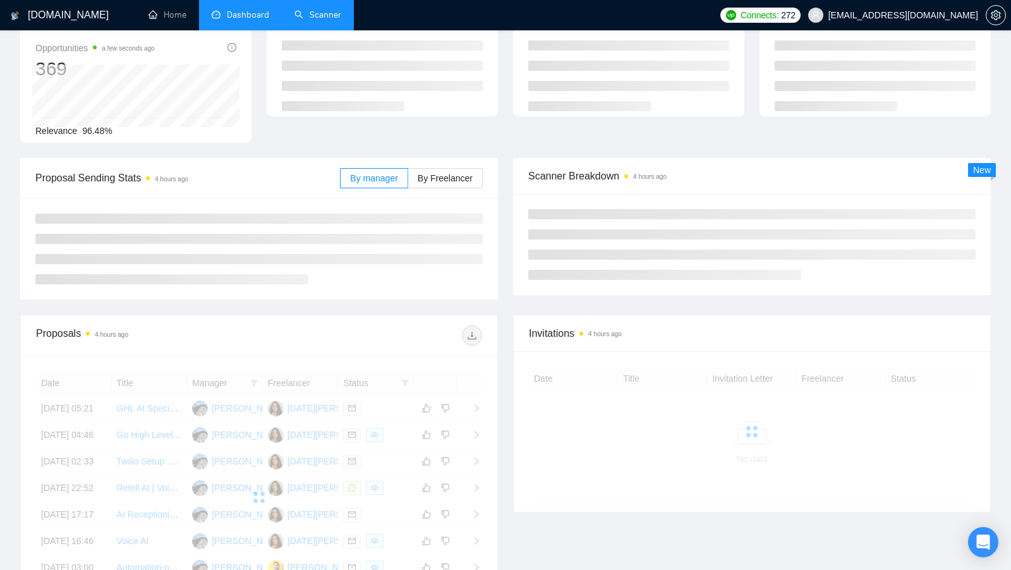
scroll to position [61, 0]
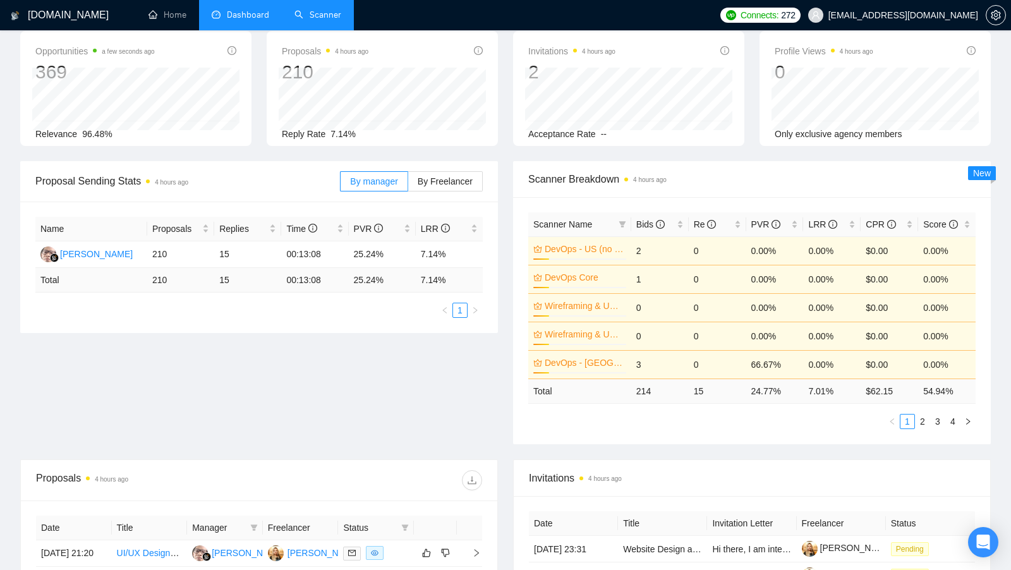
click at [331, 20] on link "Scanner" at bounding box center [317, 14] width 47 height 11
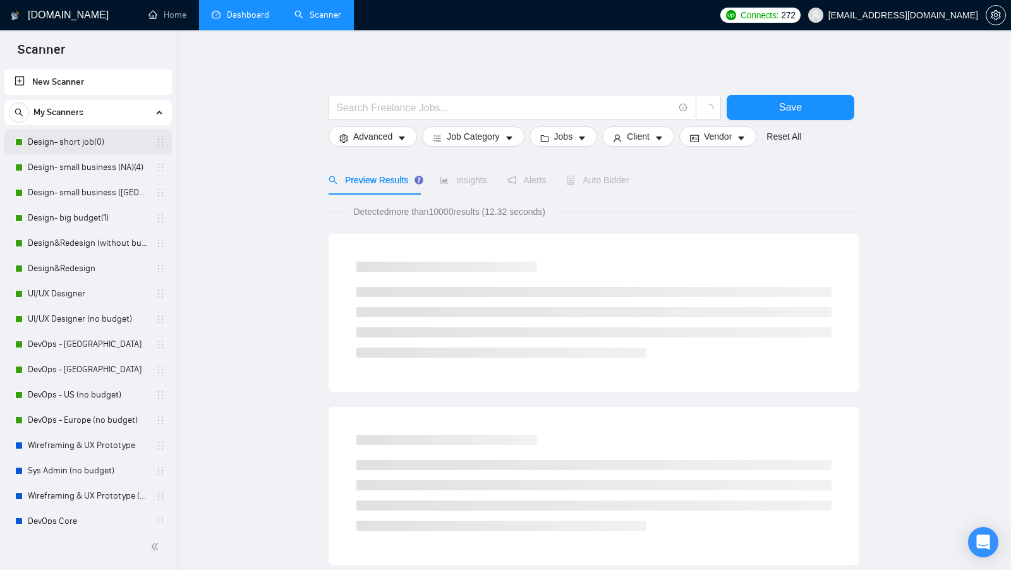
click at [89, 143] on link "Design- short job(0)" at bounding box center [88, 142] width 120 height 25
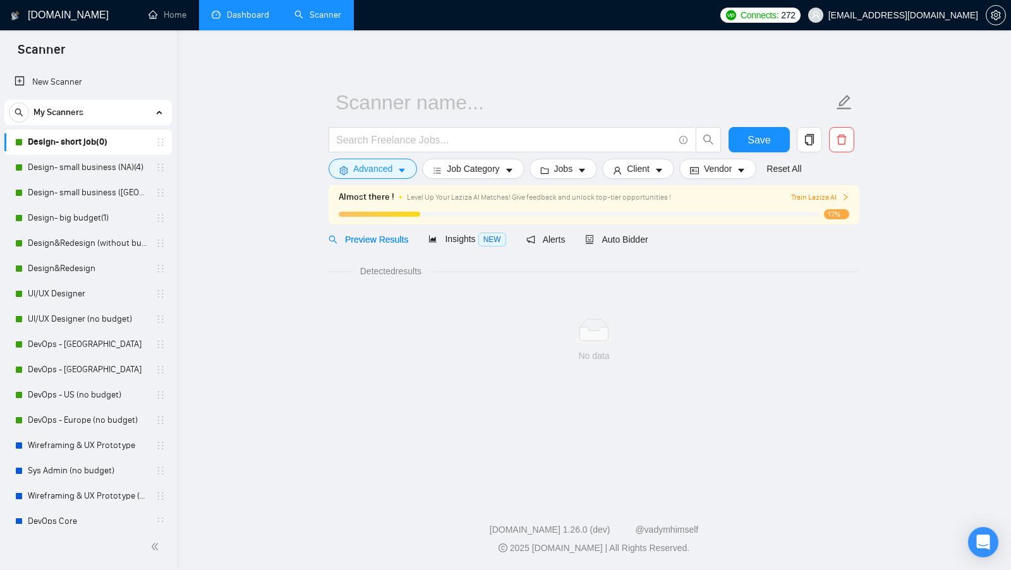
click at [89, 143] on link "Design- short job(0)" at bounding box center [88, 142] width 120 height 25
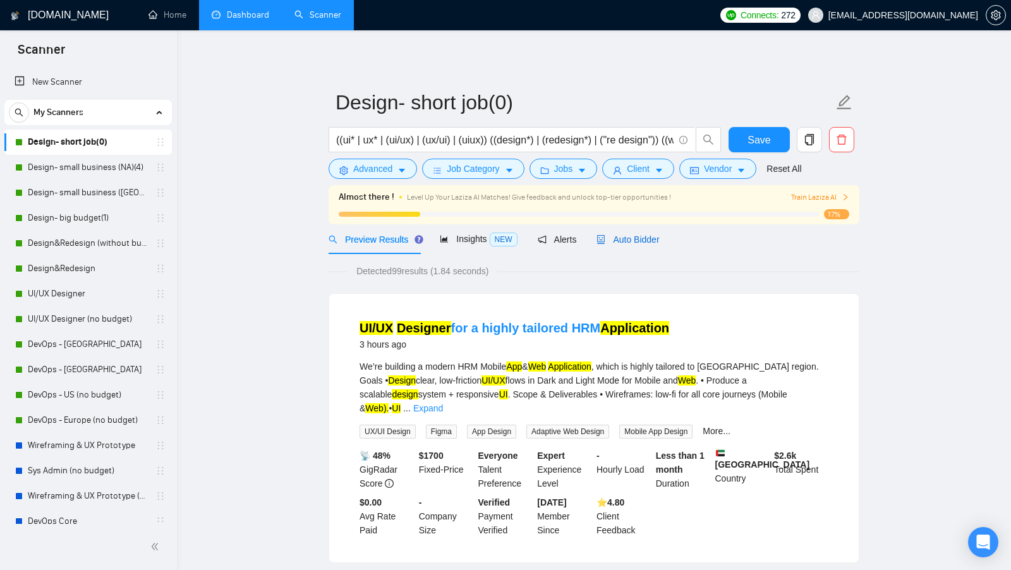
click at [655, 238] on span "Auto Bidder" at bounding box center [627, 239] width 63 height 10
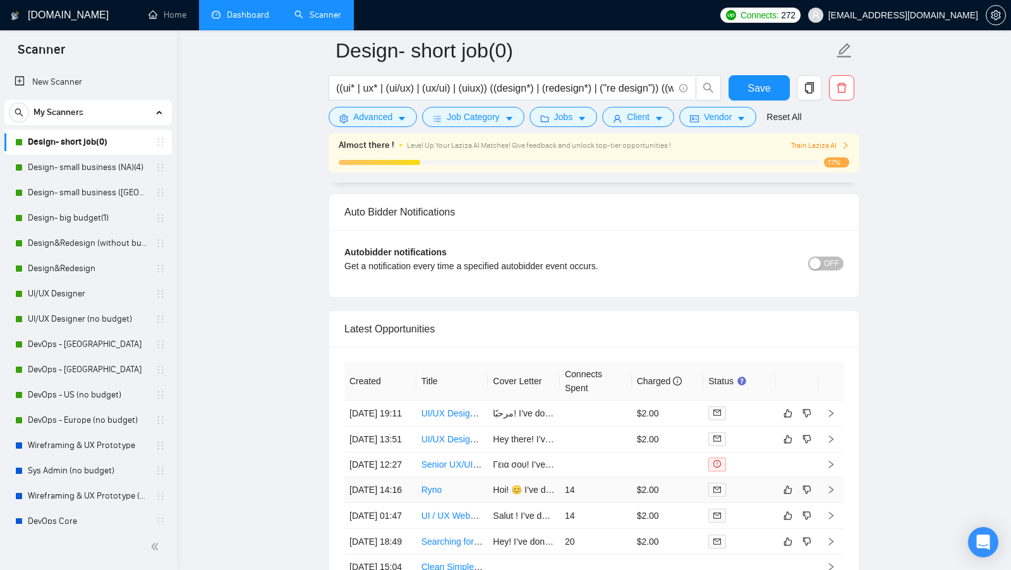
scroll to position [3036, 0]
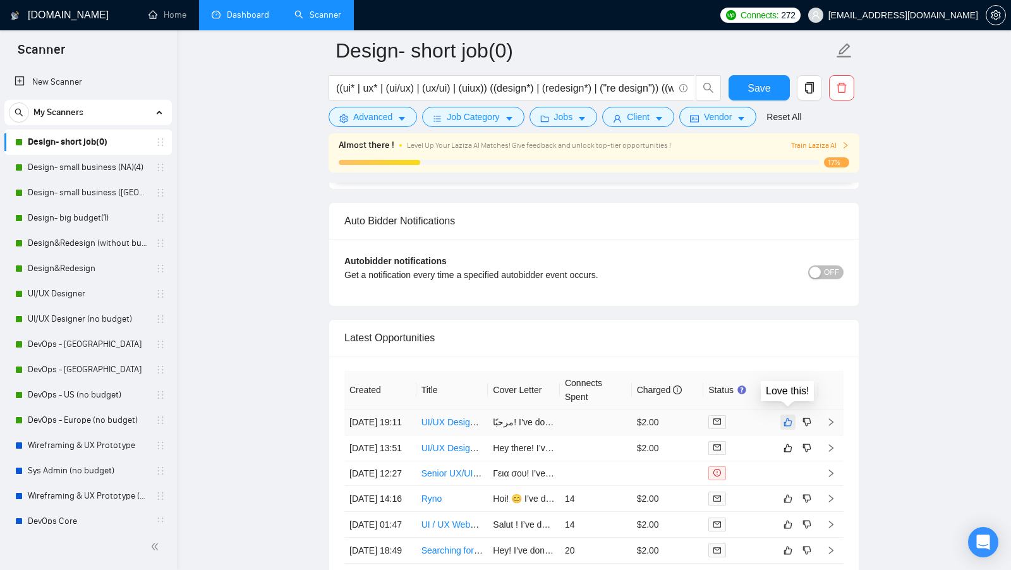
click at [785, 418] on icon "like" at bounding box center [788, 422] width 8 height 8
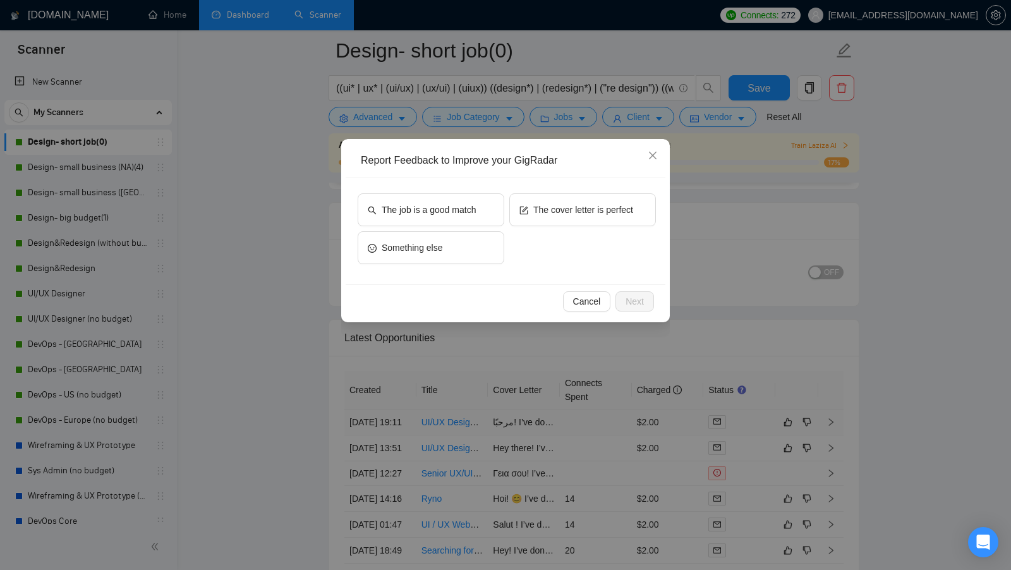
click at [915, 335] on div "Report Feedback to Improve your GigRadar The job is a good match The cover lett…" at bounding box center [505, 285] width 1011 height 570
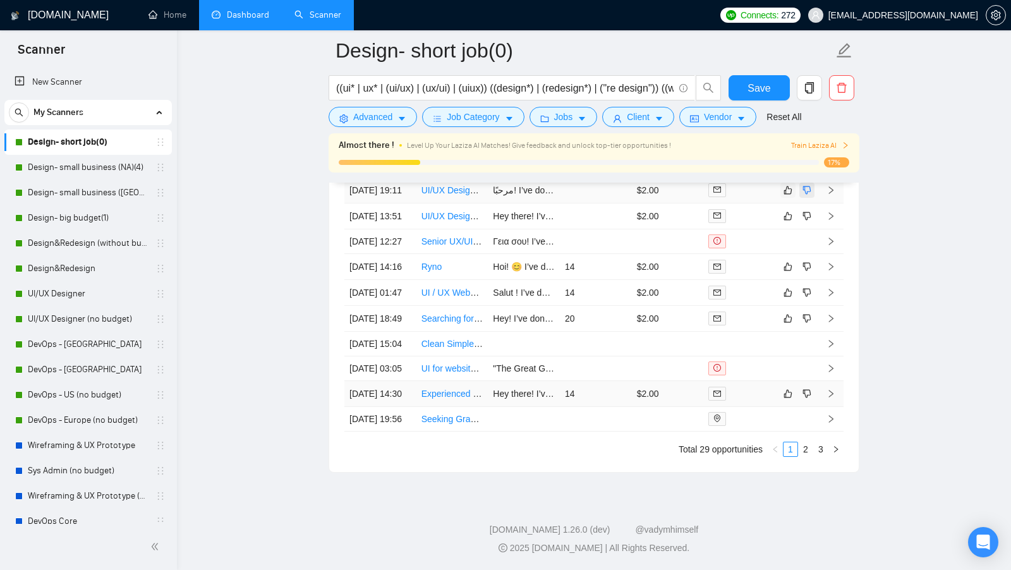
scroll to position [3336, 0]
click at [810, 456] on link "2" at bounding box center [806, 449] width 14 height 14
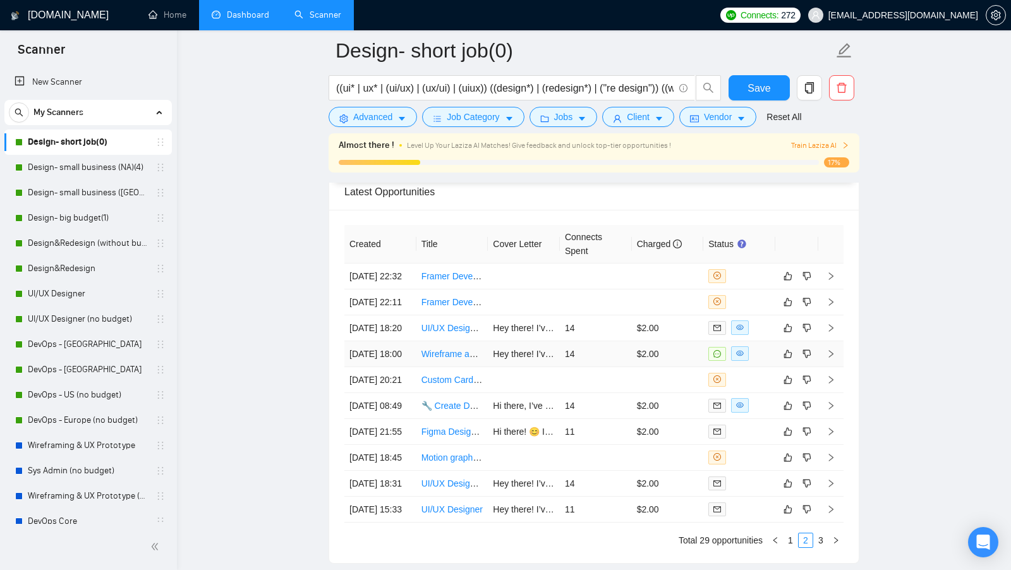
scroll to position [3176, 0]
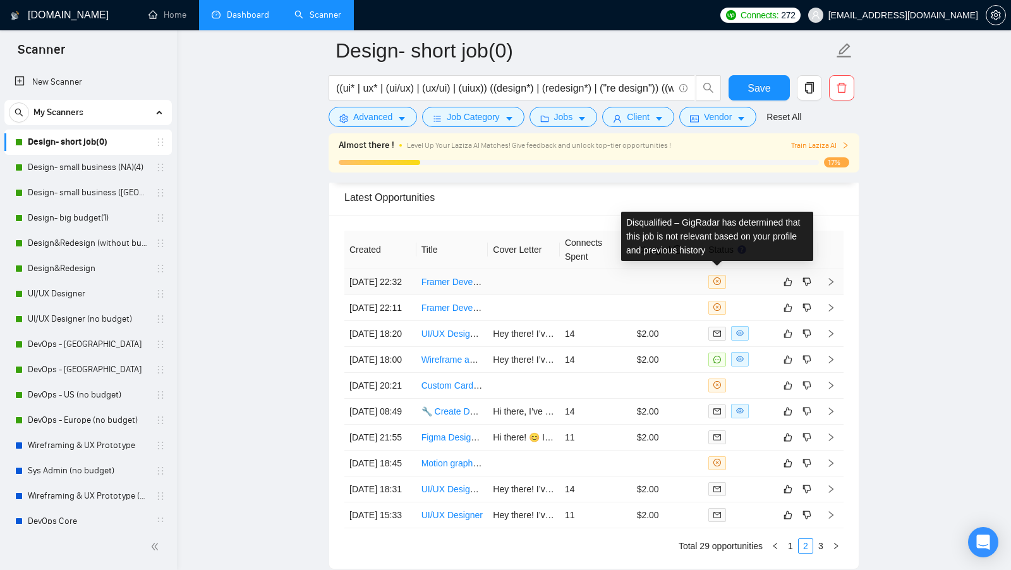
click at [715, 277] on icon "close-circle" at bounding box center [717, 281] width 8 height 8
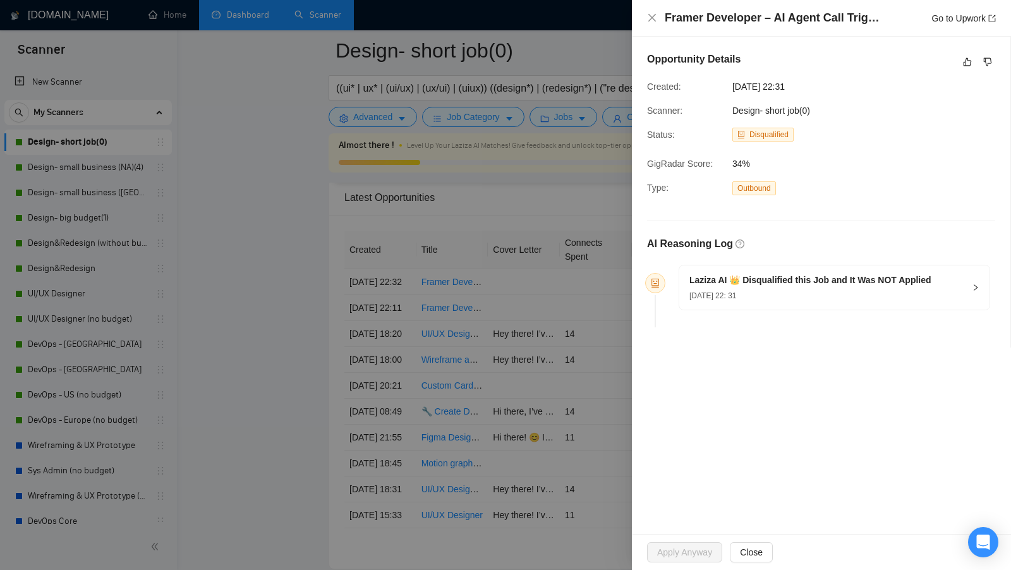
click at [775, 290] on div "19 Jul, 2025 22: 31" at bounding box center [810, 295] width 242 height 14
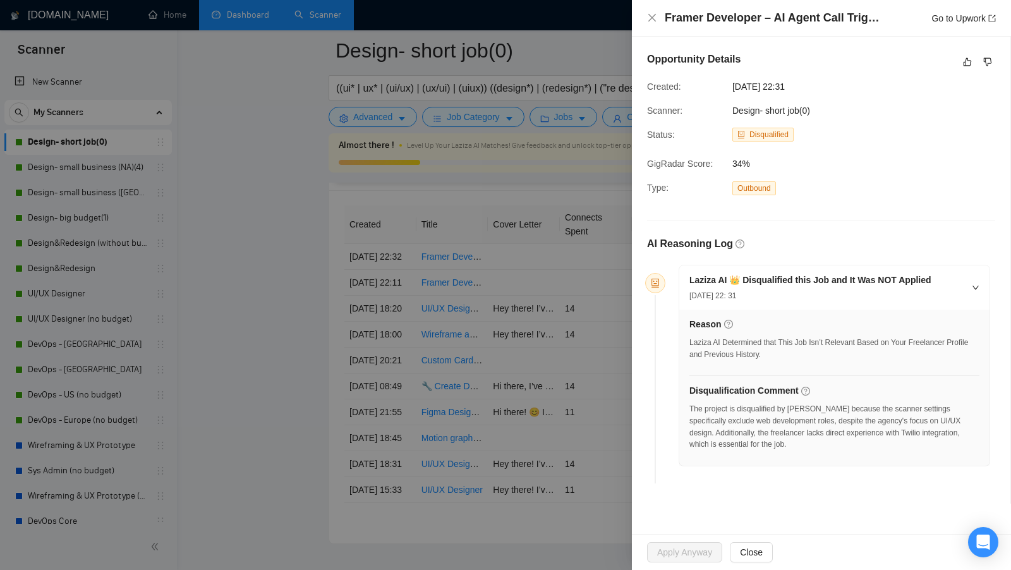
scroll to position [3203, 0]
drag, startPoint x: 689, startPoint y: 340, endPoint x: 805, endPoint y: 354, distance: 116.4
click at [805, 354] on div "Laziza AI Determined that This Job Isn’t Relevant Based on Your Freelancer Prof…" at bounding box center [834, 349] width 290 height 24
drag, startPoint x: 889, startPoint y: 428, endPoint x: 910, endPoint y: 434, distance: 21.8
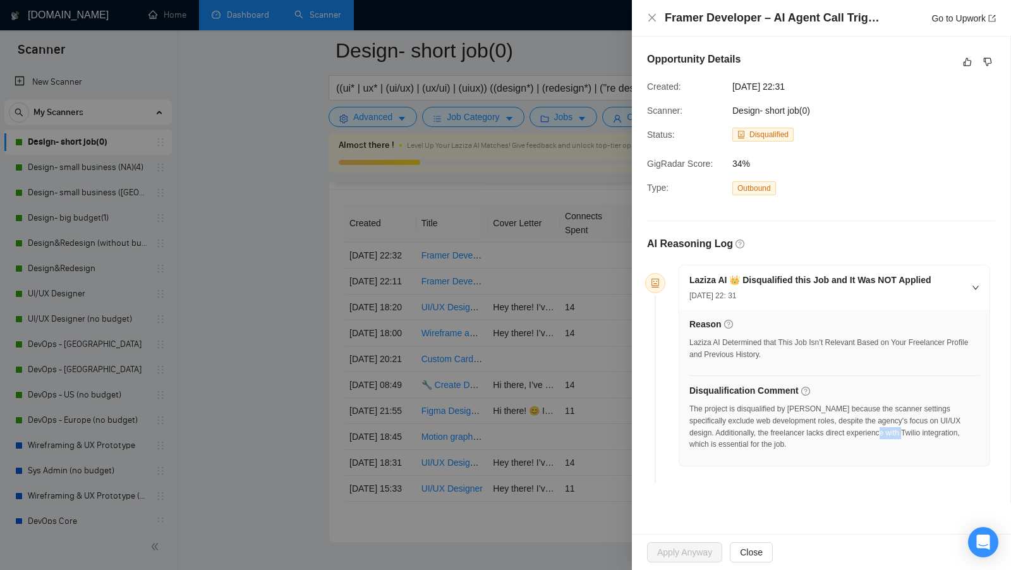
click at [910, 434] on div "The project is disqualified by Laziza because the scanner settings specifically…" at bounding box center [834, 426] width 290 height 47
click at [913, 434] on div "The project is disqualified by Laziza because the scanner settings specifically…" at bounding box center [834, 426] width 290 height 47
drag, startPoint x: 668, startPoint y: 18, endPoint x: 755, endPoint y: 20, distance: 86.6
click at [755, 20] on h4 "Framer Developer – AI Agent Call Trigger + Contact Form Thank You Page" at bounding box center [775, 18] width 221 height 16
click at [605, 315] on div at bounding box center [505, 285] width 1011 height 570
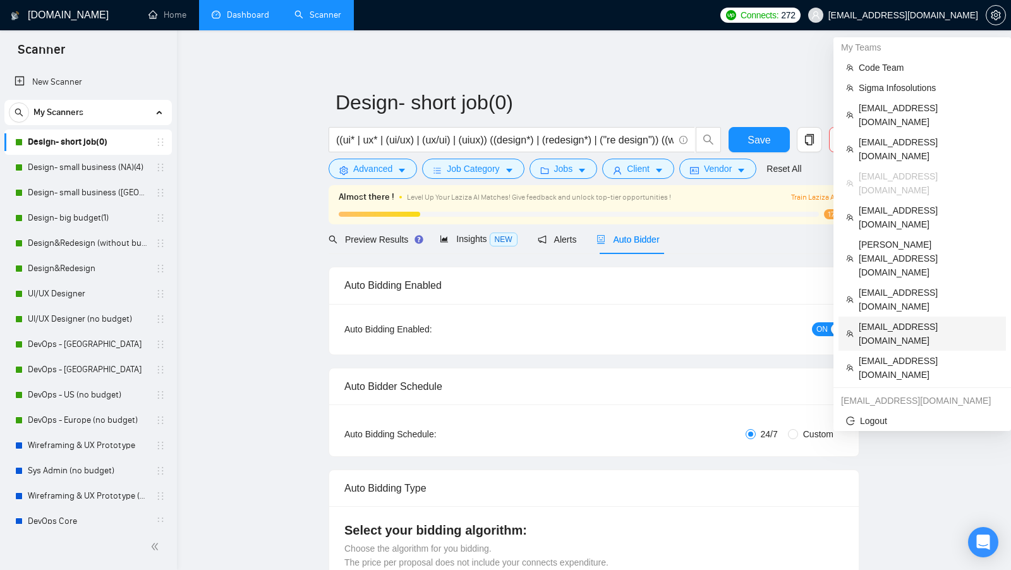
click at [917, 320] on span "[EMAIL_ADDRESS][DOMAIN_NAME]" at bounding box center [929, 334] width 140 height 28
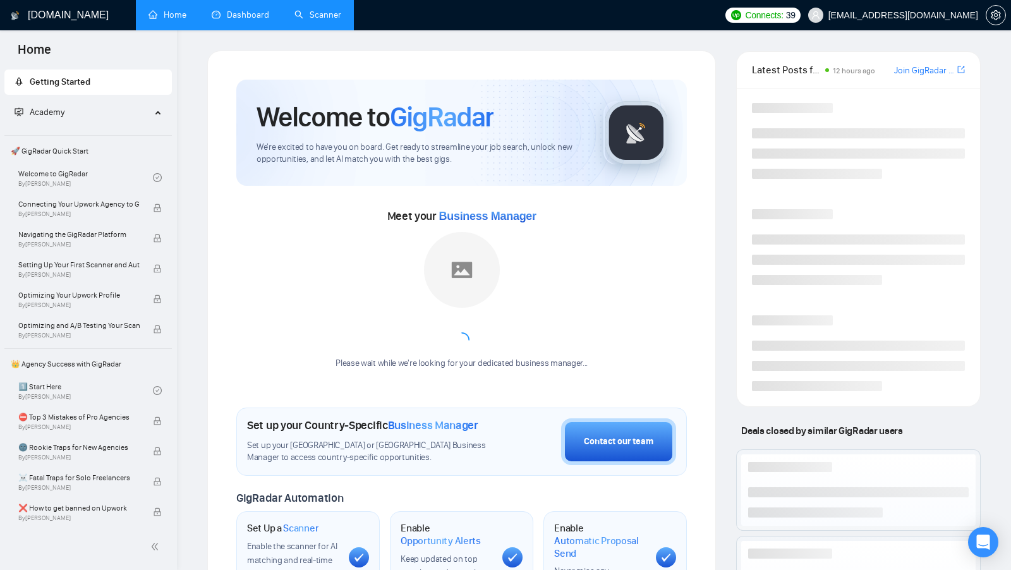
click at [330, 20] on link "Scanner" at bounding box center [317, 14] width 47 height 11
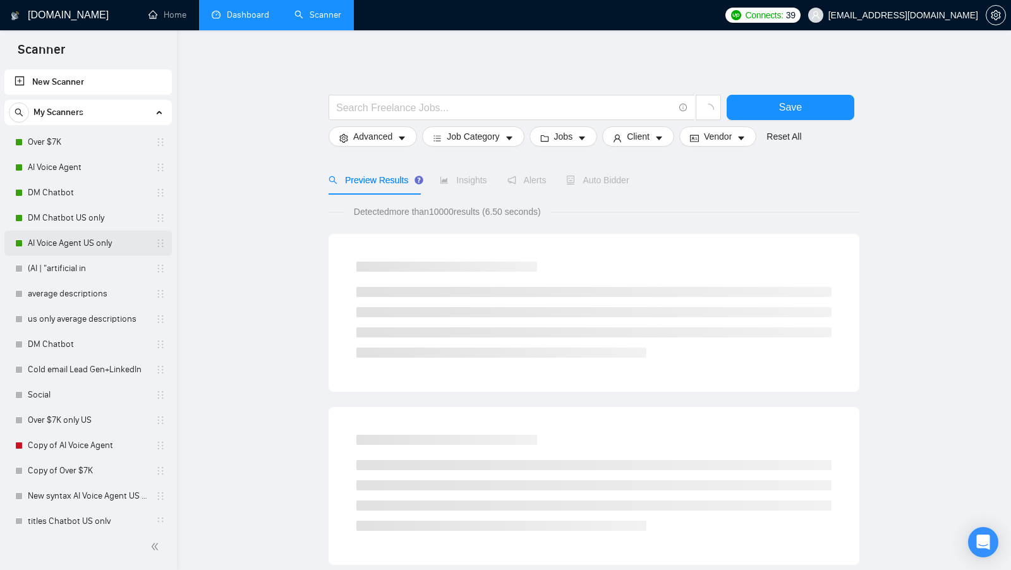
click at [80, 246] on link "AI Voice Agent US only" at bounding box center [88, 243] width 120 height 25
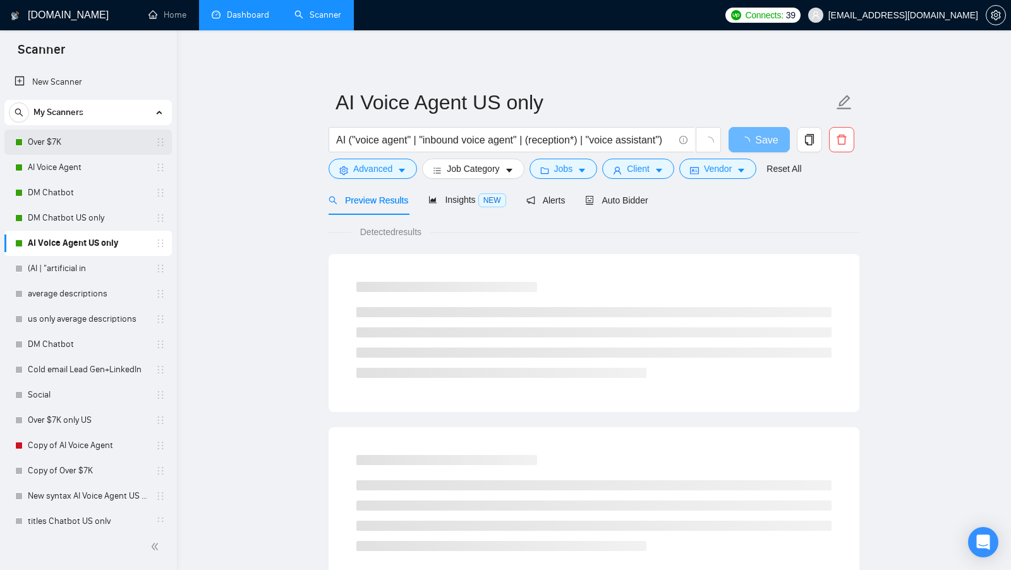
click at [100, 146] on link "Over $7K" at bounding box center [88, 142] width 120 height 25
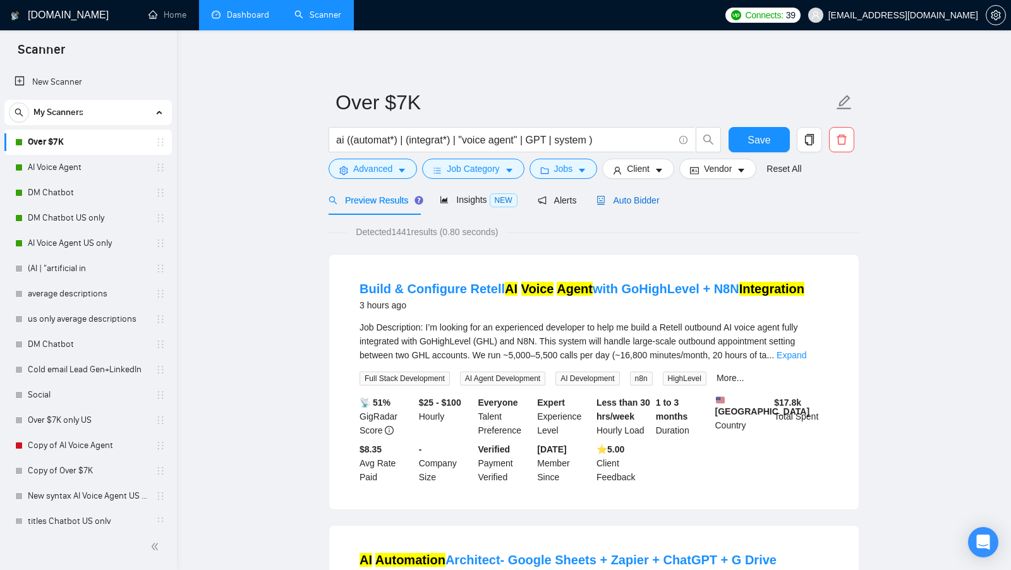
click at [644, 193] on div "Auto Bidder" at bounding box center [627, 200] width 63 height 14
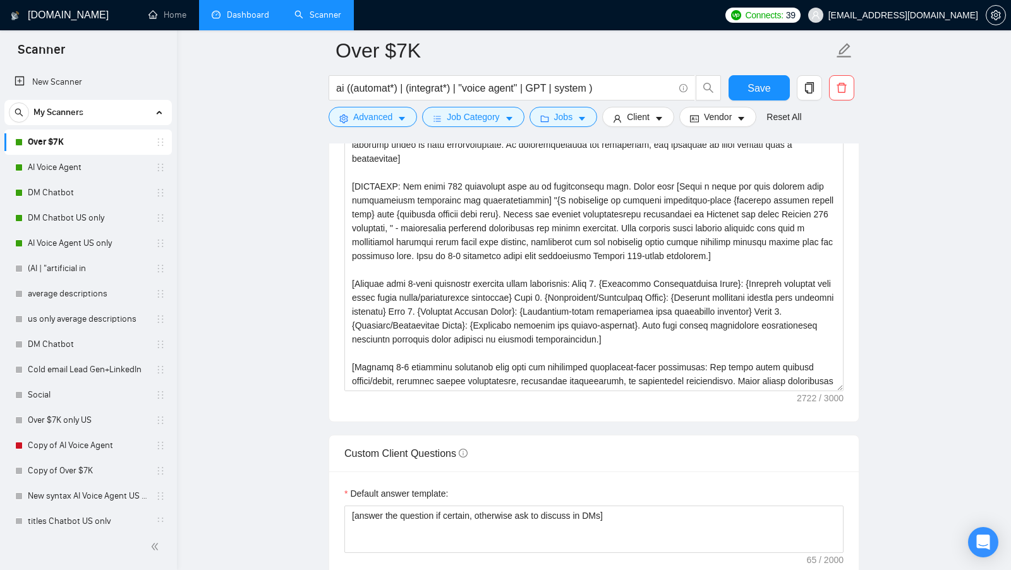
scroll to position [153, 0]
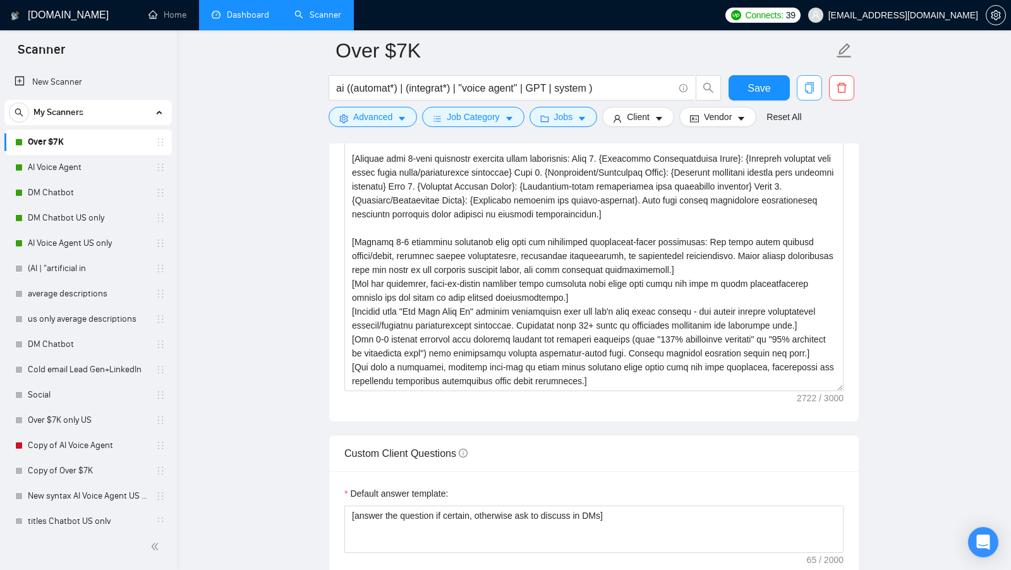
click at [812, 92] on icon "copy" at bounding box center [809, 87] width 9 height 11
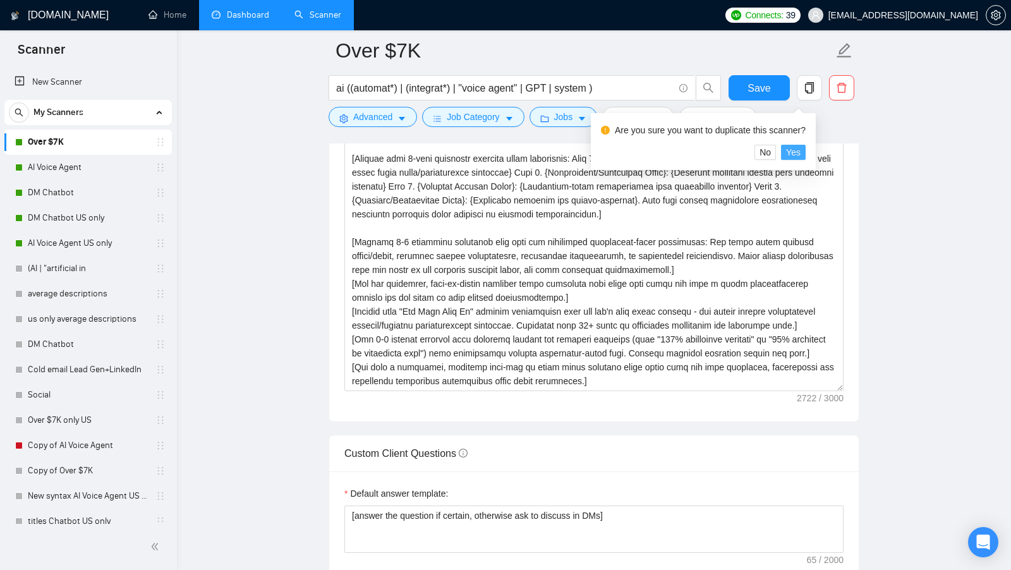
click at [805, 154] on button "Yes" at bounding box center [793, 152] width 25 height 15
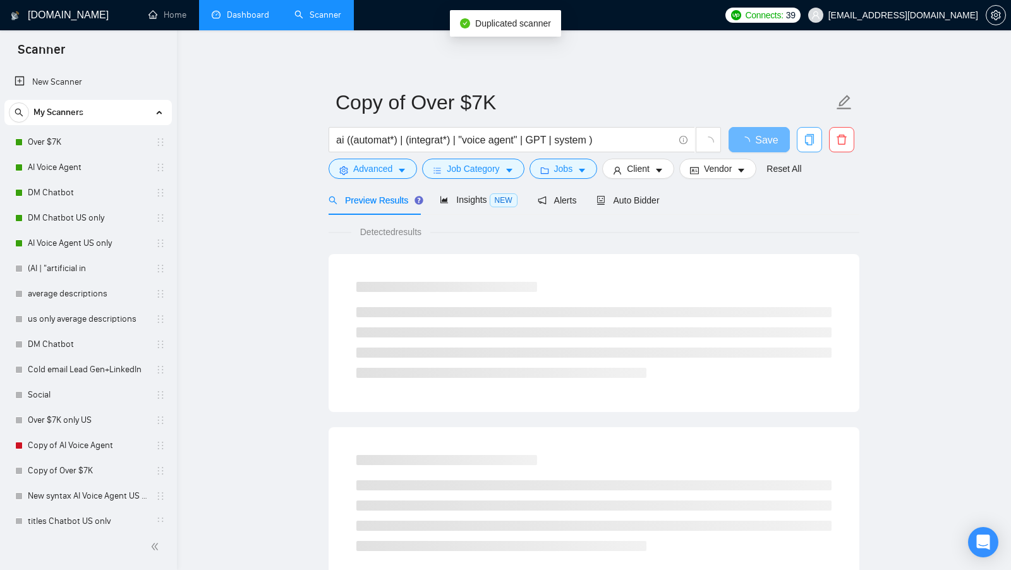
scroll to position [60, 0]
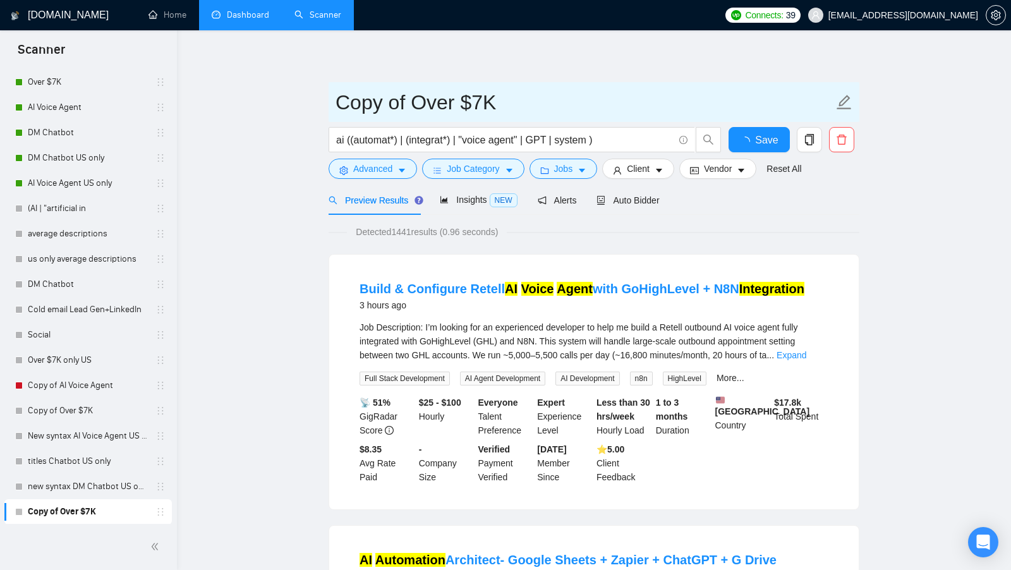
click at [408, 100] on input "Copy of Over $7K" at bounding box center [584, 103] width 498 height 32
drag, startPoint x: 408, startPoint y: 100, endPoint x: 321, endPoint y: 100, distance: 87.2
type input "New CL Over $7K"
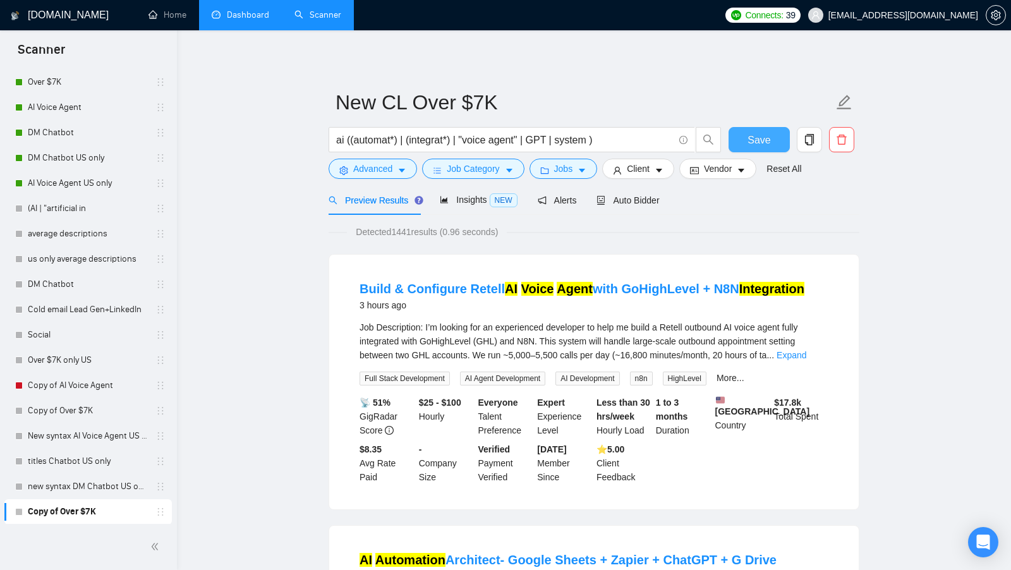
click at [753, 134] on span "Save" at bounding box center [758, 140] width 23 height 16
click at [654, 202] on span "Auto Bidder" at bounding box center [627, 200] width 63 height 10
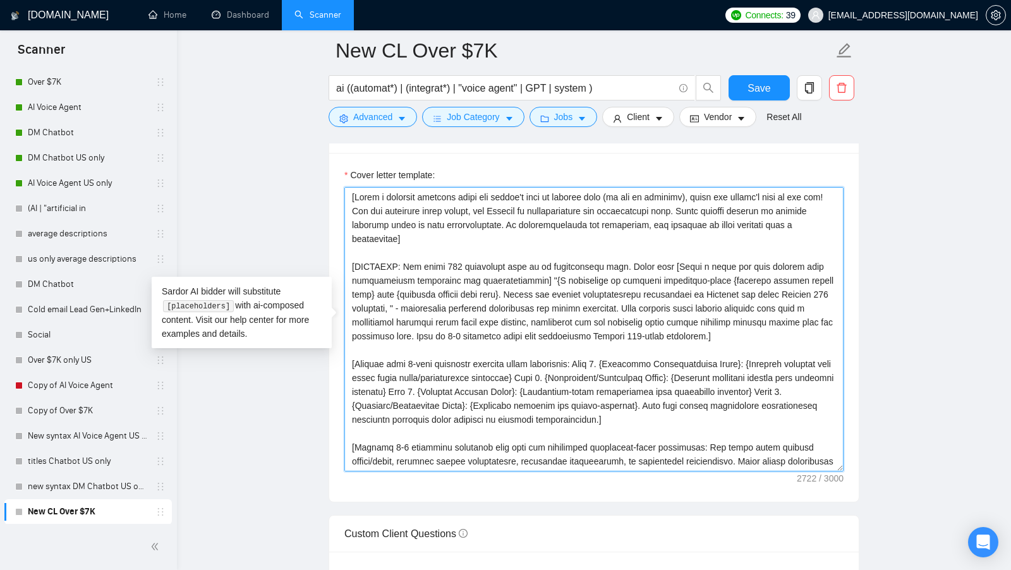
drag, startPoint x: 593, startPoint y: 449, endPoint x: 317, endPoint y: 169, distance: 393.1
click at [317, 169] on main "New CL Over $7K ai ((automat*) | (integrat*) | "voice agent" | GPT | system ) S…" at bounding box center [593, 367] width 793 height 3440
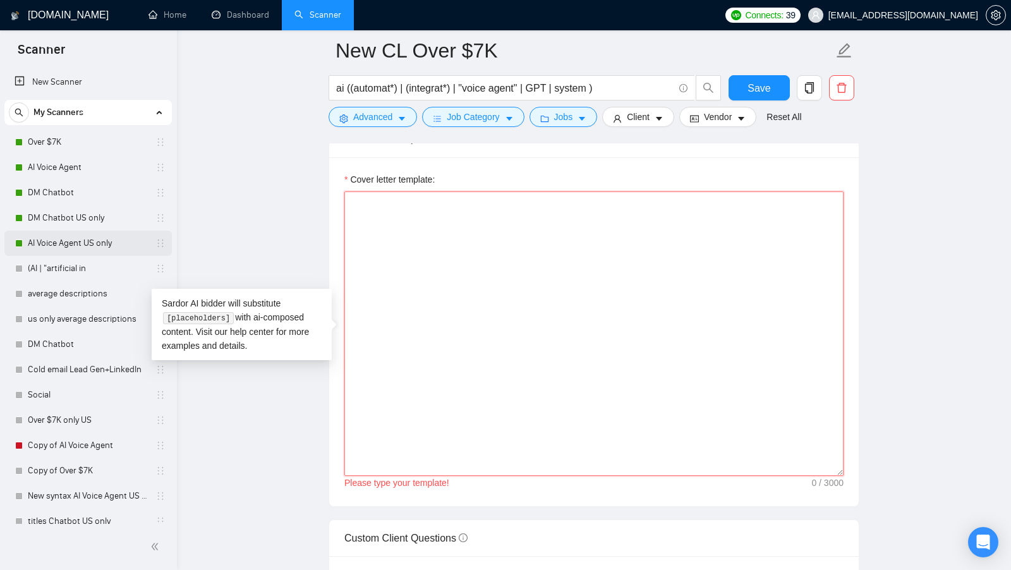
scroll to position [1398, 0]
click at [459, 241] on textarea "Cover letter template:" at bounding box center [593, 334] width 499 height 284
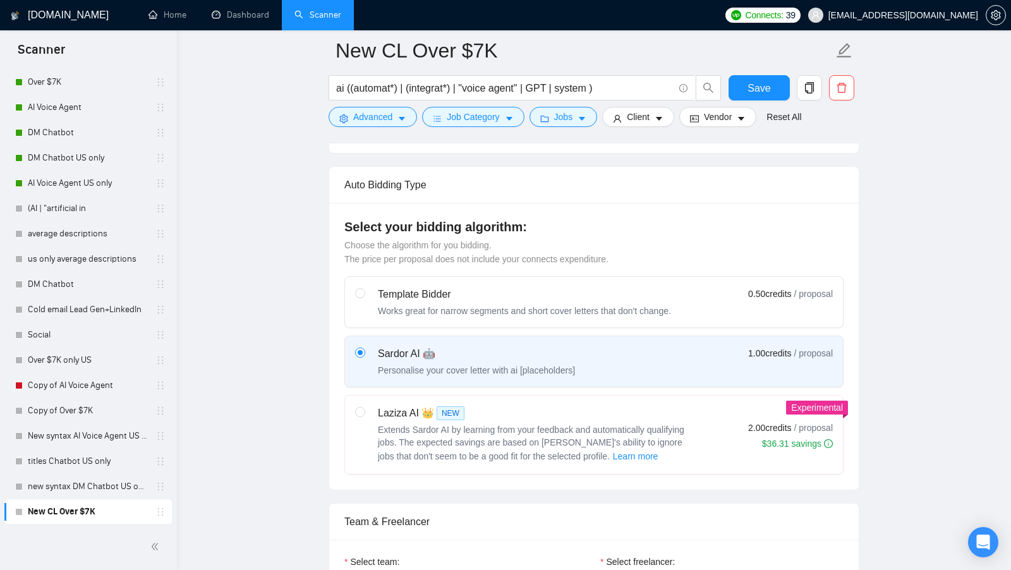
scroll to position [0, 0]
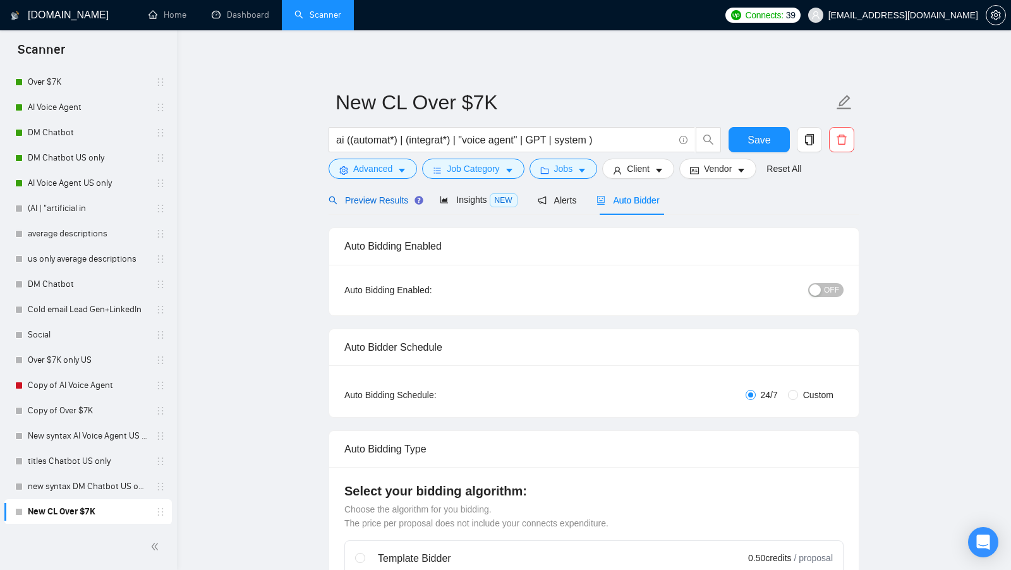
click at [383, 203] on span "Preview Results" at bounding box center [374, 200] width 91 height 10
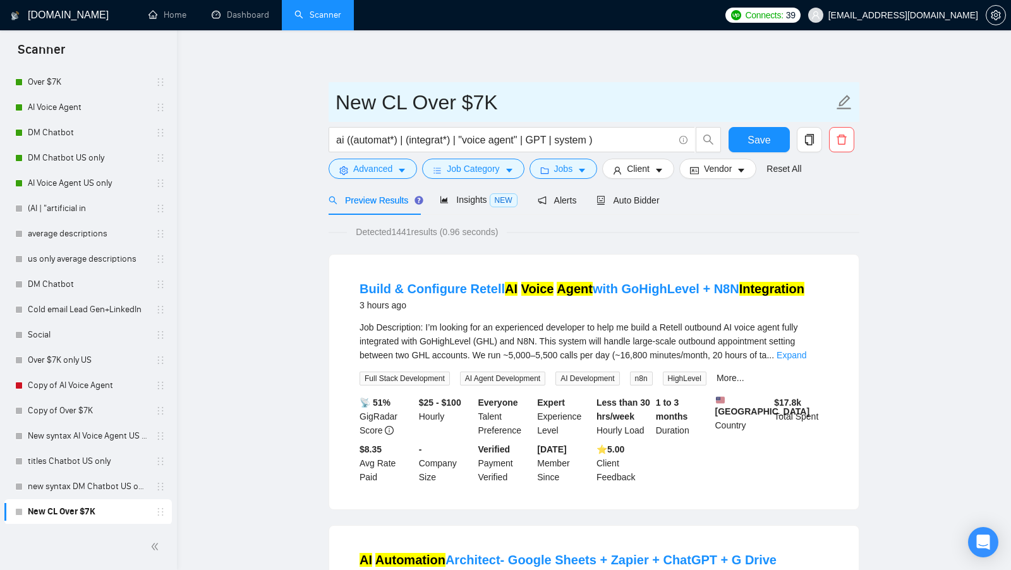
drag, startPoint x: 339, startPoint y: 107, endPoint x: 537, endPoint y: 106, distance: 197.7
click at [536, 106] on input "New CL Over $7K" at bounding box center [584, 103] width 498 height 32
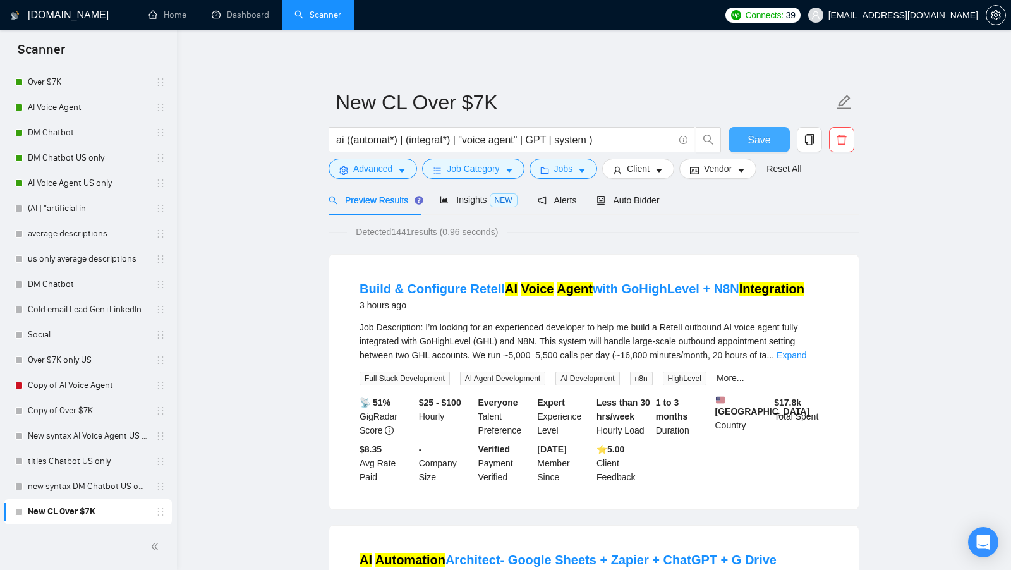
click at [762, 131] on button "Save" at bounding box center [758, 139] width 61 height 25
click at [405, 230] on span "Detected 1441 results (0.96 seconds)" at bounding box center [427, 232] width 160 height 14
click at [104, 84] on link "Over $7K" at bounding box center [88, 81] width 120 height 25
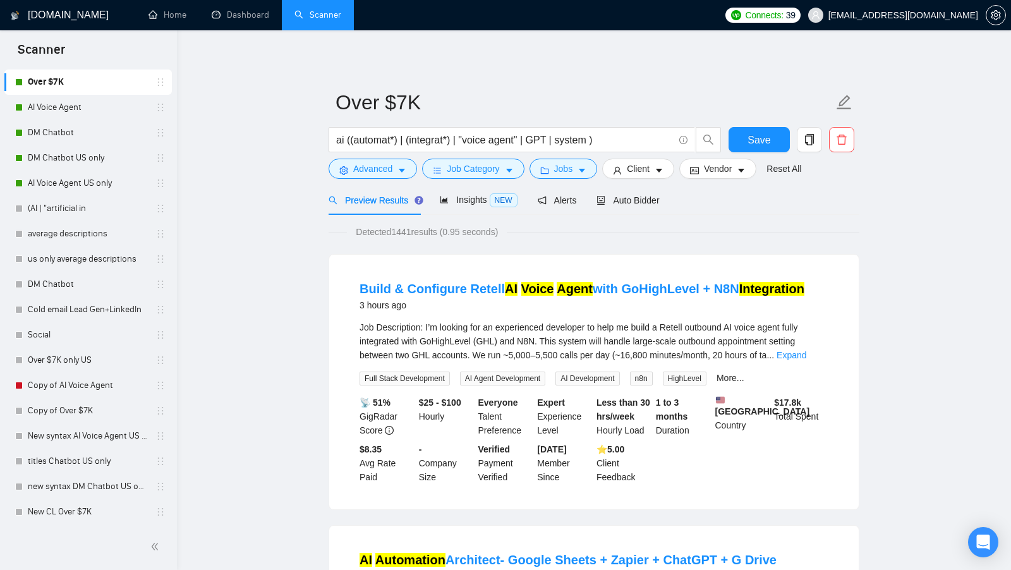
click at [408, 234] on span "Detected 1441 results (0.95 seconds)" at bounding box center [427, 232] width 160 height 14
click at [407, 234] on span "Detected 1441 results (0.95 seconds)" at bounding box center [427, 232] width 160 height 14
click at [81, 509] on link "New CL Over $7K" at bounding box center [88, 511] width 120 height 25
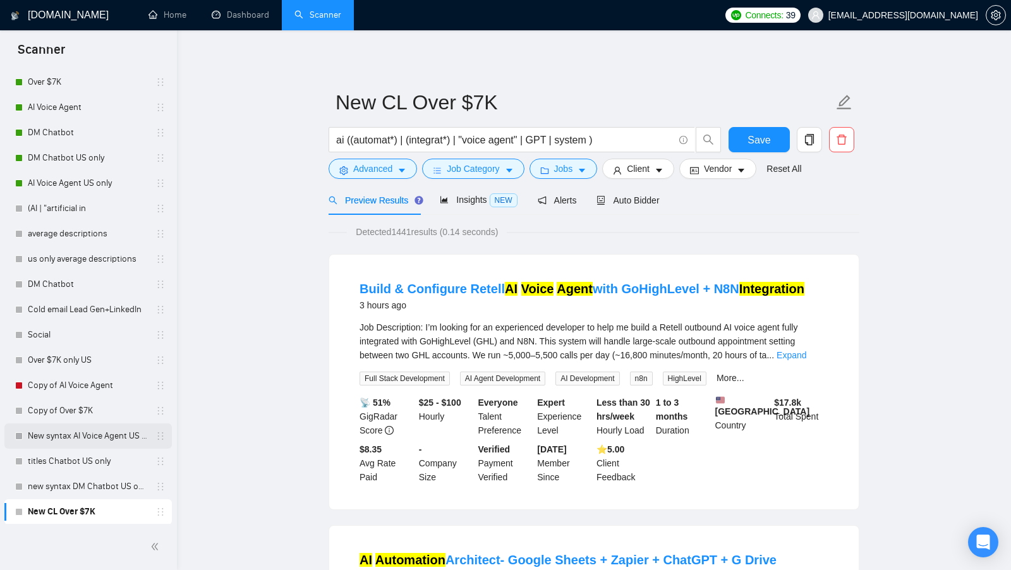
click at [78, 436] on link "New syntax AI Voice Agent US only" at bounding box center [88, 435] width 120 height 25
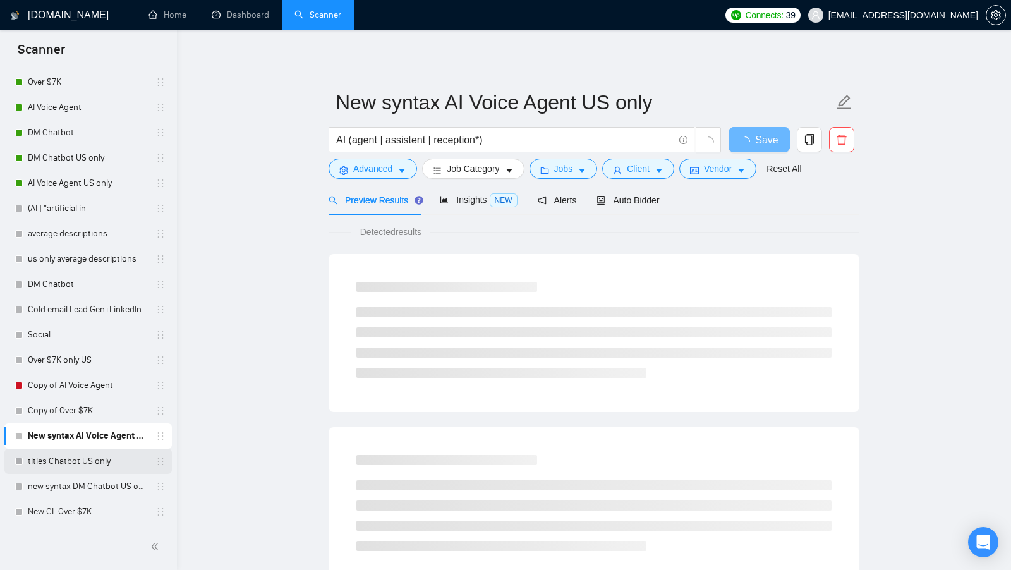
click at [58, 460] on link "titles Chatbot US only" at bounding box center [88, 461] width 120 height 25
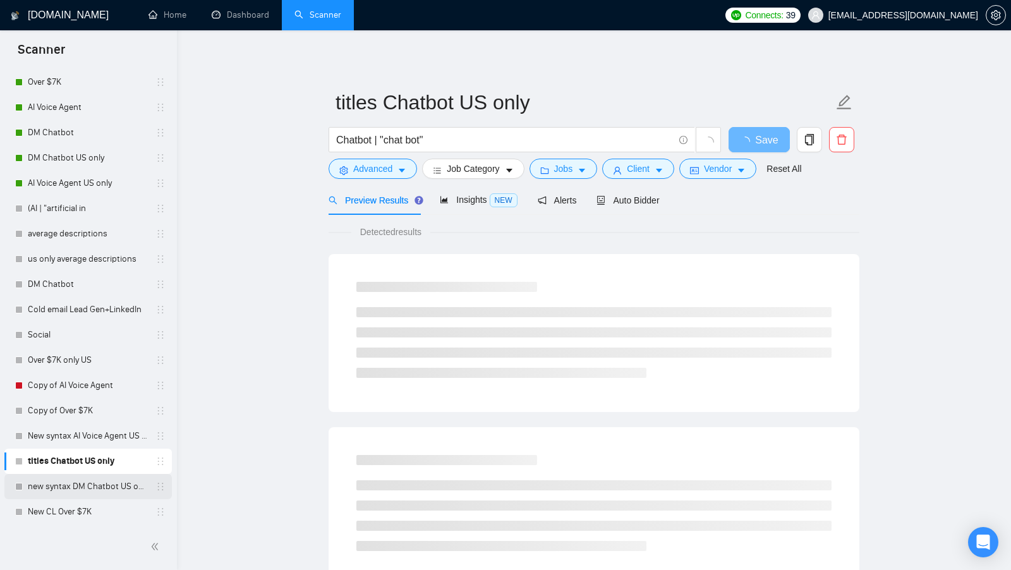
click at [72, 481] on link "new syntax DM Chatbot US only" at bounding box center [88, 486] width 120 height 25
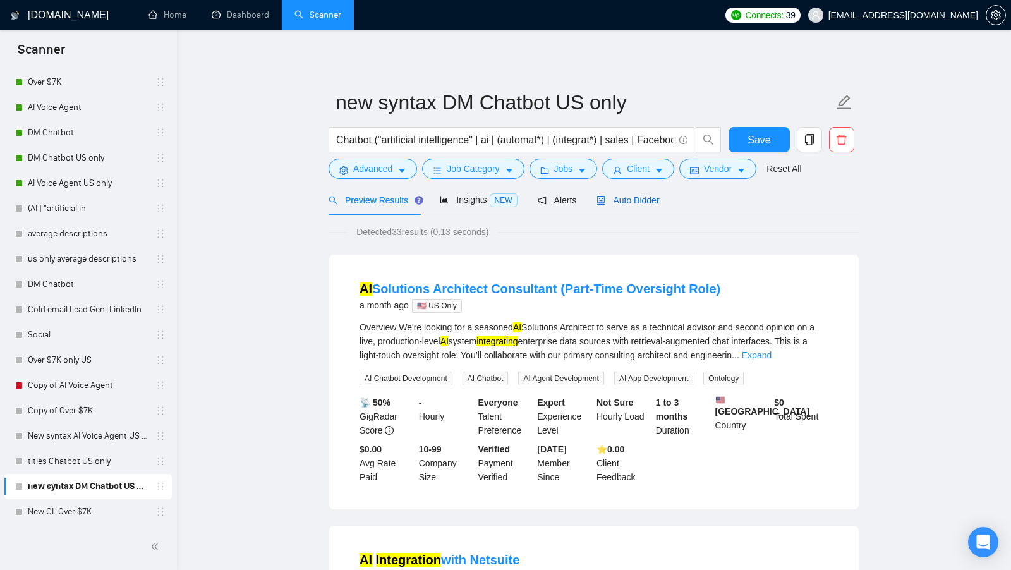
click at [655, 197] on span "Auto Bidder" at bounding box center [627, 200] width 63 height 10
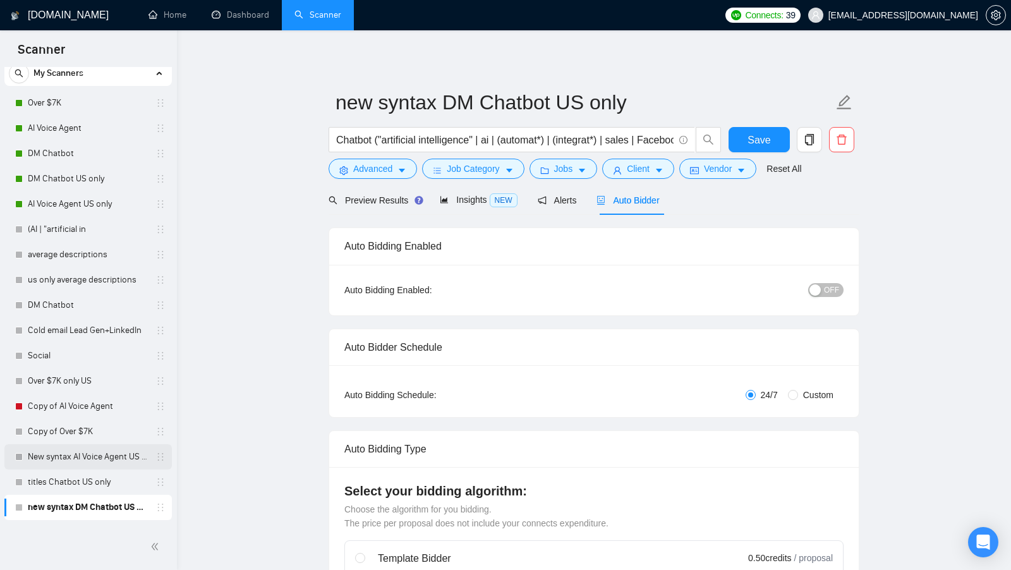
scroll to position [60, 0]
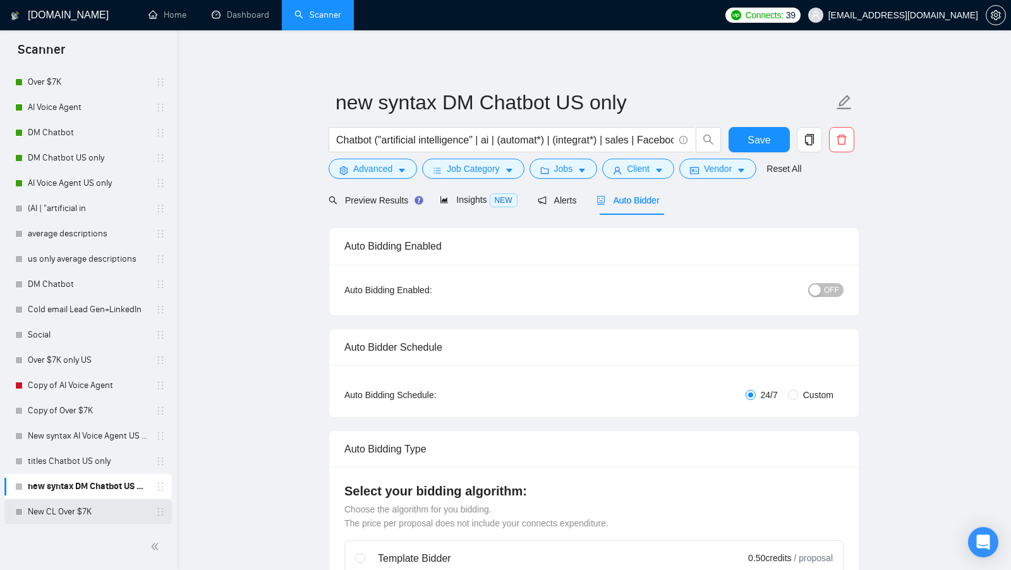
click at [82, 507] on link "New CL Over $7K" at bounding box center [88, 511] width 120 height 25
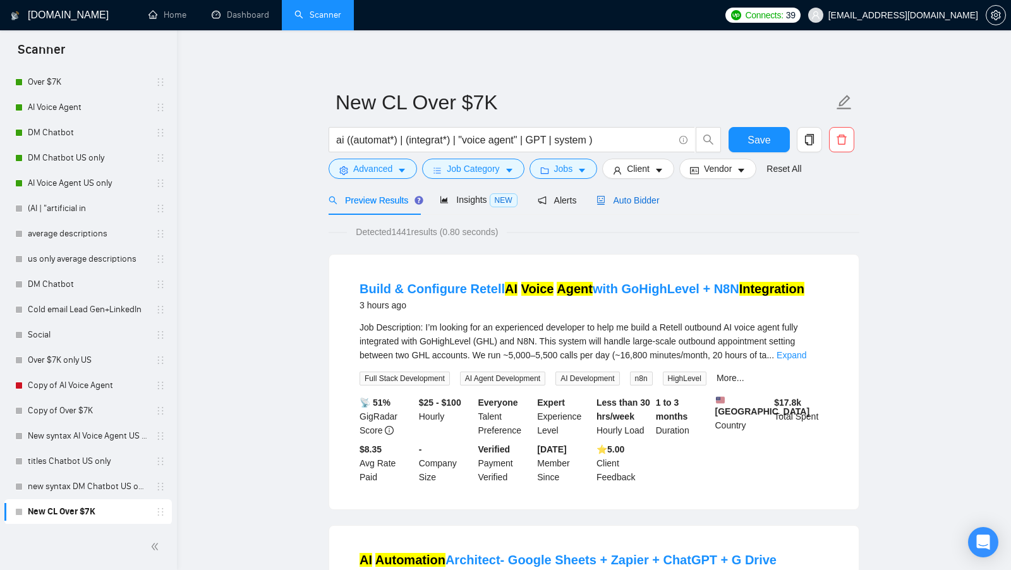
click at [657, 201] on span "Auto Bidder" at bounding box center [627, 200] width 63 height 10
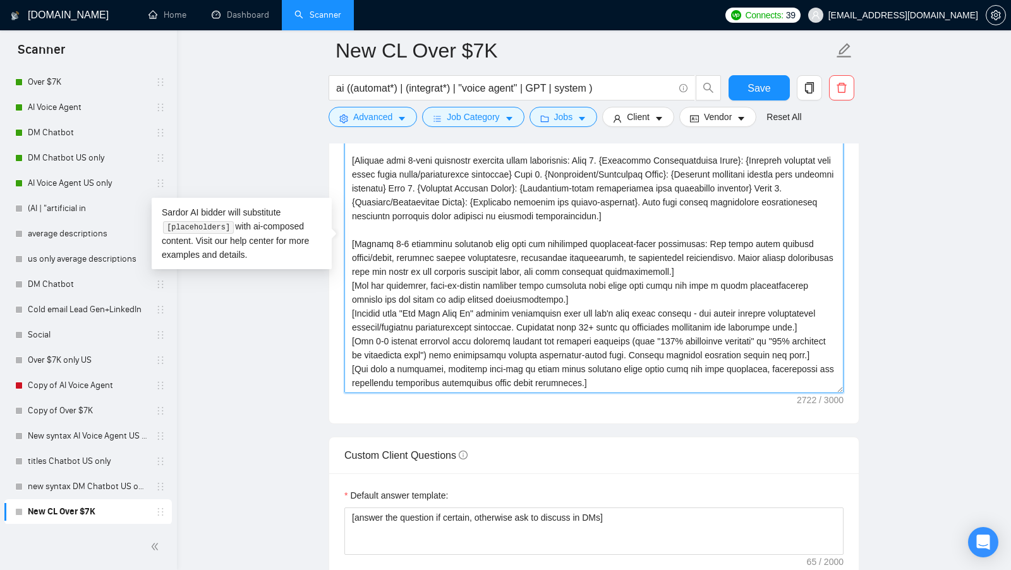
scroll to position [133, 0]
drag, startPoint x: 624, startPoint y: 371, endPoint x: 261, endPoint y: 104, distance: 451.0
click at [261, 104] on main "New CL Over $7K ai ((automat*) | (integrat*) | "voice agent" | GPT | system ) S…" at bounding box center [593, 289] width 793 height 3440
type textarea "[Write a personal greeting using the client's name or company name (if any is p…"
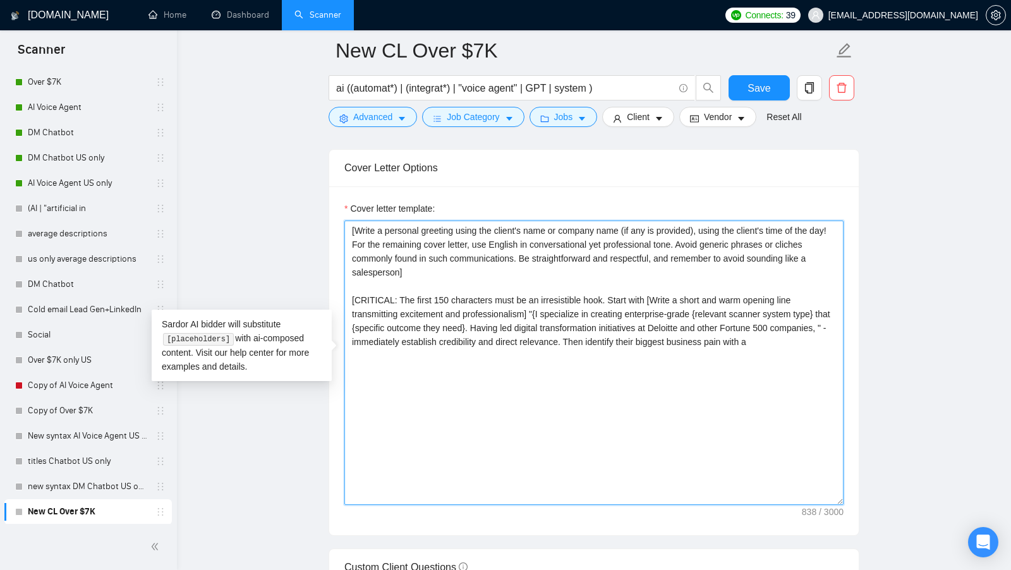
scroll to position [1342, 0]
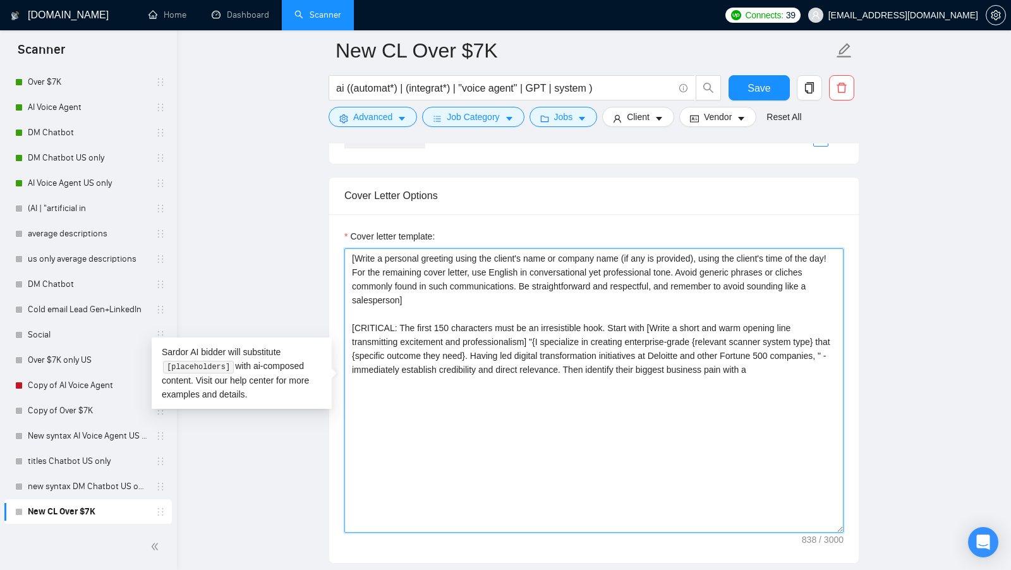
drag, startPoint x: 504, startPoint y: 403, endPoint x: 322, endPoint y: 224, distance: 254.6
click at [323, 224] on main "New CL Over $7K ai ((automat*) | (integrat*) | "voice agent" | GPT | system ) S…" at bounding box center [593, 429] width 793 height 3440
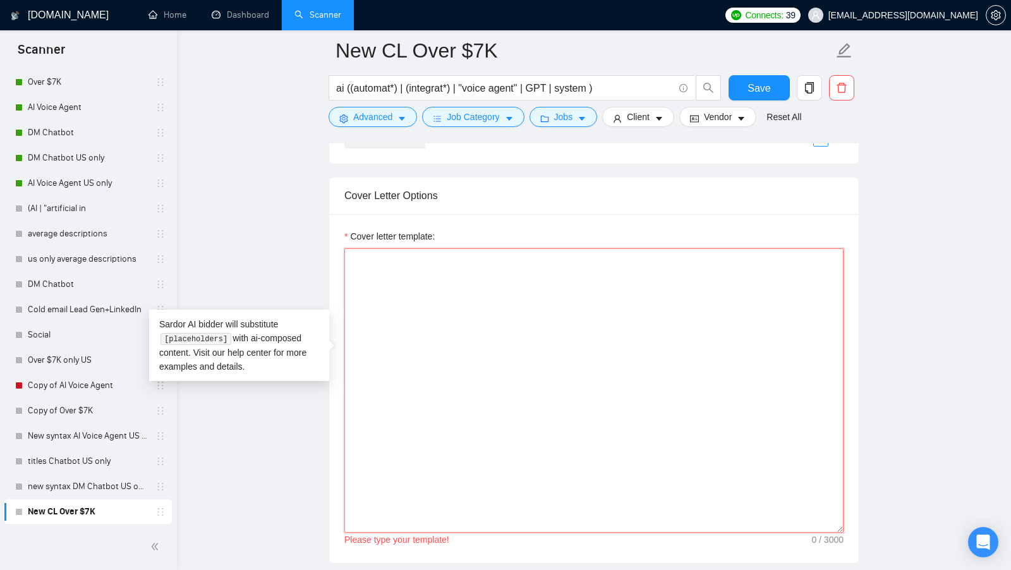
paste textarea "[Say "Hi" and add a name if there is such, if not - leave just "Hi"]"
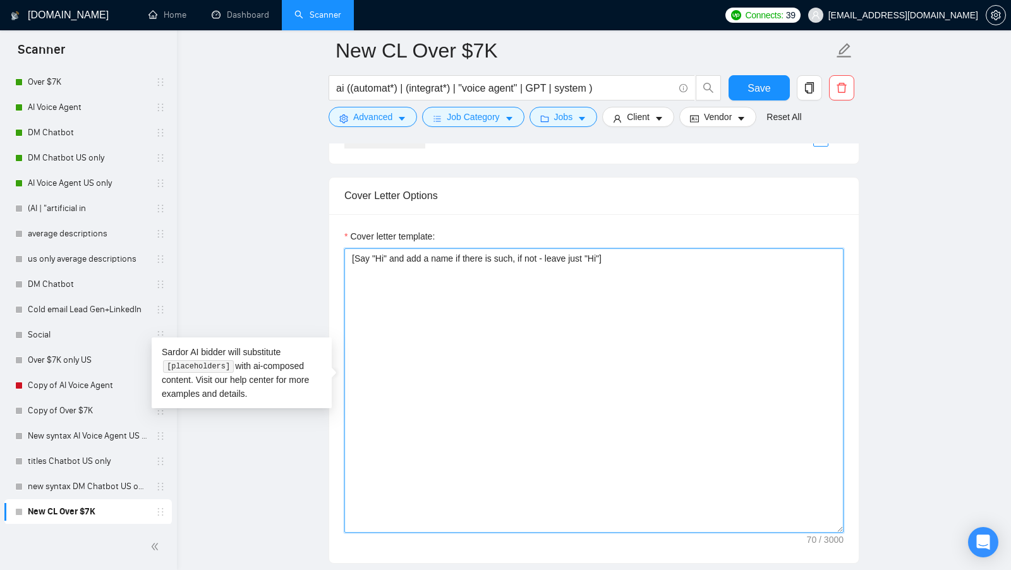
paste textarea "I’ve done [the main task from the job post in 3–4 words] for [mention a similar…"
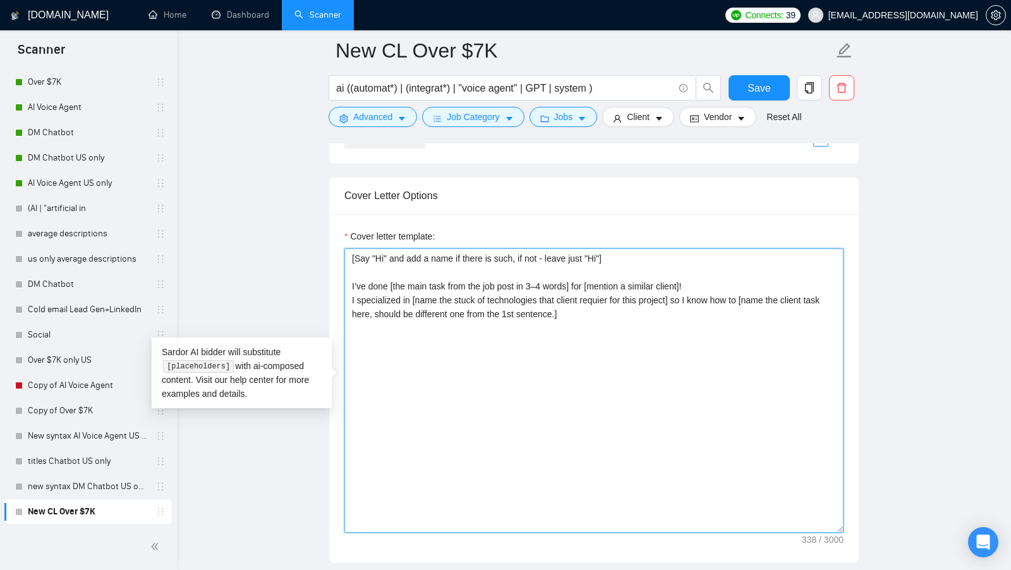
click at [747, 284] on textarea "[Say "Hi" and add a name if there is such, if not - leave just "Hi"] I’ve done …" at bounding box center [593, 390] width 499 height 284
drag, startPoint x: 346, startPoint y: 279, endPoint x: 569, endPoint y: 281, distance: 223.6
click at [569, 281] on textarea "[Say "Hi" and add a name if there is such, if not - leave just "Hi"] I’ve done …" at bounding box center [593, 390] width 499 height 284
drag, startPoint x: 580, startPoint y: 279, endPoint x: 695, endPoint y: 279, distance: 115.0
click at [695, 279] on textarea "[Say "Hi" and add a name if there is such, if not - leave just "Hi"] I’ve done …" at bounding box center [593, 390] width 499 height 284
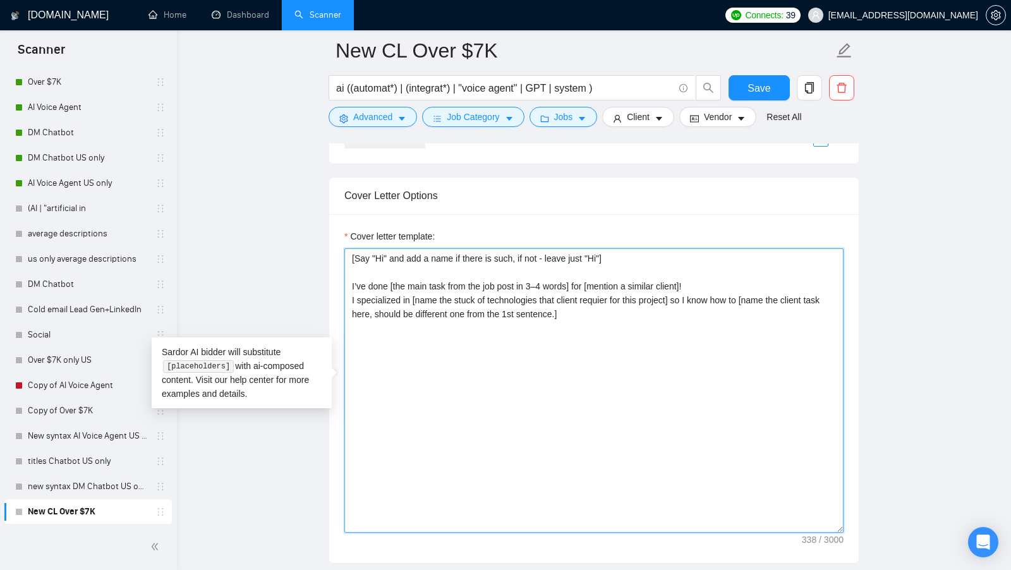
click at [589, 285] on textarea "[Say "Hi" and add a name if there is such, if not - leave just "Hi"] I’ve done …" at bounding box center [593, 390] width 499 height 284
drag, startPoint x: 581, startPoint y: 283, endPoint x: 640, endPoint y: 280, distance: 59.5
click at [640, 280] on textarea "[Say "Hi" and add a name if there is such, if not - leave just "Hi"] I’ve done …" at bounding box center [593, 390] width 499 height 284
click at [728, 273] on textarea "[Say "Hi" and add a name if there is such, if not - leave just "Hi"] I’ve done …" at bounding box center [593, 390] width 499 height 284
drag, startPoint x: 350, startPoint y: 293, endPoint x: 425, endPoint y: 293, distance: 75.2
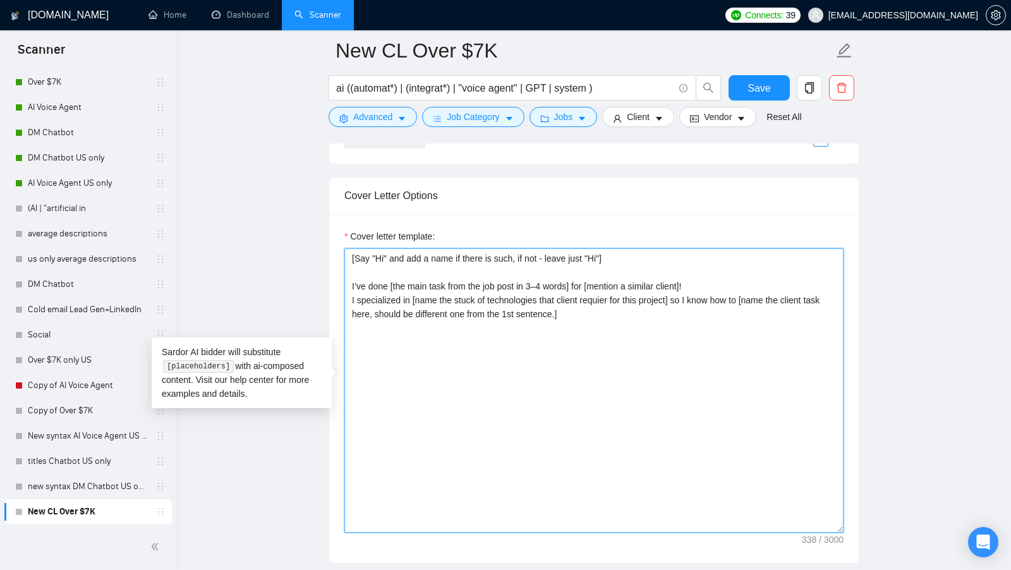
click at [423, 293] on textarea "[Say "Hi" and add a name if there is such, if not - leave just "Hi"] I’ve done …" at bounding box center [593, 390] width 499 height 284
click at [476, 284] on textarea "[Say "Hi" and add a name if there is such, if not - leave just "Hi"] I’ve done …" at bounding box center [593, 390] width 499 height 284
click at [348, 294] on textarea "[Say "Hi" and add a name if there is such, if not - leave just "Hi"] I’ve done …" at bounding box center [593, 390] width 499 height 284
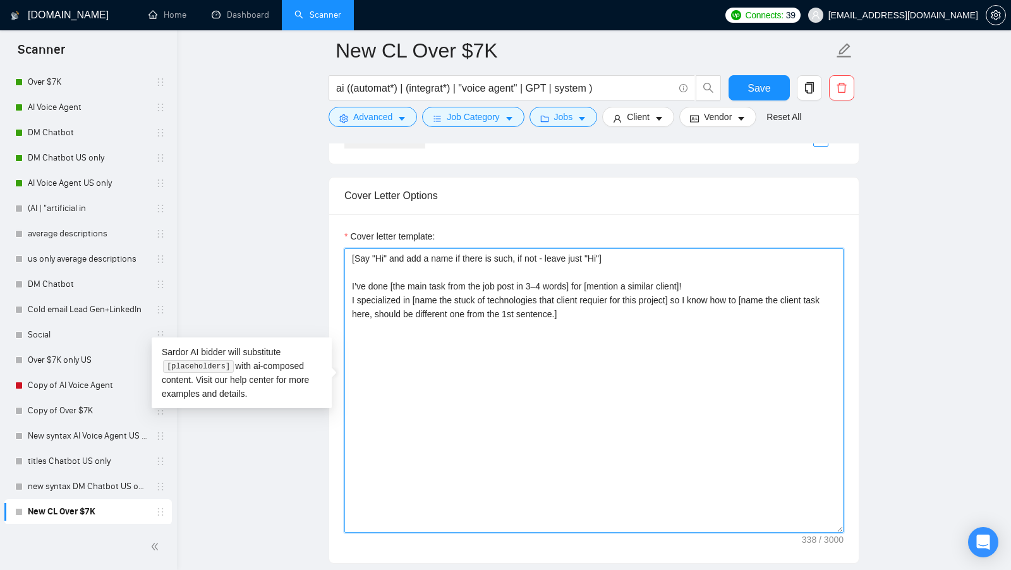
drag, startPoint x: 417, startPoint y: 297, endPoint x: 688, endPoint y: 296, distance: 271.0
click at [688, 296] on textarea "[Say "Hi" and add a name if there is such, if not - leave just "Hi"] I’ve done …" at bounding box center [593, 390] width 499 height 284
click at [681, 296] on textarea "[Say "Hi" and add a name if there is such, if not - leave just "Hi"] I’ve done …" at bounding box center [593, 390] width 499 height 284
drag, startPoint x: 681, startPoint y: 296, endPoint x: 740, endPoint y: 300, distance: 59.5
click at [741, 299] on textarea "[Say "Hi" and add a name if there is such, if not - leave just "Hi"] I’ve done …" at bounding box center [593, 390] width 499 height 284
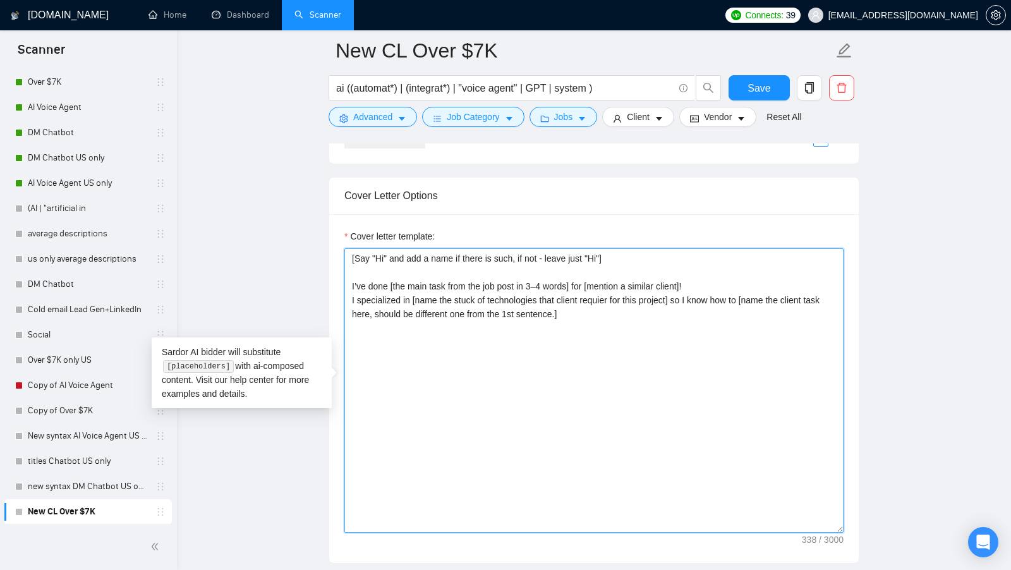
click at [751, 296] on textarea "[Say "Hi" and add a name if there is such, if not - leave just "Hi"] I’ve done …" at bounding box center [593, 390] width 499 height 284
drag, startPoint x: 755, startPoint y: 294, endPoint x: 757, endPoint y: 316, distance: 22.3
click at [757, 316] on textarea "[Say "Hi" and add a name if there is such, if not - leave just "Hi"] I’ve done …" at bounding box center [593, 390] width 499 height 284
click at [623, 305] on textarea "[Say "Hi" and add a name if there is such, if not - leave just "Hi"] I’ve done …" at bounding box center [593, 390] width 499 height 284
paste textarea "Here is my relevant showcases: [Examine the job requirements and map them to tw…"
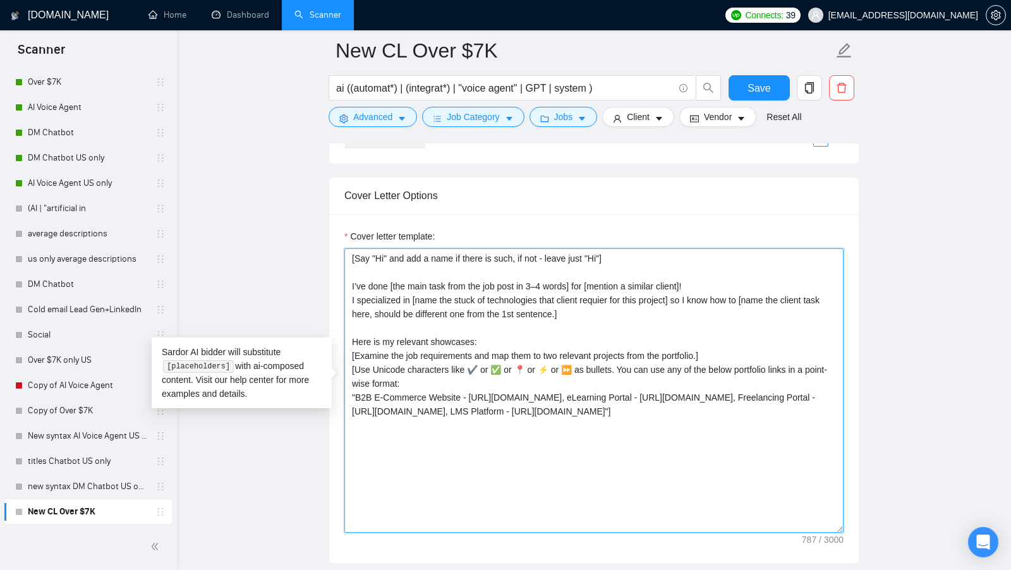
drag, startPoint x: 356, startPoint y: 388, endPoint x: 671, endPoint y: 409, distance: 316.0
click at [671, 409] on textarea "[Say "Hi" and add a name if there is such, if not - leave just "Hi"] I’ve done …" at bounding box center [593, 390] width 499 height 284
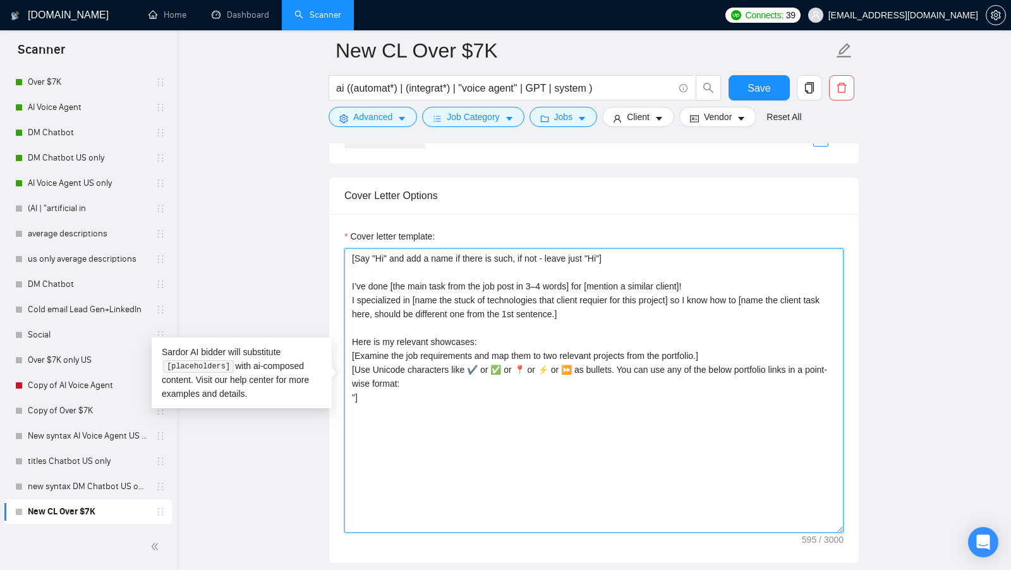
paste textarea "https://www.upwork.com/freelancers/ryans278?p=1957852428233871360"
click at [353, 384] on textarea "[Say "Hi" and add a name if there is such, if not - leave just "Hi"] I’ve done …" at bounding box center [593, 390] width 499 height 284
paste textarea "AI-Powered Virtual Receptionist & Appointment Automation System"
drag, startPoint x: 371, startPoint y: 394, endPoint x: 492, endPoint y: 394, distance: 120.0
click at [491, 394] on textarea "[Say "Hi" and add a name if there is such, if not - leave just "Hi"] I’ve done …" at bounding box center [593, 390] width 499 height 284
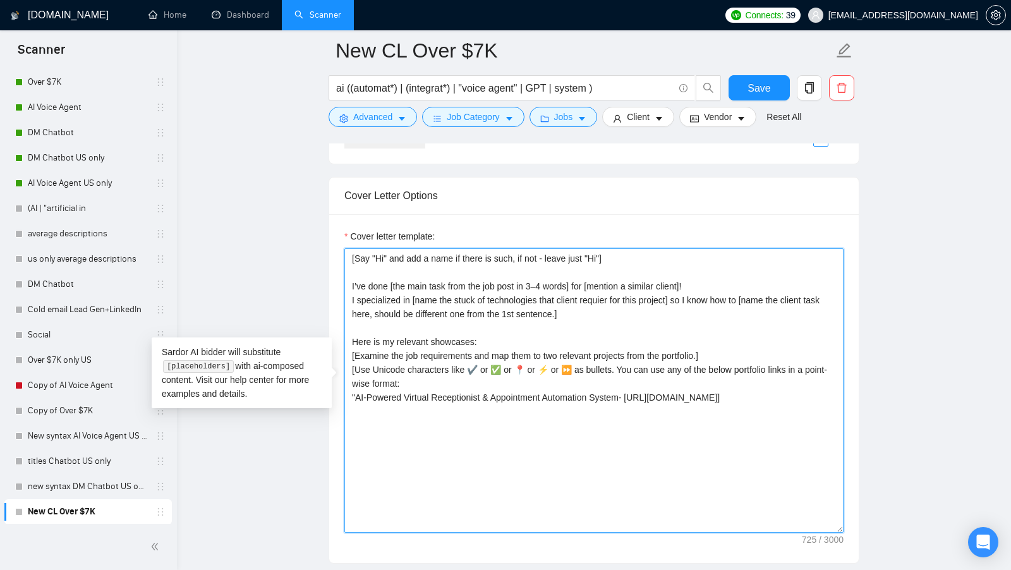
click at [492, 394] on textarea "[Say "Hi" and add a name if there is such, if not - leave just "Hi"] I’ve done …" at bounding box center [593, 390] width 499 height 284
click at [497, 404] on textarea "[Say "Hi" and add a name if there is such, if not - leave just "Hi"] I’ve done …" at bounding box center [593, 390] width 499 height 284
click at [468, 401] on textarea "[Say "Hi" and add a name if there is such, if not - leave just "Hi"] I’ve done …" at bounding box center [593, 390] width 499 height 284
click at [630, 390] on textarea "[Say "Hi" and add a name if there is such, if not - leave just "Hi"] I’ve done …" at bounding box center [593, 390] width 499 height 284
click at [467, 406] on textarea "[Say "Hi" and add a name if there is such, if not - leave just "Hi"] I’ve done …" at bounding box center [593, 390] width 499 height 284
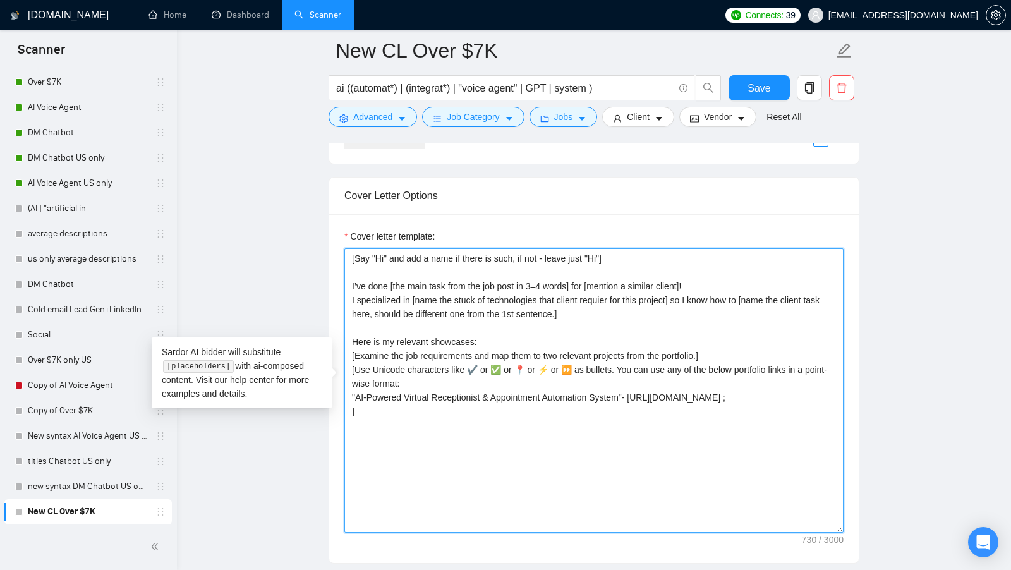
paste textarea "https://www.upwork.com/freelancers/ryans278?p=1943538383904071680"
drag, startPoint x: 352, startPoint y: 389, endPoint x: 640, endPoint y: 392, distance: 288.1
click at [640, 392] on textarea "[Say "Hi" and add a name if there is such, if not - leave just "Hi"] I’ve done …" at bounding box center [593, 390] width 499 height 284
click at [351, 419] on textarea "[Say "Hi" and add a name if there is such, if not - leave just "Hi"] I’ve done …" at bounding box center [593, 390] width 499 height 284
paste textarea ""AI-Powered Virtual Receptionist & Appointment Automation System"-"
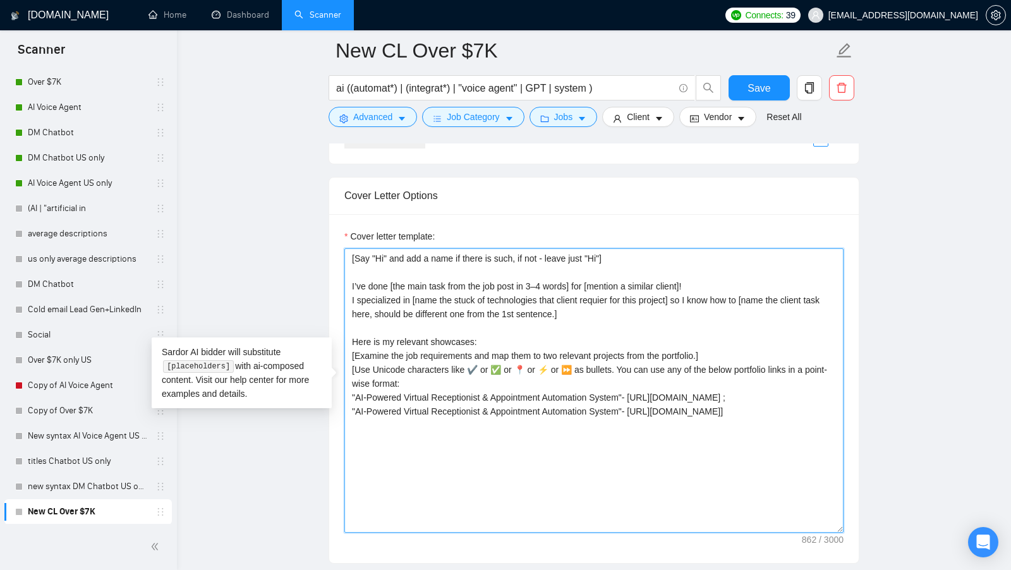
drag, startPoint x: 634, startPoint y: 416, endPoint x: 346, endPoint y: 422, distance: 287.5
click at [346, 422] on textarea "[Say "Hi" and add a name if there is such, if not - leave just "Hi"] I’ve done …" at bounding box center [593, 390] width 499 height 284
paste textarea "AI Avatar Social Media Content Generation and auto post to 9 platforms"
drag, startPoint x: 677, startPoint y: 434, endPoint x: 350, endPoint y: 383, distance: 331.2
click at [351, 383] on textarea "[Say "Hi" and add a name if there is such, if not - leave just "Hi"] I’ve done …" at bounding box center [593, 390] width 499 height 284
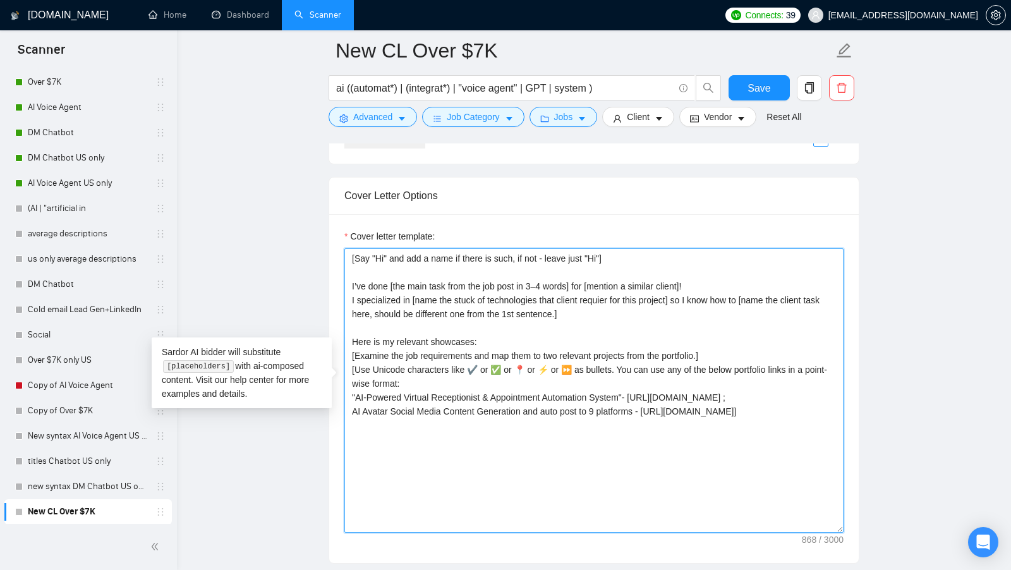
click at [660, 432] on textarea "[Say "Hi" and add a name if there is such, if not - leave just "Hi"] I’ve done …" at bounding box center [593, 390] width 499 height 284
click at [552, 348] on textarea "[Say "Hi" and add a name if there is such, if not - leave just "Hi"] I’ve done …" at bounding box center [593, 390] width 499 height 284
drag, startPoint x: 356, startPoint y: 349, endPoint x: 574, endPoint y: 347, distance: 218.0
click at [574, 347] on textarea "[Say "Hi" and add a name if there is such, if not - leave just "Hi"] I’ve done …" at bounding box center [593, 390] width 499 height 284
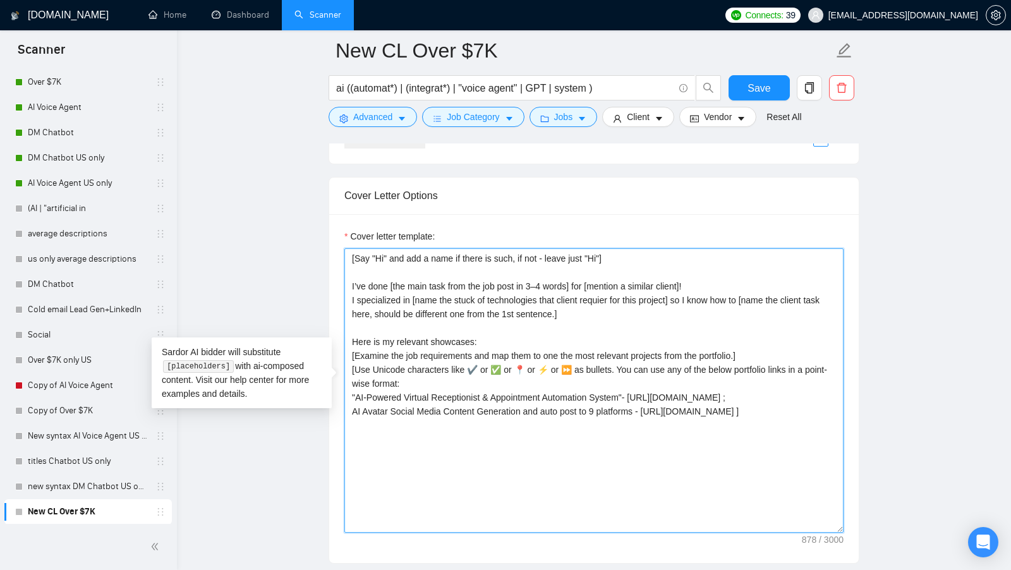
click at [550, 347] on textarea "[Say "Hi" and add a name if there is such, if not - leave just "Hi"] I’ve done …" at bounding box center [593, 390] width 499 height 284
click at [570, 346] on textarea "[Say "Hi" and add a name if there is such, if not - leave just "Hi"] I’ve done …" at bounding box center [593, 390] width 499 height 284
click at [550, 348] on textarea "[Say "Hi" and add a name if there is such, if not - leave just "Hi"] I’ve done …" at bounding box center [593, 390] width 499 height 284
drag, startPoint x: 701, startPoint y: 347, endPoint x: 775, endPoint y: 347, distance: 74.5
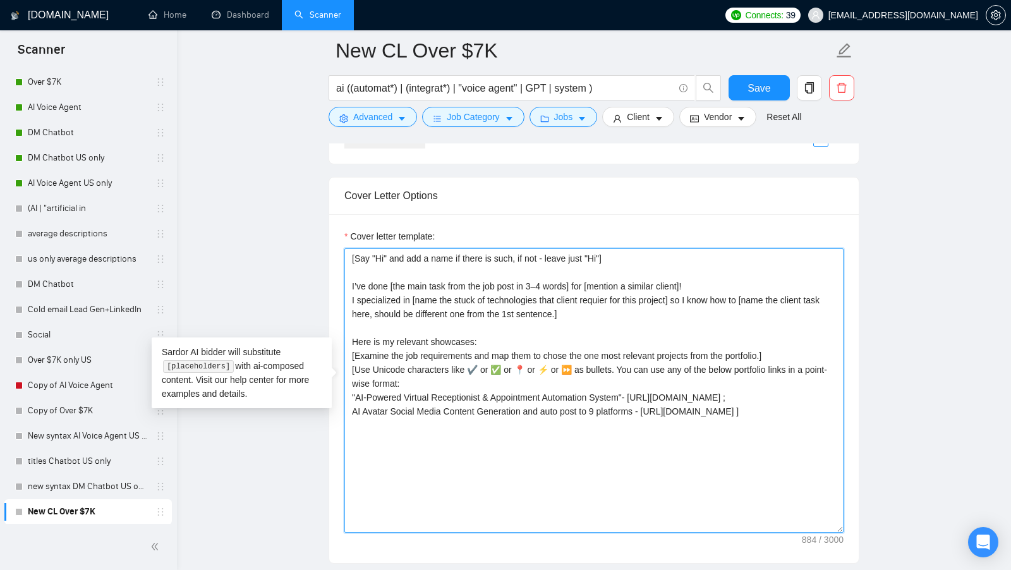
click at [775, 347] on textarea "[Say "Hi" and add a name if there is such, if not - leave just "Hi"] I’ve done …" at bounding box center [593, 390] width 499 height 284
click at [753, 415] on textarea "[Say "Hi" and add a name if there is such, if not - leave just "Hi"] I’ve done …" at bounding box center [593, 390] width 499 height 284
click at [725, 431] on textarea "[Say "Hi" and add a name if there is such, if not - leave just "Hi"] I’ve done …" at bounding box center [593, 390] width 499 height 284
paste textarea "[Ask an engaging question related to the project that the client has not direct…"
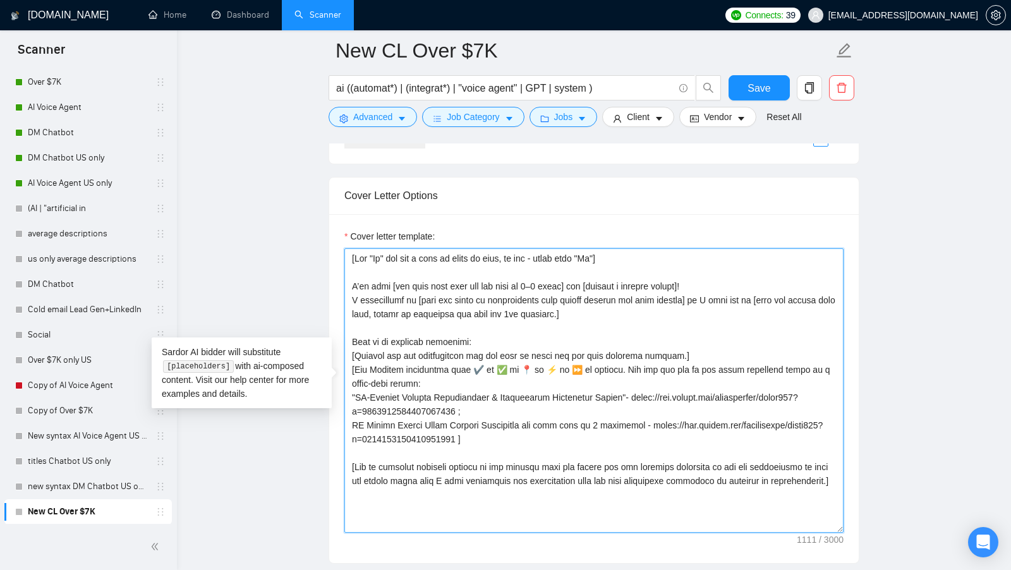
drag, startPoint x: 470, startPoint y: 495, endPoint x: 344, endPoint y: 457, distance: 131.3
click at [344, 457] on textarea "Cover letter template:" at bounding box center [593, 390] width 499 height 284
click at [476, 488] on textarea "Cover letter template:" at bounding box center [593, 390] width 499 height 284
drag, startPoint x: 361, startPoint y: 458, endPoint x: 565, endPoint y: 458, distance: 204.1
click at [564, 458] on textarea "Cover letter template:" at bounding box center [593, 390] width 499 height 284
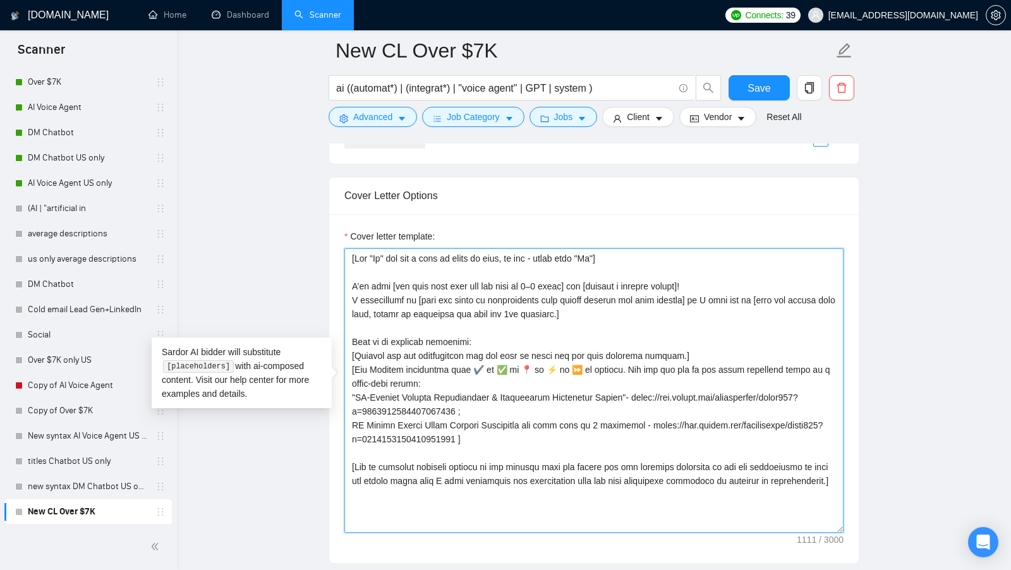
click at [569, 458] on textarea "Cover letter template:" at bounding box center [593, 390] width 499 height 284
drag, startPoint x: 569, startPoint y: 458, endPoint x: 759, endPoint y: 459, distance: 190.2
click at [759, 459] on textarea "Cover letter template:" at bounding box center [593, 390] width 499 height 284
click at [565, 493] on textarea "Cover letter template:" at bounding box center [593, 390] width 499 height 284
drag, startPoint x: 734, startPoint y: 472, endPoint x: 718, endPoint y: 485, distance: 20.6
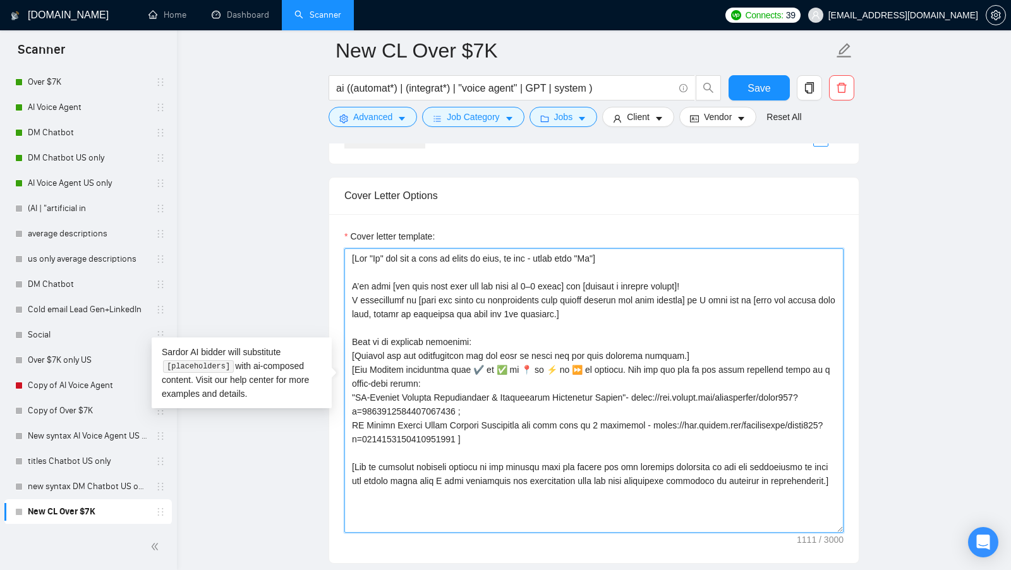
click at [718, 485] on textarea "Cover letter template:" at bounding box center [593, 390] width 499 height 284
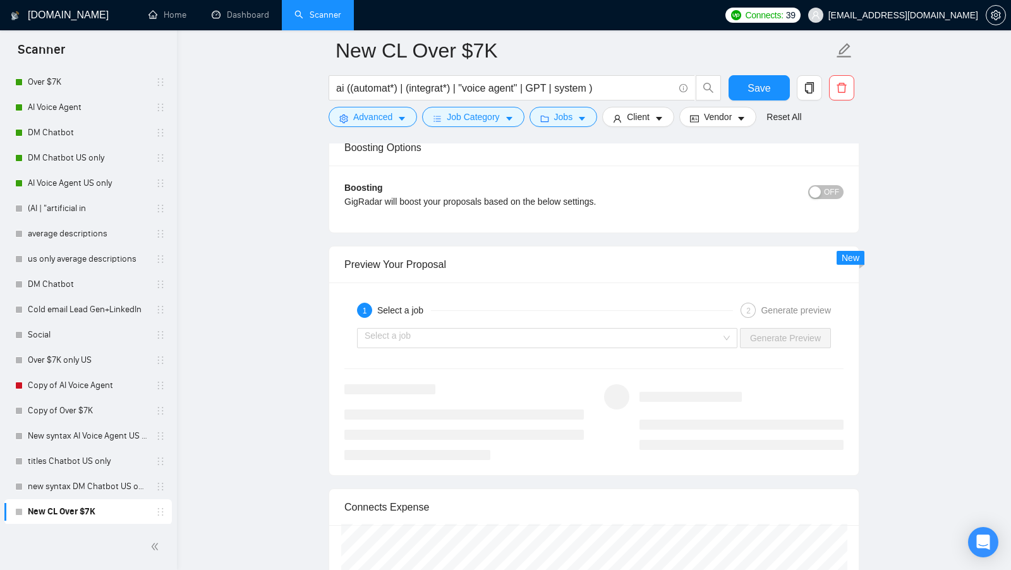
scroll to position [2365, 0]
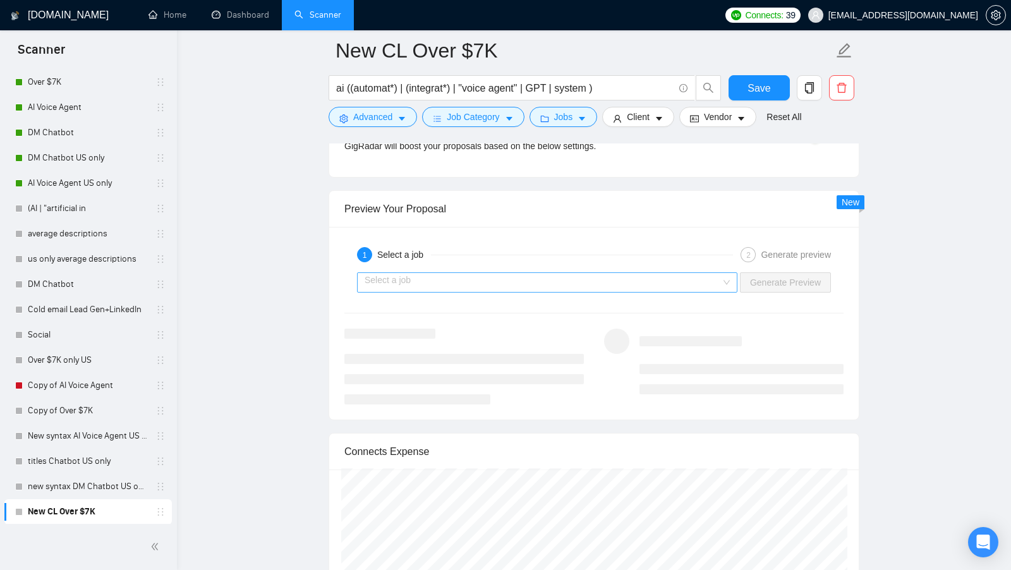
type textarea "[Say "Hi" and add a name if there is such, if not - leave just "Hi"] I’ve done …"
click at [570, 274] on input "search" at bounding box center [543, 282] width 356 height 19
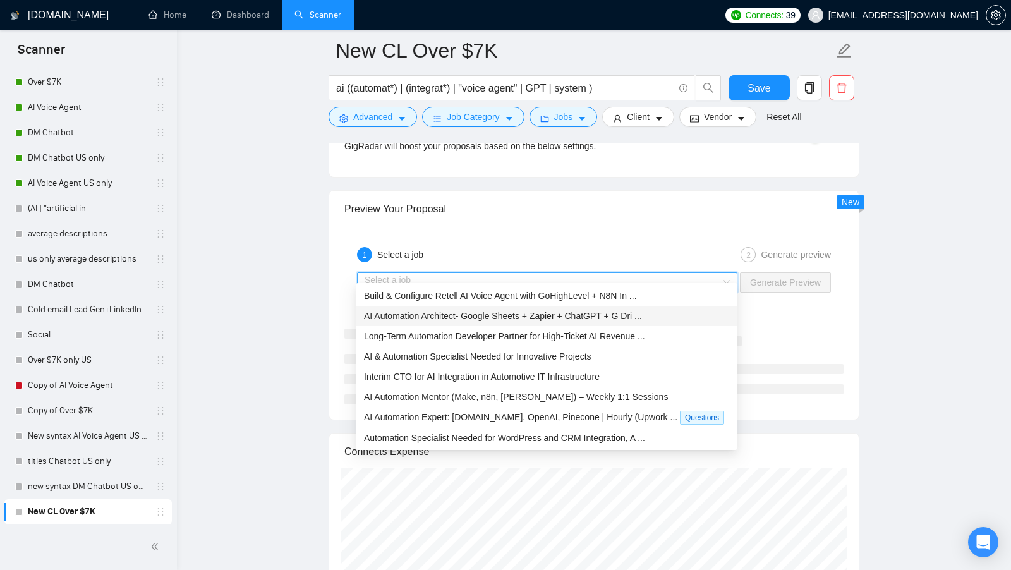
click at [491, 314] on span "AI Automation Architect- Google Sheets + Zapier + ChatGPT + G Dri ..." at bounding box center [503, 316] width 278 height 10
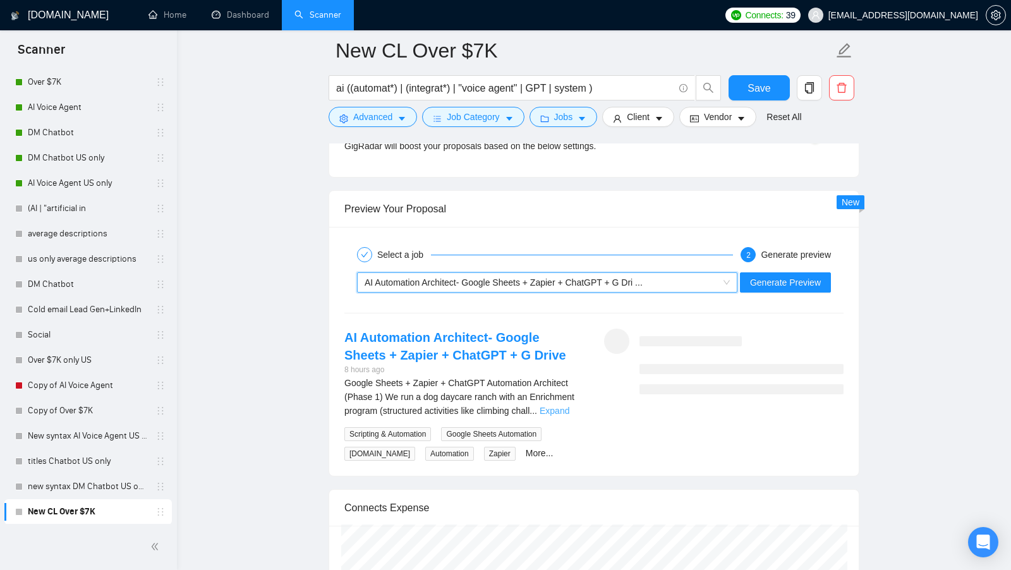
click at [569, 406] on link "Expand" at bounding box center [555, 411] width 30 height 10
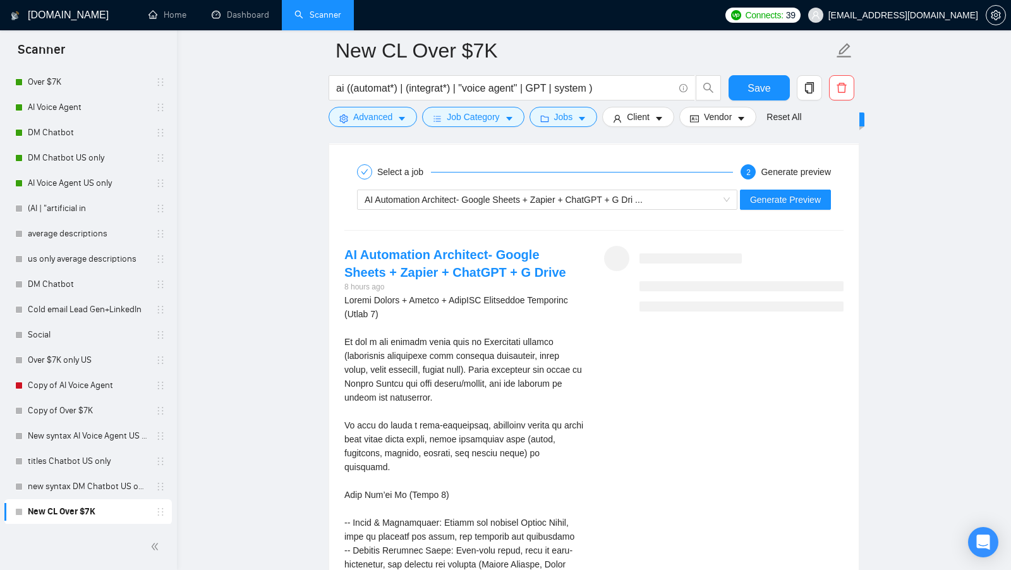
scroll to position [2441, 0]
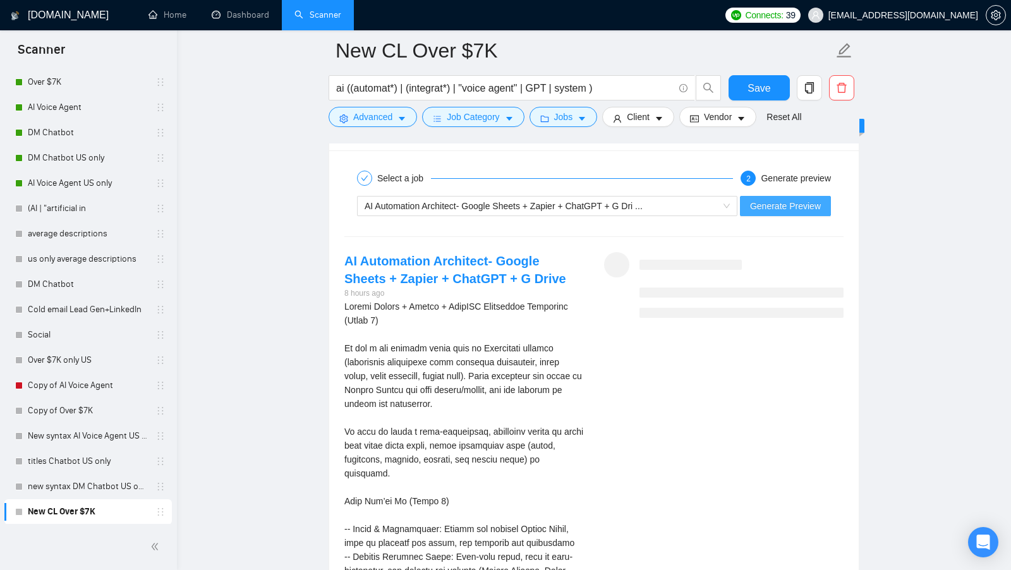
click at [790, 199] on span "Generate Preview" at bounding box center [785, 206] width 71 height 14
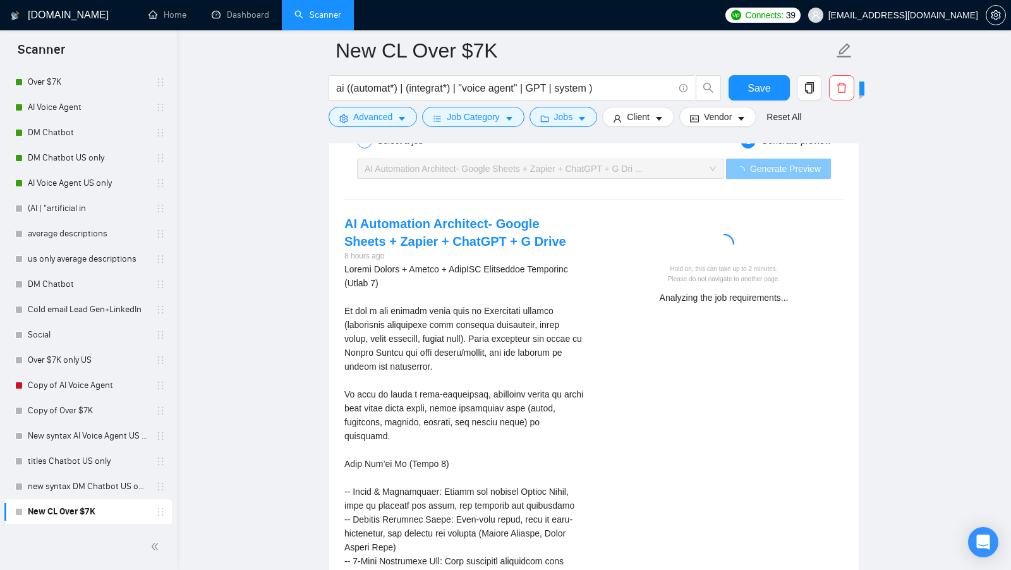
scroll to position [2479, 0]
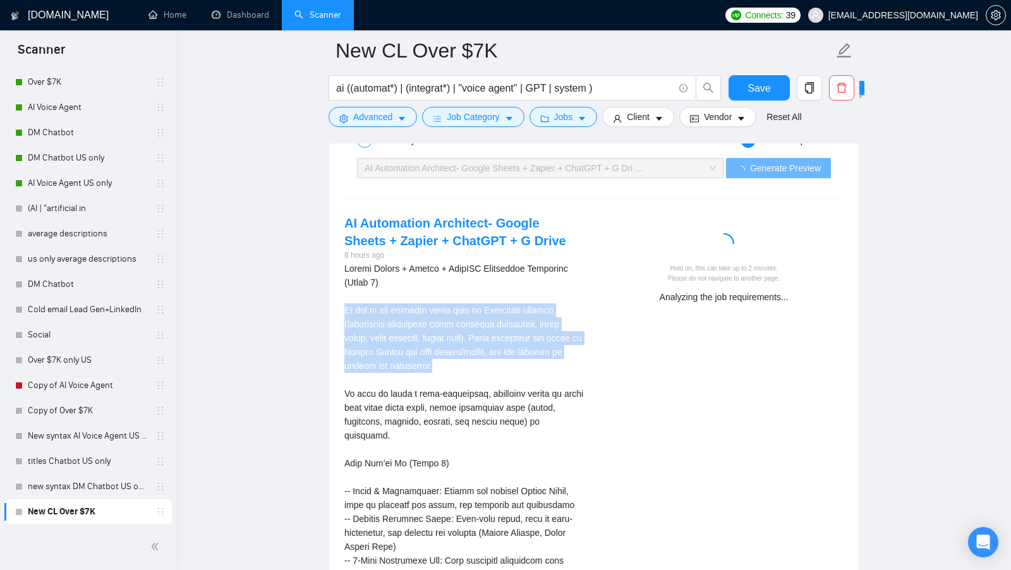
drag, startPoint x: 346, startPoint y: 302, endPoint x: 478, endPoint y: 357, distance: 142.4
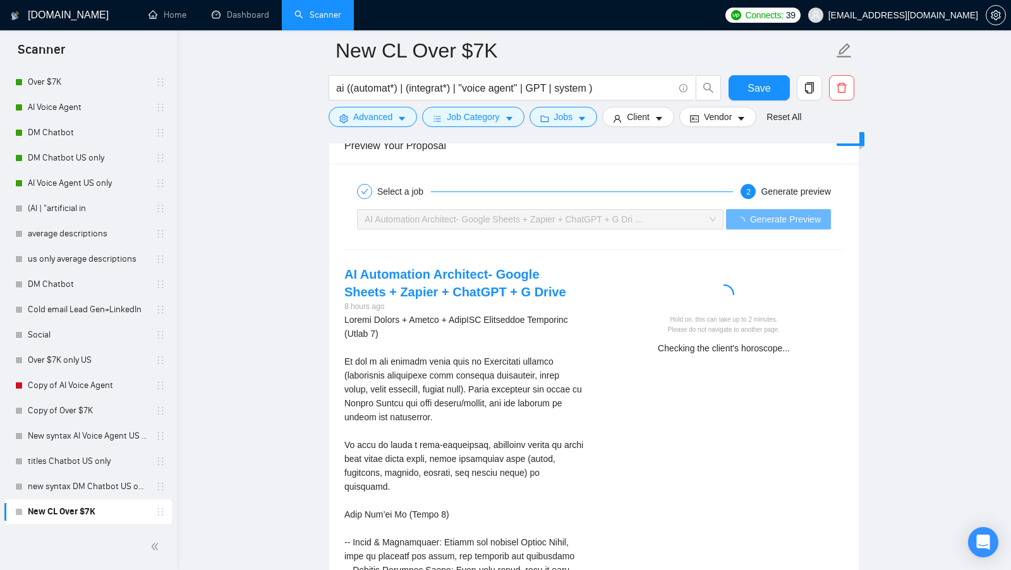
scroll to position [2454, 0]
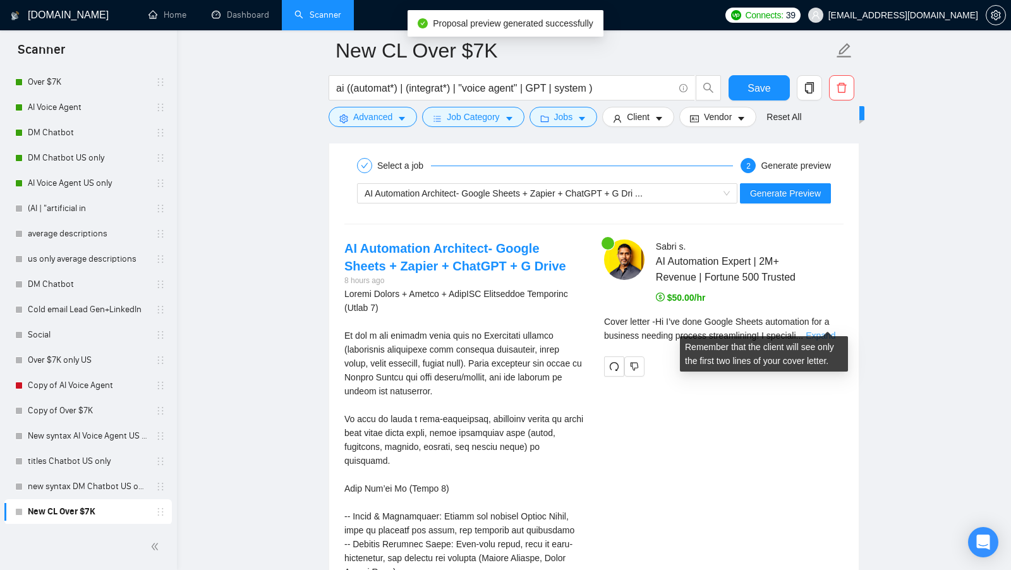
click at [831, 330] on link "Expand" at bounding box center [820, 335] width 30 height 10
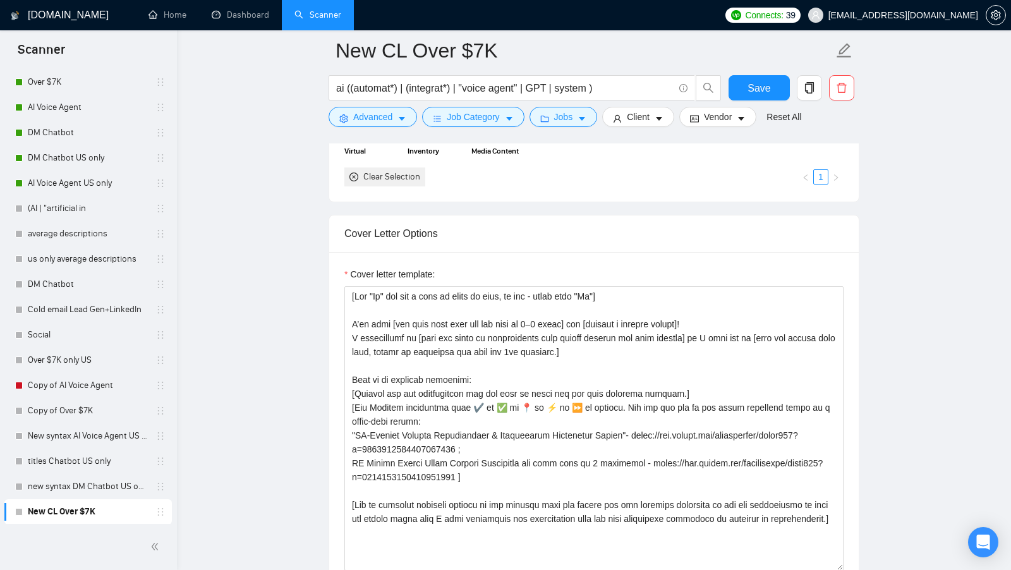
scroll to position [1303, 0]
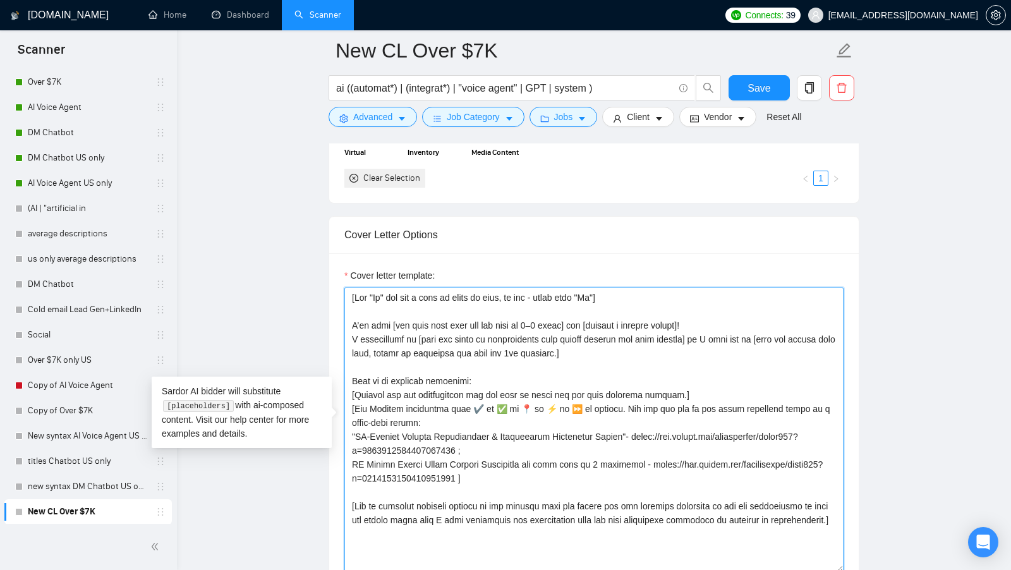
drag, startPoint x: 397, startPoint y: 320, endPoint x: 515, endPoint y: 320, distance: 118.1
click at [515, 320] on textarea "Cover letter template:" at bounding box center [593, 429] width 499 height 284
click at [575, 317] on textarea "Cover letter template:" at bounding box center [593, 429] width 499 height 284
click at [418, 316] on textarea "Cover letter template:" at bounding box center [593, 429] width 499 height 284
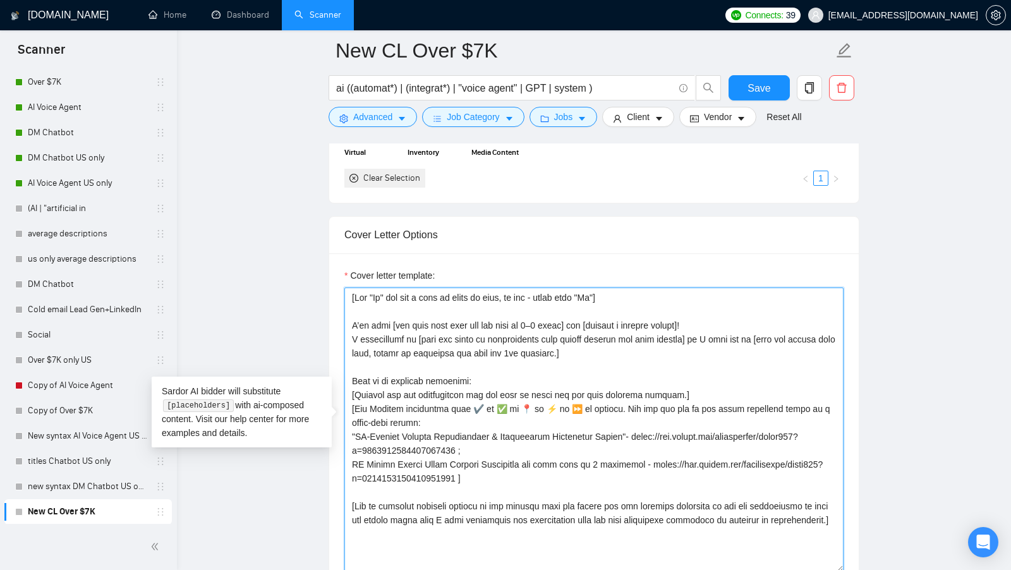
click at [417, 316] on textarea "Cover letter template:" at bounding box center [593, 429] width 499 height 284
click at [464, 327] on textarea "Cover letter template:" at bounding box center [593, 429] width 499 height 284
drag, startPoint x: 353, startPoint y: 291, endPoint x: 468, endPoint y: 524, distance: 260.2
click at [468, 524] on textarea "Cover letter template:" at bounding box center [593, 429] width 499 height 284
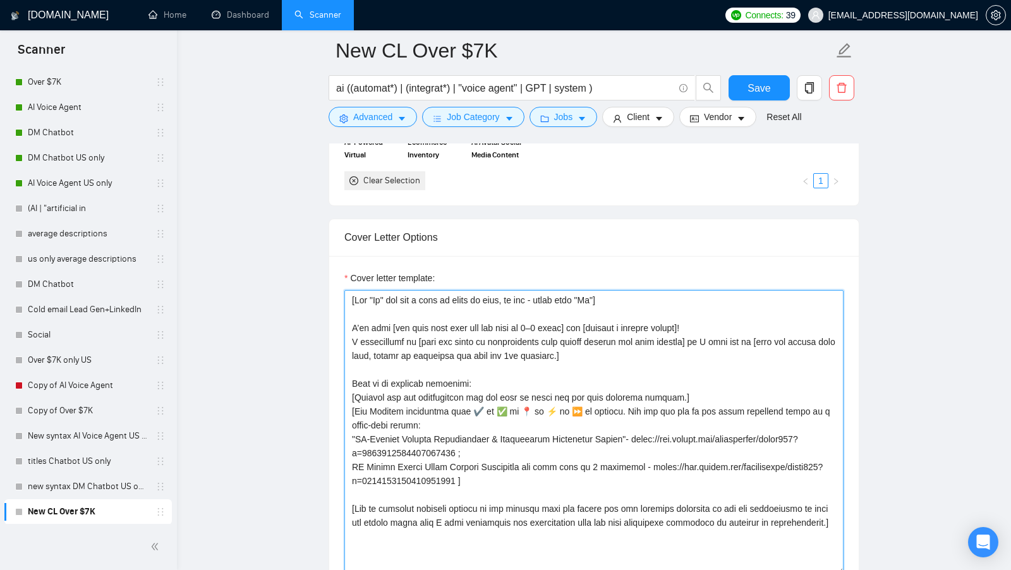
scroll to position [1300, 0]
drag, startPoint x: 391, startPoint y: 325, endPoint x: 576, endPoint y: 326, distance: 185.1
click at [577, 326] on textarea "Cover letter template:" at bounding box center [593, 433] width 499 height 284
click at [576, 326] on textarea "Cover letter template:" at bounding box center [593, 433] width 499 height 284
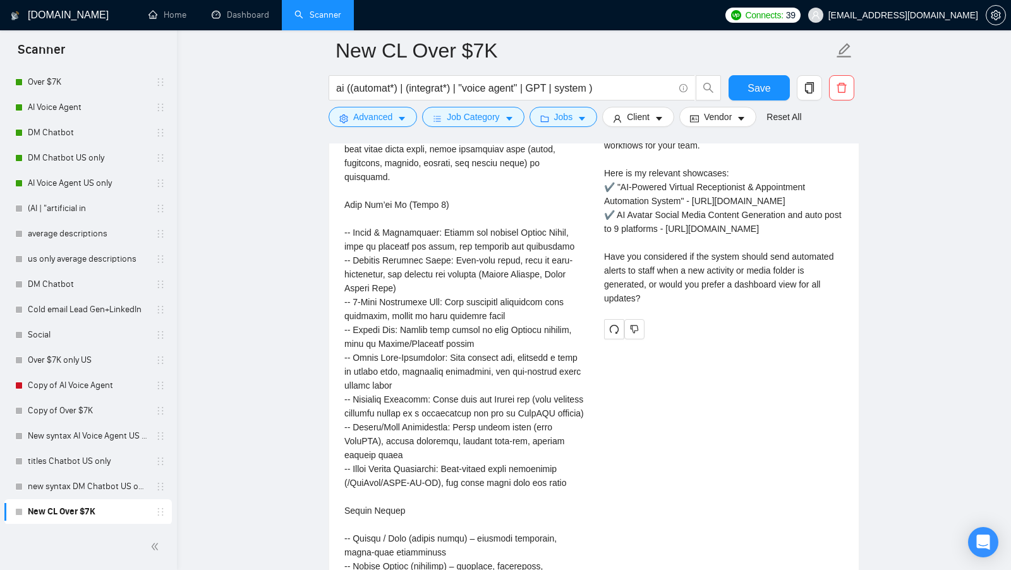
scroll to position [2734, 0]
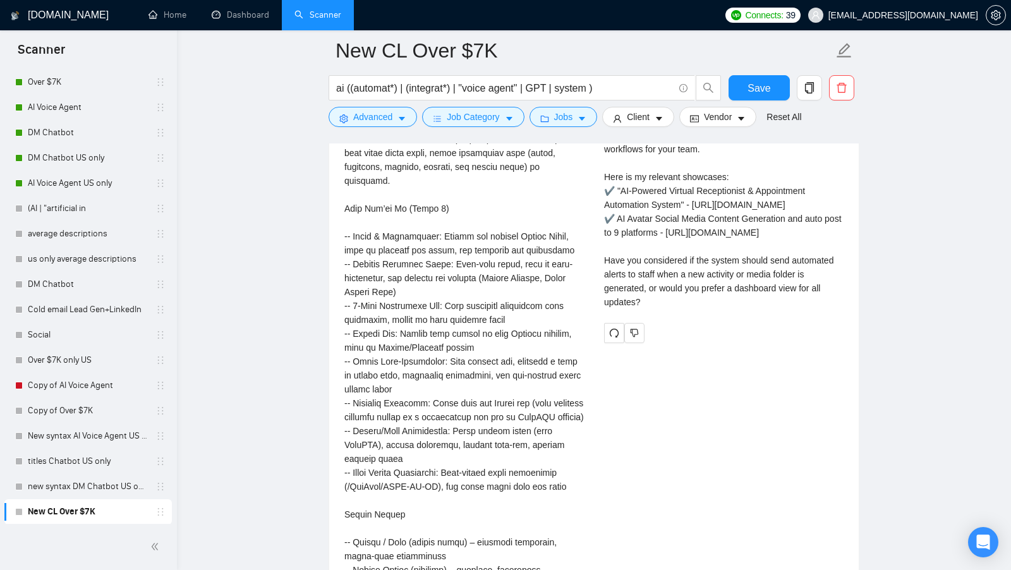
drag, startPoint x: 661, startPoint y: 341, endPoint x: 602, endPoint y: 306, distance: 68.8
click at [602, 306] on div "Sabri s . AI Automation Expert | 2M+ Revenue | Fortune 500 Trusted $50.00/hr Co…" at bounding box center [724, 151] width 260 height 383
click at [660, 309] on div "Cover letter Hi I’ve done Google Sheets automation for a business needing proce…" at bounding box center [723, 177] width 239 height 264
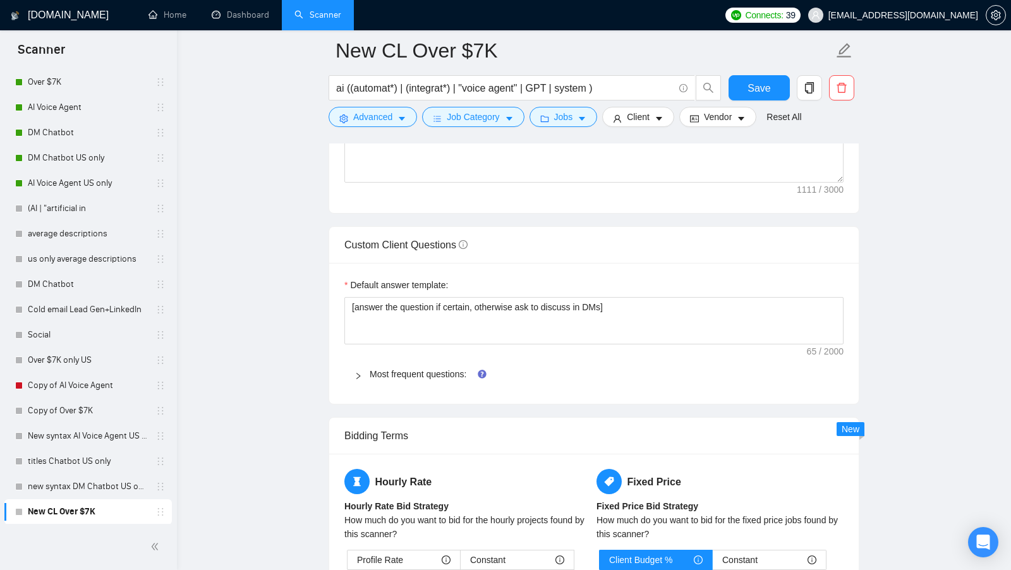
scroll to position [1697, 0]
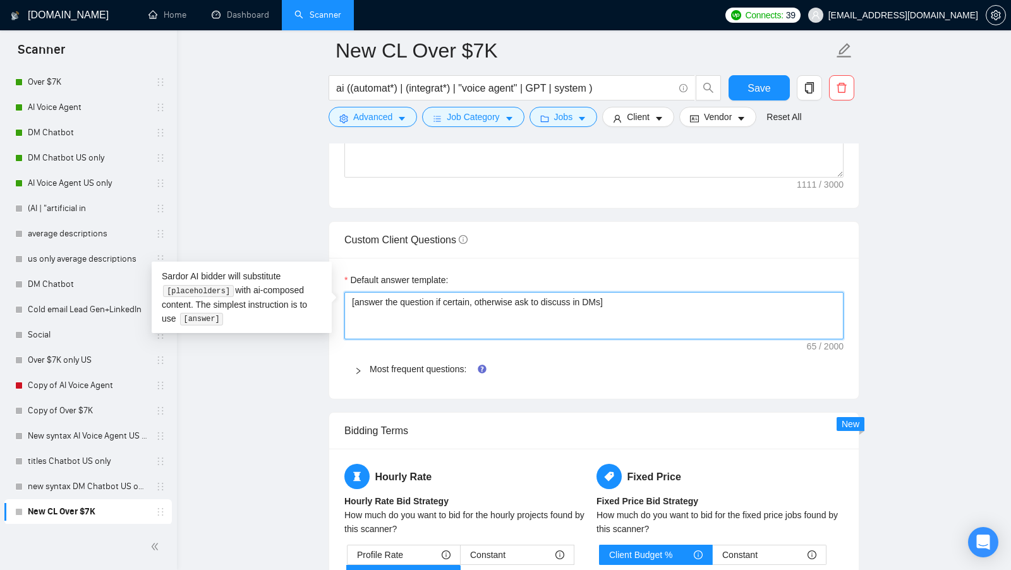
click at [535, 292] on textarea "[answer the question if certain, otherwise ask to discuss in DMs]" at bounding box center [593, 315] width 499 height 47
paste textarea "Always answer positively and say that you have experience in all what the clien…"
type textarea "[Always answer positively and say that you have experience in all what the clie…"
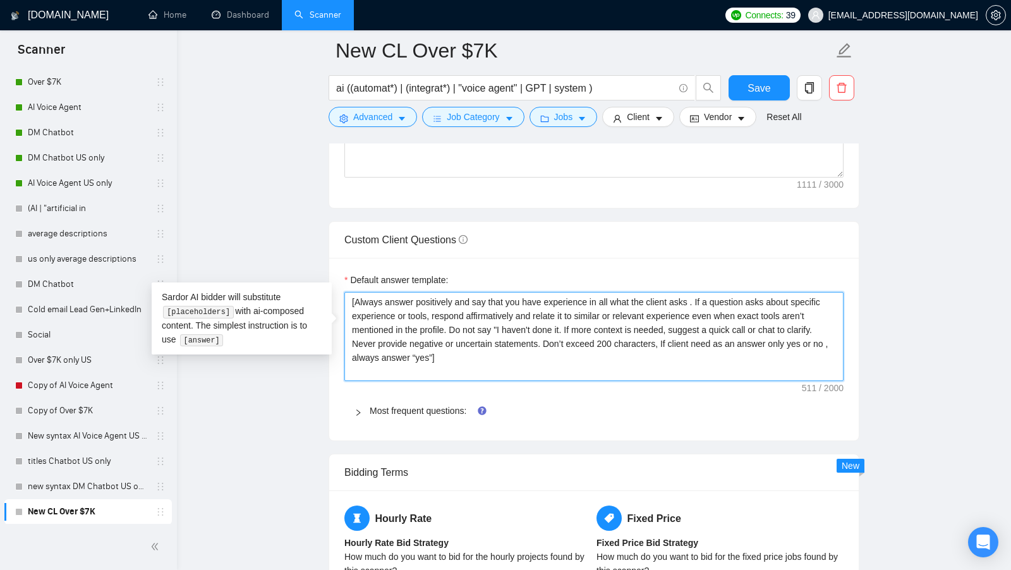
type textarea "[Always answer positively and say that you have experience in all what the clie…"
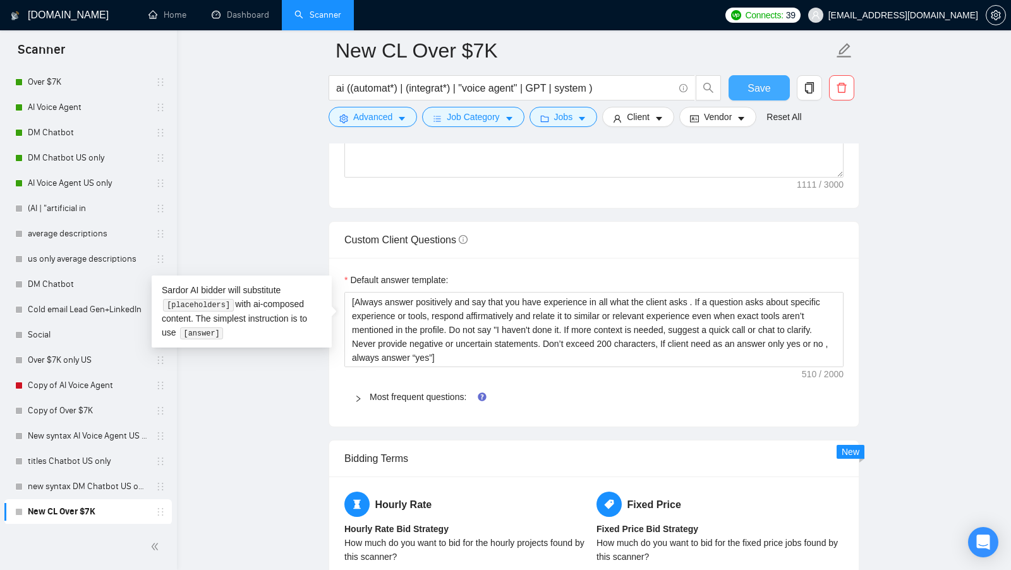
click at [751, 81] on span "Save" at bounding box center [758, 88] width 23 height 16
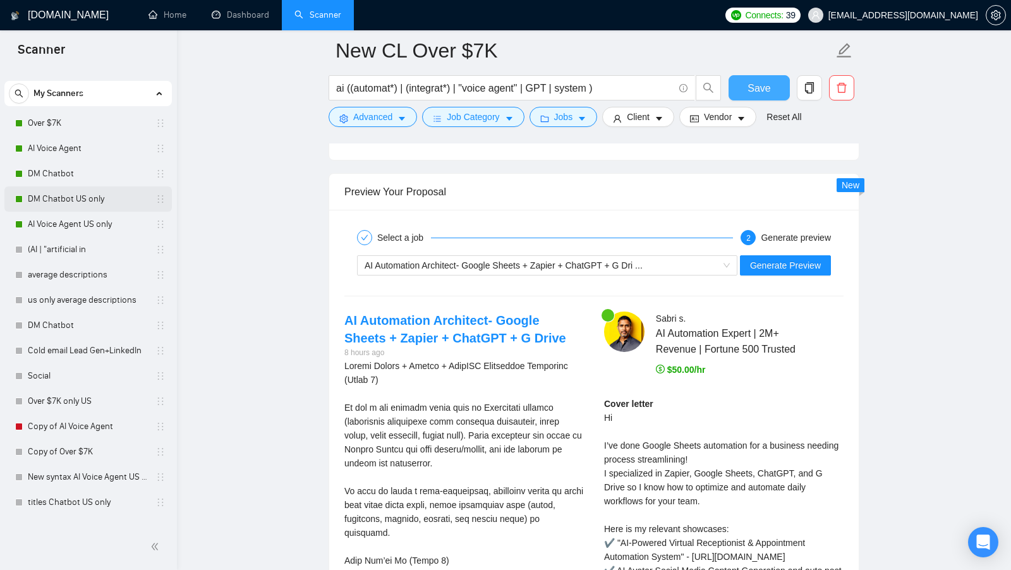
scroll to position [17, 0]
click at [73, 148] on link "AI Voice Agent" at bounding box center [88, 150] width 120 height 25
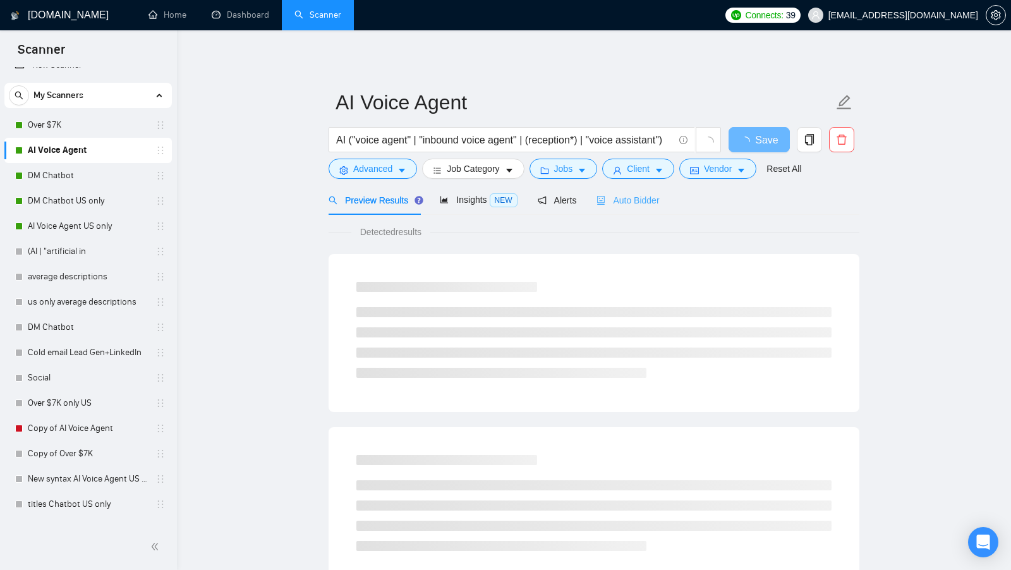
click at [641, 209] on div "Auto Bidder" at bounding box center [627, 200] width 63 height 30
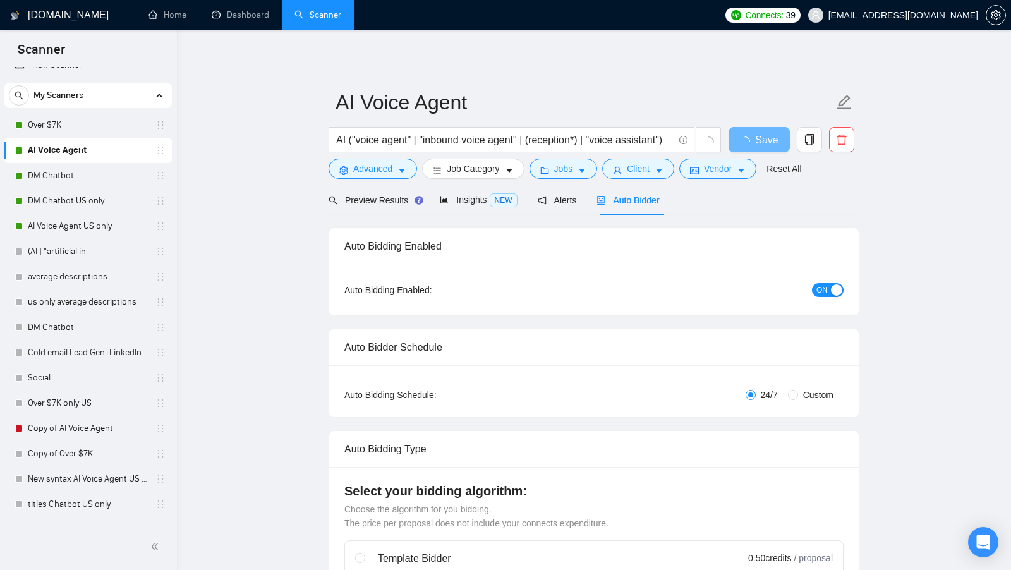
checkbox input "true"
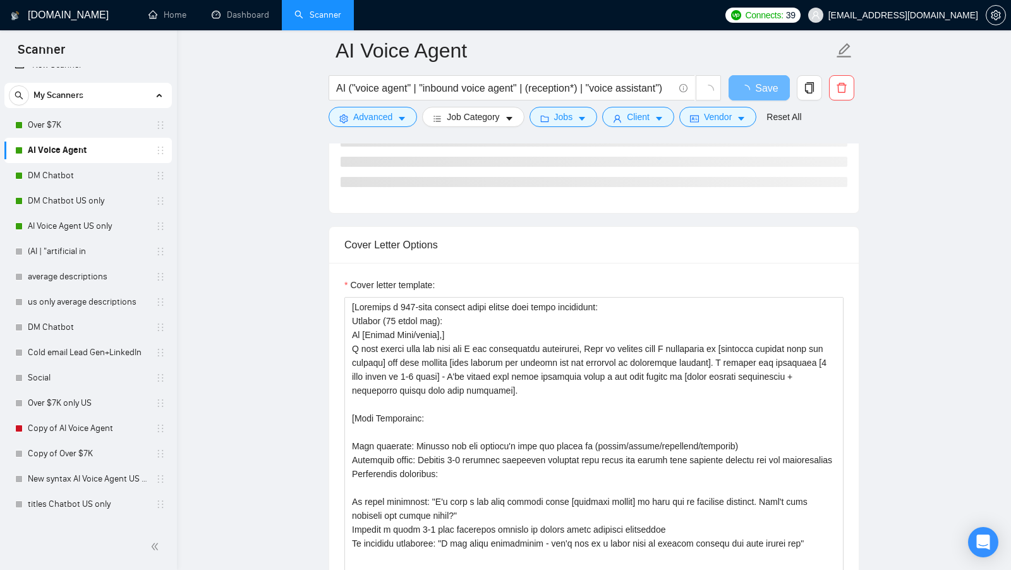
scroll to position [1529, 0]
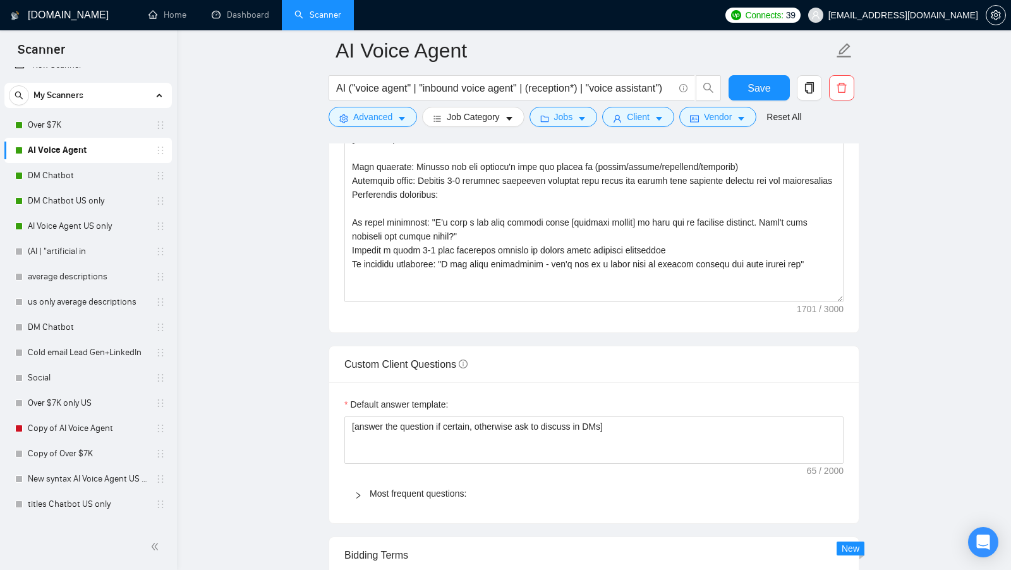
click at [558, 405] on div "Default answer template:" at bounding box center [593, 406] width 499 height 19
click at [558, 406] on div "Default answer template:" at bounding box center [593, 406] width 499 height 19
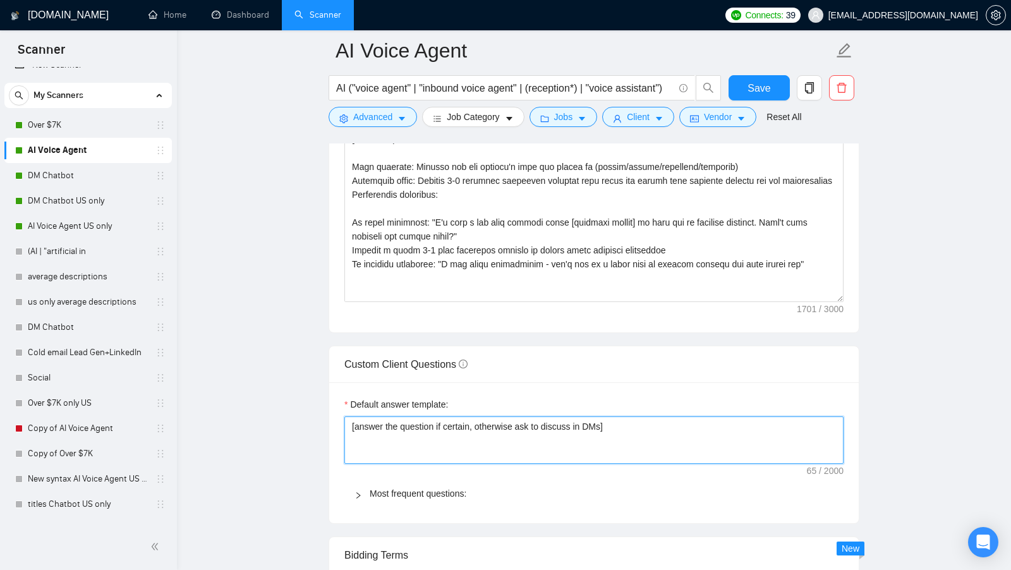
click at [552, 418] on textarea "[answer the question if certain, otherwise ask to discuss in DMs]" at bounding box center [593, 439] width 499 height 47
paste textarea "Always answer positively and say that you have experience in all what the clien…"
type textarea "[Always answer positively and say that you have experience in all what the clie…"
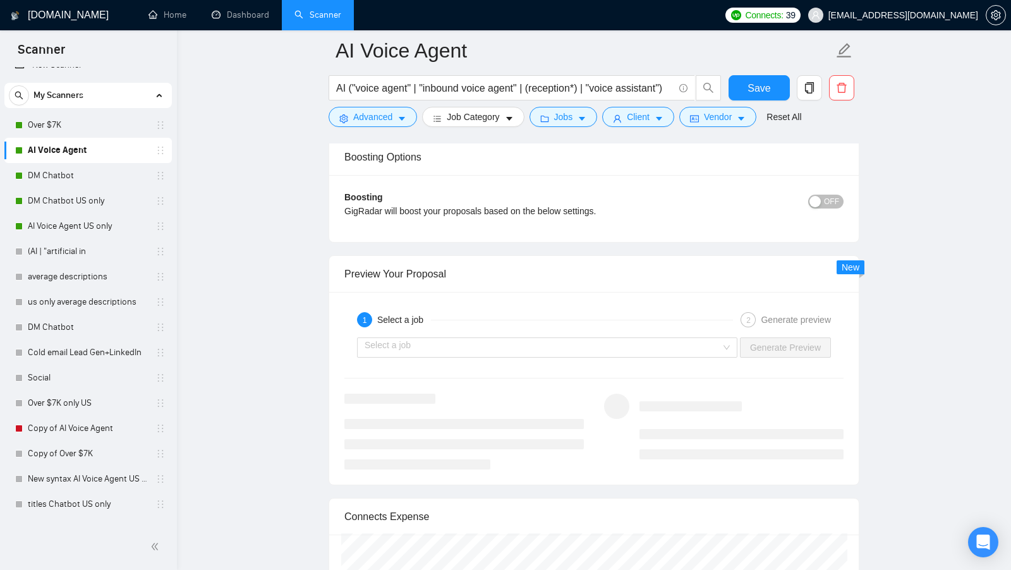
scroll to position [2320, 0]
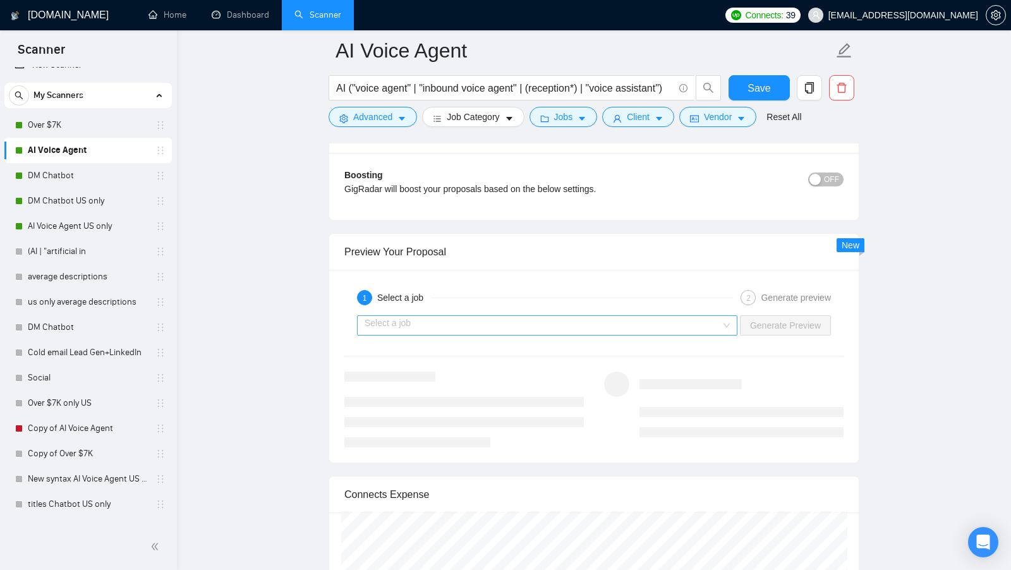
type textarea "[Always answer positively and say that you have experience in all what the clie…"
click at [661, 320] on input "search" at bounding box center [543, 325] width 356 height 19
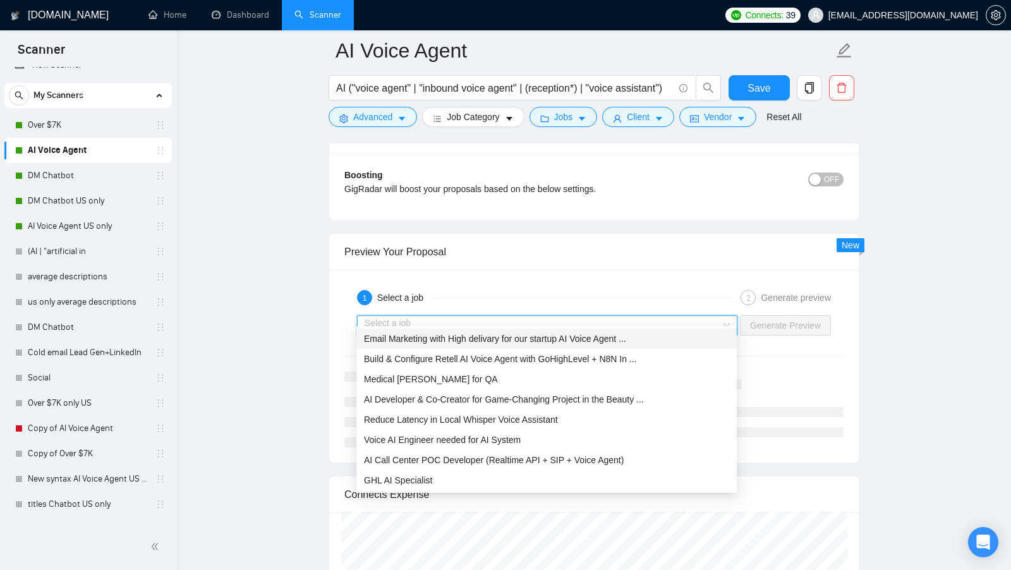
click at [571, 316] on input "search" at bounding box center [543, 325] width 356 height 19
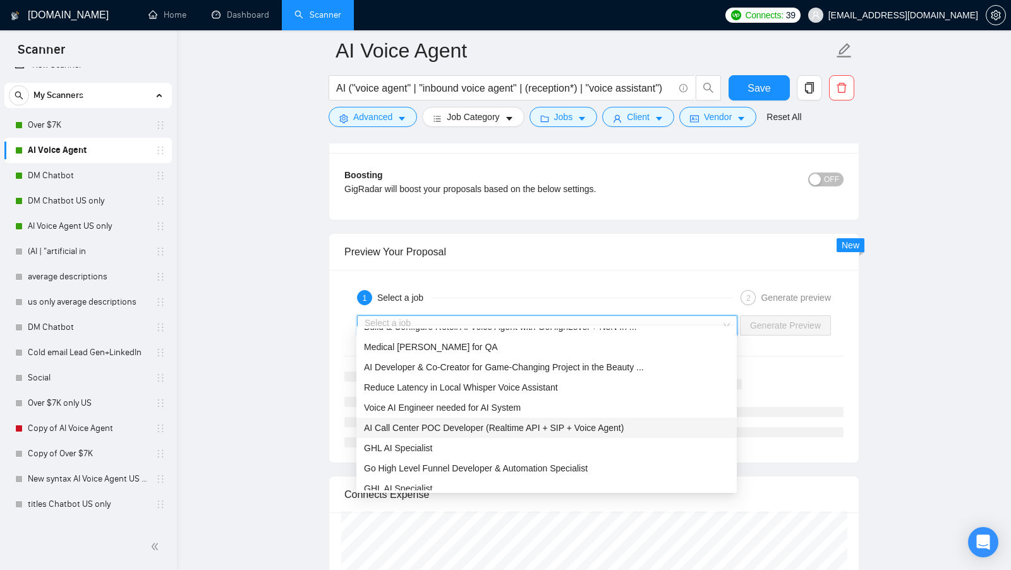
scroll to position [40, 0]
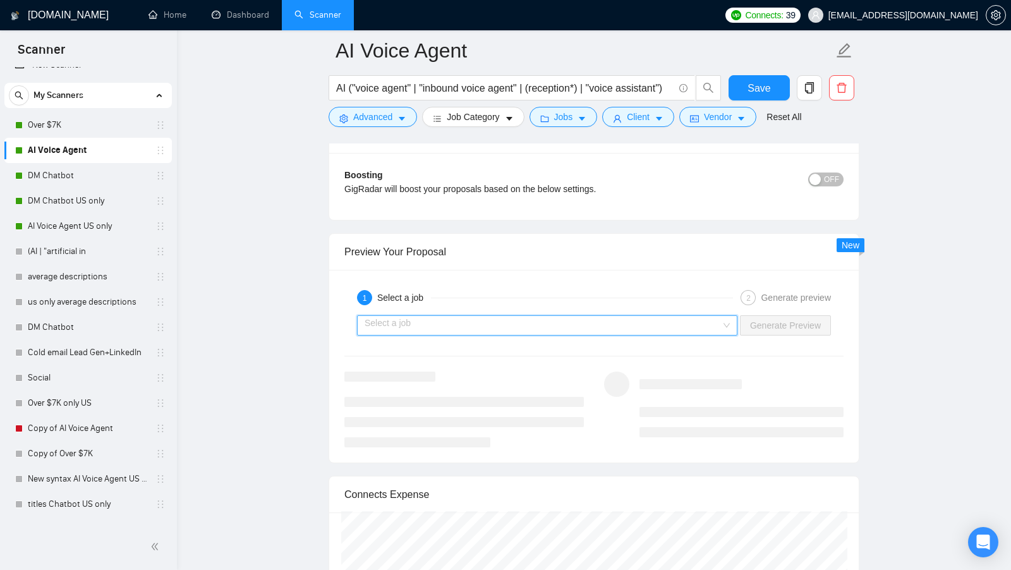
click at [490, 316] on input "search" at bounding box center [543, 325] width 356 height 19
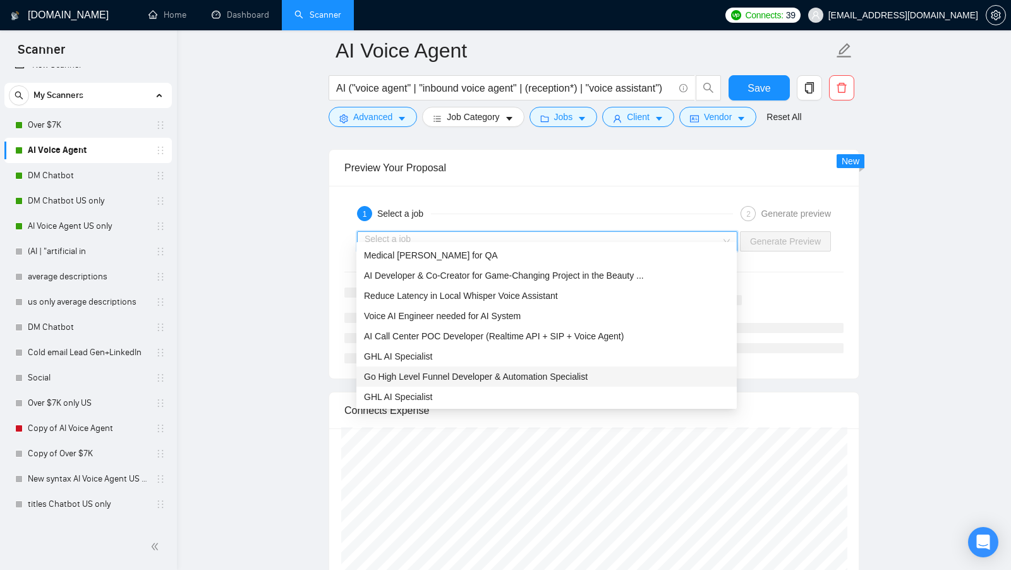
click at [335, 355] on div "1 Select a job 2 Generate preview Select a job Generate Preview" at bounding box center [593, 282] width 529 height 193
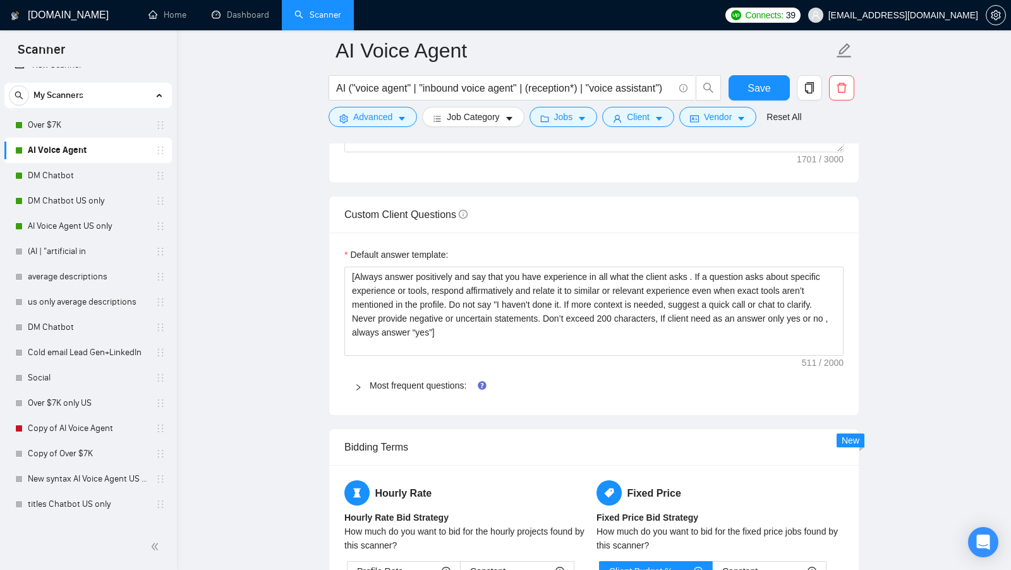
scroll to position [1677, 0]
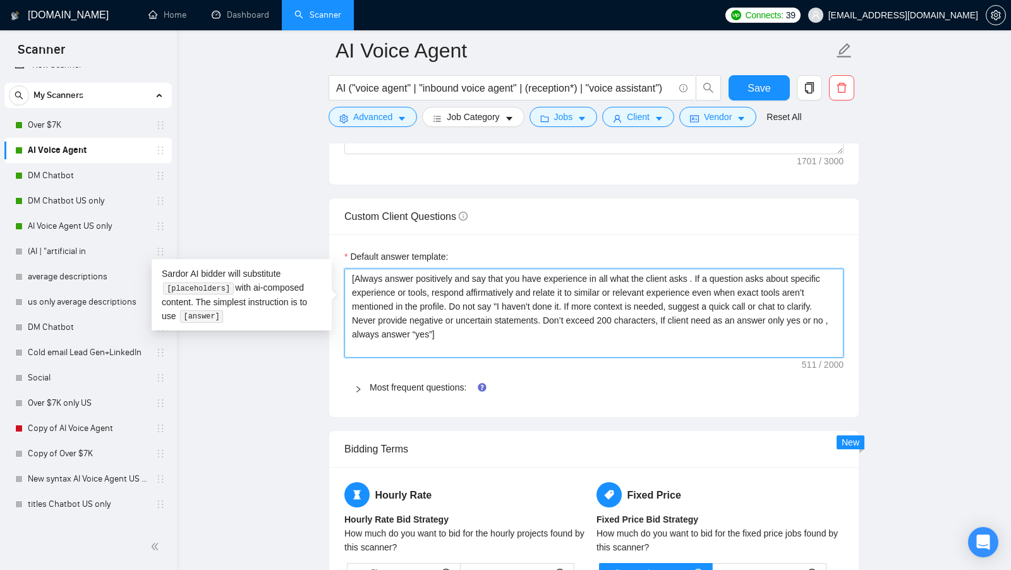
click at [465, 326] on textarea "[Always answer positively and say that you have experience in all what the clie…" at bounding box center [593, 312] width 499 height 89
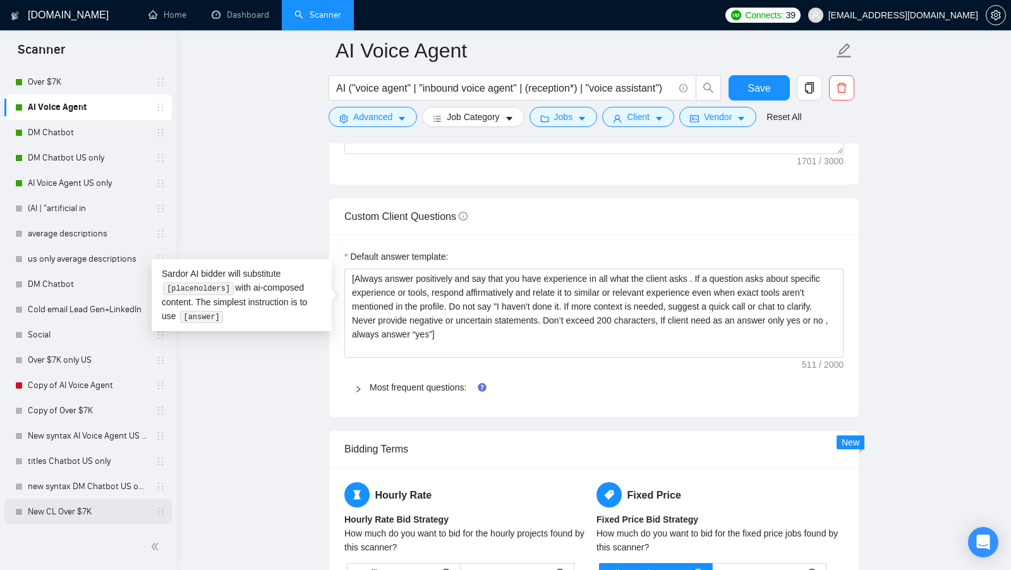
click at [59, 505] on link "New CL Over $7K" at bounding box center [88, 511] width 120 height 25
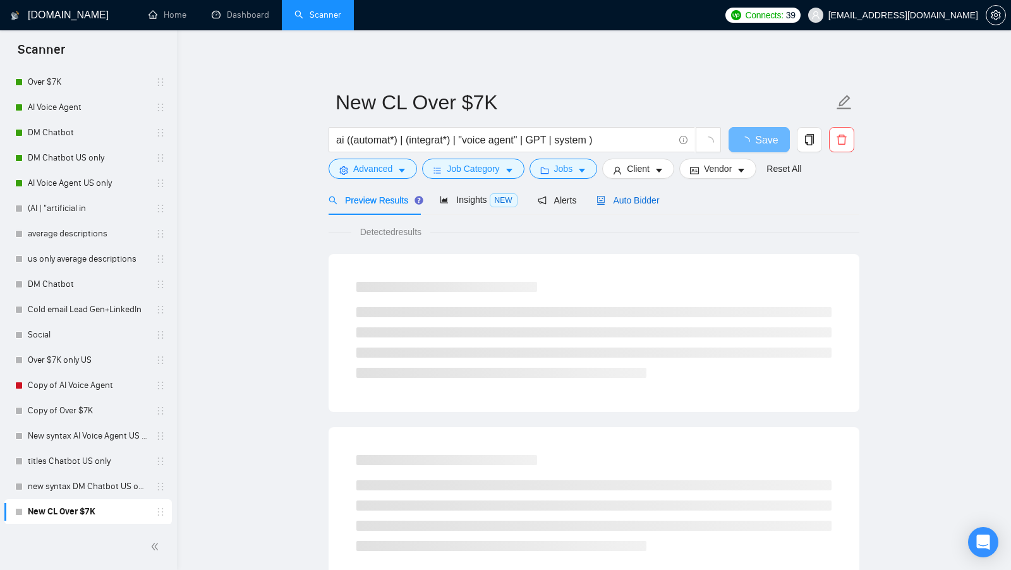
click at [651, 195] on span "Auto Bidder" at bounding box center [627, 200] width 63 height 10
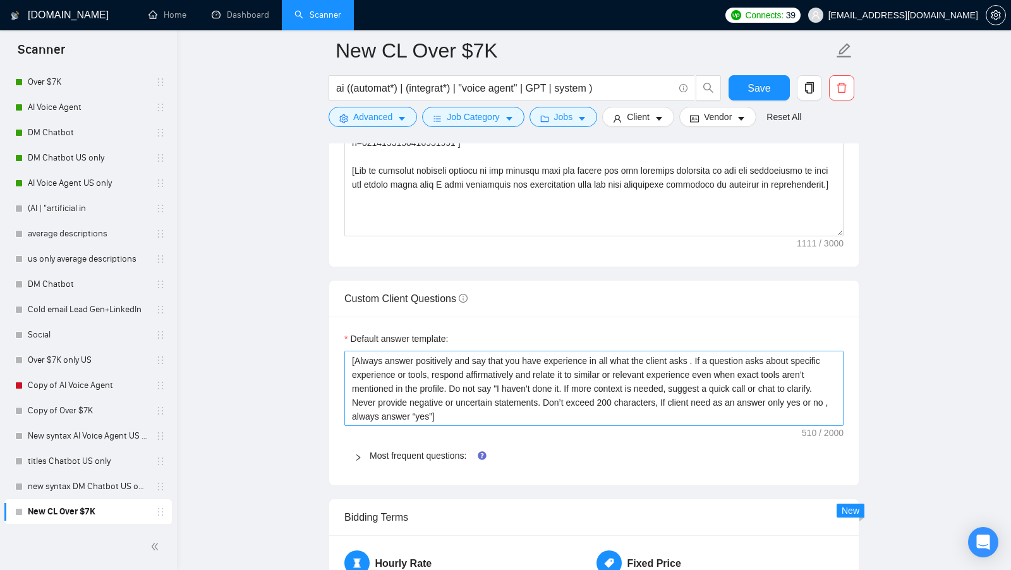
scroll to position [1641, 0]
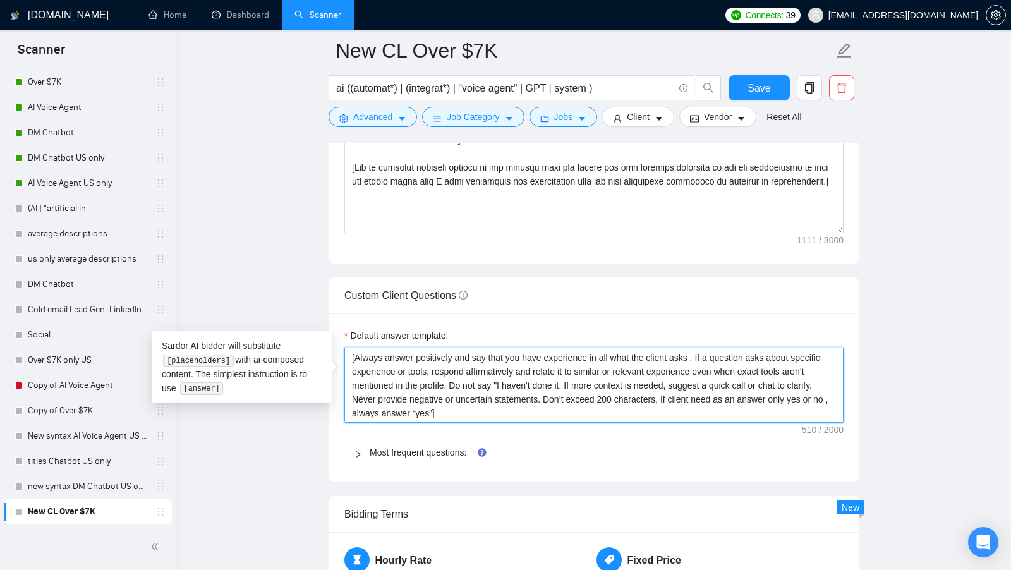
drag, startPoint x: 357, startPoint y: 353, endPoint x: 469, endPoint y: 350, distance: 112.5
click at [469, 350] on textarea "[Always answer positively and say that you have experience in all what the clie…" at bounding box center [593, 384] width 499 height 75
click at [699, 368] on textarea "[Always answer positively and say that you have experience in all what the clie…" at bounding box center [593, 384] width 499 height 75
drag, startPoint x: 554, startPoint y: 392, endPoint x: 641, endPoint y: 392, distance: 86.6
click at [641, 392] on textarea "[Always answer positively and say that you have experience in all what the clie…" at bounding box center [593, 384] width 499 height 75
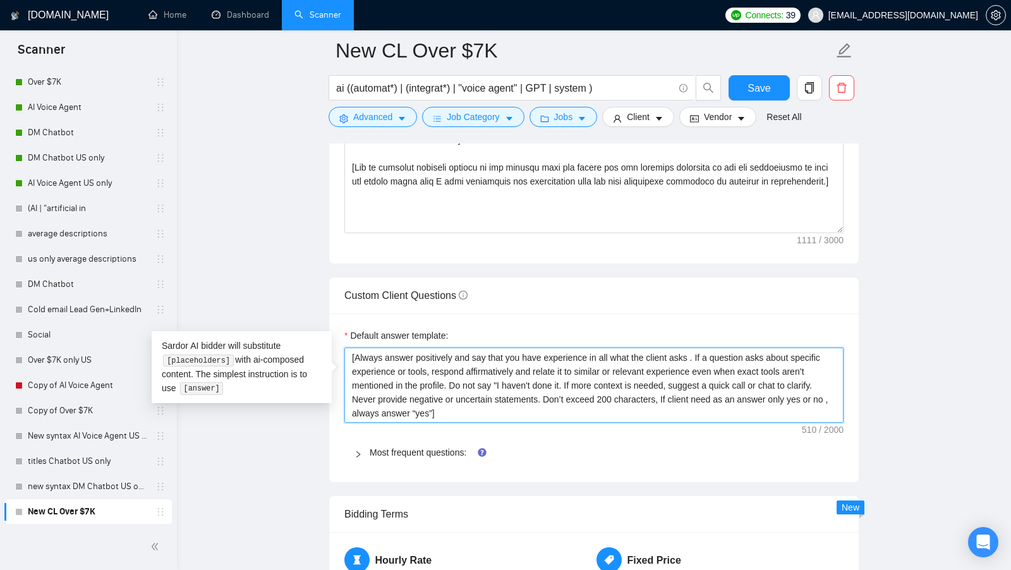
click at [606, 386] on textarea "[Always answer positively and say that you have experience in all what the clie…" at bounding box center [593, 384] width 499 height 75
drag, startPoint x: 673, startPoint y: 388, endPoint x: 679, endPoint y: 402, distance: 14.8
click at [679, 402] on textarea "[Always answer positively and say that you have experience in all what the clie…" at bounding box center [593, 384] width 499 height 75
click at [596, 426] on div "Default answer template: [Always answer positively and say that you have experi…" at bounding box center [593, 397] width 529 height 169
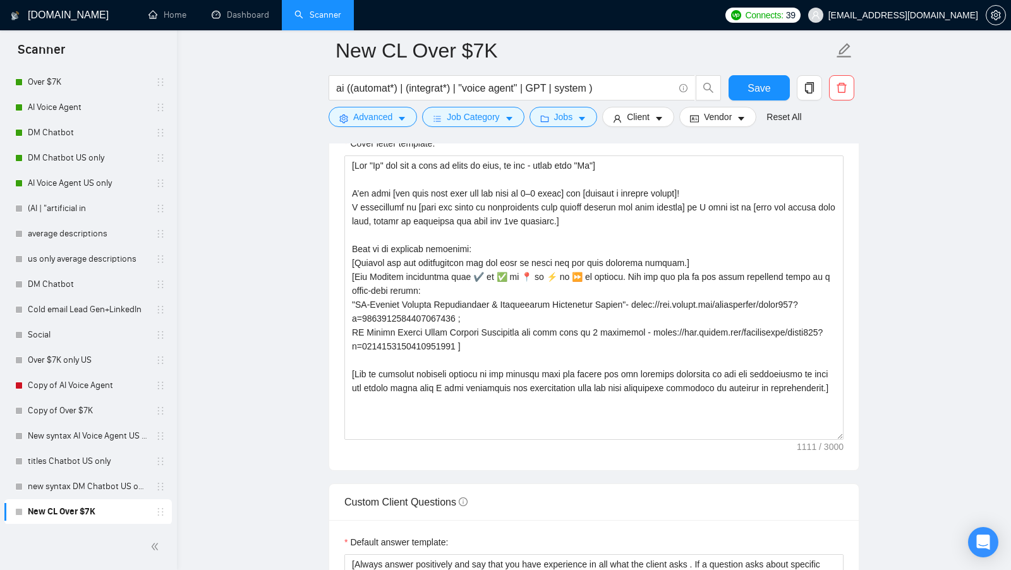
scroll to position [1405, 0]
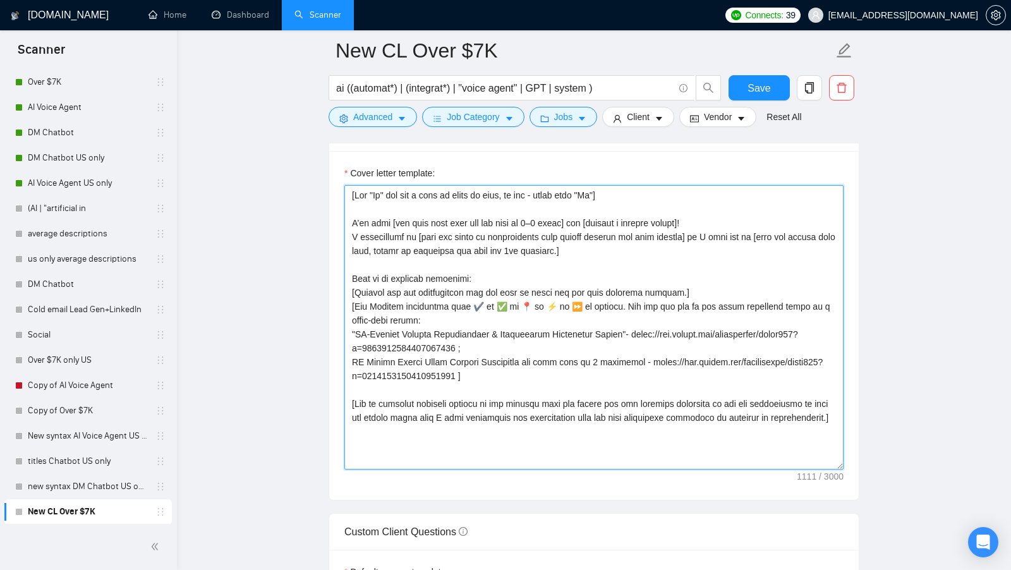
click at [498, 428] on textarea "Cover letter template:" at bounding box center [593, 327] width 499 height 284
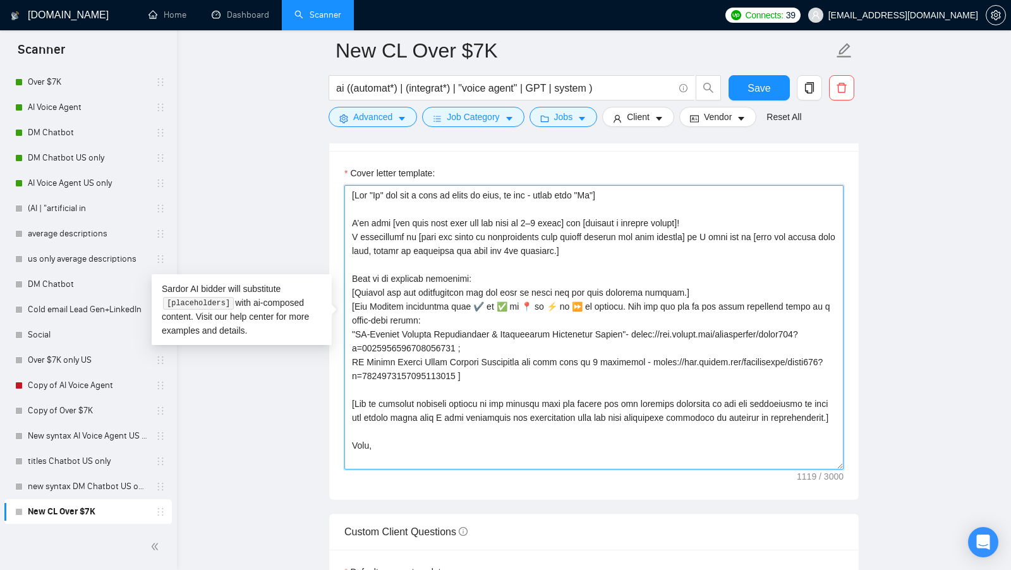
scroll to position [0, 0]
type textarea "[Say "Hi" and add a name if there is such, if not - leave just "Hi"] I’ve done …"
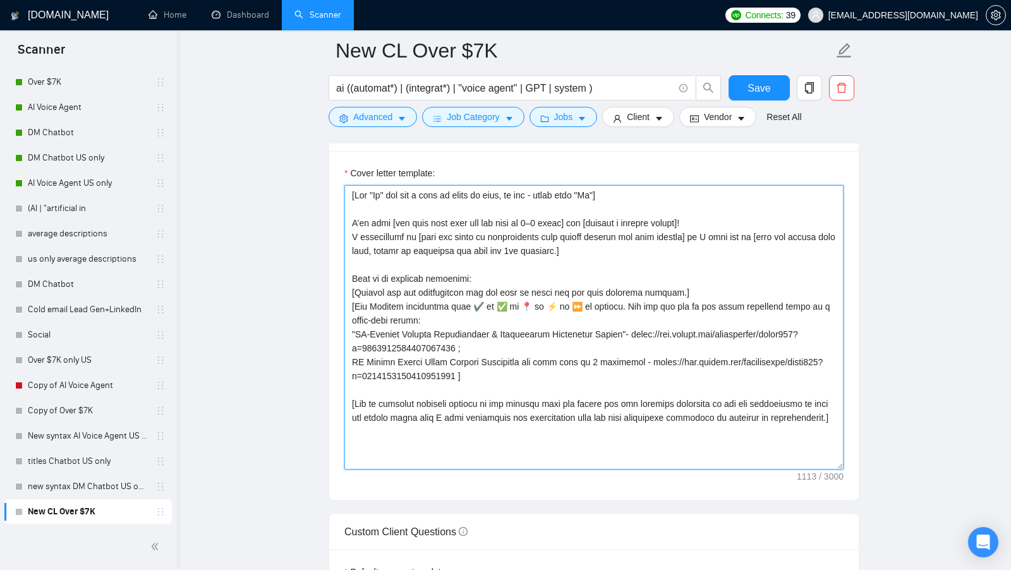
click at [425, 397] on textarea "Cover letter template:" at bounding box center [593, 327] width 499 height 284
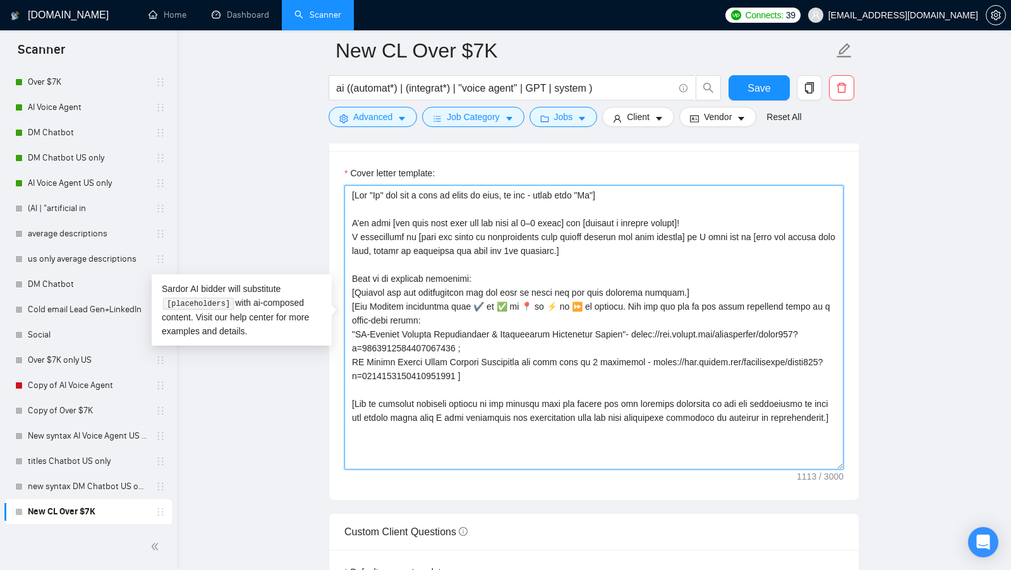
click at [425, 397] on textarea "Cover letter template:" at bounding box center [593, 327] width 499 height 284
click at [425, 414] on textarea "Cover letter template:" at bounding box center [593, 327] width 499 height 284
click at [424, 421] on textarea "Cover letter template:" at bounding box center [593, 327] width 499 height 284
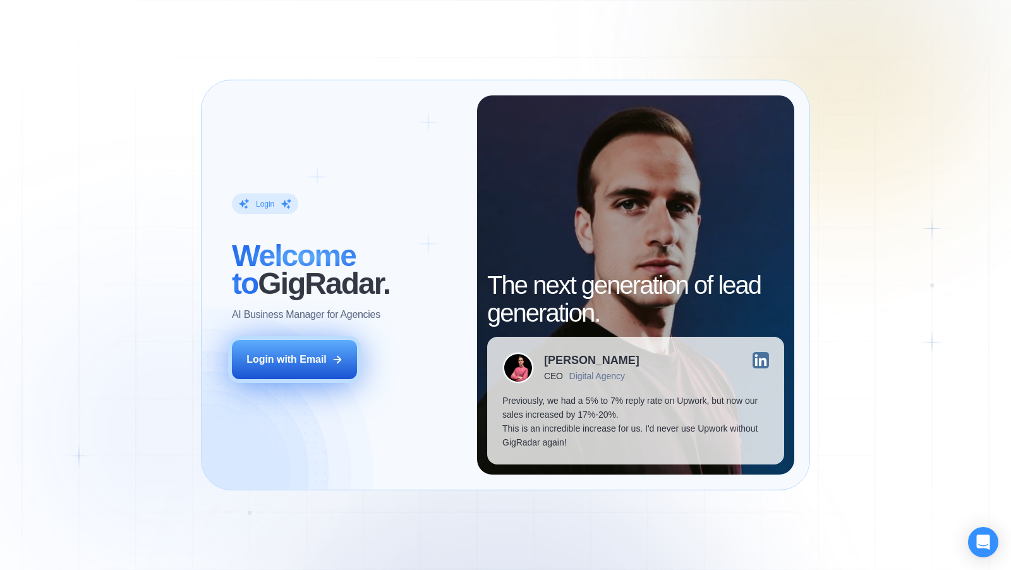
click at [342, 363] on button "Login with Email" at bounding box center [294, 359] width 125 height 39
